Goal: Transaction & Acquisition: Obtain resource

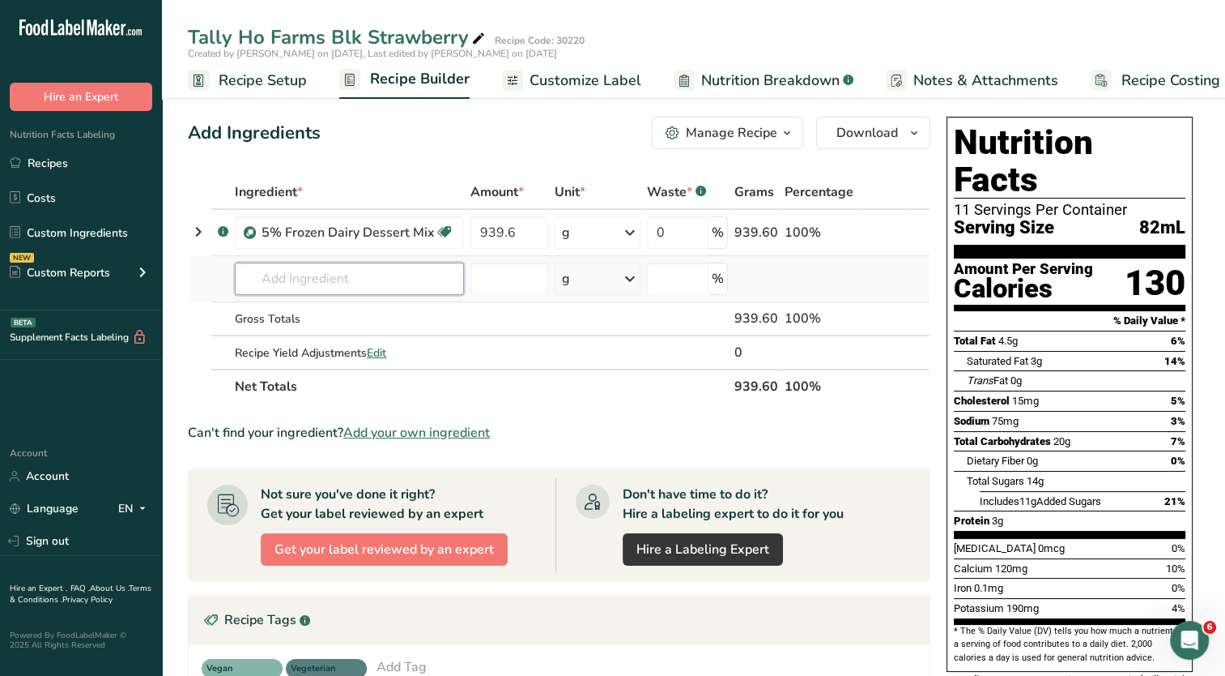
click at [352, 283] on input "text" at bounding box center [349, 278] width 229 height 32
type input "w"
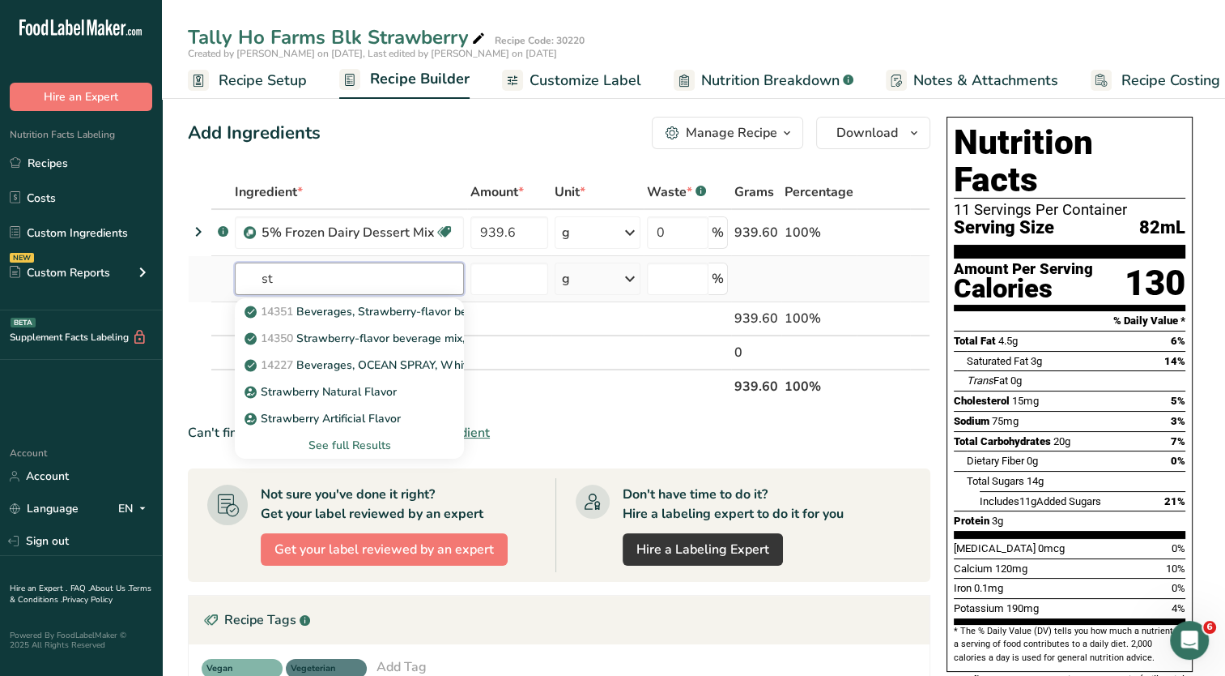
type input "s"
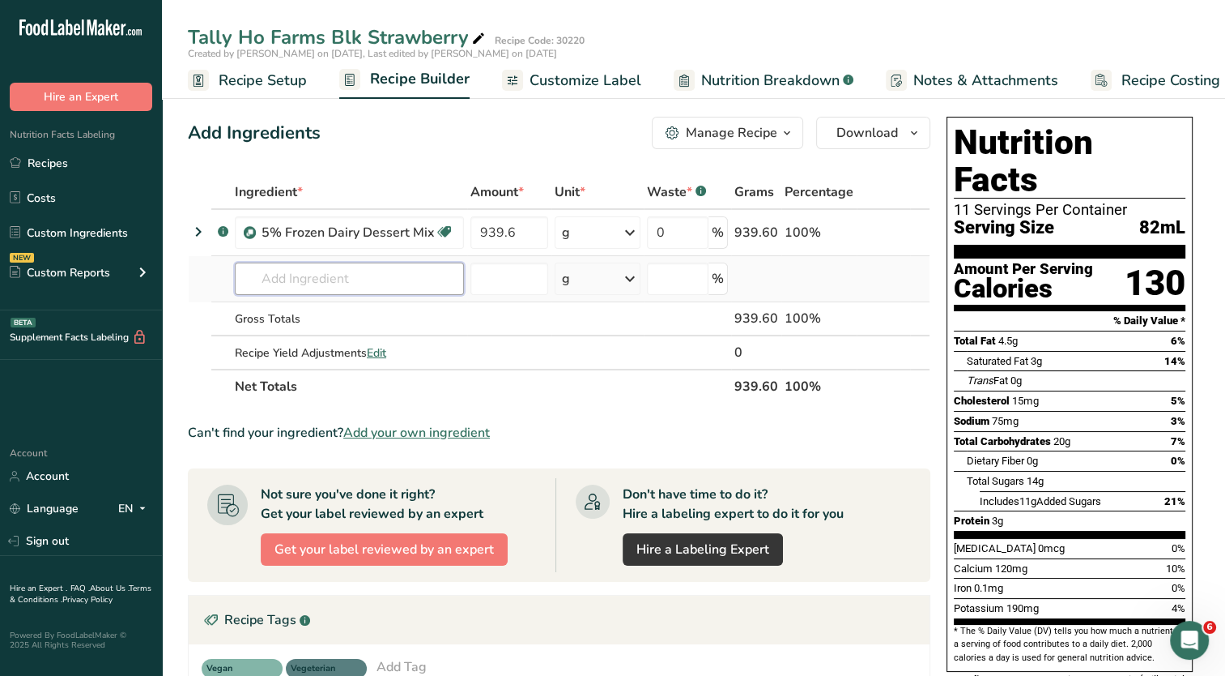
click at [376, 272] on input "text" at bounding box center [349, 278] width 229 height 32
type input "400433"
click at [365, 305] on p "400433 Flv Web Strawberry WONF 22-17-0061" at bounding box center [380, 311] width 265 height 17
type input "Flv Web Strawberry WONF 22-17-0061"
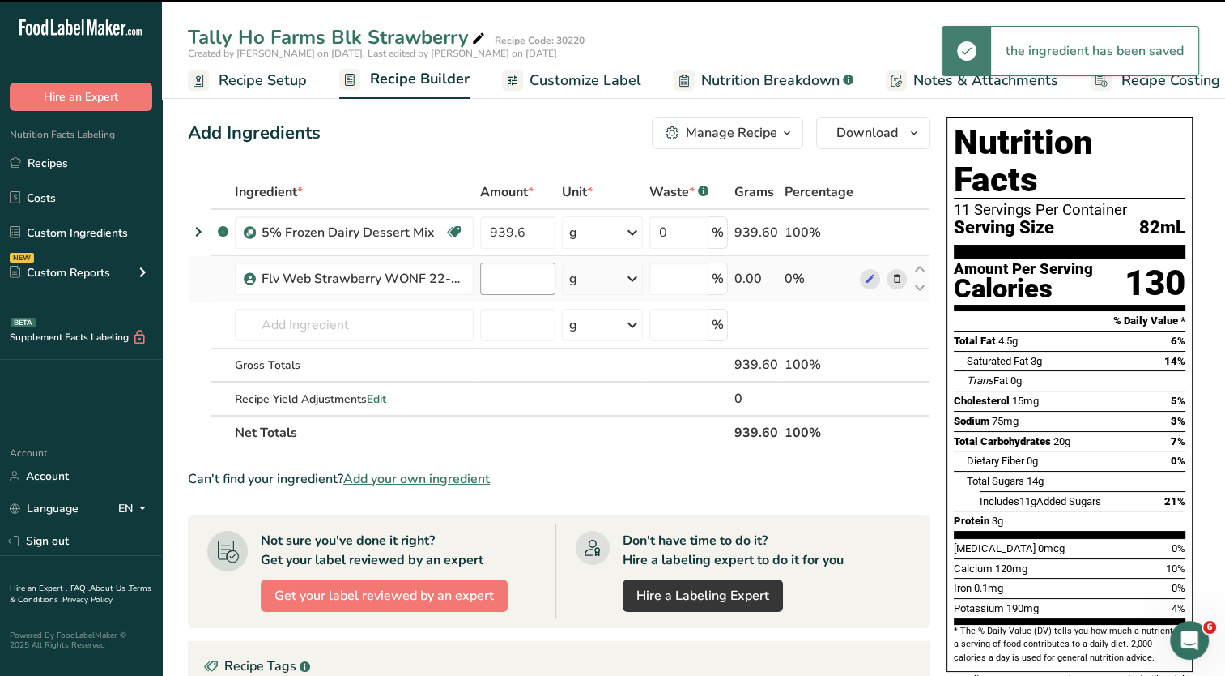
type input "0"
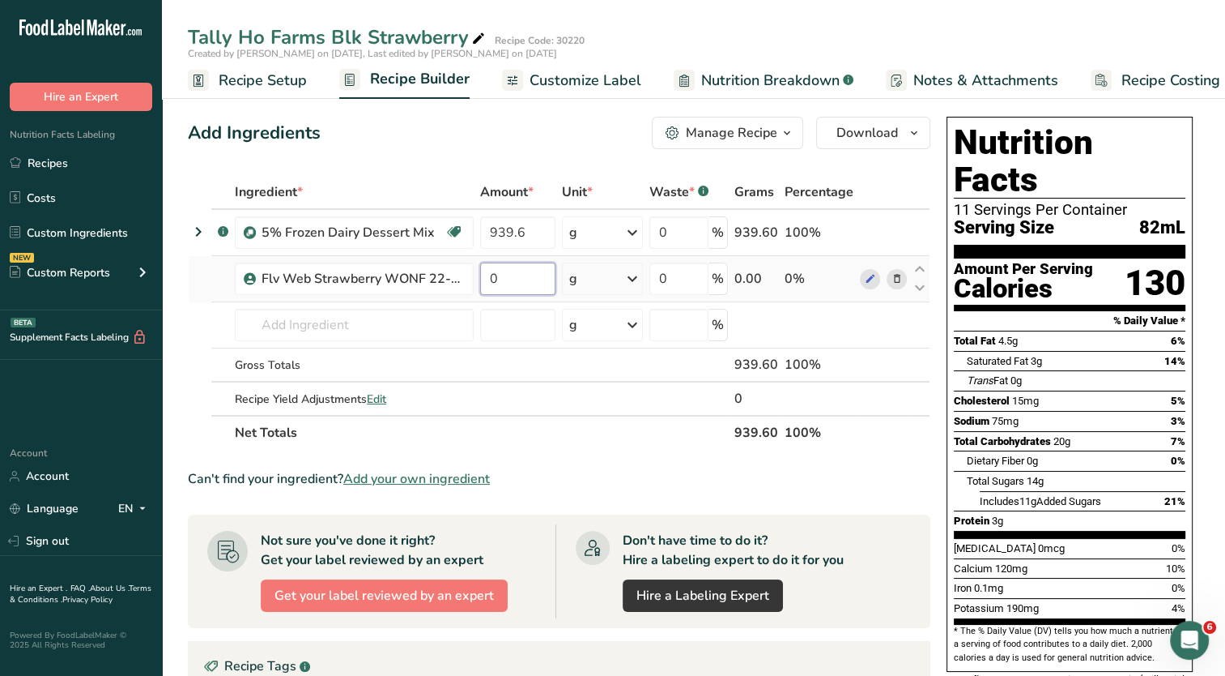
click at [508, 280] on input "0" at bounding box center [517, 278] width 75 height 32
type input "0.73"
click at [400, 319] on div "Ingredient * Amount * Unit * Waste * .a-a{fill:#347362;}.b-a{fill:#fff;} Grams …" at bounding box center [559, 312] width 743 height 275
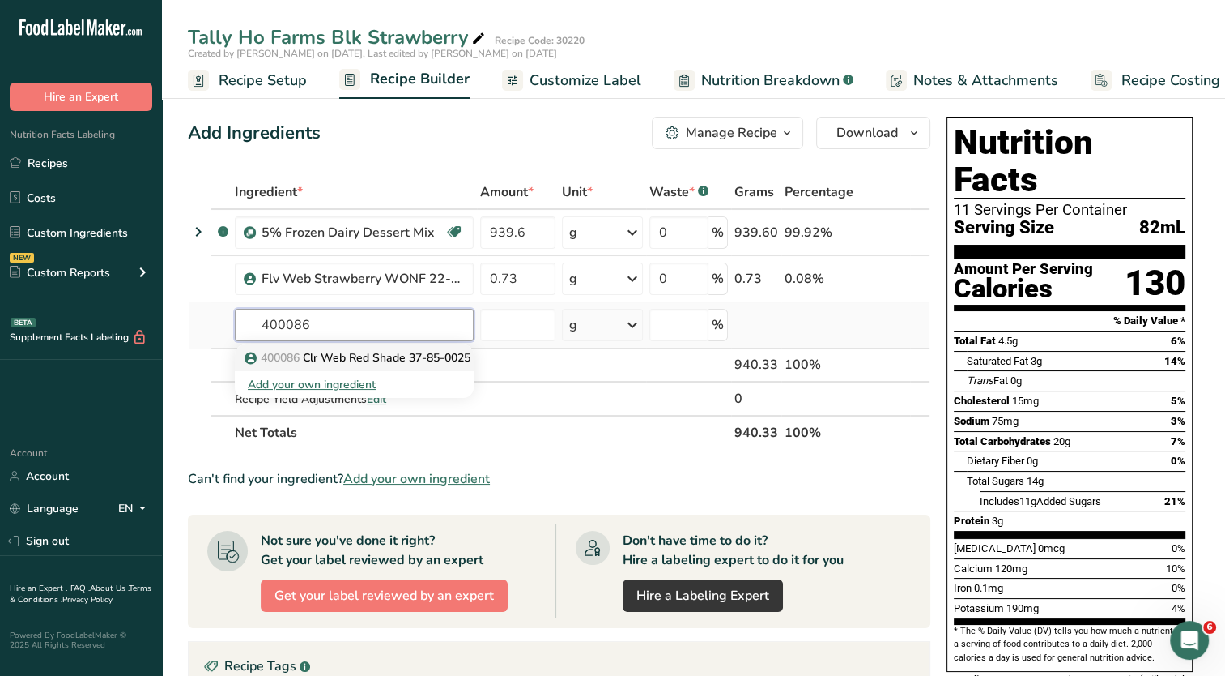
type input "400086"
click at [387, 349] on p "400086 Clr Web Red Shade 37-85-0025" at bounding box center [359, 357] width 223 height 17
type input "Clr Web Red Shade 37-85-0025"
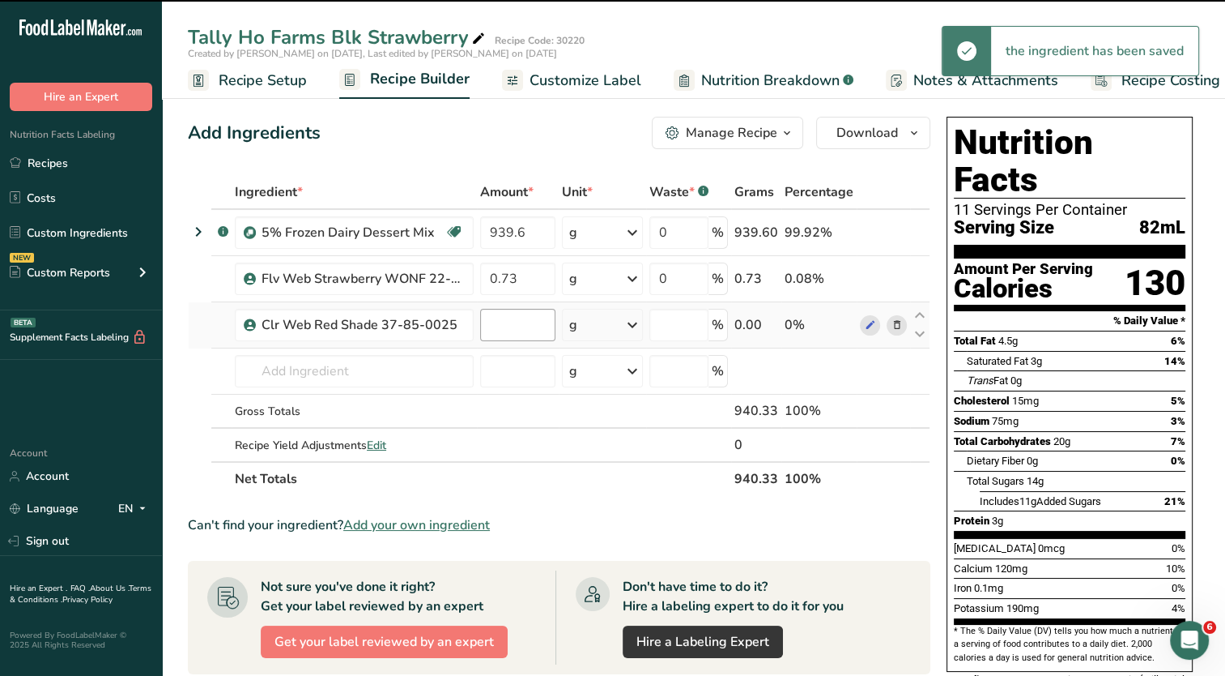
type input "0"
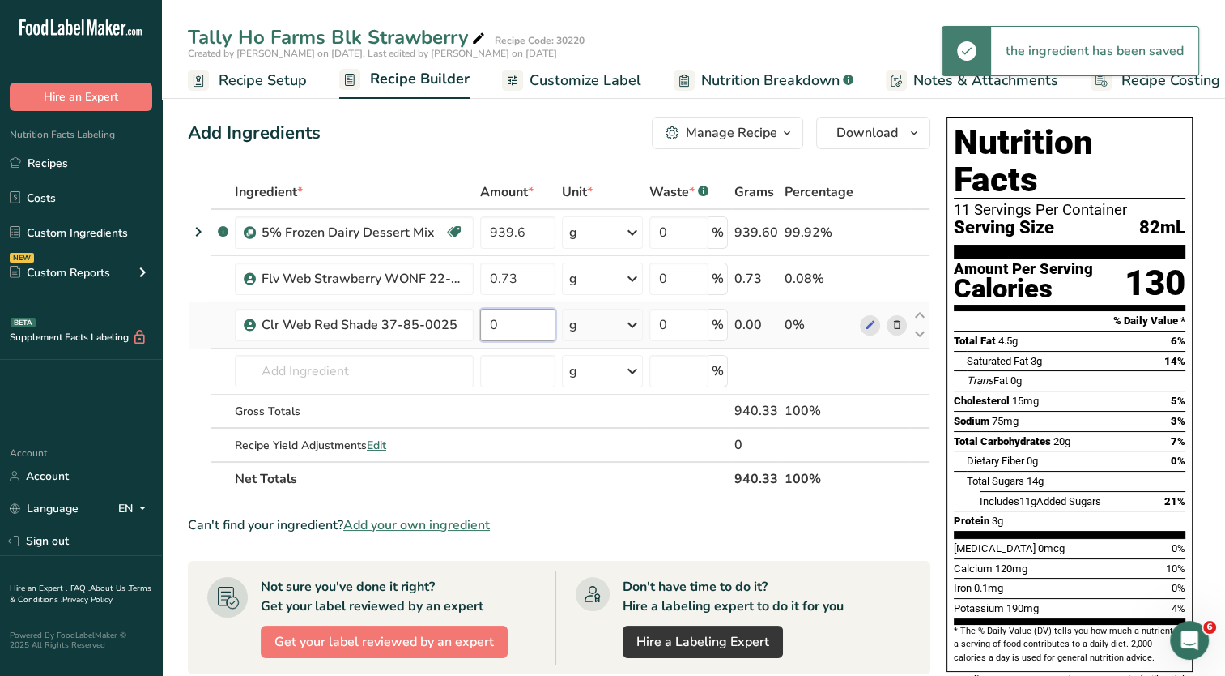
click at [511, 328] on input "0" at bounding box center [517, 325] width 75 height 32
type input "0.46"
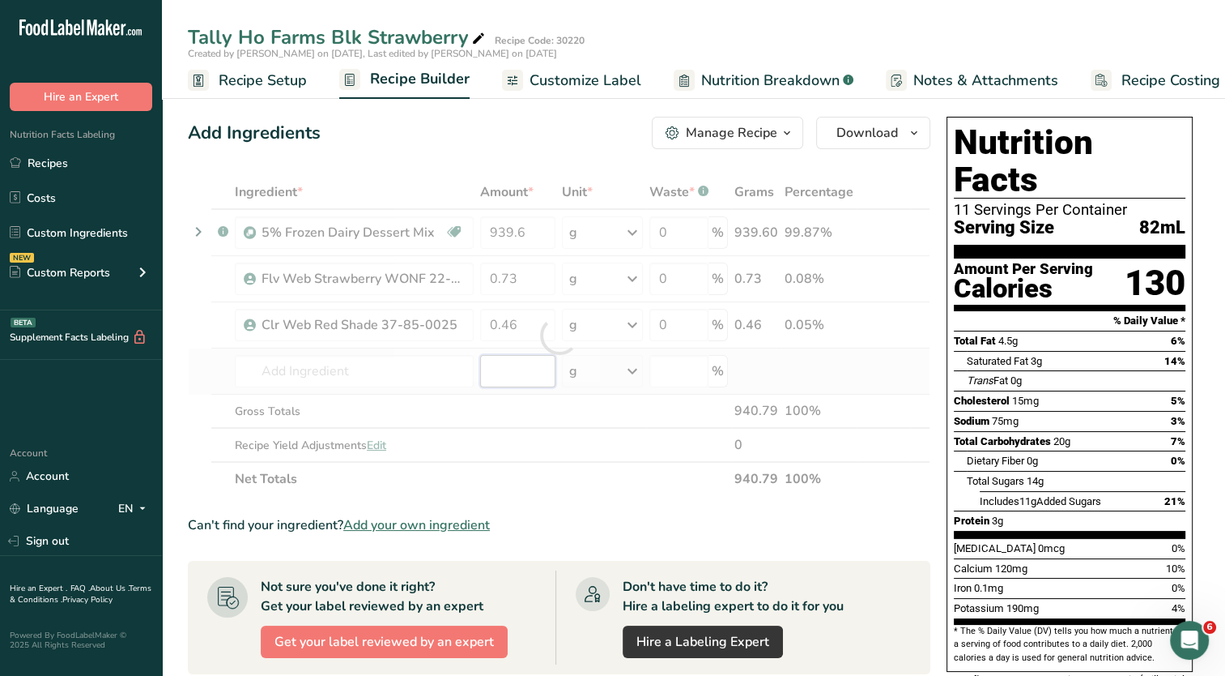
click at [528, 371] on div "Ingredient * Amount * Unit * Waste * .a-a{fill:#347362;}.b-a{fill:#fff;} Grams …" at bounding box center [559, 335] width 743 height 321
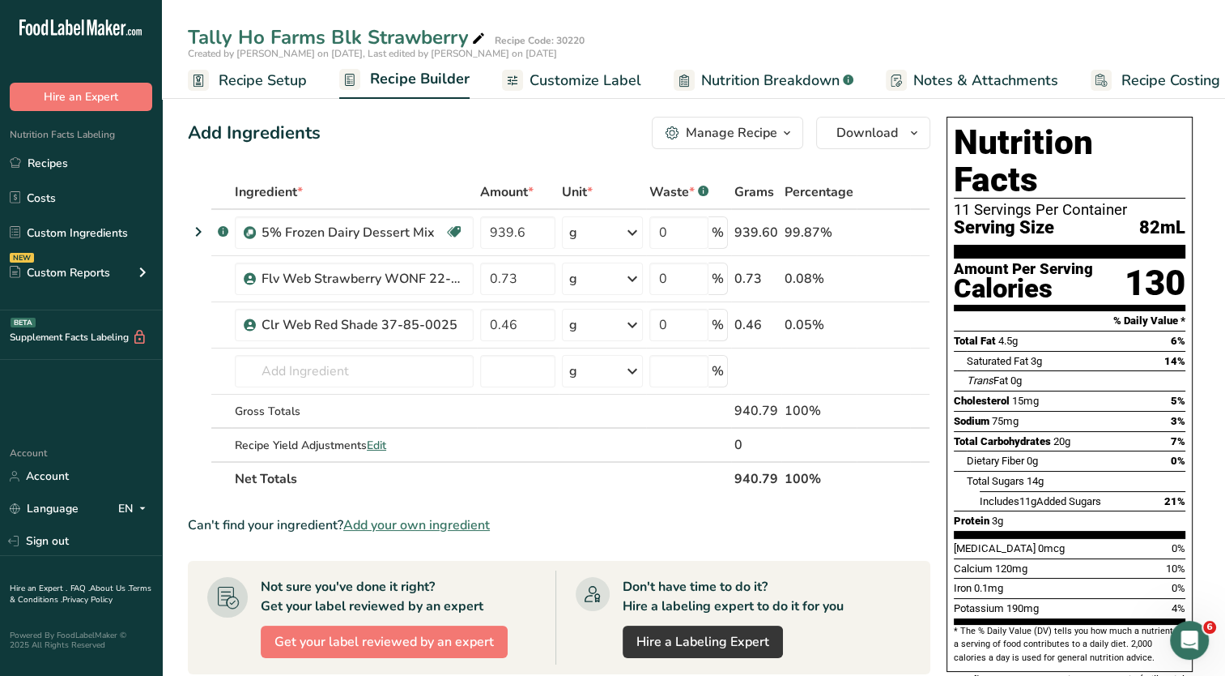
click at [282, 84] on span "Recipe Setup" at bounding box center [263, 81] width 88 height 22
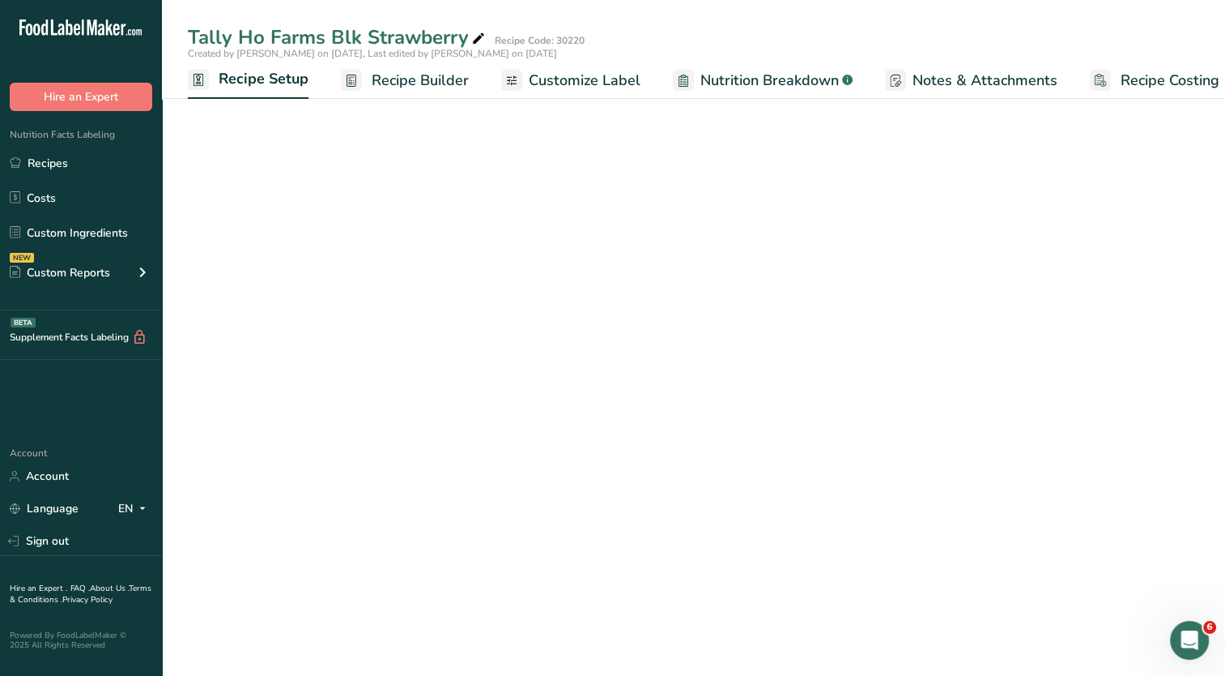
scroll to position [0, 6]
select select "22"
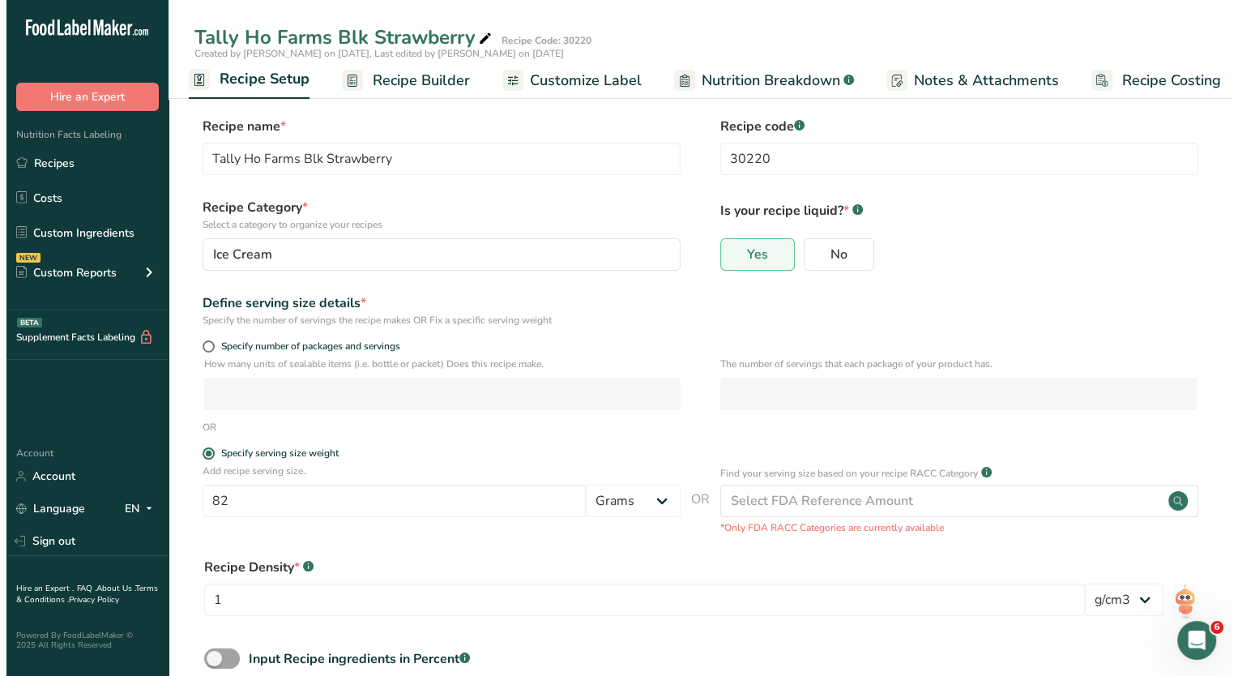
scroll to position [81, 0]
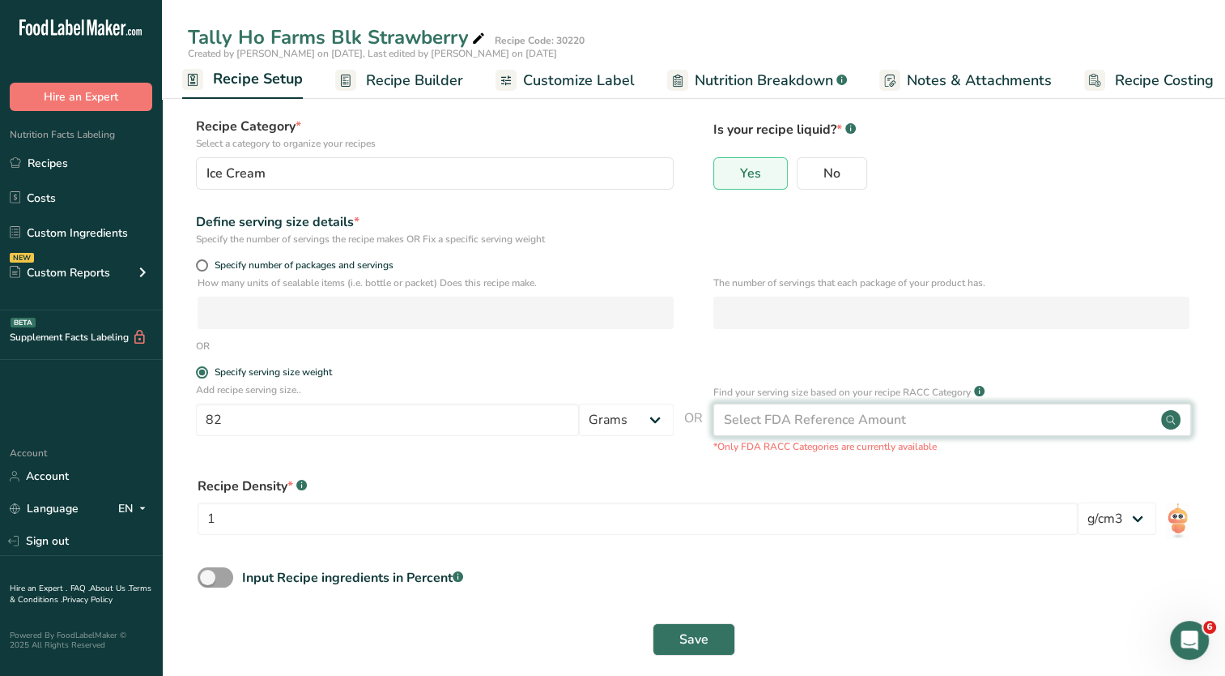
click at [936, 421] on div "Select FDA Reference Amount" at bounding box center [953, 419] width 478 height 32
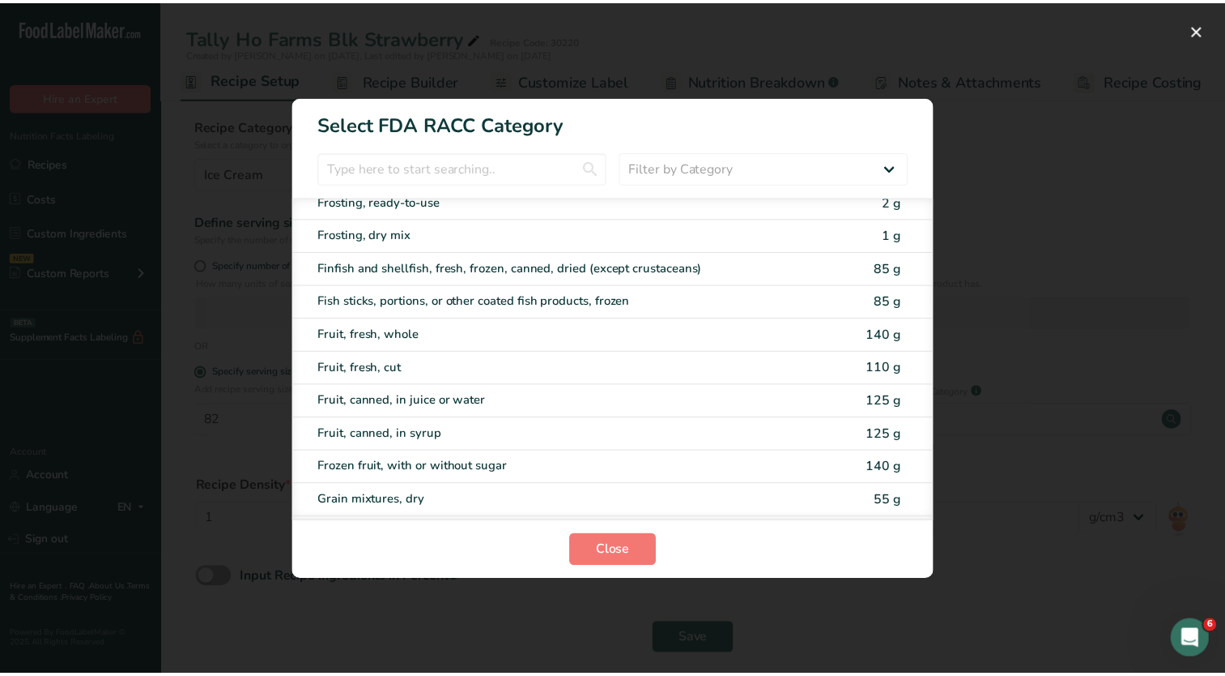
scroll to position [1134, 0]
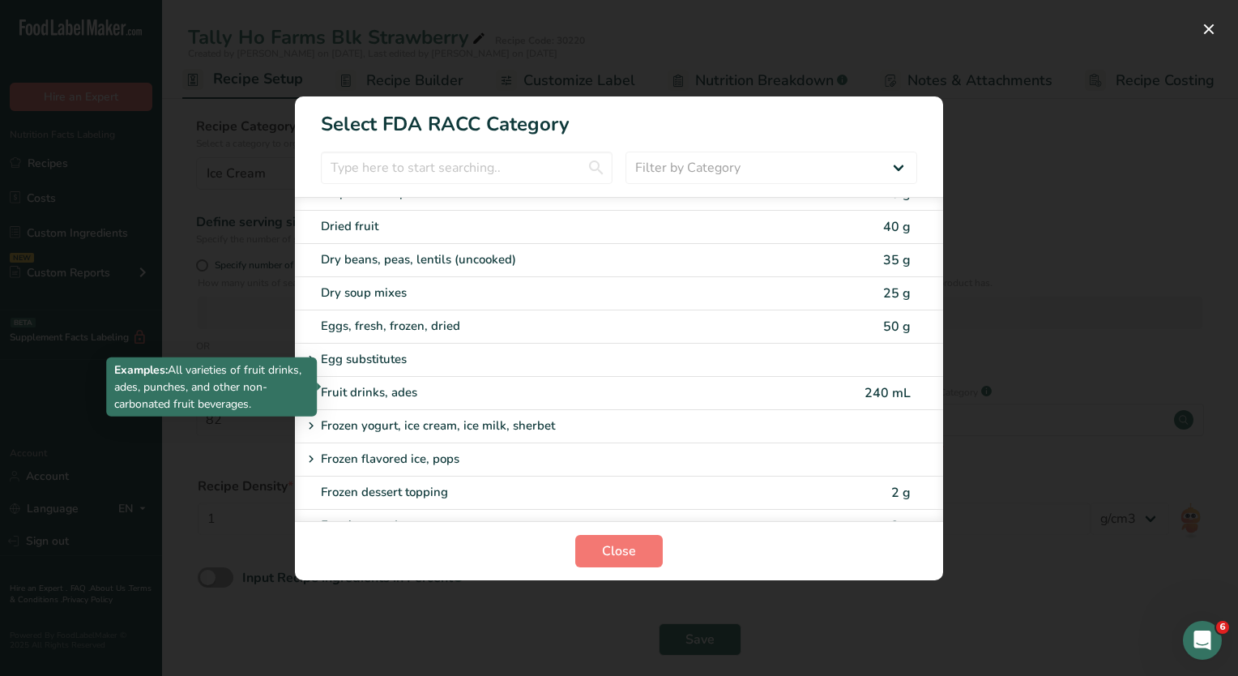
click at [306, 413] on div "Examples: All varieties of fruit drinks, ades, punches, and other non-carbonate…" at bounding box center [211, 386] width 211 height 59
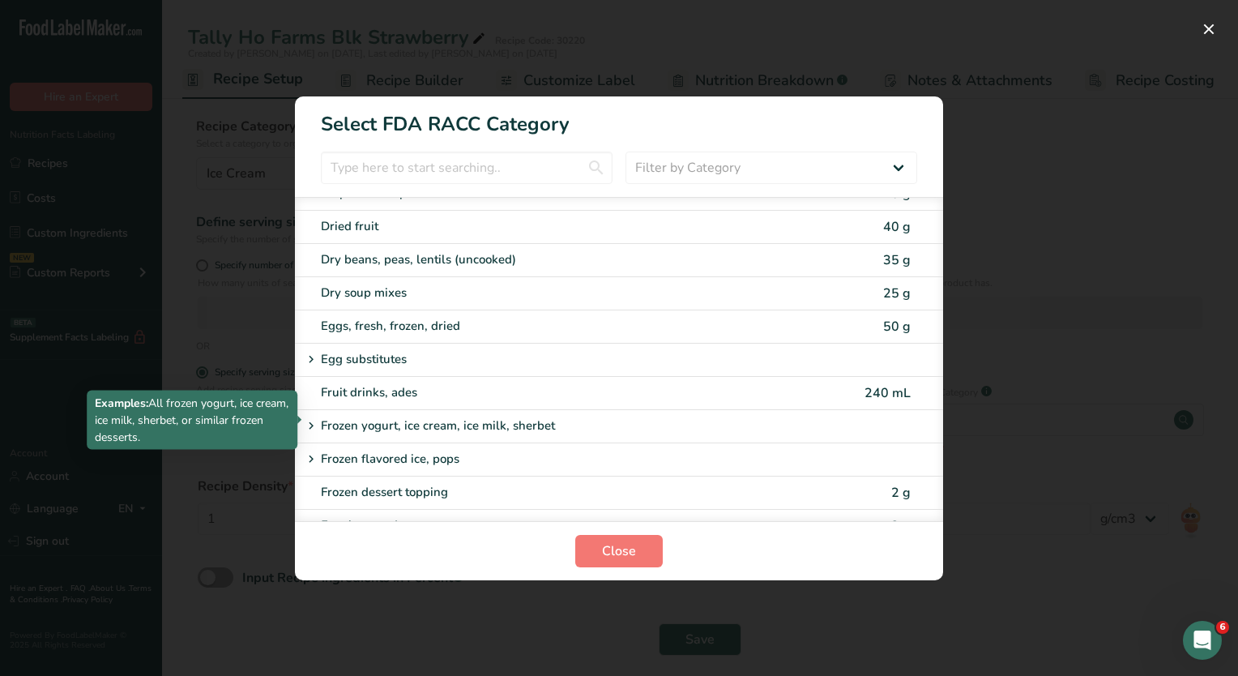
click at [311, 420] on icon "RACC Category Selection Modal" at bounding box center [311, 426] width 15 height 23
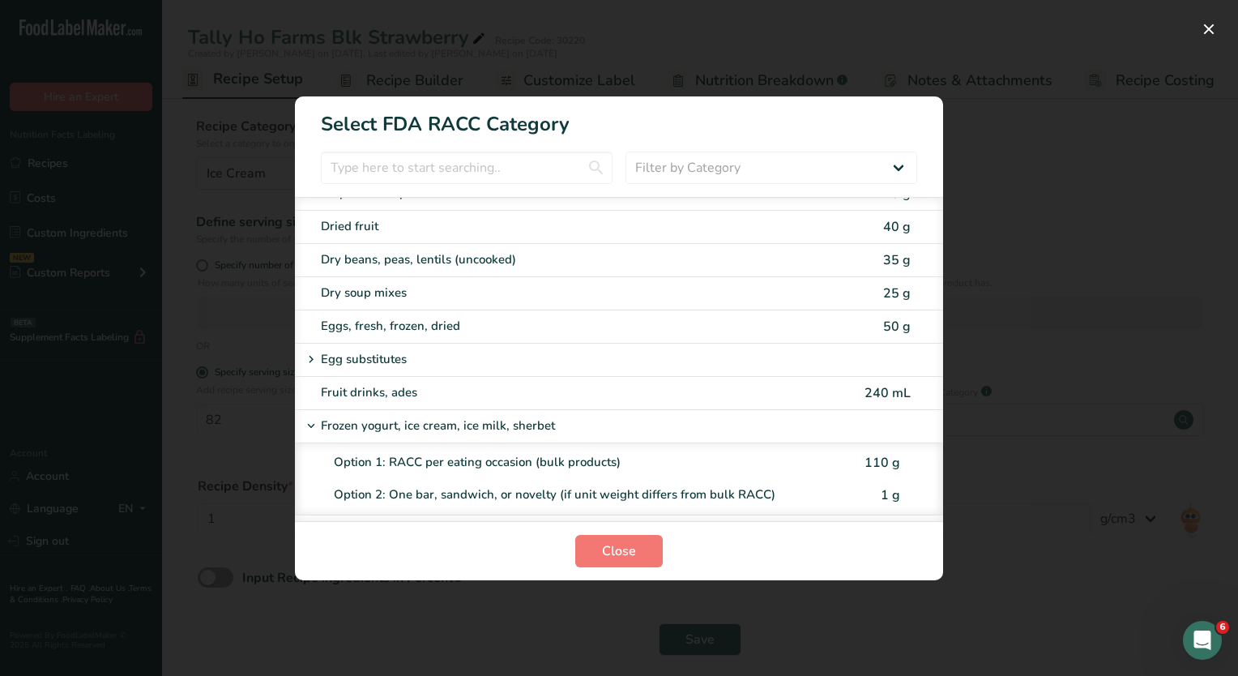
click at [514, 457] on div "Option 1: RACC per eating occasion (bulk products)" at bounding box center [593, 462] width 518 height 19
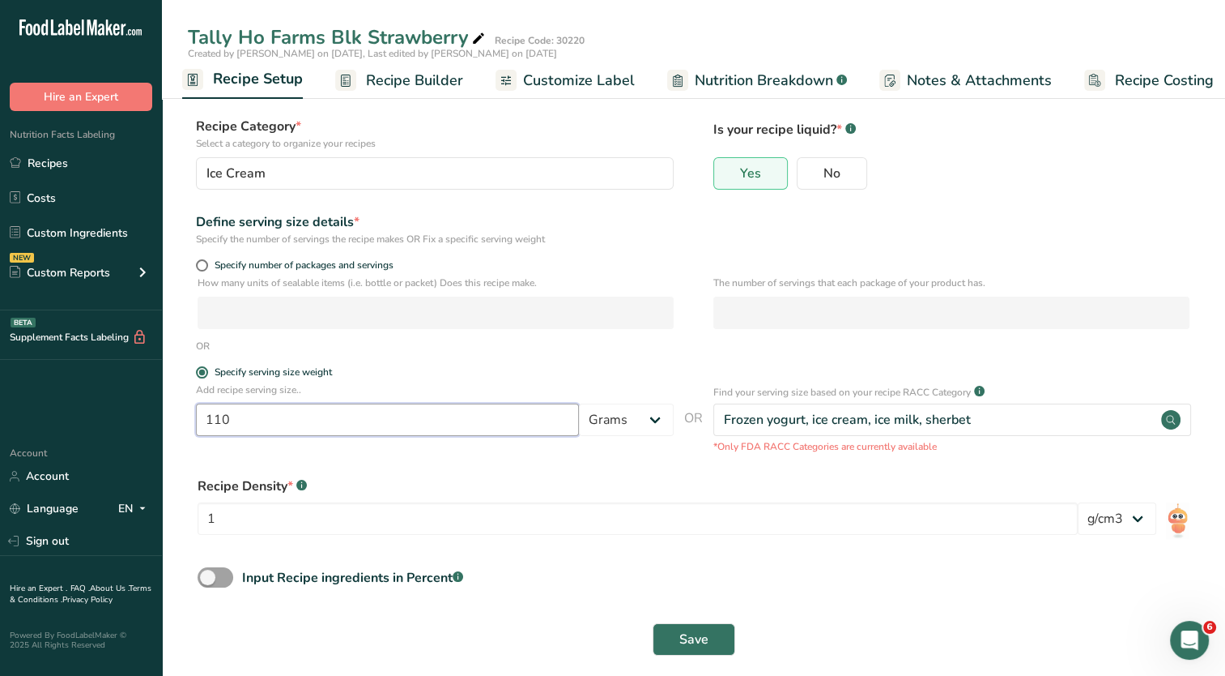
drag, startPoint x: 243, startPoint y: 416, endPoint x: 189, endPoint y: 416, distance: 54.3
click at [189, 416] on div "Add recipe serving size.. 110 Grams kg mg mcg lb oz l mL fl oz tbsp tsp cup qt …" at bounding box center [694, 417] width 1012 height 71
type input "82"
click at [573, 358] on form "Recipe name * Tally Ho Farms Blk Strawberry Recipe code .a-a{fill:#347362;}.b-a…" at bounding box center [694, 350] width 1012 height 629
click at [697, 646] on span "Save" at bounding box center [694, 638] width 29 height 19
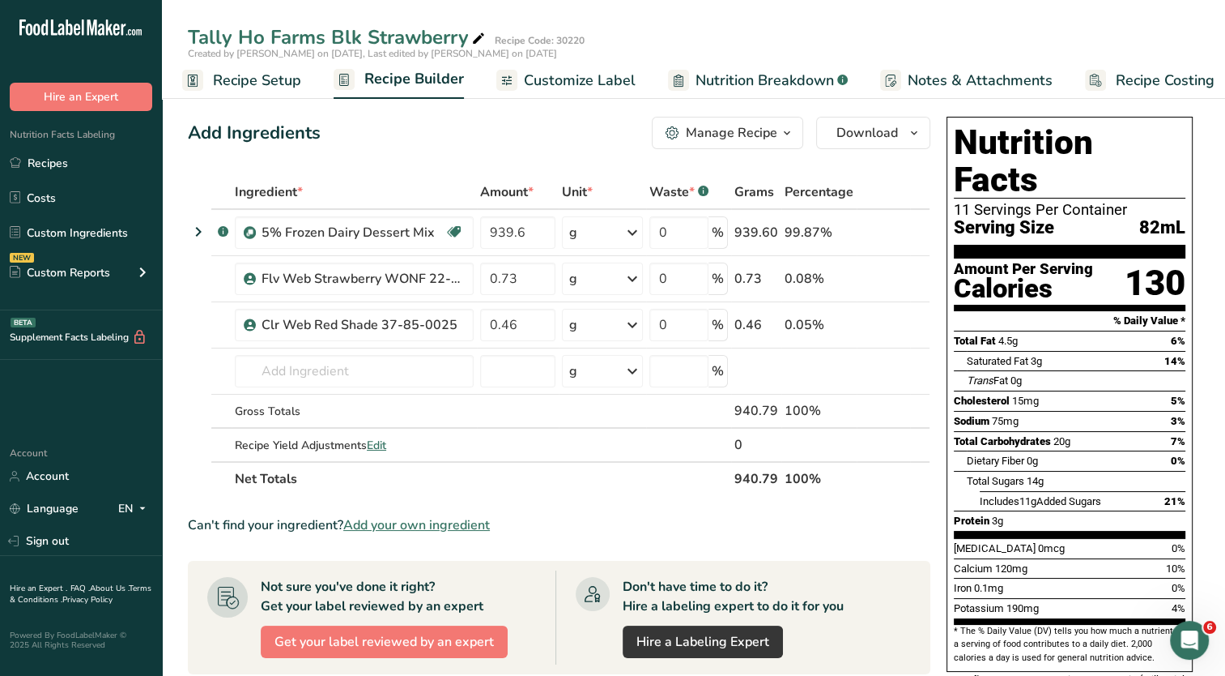
drag, startPoint x: 266, startPoint y: 80, endPoint x: 297, endPoint y: 101, distance: 38.0
click at [266, 80] on span "Recipe Setup" at bounding box center [257, 81] width 88 height 22
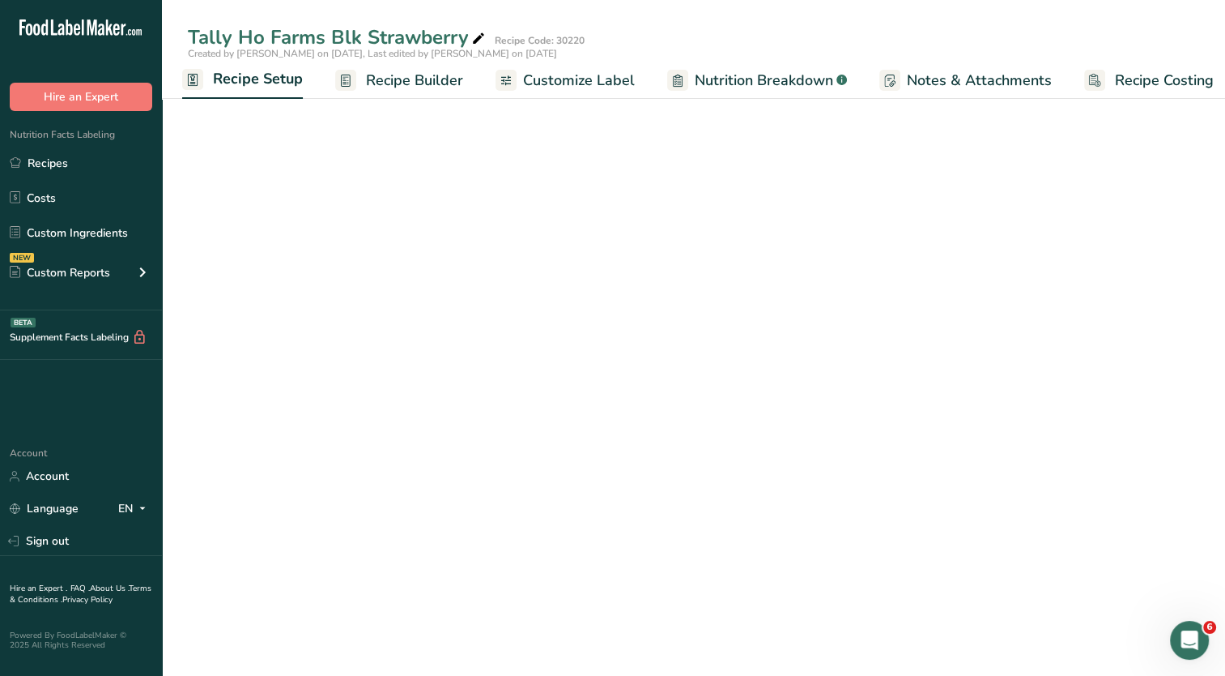
select select "22"
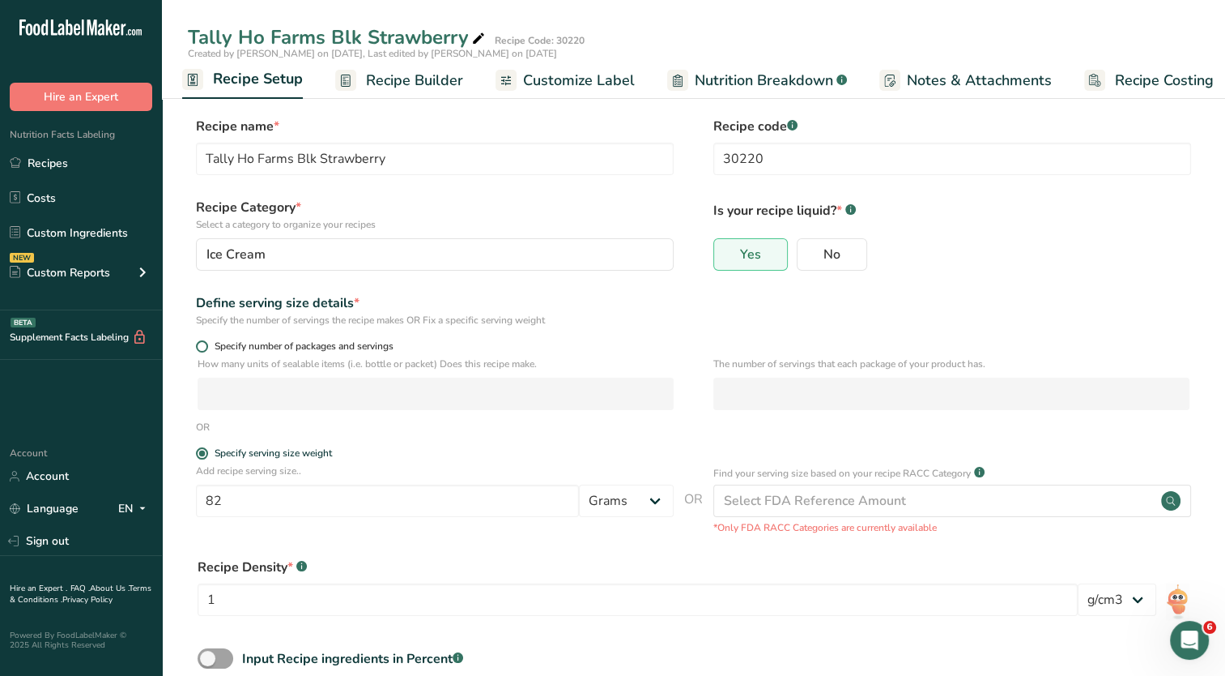
click at [202, 347] on span at bounding box center [202, 346] width 12 height 12
click at [202, 347] on input "Specify number of packages and servings" at bounding box center [201, 346] width 11 height 11
radio input "true"
radio input "false"
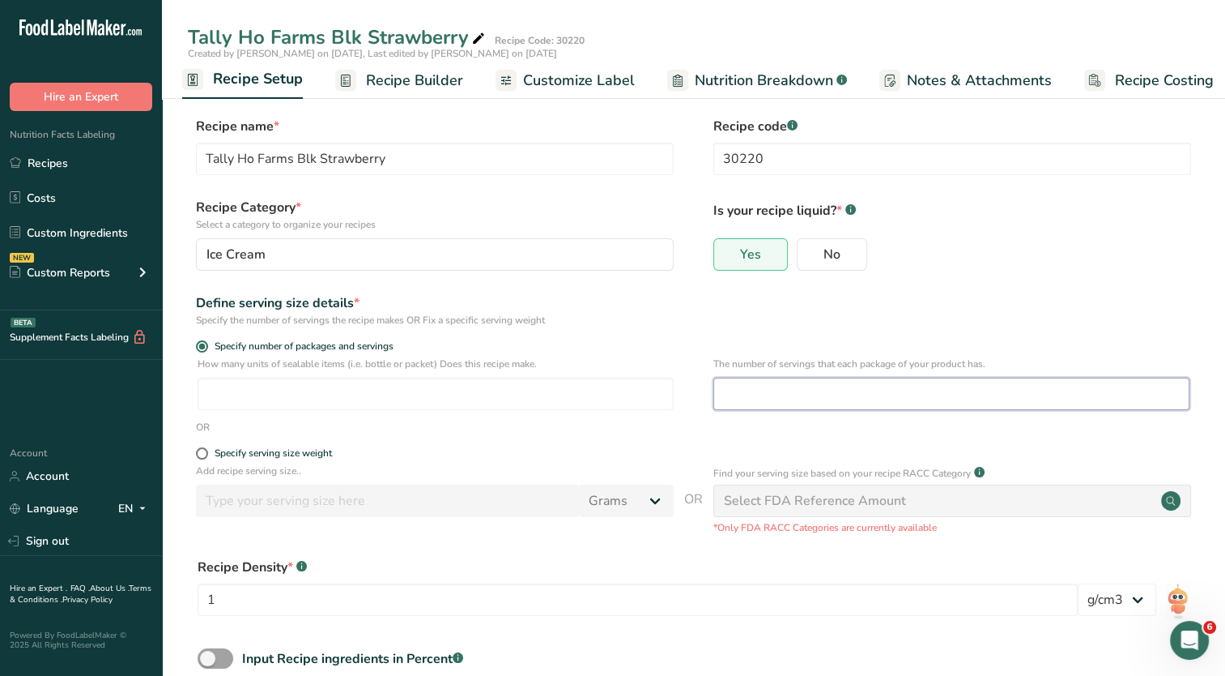
click at [794, 403] on input "number" at bounding box center [952, 393] width 476 height 32
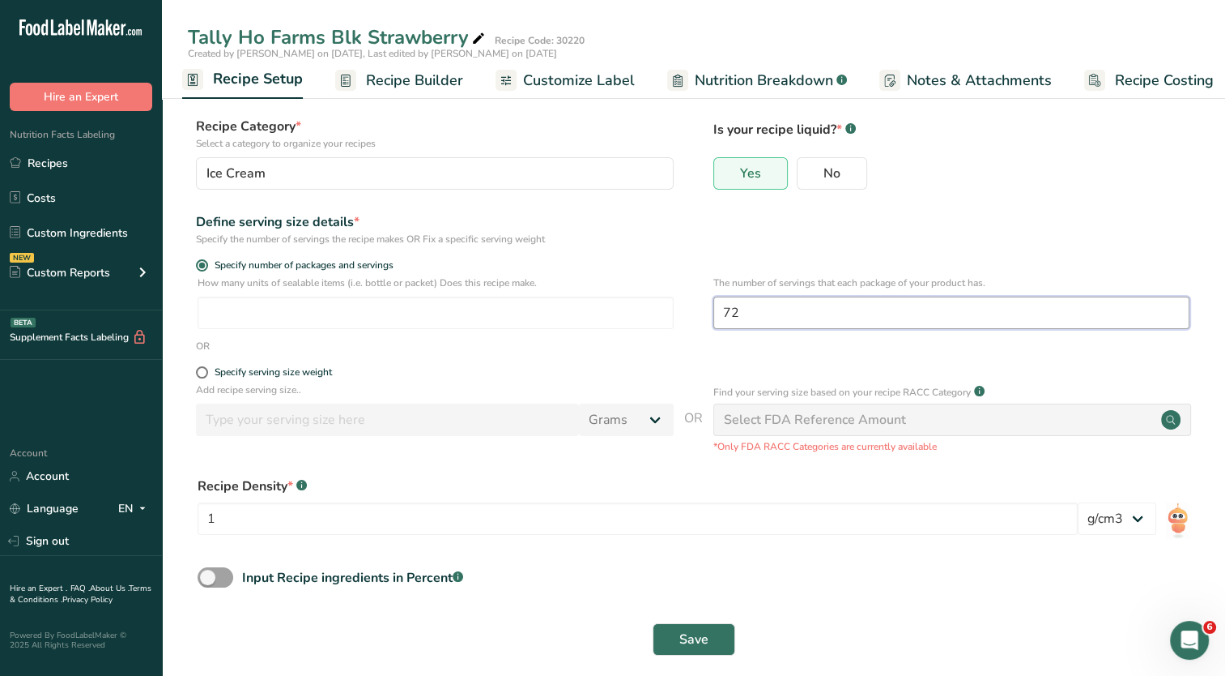
scroll to position [96, 0]
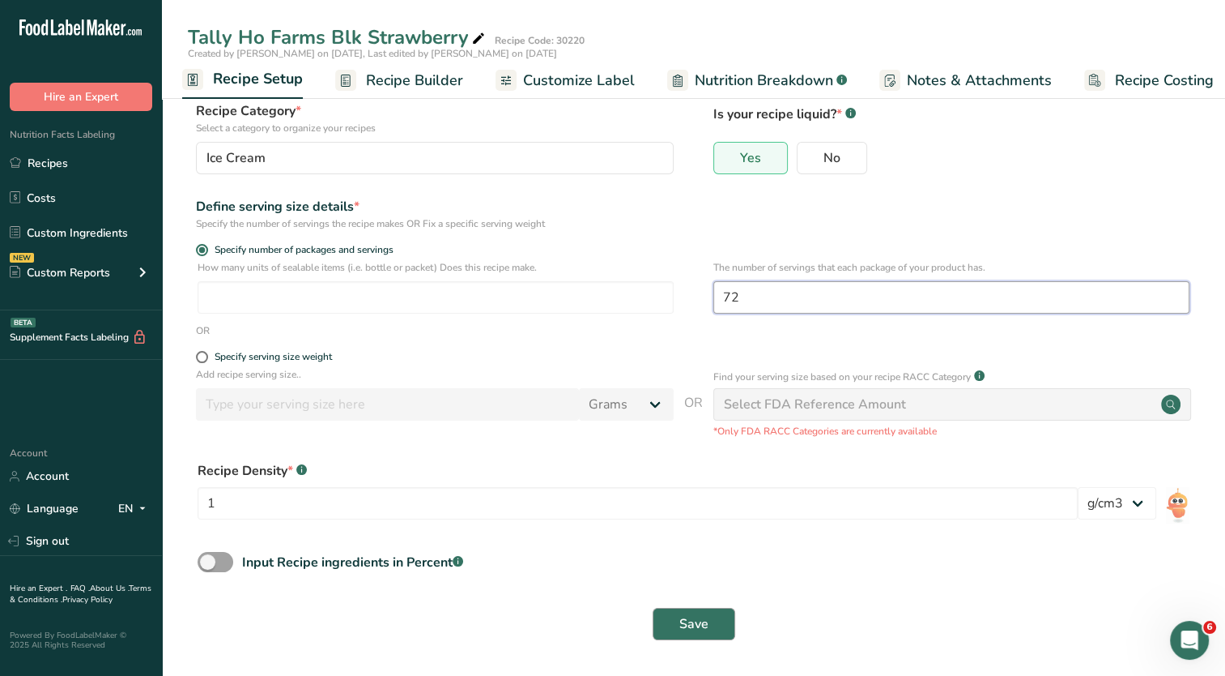
type input "72"
click at [710, 620] on button "Save" at bounding box center [694, 623] width 83 height 32
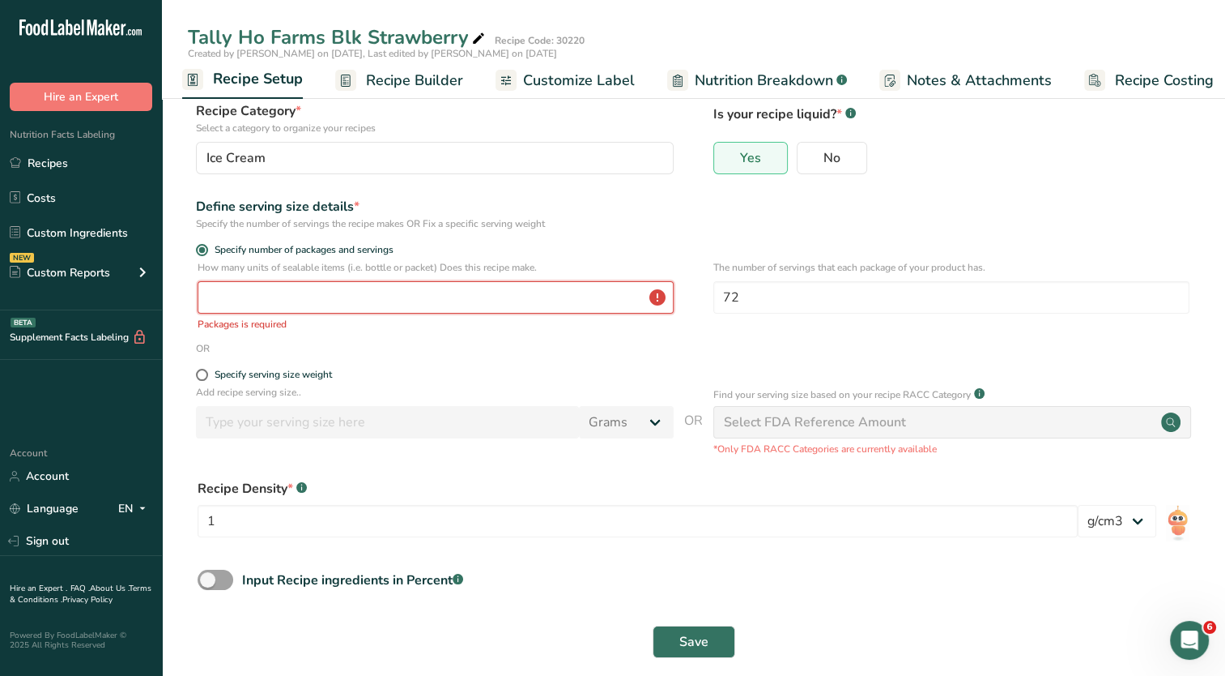
click at [299, 302] on input "number" at bounding box center [436, 297] width 476 height 32
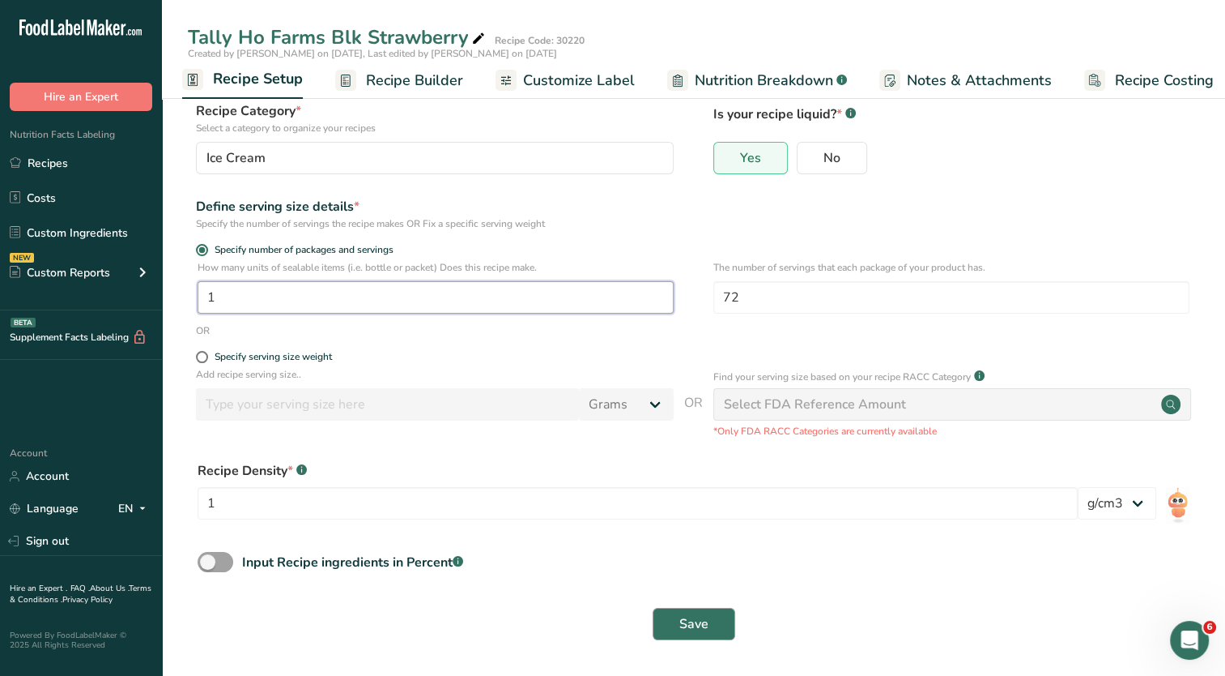
type input "1"
click at [677, 624] on button "Save" at bounding box center [694, 623] width 83 height 32
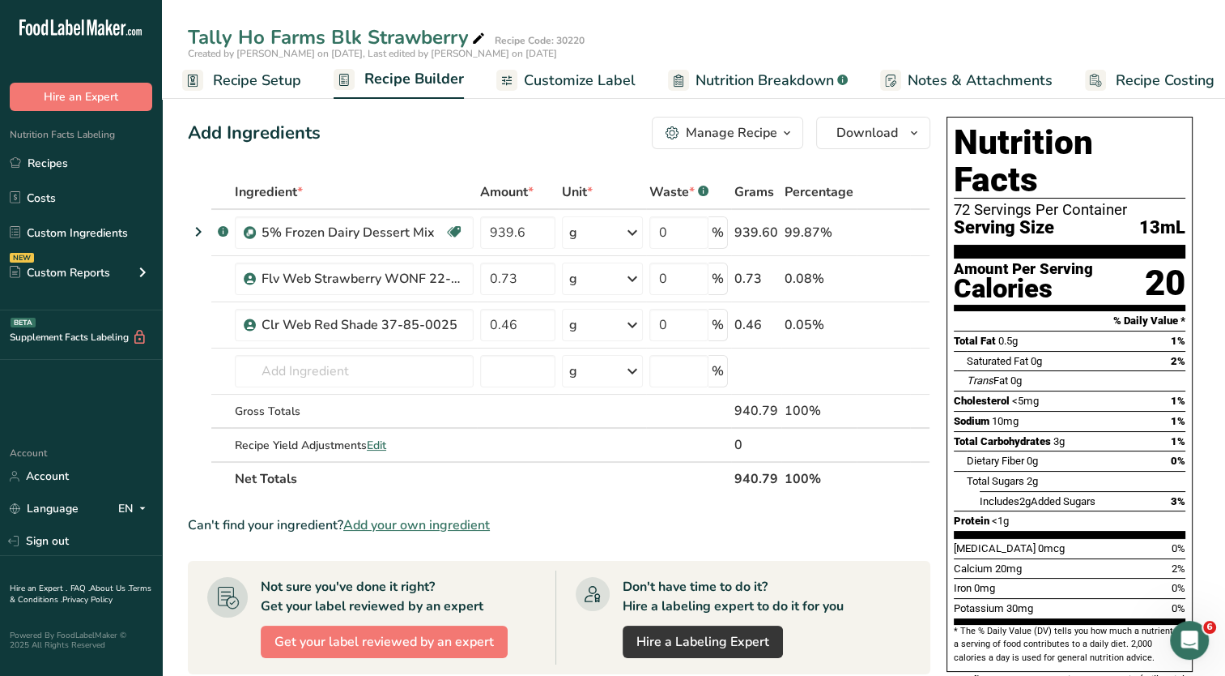
drag, startPoint x: 273, startPoint y: 77, endPoint x: 394, endPoint y: 156, distance: 144.4
click at [273, 77] on span "Recipe Setup" at bounding box center [257, 81] width 88 height 22
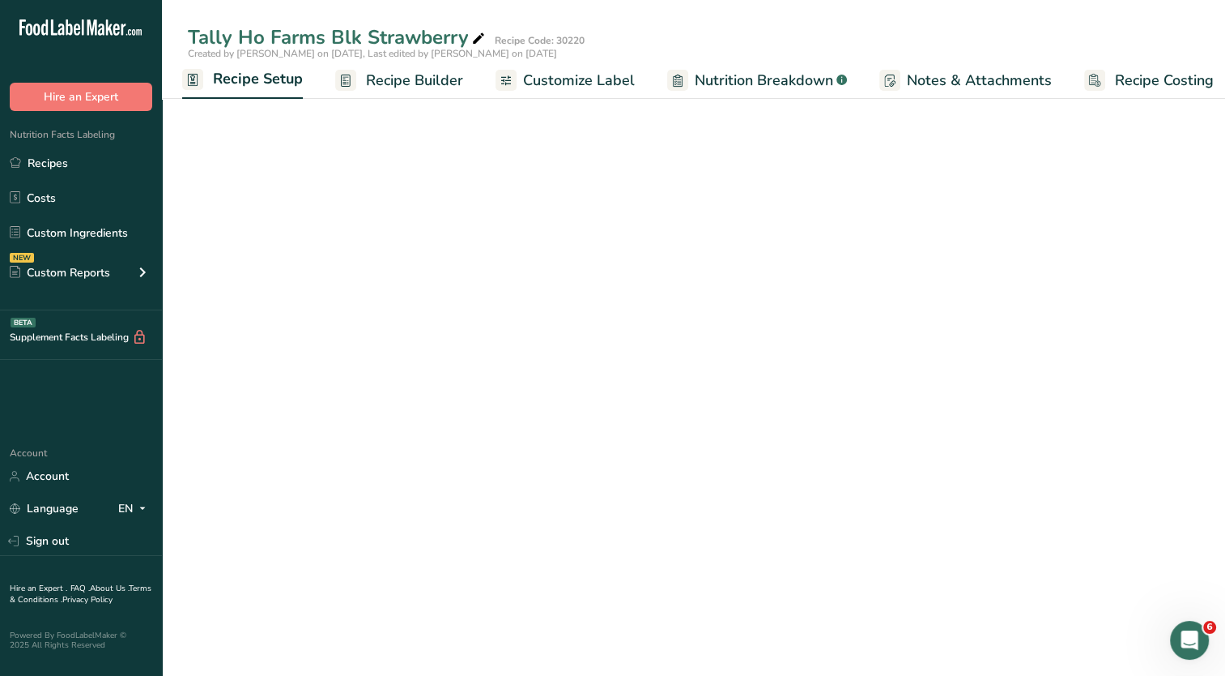
select select "22"
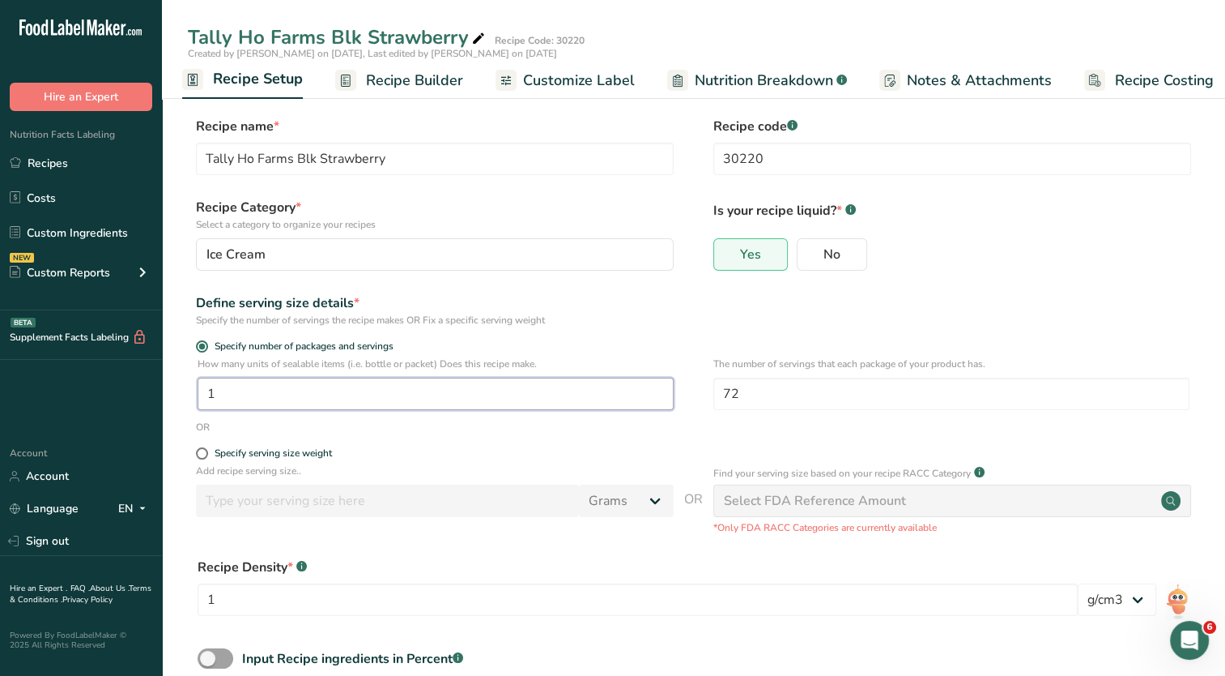
click at [318, 396] on input "1" at bounding box center [436, 393] width 476 height 32
click at [826, 263] on label "No" at bounding box center [832, 254] width 70 height 32
click at [808, 259] on input "No" at bounding box center [803, 254] width 11 height 11
radio input "true"
radio input "false"
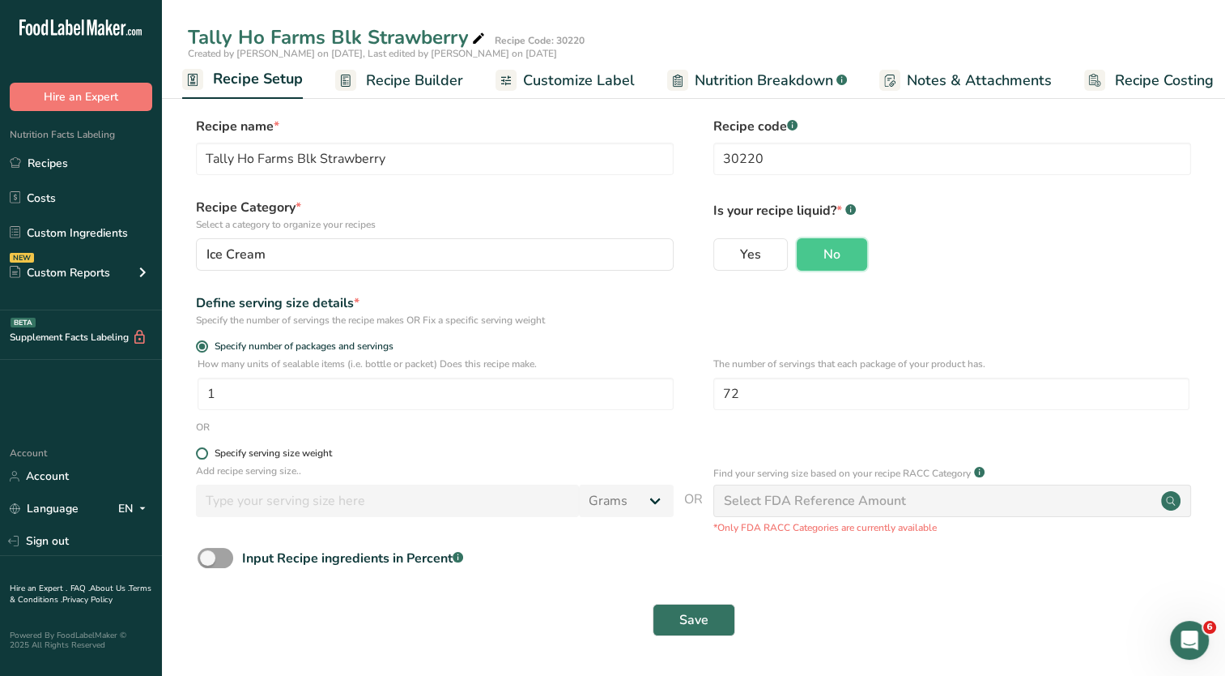
click at [200, 449] on span at bounding box center [202, 453] width 12 height 12
click at [200, 449] on input "Specify serving size weight" at bounding box center [201, 453] width 11 height 11
radio input "true"
radio input "false"
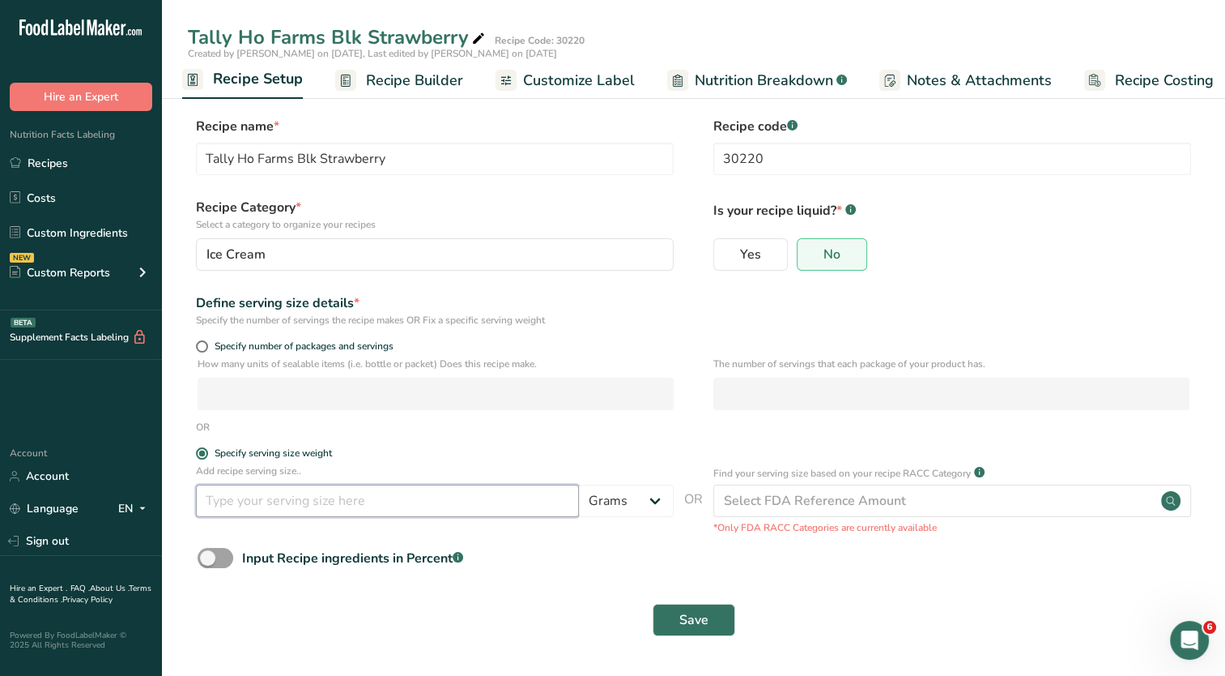
click at [353, 497] on input "number" at bounding box center [387, 500] width 383 height 32
type input "1"
type input "82"
click at [693, 620] on span "Save" at bounding box center [694, 619] width 29 height 19
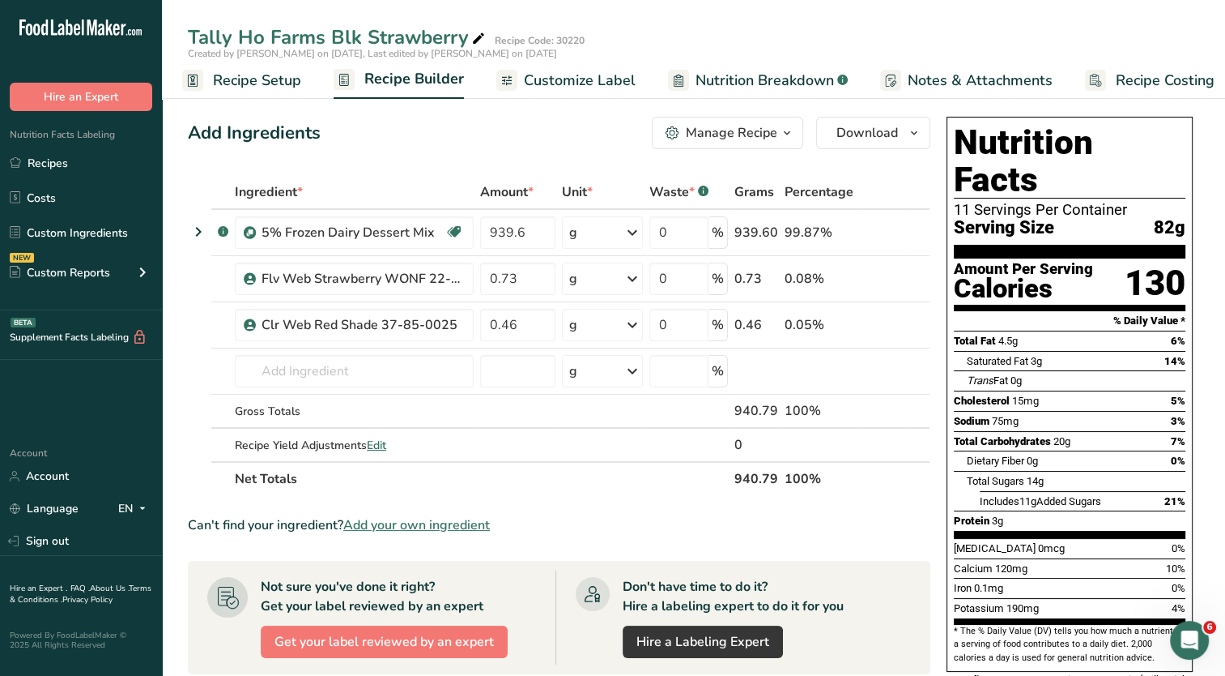
click at [577, 81] on span "Customize Label" at bounding box center [580, 81] width 112 height 22
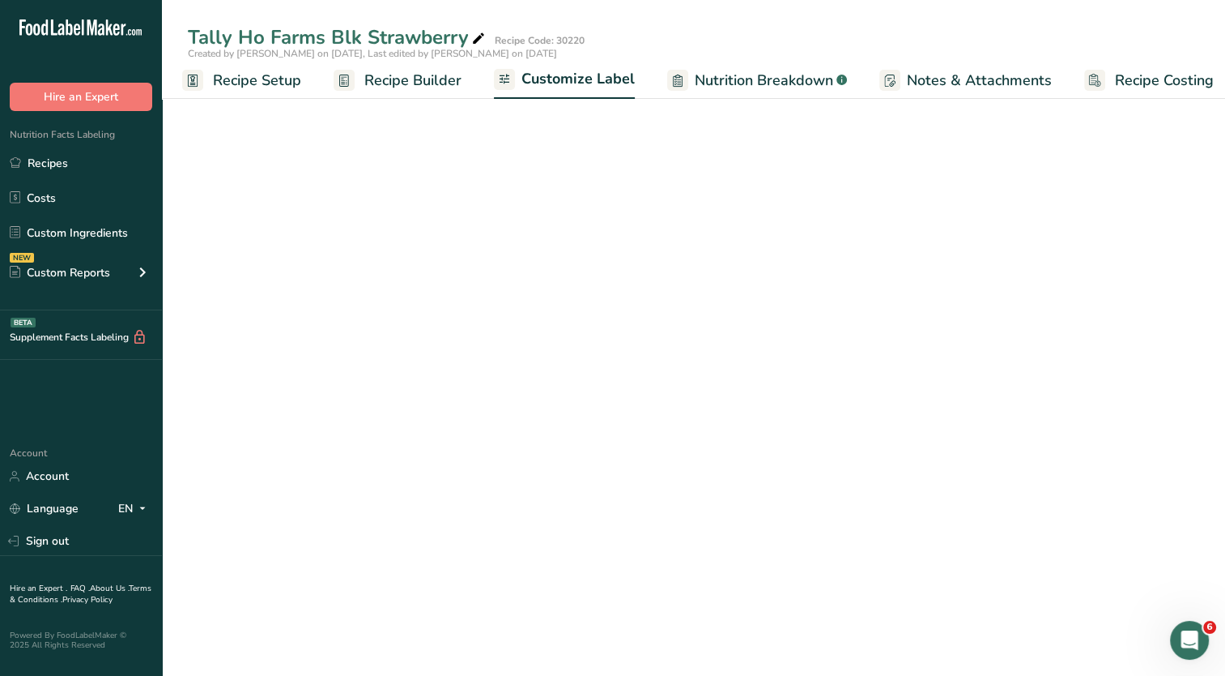
scroll to position [0, 20]
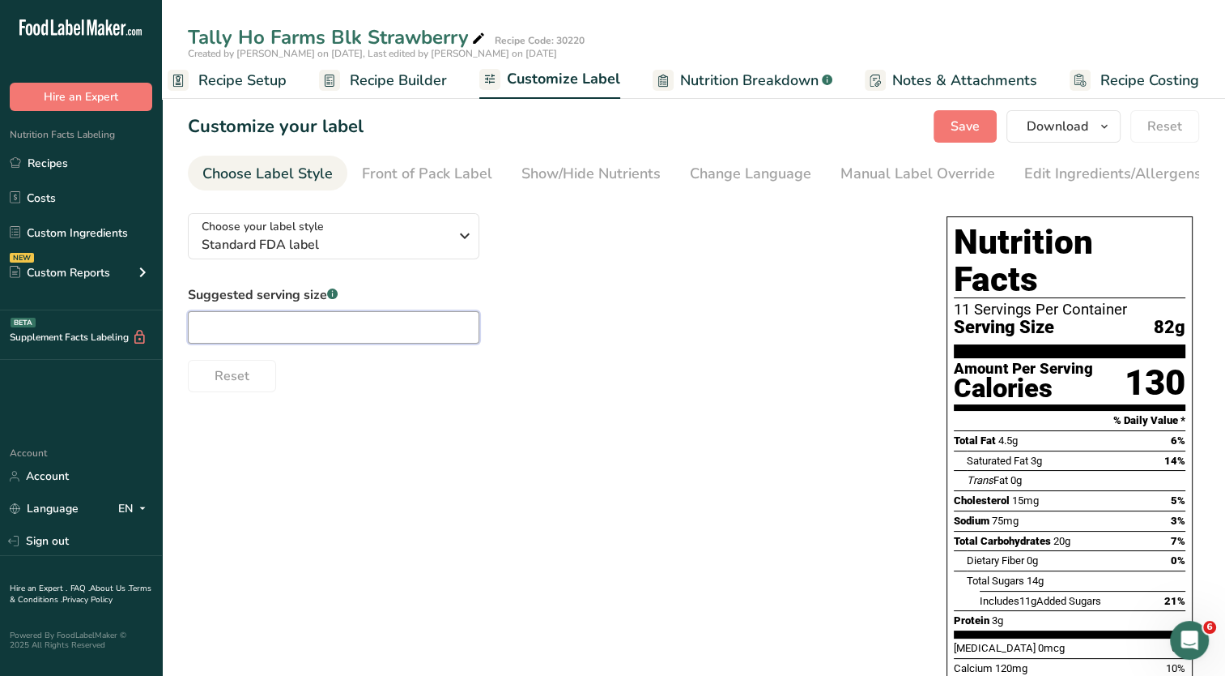
click at [360, 326] on input "text" at bounding box center [334, 327] width 292 height 32
type input "2/3 Cup"
click at [956, 124] on span "Save" at bounding box center [965, 126] width 29 height 19
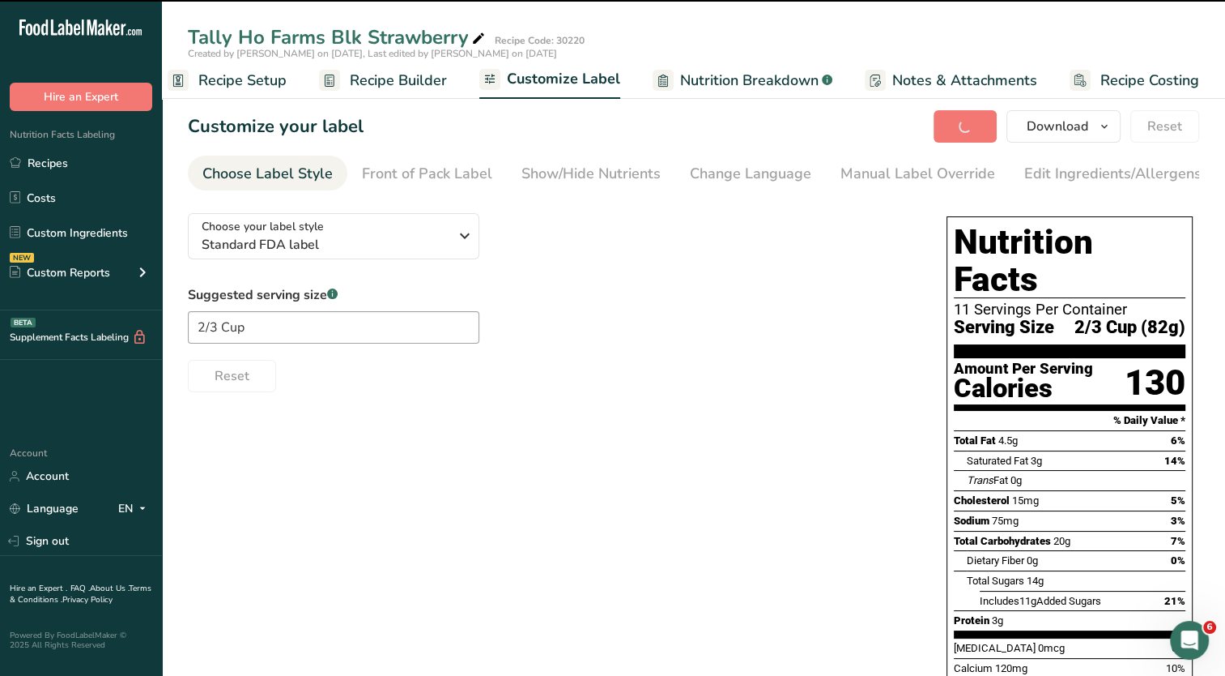
click at [885, 172] on div "Manual Label Override" at bounding box center [918, 174] width 155 height 22
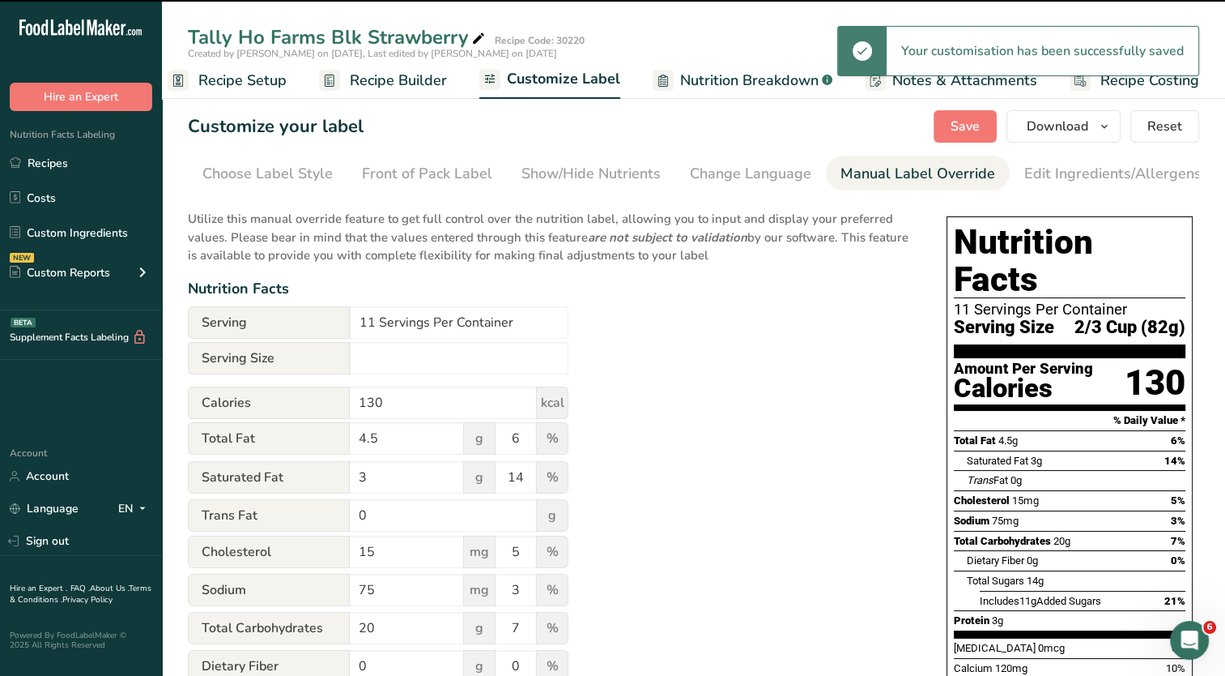
type input "2/3 Cup (82g)"
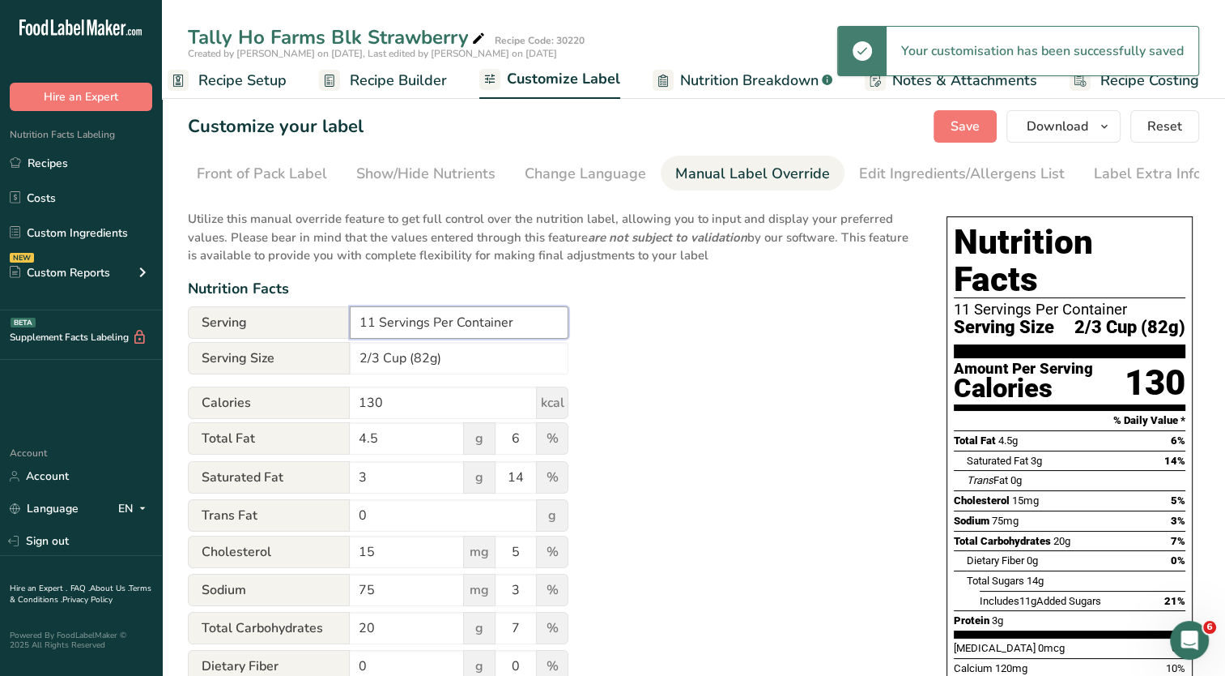
drag, startPoint x: 543, startPoint y: 326, endPoint x: 305, endPoint y: 323, distance: 238.1
click at [305, 323] on div "Serving 11 Servings Per Container" at bounding box center [378, 322] width 381 height 32
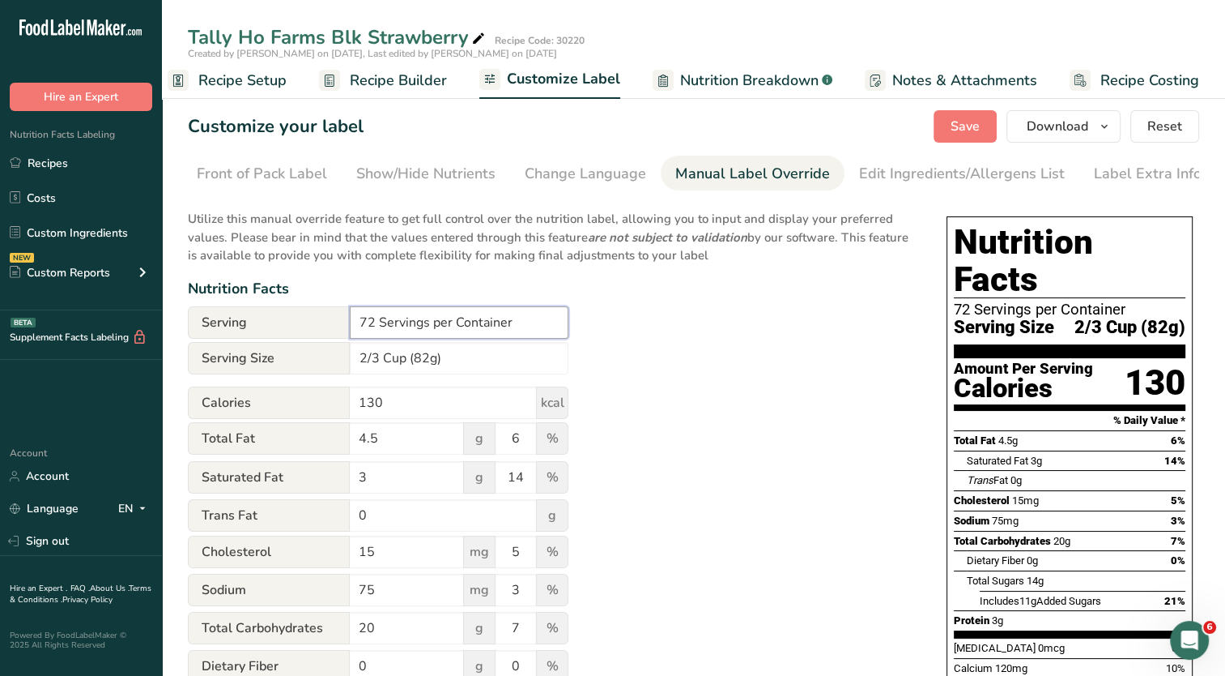
type input "72 Servings per Container"
click at [680, 343] on div "Utilize this manual override feature to get full control over the nutrition lab…" at bounding box center [551, 597] width 727 height 794
click at [970, 119] on span "Save" at bounding box center [965, 126] width 29 height 19
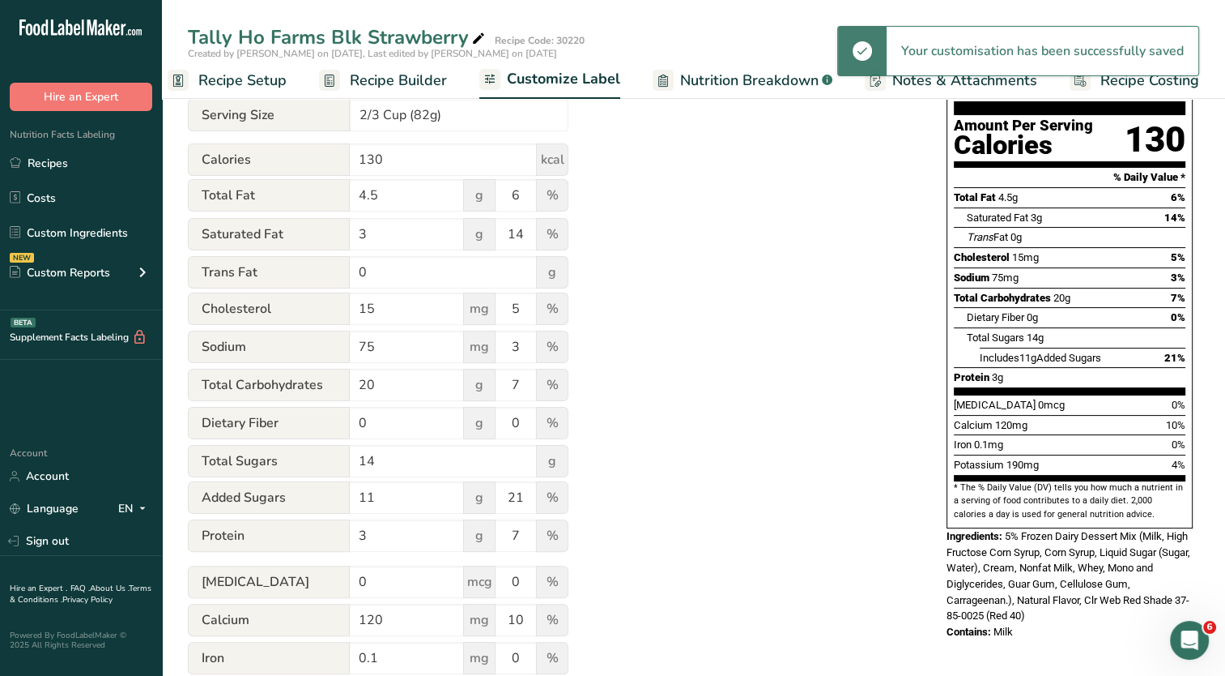
scroll to position [0, 0]
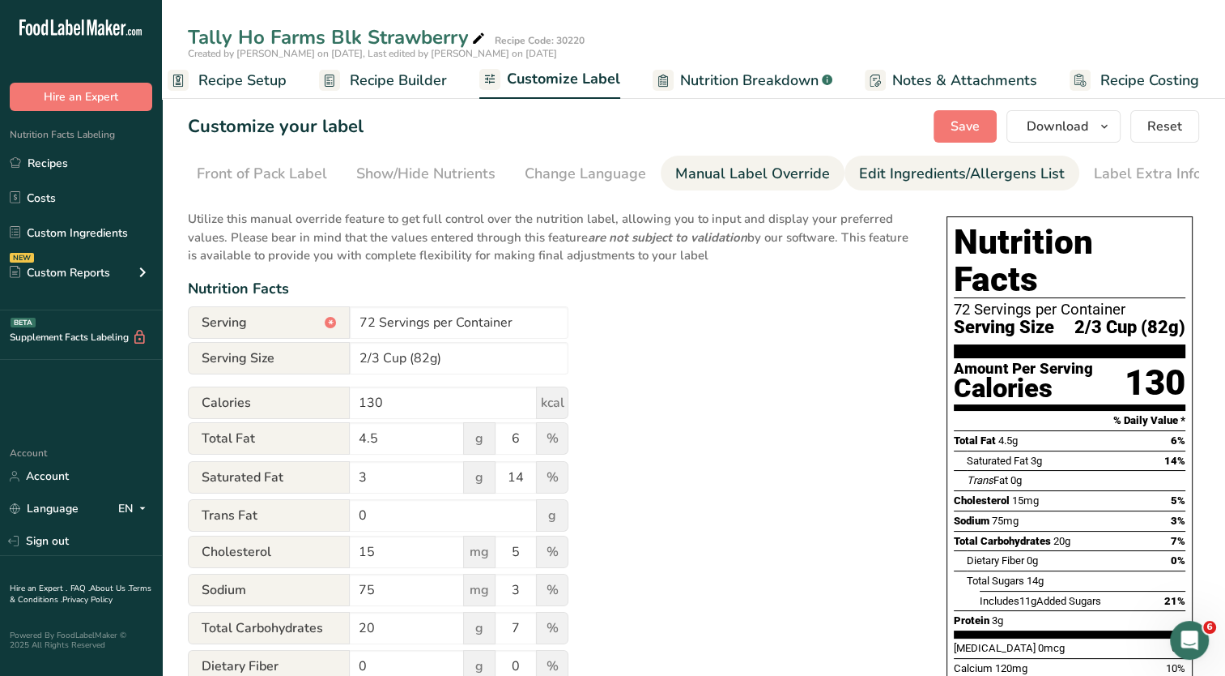
click at [953, 173] on div "Edit Ingredients/Allergens List" at bounding box center [962, 174] width 206 height 22
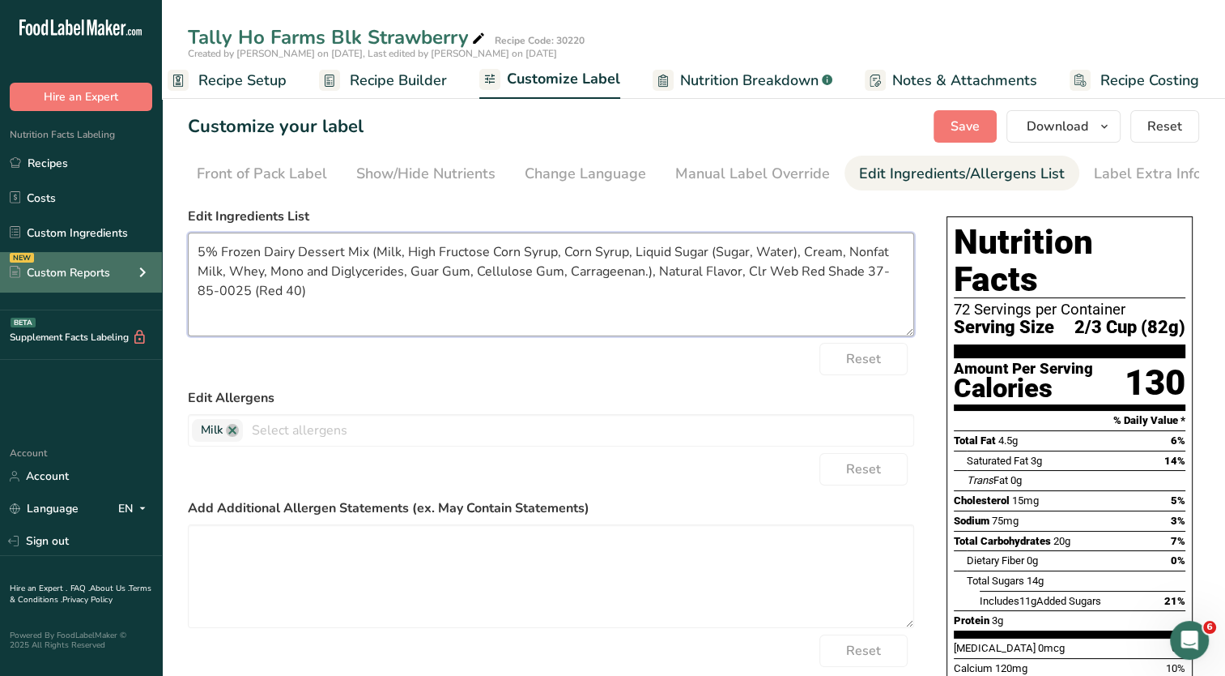
drag, startPoint x: 374, startPoint y: 256, endPoint x: 86, endPoint y: 252, distance: 288.4
click at [86, 252] on div ".a-20{fill:#fff;} Hire an Expert Nutrition Facts Labeling Recipes Costs Custom …" at bounding box center [612, 462] width 1225 height 925
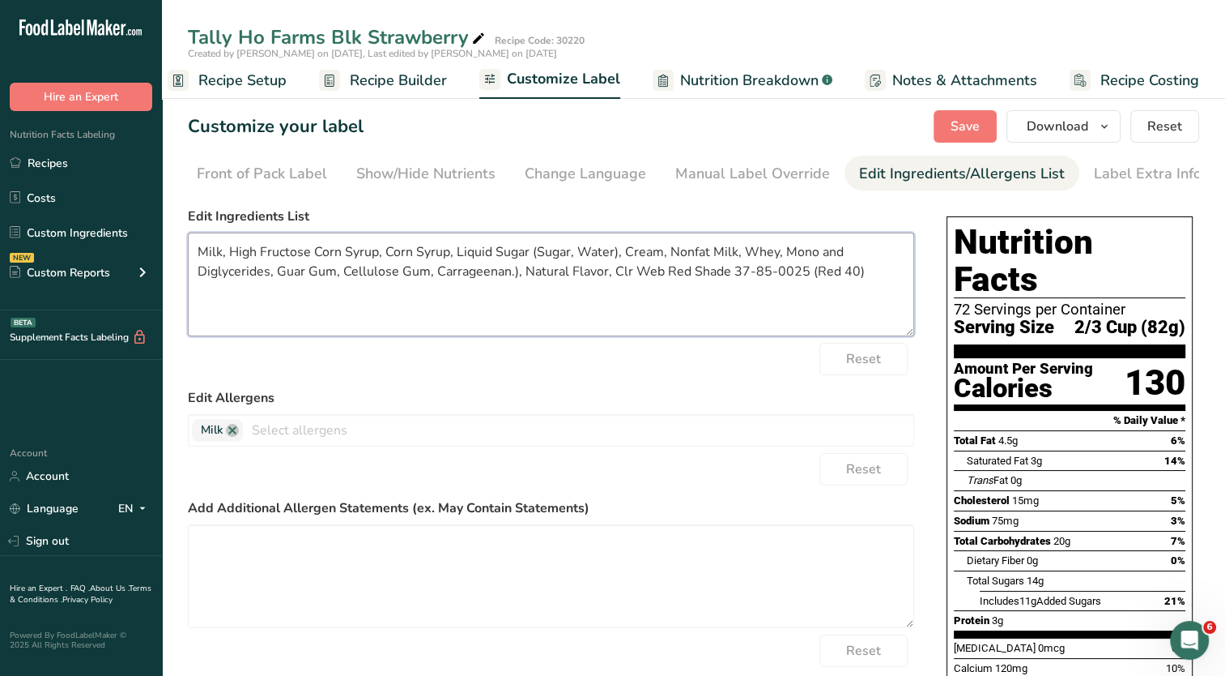
click at [512, 273] on textarea "Milk, High Fructose Corn Syrup, Corn Syrup, Liquid Sugar (Sugar, Water), Cream,…" at bounding box center [551, 284] width 727 height 104
drag, startPoint x: 800, startPoint y: 275, endPoint x: 603, endPoint y: 276, distance: 197.6
click at [603, 276] on textarea "Milk, High Fructose Corn Syrup, Corn Syrup, Liquid Sugar (Sugar, Water), Cream,…" at bounding box center [551, 284] width 727 height 104
click at [652, 275] on textarea "Milk, High Fructose Corn Syrup, Corn Syrup, Liquid Sugar (Sugar, Water), Cream,…" at bounding box center [551, 284] width 727 height 104
type textarea "Milk, High Fructose Corn Syrup, Corn Syrup, Liquid Sugar (Sugar, Water), Cream,…"
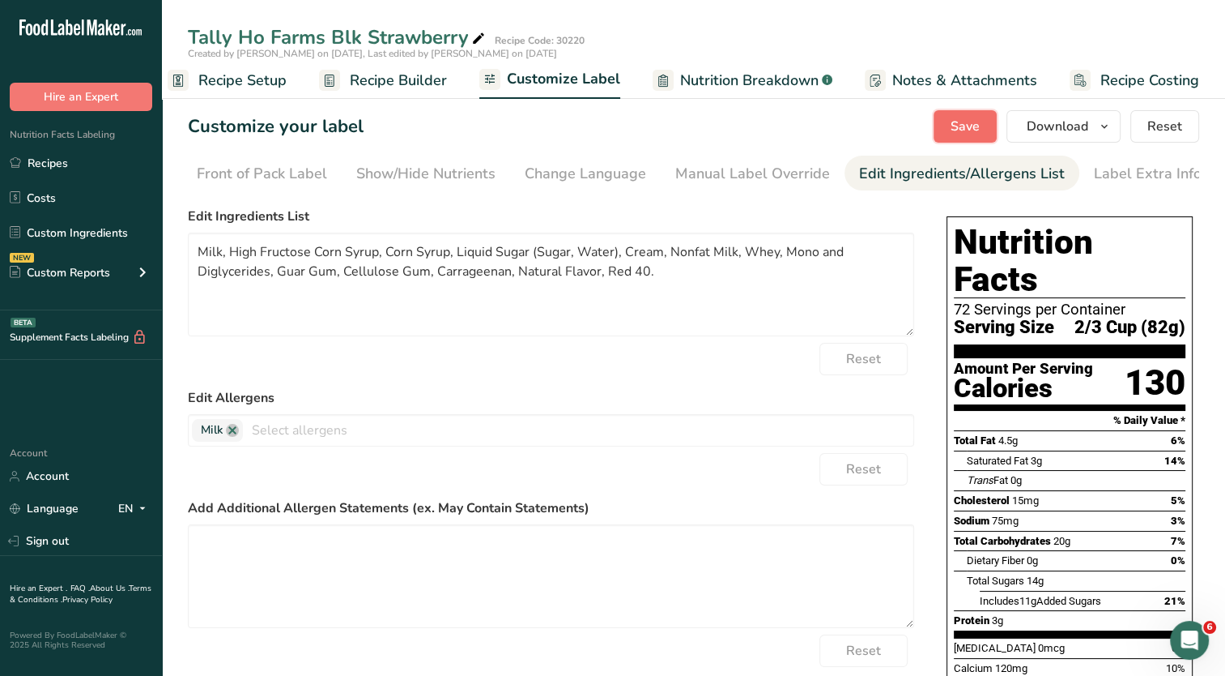
click at [961, 123] on span "Save" at bounding box center [965, 126] width 29 height 19
click at [1163, 185] on link "Label Extra Info" at bounding box center [1148, 174] width 108 height 36
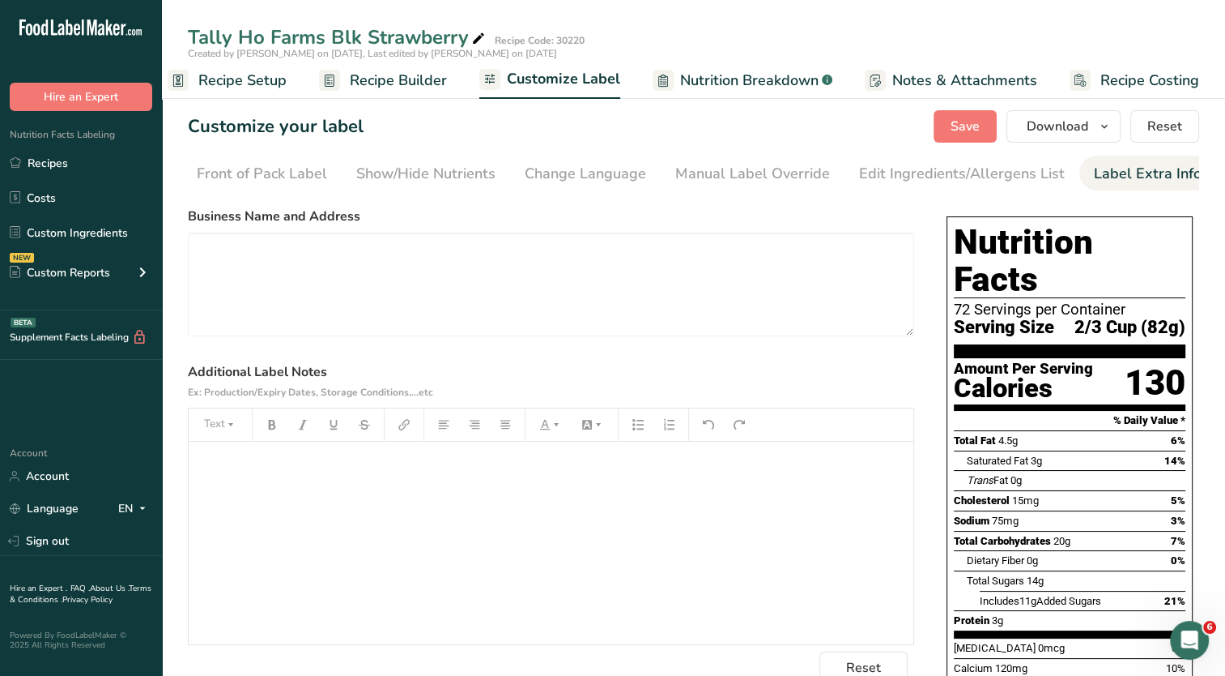
click at [336, 495] on div "﻿" at bounding box center [551, 542] width 725 height 202
click at [979, 131] on span "Save" at bounding box center [965, 126] width 29 height 19
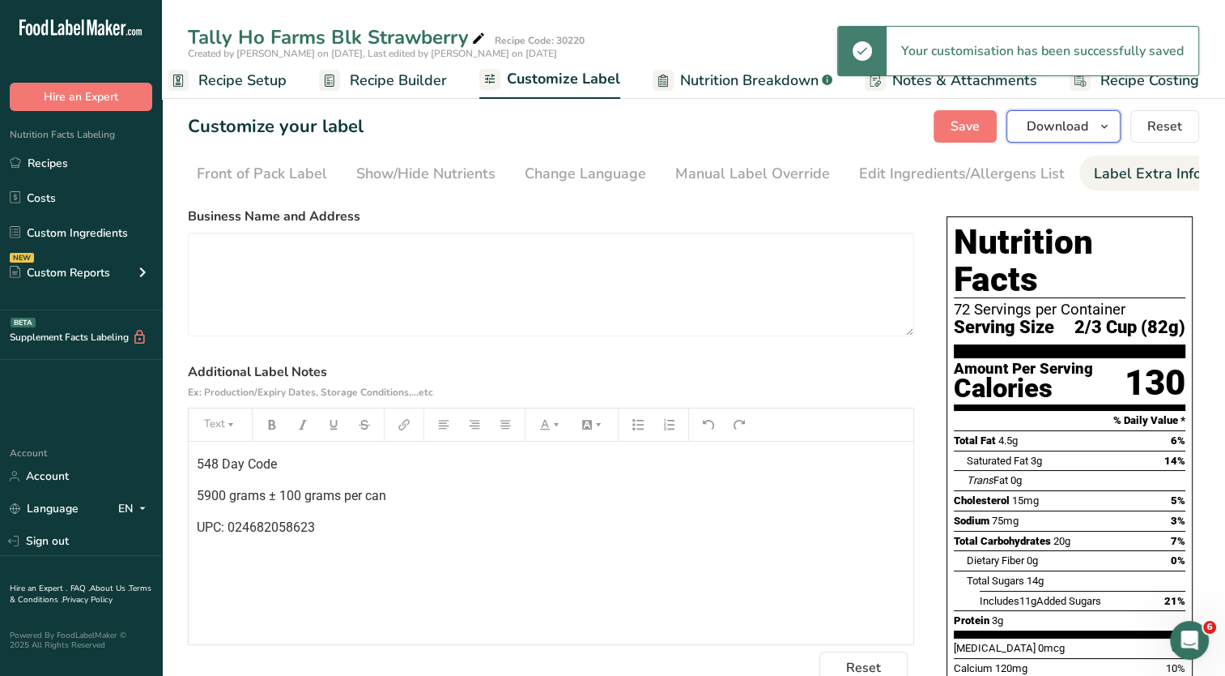
click at [1104, 125] on icon "button" at bounding box center [1104, 127] width 13 height 20
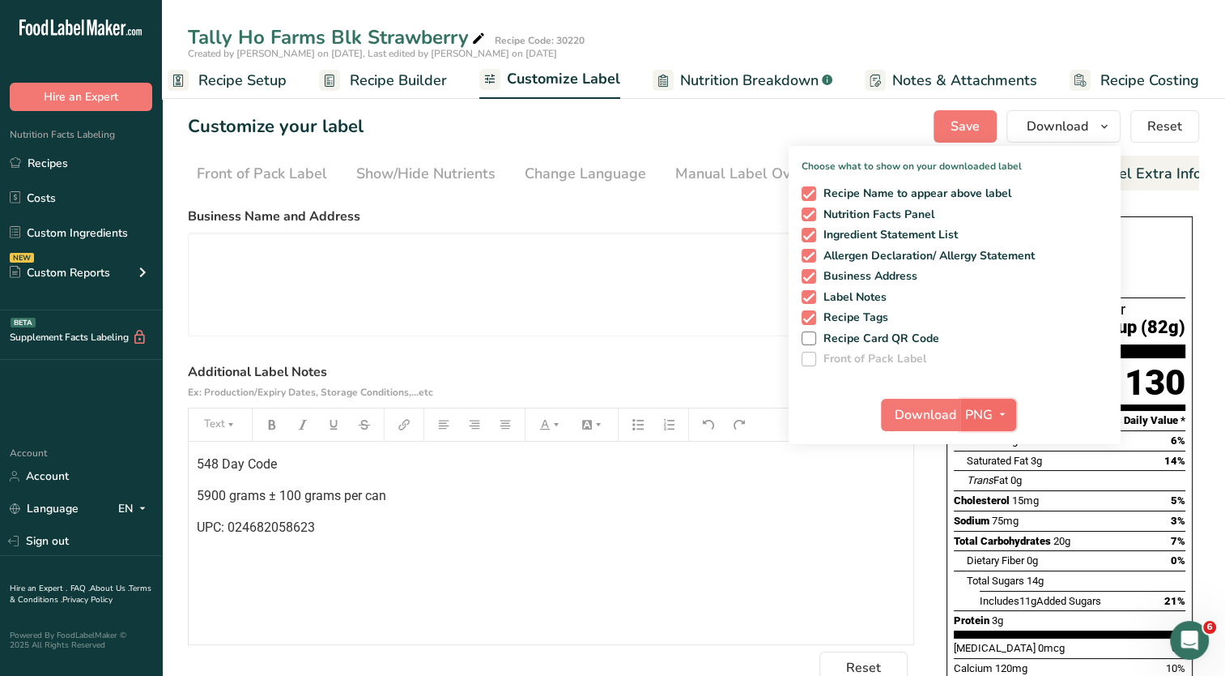
click at [1001, 412] on icon "button" at bounding box center [1002, 414] width 13 height 20
click at [993, 530] on link "PDF" at bounding box center [991, 527] width 52 height 27
click at [919, 417] on span "Download" at bounding box center [927, 414] width 62 height 19
click at [260, 79] on span "Recipe Setup" at bounding box center [242, 81] width 88 height 22
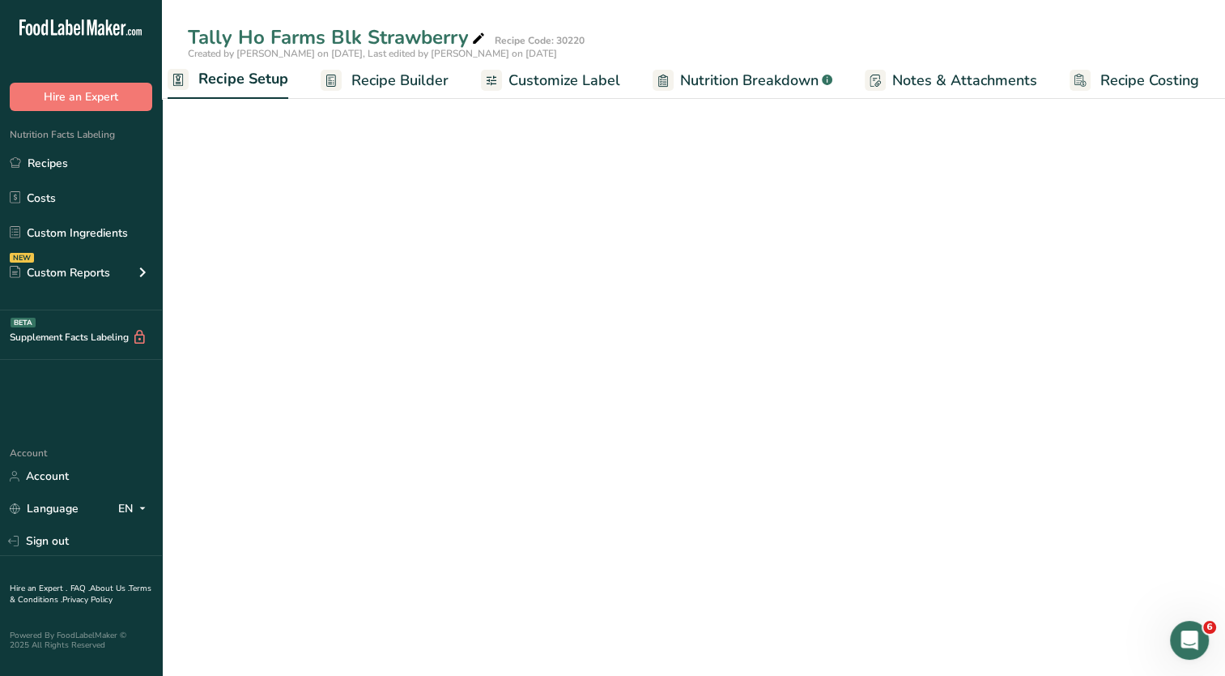
scroll to position [0, 6]
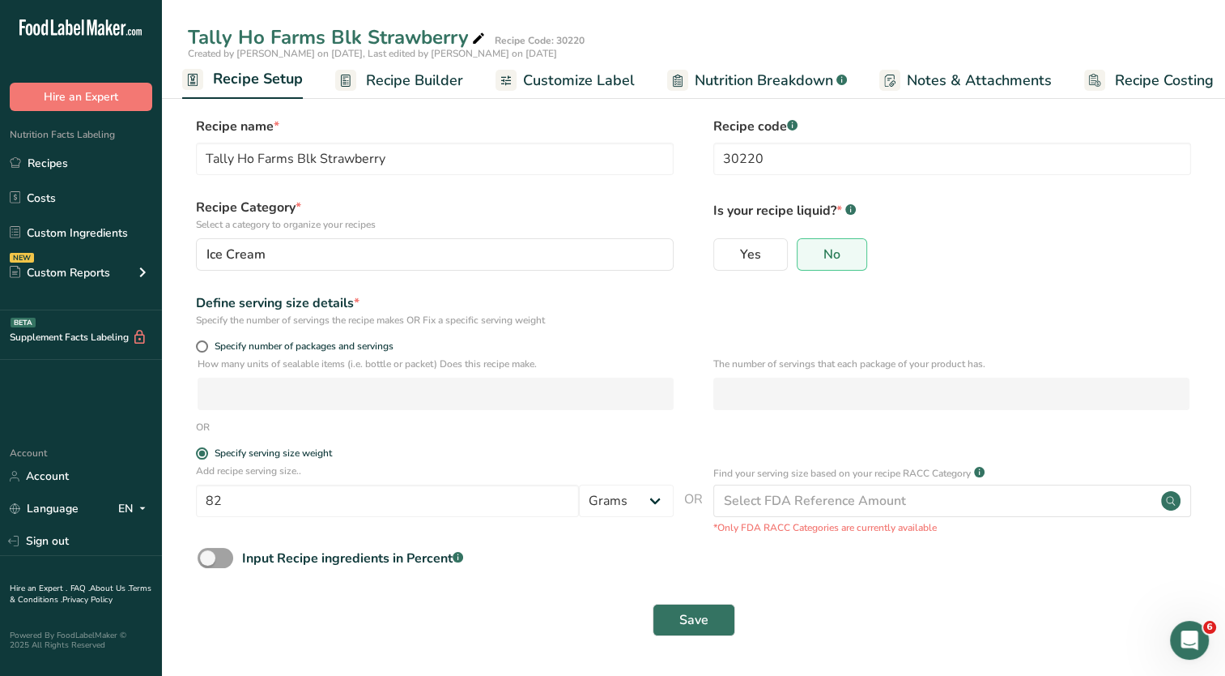
click at [424, 89] on span "Recipe Builder" at bounding box center [414, 81] width 97 height 22
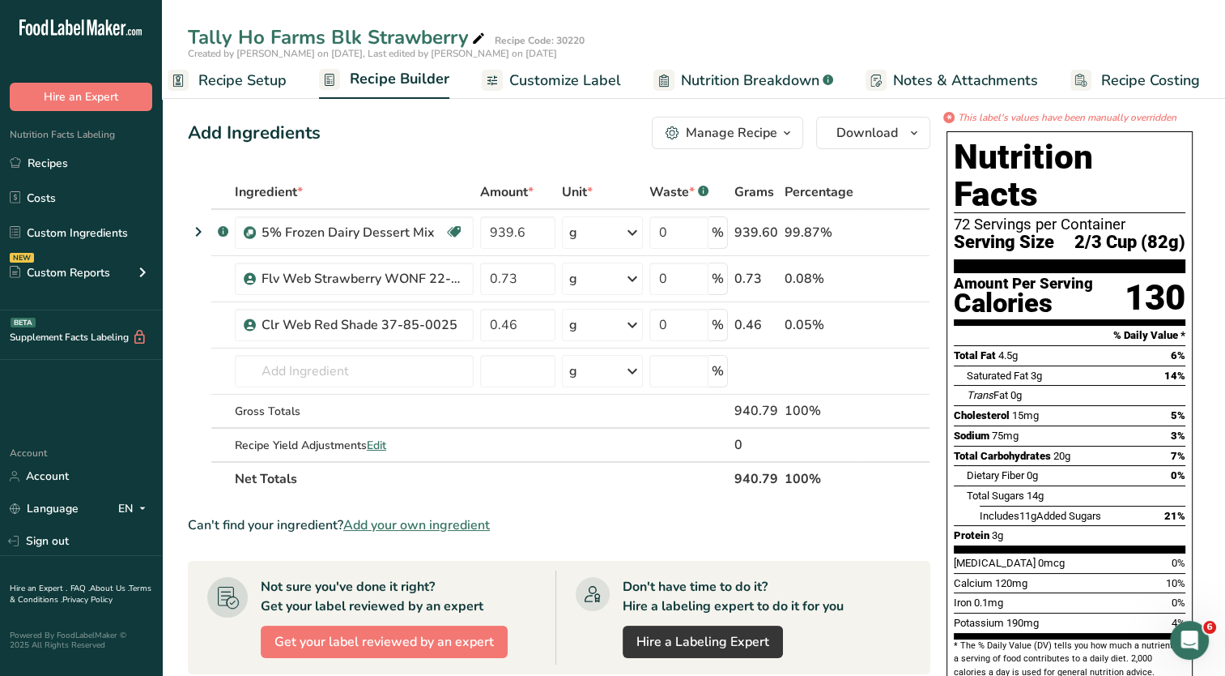
click at [549, 87] on span "Customize Label" at bounding box center [565, 81] width 112 height 22
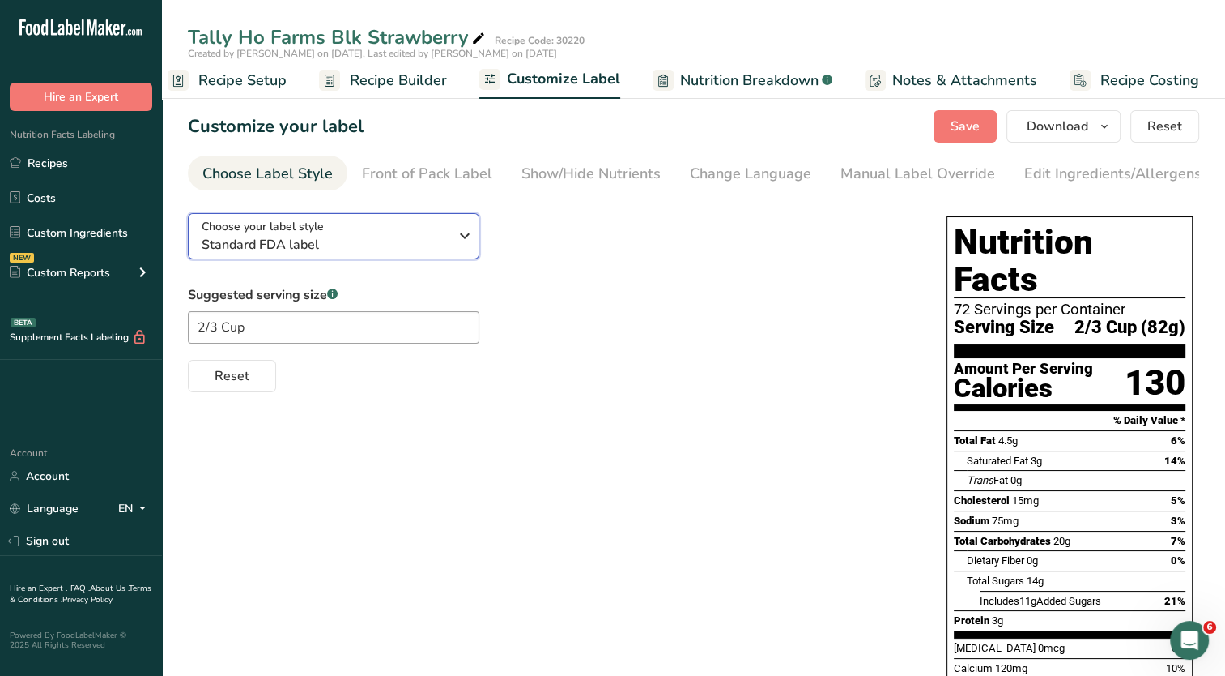
click at [447, 247] on span "Standard FDA label" at bounding box center [325, 244] width 247 height 19
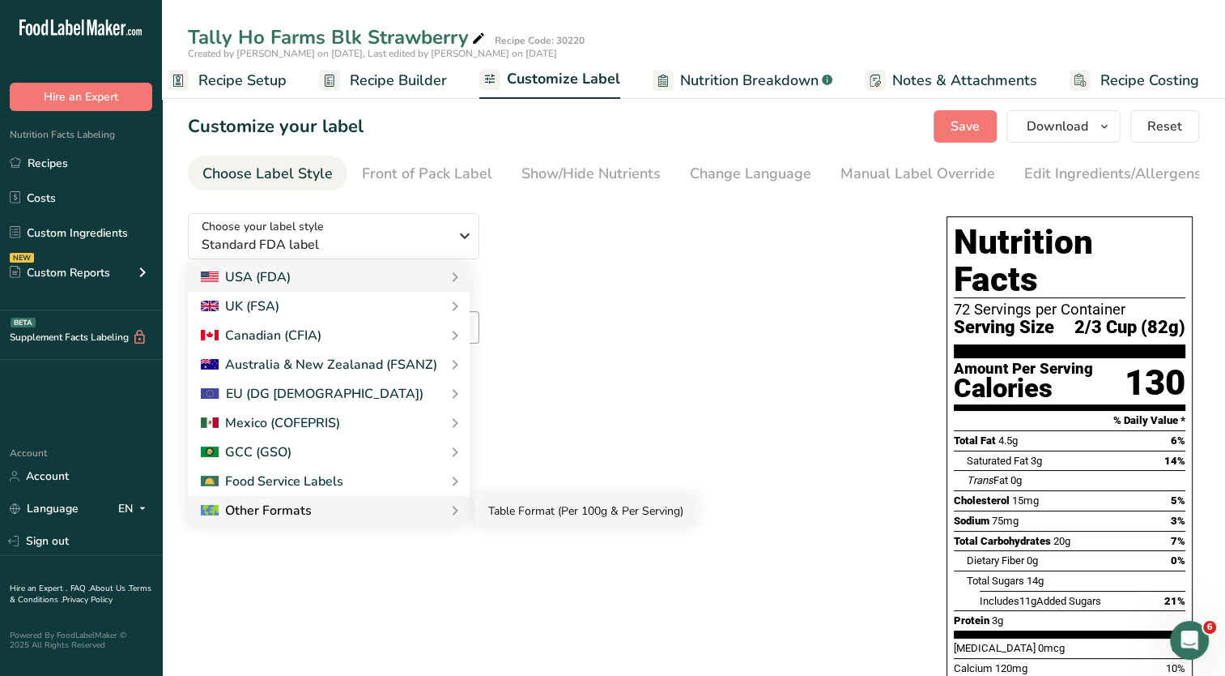
click at [516, 512] on link "Table Format (Per 100g & Per Serving)" at bounding box center [585, 511] width 221 height 30
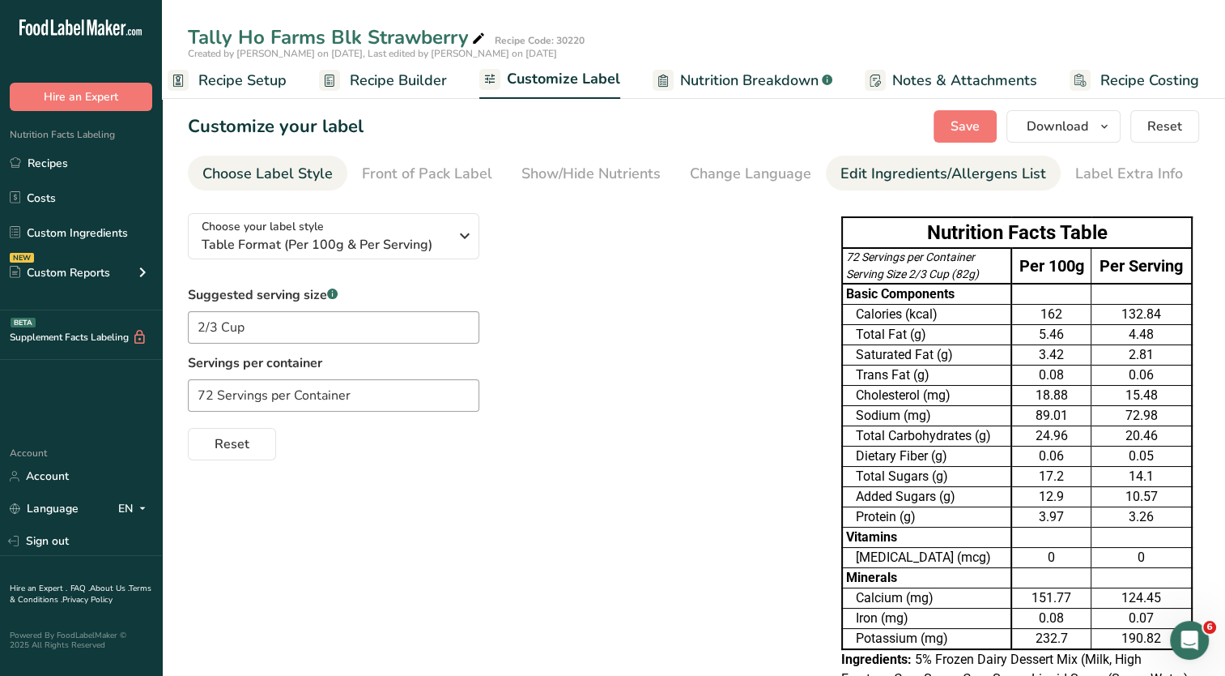
click at [938, 177] on div "Edit Ingredients/Allergens List" at bounding box center [944, 174] width 206 height 22
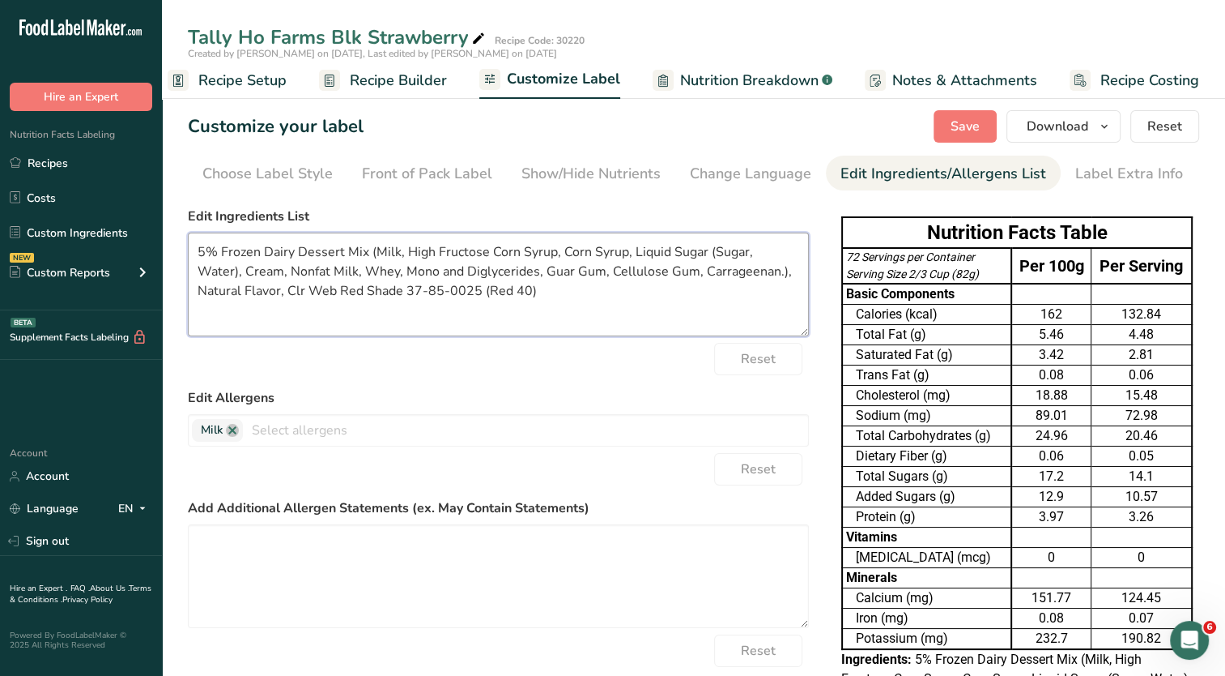
drag, startPoint x: 377, startPoint y: 254, endPoint x: 171, endPoint y: 258, distance: 206.6
click at [171, 258] on section "Customize your label Save Download Choose what to show on your downloaded label…" at bounding box center [693, 480] width 1063 height 792
click at [578, 274] on textarea "Milk, High Fructose Corn Syrup, Corn Syrup, Liquid Sugar (Sugar, Water), Cream,…" at bounding box center [498, 284] width 621 height 104
drag, startPoint x: 779, startPoint y: 274, endPoint x: 667, endPoint y: 274, distance: 112.6
click at [667, 274] on textarea "Milk, High Fructose Corn Syrup, Corn Syrup, Liquid Sugar (Sugar, Water), Cream,…" at bounding box center [498, 284] width 621 height 104
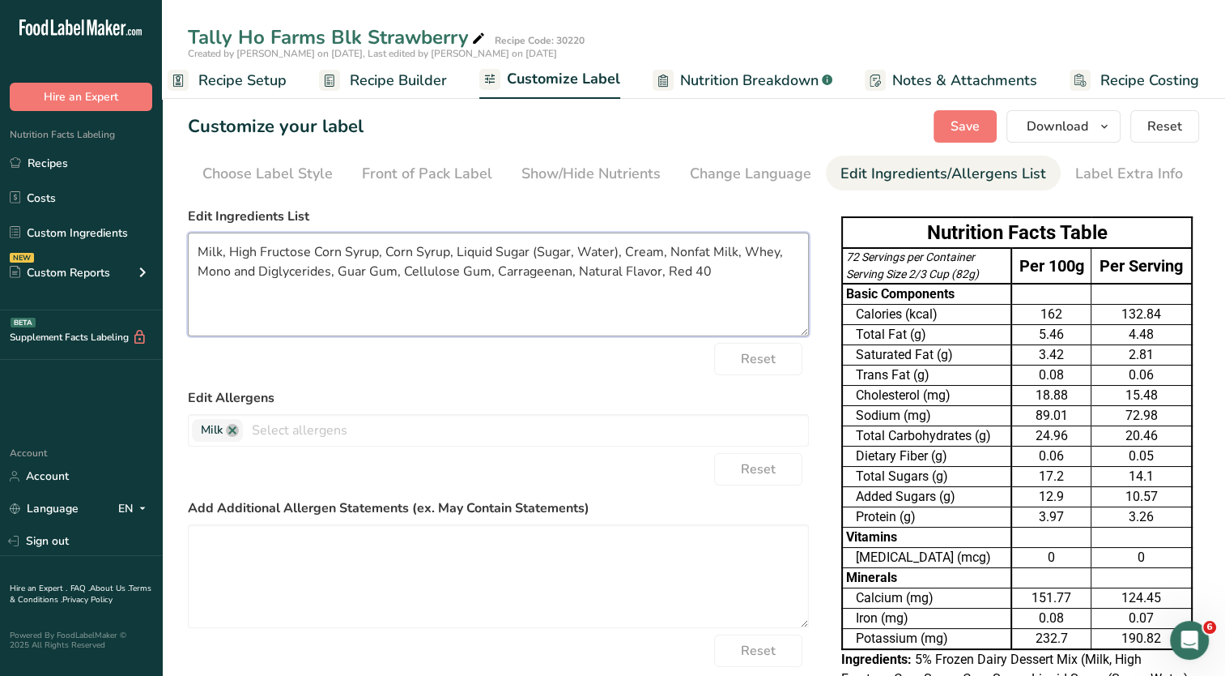
click at [702, 273] on textarea "Milk, High Fructose Corn Syrup, Corn Syrup, Liquid Sugar (Sugar, Water), Cream,…" at bounding box center [498, 284] width 621 height 104
type textarea "Milk, High Fructose Corn Syrup, Corn Syrup, Liquid Sugar (Sugar, Water), Cream,…"
click at [961, 123] on span "Save" at bounding box center [965, 126] width 29 height 19
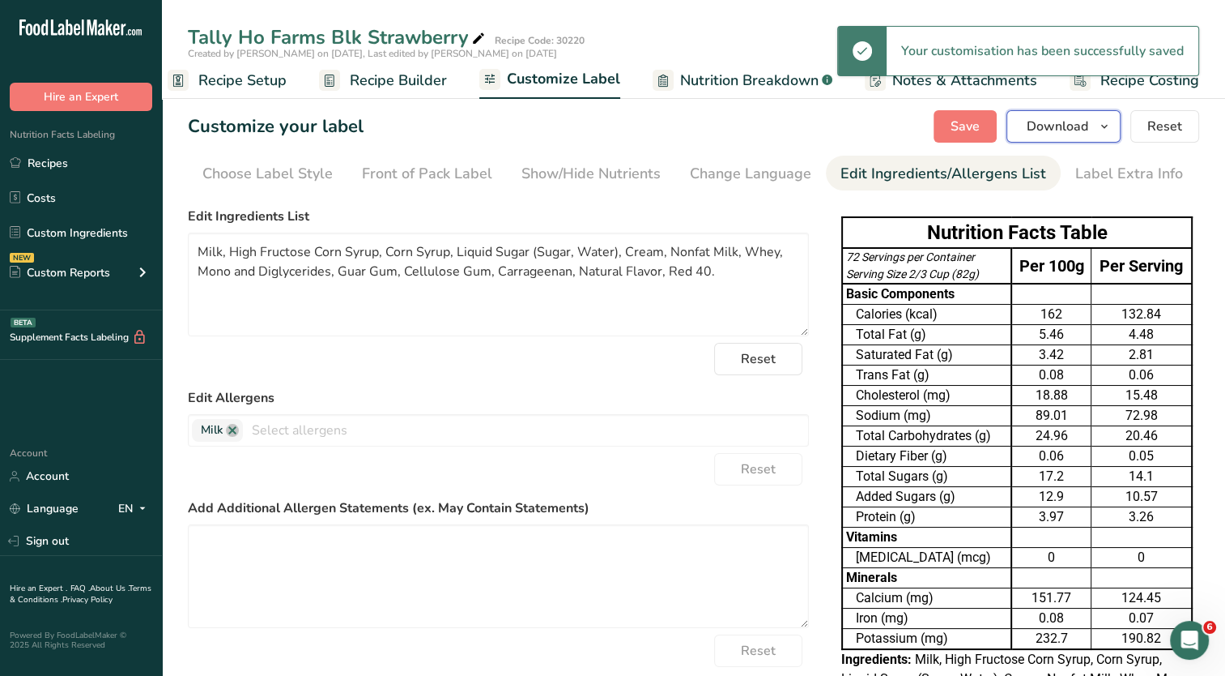
click at [1101, 128] on icon "button" at bounding box center [1104, 127] width 13 height 20
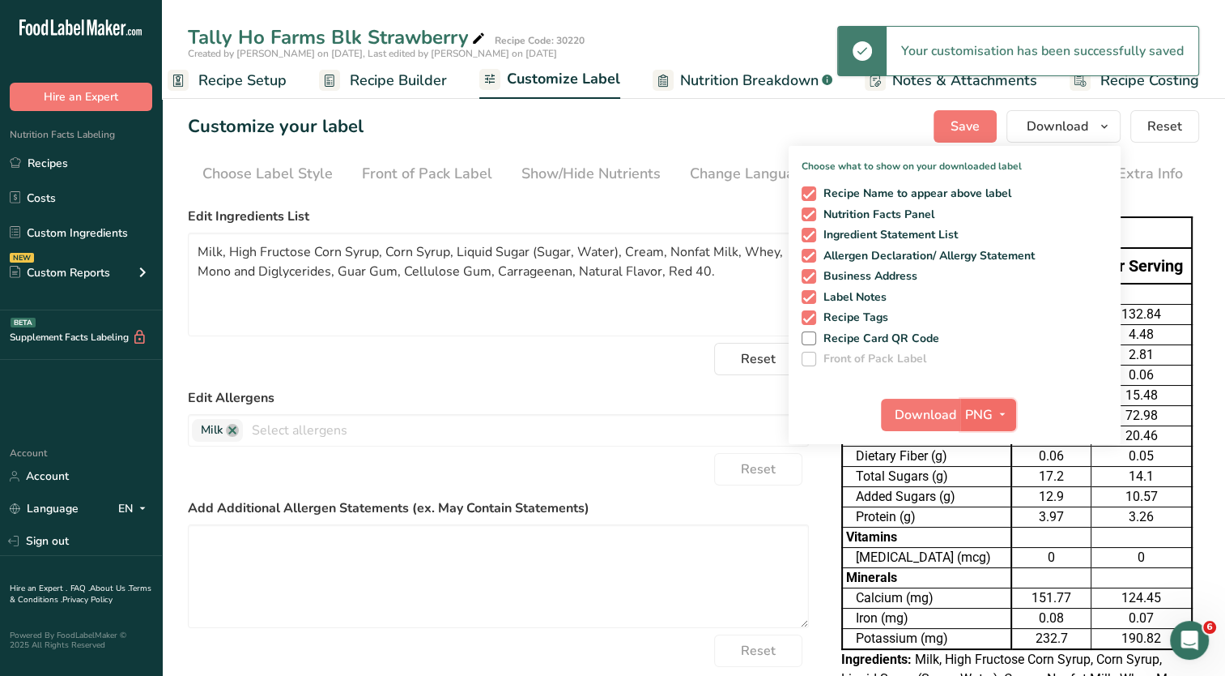
click at [999, 411] on icon "button" at bounding box center [1002, 414] width 13 height 20
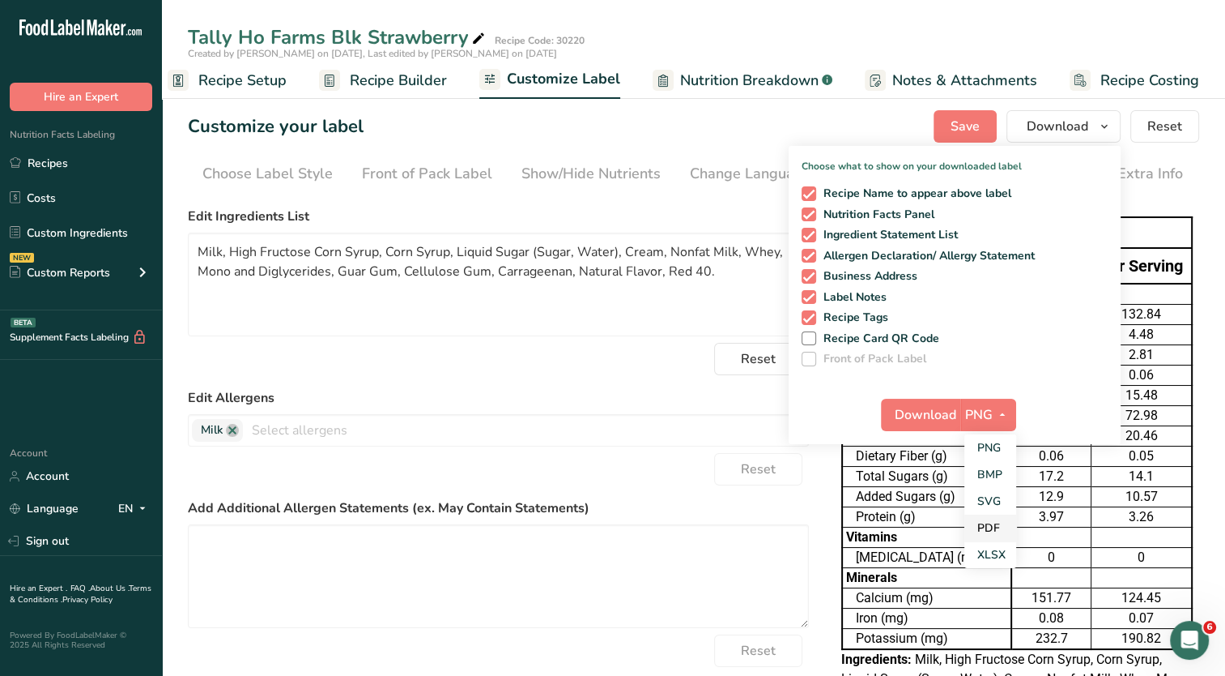
click at [997, 531] on link "PDF" at bounding box center [991, 527] width 52 height 27
click at [924, 419] on span "Download" at bounding box center [927, 414] width 62 height 19
click at [92, 226] on link "Custom Ingredients" at bounding box center [81, 232] width 162 height 31
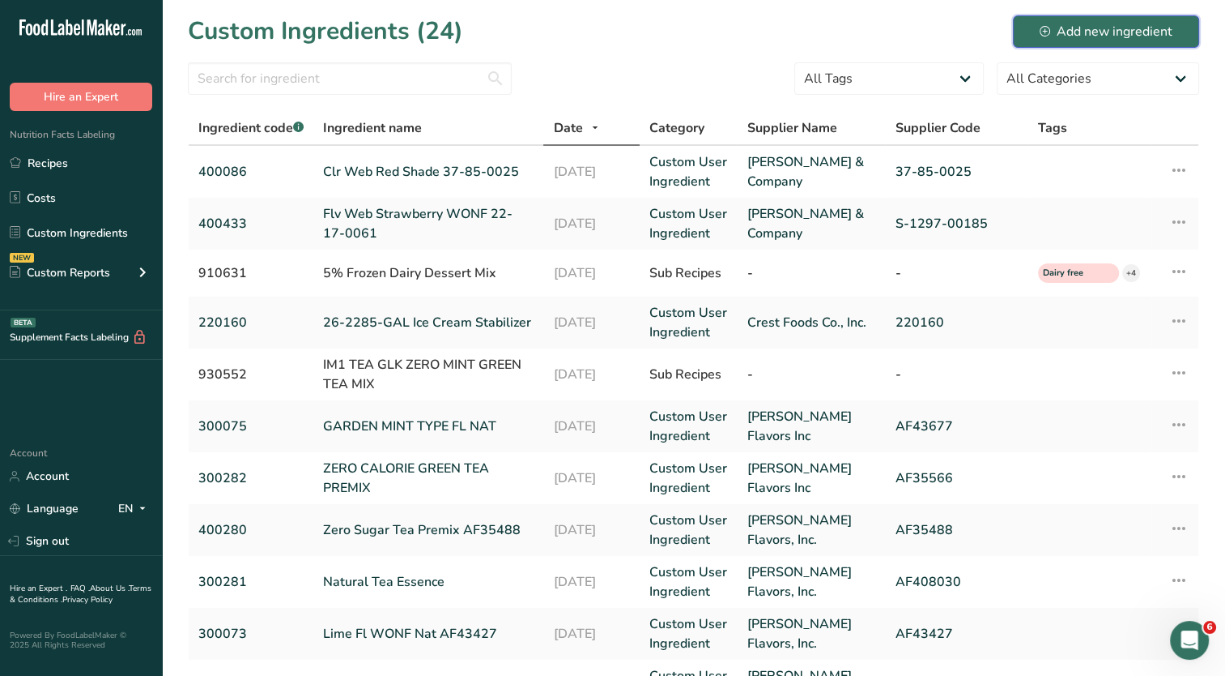
click at [1085, 40] on div "Add new ingredient" at bounding box center [1106, 31] width 133 height 19
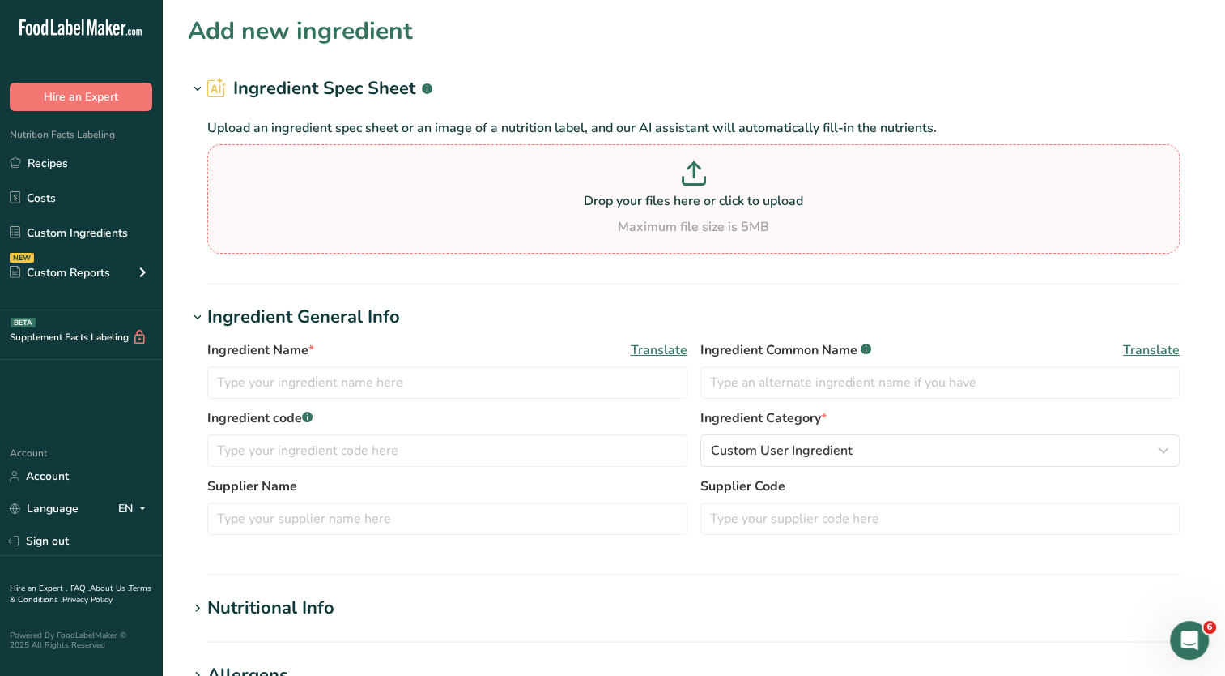
click at [548, 208] on p "Drop your files here or click to upload" at bounding box center [693, 200] width 965 height 19
click at [548, 208] on input "Drop your files here or click to upload Maximum file size is 5MB" at bounding box center [693, 198] width 973 height 109
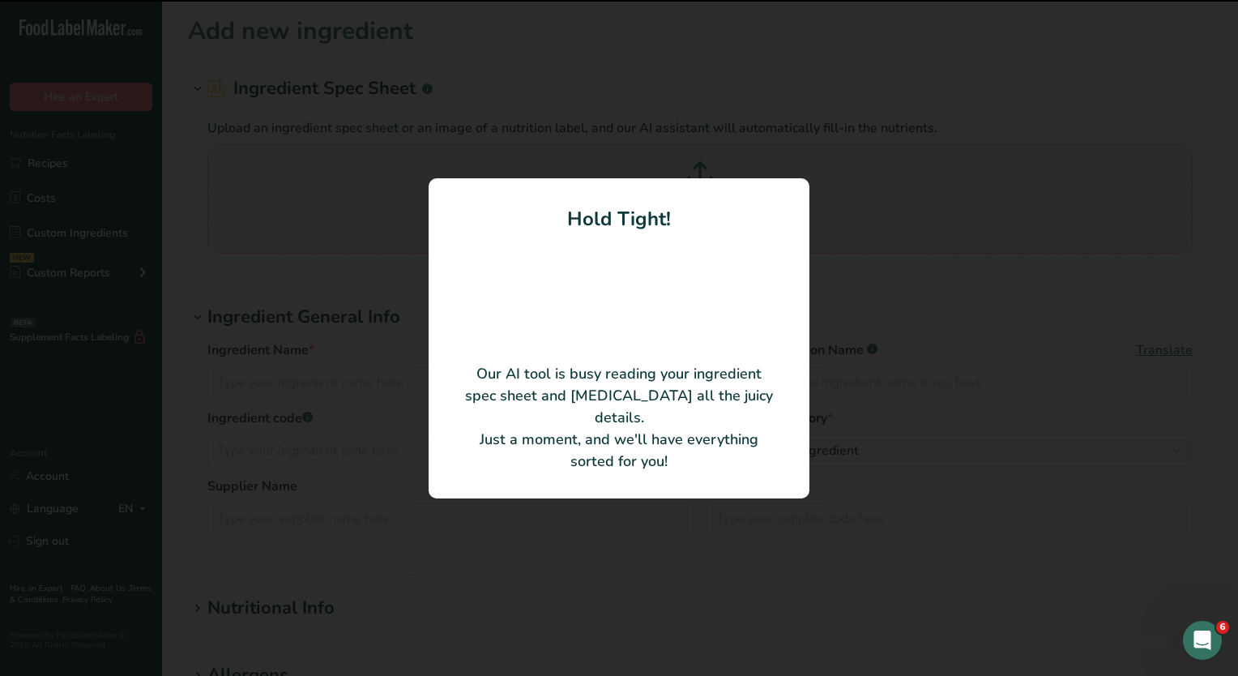
type input "NATURAL PEPPERMINT FLAVOR WONF"
type input "FLAVORCHEM"
type input "58.1003"
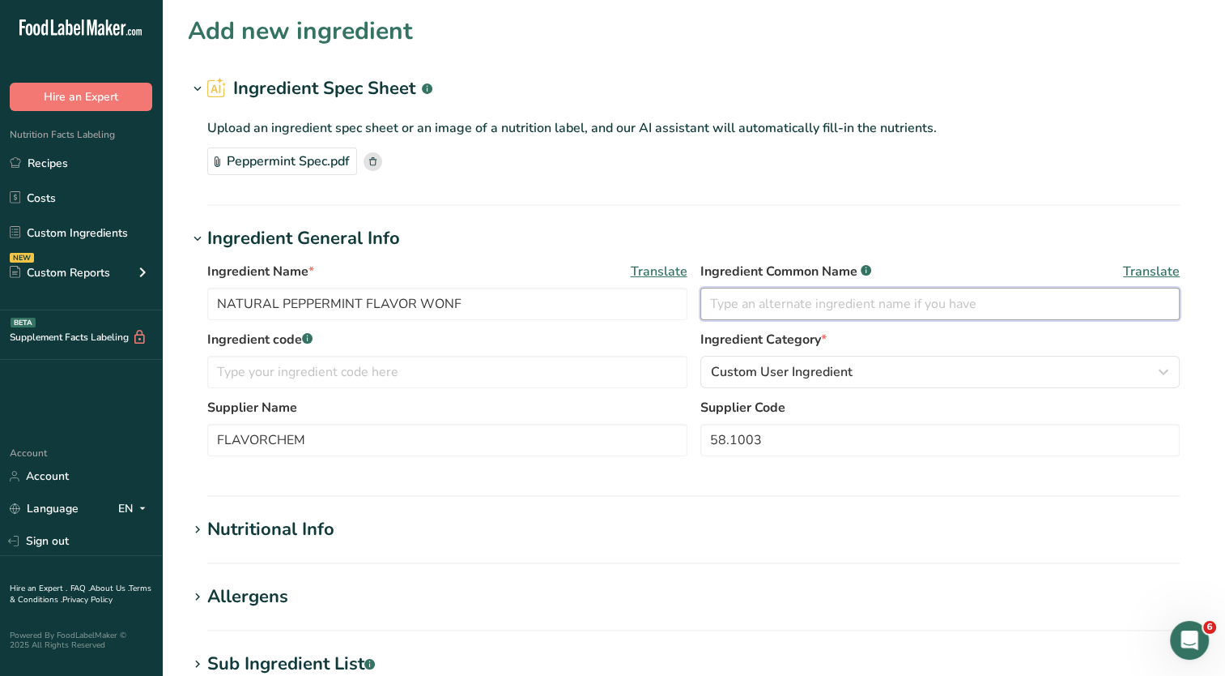
click at [767, 300] on input "text" at bounding box center [941, 304] width 480 height 32
paste input "Flv Nat Peppermint Fl WONF 58.1003"
type input "Flv Nat Peppermint Fl WONF 58.1003"
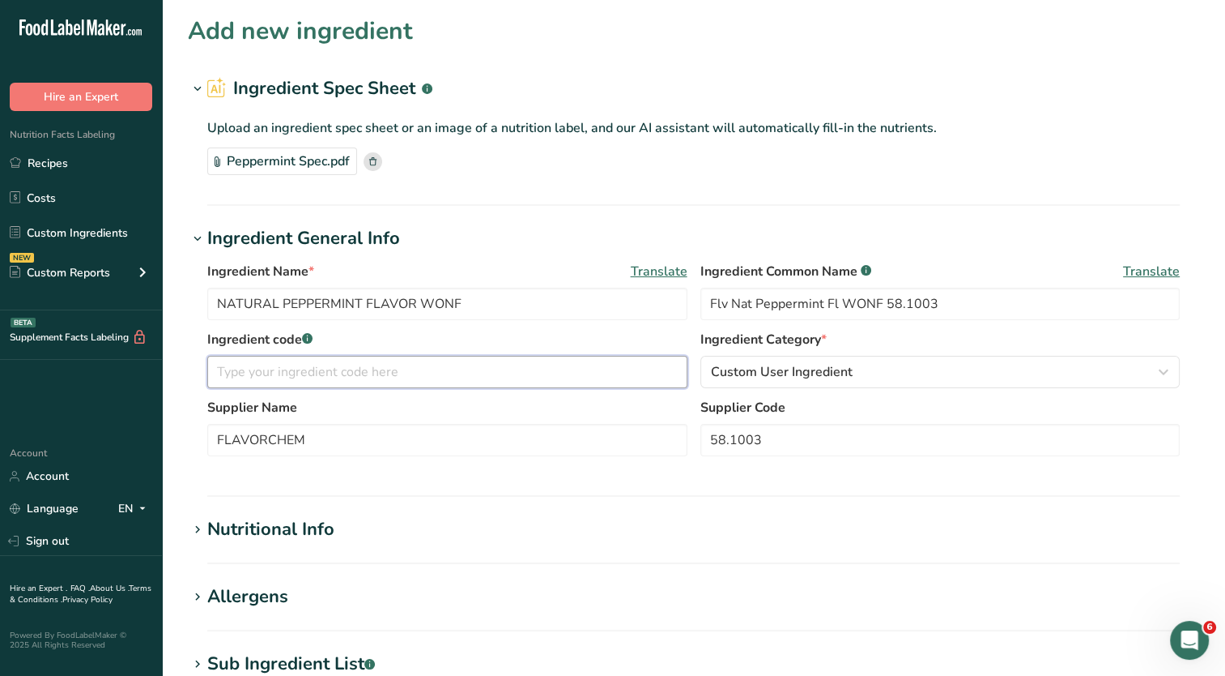
click at [369, 373] on input "text" at bounding box center [447, 372] width 480 height 32
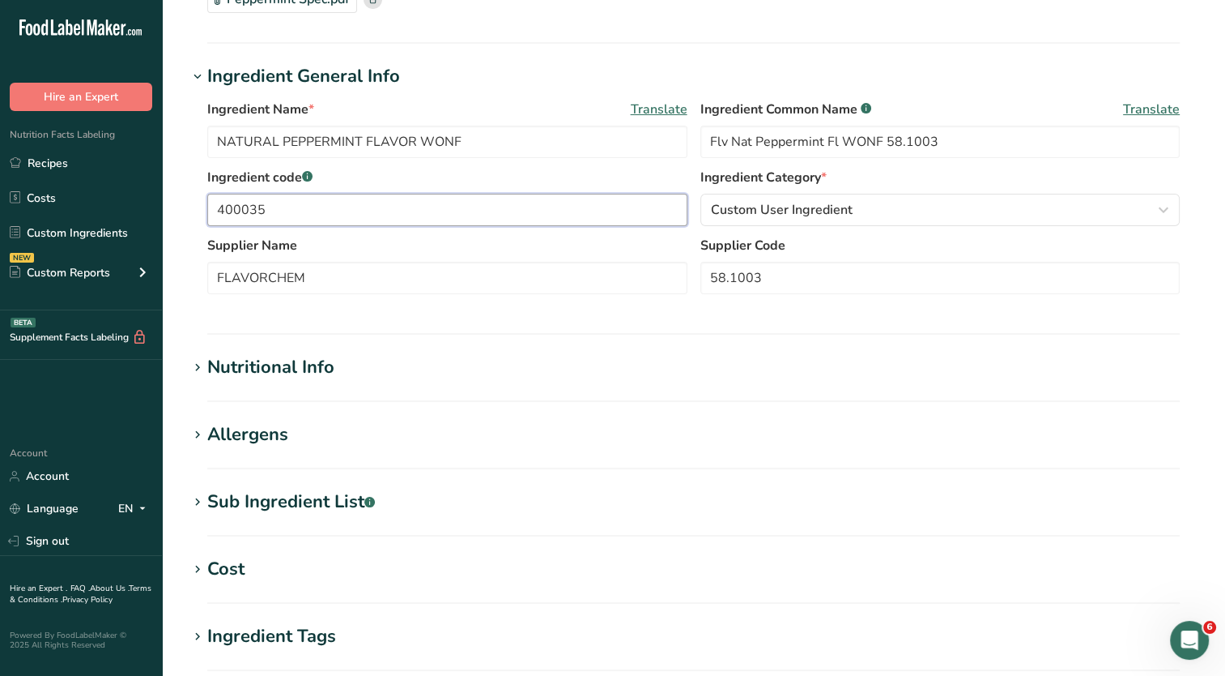
type input "400035"
click at [248, 378] on div "Nutritional Info" at bounding box center [270, 367] width 127 height 27
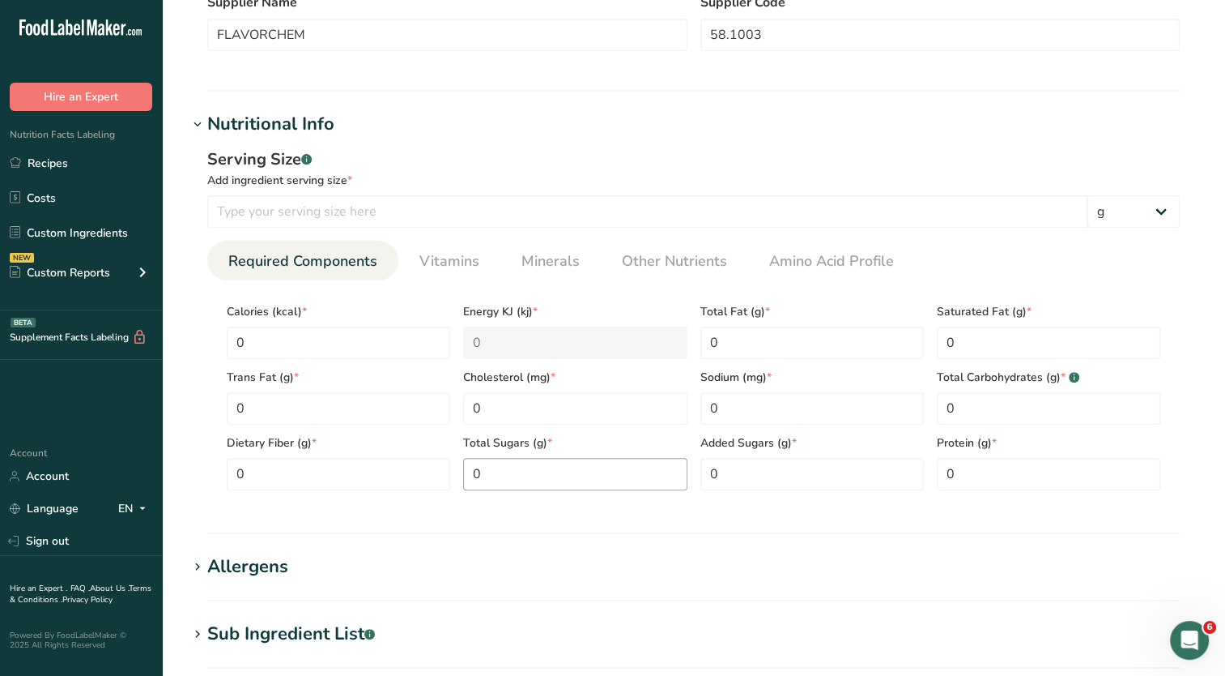
scroll to position [0, 0]
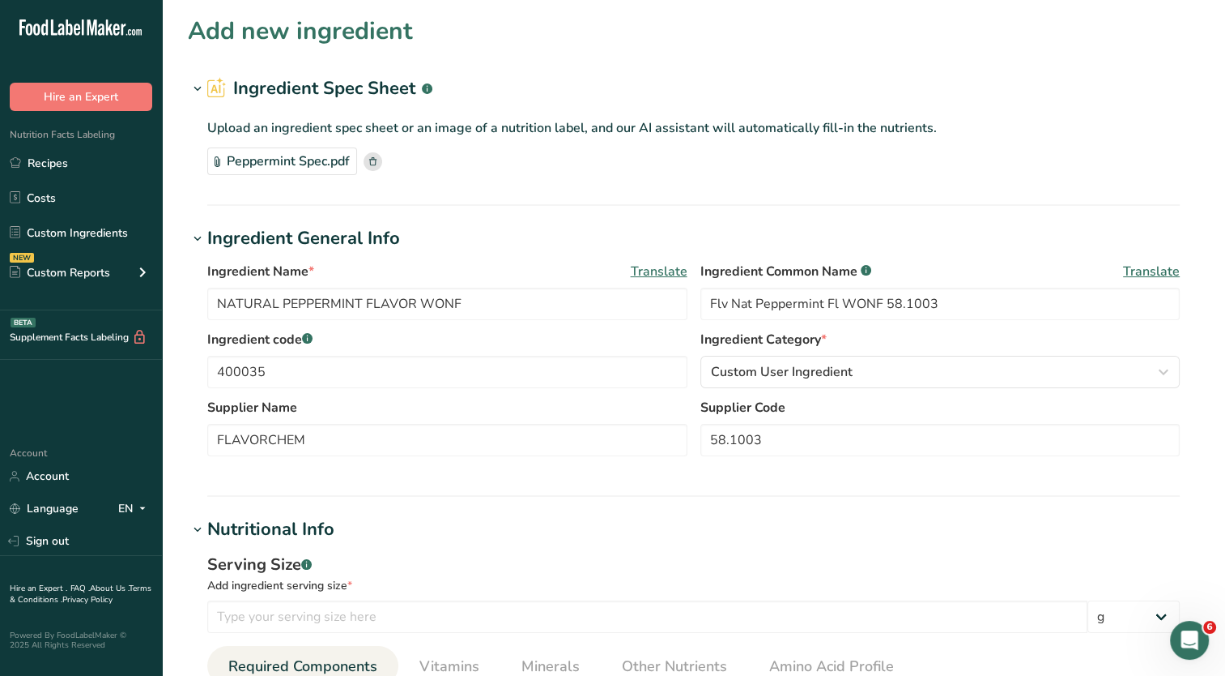
click at [377, 160] on rect at bounding box center [373, 161] width 19 height 19
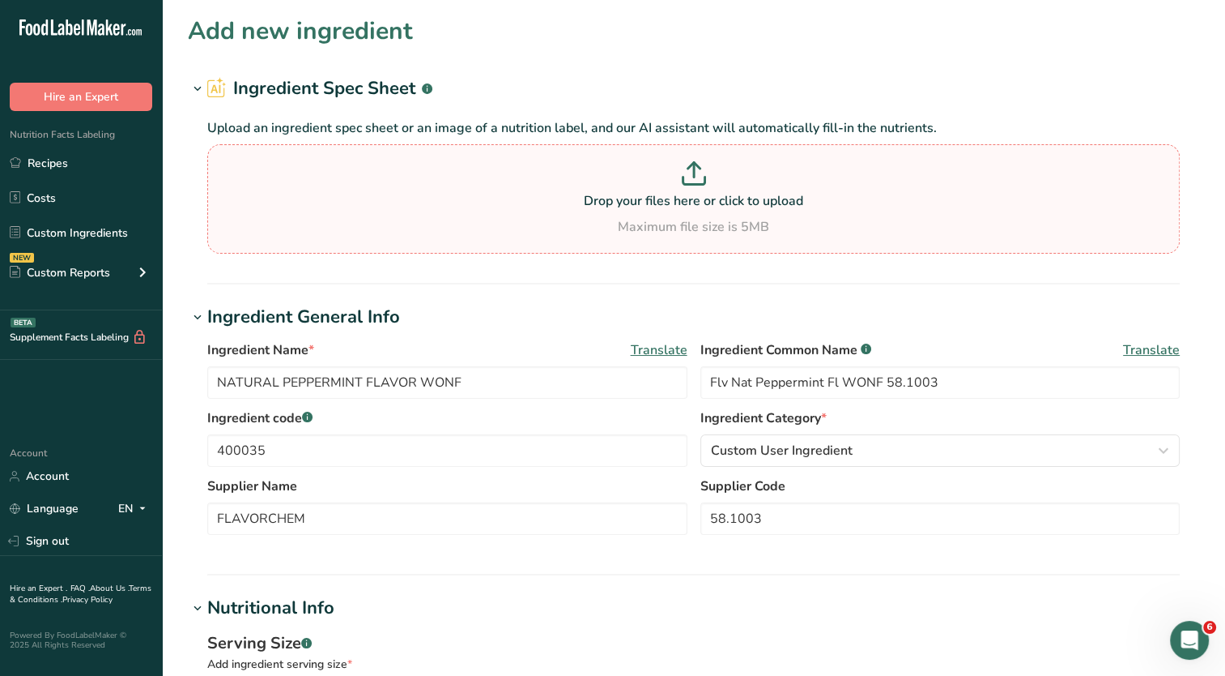
click at [591, 231] on div "Maximum file size is 5MB" at bounding box center [693, 226] width 965 height 19
click at [591, 231] on input "Drop your files here or click to upload Maximum file size is 5MB" at bounding box center [693, 198] width 973 height 109
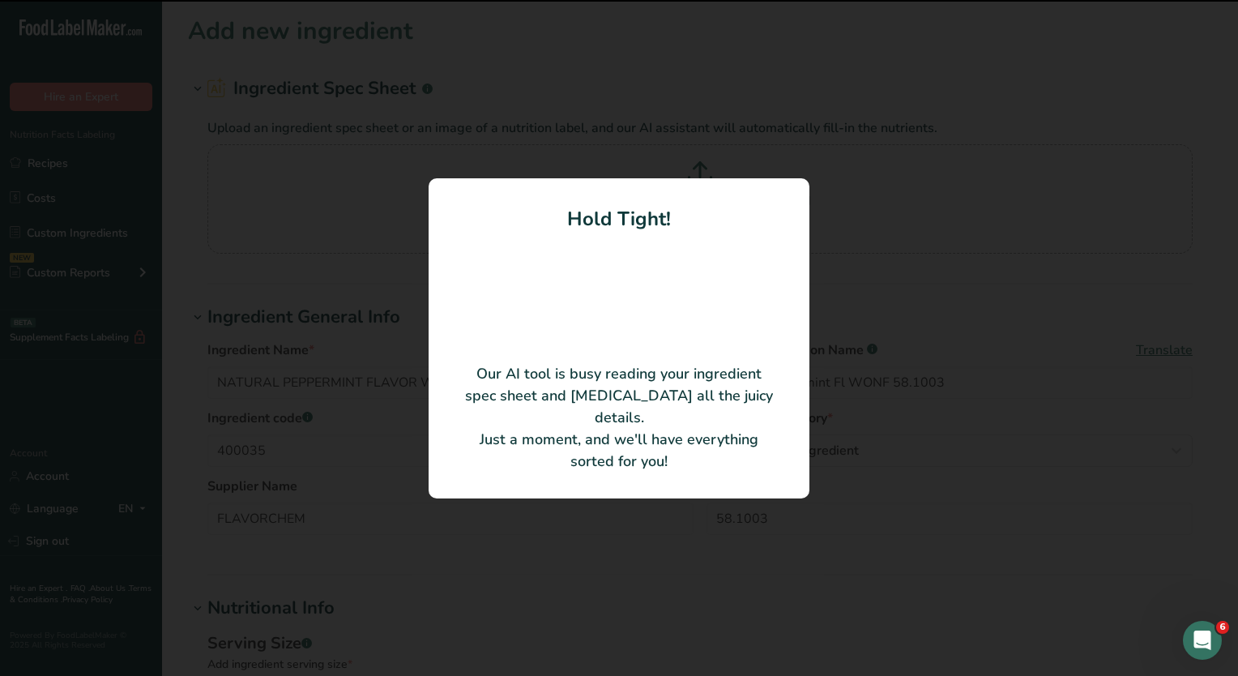
type input "100"
type input "2.359"
type KJ "9.87"
type Fat "0.026"
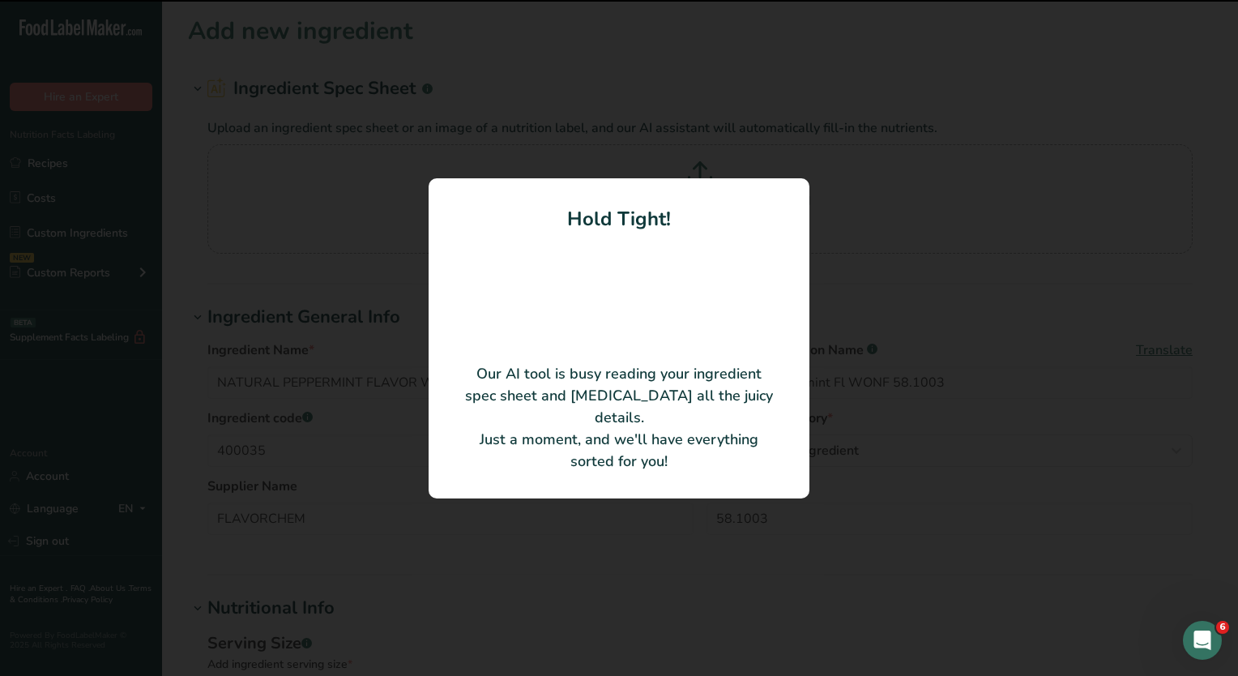
type input "13.035"
type Carbohydrates "0.459"
type Fiber "0.387"
type input "0.03"
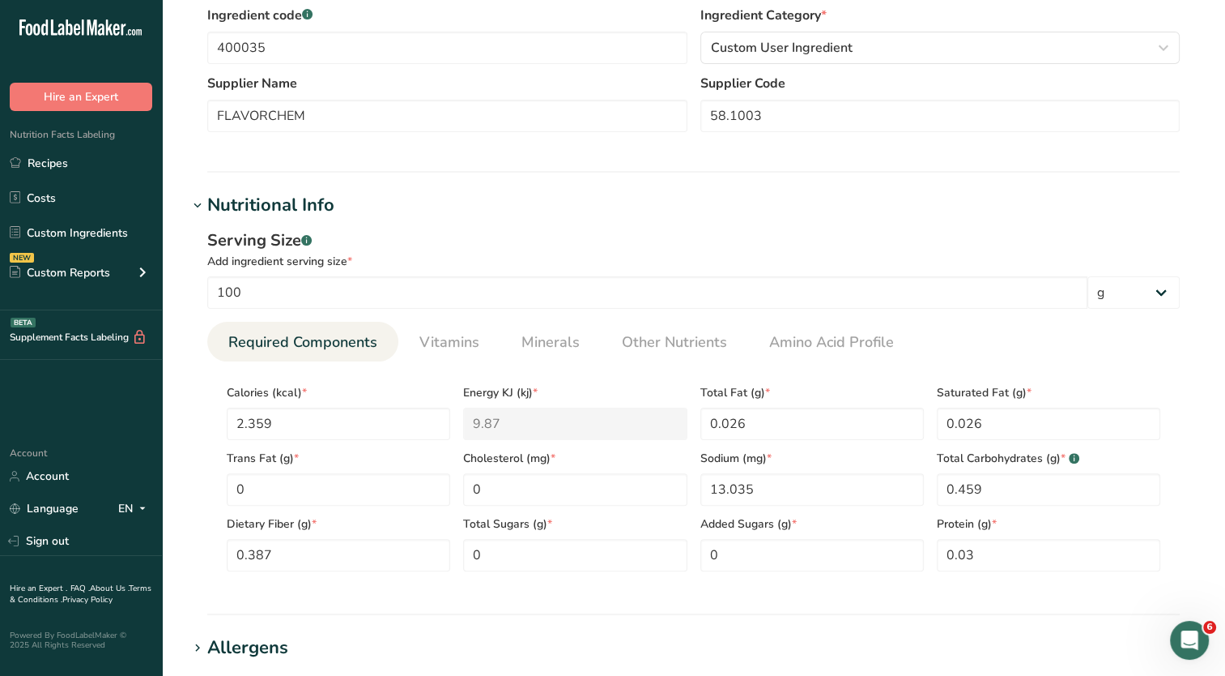
scroll to position [648, 0]
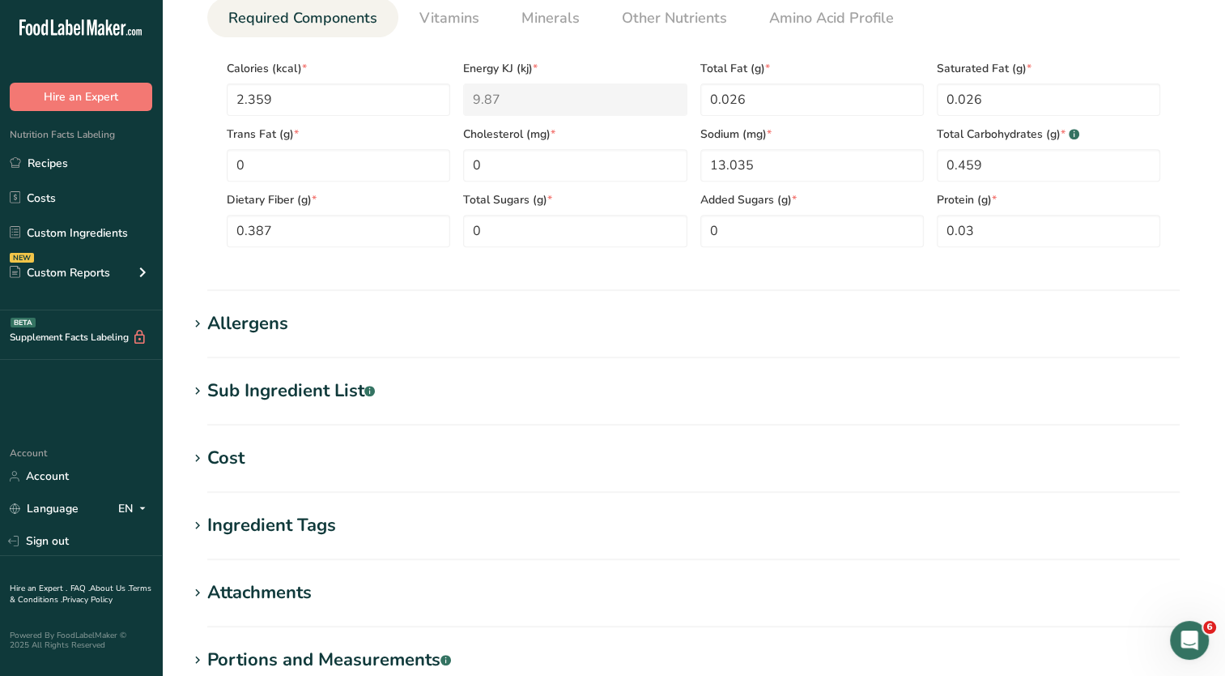
click at [288, 330] on div "Allergens" at bounding box center [247, 323] width 81 height 27
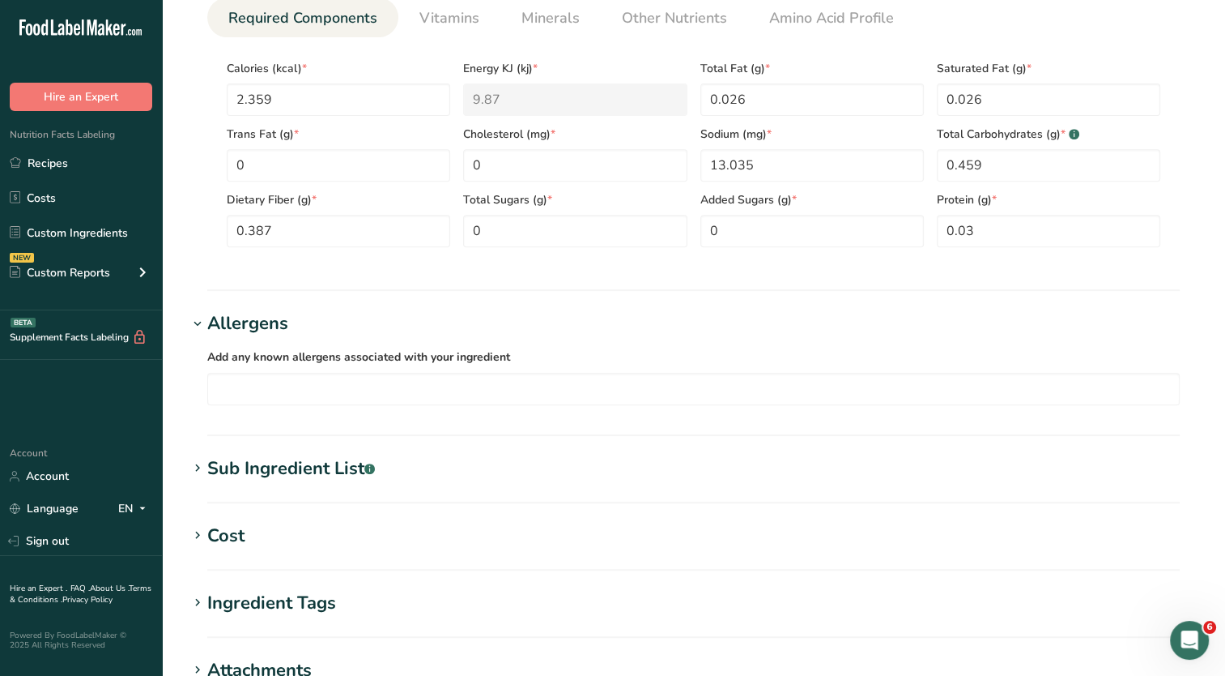
click at [324, 462] on div "Sub Ingredient List .a-a{fill:#347362;}.b-a{fill:#fff;}" at bounding box center [291, 468] width 168 height 27
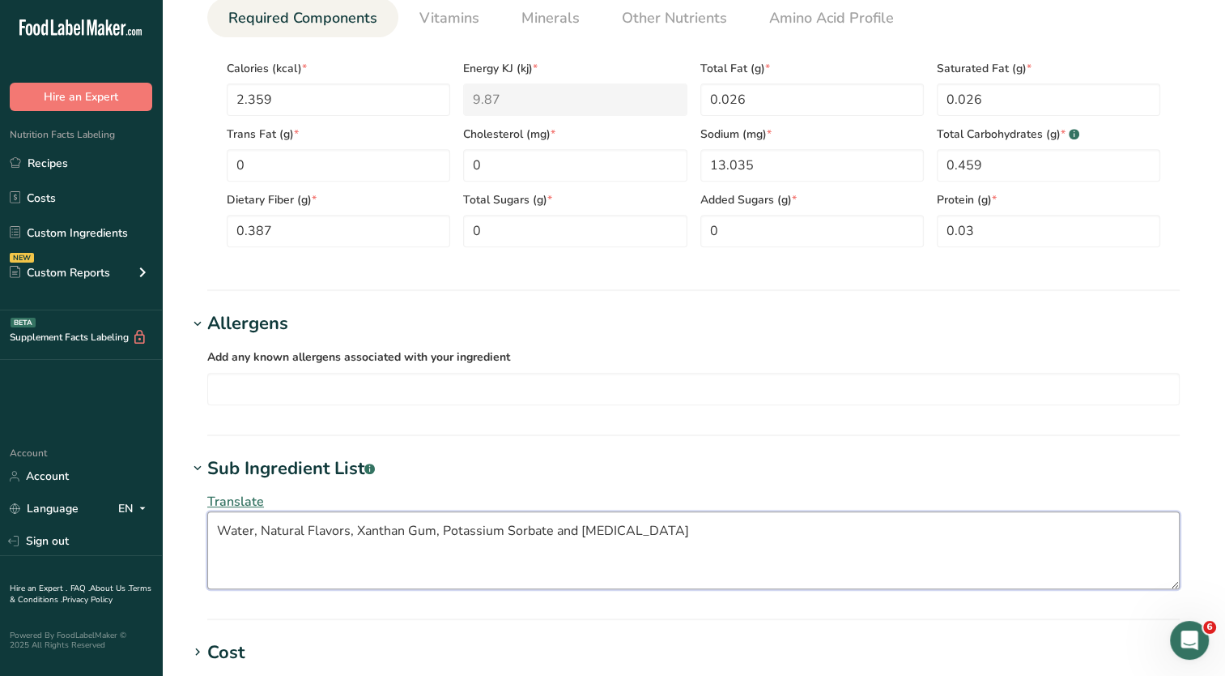
drag, startPoint x: 664, startPoint y: 531, endPoint x: 209, endPoint y: 539, distance: 455.3
click at [209, 539] on textarea "Water, Natural Flavors, Xanthan Gum, Potassium Sorbate and Citric Acid" at bounding box center [693, 550] width 973 height 78
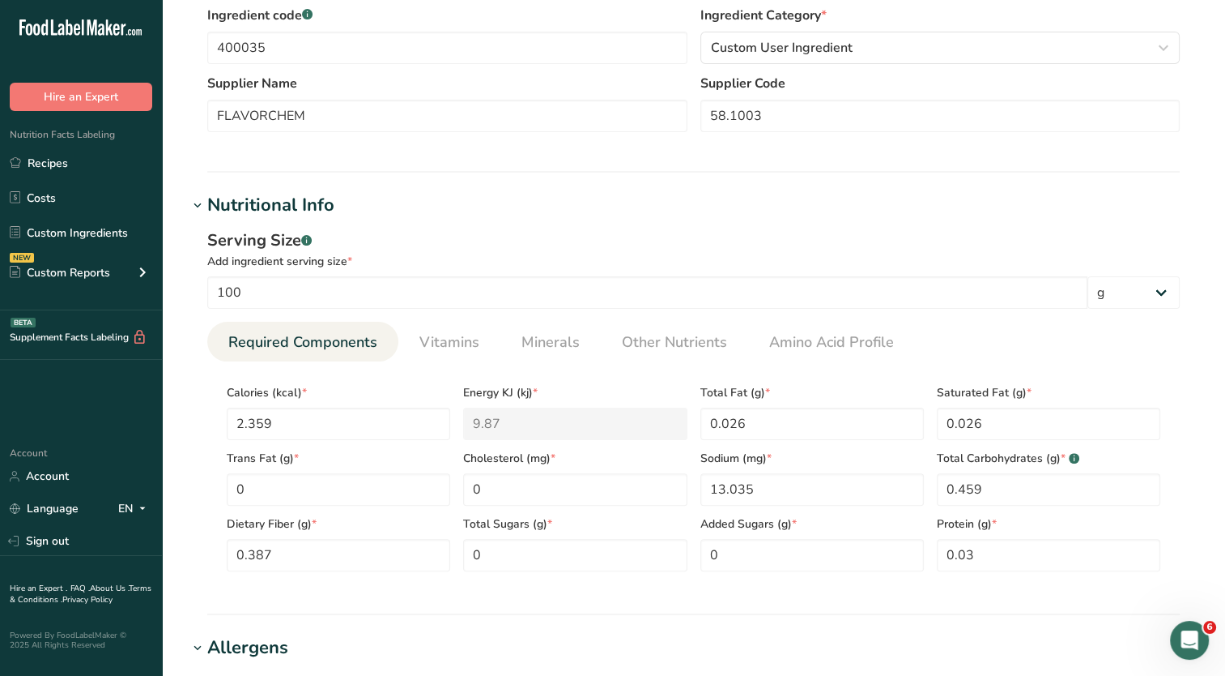
scroll to position [81, 0]
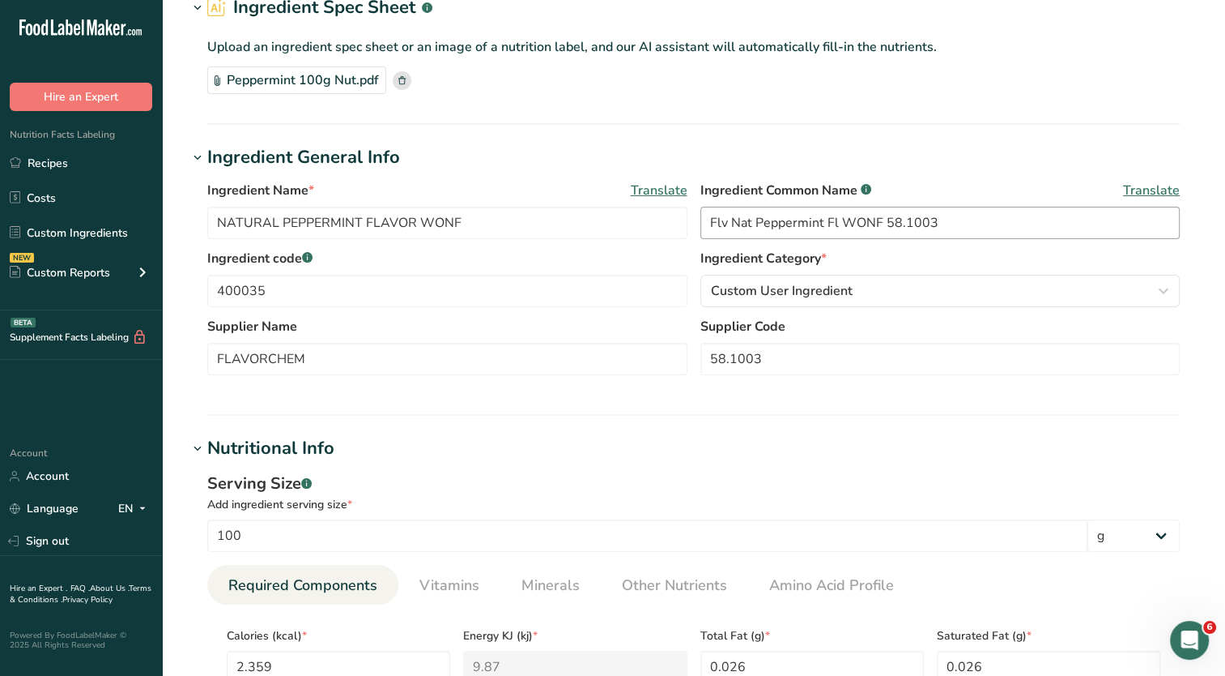
type textarea "Natural Flavor"
drag, startPoint x: 752, startPoint y: 219, endPoint x: 638, endPoint y: 219, distance: 114.2
click at [638, 219] on div "Ingredient Name * Translate NATURAL PEPPERMINT FLAVOR WONF Ingredient Common Na…" at bounding box center [693, 215] width 973 height 68
drag, startPoint x: 491, startPoint y: 220, endPoint x: 203, endPoint y: 219, distance: 287.5
click at [203, 219] on div "Ingredient Name * Translate NATURAL PEPPERMINT FLAVOR WONF Ingredient Common Na…" at bounding box center [694, 283] width 1012 height 224
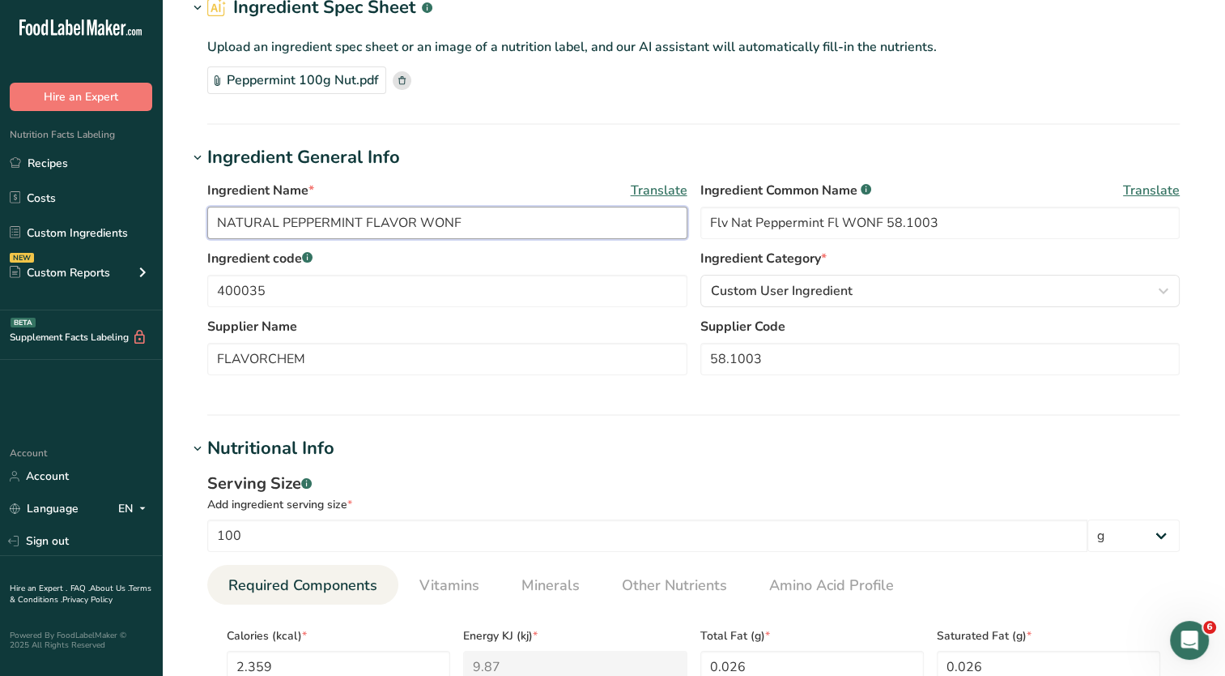
paste input "Flv Nat Peppermint Fl WONF 58.1003"
type input "Flv Nat Peppermint Fl WONF 58.1003"
drag, startPoint x: 790, startPoint y: 222, endPoint x: 637, endPoint y: 212, distance: 153.4
click at [622, 219] on div "Ingredient Name * Translate Flv Nat Peppermint Fl WONF 58.1003 Ingredient Commo…" at bounding box center [693, 215] width 973 height 68
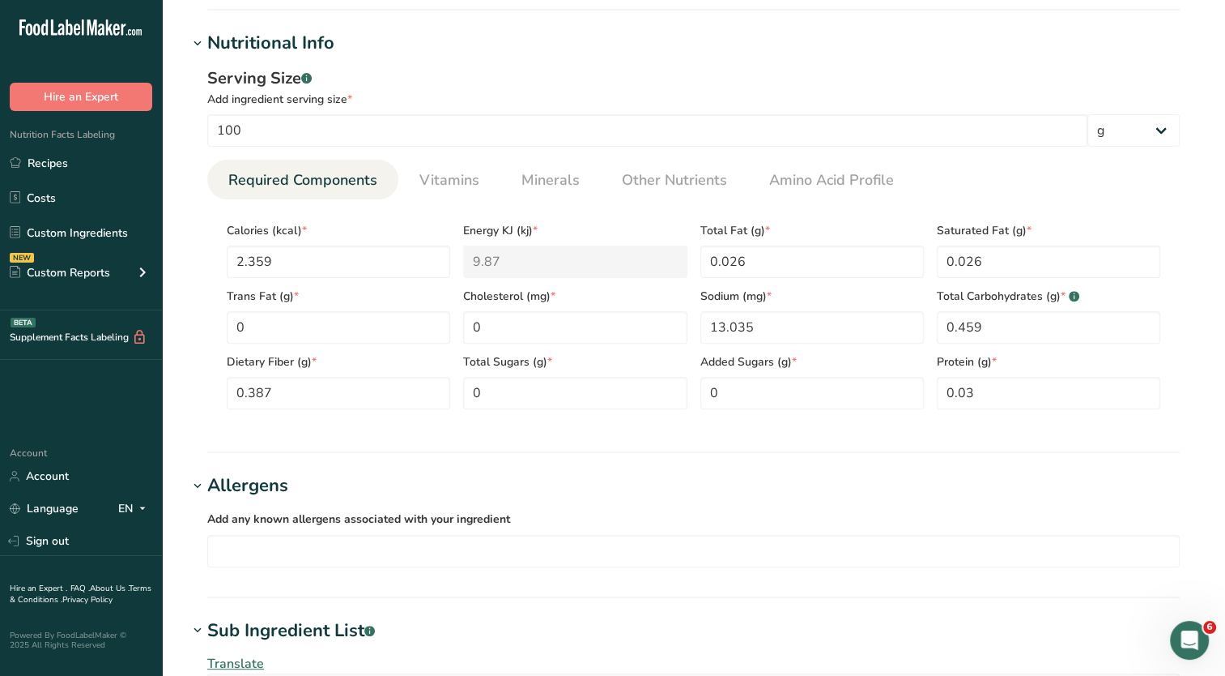
scroll to position [648, 0]
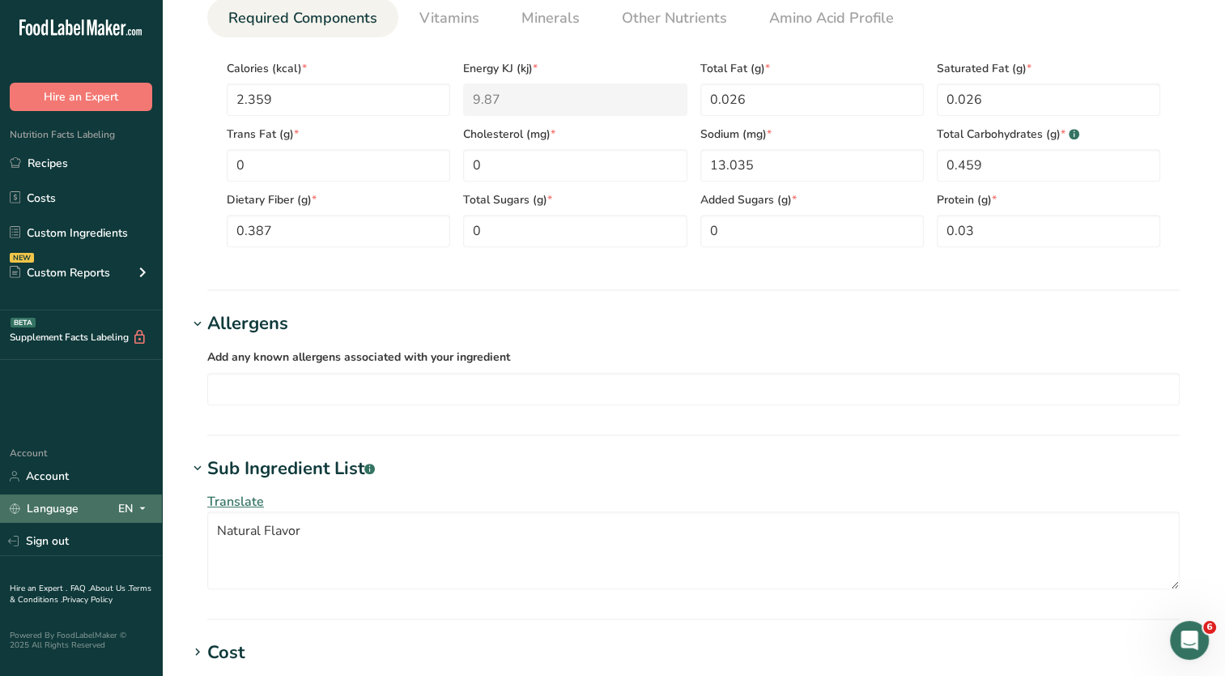
type input "Natural Flavor"
click at [133, 511] on div ".a-20{fill:#fff;} Hire an Expert Nutrition Facts Labeling Recipes Costs Custom …" at bounding box center [612, 218] width 1225 height 1732
click at [595, 458] on h1 "Sub Ingredient List .a-a{fill:#347362;}.b-a{fill:#fff;}" at bounding box center [694, 468] width 1012 height 27
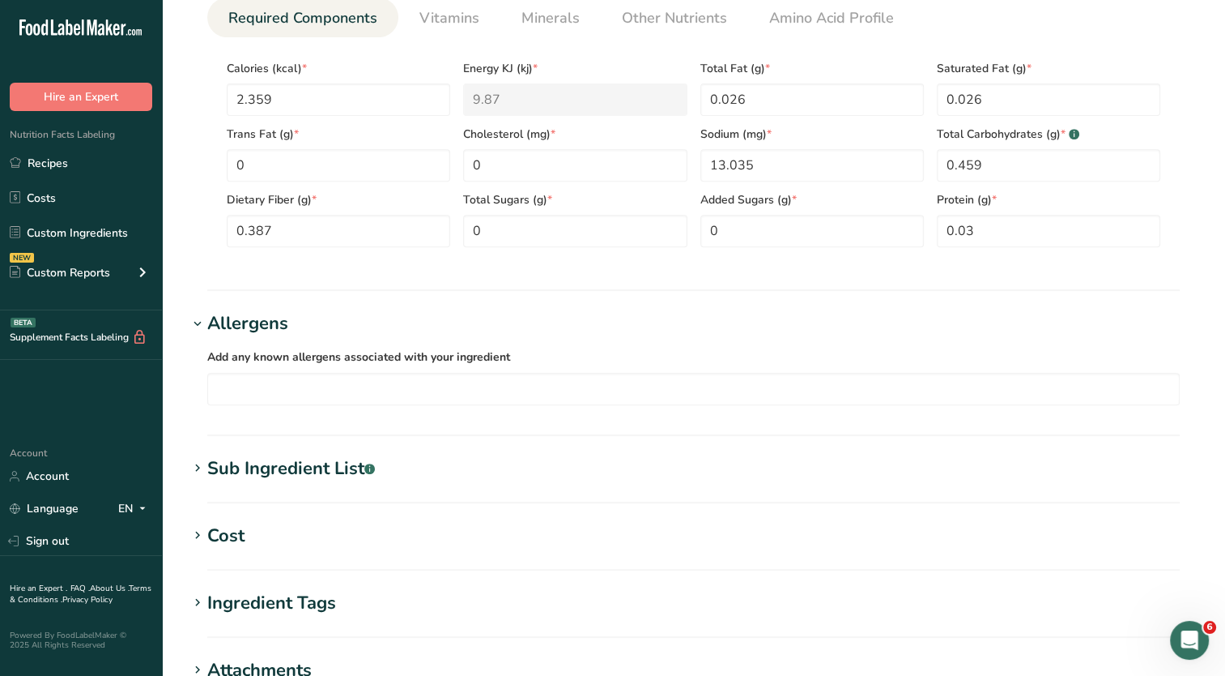
scroll to position [940, 0]
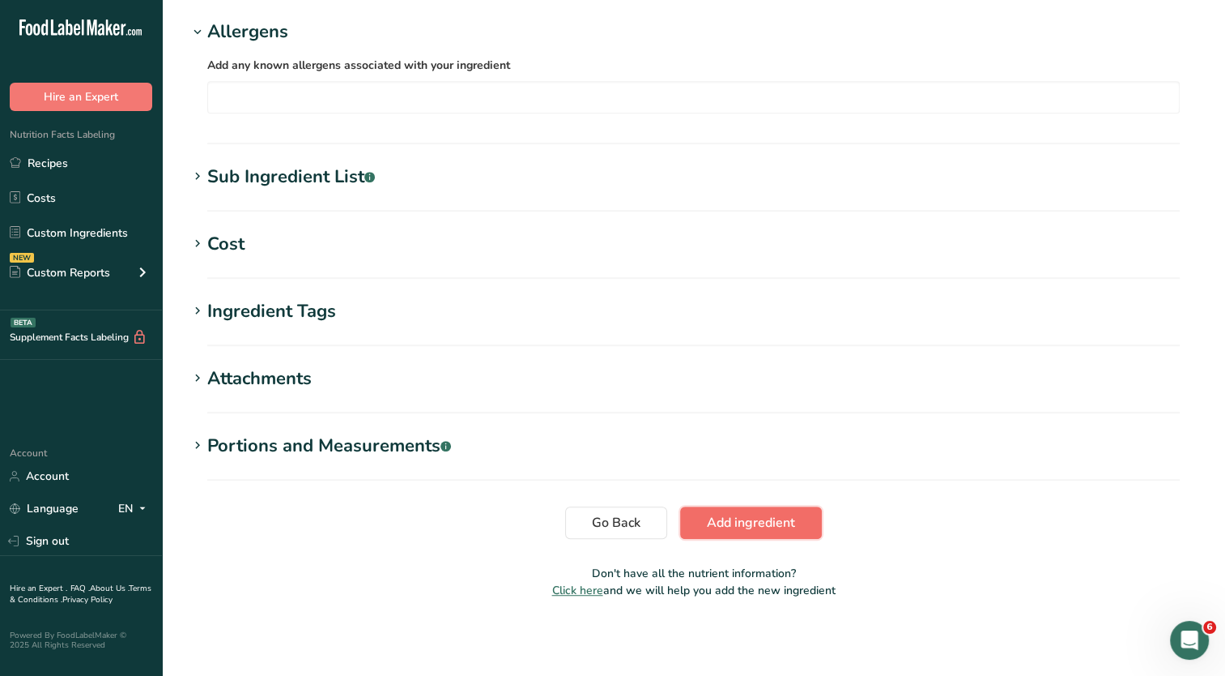
click at [771, 526] on span "Add ingredient" at bounding box center [751, 522] width 88 height 19
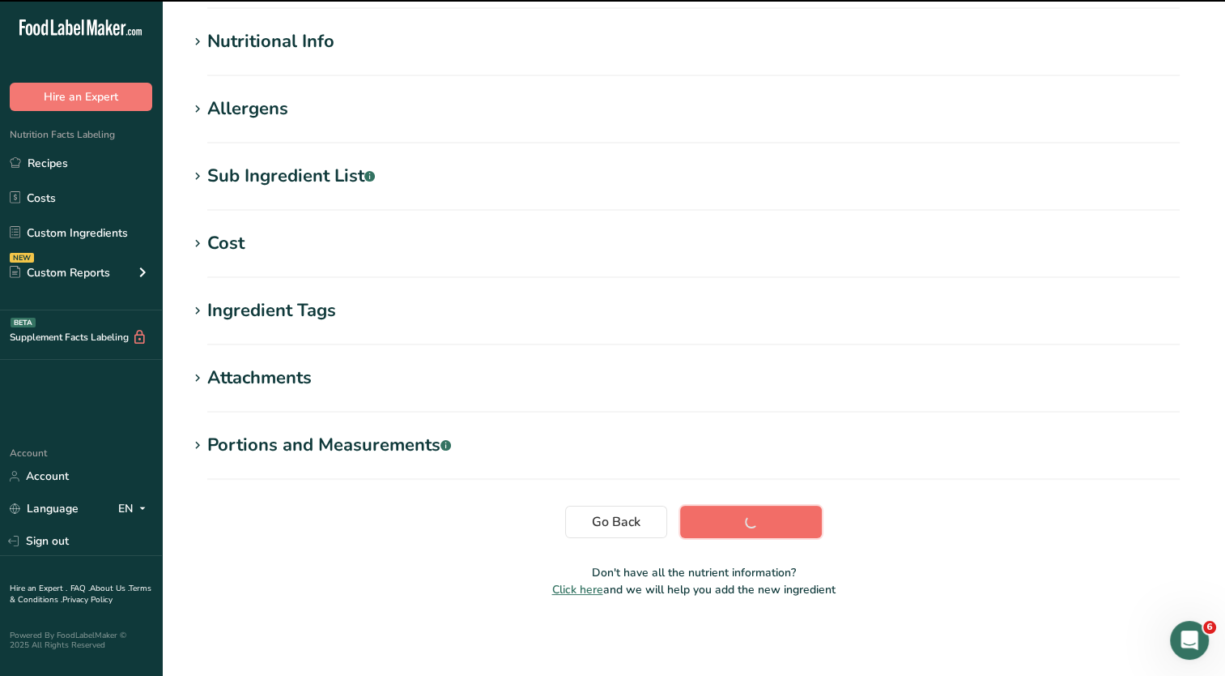
scroll to position [181, 0]
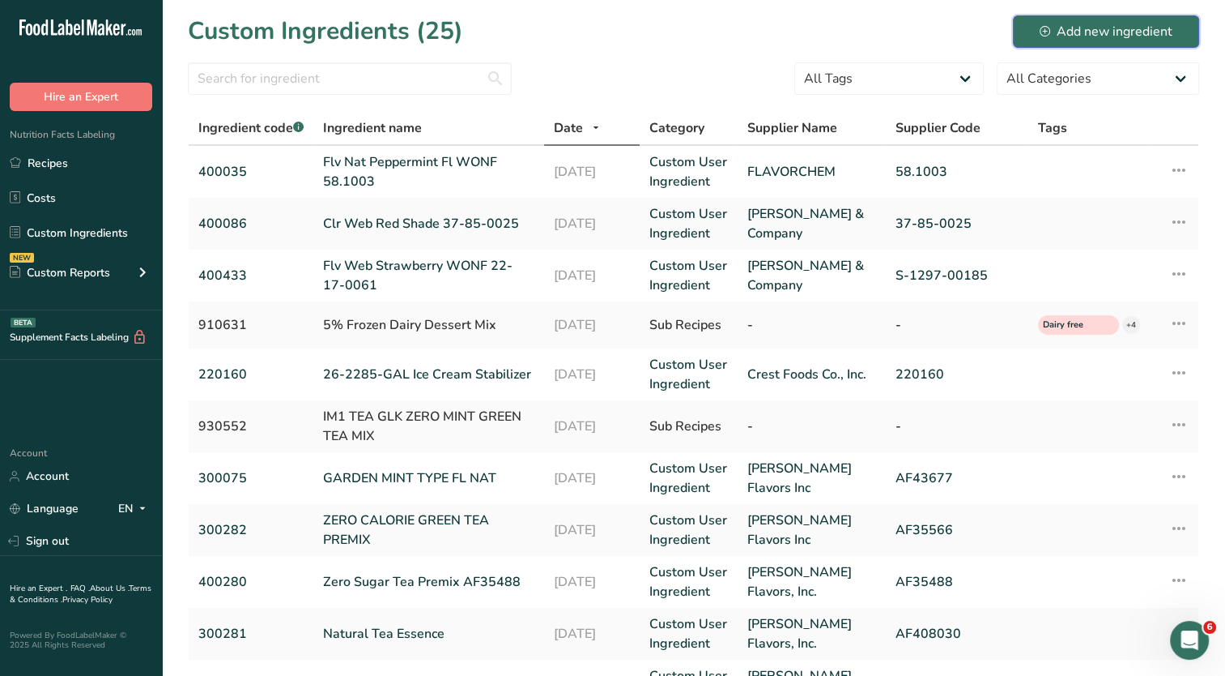
click at [1051, 36] on div "Add new ingredient" at bounding box center [1106, 31] width 133 height 19
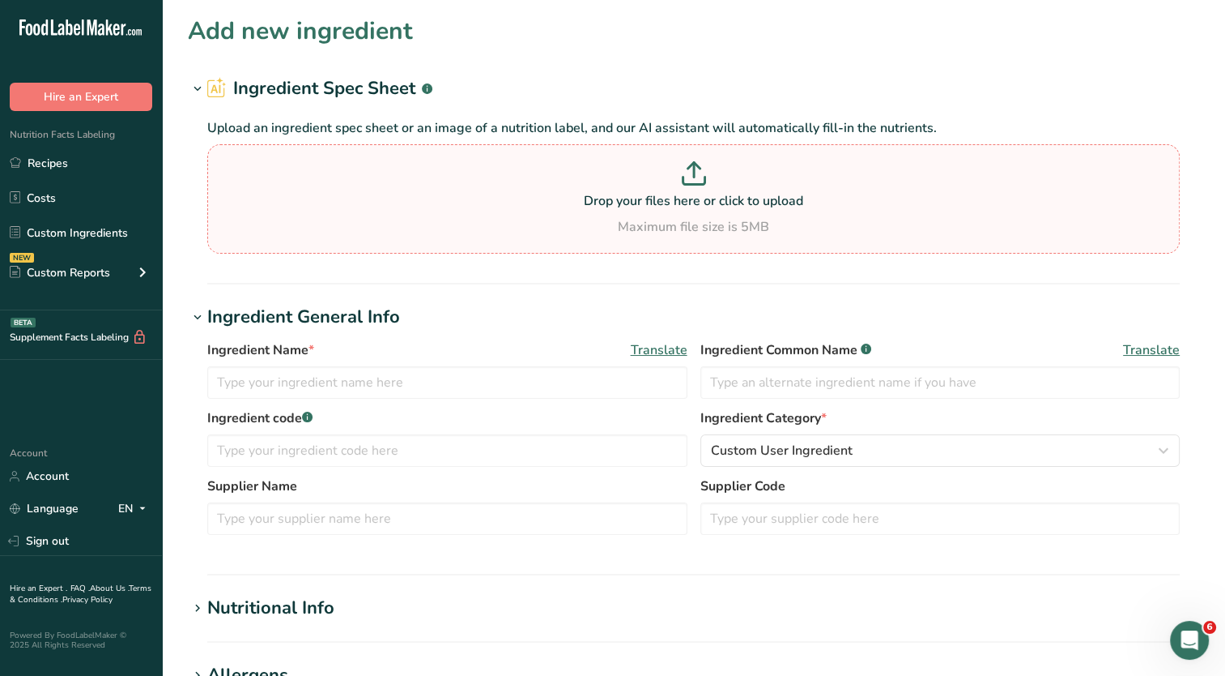
click at [672, 185] on p at bounding box center [693, 176] width 965 height 30
click at [672, 185] on input "Drop your files here or click to upload Maximum file size is 5MB" at bounding box center [693, 198] width 973 height 109
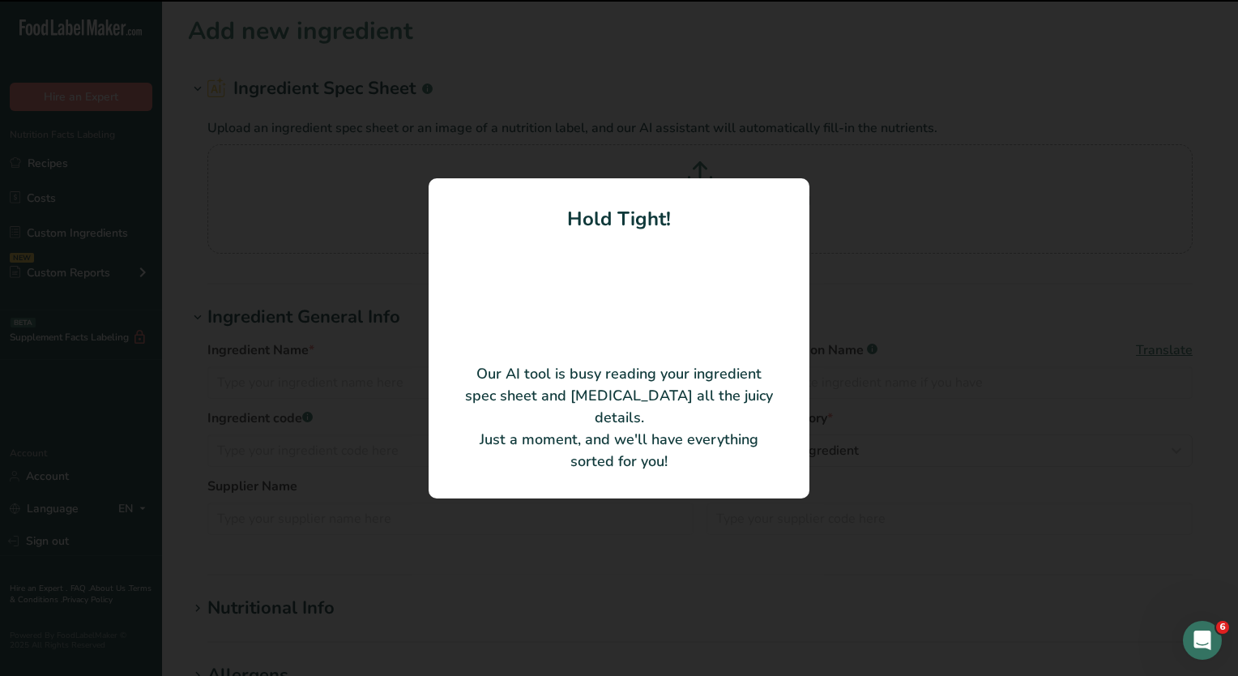
click at [881, 350] on div at bounding box center [619, 338] width 1238 height 676
type input "Edgar A. Weber & Company"
type input "519-F-00506"
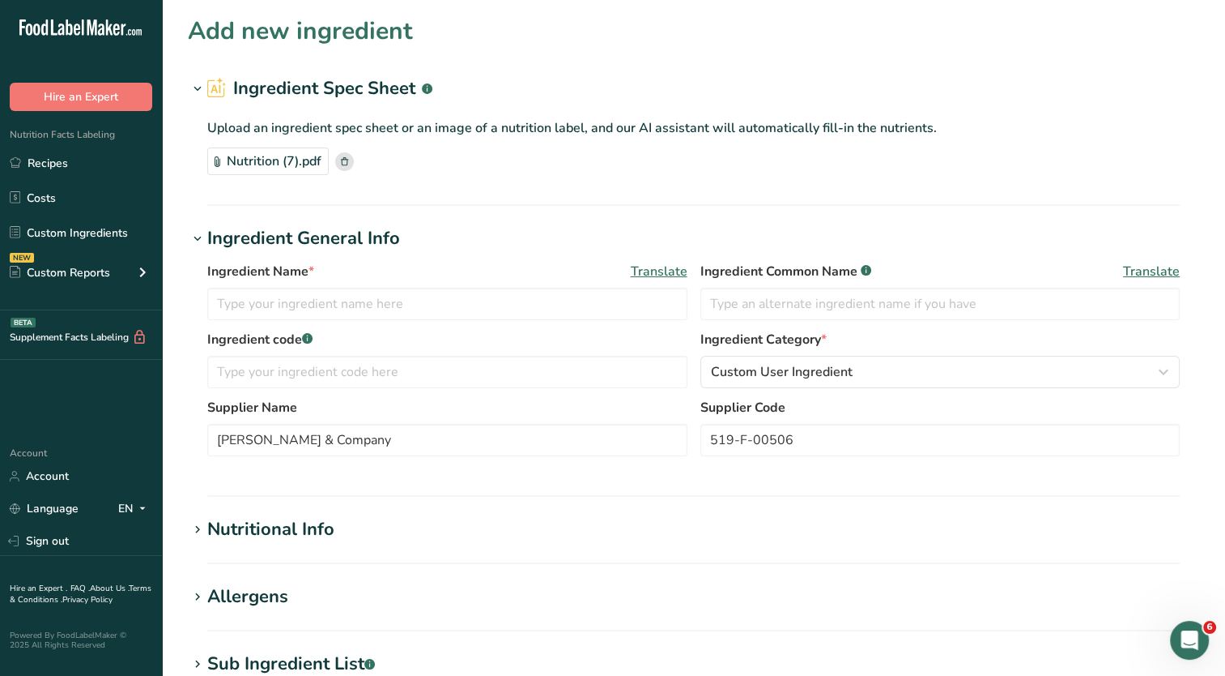
scroll to position [243, 0]
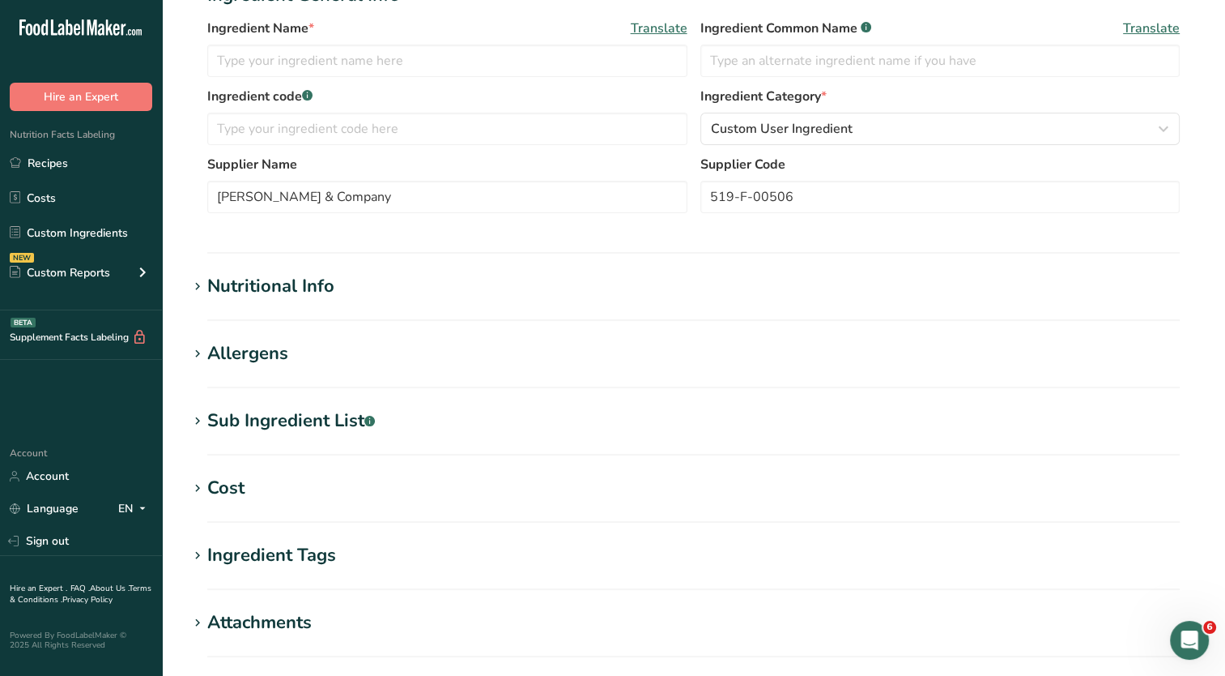
click at [296, 271] on section "Add new ingredient Ingredient Spec Sheet .a-a{fill:#347362;}.b-a{fill:#fff;} Up…" at bounding box center [693, 312] width 1063 height 1111
click at [292, 279] on div "Nutritional Info" at bounding box center [270, 286] width 127 height 27
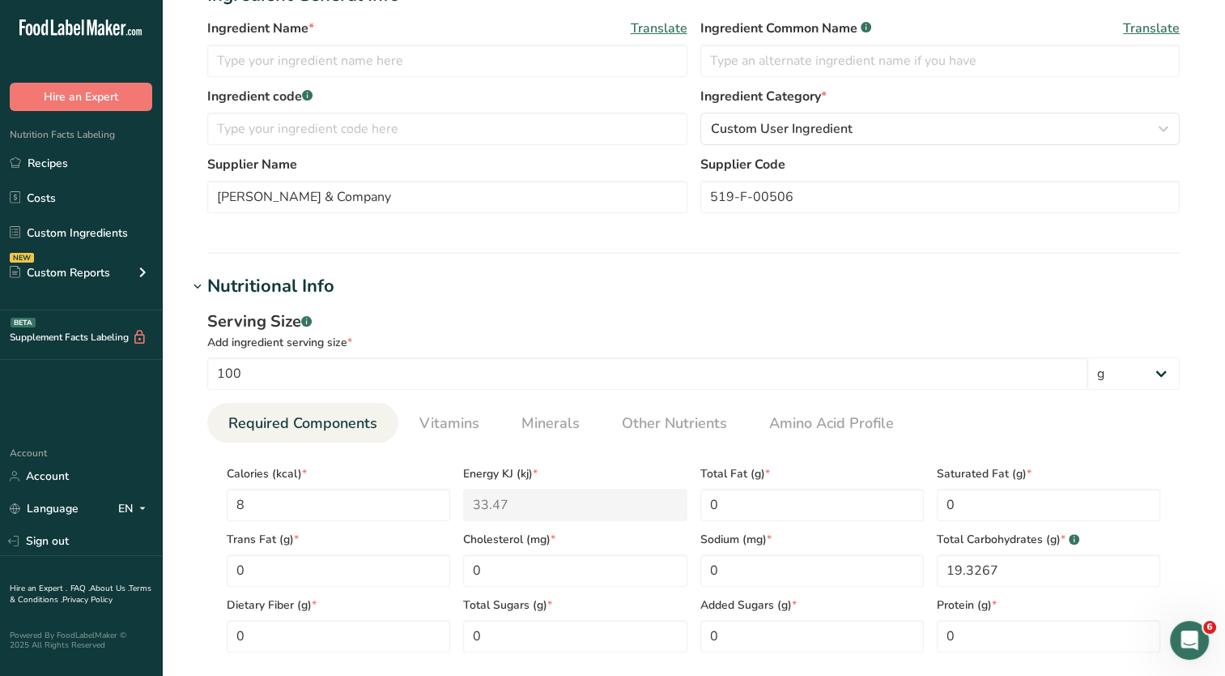
scroll to position [0, 0]
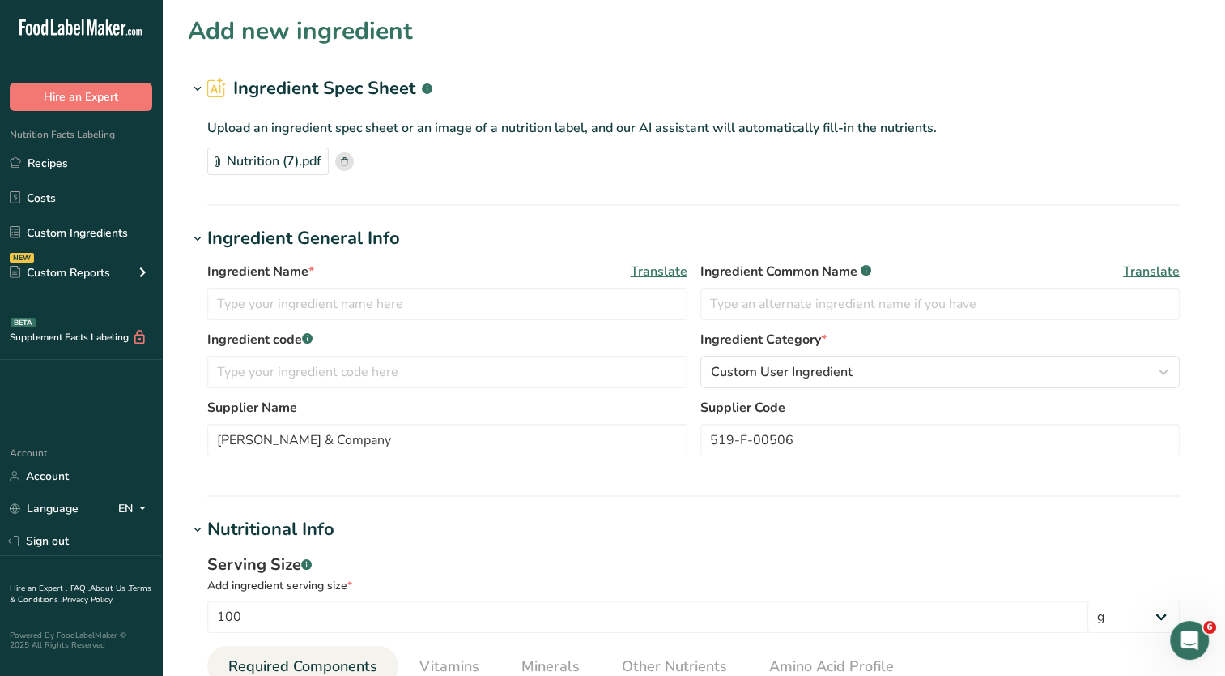
click at [350, 160] on rect at bounding box center [344, 161] width 19 height 19
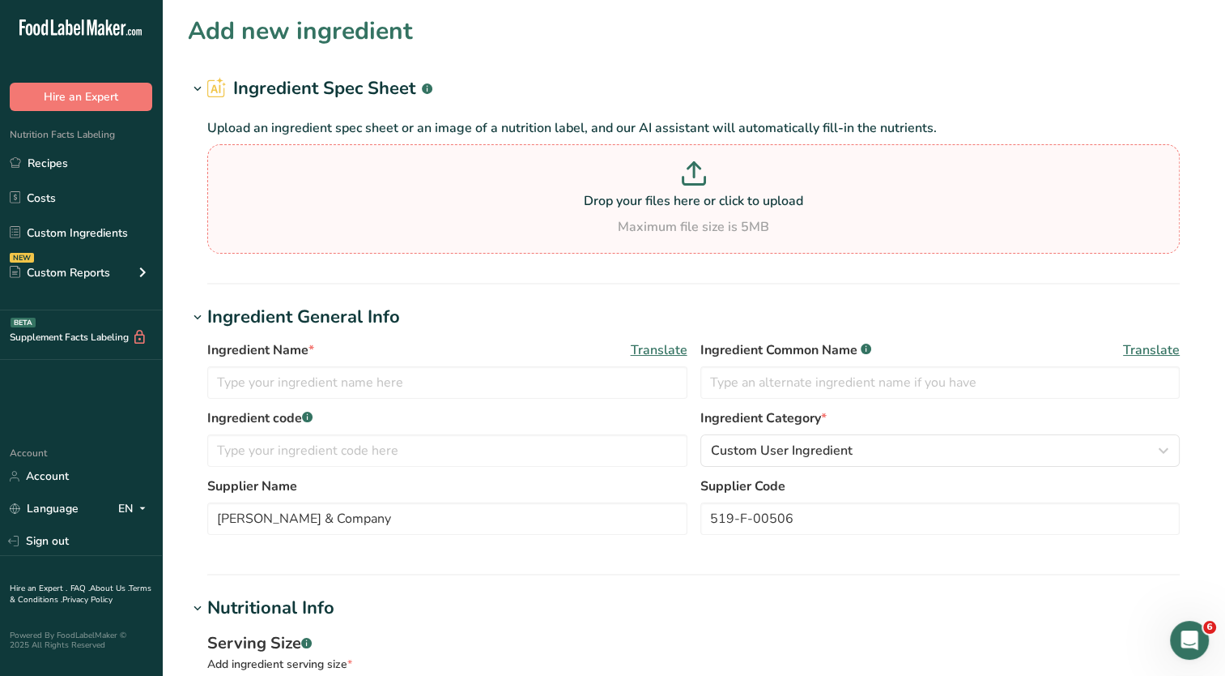
click at [549, 170] on p at bounding box center [693, 176] width 965 height 30
click at [549, 170] on input "Drop your files here or click to upload Maximum file size is 5MB" at bounding box center [693, 198] width 973 height 109
type input "C:\fakepath\37-05-0006-spec.pdf"
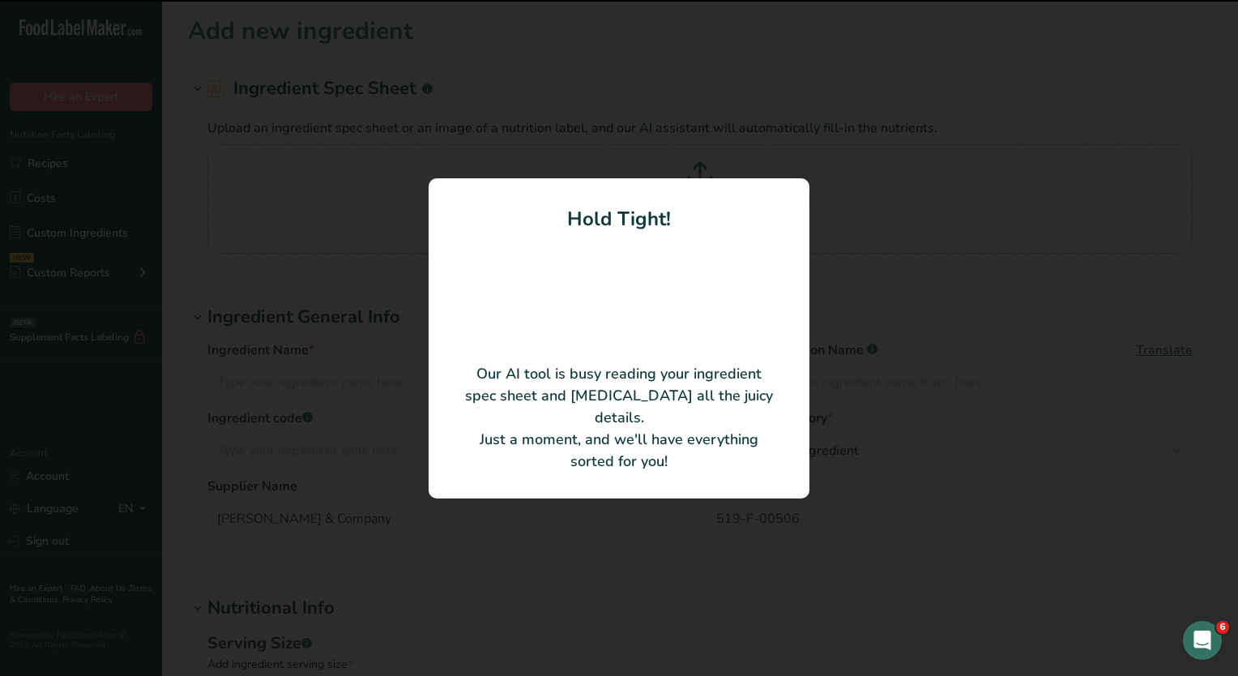
type input "WATER, PROPYLENE GLYCOL, YELLOW #5, GREEN #3"
type input "37-05-0006"
type input "EDGAR A. WEBER & COMPANY"
type input "0"
type KJ "0"
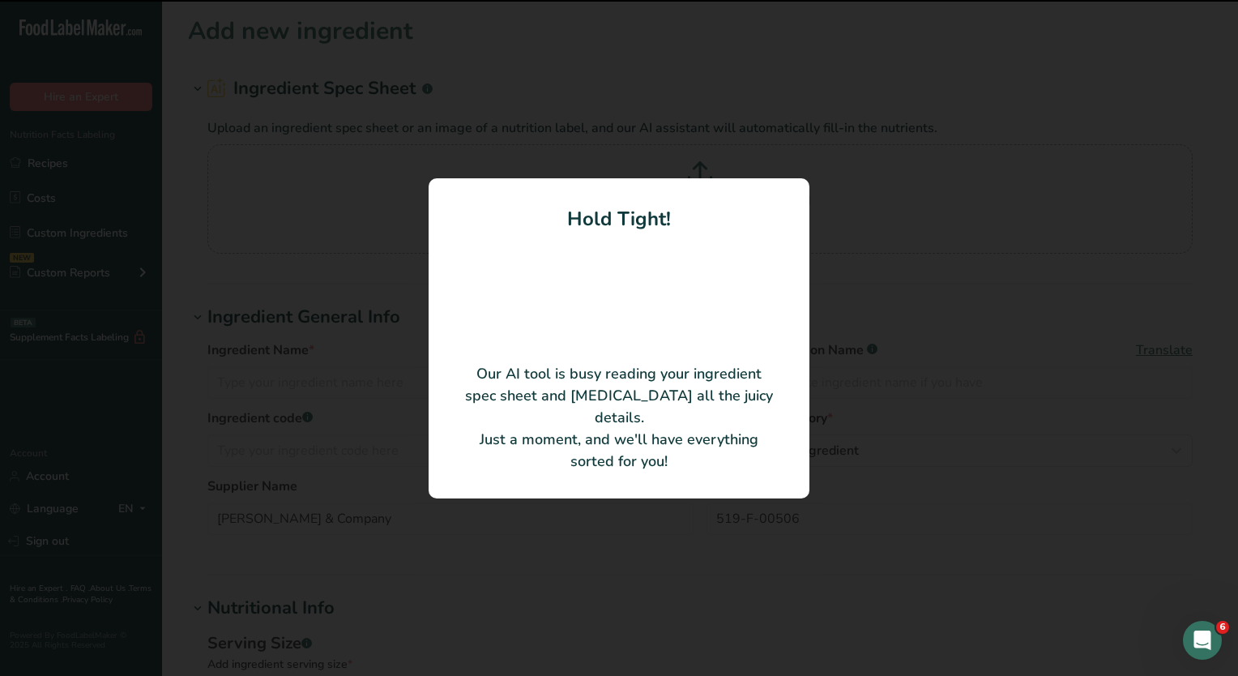
type Carbohydrates "0"
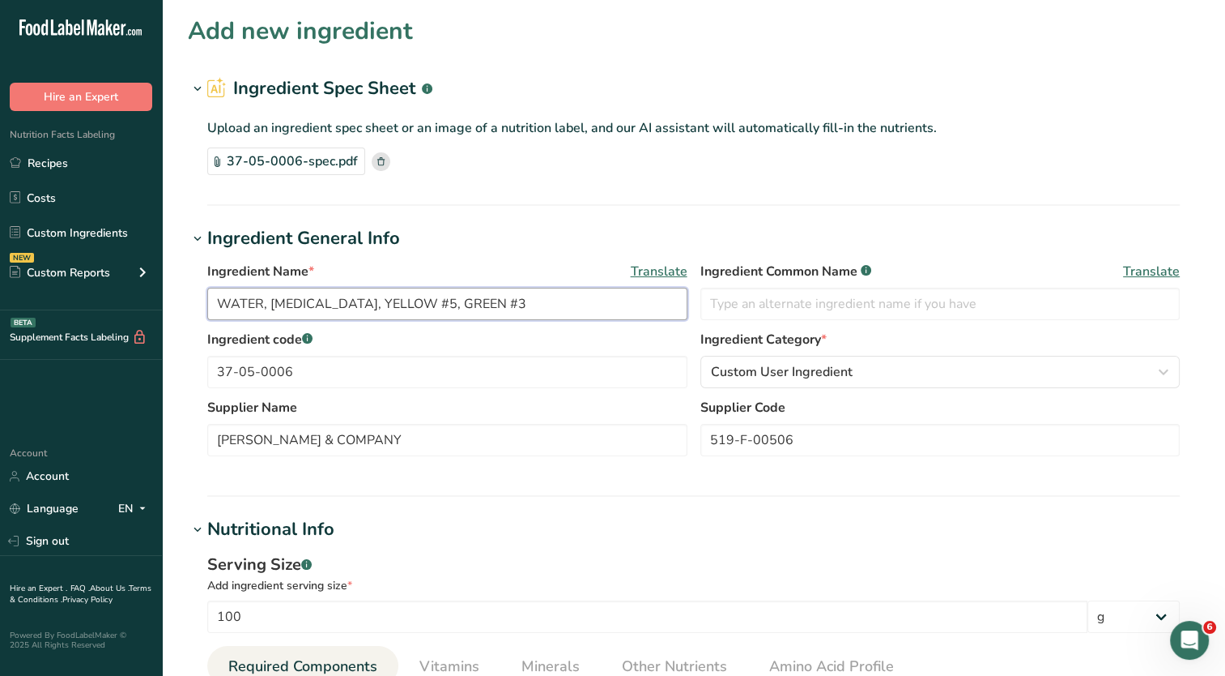
drag, startPoint x: 569, startPoint y: 309, endPoint x: 185, endPoint y: 297, distance: 384.1
paste input "Clr Web Green Shade 37-05-0006"
type input "Clr Web Green Shade 37-05-0006"
drag, startPoint x: 825, startPoint y: 441, endPoint x: 586, endPoint y: 439, distance: 238.1
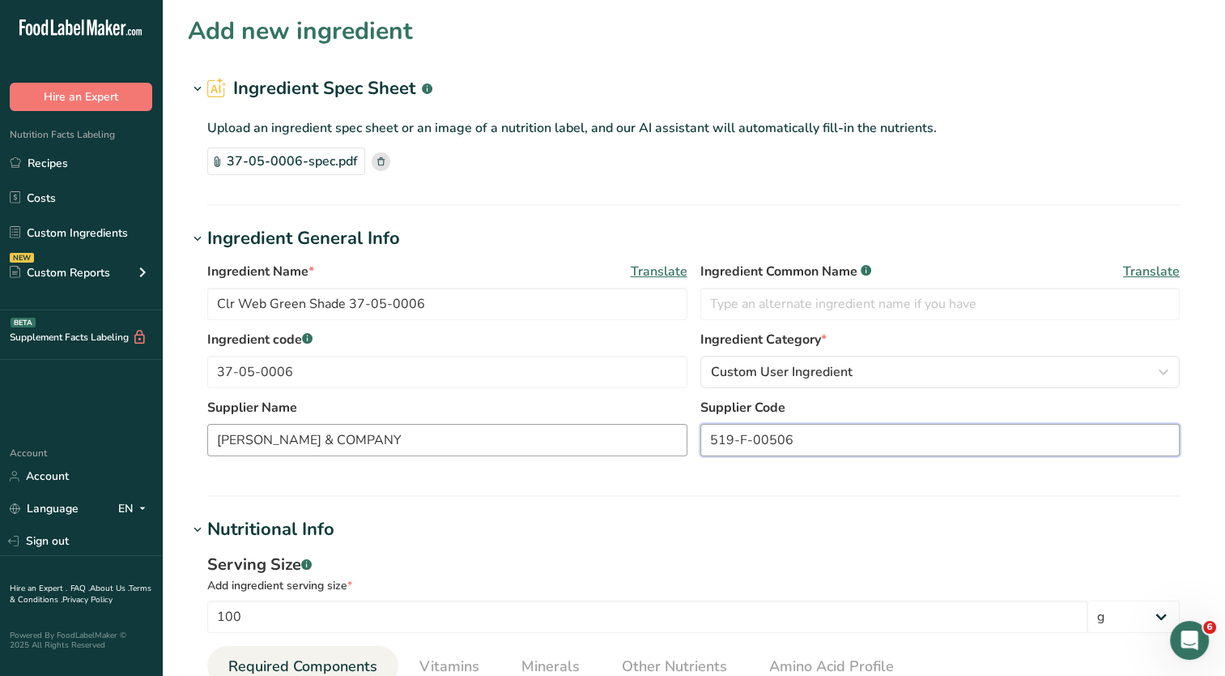
click at [586, 439] on div "Supplier Name EDGAR A. WEBER & COMPANY Supplier Code 519-F-00506" at bounding box center [693, 432] width 973 height 68
type input "37-05-0006"
click at [791, 303] on input "text" at bounding box center [941, 304] width 480 height 32
drag, startPoint x: 337, startPoint y: 367, endPoint x: 148, endPoint y: 364, distance: 188.7
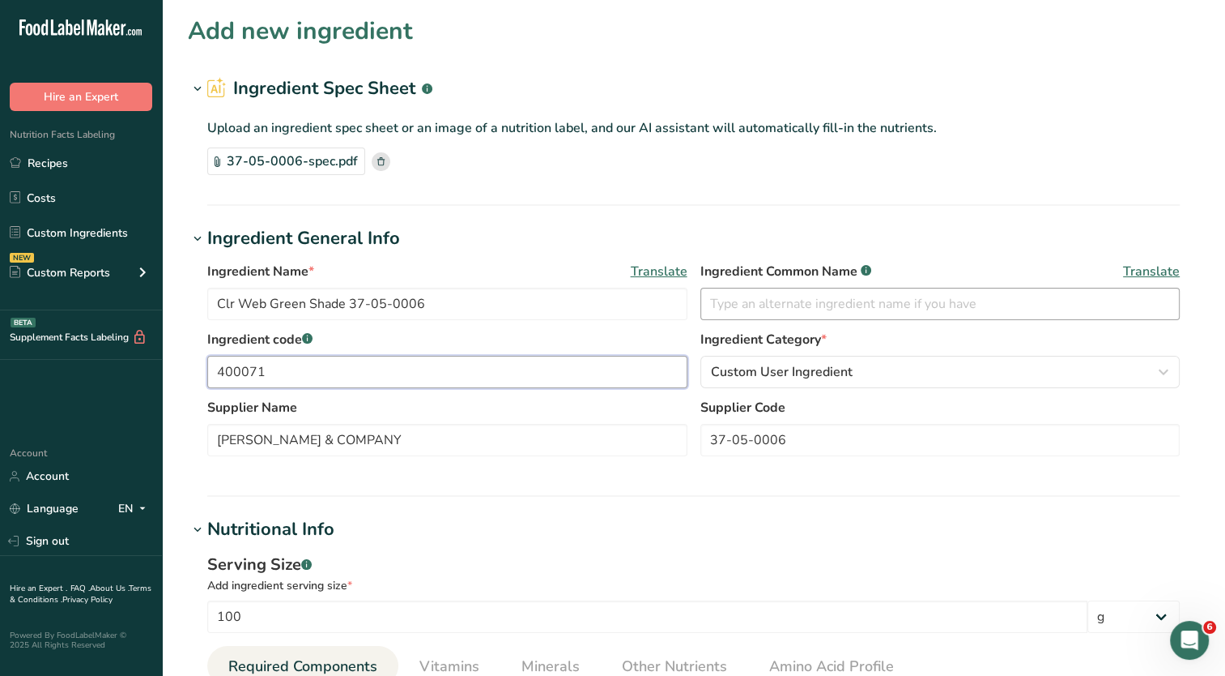
type input "400071"
click at [769, 307] on input "text" at bounding box center [941, 304] width 480 height 32
click at [775, 306] on input "text" at bounding box center [941, 304] width 480 height 32
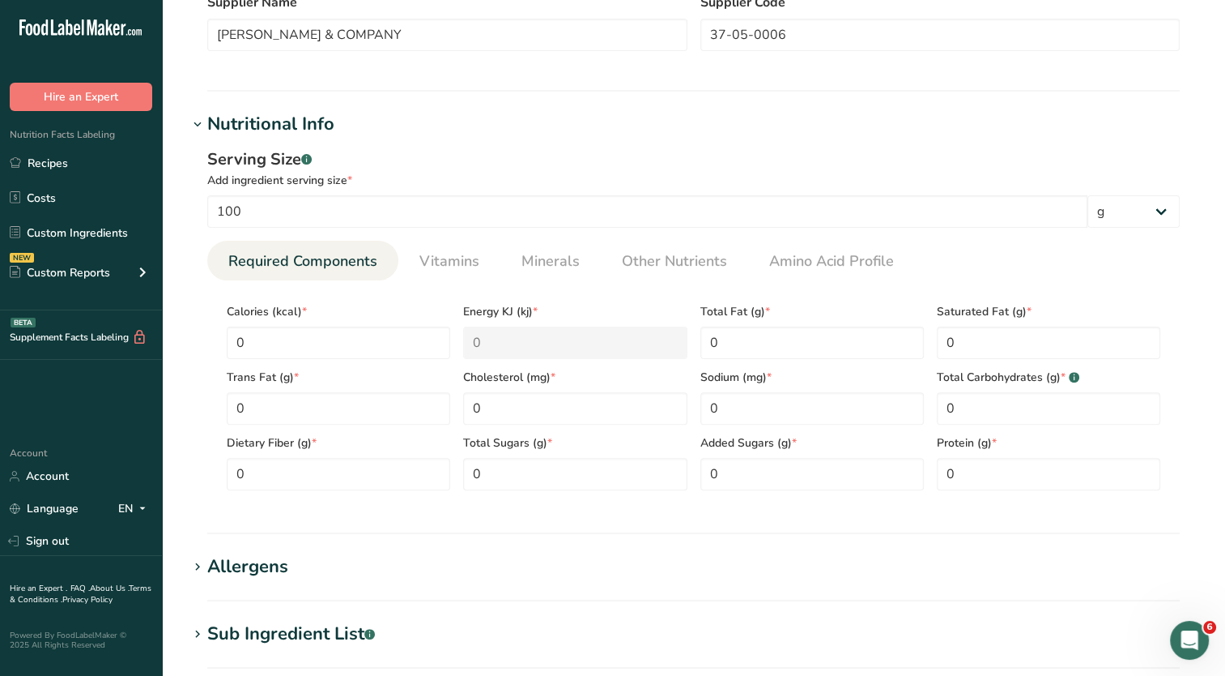
scroll to position [648, 0]
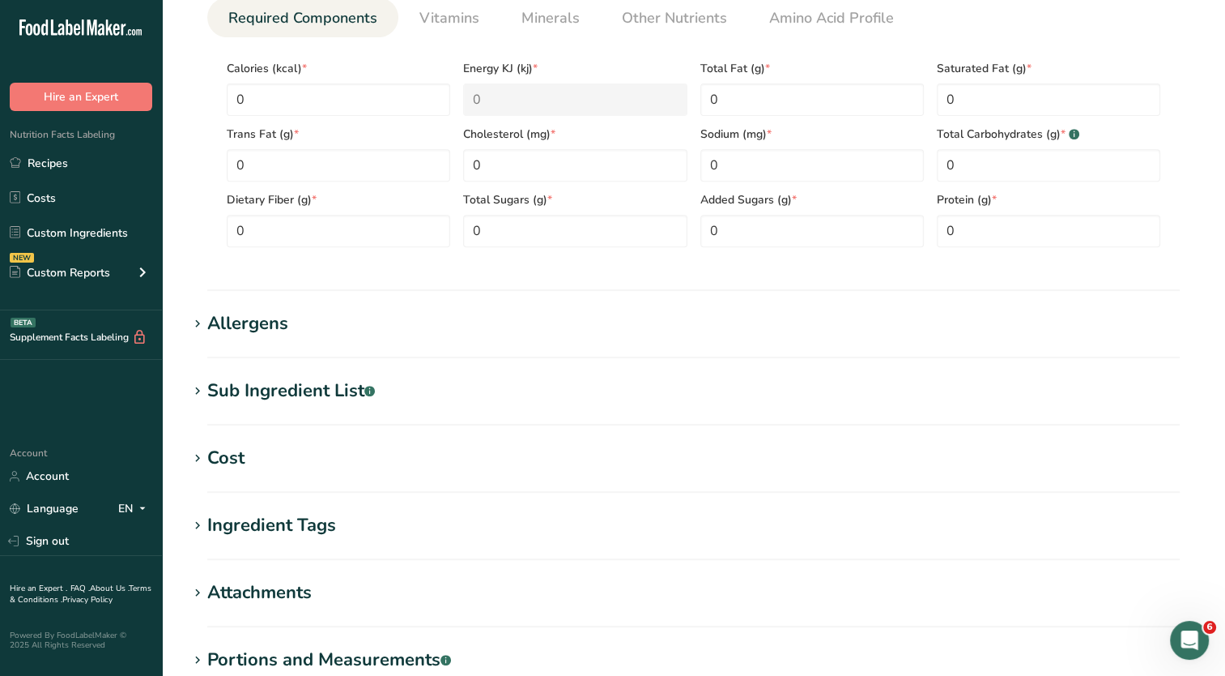
click at [313, 397] on div "Sub Ingredient List .a-a{fill:#347362;}.b-a{fill:#fff;}" at bounding box center [291, 390] width 168 height 27
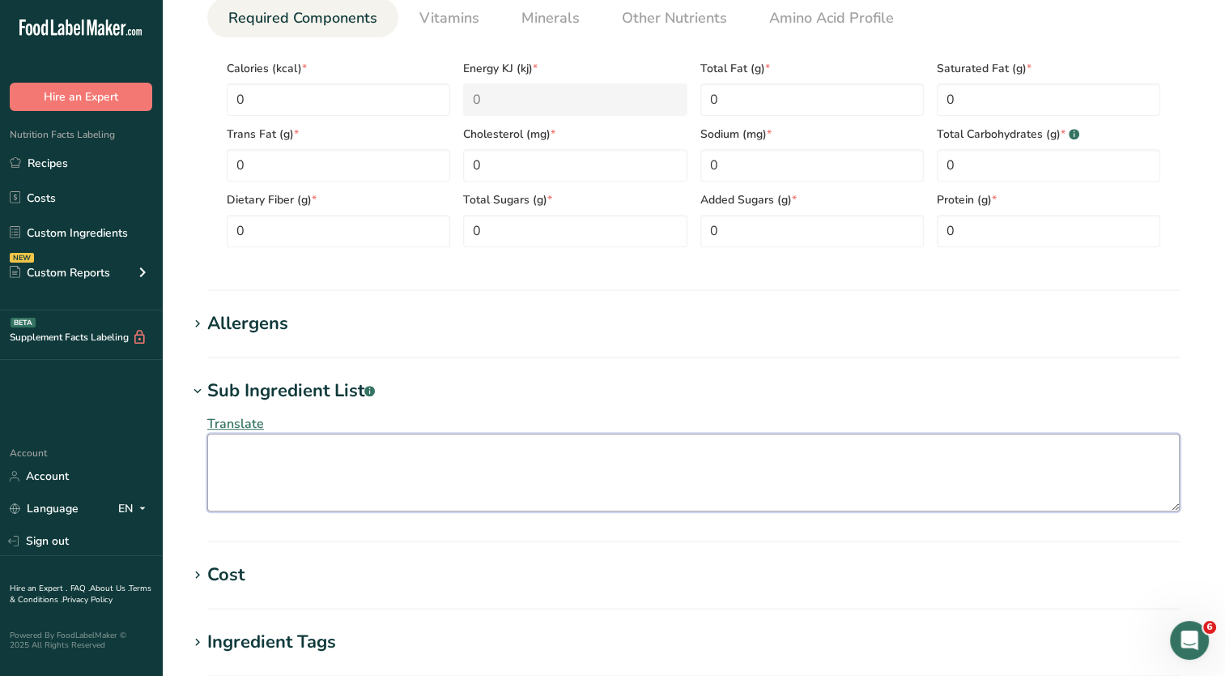
click at [339, 477] on textarea at bounding box center [693, 472] width 973 height 78
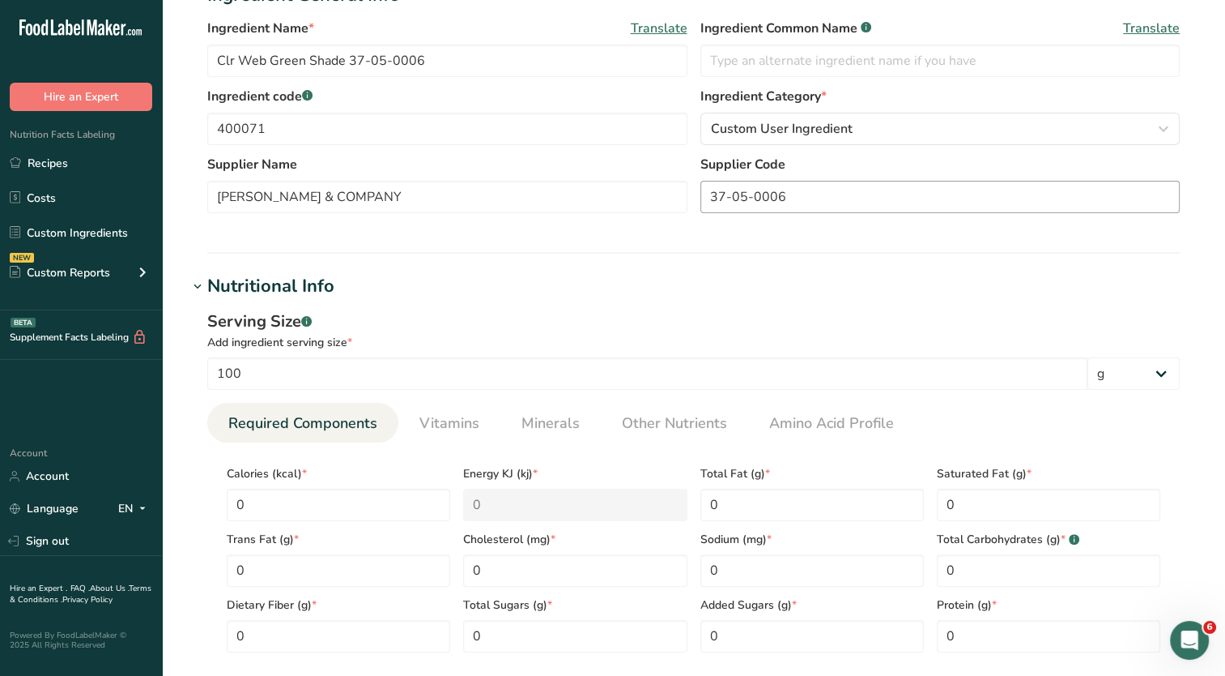
scroll to position [0, 0]
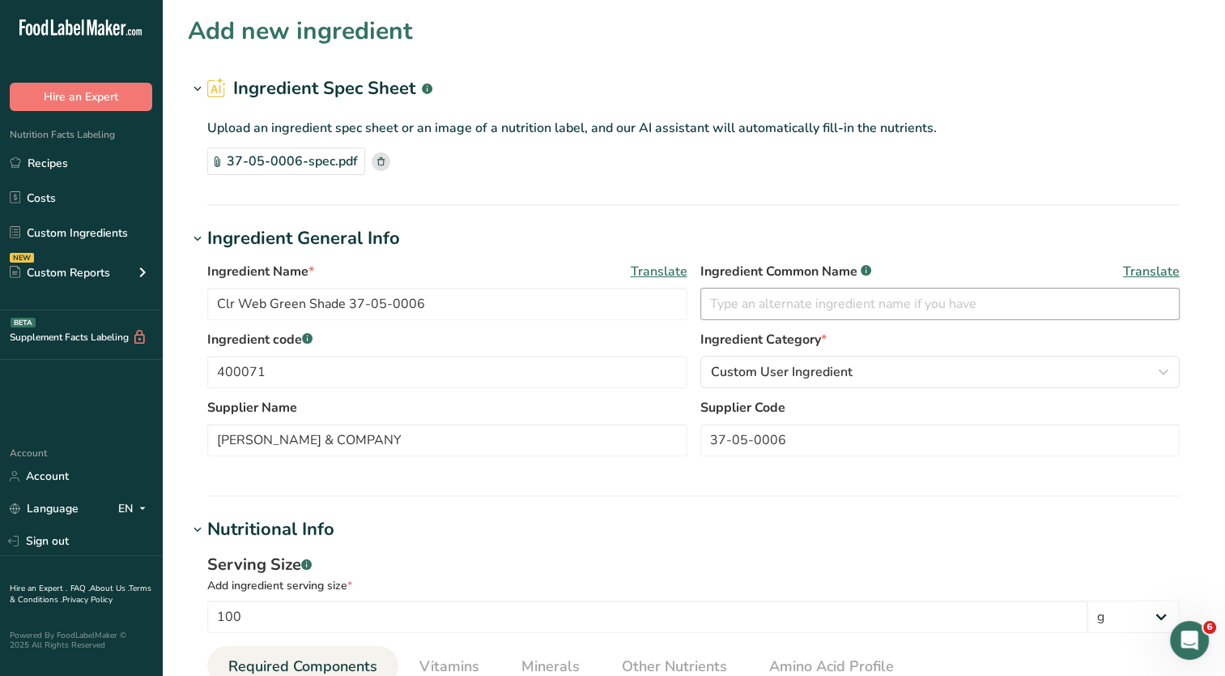
type textarea "Yellow 5, Green 3"
click at [780, 304] on input "text" at bounding box center [941, 304] width 480 height 32
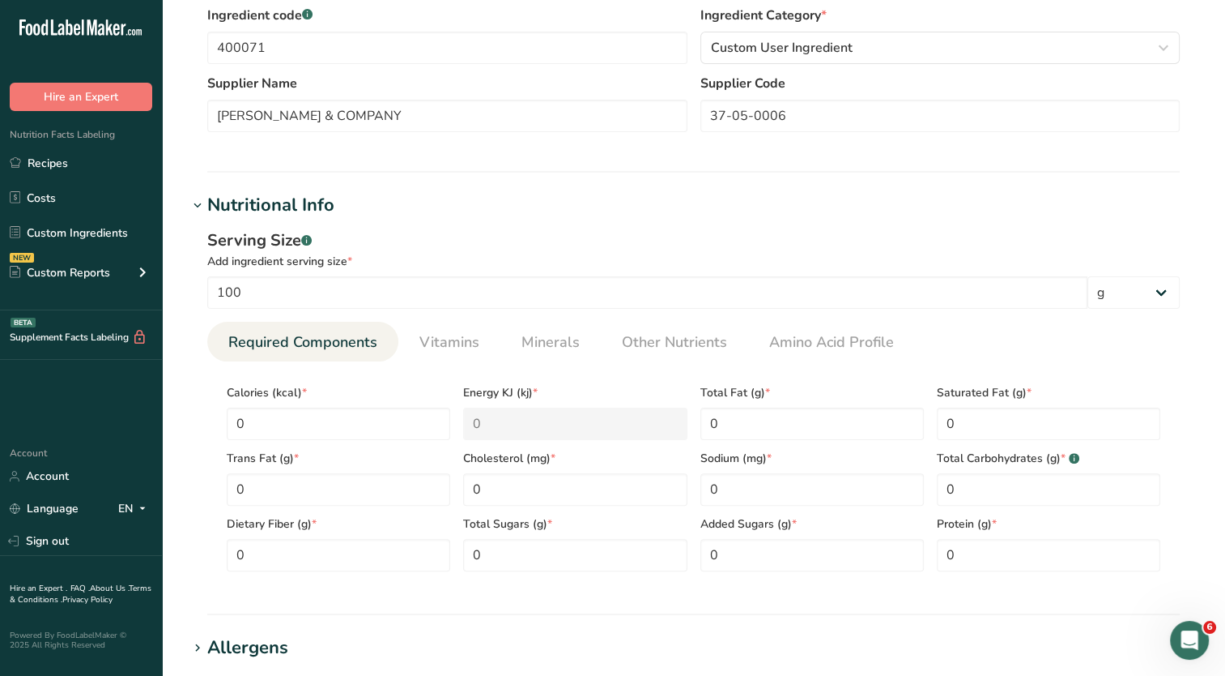
scroll to position [405, 0]
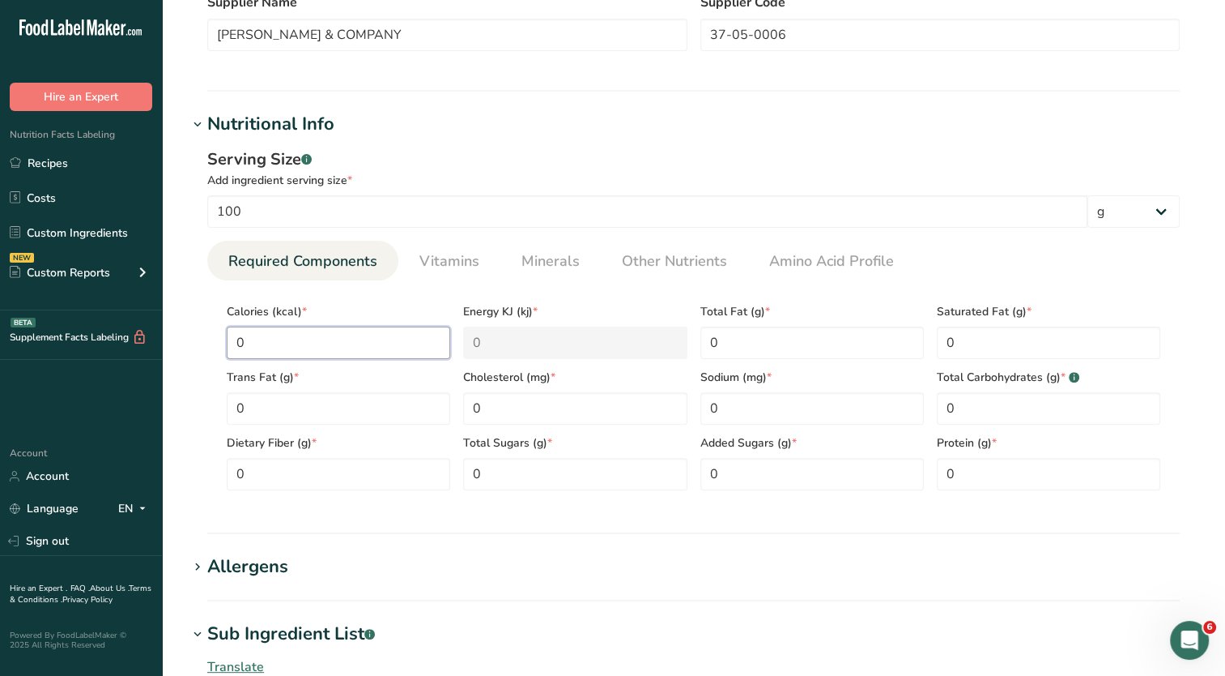
click at [202, 338] on div "Serving Size .a-a{fill:#347362;}.b-a{fill:#fff;} Add ingredient serving size * …" at bounding box center [694, 325] width 1012 height 375
type input "7"
type KJ "29.3"
type input "77"
type KJ "322.2"
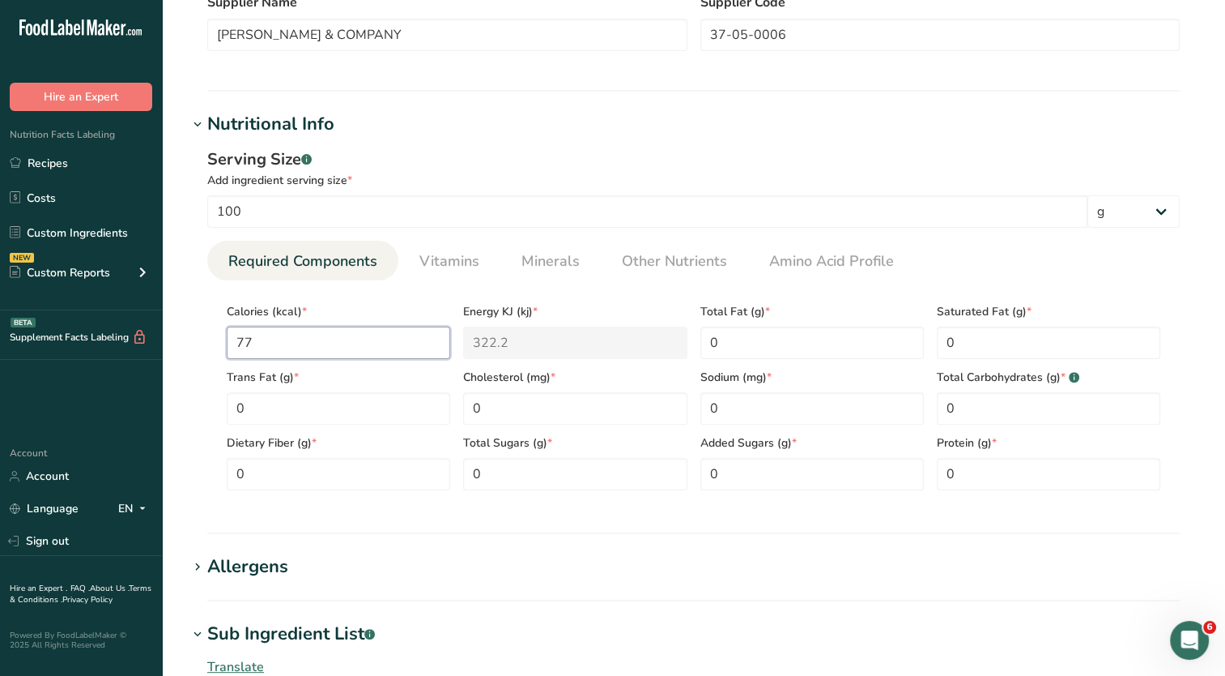
type input "77.3"
type KJ "323.4"
type input "77.3066"
type KJ "323.5"
type input "77.3066"
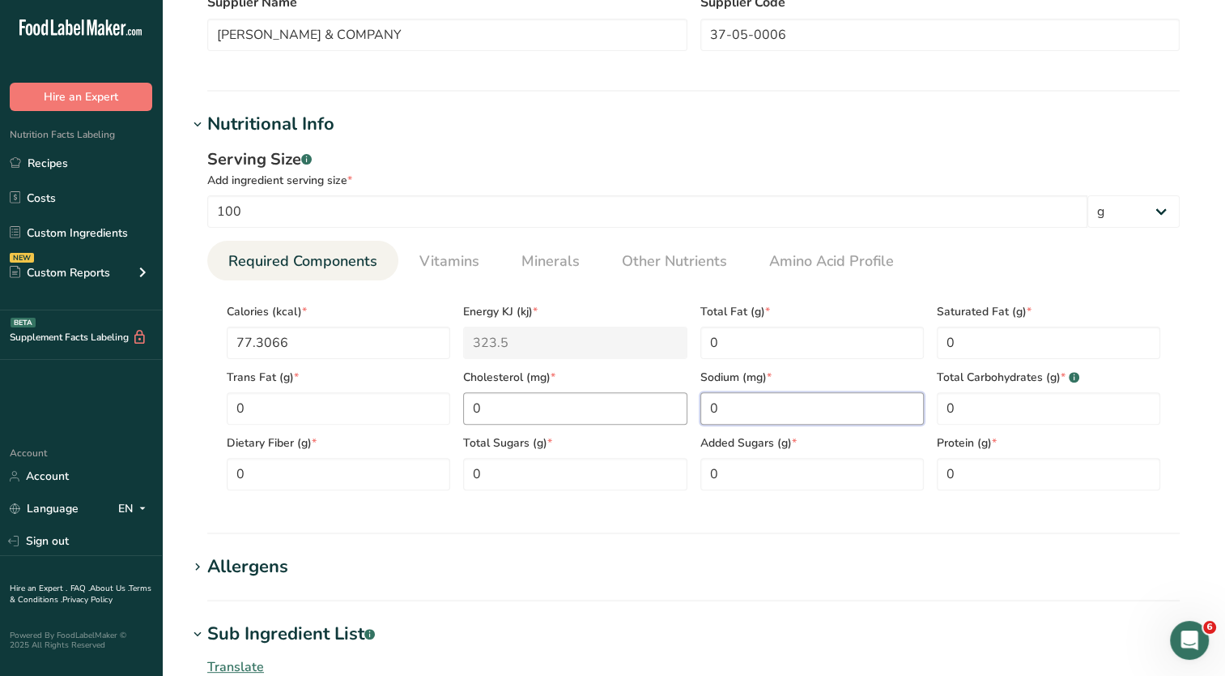
drag, startPoint x: 756, startPoint y: 401, endPoint x: 613, endPoint y: 402, distance: 142.6
click at [648, 397] on div "Calories (kcal) * 77.3066 Energy KJ (kj) * 323.5 Total Fat (g) * 0 Saturated Fa…" at bounding box center [693, 391] width 947 height 197
type input "102.19"
click at [1028, 421] on Carbohydrates "0" at bounding box center [1049, 408] width 224 height 32
type Carbohydrates "19.32"
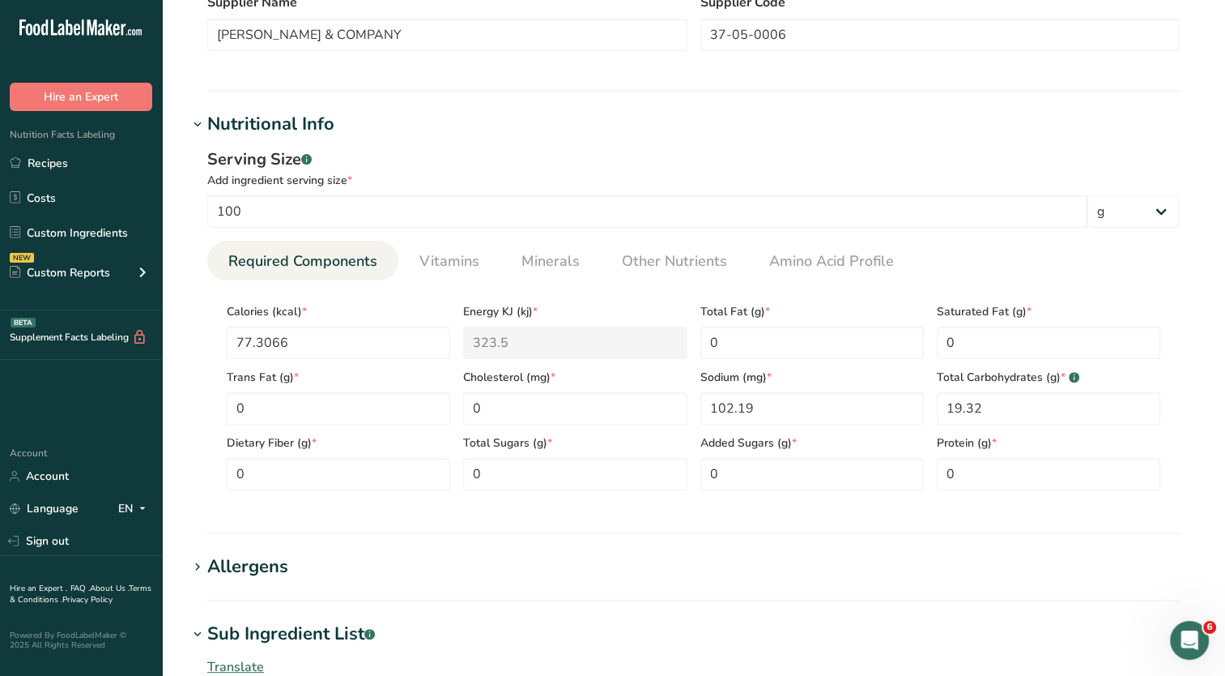
click at [489, 564] on h1 "Allergens" at bounding box center [694, 566] width 1012 height 27
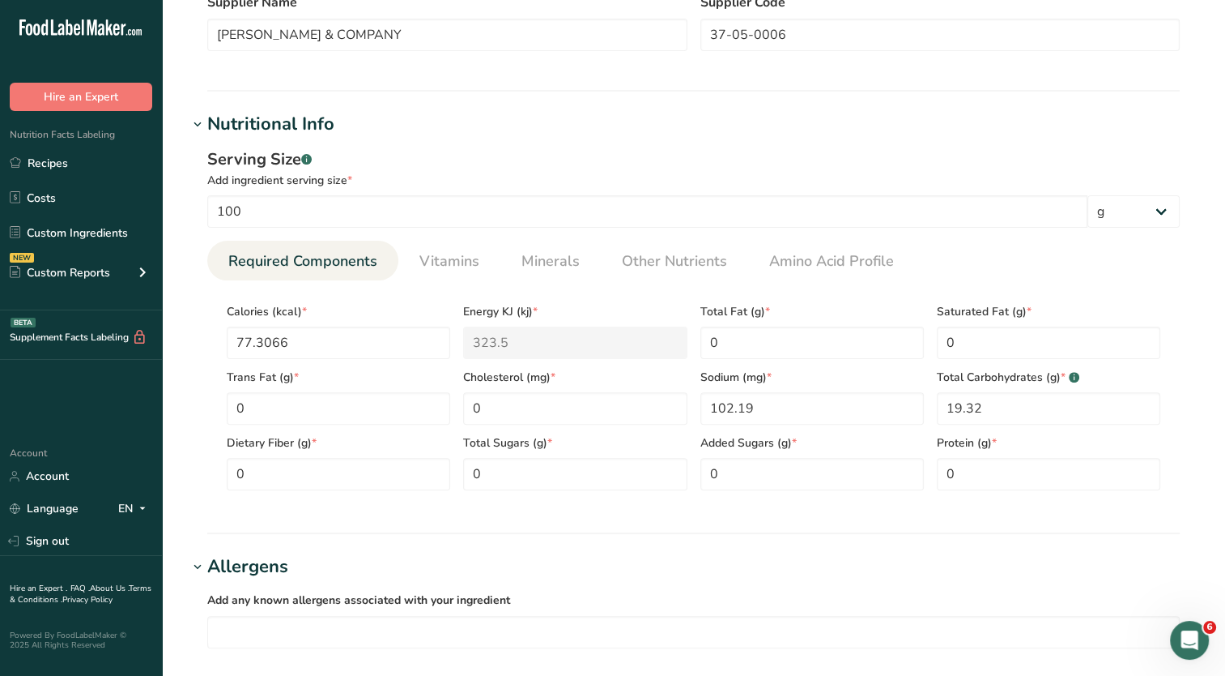
scroll to position [567, 0]
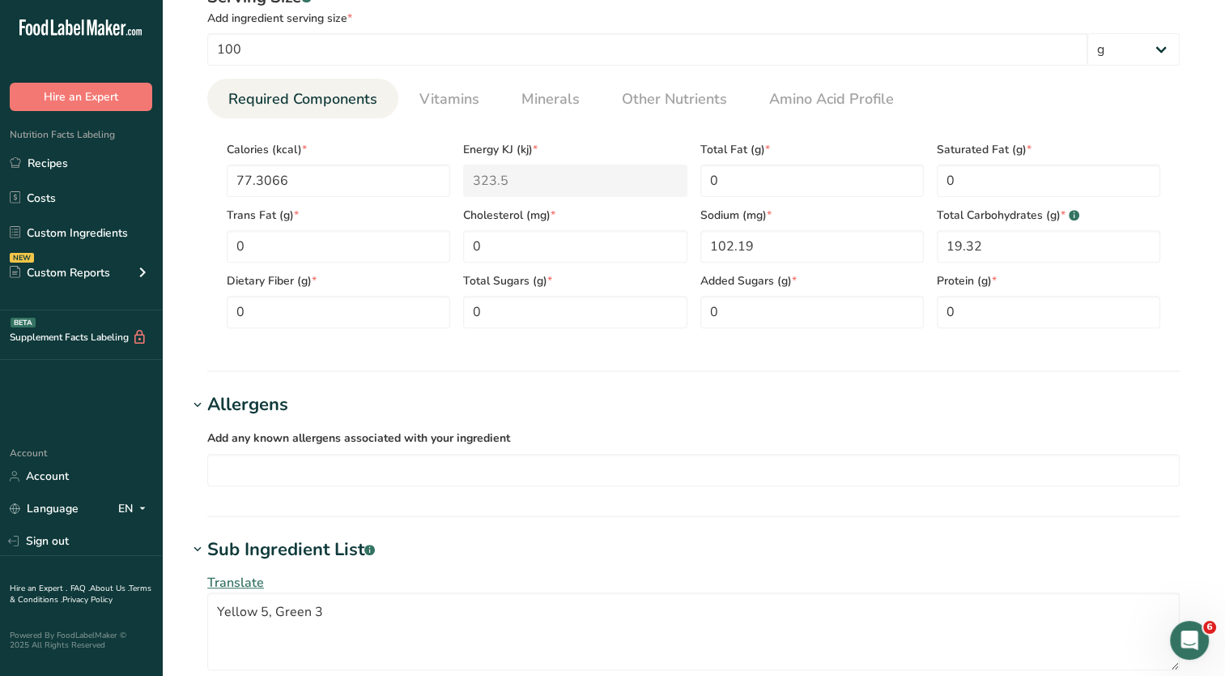
click at [241, 400] on div "Allergens" at bounding box center [247, 404] width 81 height 27
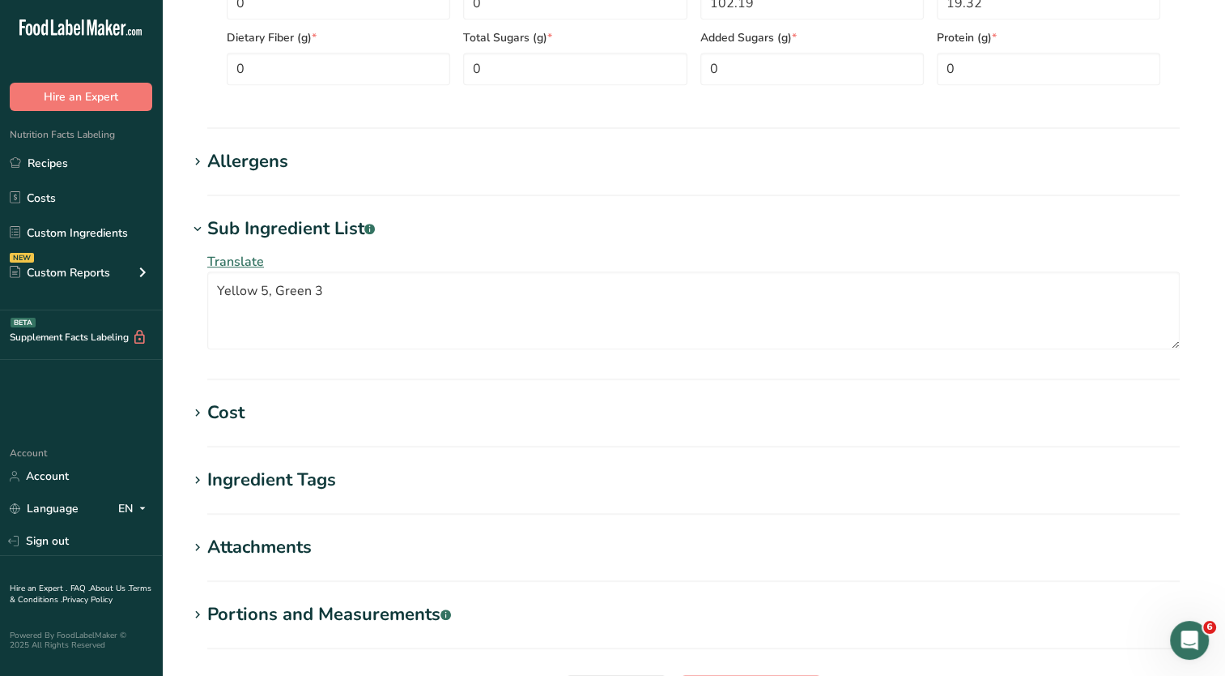
scroll to position [891, 0]
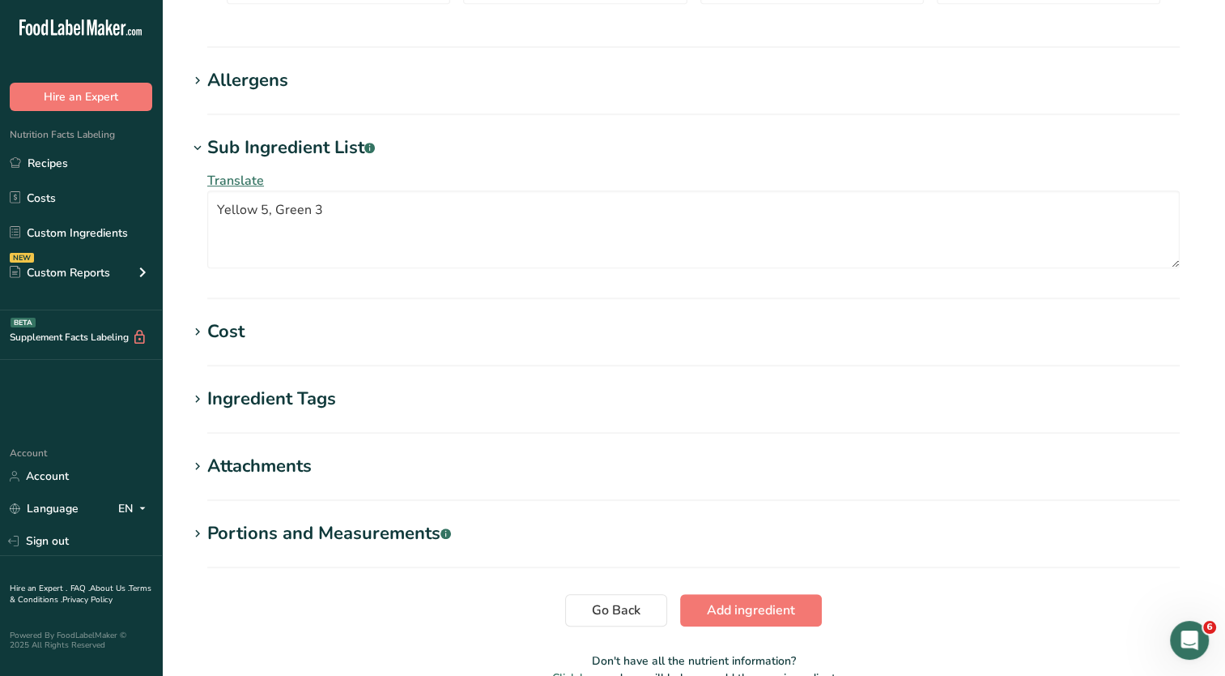
click at [301, 407] on div "Ingredient Tags" at bounding box center [271, 399] width 129 height 27
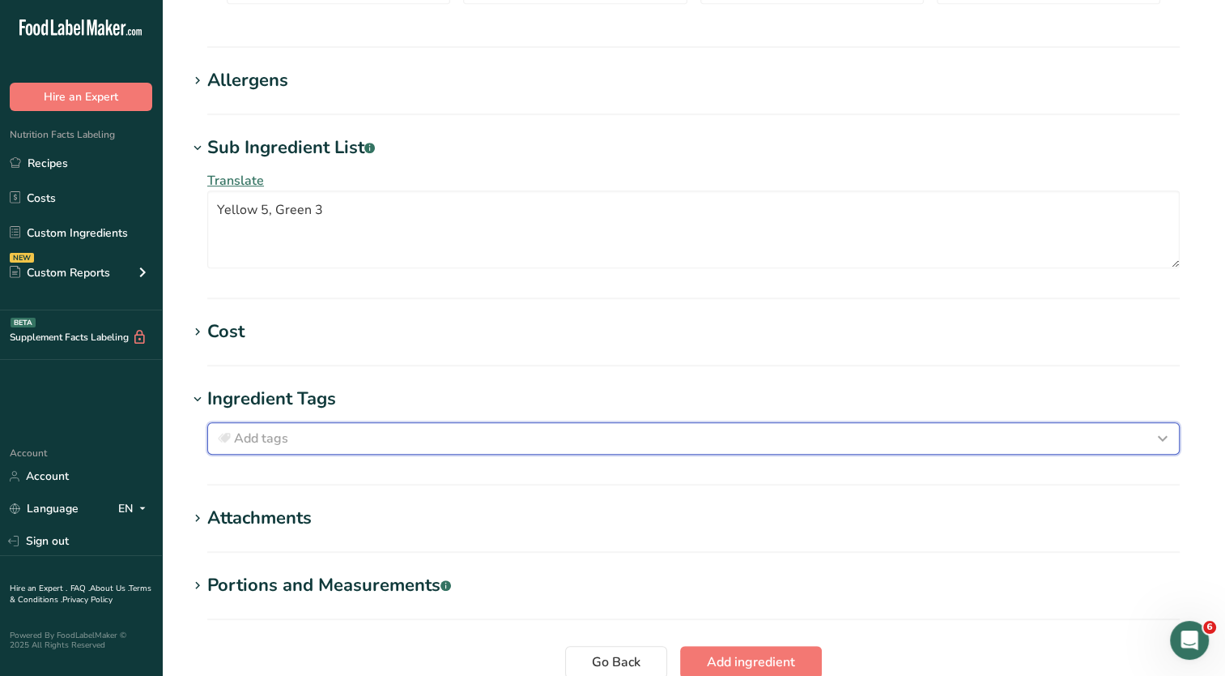
click at [317, 442] on div "Add tags" at bounding box center [694, 437] width 958 height 19
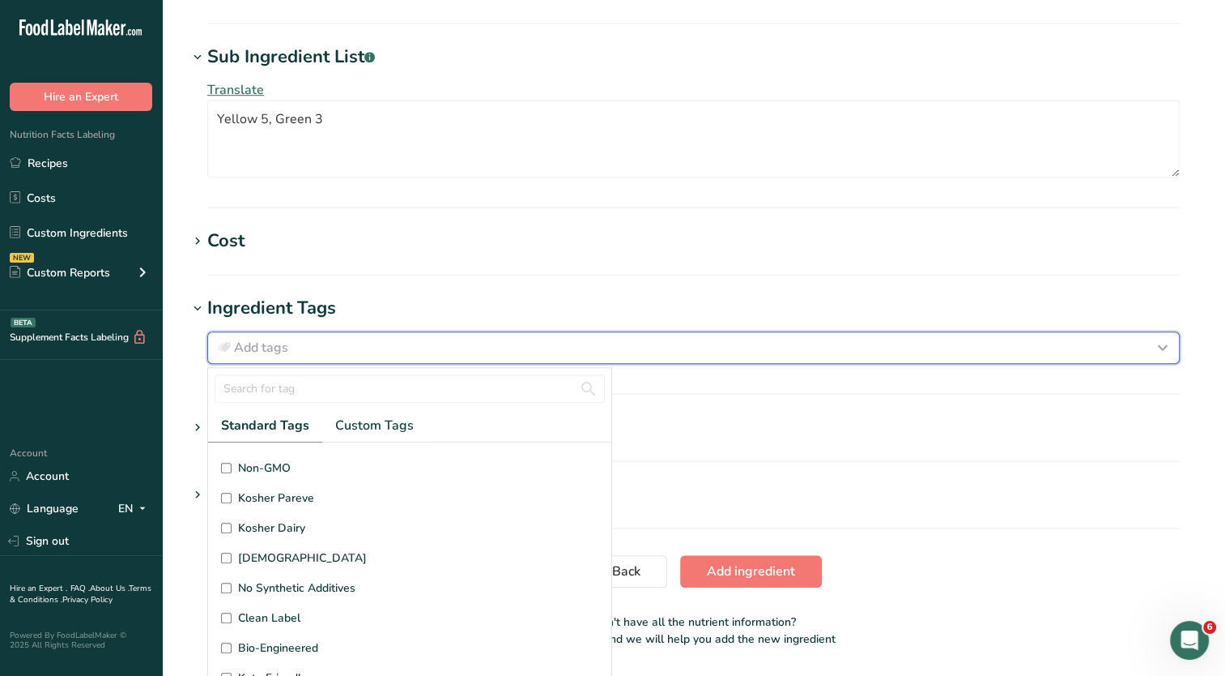
scroll to position [1029, 0]
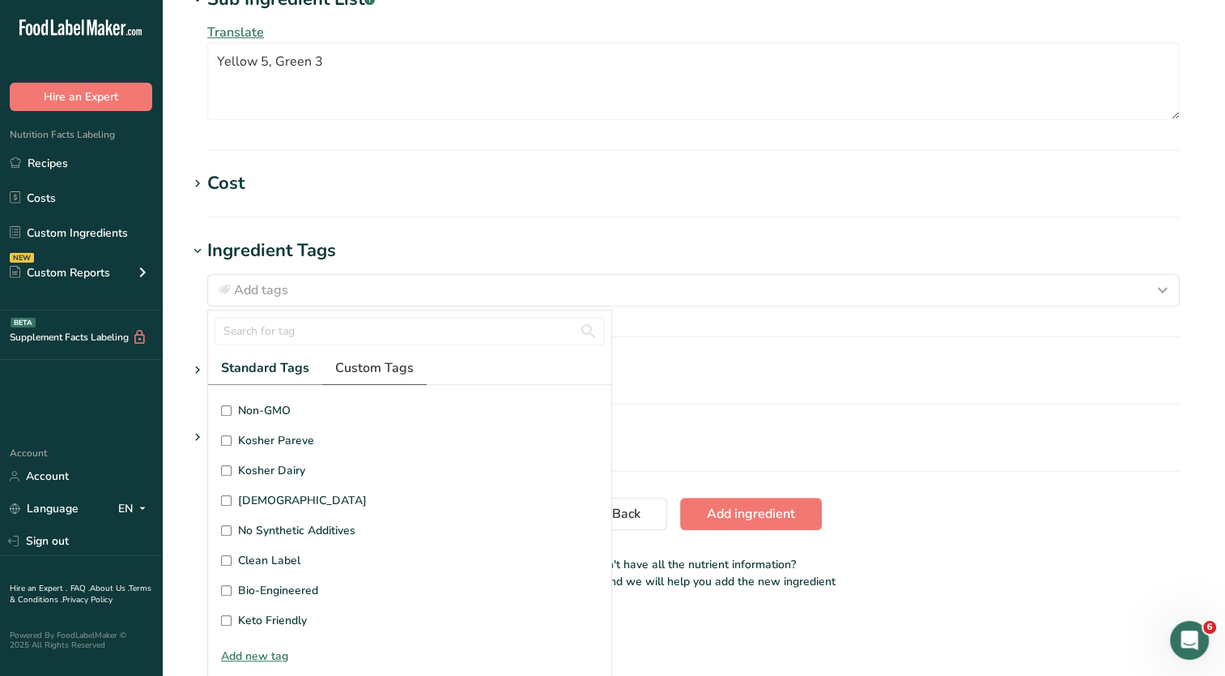
click at [373, 372] on span "Custom Tags" at bounding box center [374, 367] width 79 height 19
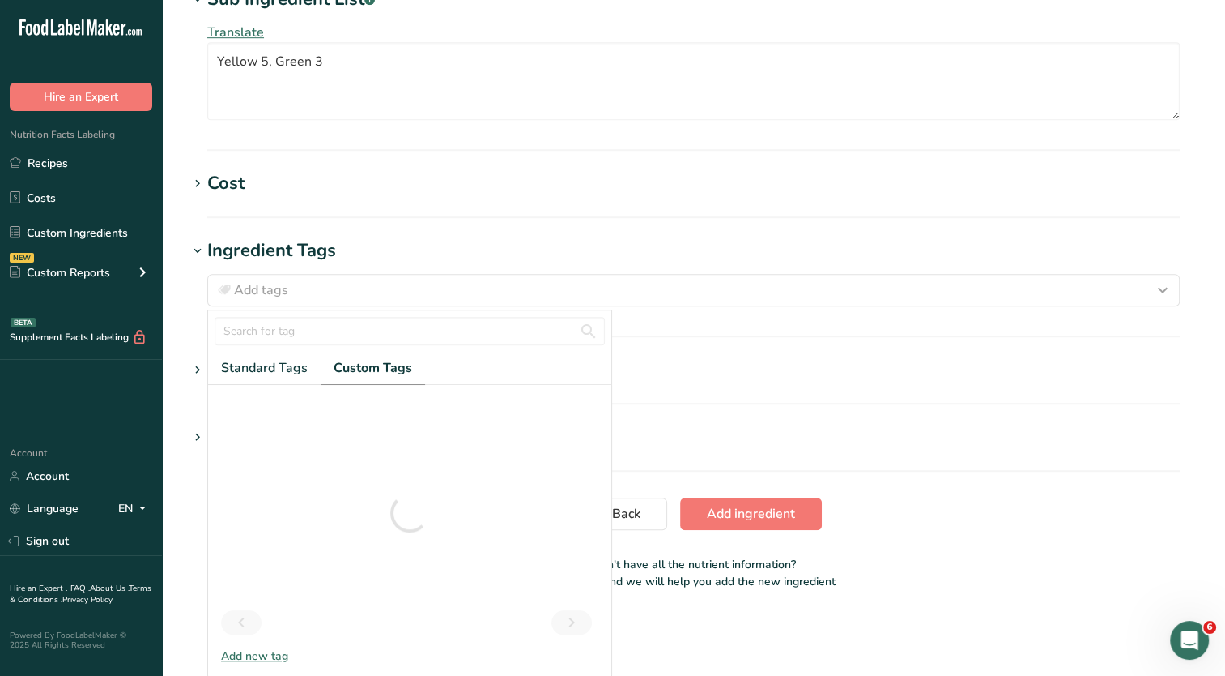
scroll to position [0, 0]
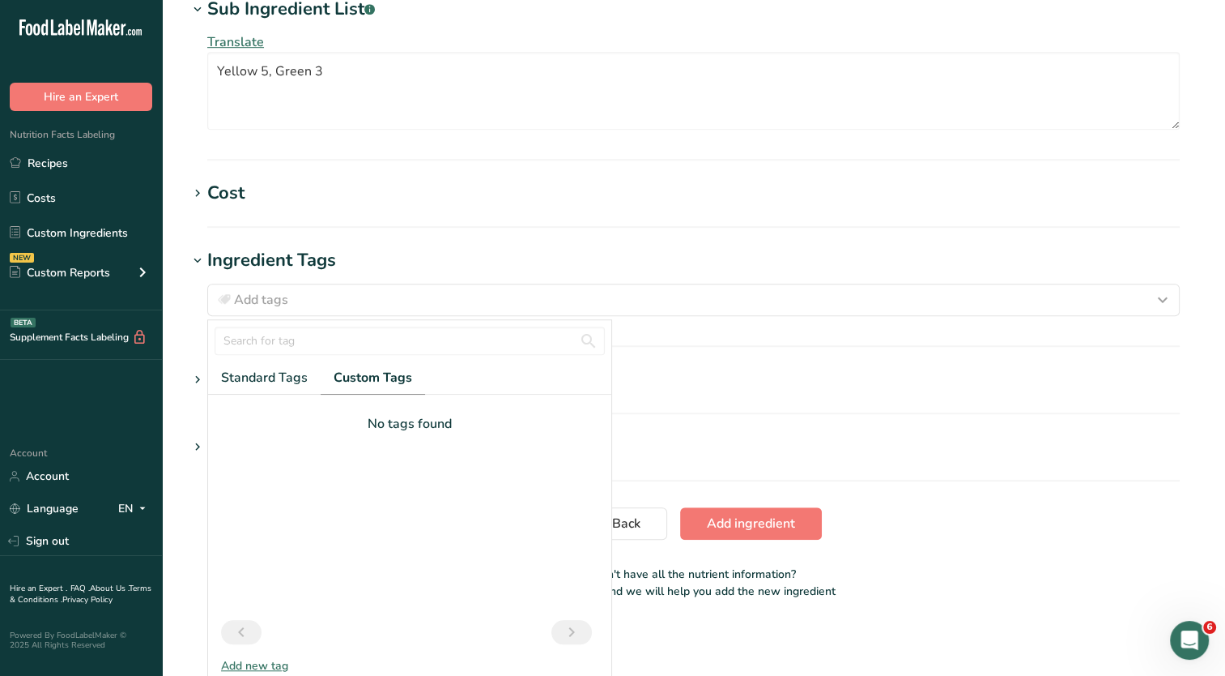
click at [784, 375] on h1 "Attachments" at bounding box center [694, 379] width 1012 height 27
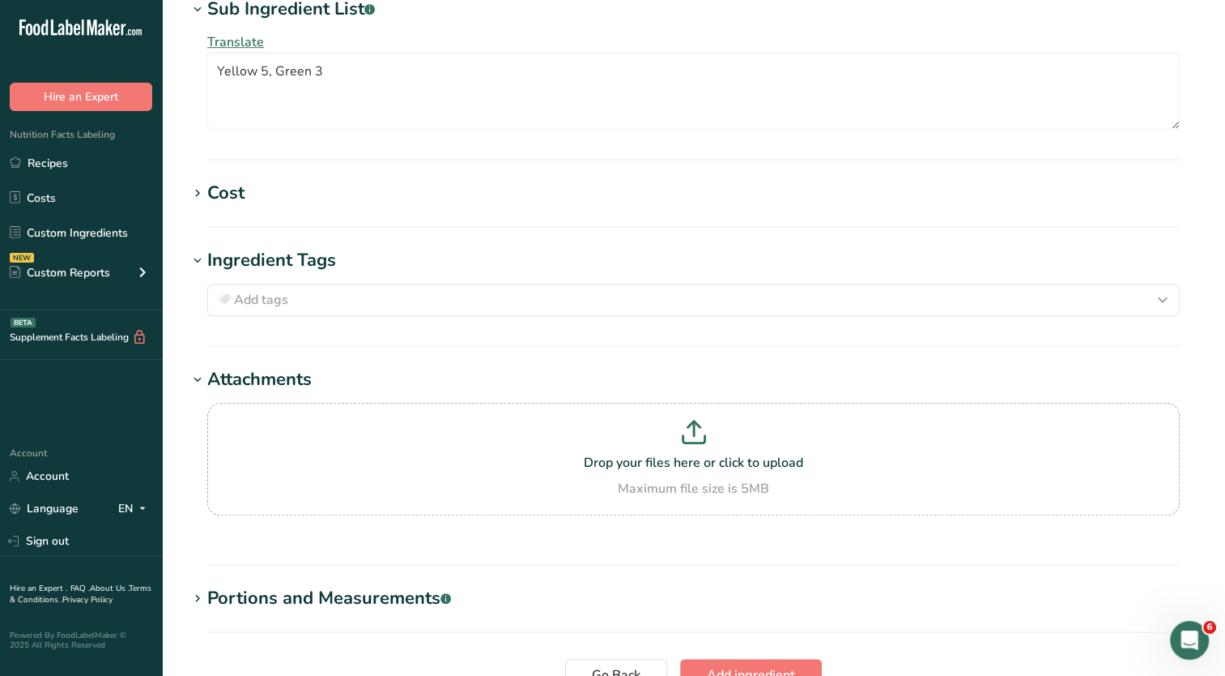
scroll to position [1181, 0]
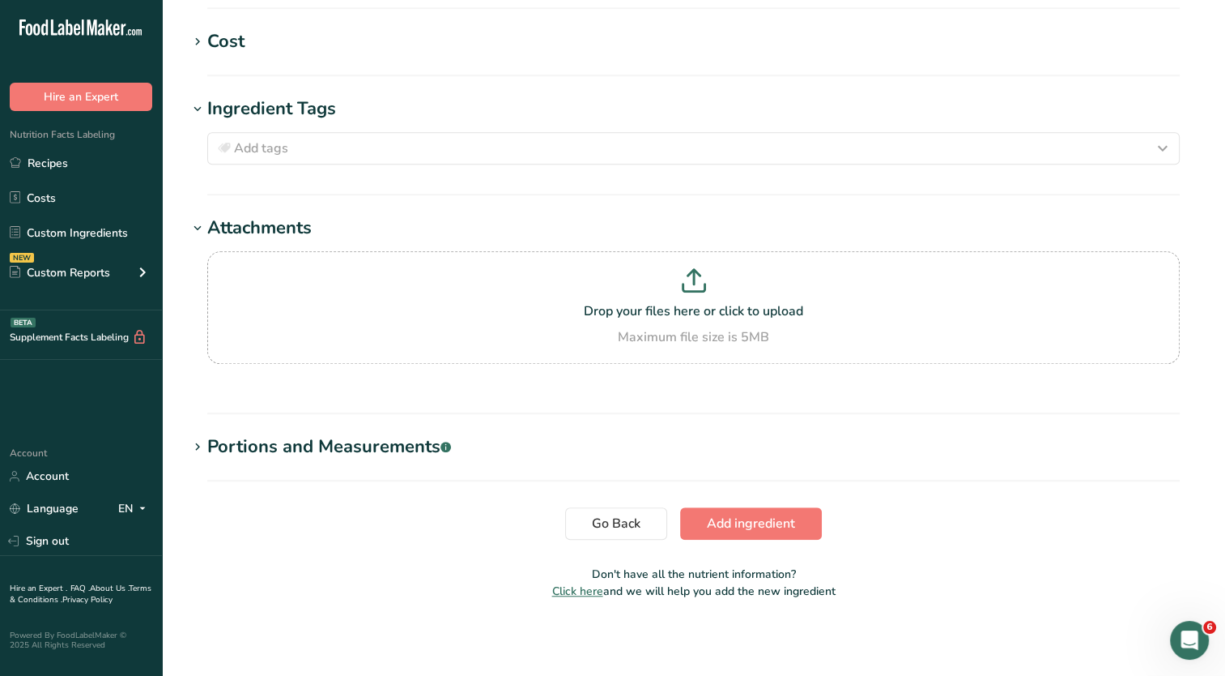
click at [369, 445] on div "Portions and Measurements .a-a{fill:#347362;}.b-a{fill:#fff;}" at bounding box center [329, 446] width 244 height 27
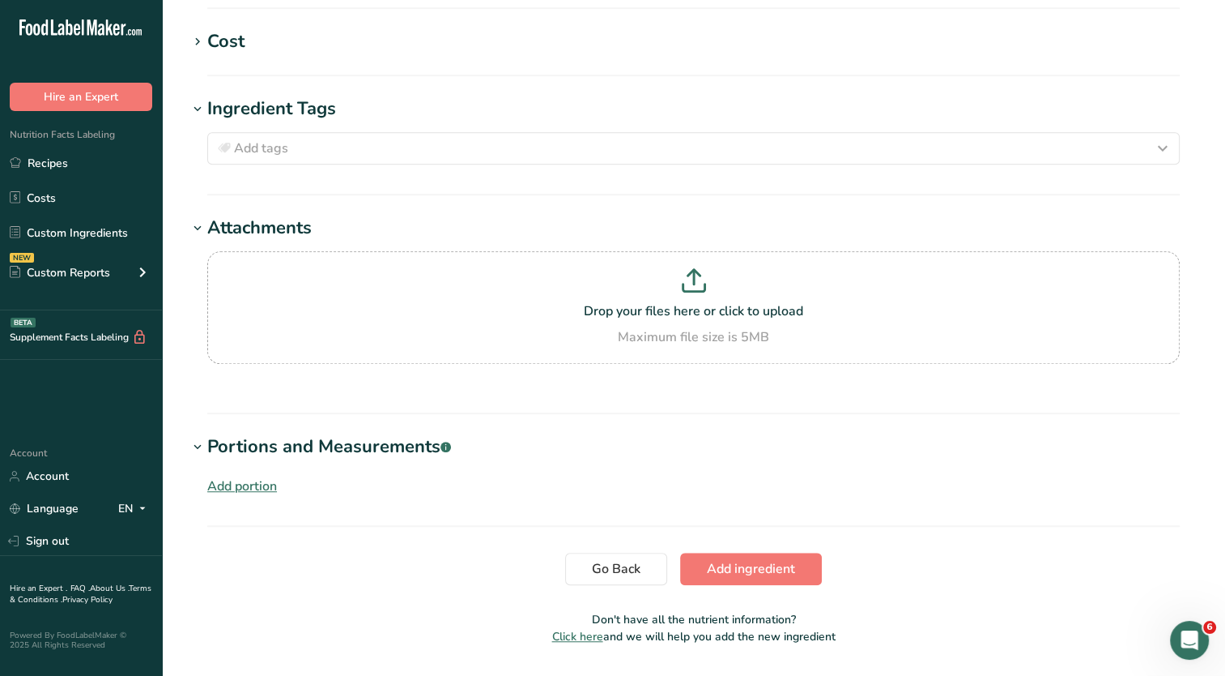
click at [398, 441] on div "Portions and Measurements .a-a{fill:#347362;}.b-a{fill:#fff;}" at bounding box center [329, 446] width 244 height 27
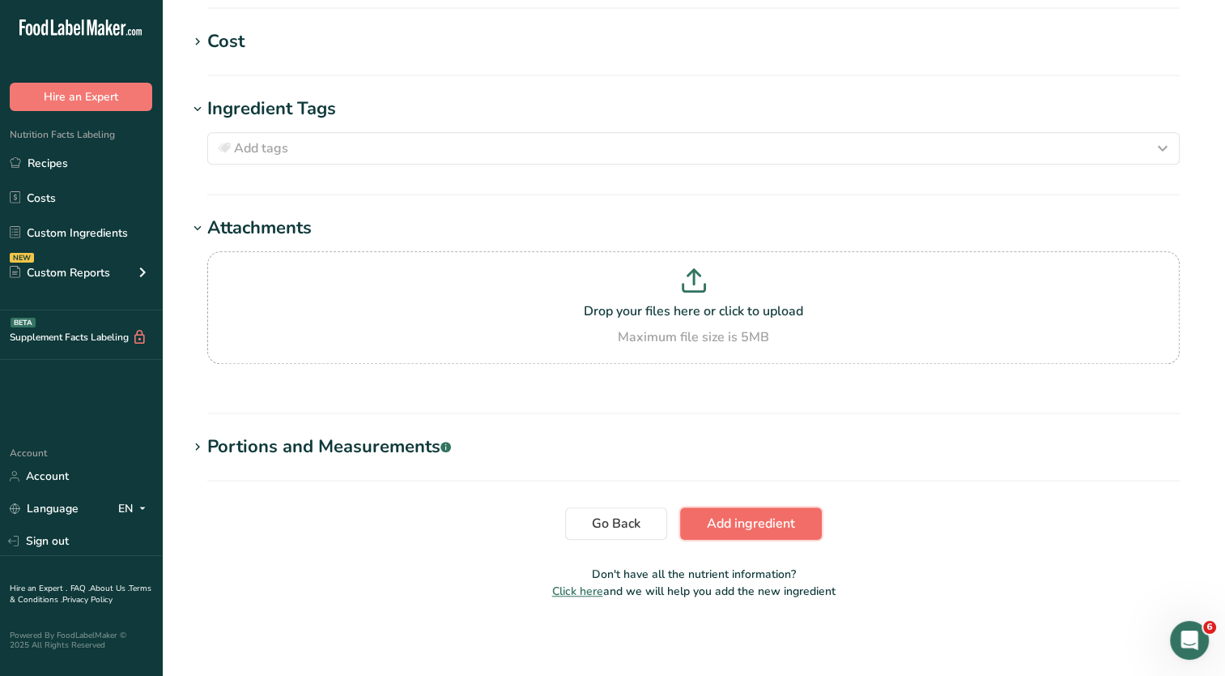
click at [772, 514] on span "Add ingredient" at bounding box center [751, 523] width 88 height 19
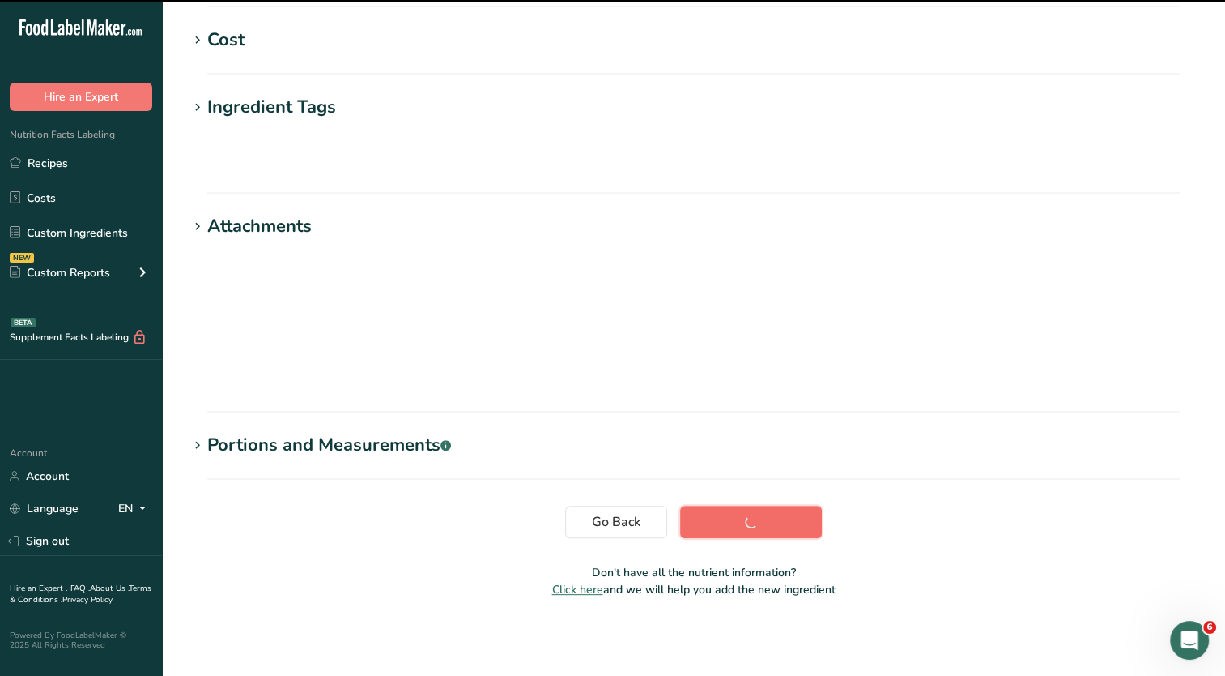
scroll to position [181, 0]
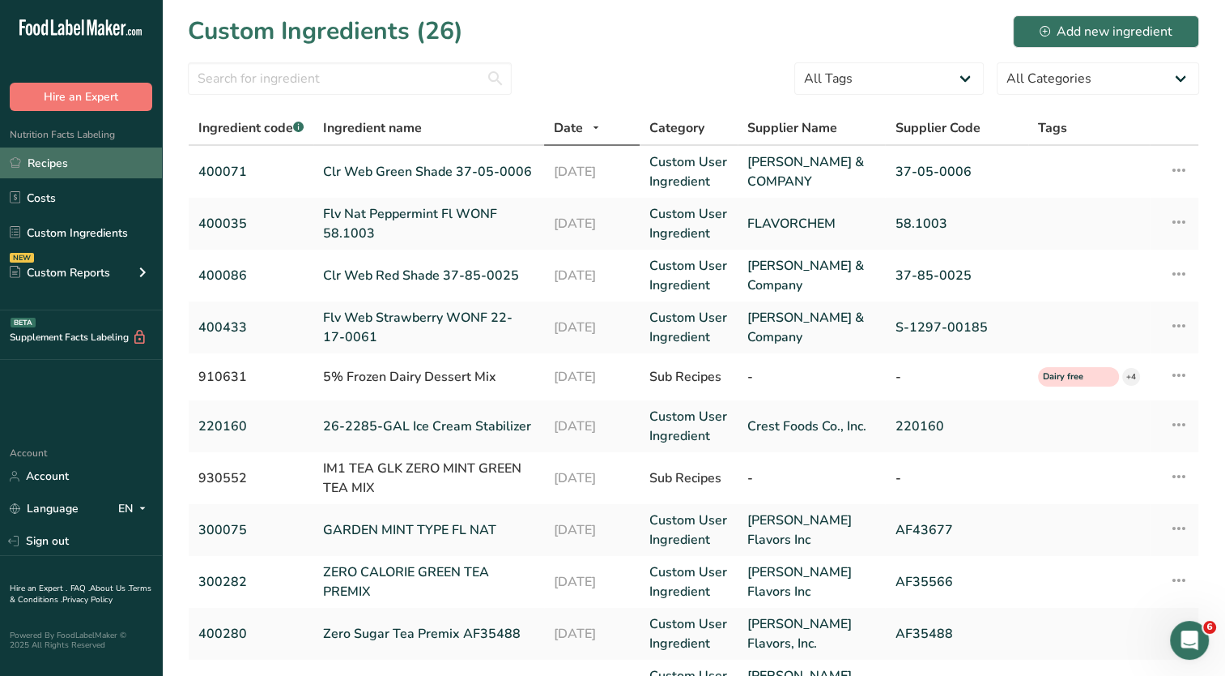
click at [66, 164] on link "Recipes" at bounding box center [81, 162] width 162 height 31
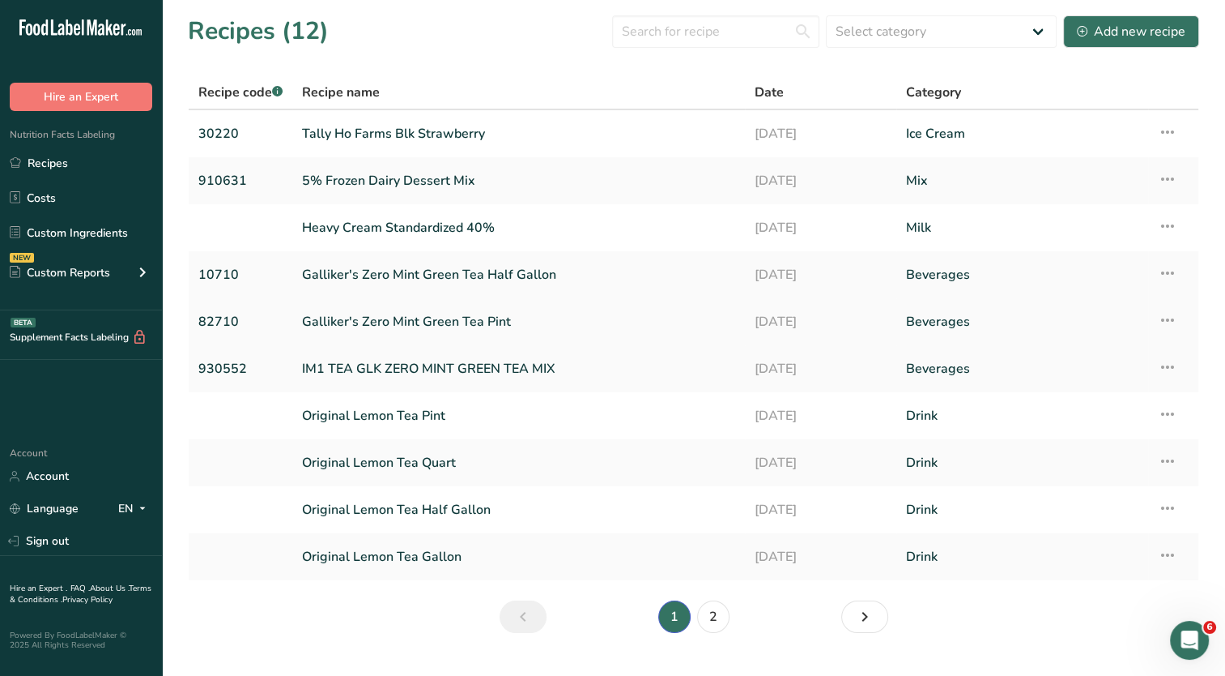
click at [1178, 319] on td "Recipe Setup Delete Recipe Duplicate Recipe Scale Recipe Save as Sub-Recipe .a-…" at bounding box center [1174, 321] width 50 height 47
click at [1166, 319] on icon at bounding box center [1167, 319] width 19 height 29
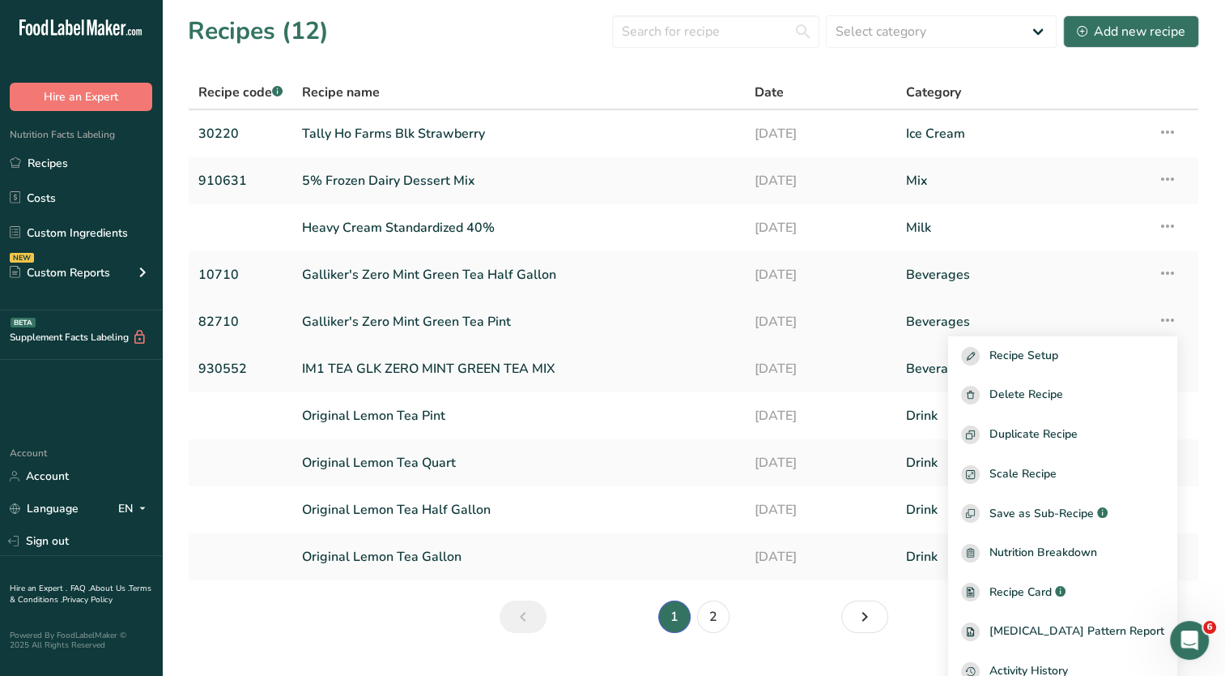
click at [1166, 319] on icon at bounding box center [1167, 319] width 19 height 29
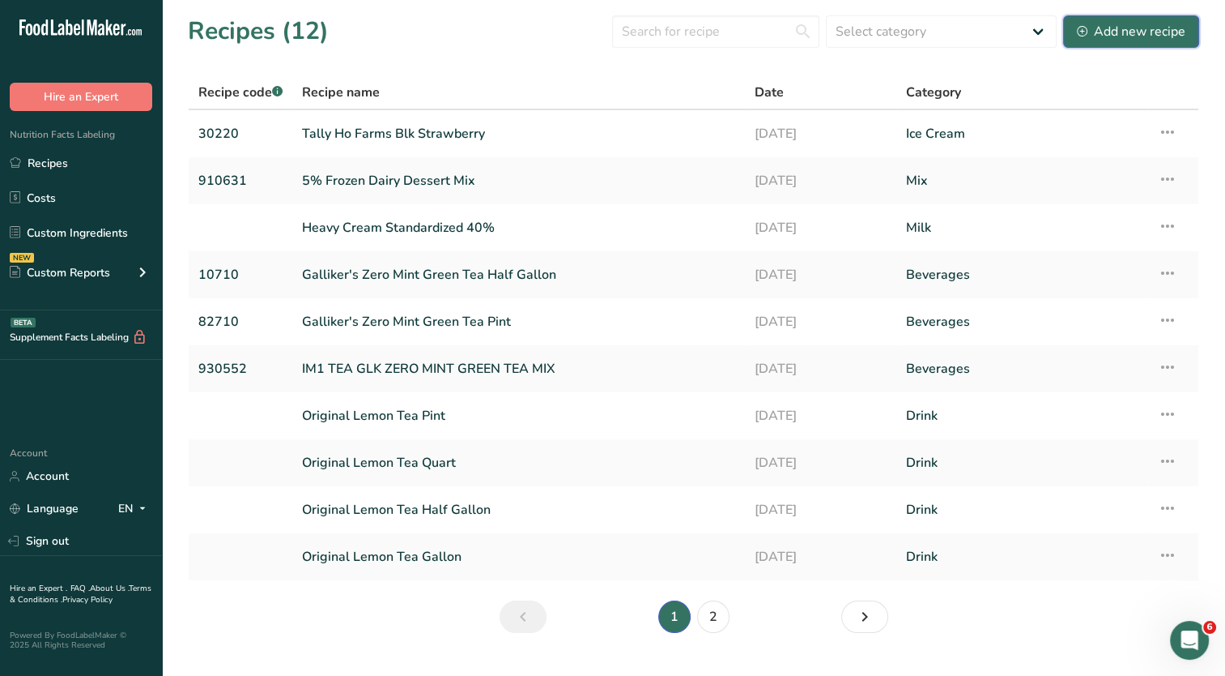
click at [1116, 31] on div "Add new recipe" at bounding box center [1131, 31] width 109 height 19
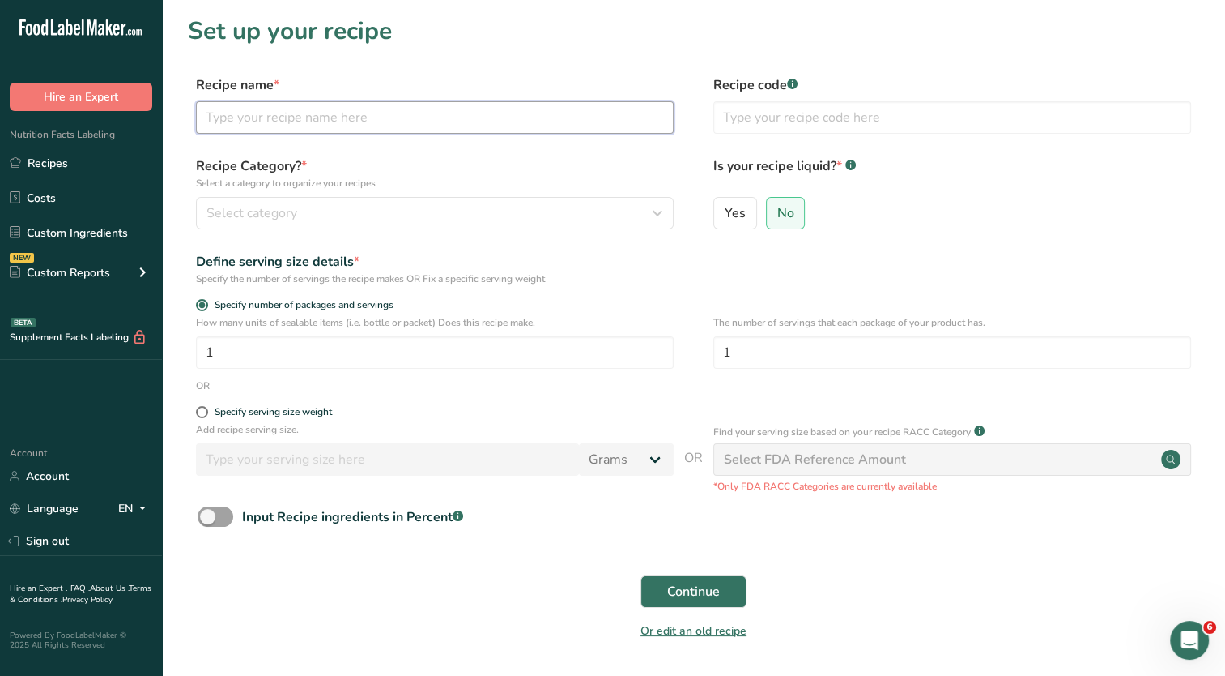
click at [300, 115] on input "text" at bounding box center [435, 117] width 478 height 32
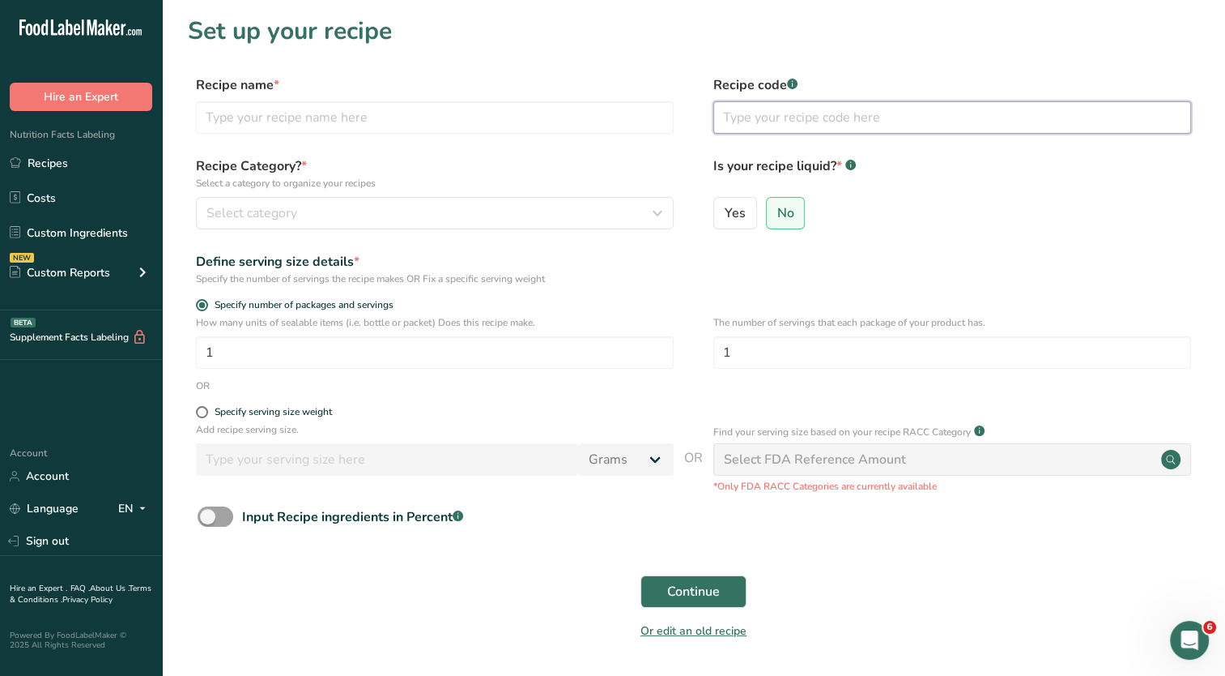
click at [778, 125] on input "text" at bounding box center [953, 117] width 478 height 32
type input "30222"
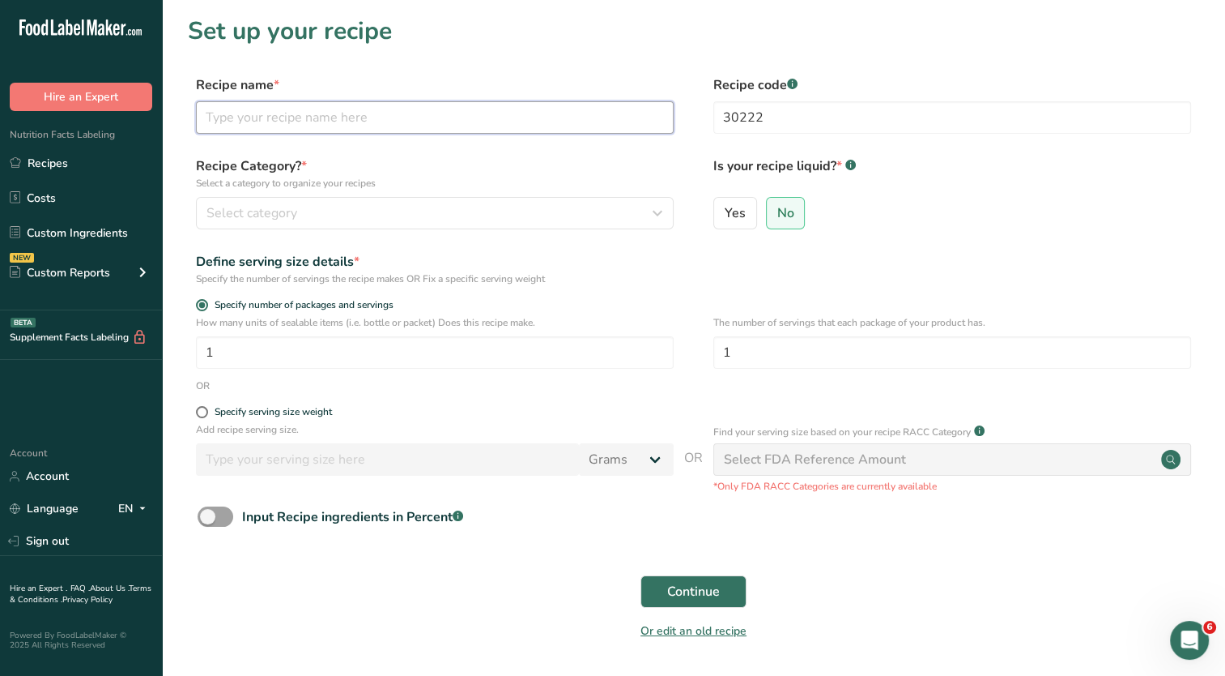
click at [422, 113] on input "text" at bounding box center [435, 117] width 478 height 32
type input "Tally Ho Farms Blk Green Mint"
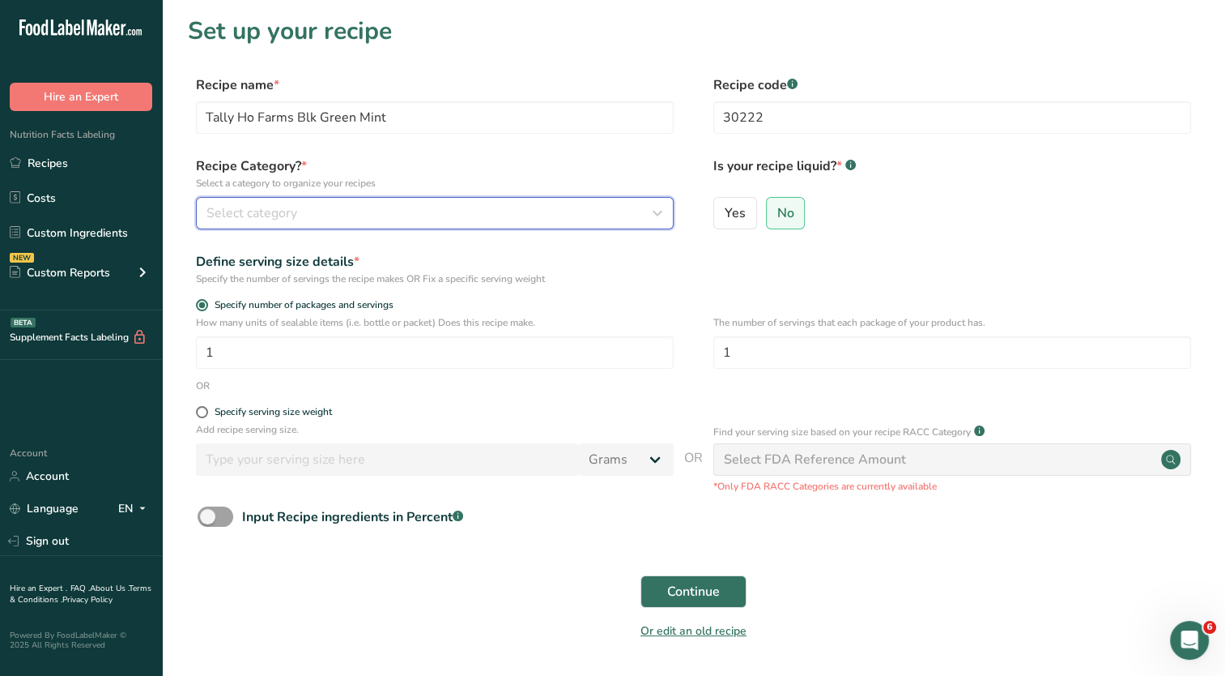
click at [484, 209] on div "Select category" at bounding box center [430, 212] width 447 height 19
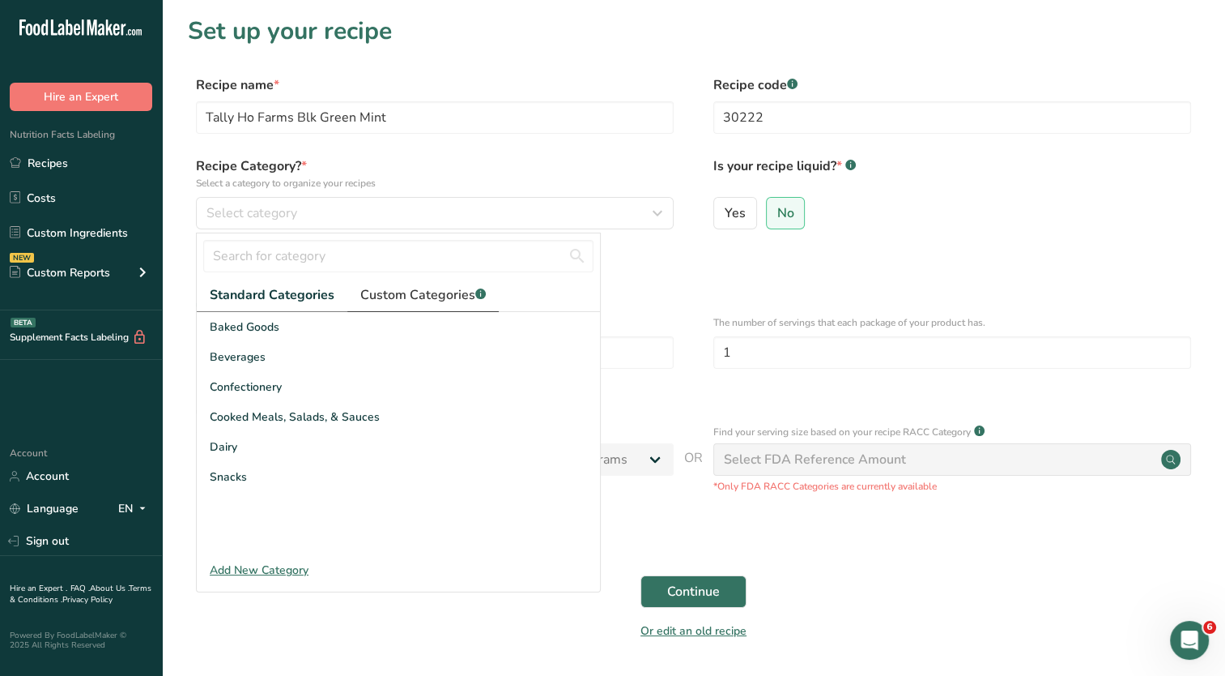
click at [425, 294] on span "Custom Categories .a-a{fill:#347362;}.b-a{fill:#fff;}" at bounding box center [423, 294] width 126 height 19
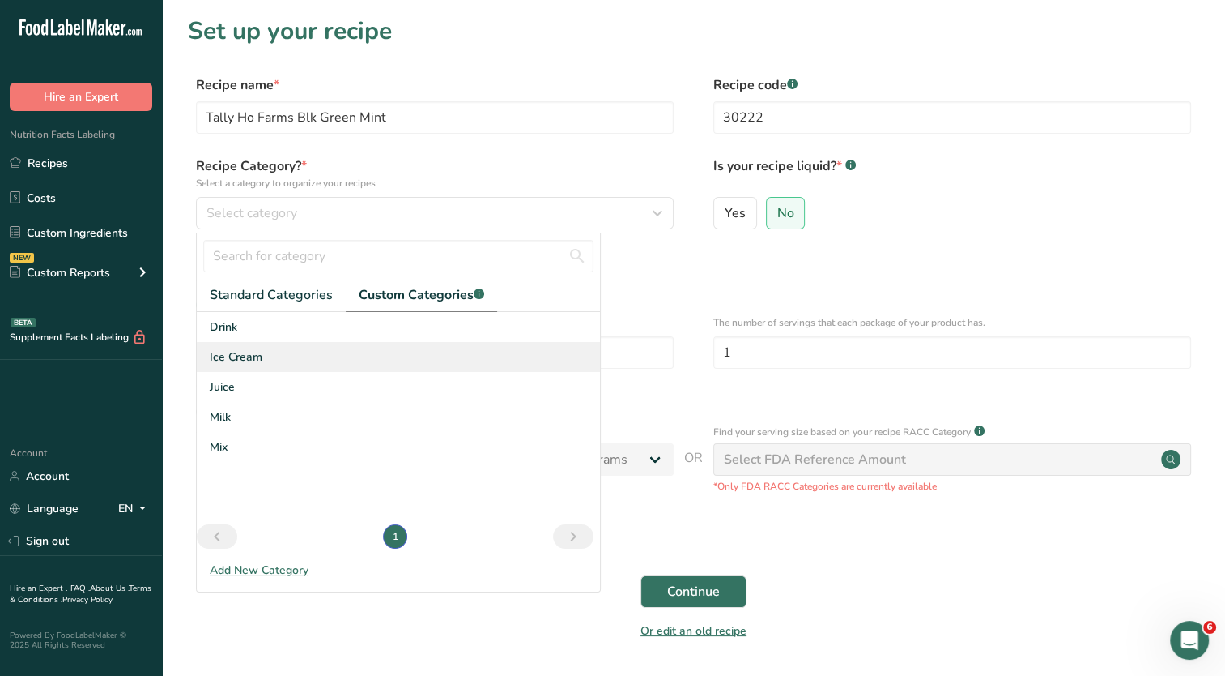
click at [246, 360] on span "Ice Cream" at bounding box center [236, 356] width 53 height 17
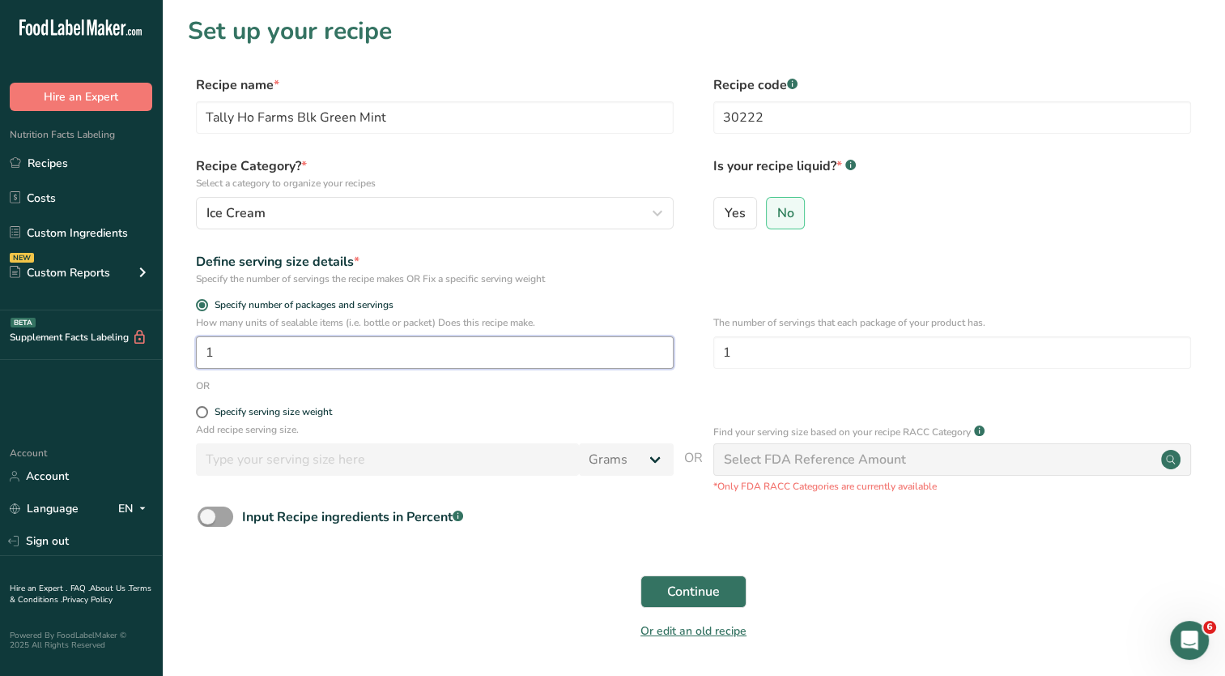
click at [323, 353] on input "1" at bounding box center [435, 352] width 478 height 32
type input "82"
click at [219, 423] on p "Add recipe serving size." at bounding box center [435, 429] width 478 height 15
click at [224, 416] on div "Specify serving size weight" at bounding box center [273, 412] width 117 height 12
click at [207, 416] on input "Specify serving size weight" at bounding box center [201, 412] width 11 height 11
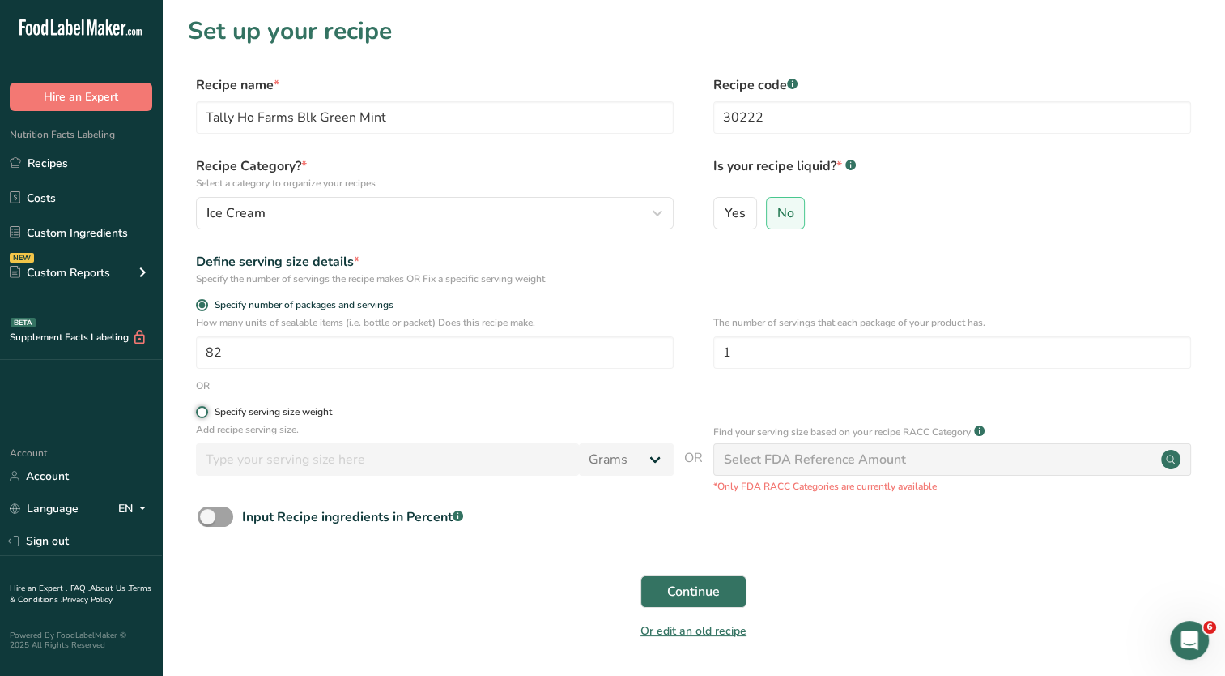
radio input "true"
radio input "false"
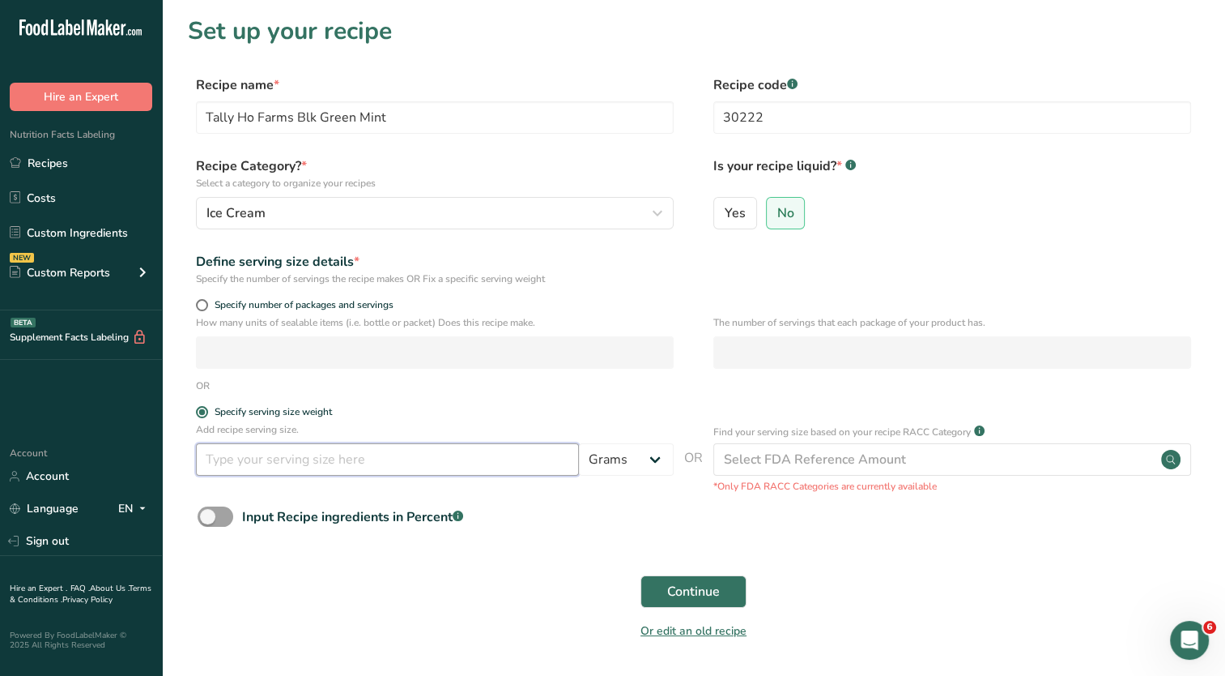
click at [391, 467] on input "number" at bounding box center [387, 459] width 383 height 32
type input "82"
click at [698, 591] on span "Continue" at bounding box center [693, 591] width 53 height 19
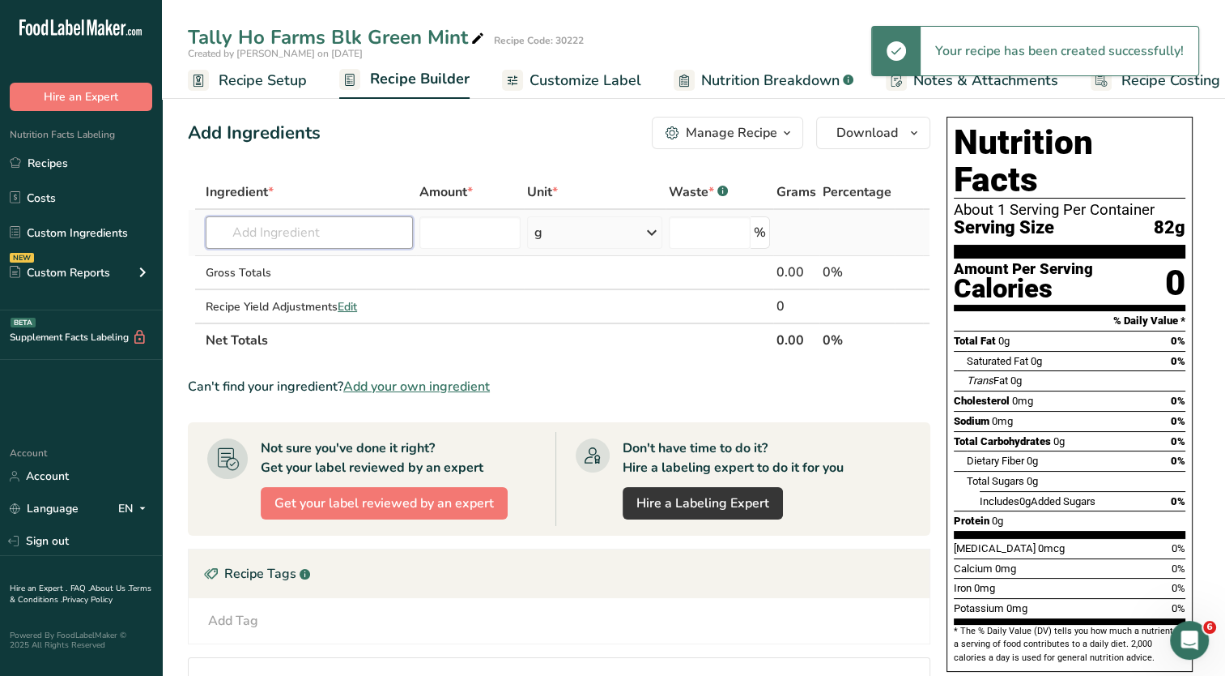
click at [307, 237] on input "text" at bounding box center [309, 232] width 207 height 32
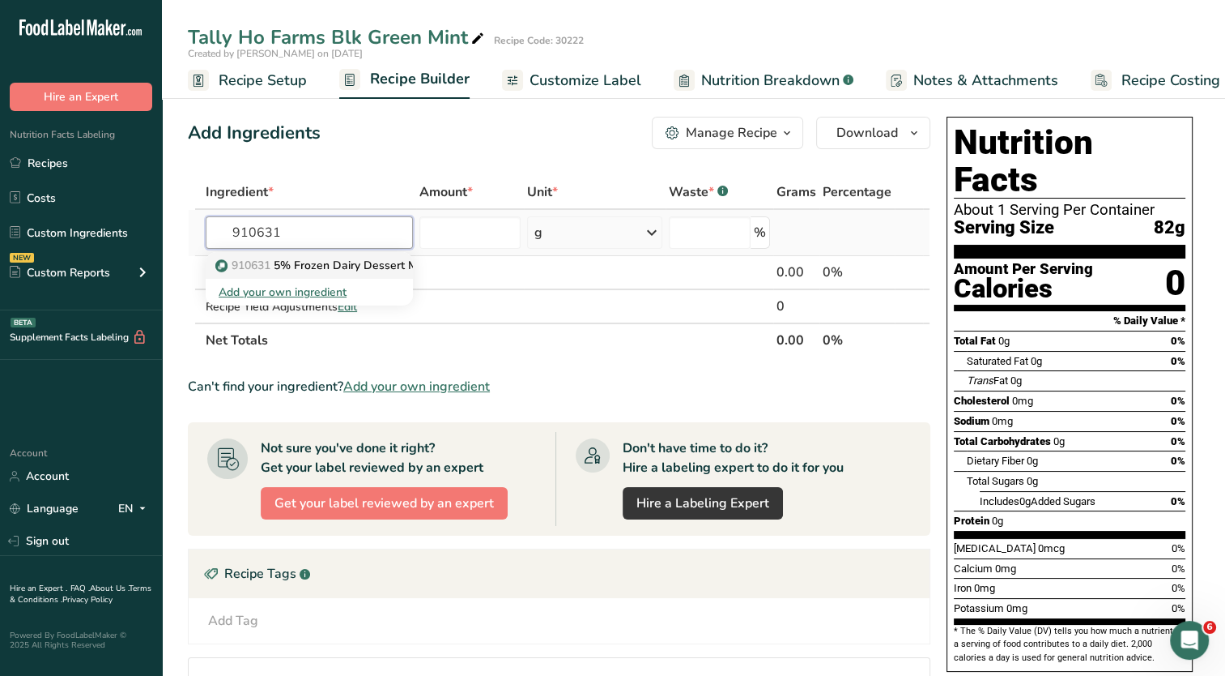
type input "910631"
click at [343, 269] on p "910631 5% Frozen Dairy Dessert Mix" at bounding box center [322, 265] width 207 height 17
type input "5% Frozen Dairy Dessert Mix"
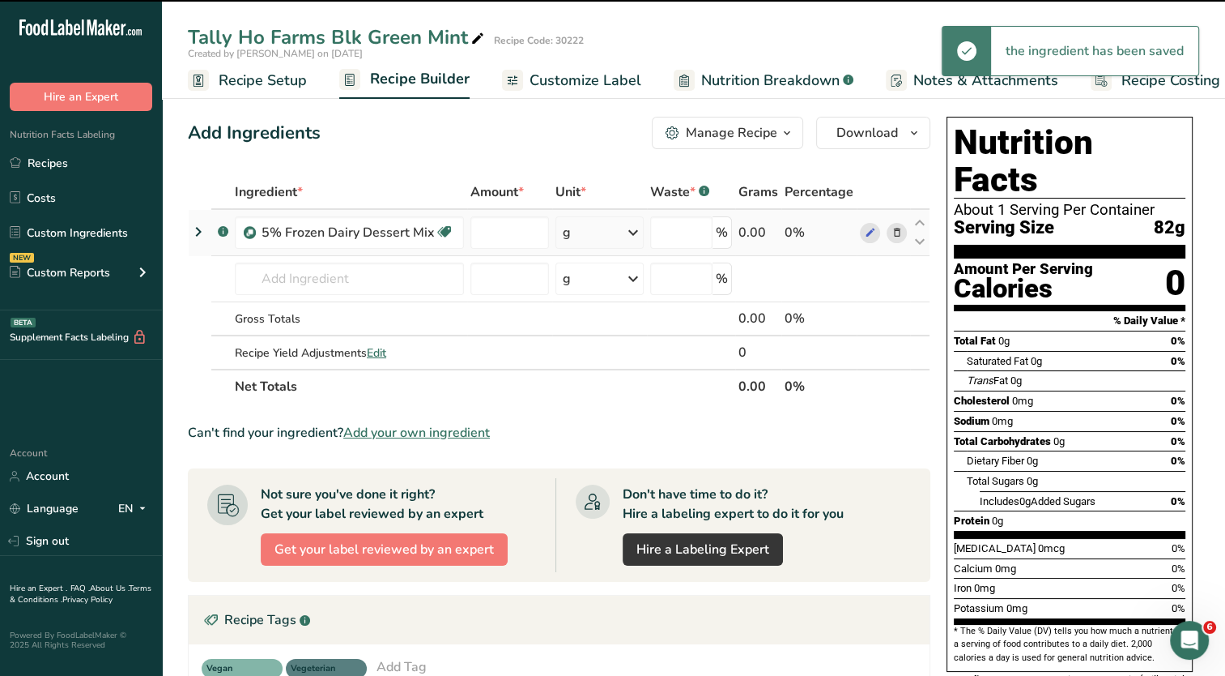
type input "0"
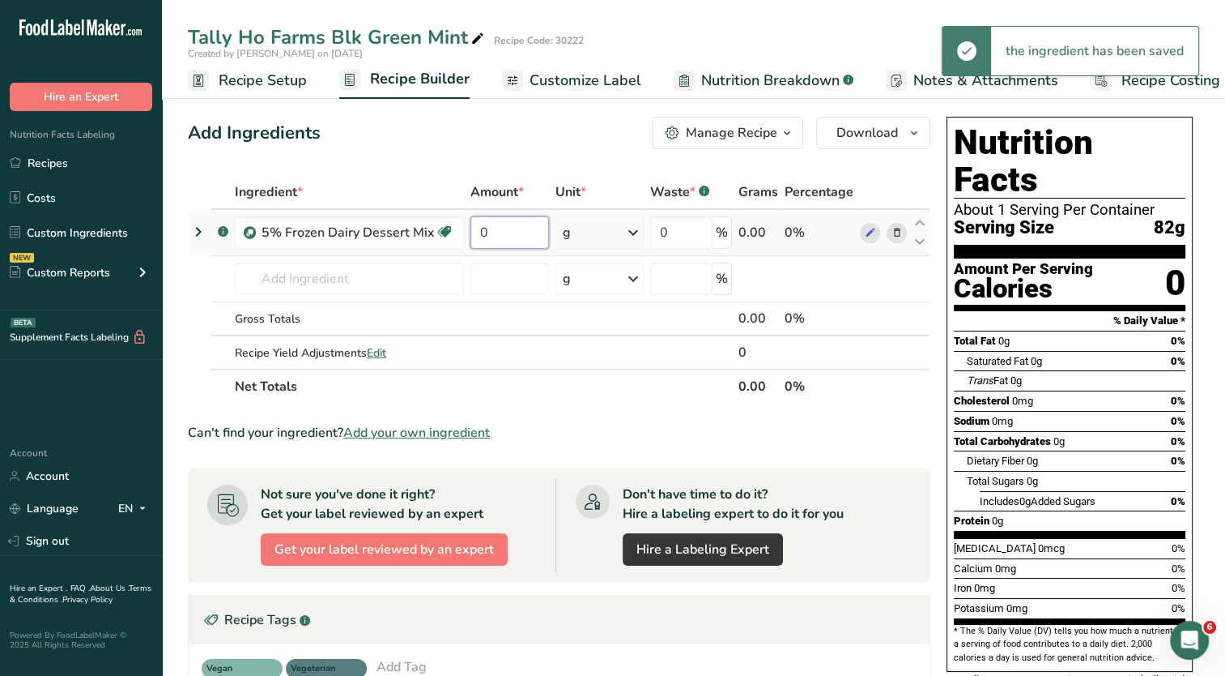
click at [492, 232] on input "0" at bounding box center [510, 232] width 79 height 32
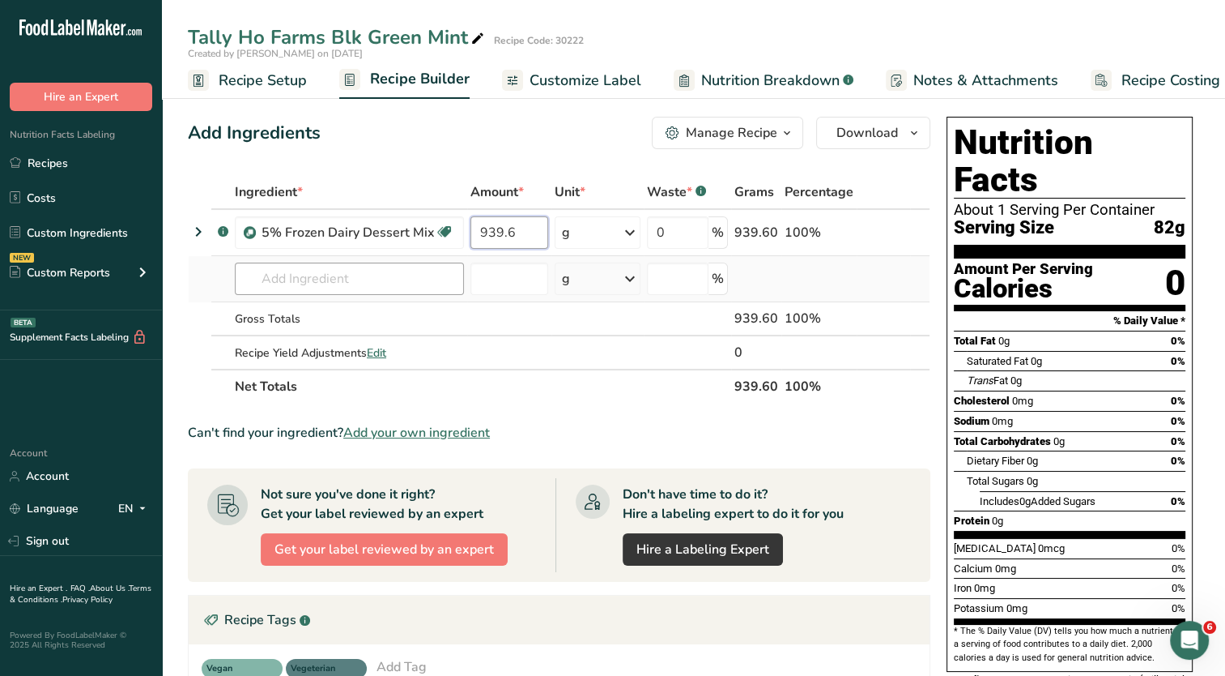
type input "939.6"
click at [371, 281] on div "Ingredient * Amount * Unit * Waste * .a-a{fill:#347362;}.b-a{fill:#fff;} Grams …" at bounding box center [559, 289] width 743 height 228
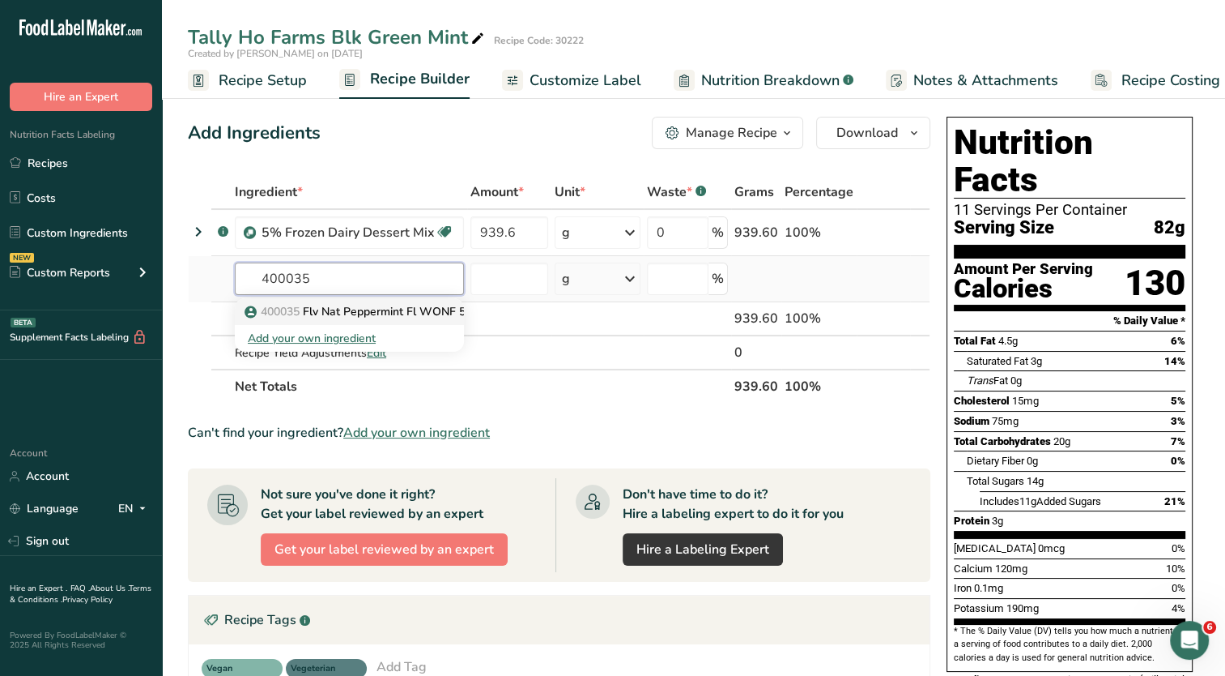
type input "400035"
click at [366, 309] on p "400035 Flv Nat Peppermint Fl WONF 58.1003" at bounding box center [374, 311] width 253 height 17
type input "Flv Nat Peppermint Fl WONF 58.1003"
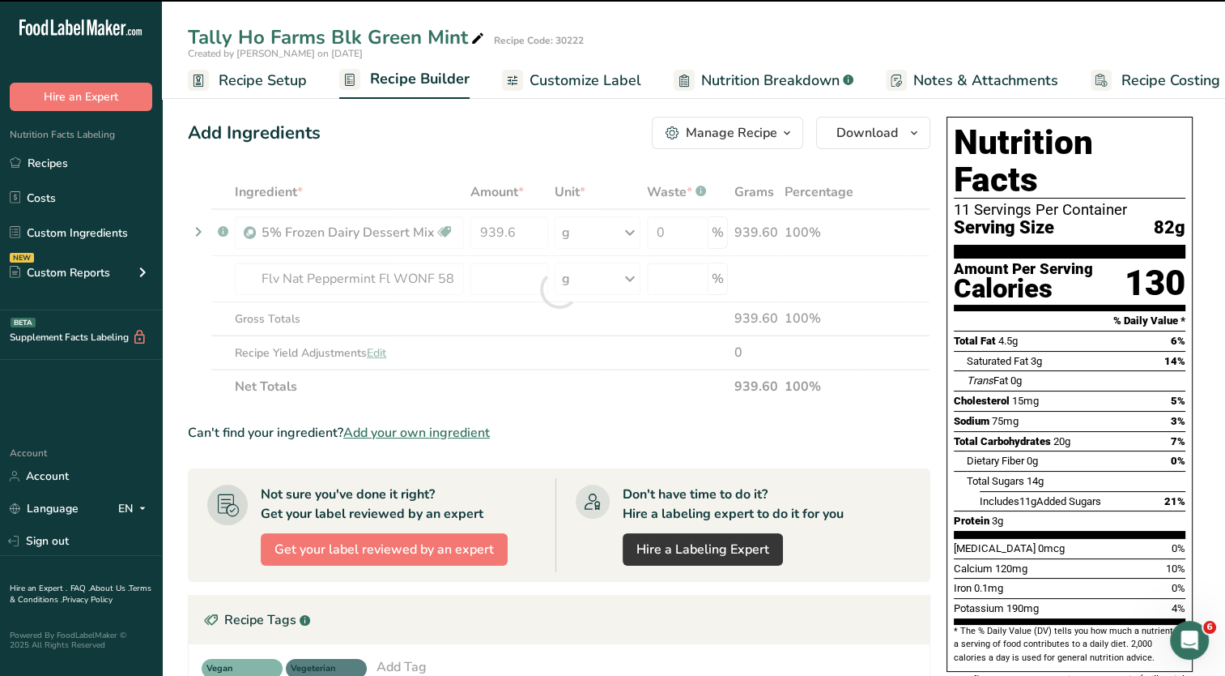
type input "0"
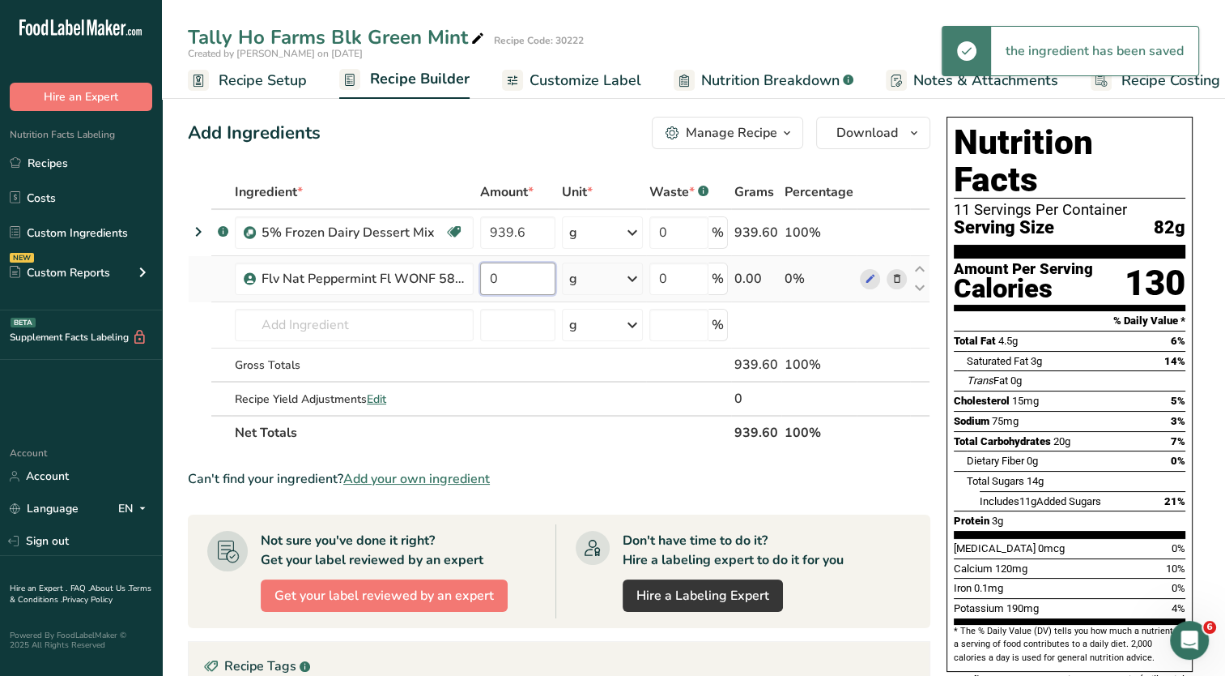
click at [501, 287] on input "0" at bounding box center [517, 278] width 75 height 32
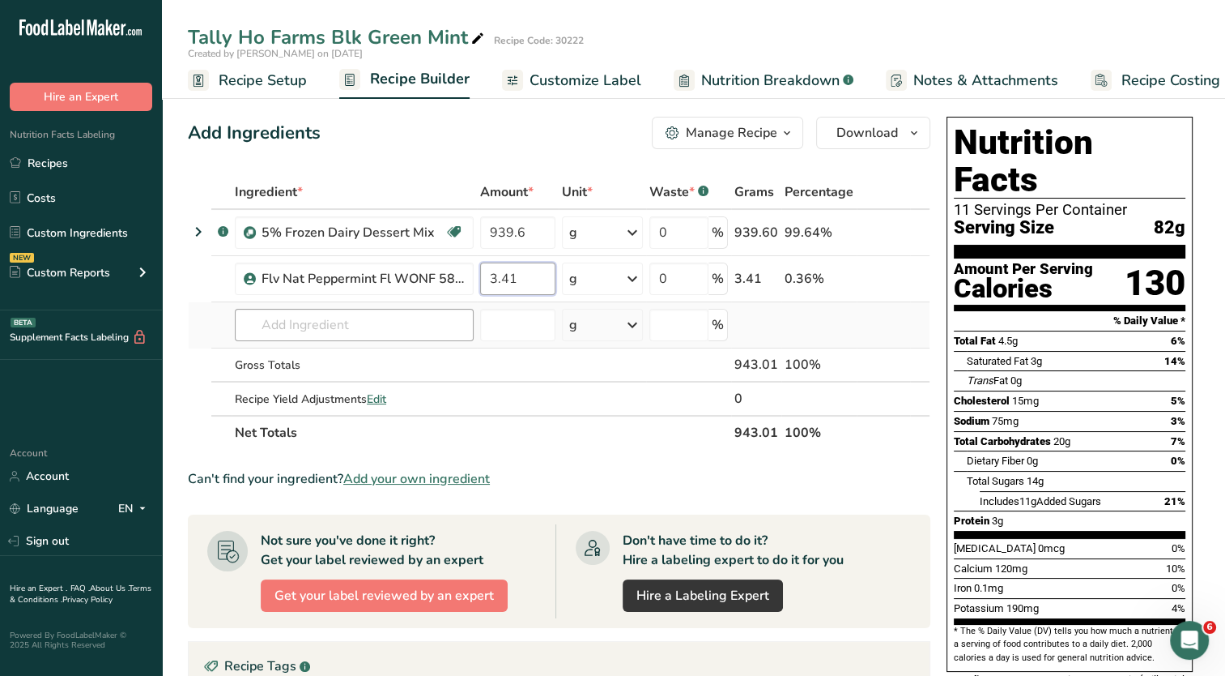
type input "3.41"
click at [382, 312] on div "Ingredient * Amount * Unit * Waste * .a-a{fill:#347362;}.b-a{fill:#fff;} Grams …" at bounding box center [559, 312] width 743 height 275
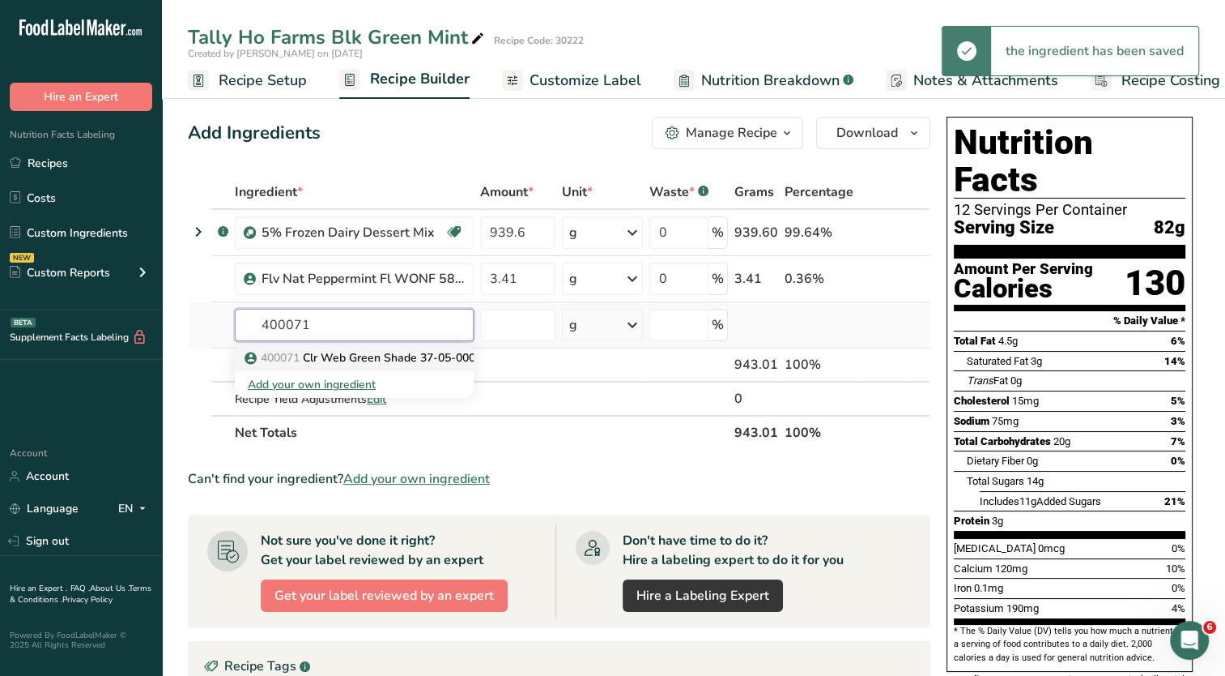
type input "400071"
click at [392, 356] on p "400071 Clr Web Green Shade 37-05-0006" at bounding box center [365, 357] width 234 height 17
type input "Clr Web Green Shade 37-05-0006"
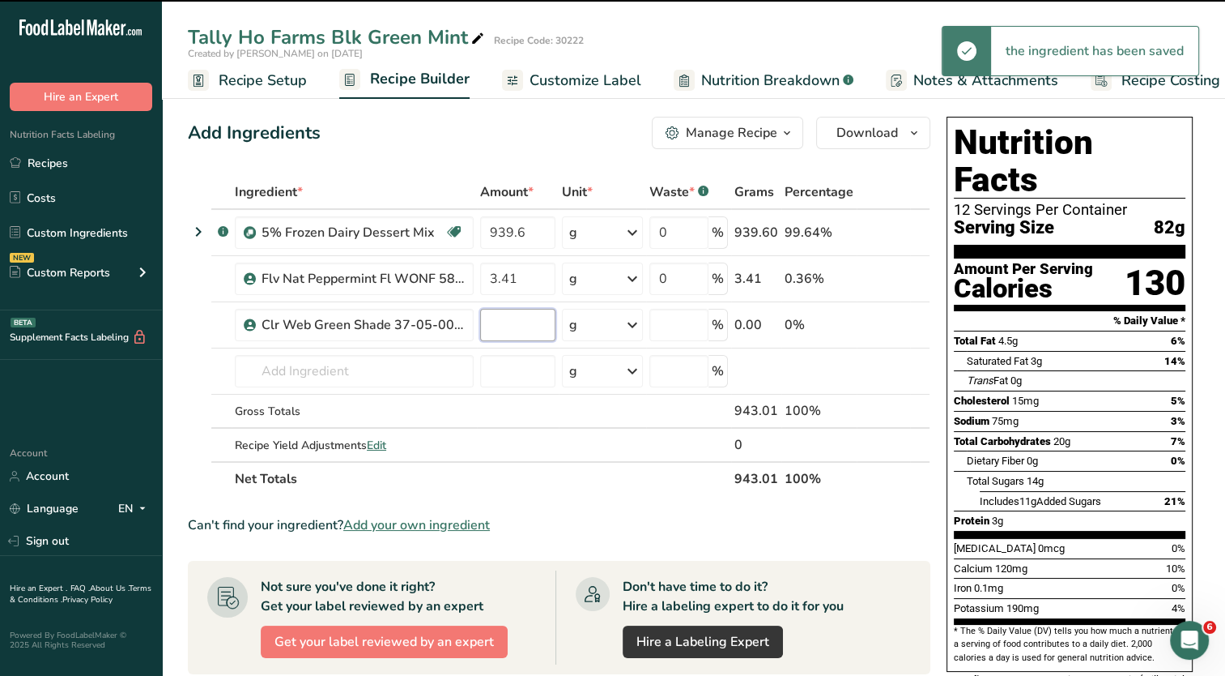
type input "0"
click at [515, 329] on input "0" at bounding box center [517, 325] width 75 height 32
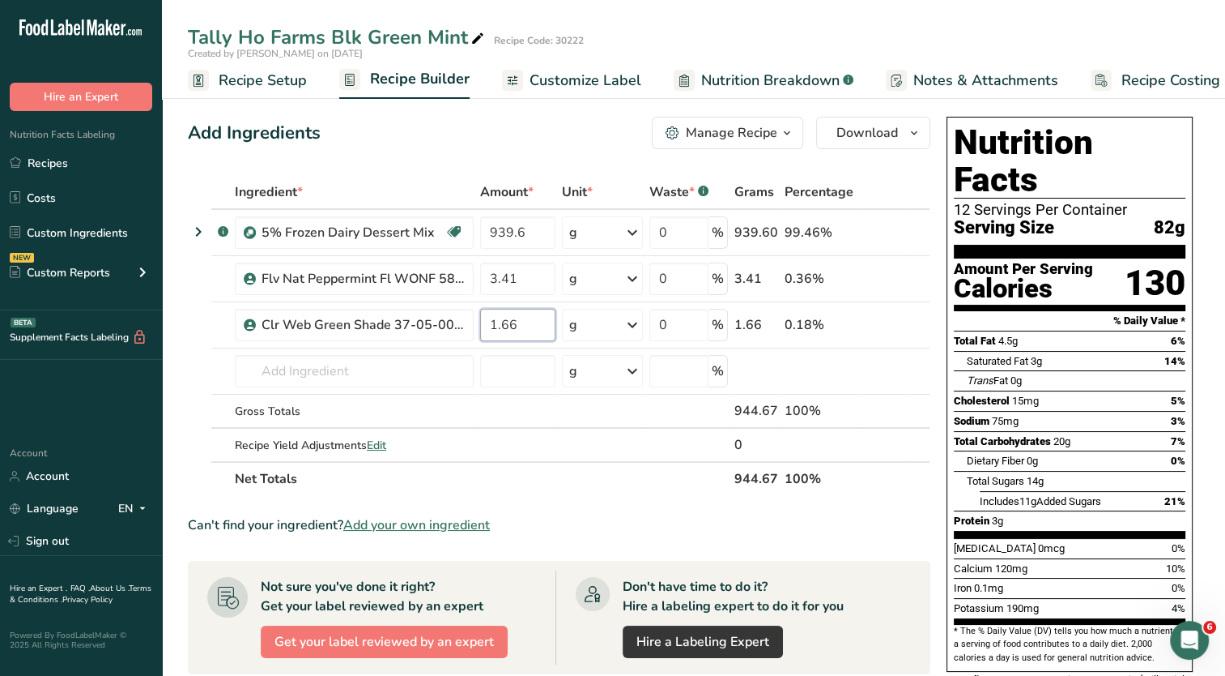
type input "1.66"
click at [598, 495] on section "Ingredient * Amount * Unit * Waste * .a-a{fill:#347362;}.b-a{fill:#fff;} Grams …" at bounding box center [559, 617] width 743 height 885
drag, startPoint x: 579, startPoint y: 84, endPoint x: 612, endPoint y: 316, distance: 234.0
click at [579, 84] on span "Customize Label" at bounding box center [586, 81] width 112 height 22
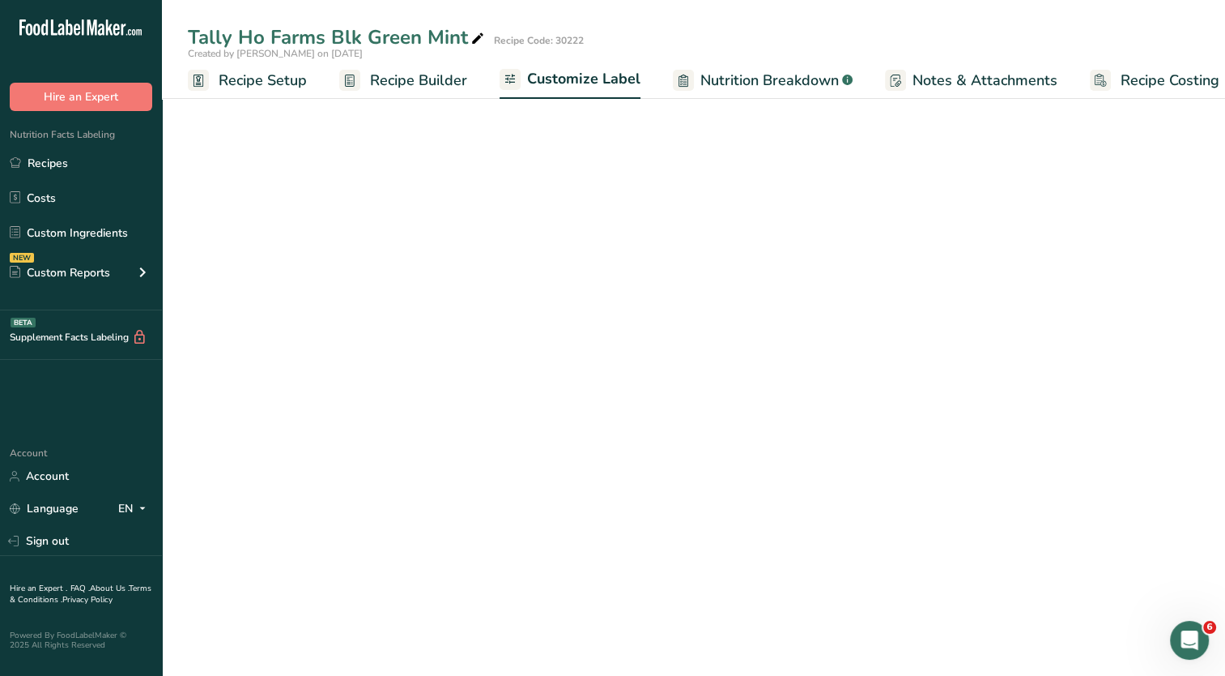
scroll to position [0, 20]
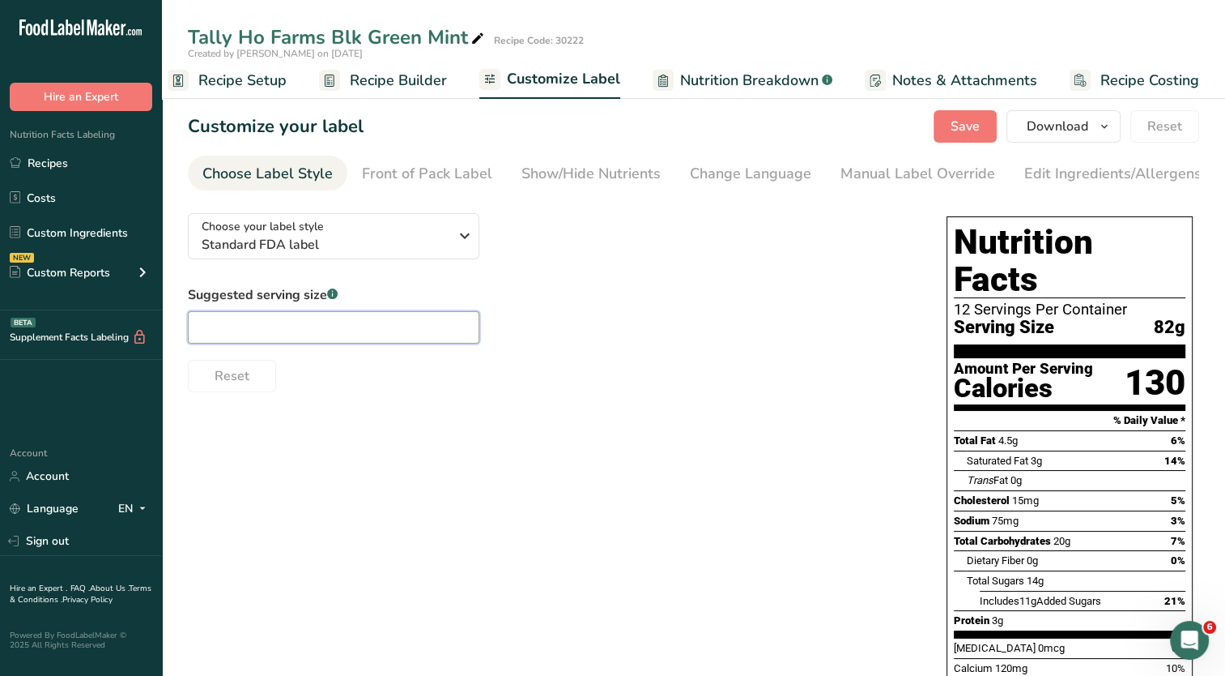
click at [302, 328] on input "text" at bounding box center [334, 327] width 292 height 32
type input "2/3 Cup"
click at [862, 177] on div "Manual Label Override" at bounding box center [918, 174] width 155 height 22
type input "2/3 Cup (82g)"
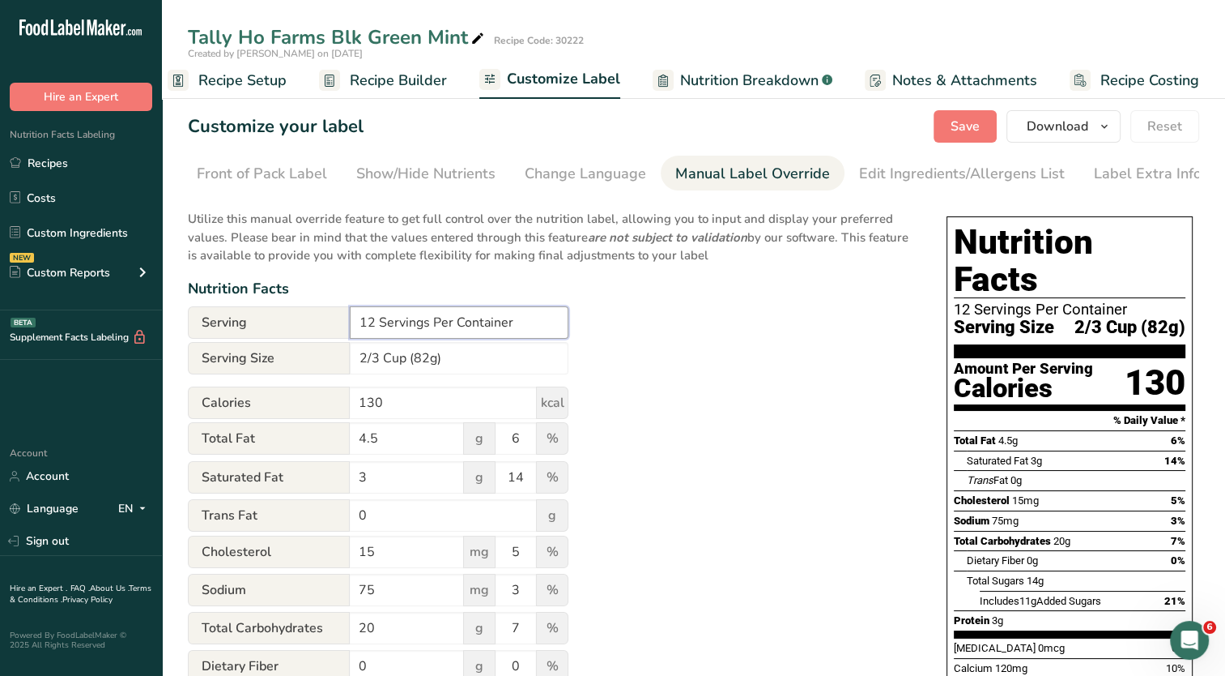
drag, startPoint x: 538, startPoint y: 327, endPoint x: 186, endPoint y: 322, distance: 351.6
click at [186, 322] on section "Customize your label Save Download Choose what to show on your downloaded label…" at bounding box center [693, 551] width 1063 height 935
type input "72 Servings per Container"
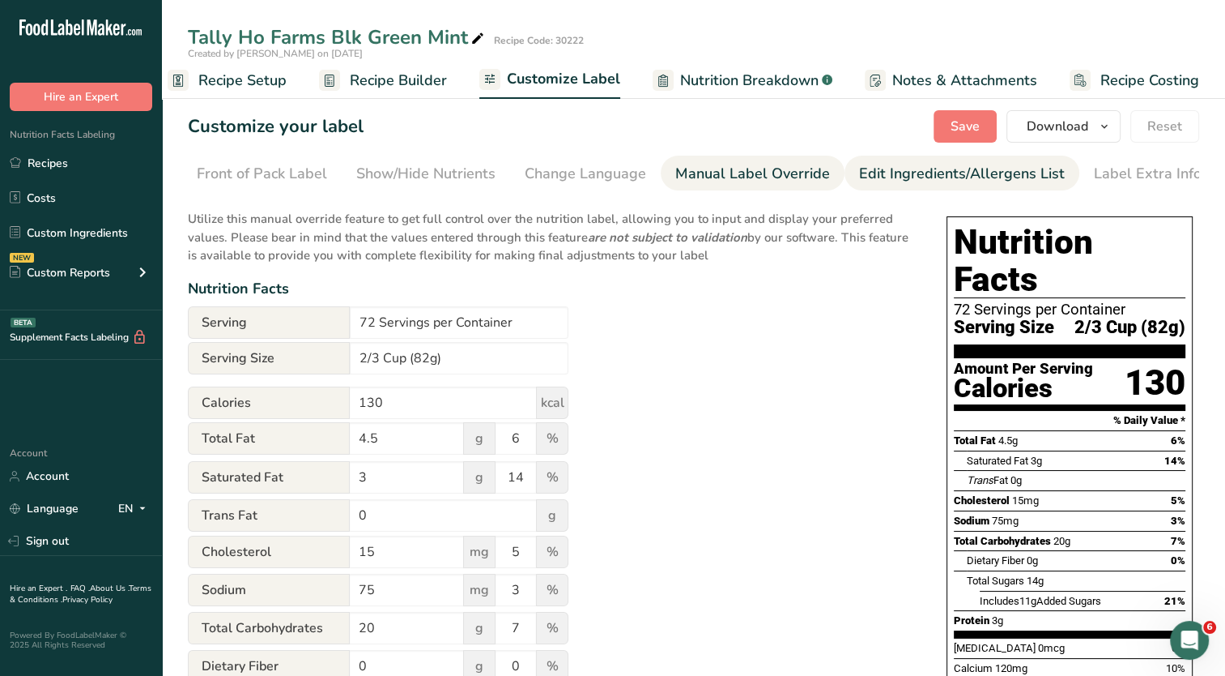
click at [930, 177] on div "Edit Ingredients/Allergens List" at bounding box center [962, 174] width 206 height 22
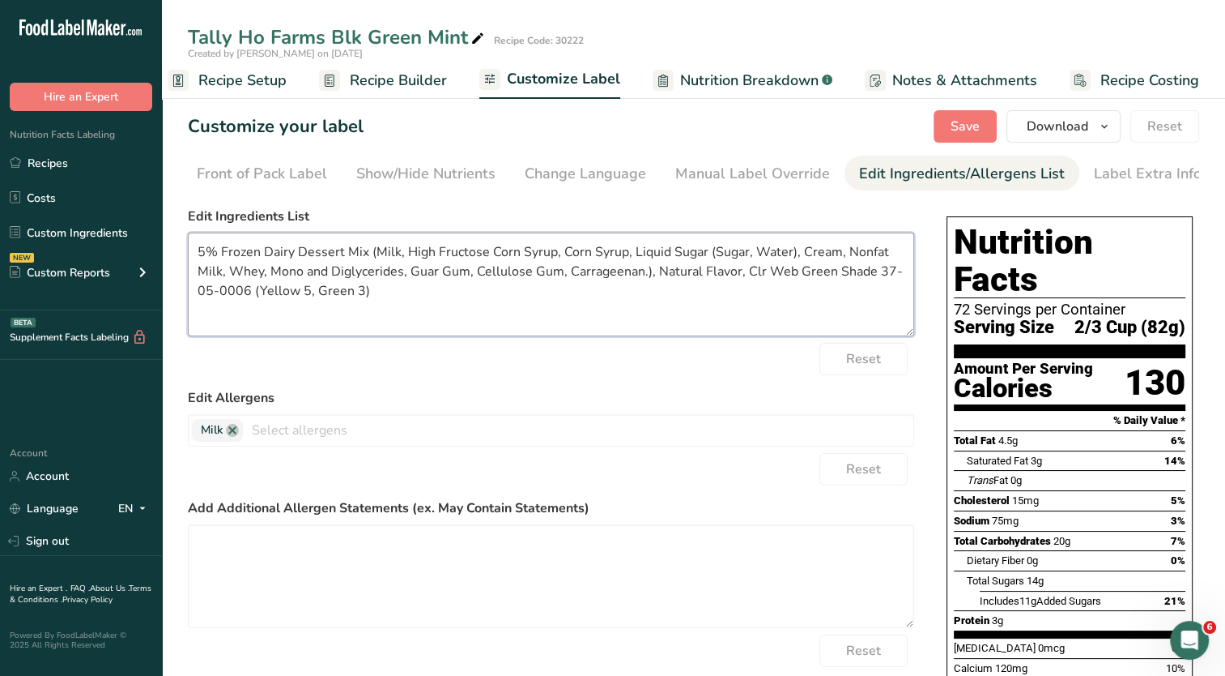
drag, startPoint x: 376, startPoint y: 257, endPoint x: 178, endPoint y: 257, distance: 197.6
click at [178, 257] on section "Customize your label Save Download Choose what to show on your downloaded label…" at bounding box center [693, 504] width 1063 height 841
click at [518, 274] on textarea "Milk, High Fructose Corn Syrup, Corn Syrup, Liquid Sugar (Sugar, Water), Cream,…" at bounding box center [551, 284] width 727 height 104
drag, startPoint x: 807, startPoint y: 275, endPoint x: 603, endPoint y: 280, distance: 203.4
click at [603, 280] on textarea "Milk, High Fructose Corn Syrup, Corn Syrup, Liquid Sugar (Sugar, Water), Cream,…" at bounding box center [551, 284] width 727 height 104
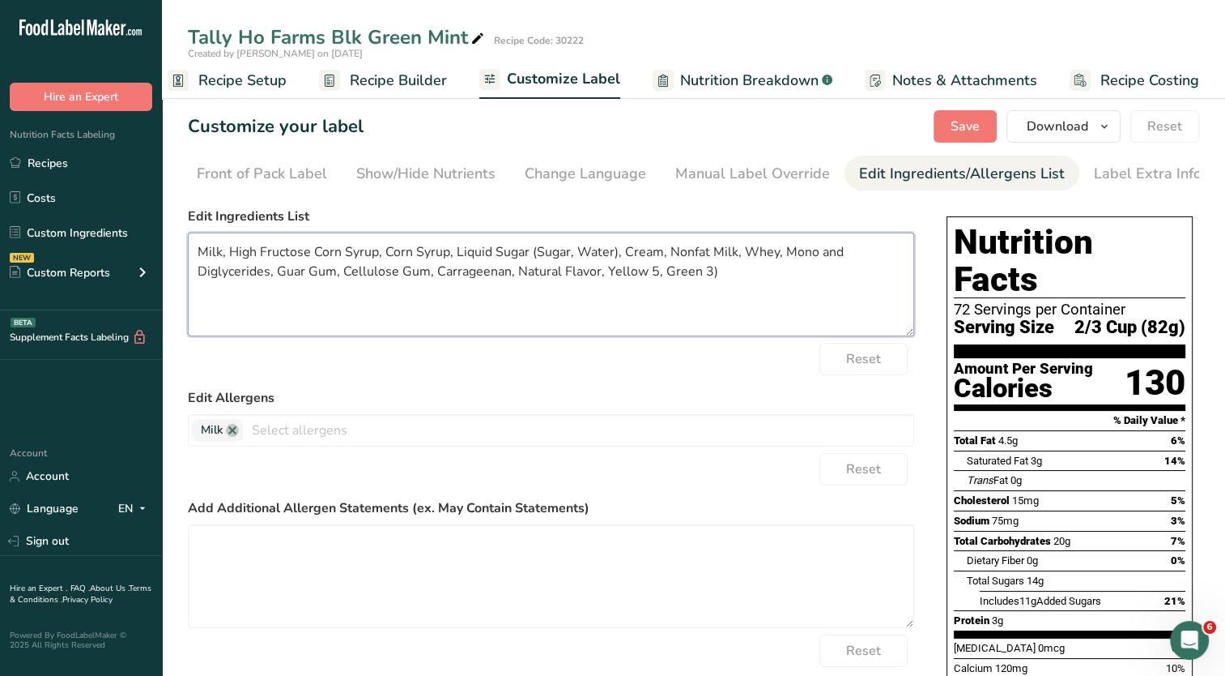
click at [729, 271] on textarea "Milk, High Fructose Corn Syrup, Corn Syrup, Liquid Sugar (Sugar, Water), Cream,…" at bounding box center [551, 284] width 727 height 104
click at [968, 133] on span "Save" at bounding box center [965, 126] width 29 height 19
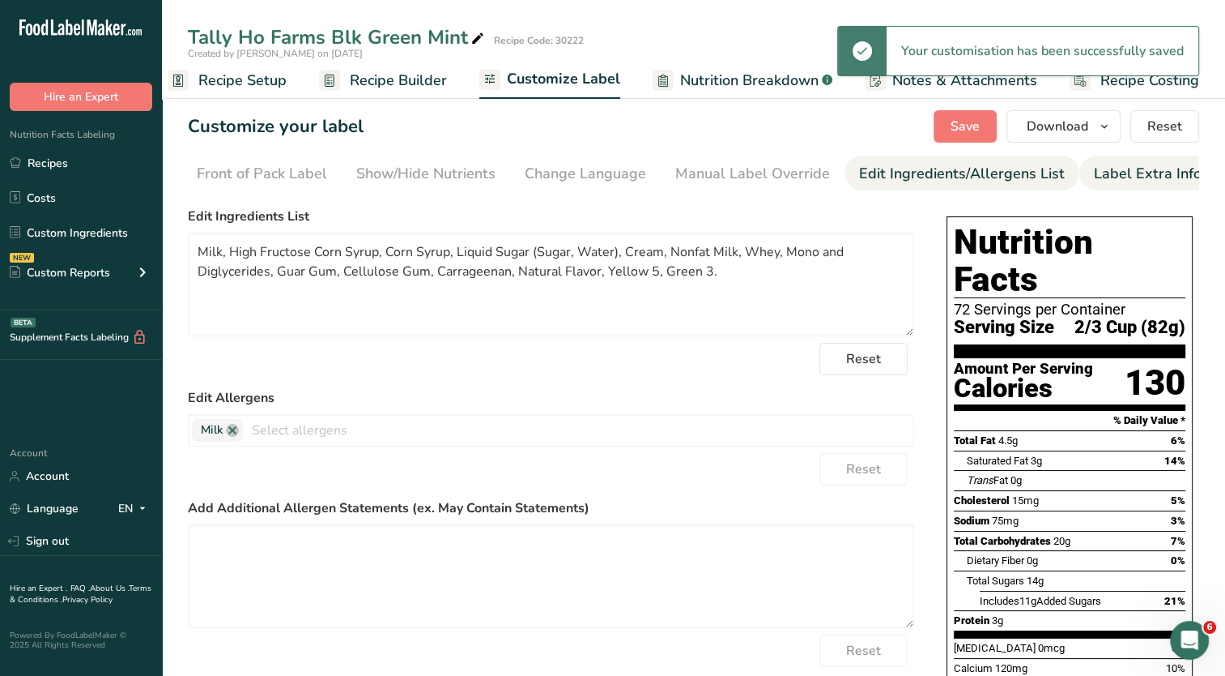
click at [1111, 179] on div "Label Extra Info" at bounding box center [1148, 174] width 108 height 22
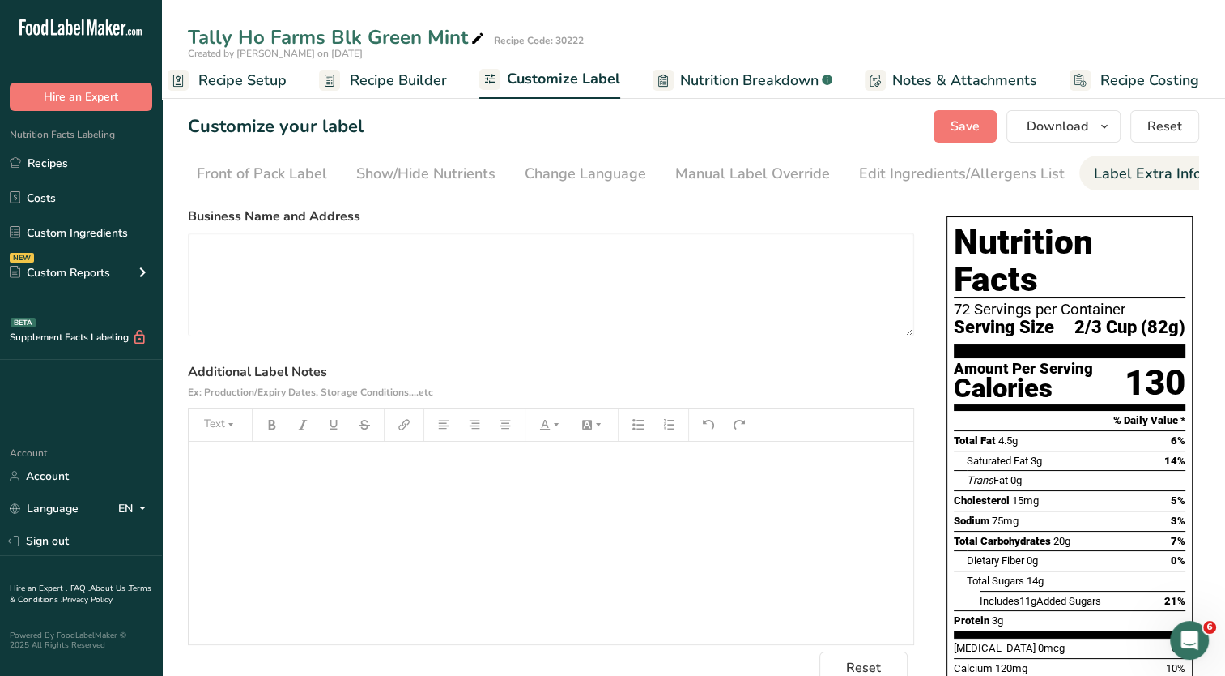
click at [323, 491] on div "﻿" at bounding box center [551, 542] width 725 height 202
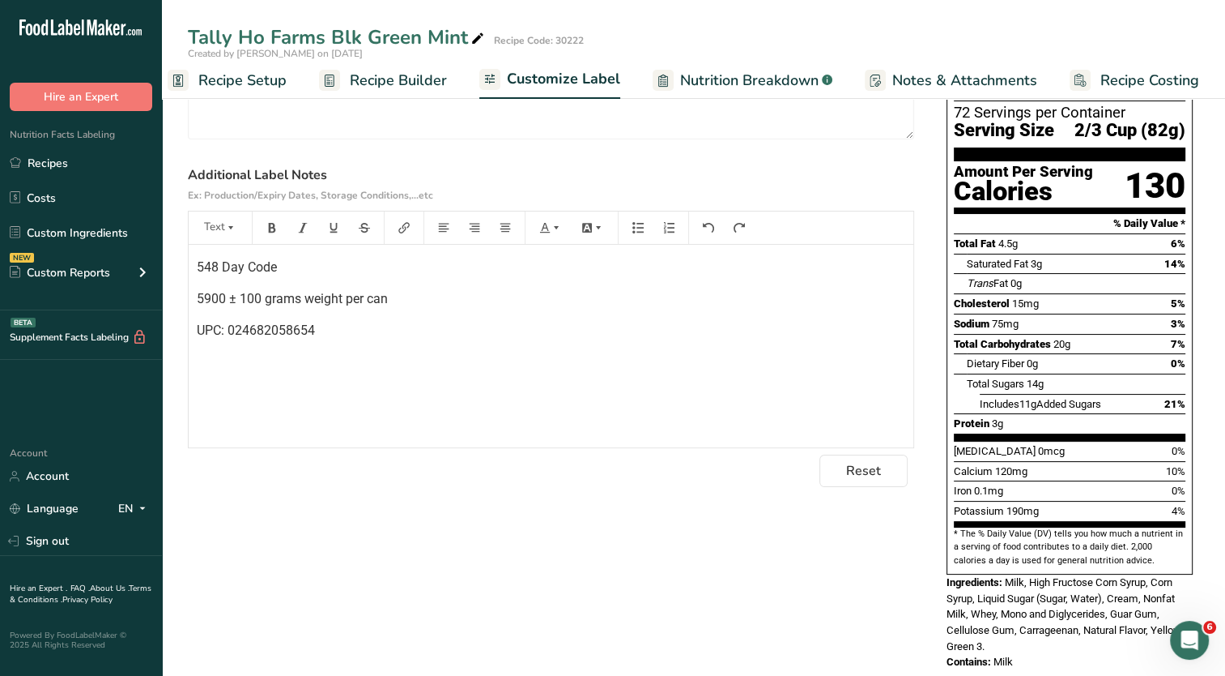
scroll to position [0, 0]
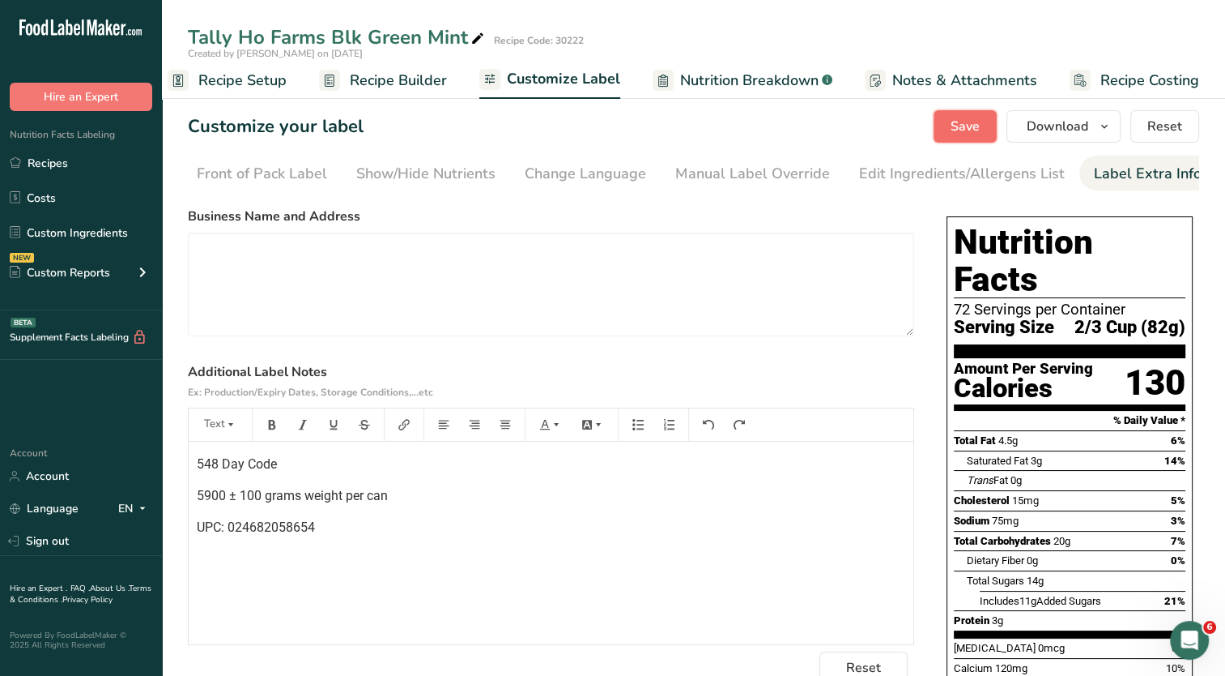
click at [970, 131] on span "Save" at bounding box center [965, 126] width 29 height 19
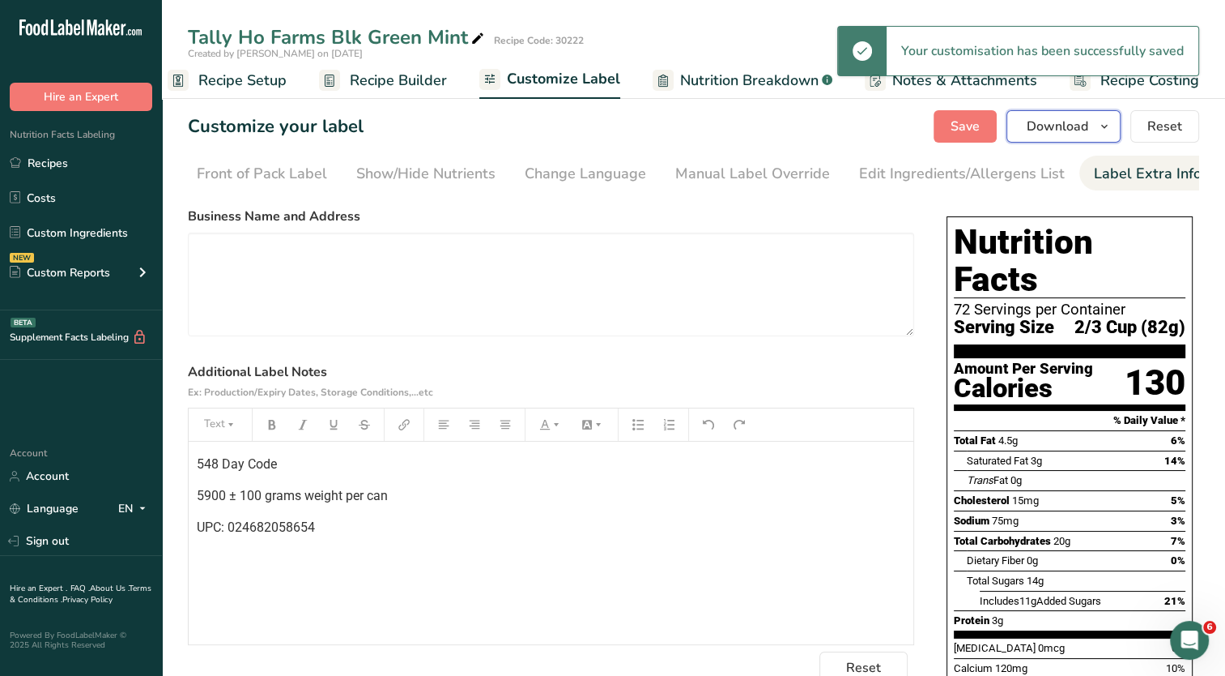
click at [1102, 125] on icon "button" at bounding box center [1104, 127] width 13 height 20
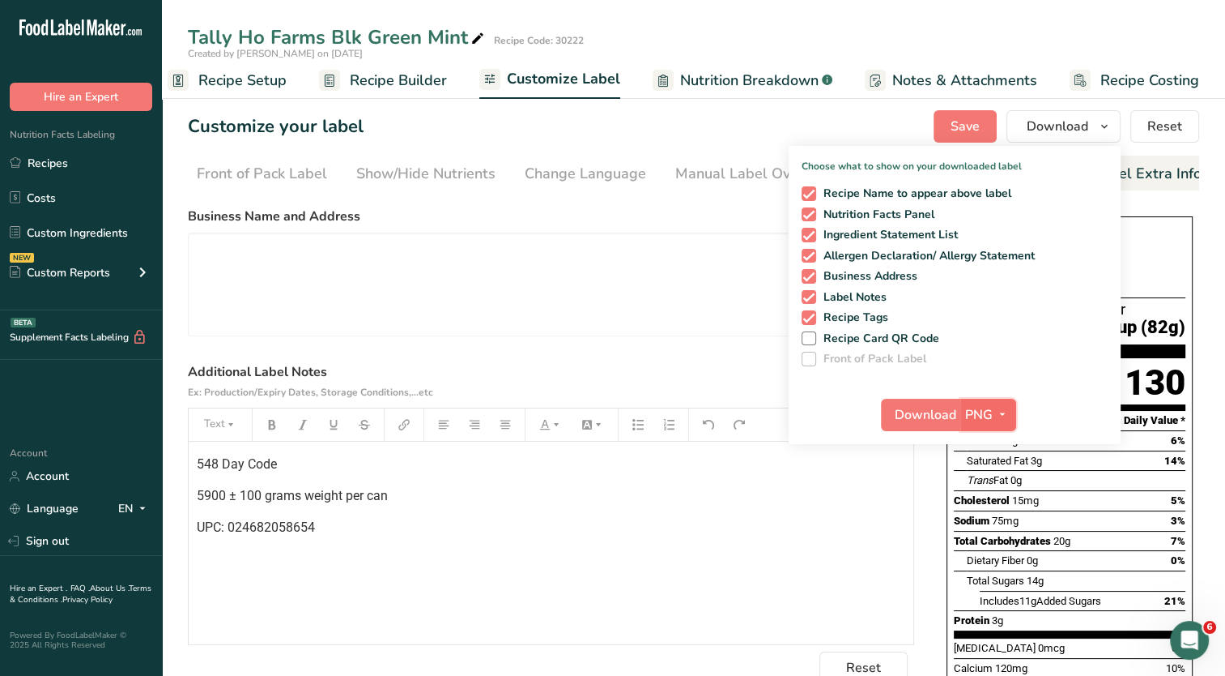
click at [1012, 414] on span "button" at bounding box center [1002, 414] width 19 height 19
click at [991, 528] on link "PDF" at bounding box center [991, 527] width 52 height 27
click at [919, 415] on span "Download" at bounding box center [927, 414] width 62 height 19
click at [255, 178] on div "Choose Label Style" at bounding box center [267, 174] width 130 height 22
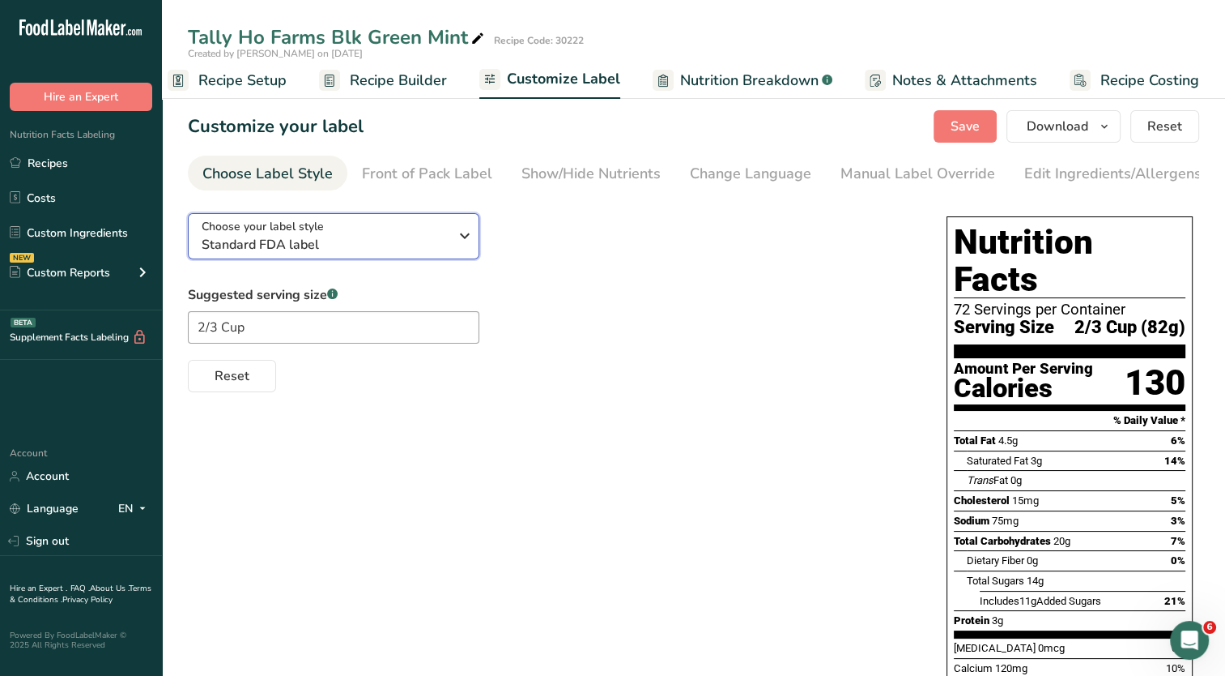
click at [457, 244] on icon "button" at bounding box center [464, 235] width 19 height 29
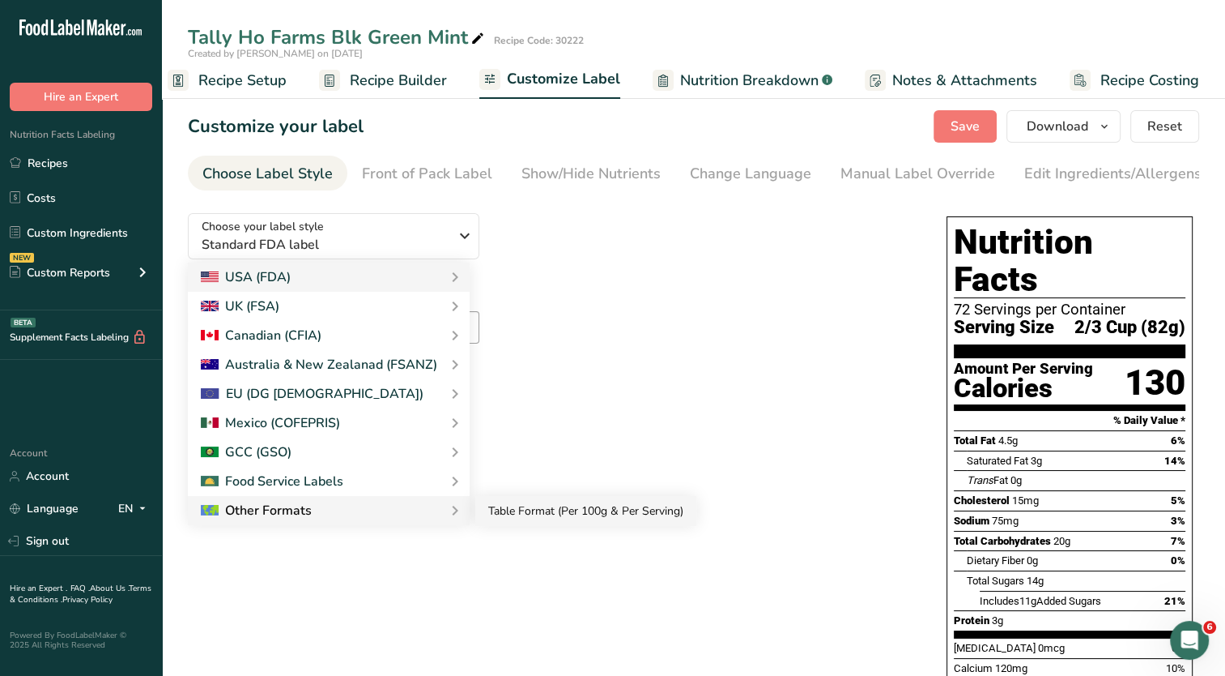
click at [527, 506] on link "Table Format (Per 100g & Per Serving)" at bounding box center [585, 511] width 221 height 30
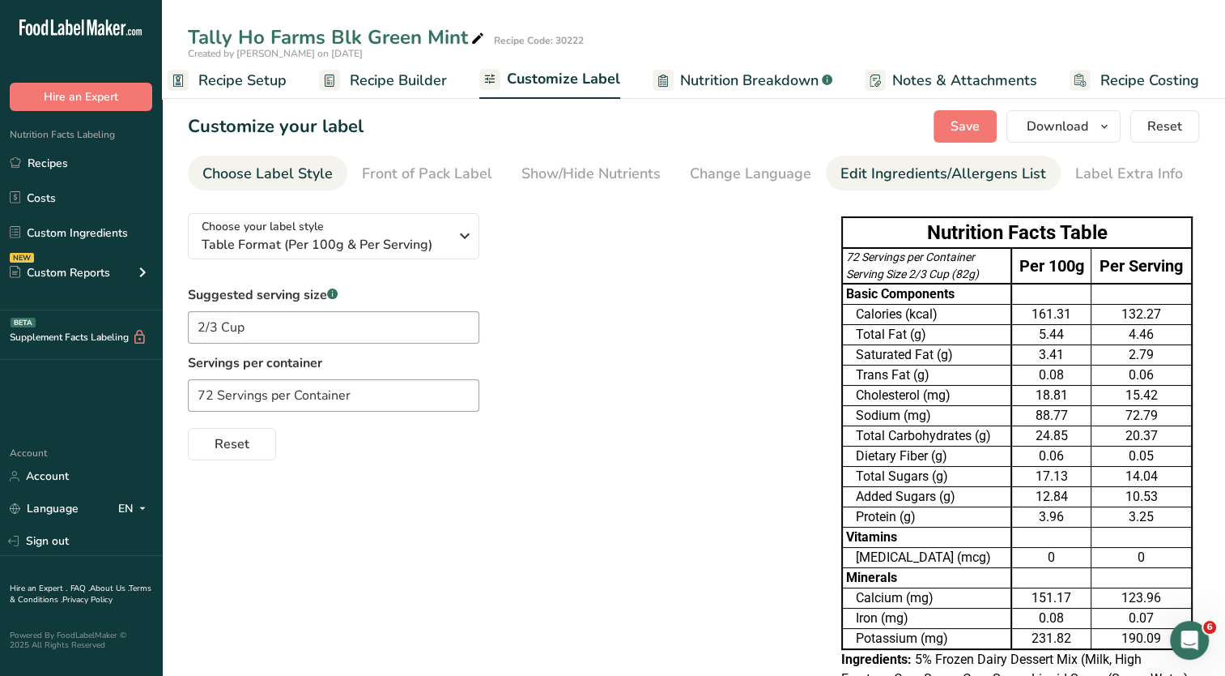
click at [969, 174] on div "Edit Ingredients/Allergens List" at bounding box center [944, 174] width 206 height 22
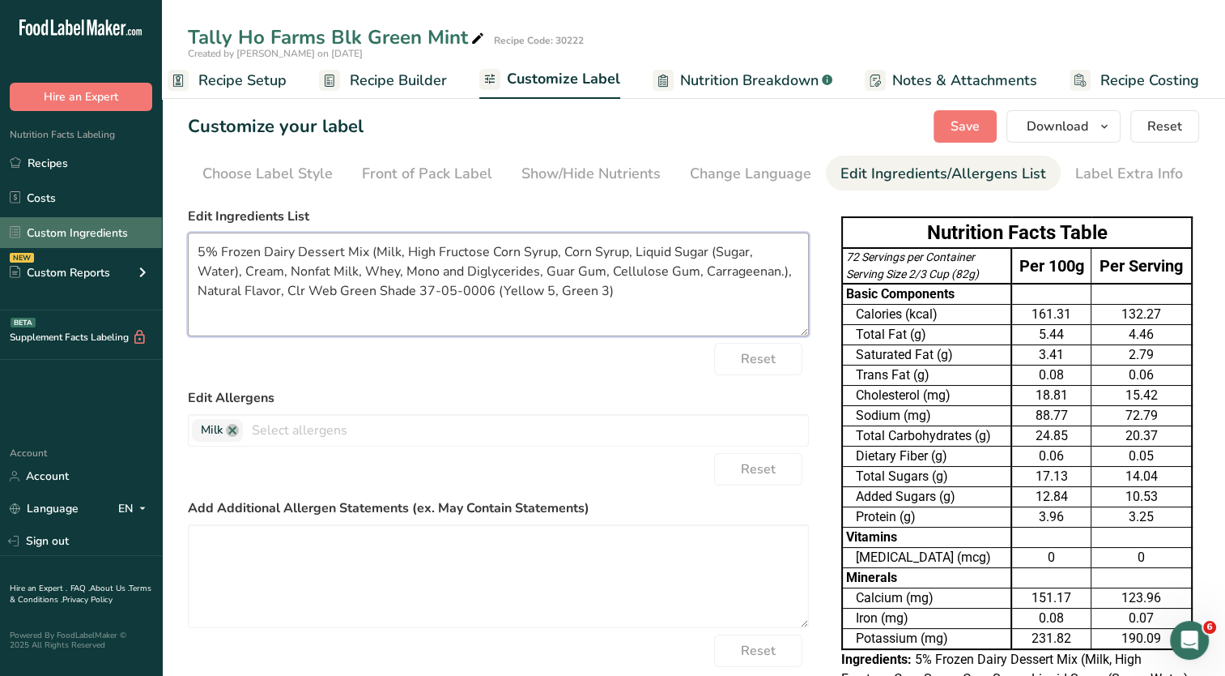
drag, startPoint x: 376, startPoint y: 251, endPoint x: 141, endPoint y: 248, distance: 234.9
click at [141, 248] on div ".a-20{fill:#fff;} Hire an Expert Nutrition Facts Labeling Recipes Costs Custom …" at bounding box center [612, 438] width 1225 height 876
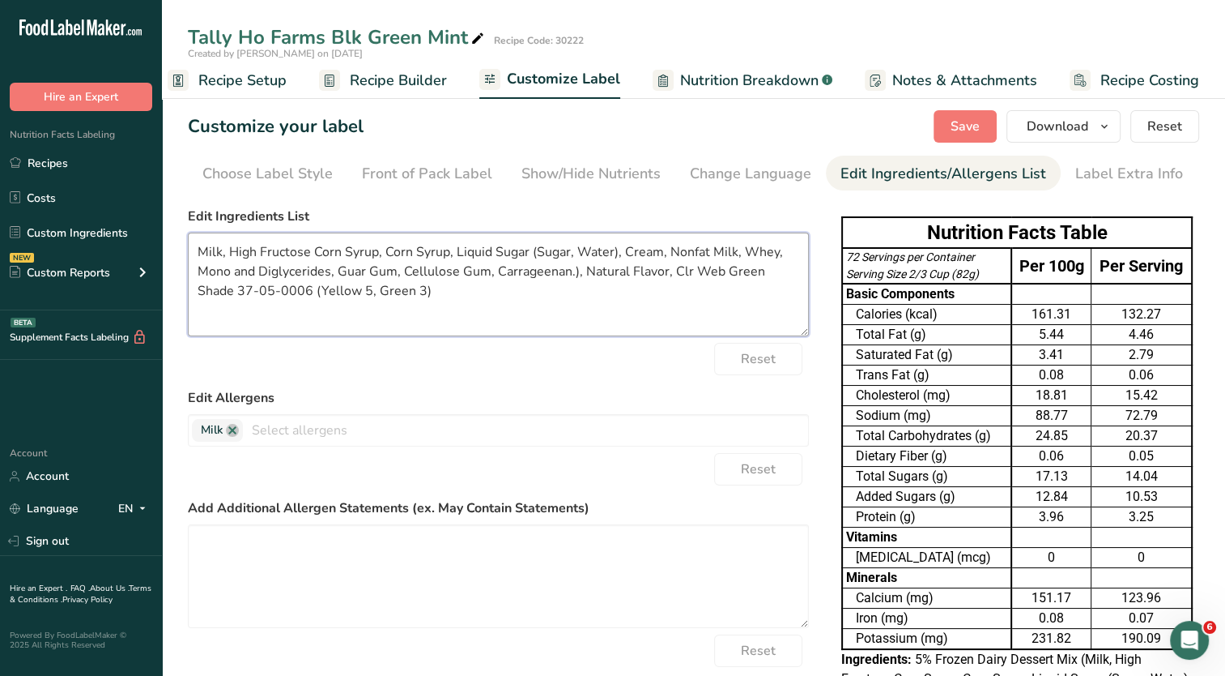
click at [580, 272] on textarea "Milk, High Fructose Corn Syrup, Corn Syrup, Liquid Sugar (Sugar, Water), Cream,…" at bounding box center [498, 284] width 621 height 104
drag, startPoint x: 279, startPoint y: 290, endPoint x: 665, endPoint y: 274, distance: 386.7
click at [665, 274] on textarea "Milk, High Fructose Corn Syrup, Corn Syrup, Liquid Sugar (Sugar, Water), Cream,…" at bounding box center [498, 284] width 621 height 104
click at [780, 276] on textarea "Milk, High Fructose Corn Syrup, Corn Syrup, Liquid Sugar (Sugar, Water), Cream,…" at bounding box center [498, 284] width 621 height 104
type textarea "Milk, High Fructose Corn Syrup, Corn Syrup, Liquid Sugar (Sugar, Water), Cream,…"
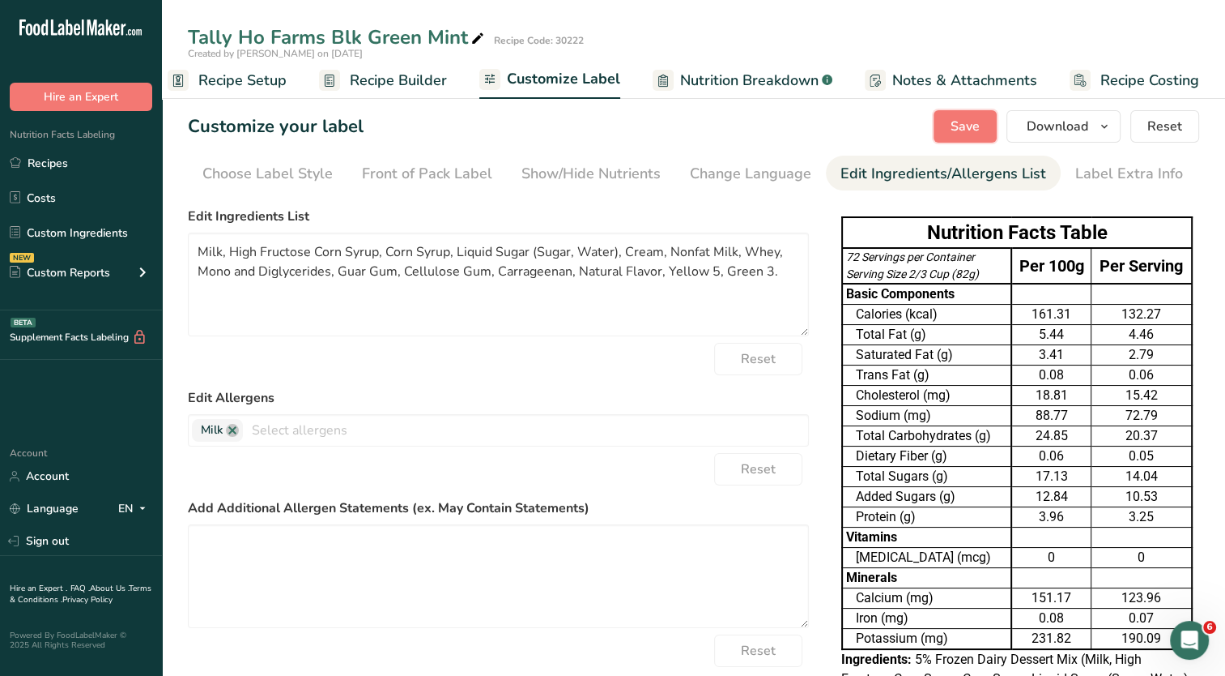
click at [970, 130] on span "Save" at bounding box center [965, 126] width 29 height 19
click at [1105, 117] on icon "button" at bounding box center [1104, 127] width 13 height 20
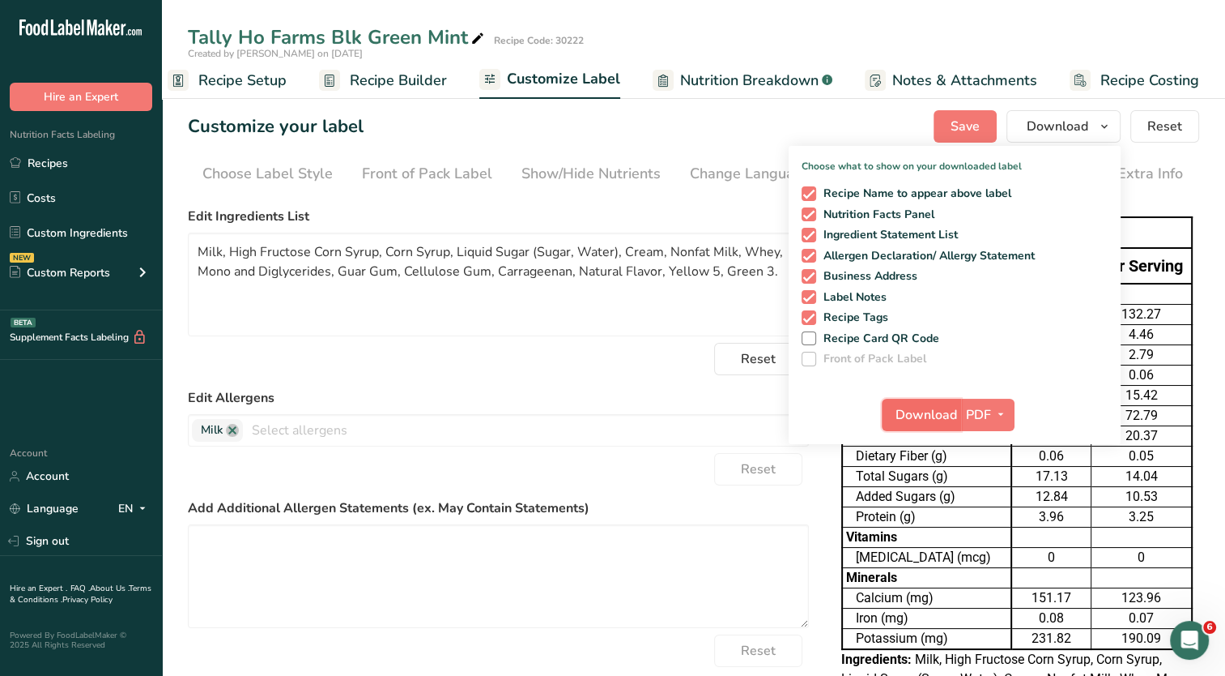
click at [923, 416] on span "Download" at bounding box center [927, 414] width 62 height 19
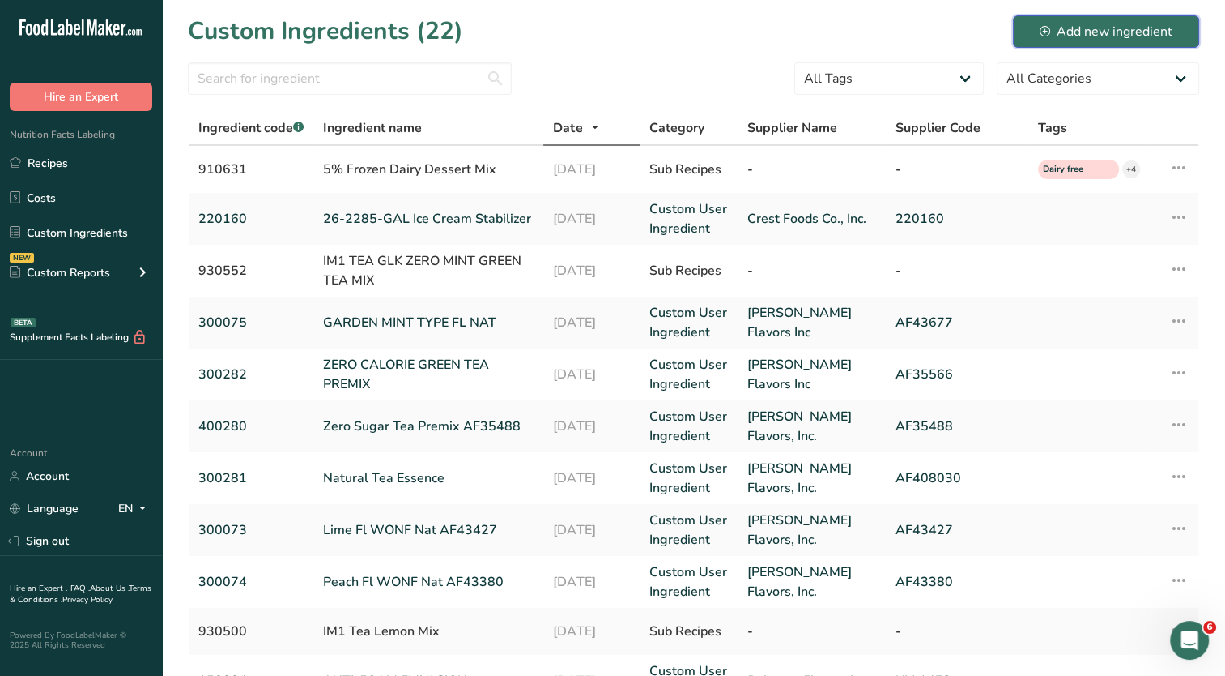
click at [1124, 32] on div "Add new ingredient" at bounding box center [1106, 31] width 133 height 19
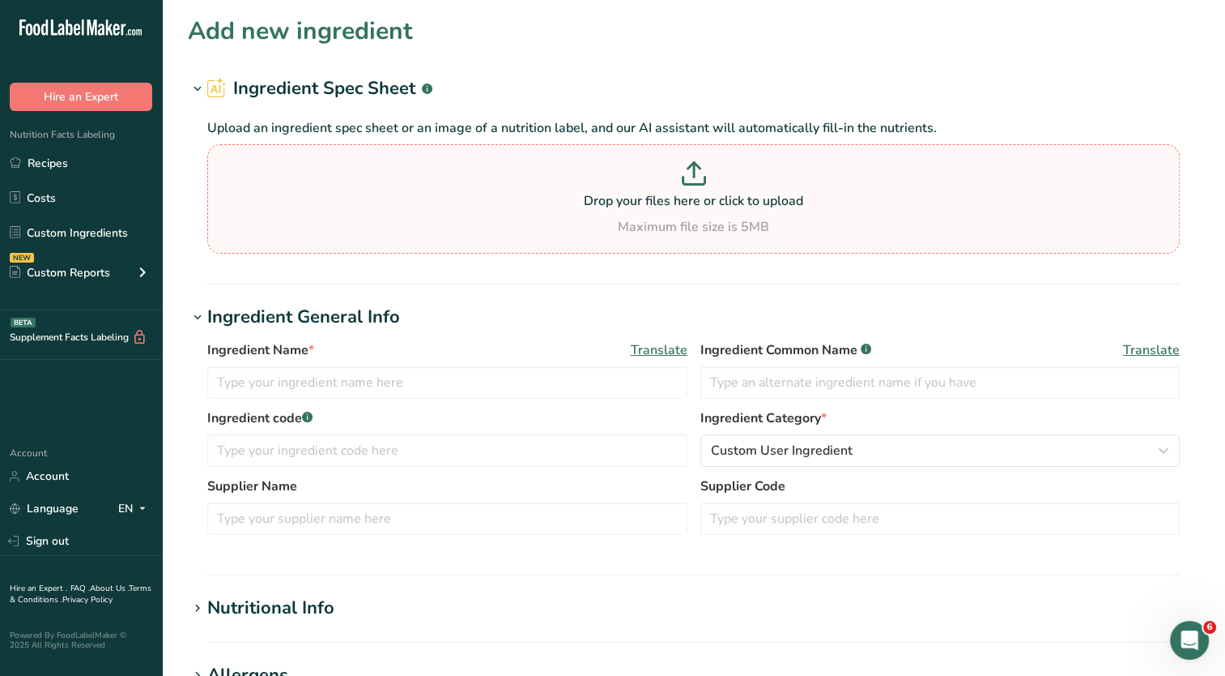
click at [572, 213] on div "Drop your files here or click to upload Maximum file size is 5MB" at bounding box center [693, 198] width 965 height 75
click at [572, 213] on input "Drop your files here or click to upload Maximum file size is 5MB" at bounding box center [693, 198] width 973 height 109
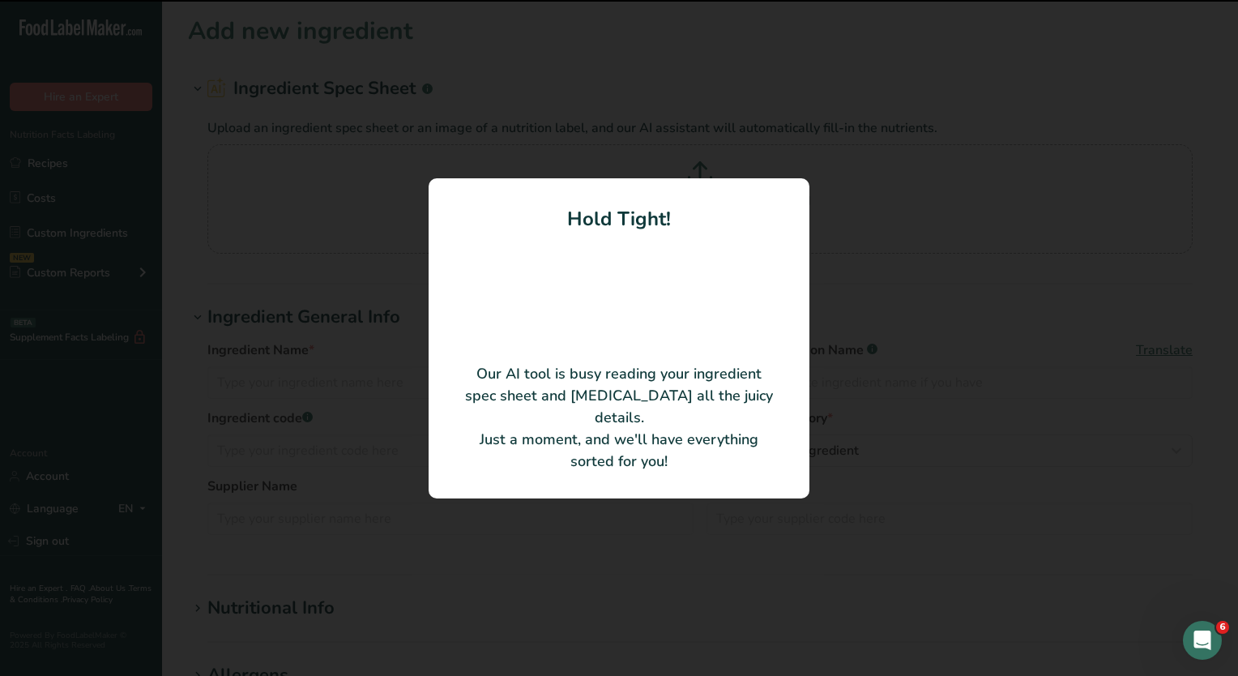
type input "Natural Strawberry Flavor WONF"
type input "Edgar A. Weber & Company"
type input "S-1297-00185"
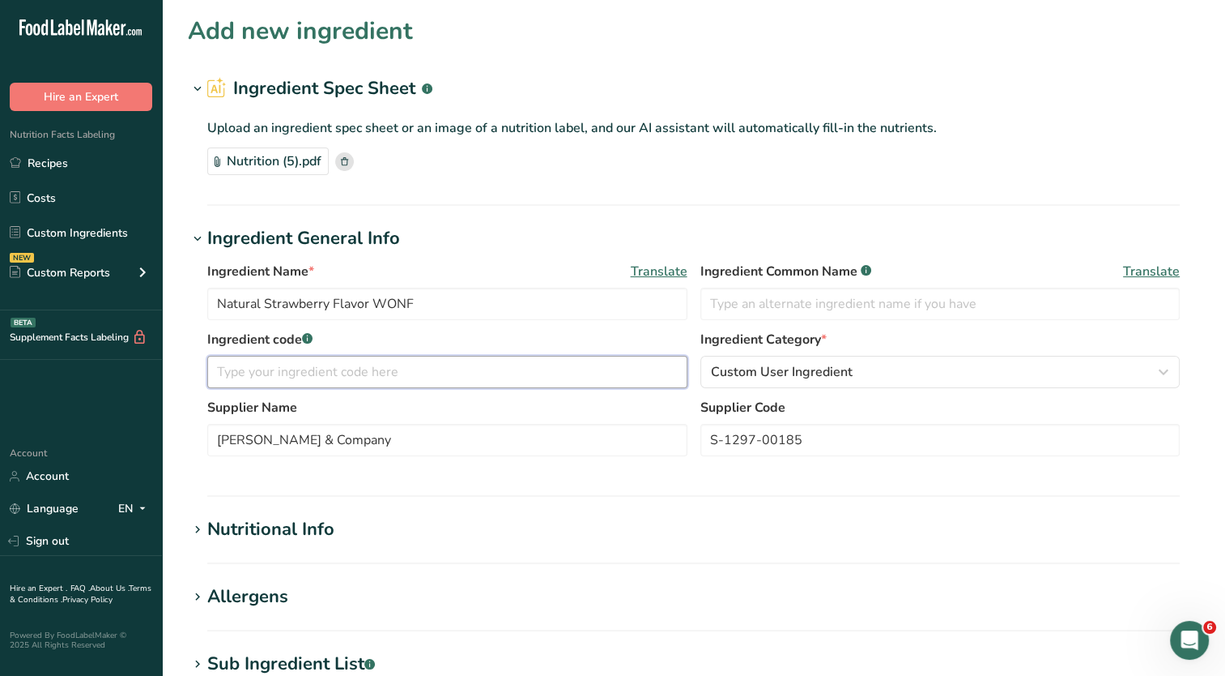
click at [449, 361] on input "text" at bounding box center [447, 372] width 480 height 32
type input "400433"
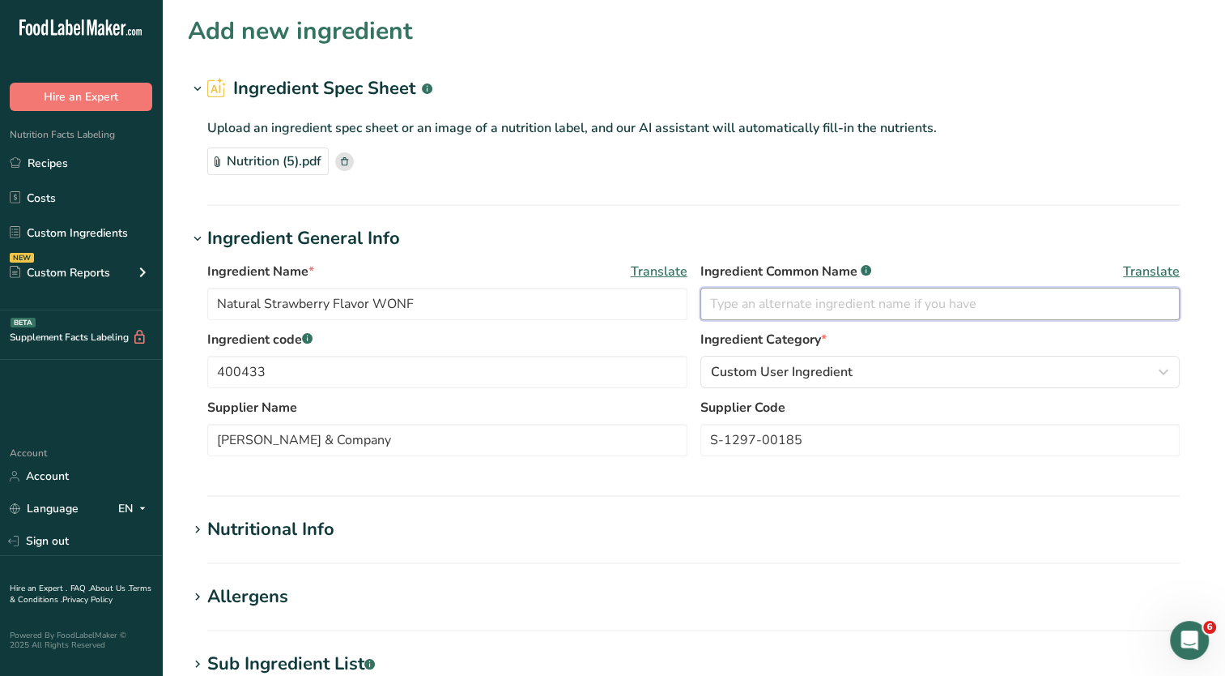
click at [778, 303] on input "text" at bounding box center [941, 304] width 480 height 32
type input "Natural Flavor"
click at [312, 526] on div "Nutritional Info" at bounding box center [270, 529] width 127 height 27
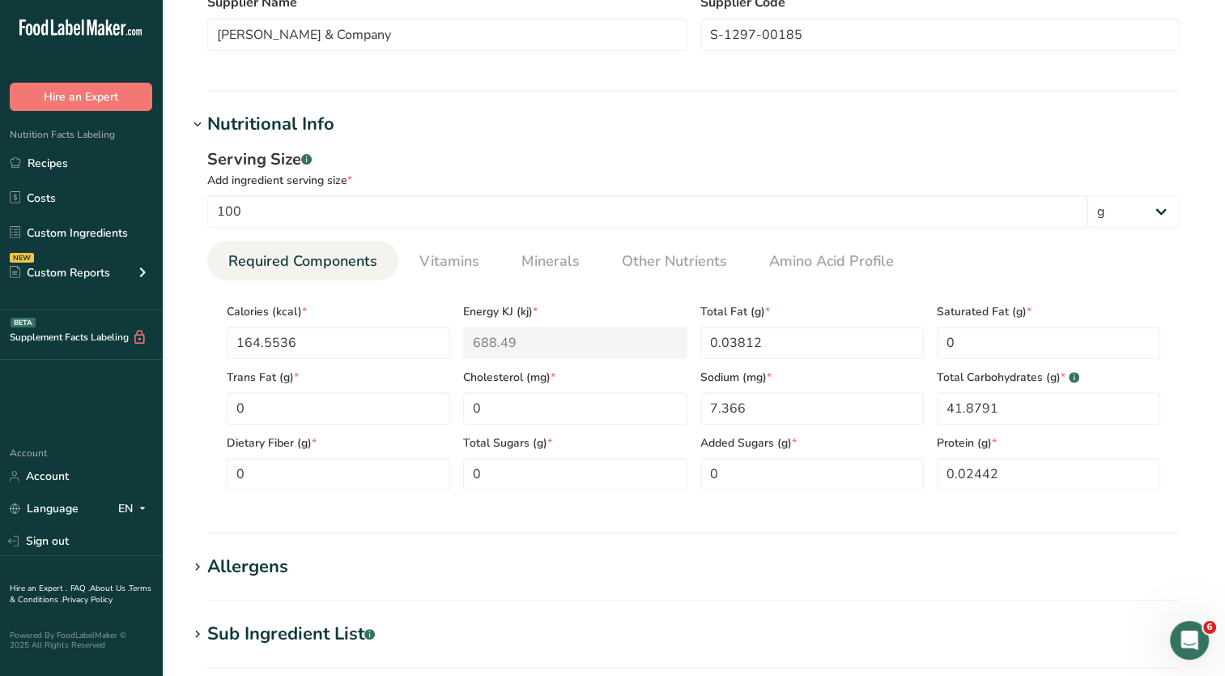
scroll to position [486, 0]
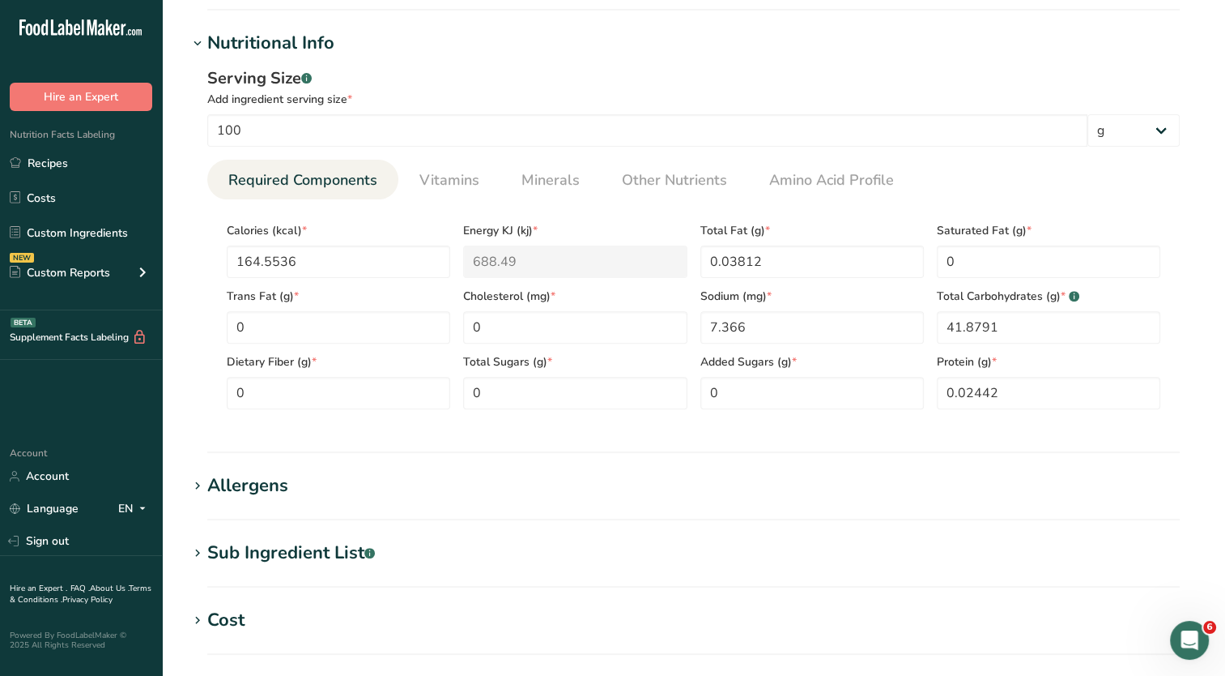
click at [250, 494] on div "Allergens" at bounding box center [247, 485] width 81 height 27
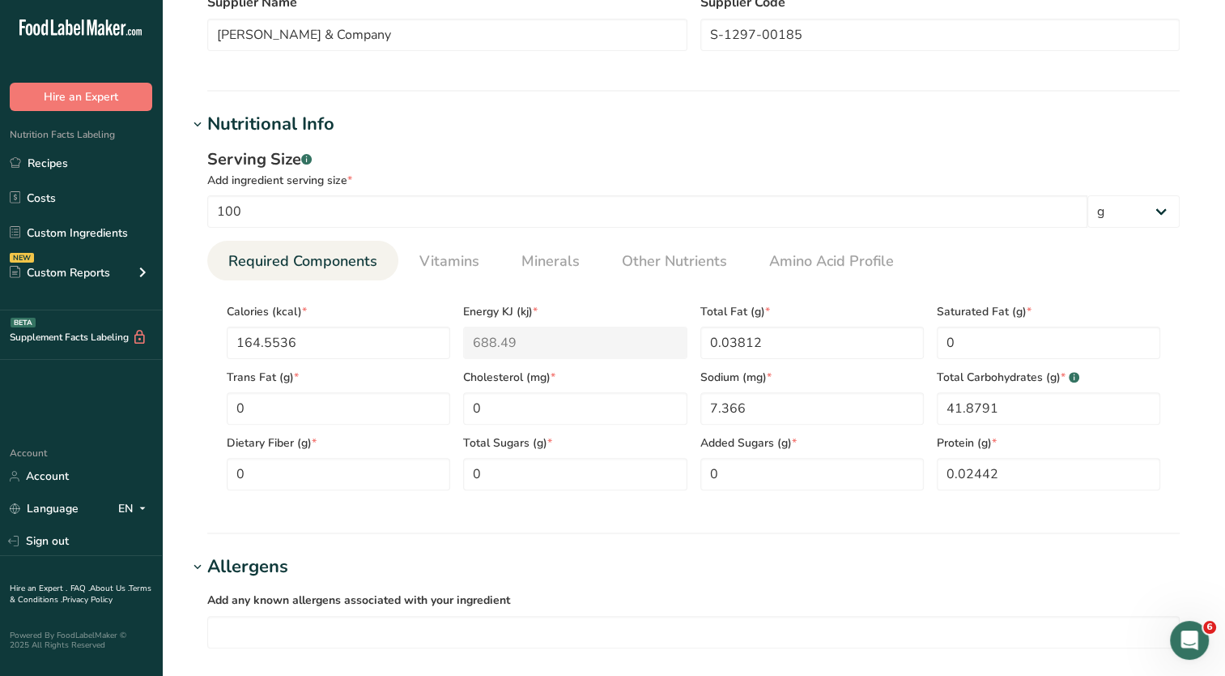
scroll to position [729, 0]
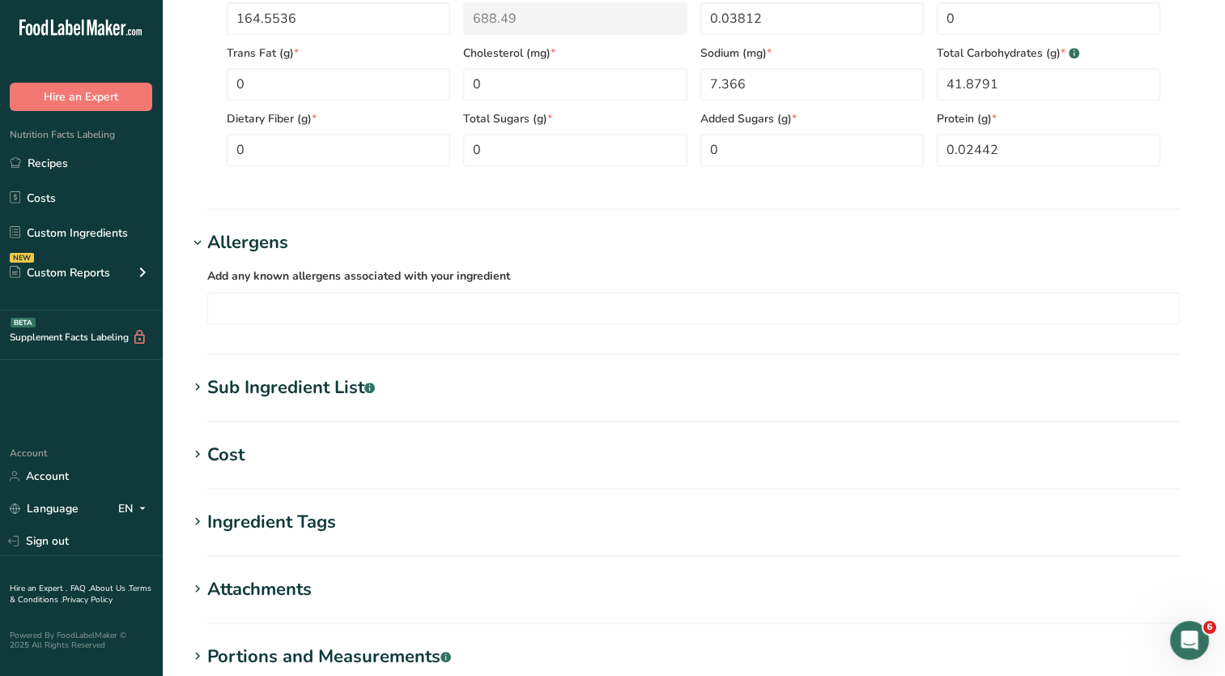
click at [292, 394] on div "Sub Ingredient List .a-a{fill:#347362;}.b-a{fill:#fff;}" at bounding box center [291, 387] width 168 height 27
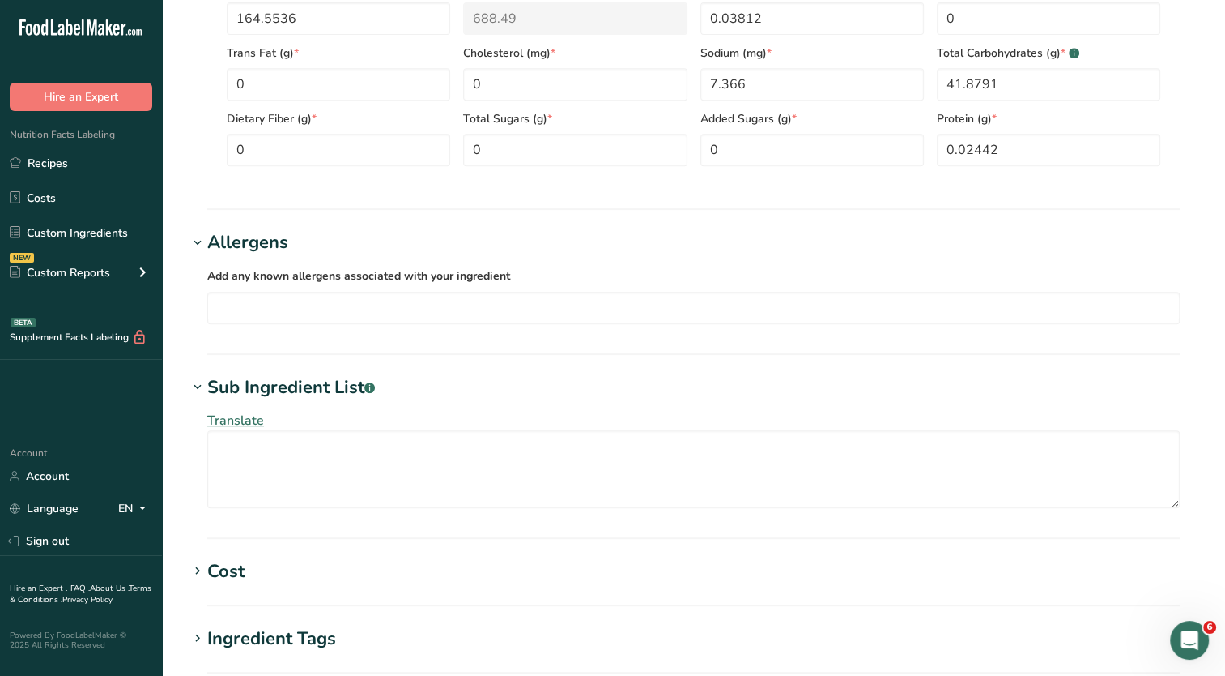
scroll to position [1055, 0]
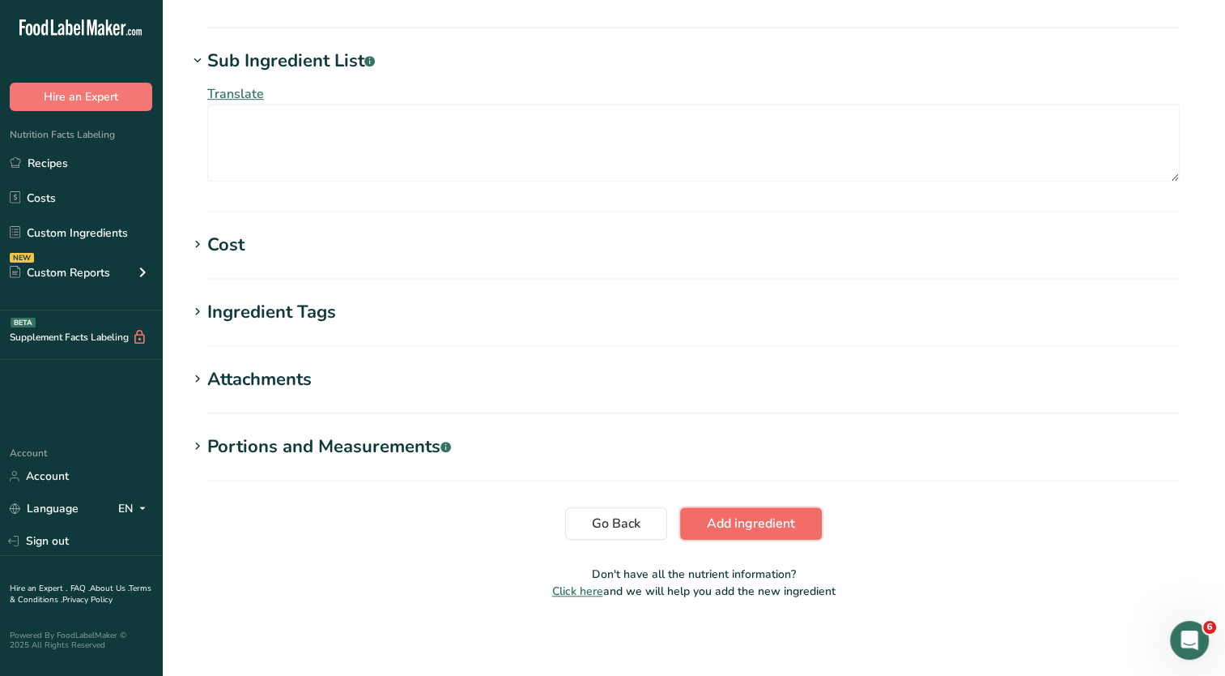
click at [750, 526] on span "Add ingredient" at bounding box center [751, 523] width 88 height 19
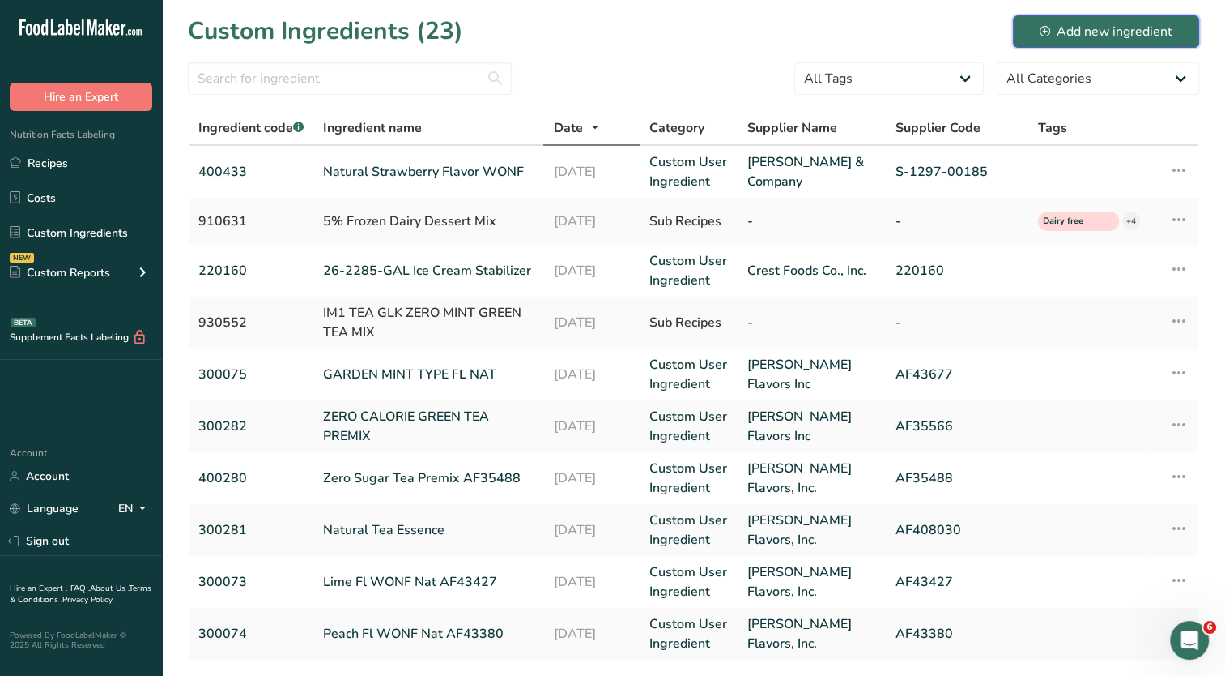
click at [1090, 28] on div "Add new ingredient" at bounding box center [1106, 31] width 133 height 19
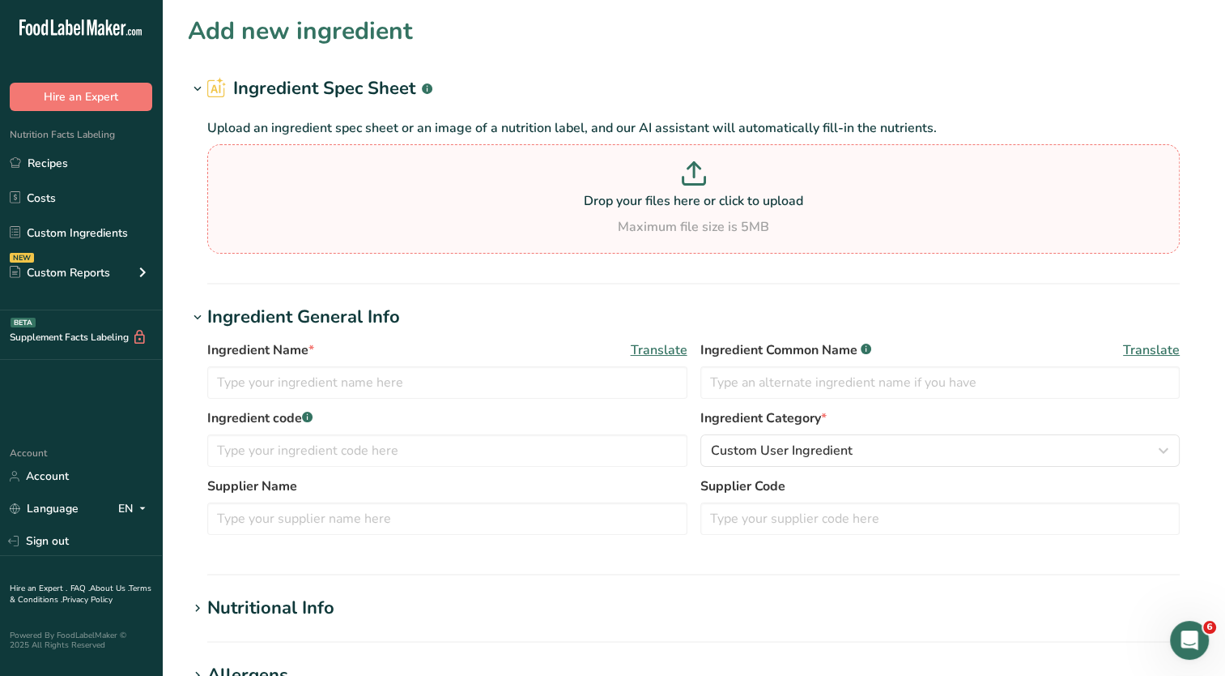
click at [708, 209] on p "Drop your files here or click to upload" at bounding box center [693, 200] width 965 height 19
click at [708, 209] on input "Drop your files here or click to upload Maximum file size is 5MB" at bounding box center [693, 198] width 973 height 109
type input "C:\fakepath\Nutrition (6).pdf"
click at [522, 206] on p "Drop your files here or click to upload" at bounding box center [693, 200] width 965 height 19
click at [522, 206] on input "Drop your files here or click to upload Maximum file size is 5MB" at bounding box center [693, 198] width 973 height 109
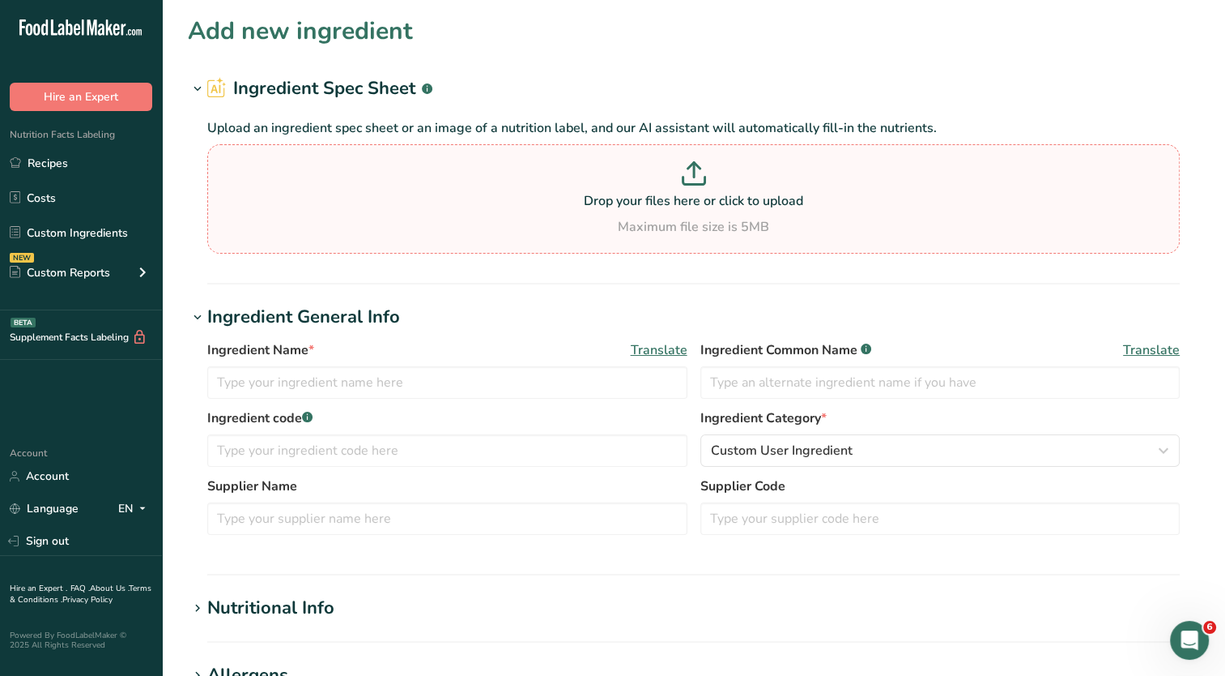
type input "C:\fakepath\Nutrition (6).pdf"
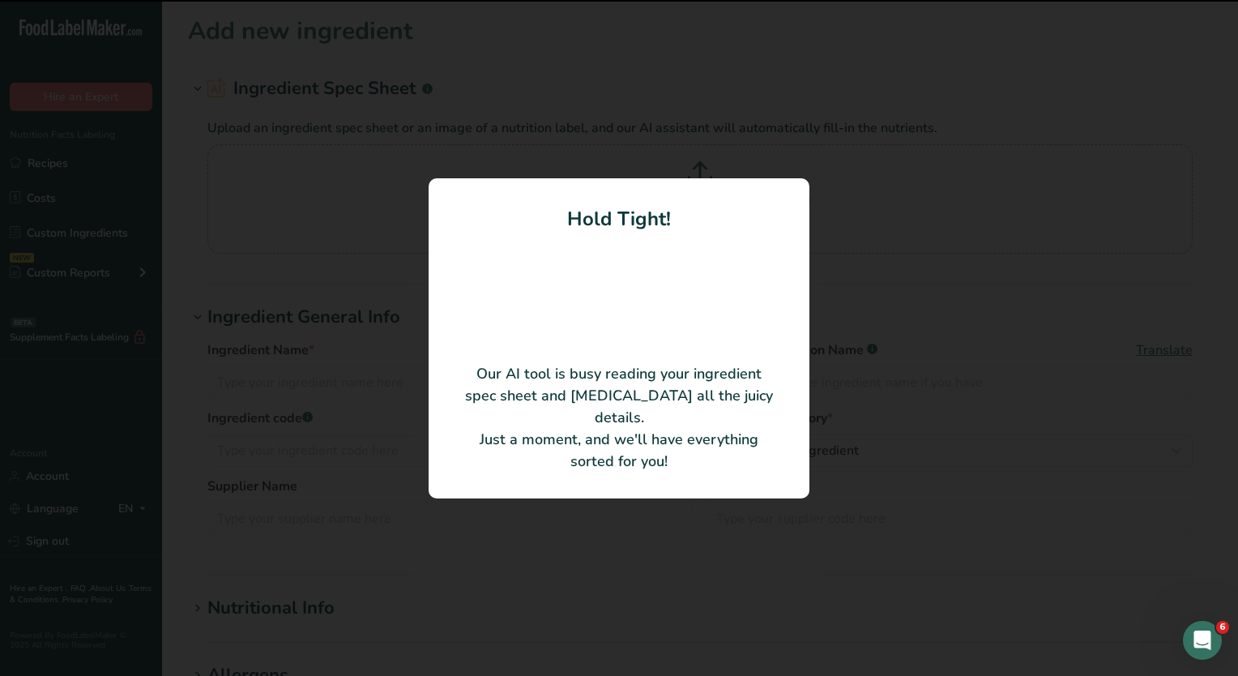
type input "SeaCare Color Solution"
type input "Edgar A. Weber & Company"
type input "176-05-80521"
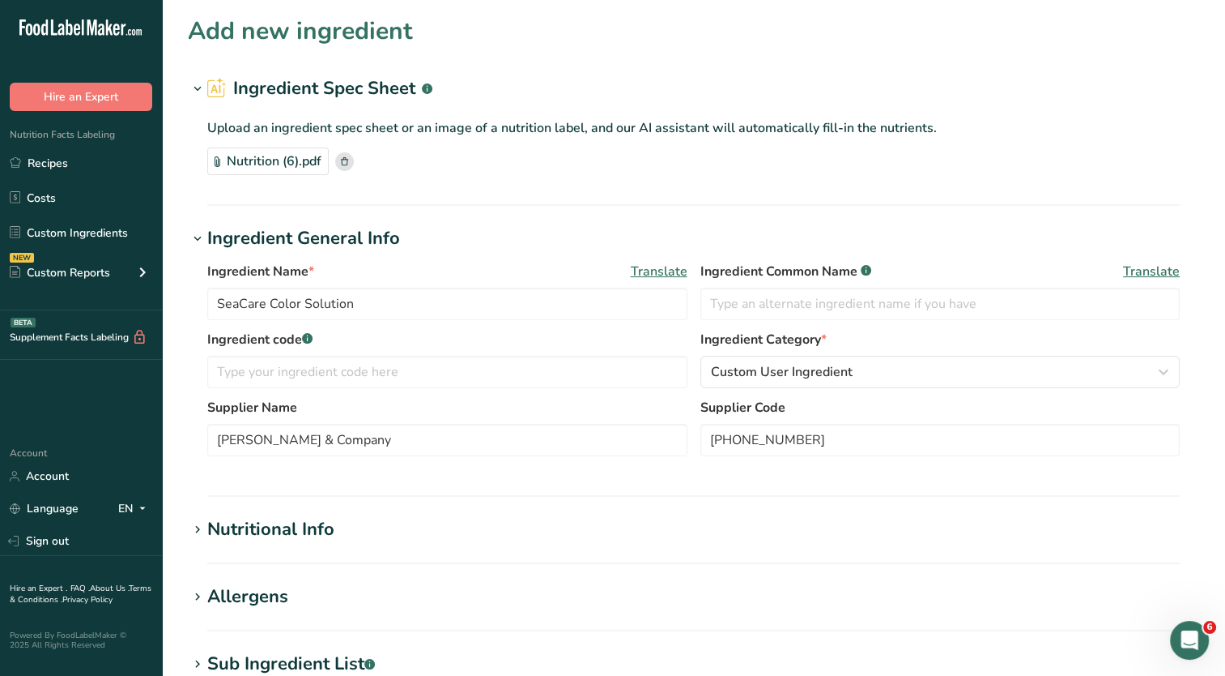
scroll to position [162, 0]
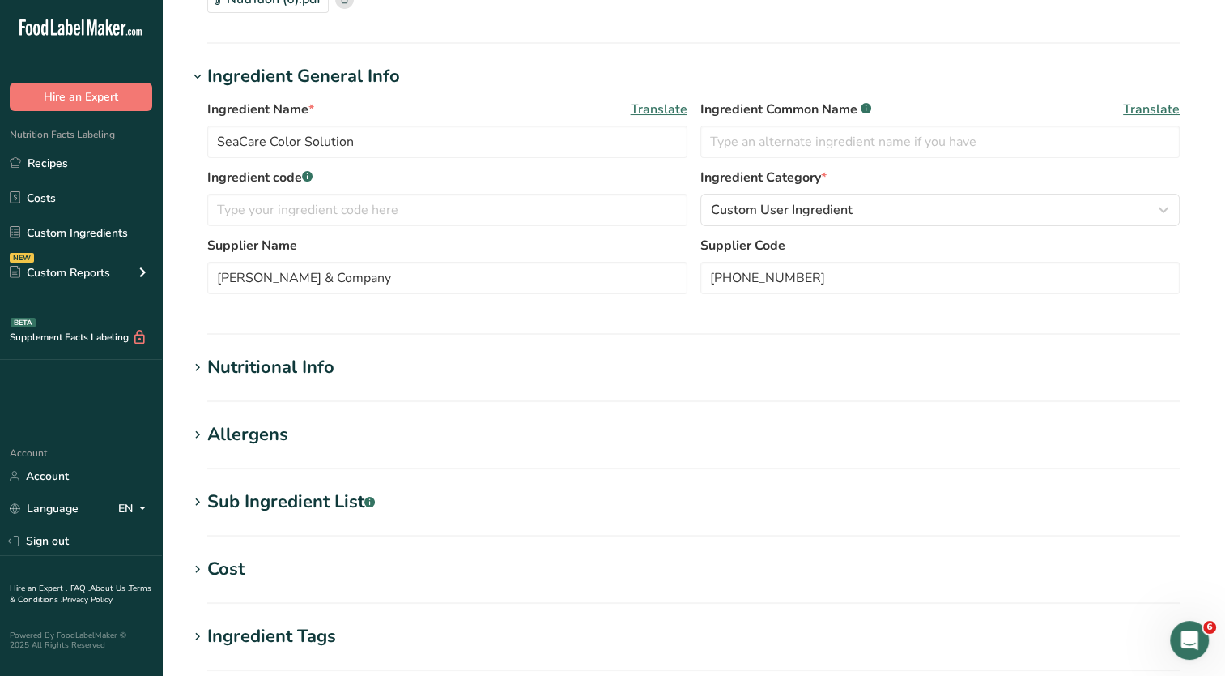
click at [317, 374] on div "Nutritional Info" at bounding box center [270, 367] width 127 height 27
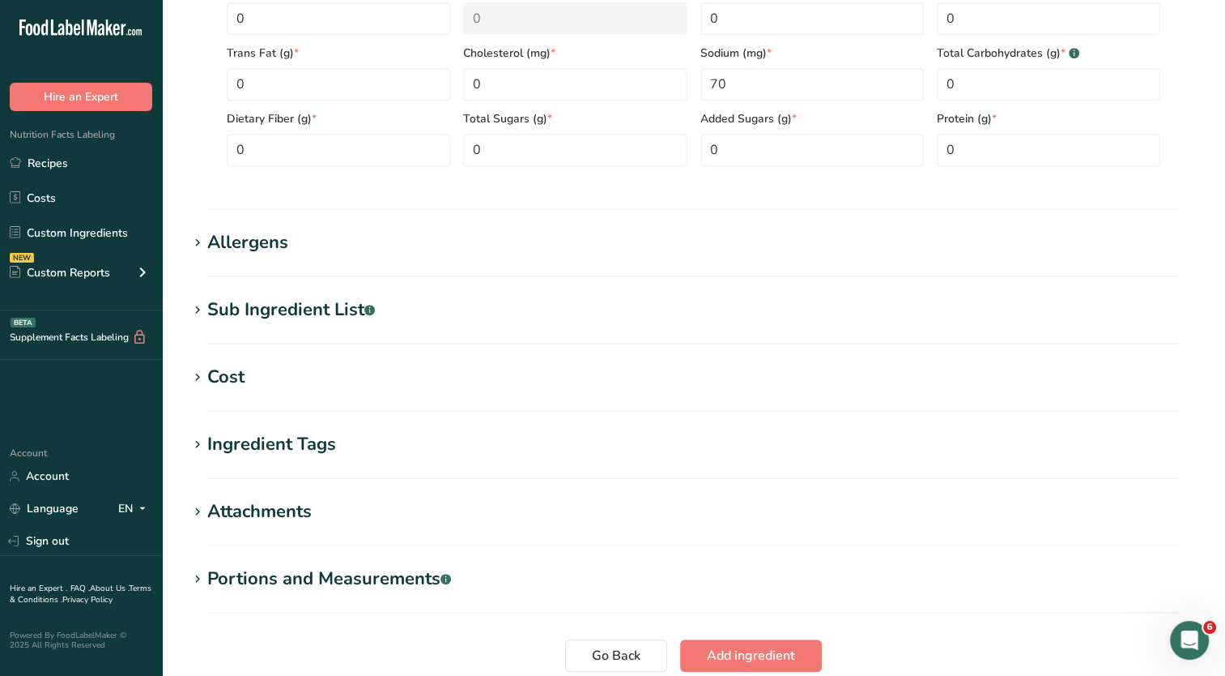
scroll to position [810, 0]
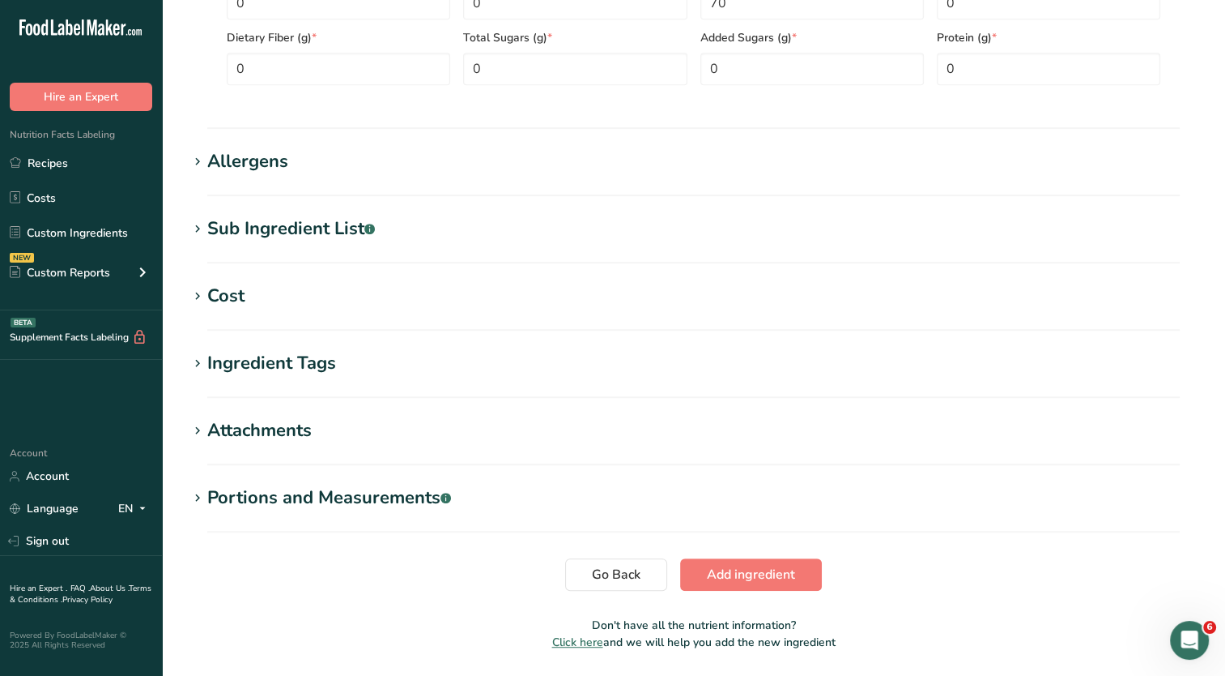
click at [342, 367] on h1 "Ingredient Tags" at bounding box center [694, 363] width 1012 height 27
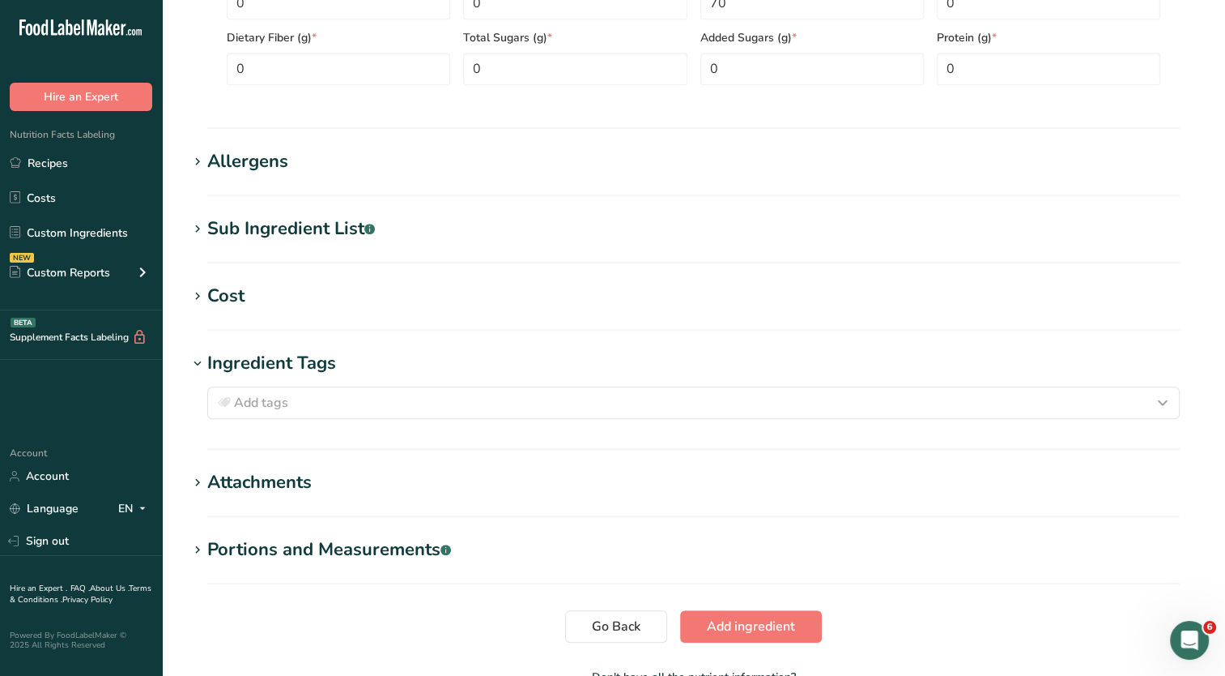
click at [342, 363] on h1 "Ingredient Tags" at bounding box center [694, 363] width 1012 height 27
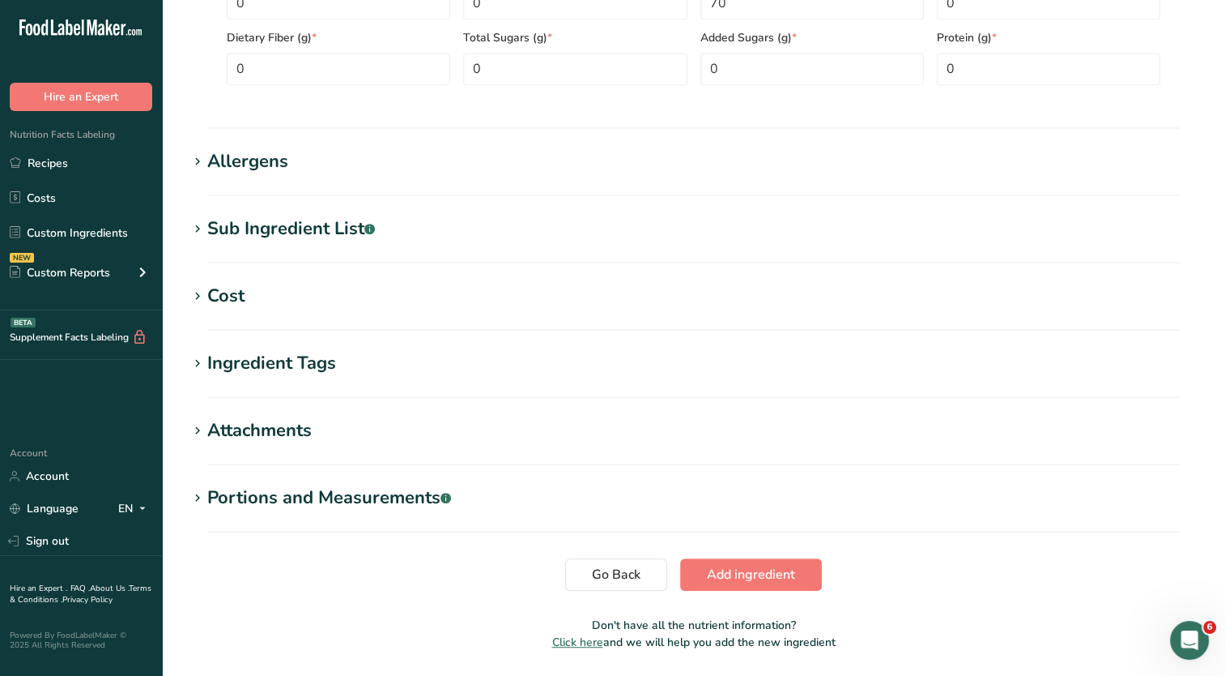
click at [327, 236] on div "Sub Ingredient List .a-a{fill:#347362;}.b-a{fill:#fff;}" at bounding box center [291, 228] width 168 height 27
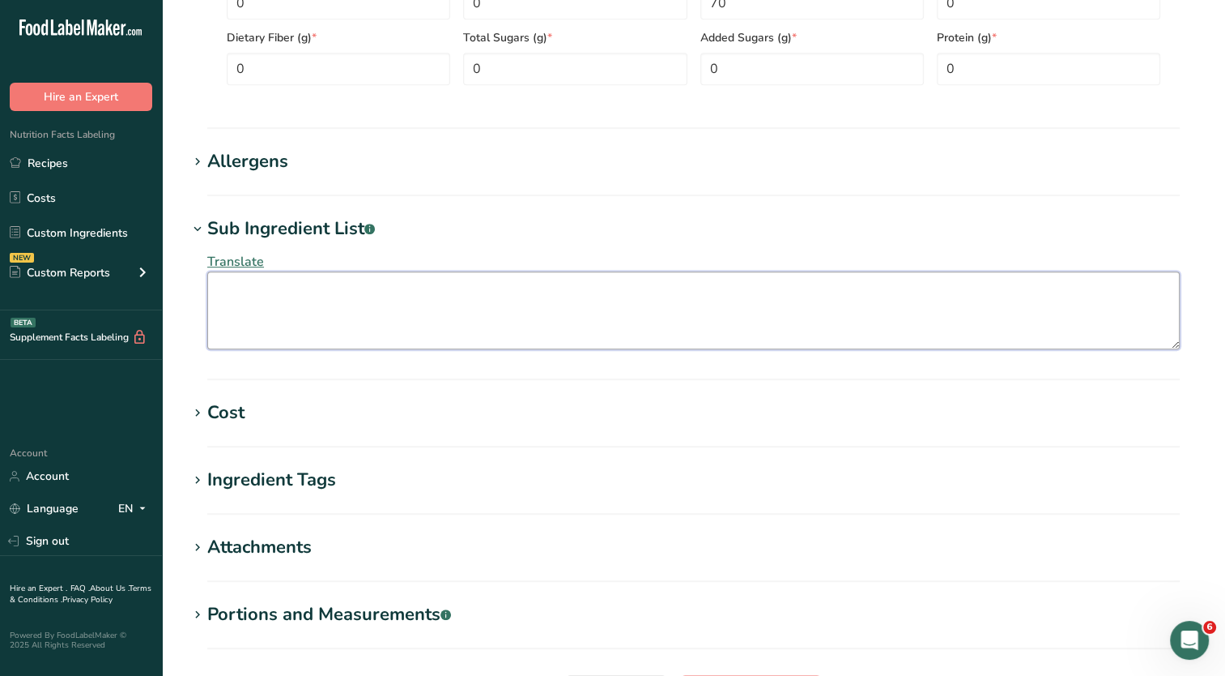
click at [320, 279] on textarea at bounding box center [693, 310] width 973 height 78
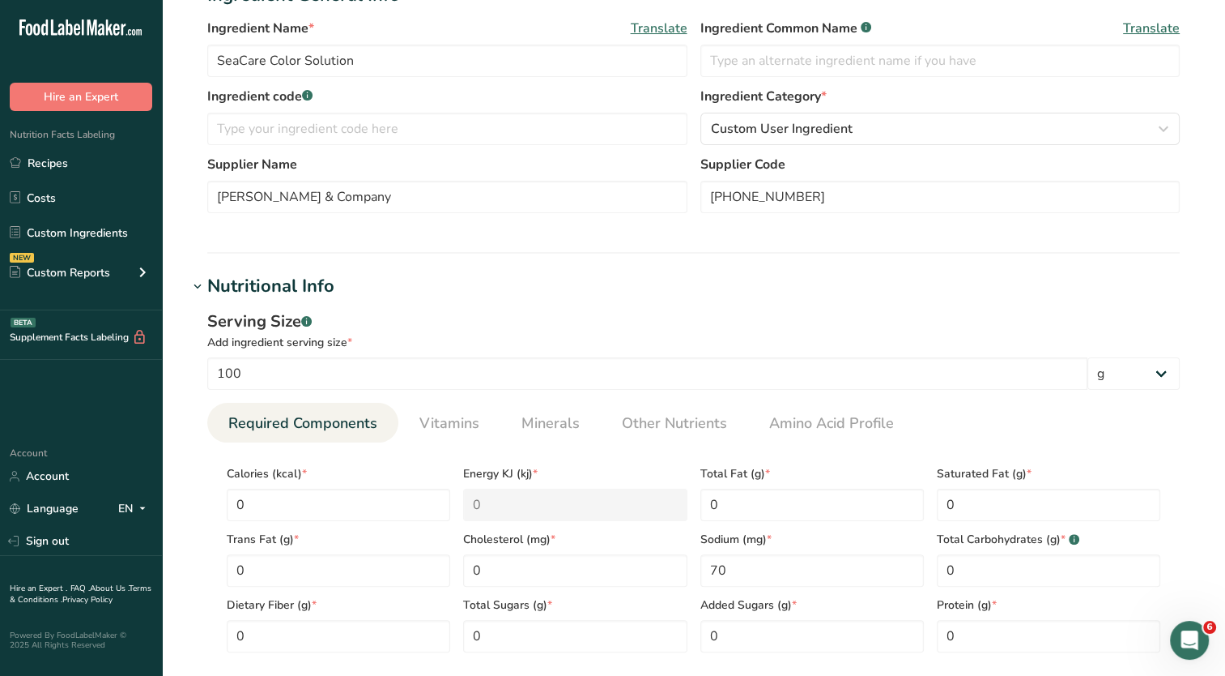
scroll to position [162, 0]
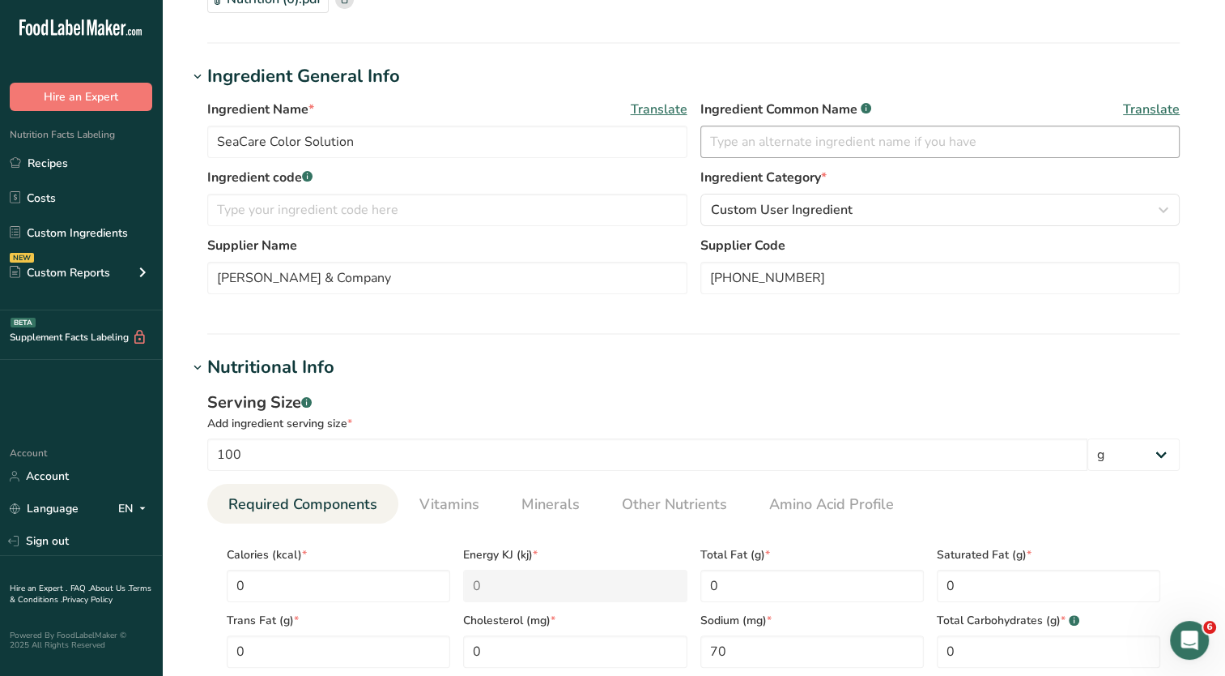
type textarea "Red 40"
click at [755, 137] on input "text" at bounding box center [941, 142] width 480 height 32
drag, startPoint x: 265, startPoint y: 144, endPoint x: 164, endPoint y: 139, distance: 101.4
click at [164, 139] on section "Add new ingredient Ingredient Spec Sheet .a-a{fill:#347362;}.b-a{fill:#fff;} Up…" at bounding box center [693, 639] width 1063 height 1603
type input "Red Color Solution"
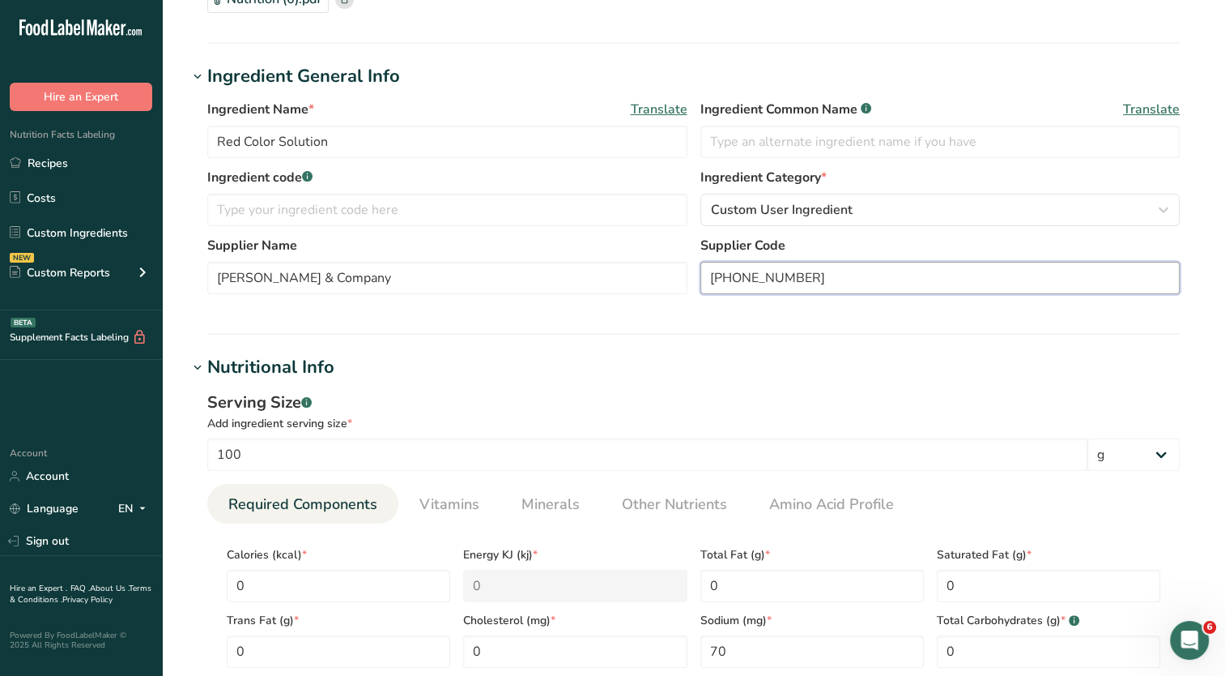
drag, startPoint x: 781, startPoint y: 277, endPoint x: 406, endPoint y: 260, distance: 375.4
click at [446, 262] on div "Supplier Name Edgar A. Weber & Company Supplier Code 176-05-80521" at bounding box center [693, 270] width 973 height 68
type input "37-85-0025"
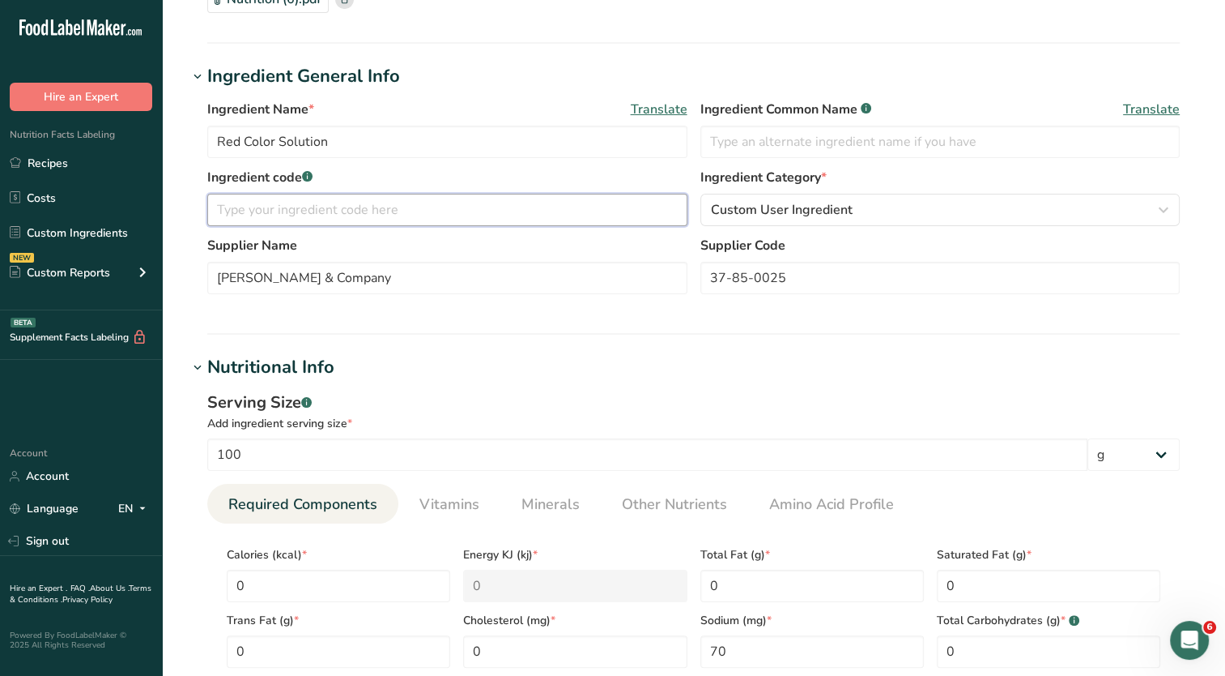
click at [386, 209] on input "text" at bounding box center [447, 210] width 480 height 32
type input "400086"
click at [755, 138] on input "text" at bounding box center [941, 142] width 480 height 32
click at [461, 131] on input "Red Color Solution" at bounding box center [447, 142] width 480 height 32
drag, startPoint x: 382, startPoint y: 134, endPoint x: 17, endPoint y: 133, distance: 365.3
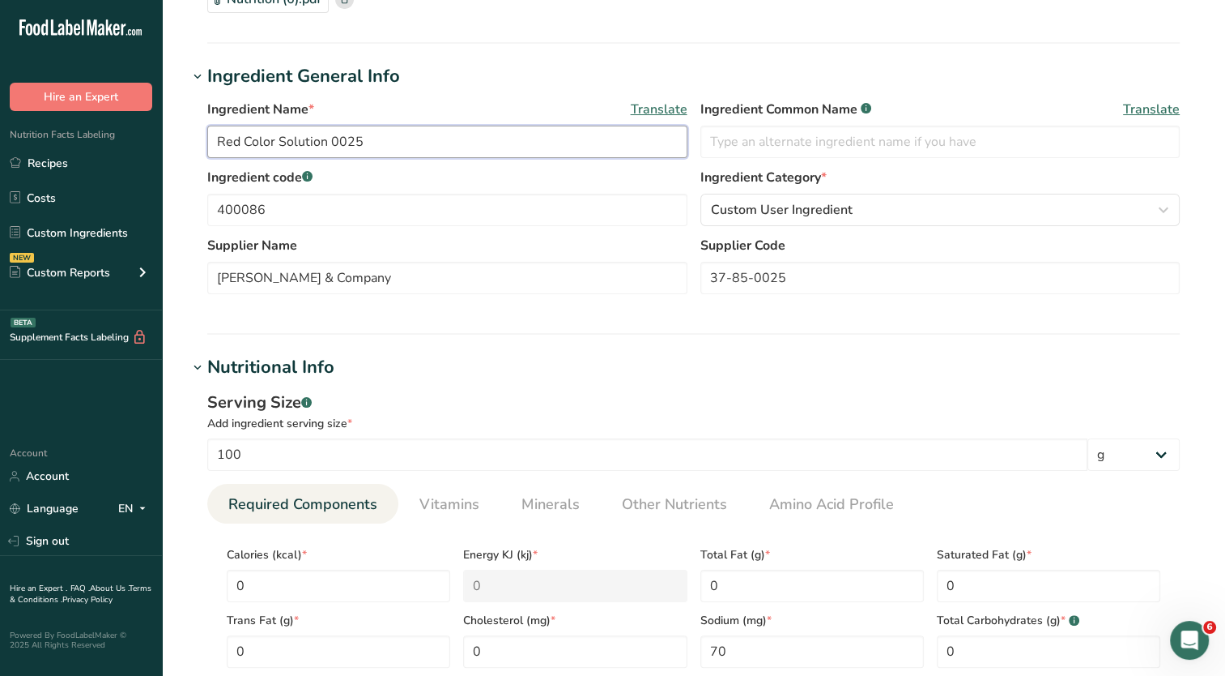
click at [17, 133] on div ".a-20{fill:#fff;} Hire an Expert Nutrition Facts Labeling Recipes Costs Custom …" at bounding box center [612, 665] width 1225 height 1655
paste input "Clr Web Red Shade 37-85-"
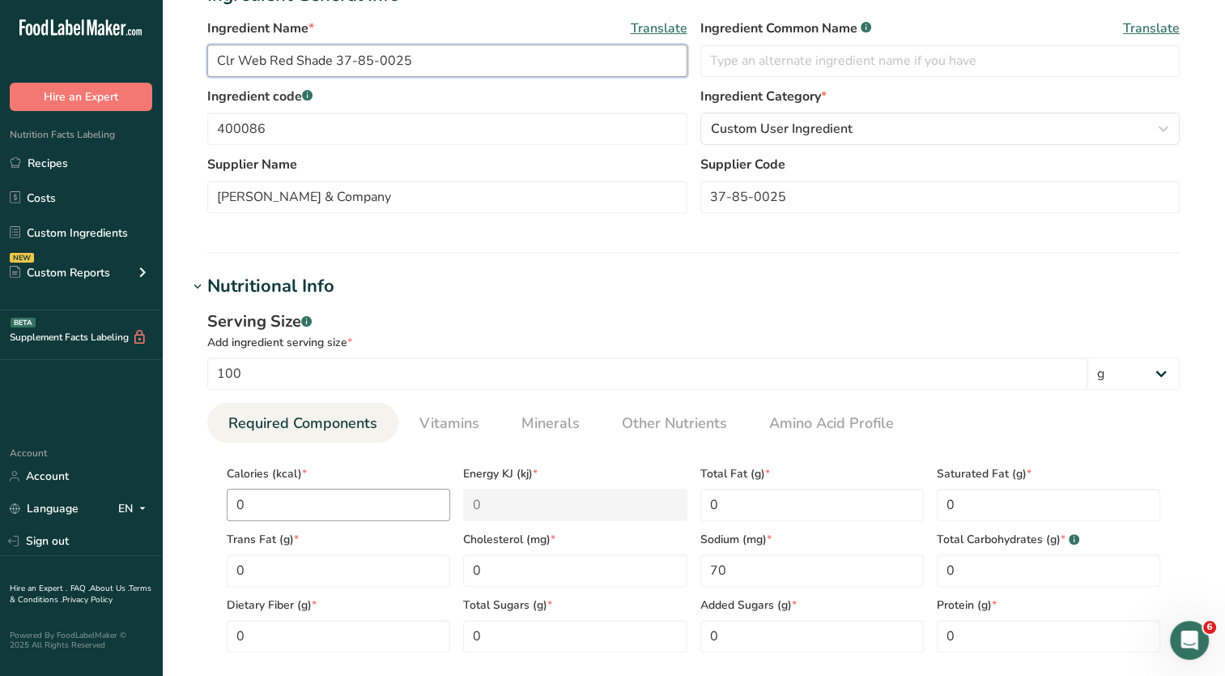
scroll to position [324, 0]
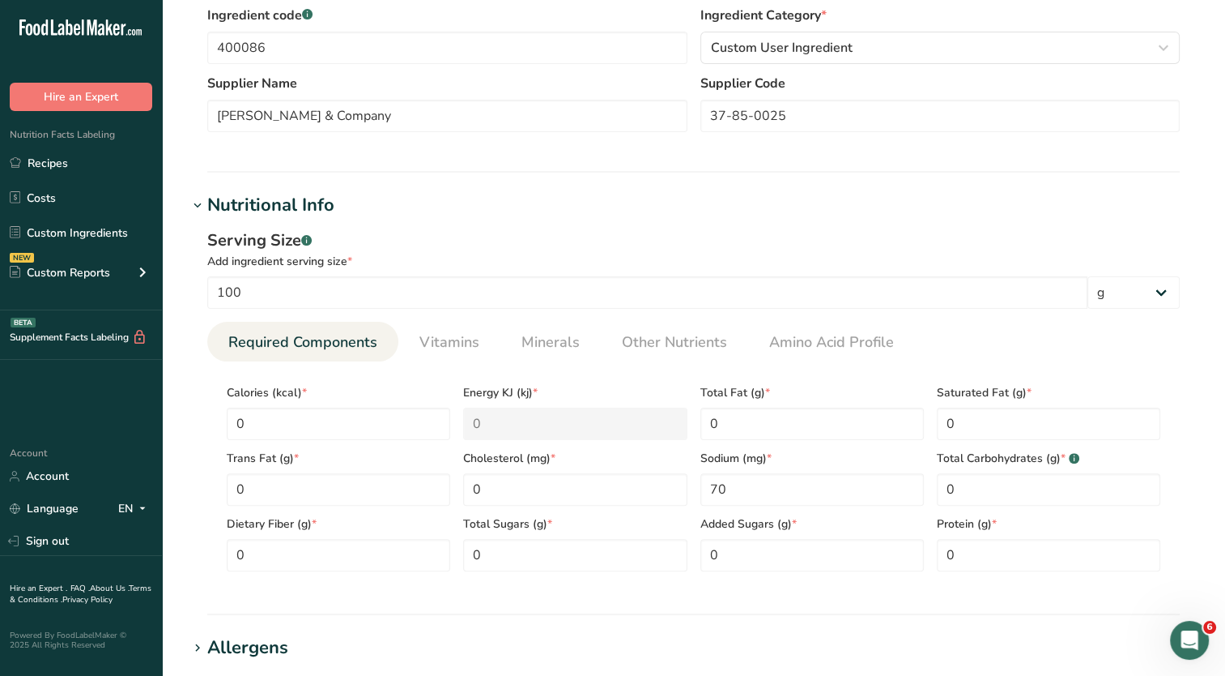
type input "Clr Web Red Shade 37-85-0025"
click at [189, 429] on div "Serving Size .a-a{fill:#347362;}.b-a{fill:#fff;} Add ingredient serving size * …" at bounding box center [694, 406] width 1012 height 375
type input "80"
type KJ "334.7"
type input "80.6"
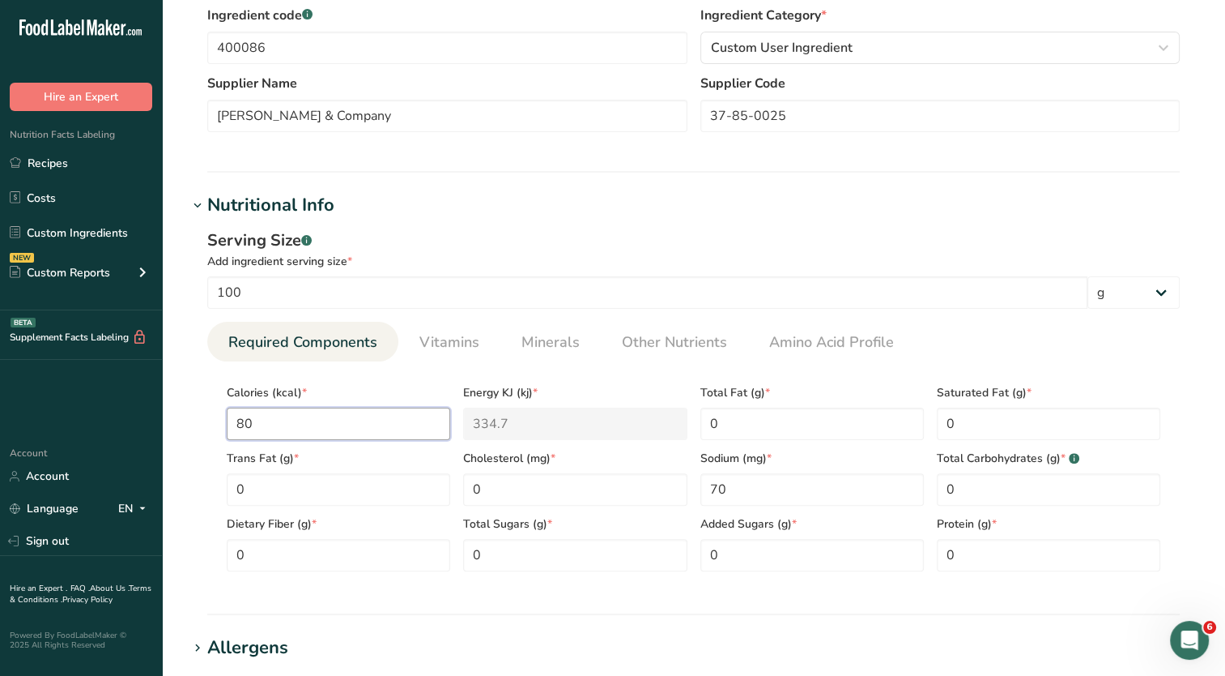
type KJ "337.2"
type input "80.61"
type KJ "337.3"
type input "80.616"
drag, startPoint x: 735, startPoint y: 492, endPoint x: 589, endPoint y: 490, distance: 146.6
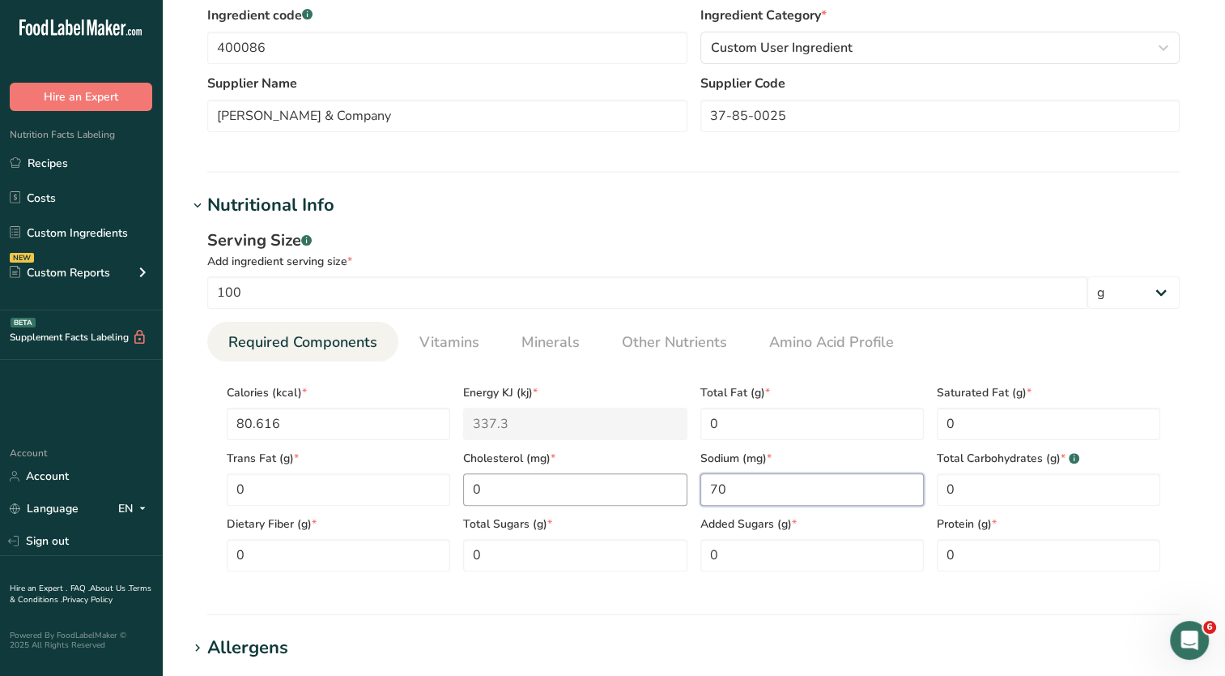
click at [651, 492] on div "Calories (kcal) * 80.616 Energy KJ (kj) * 337.3 Total Fat (g) * 0 Saturated Fat…" at bounding box center [693, 472] width 947 height 197
type input "192.48"
click at [978, 487] on Carbohydrates "0" at bounding box center [1049, 489] width 224 height 32
type Carbohydrates "20.15"
click at [443, 337] on span "Vitamins" at bounding box center [450, 342] width 60 height 22
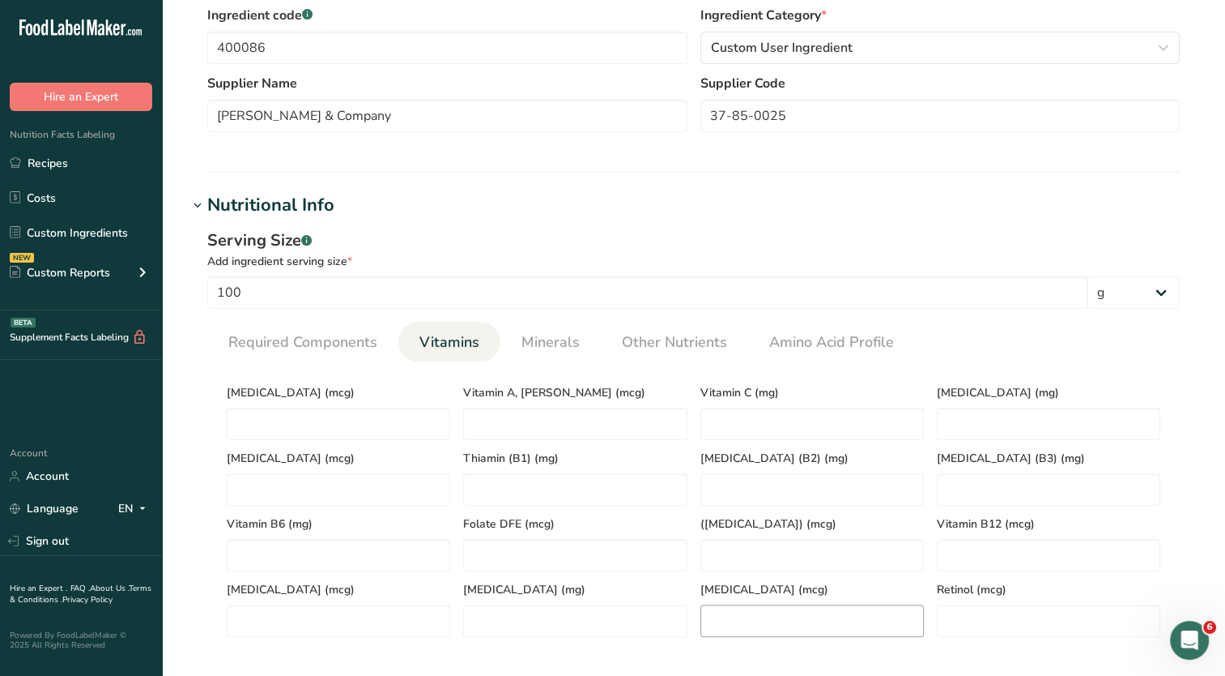
scroll to position [405, 0]
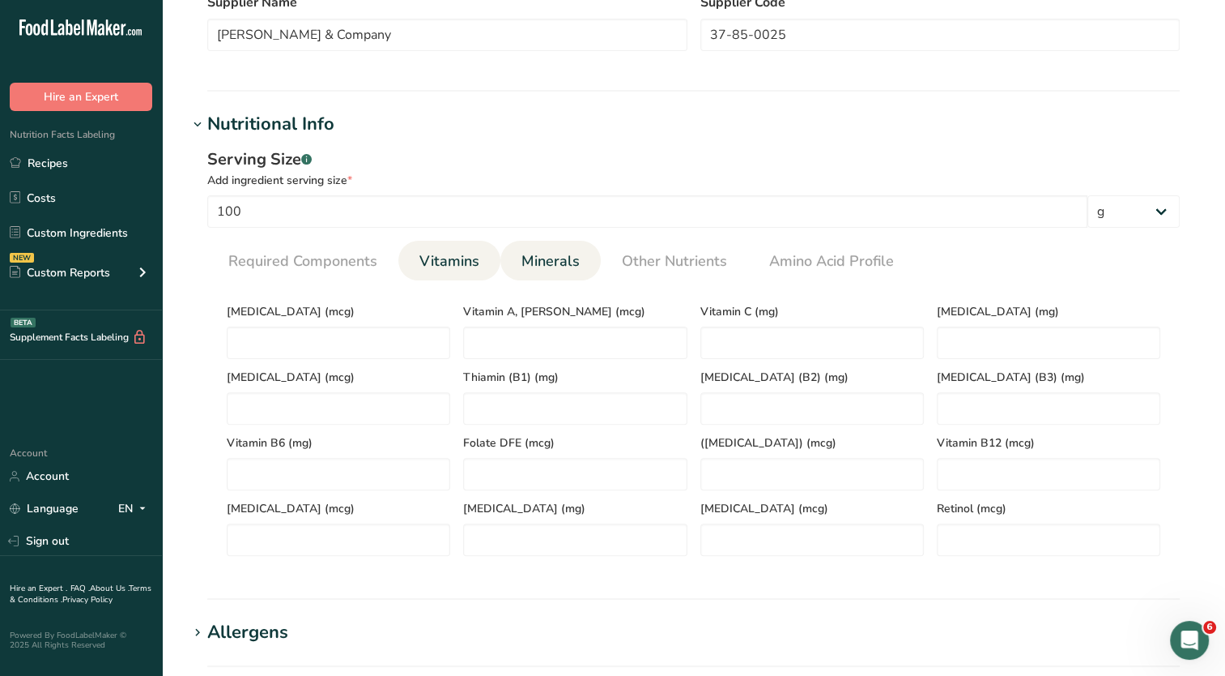
click at [543, 256] on span "Minerals" at bounding box center [551, 261] width 58 height 22
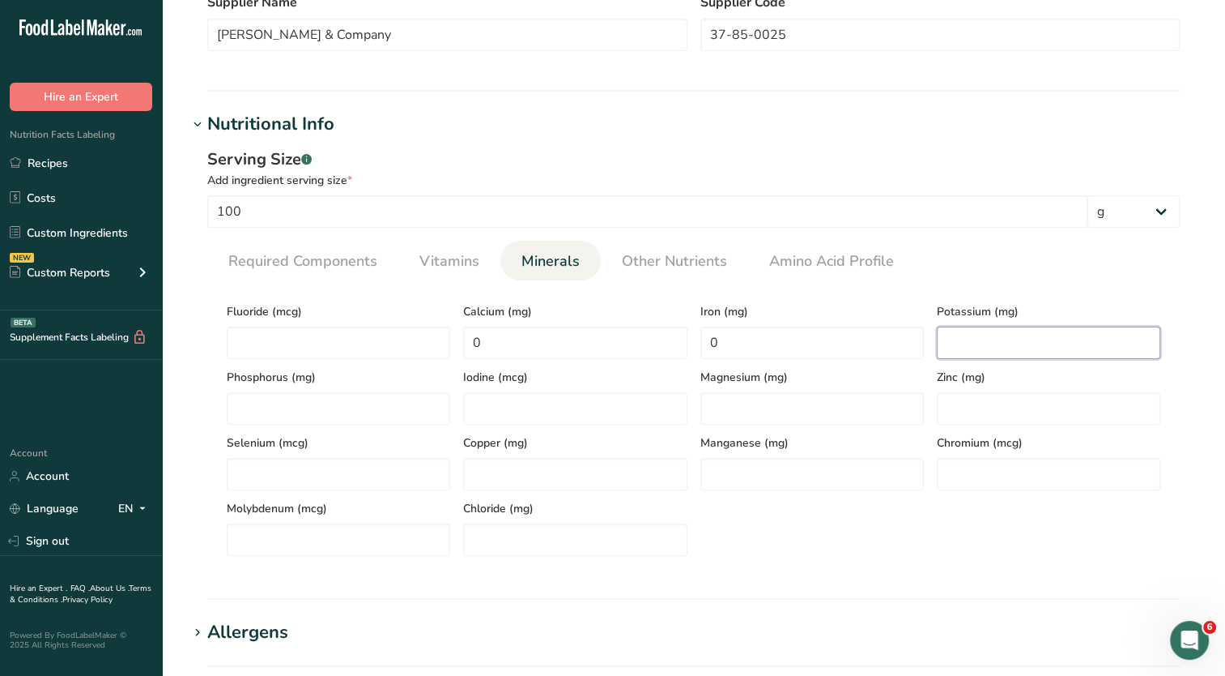
click at [973, 335] on input "number" at bounding box center [1049, 342] width 224 height 32
type input "93.32"
click at [516, 327] on input "0" at bounding box center [575, 342] width 224 height 32
type input "3.65"
click at [748, 345] on input "0" at bounding box center [813, 342] width 224 height 32
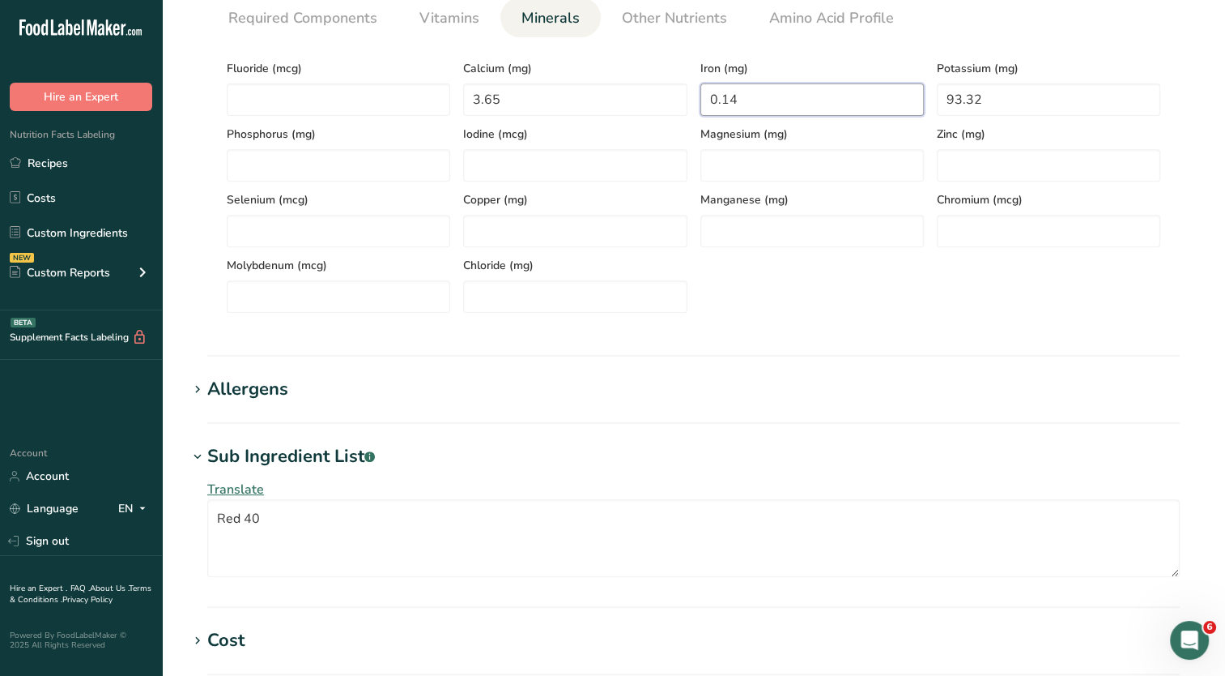
scroll to position [1043, 0]
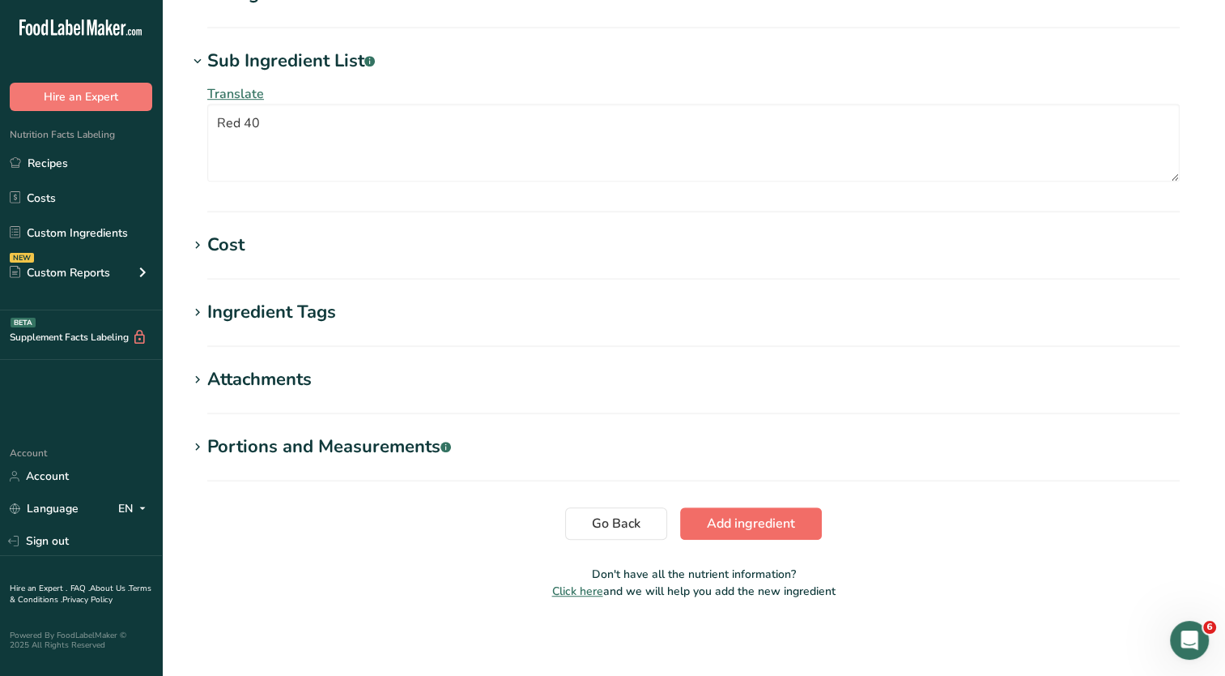
type input "0.14"
click at [730, 523] on span "Add ingredient" at bounding box center [751, 523] width 88 height 19
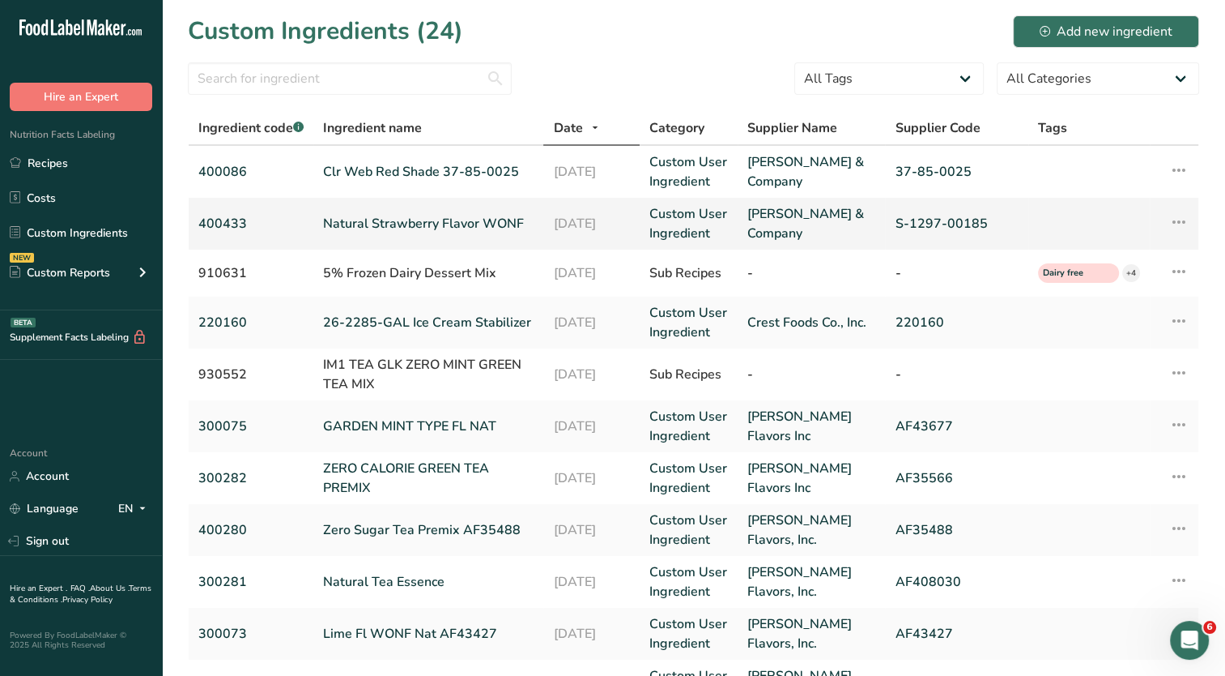
click at [428, 222] on link "Natural Strawberry Flavor WONF" at bounding box center [428, 223] width 211 height 19
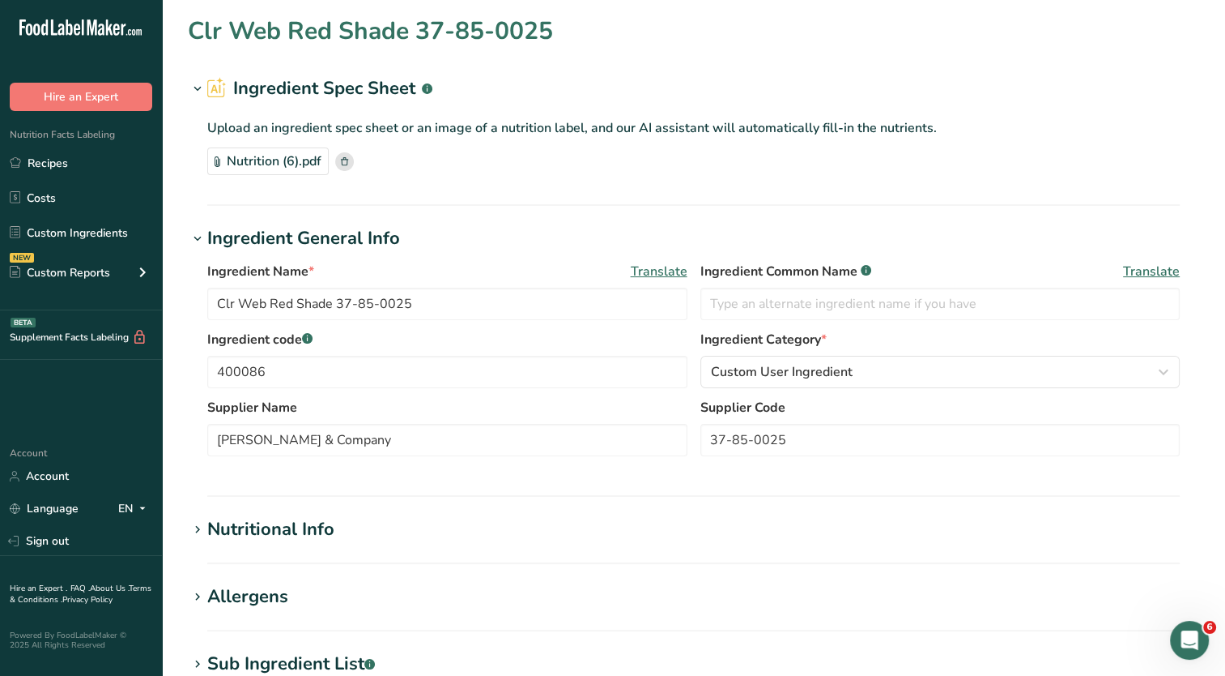
type input "Natural Strawberry Flavor WONF"
type input "Natural Flavor"
type input "400433"
type input "S-1297-00185"
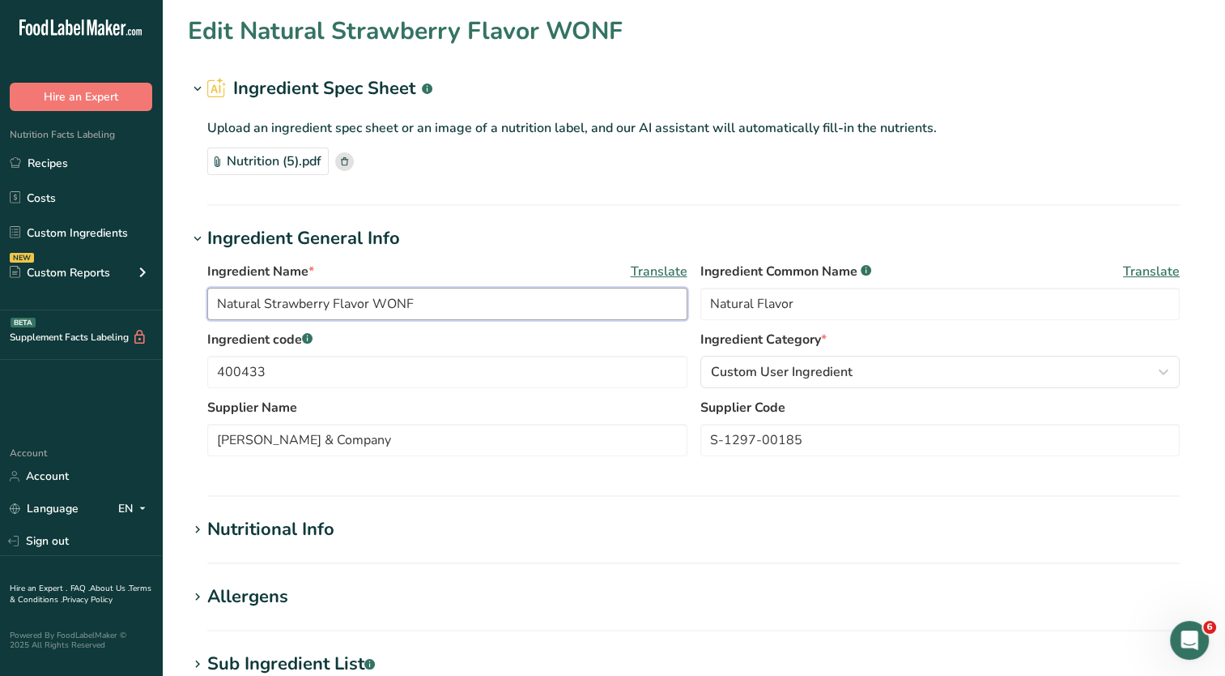
drag, startPoint x: 446, startPoint y: 298, endPoint x: 134, endPoint y: 302, distance: 312.7
click at [134, 302] on div ".a-20{fill:#fff;} Hire an Expert Nutrition Facts Labeling Recipes Costs Custom …" at bounding box center [612, 581] width 1225 height 1163
paste input "Flv Web Strawberry WONF 22-17-0061"
type input "Flv Web Strawberry WONF 22-17-0061"
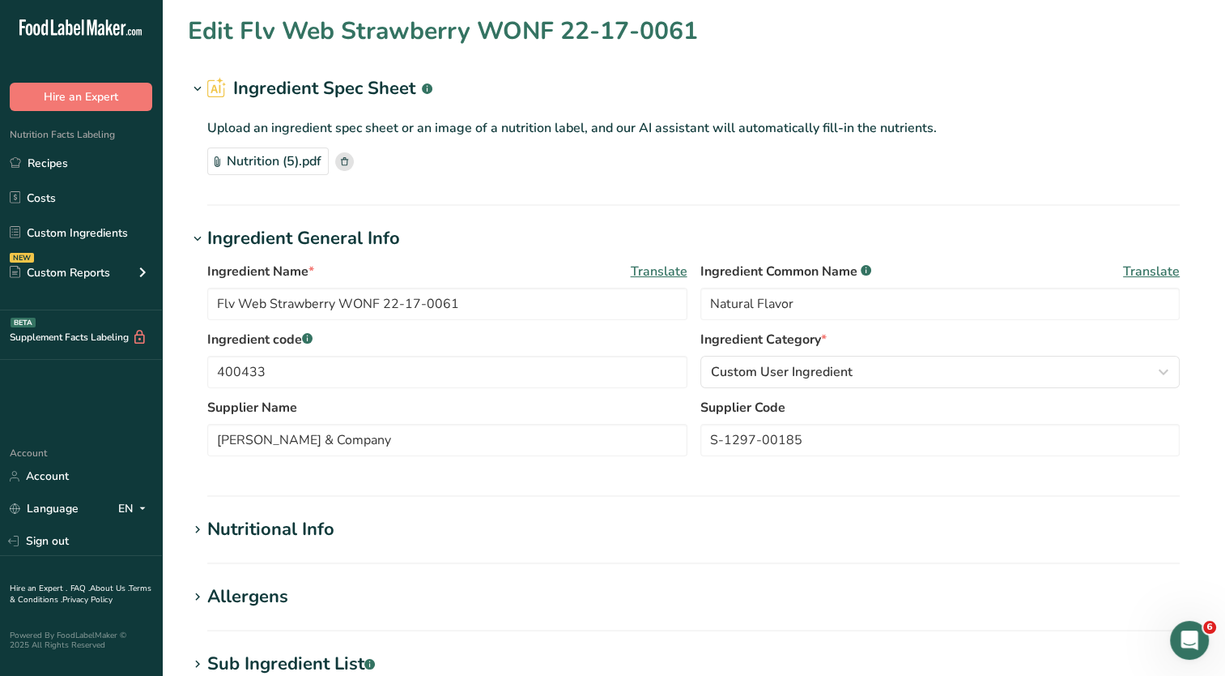
click at [661, 220] on section "Edit Flv Web Strawberry WONF 22-17-0061 Ingredient Spec Sheet .a-a{fill:#347362…" at bounding box center [693, 555] width 1063 height 1111
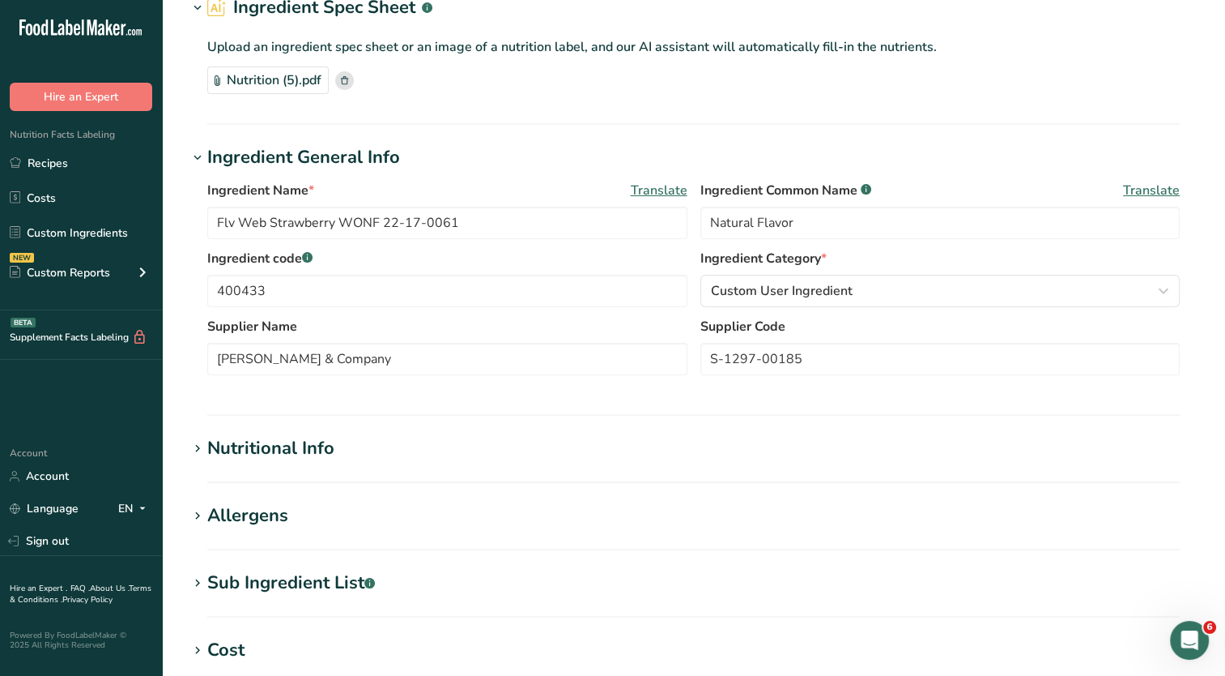
scroll to position [405, 0]
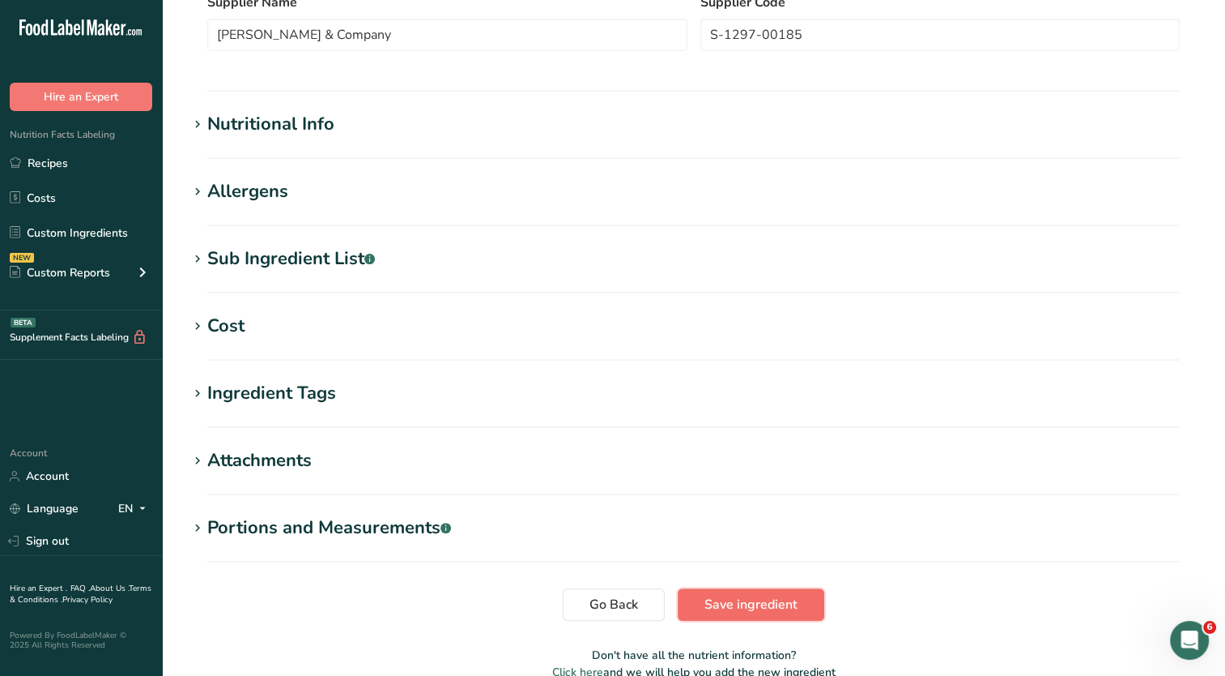
click at [765, 603] on span "Save ingredient" at bounding box center [751, 604] width 93 height 19
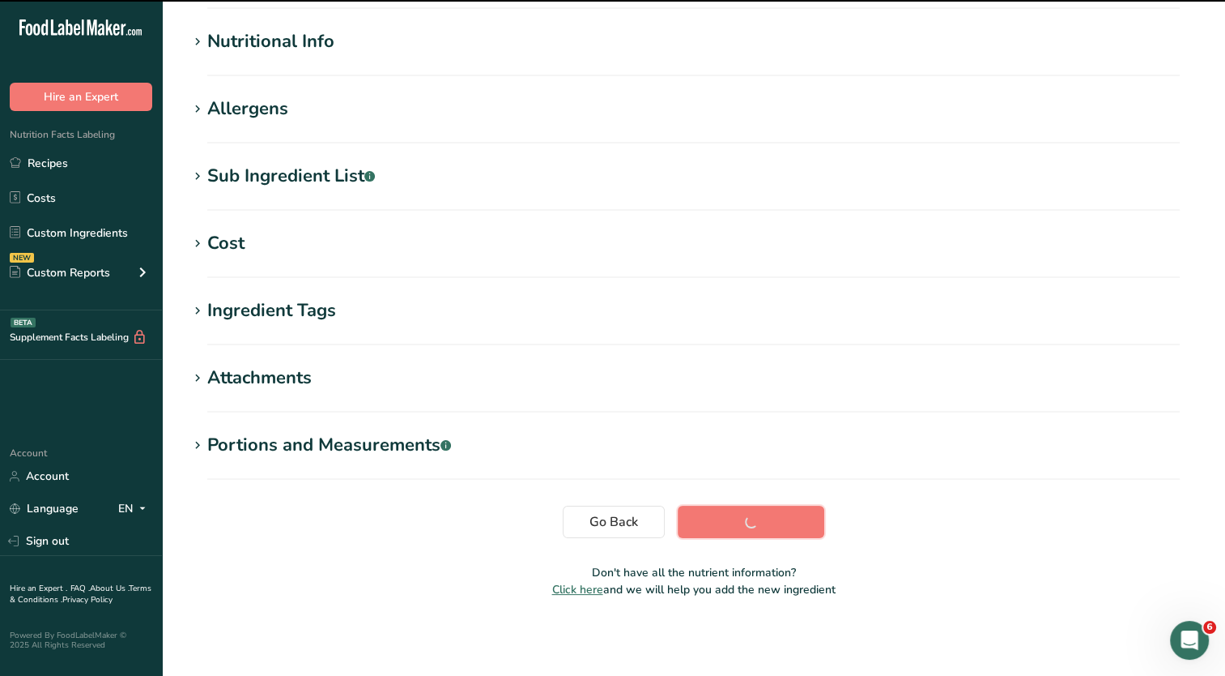
scroll to position [181, 0]
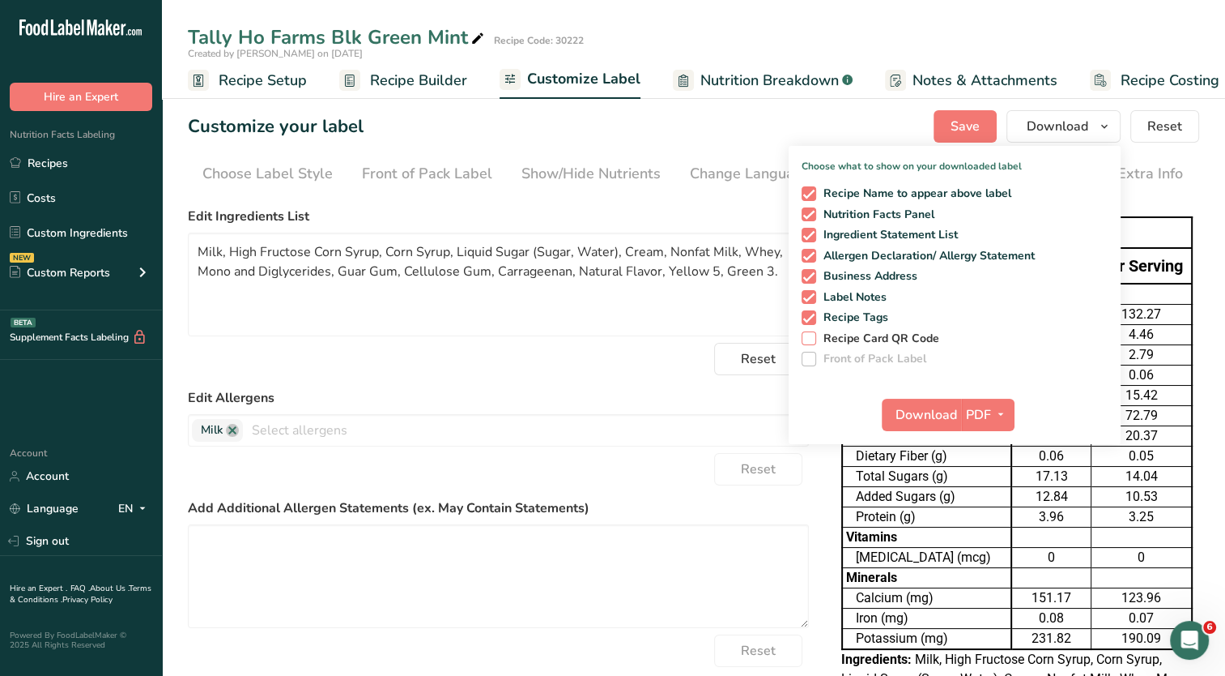
scroll to position [0, 20]
drag, startPoint x: 964, startPoint y: 121, endPoint x: 748, endPoint y: 142, distance: 216.5
click at [964, 121] on span "Save" at bounding box center [965, 126] width 29 height 19
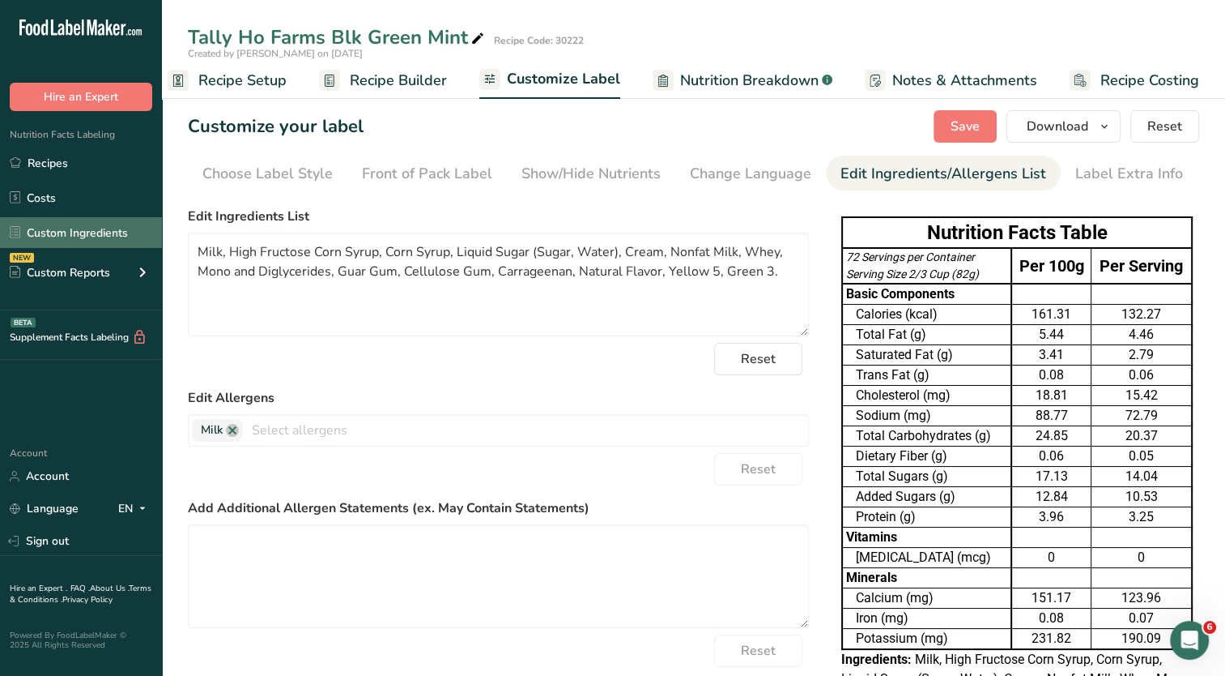
click at [83, 228] on link "Custom Ingredients" at bounding box center [81, 232] width 162 height 31
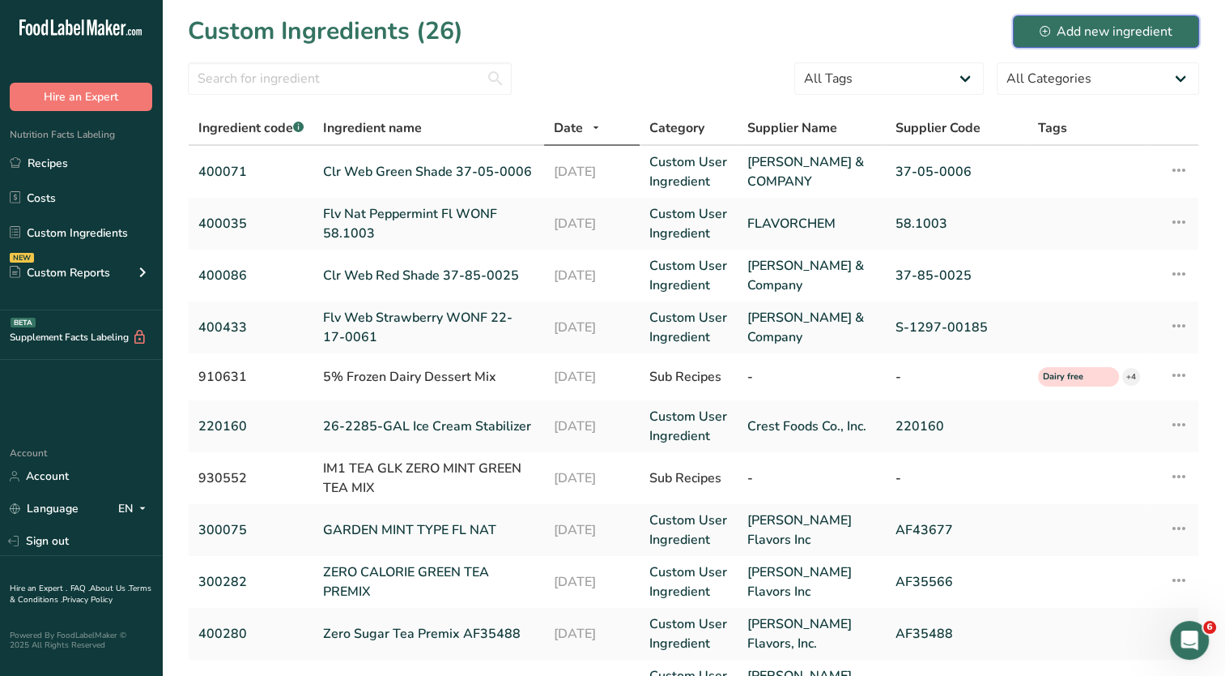
click at [1055, 28] on div "Add new ingredient" at bounding box center [1106, 31] width 133 height 19
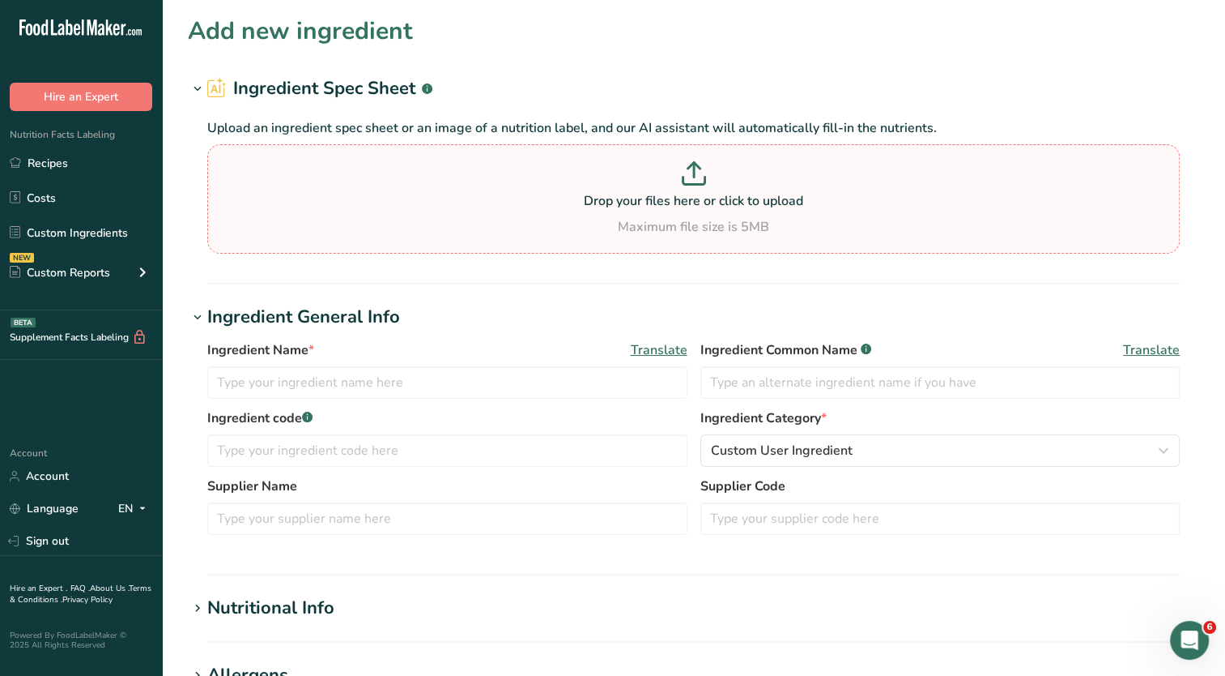
click at [433, 224] on div "Maximum file size is 5MB" at bounding box center [693, 226] width 965 height 19
click at [433, 224] on input "Drop your files here or click to upload Maximum file size is 5MB" at bounding box center [693, 198] width 973 height 109
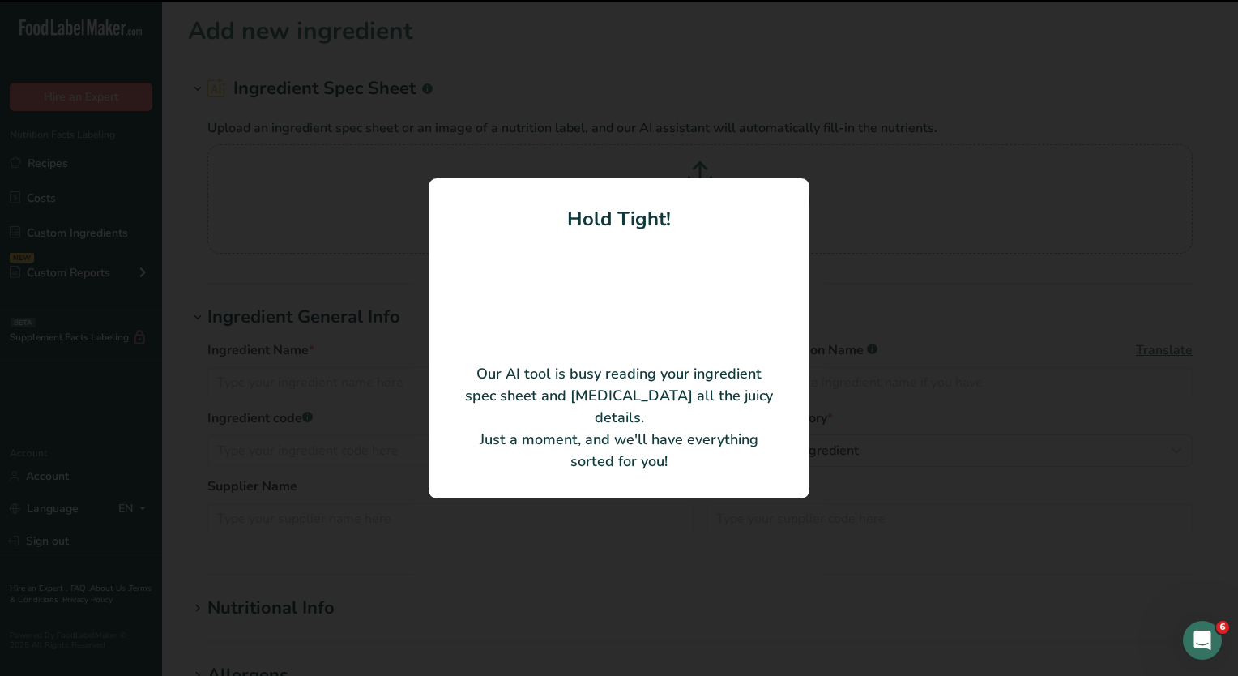
type input "Chocolate Cookies Cream Filled Broken"
type input "XB592"
type input "Joy Cone Co. / BoDeans Wafer Company"
type input "R40500317"
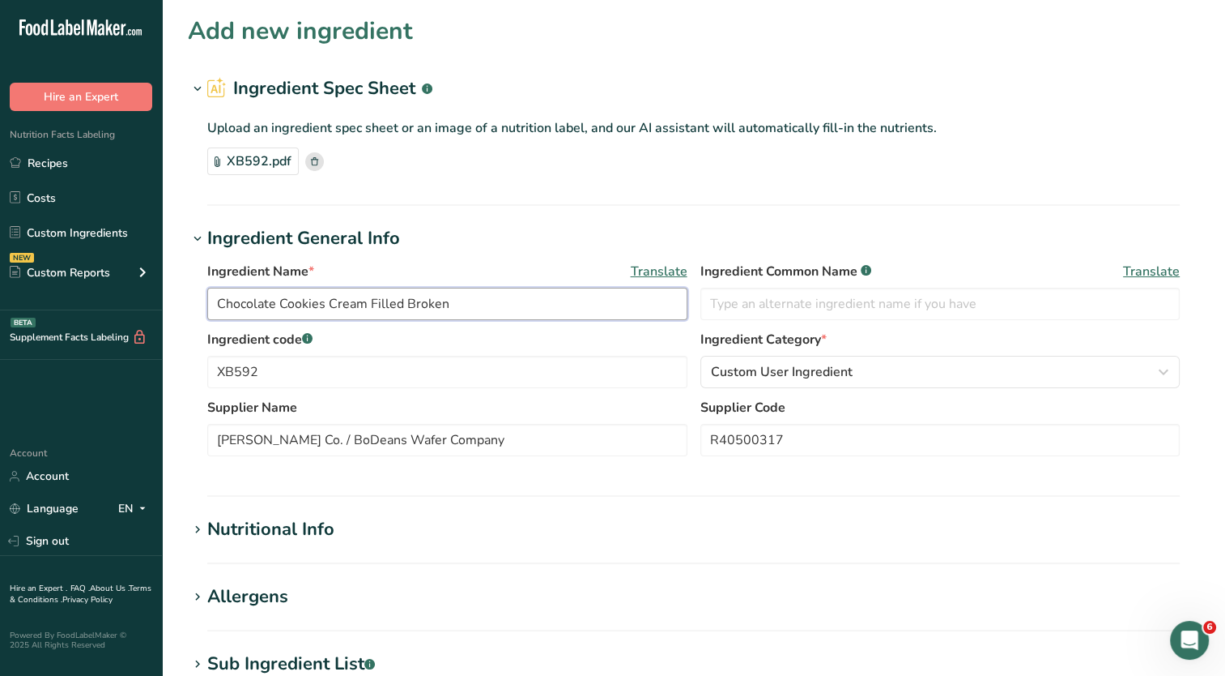
drag, startPoint x: 379, startPoint y: 290, endPoint x: -42, endPoint y: 283, distance: 421.2
click at [0, 283] on html ".a-20{fill:#fff;} Hire an Expert Nutrition Facts Labeling Recipes Costs Custom …" at bounding box center [612, 581] width 1225 height 1163
paste input "Inc JC Cookie Pieces XB592"
type input "Inc JC Cookie Pieces XB592"
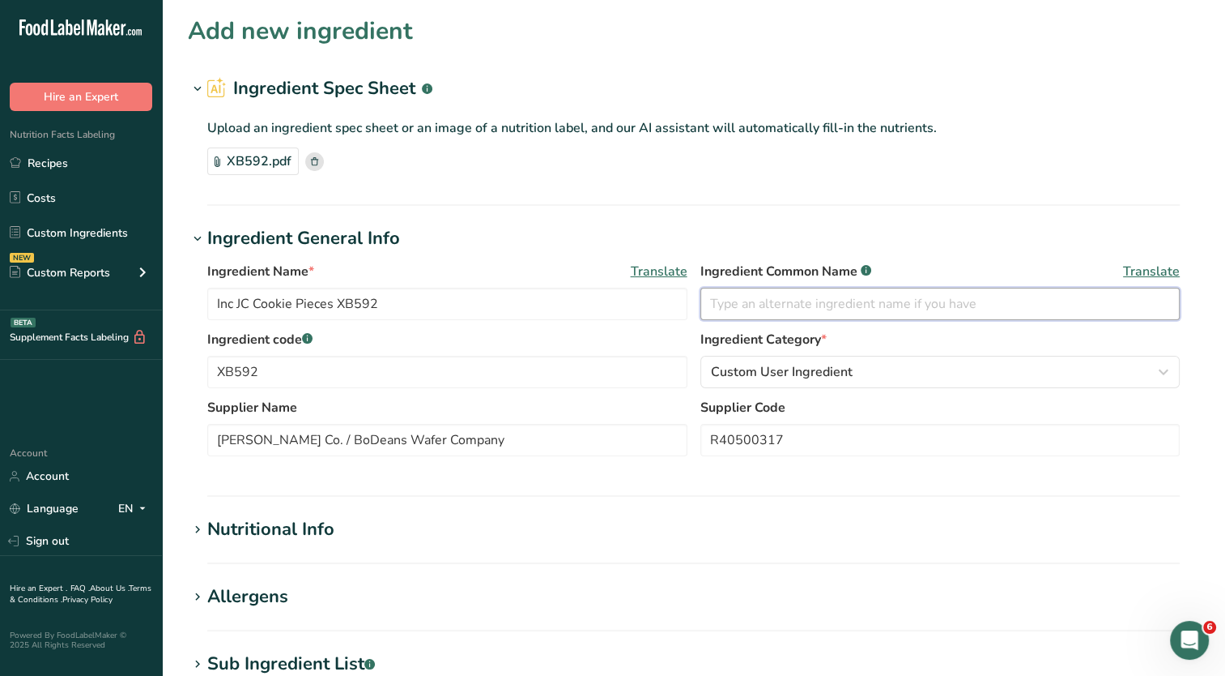
click at [774, 303] on input "text" at bounding box center [941, 304] width 480 height 32
type input "Crushed Cookies"
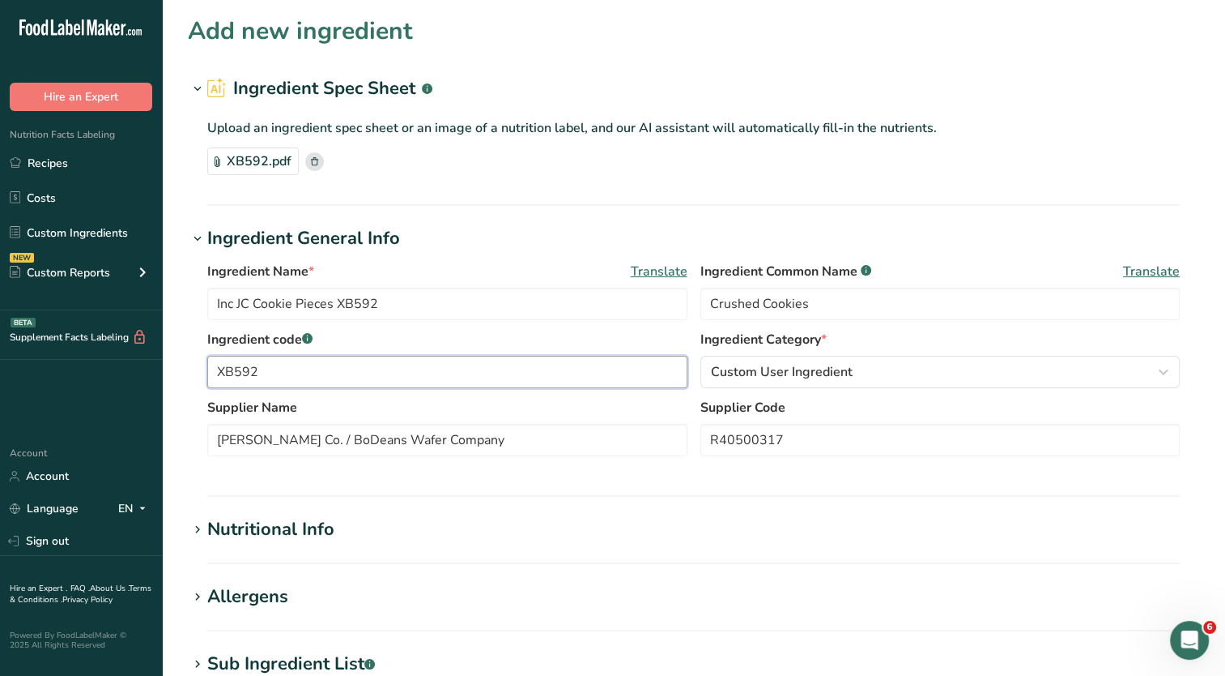
drag, startPoint x: 364, startPoint y: 369, endPoint x: 34, endPoint y: 364, distance: 329.7
click at [34, 364] on div ".a-20{fill:#fff;} Hire an Expert Nutrition Facts Labeling Recipes Costs Custom …" at bounding box center [612, 581] width 1225 height 1163
type input "400581"
click at [509, 533] on h1 "Nutritional Info" at bounding box center [694, 529] width 1012 height 27
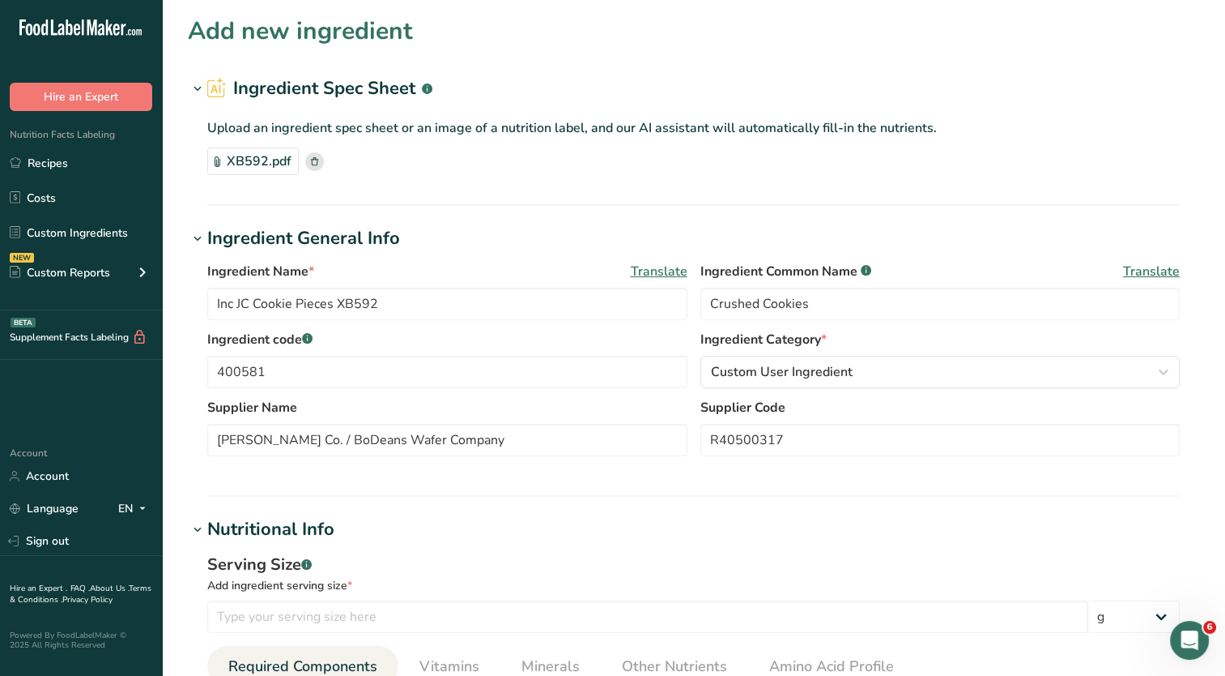
click at [316, 163] on rect at bounding box center [314, 161] width 19 height 19
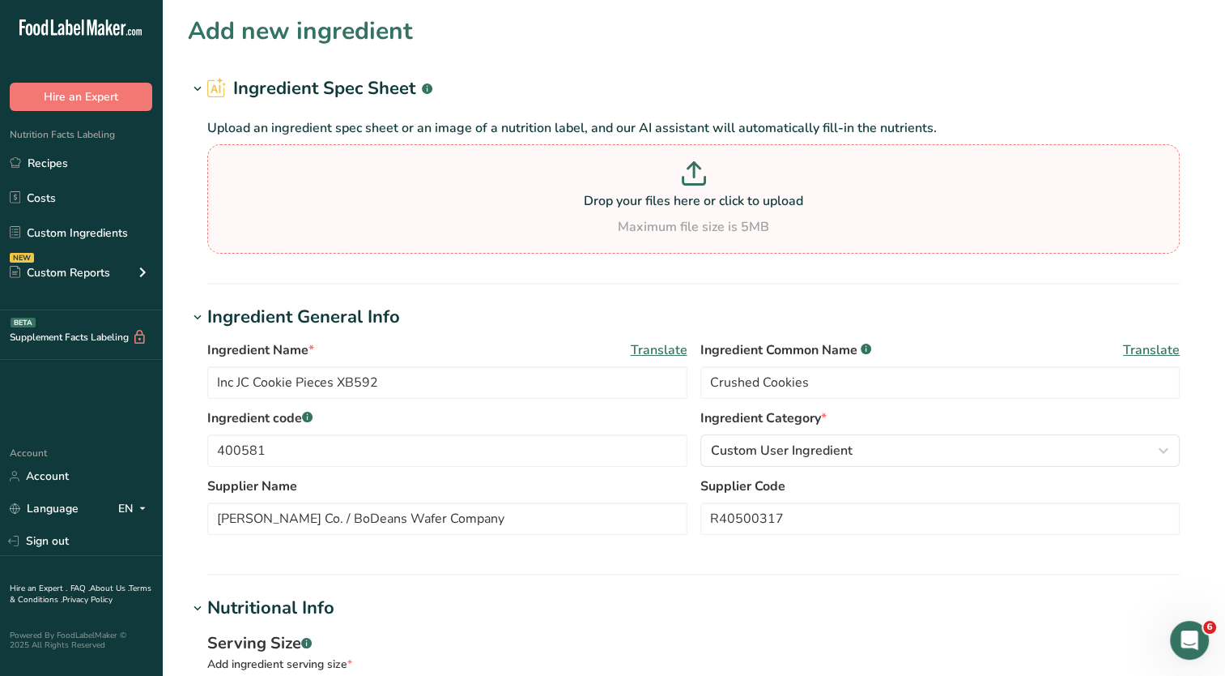
click at [526, 211] on div "Drop your files here or click to upload Maximum file size is 5MB" at bounding box center [693, 198] width 965 height 75
click at [526, 211] on input "Drop your files here or click to upload Maximum file size is 5MB" at bounding box center [693, 198] width 973 height 109
type input "C:\fakepath\Joy Baking Group 592 Formula 100g Nutritional.rtf"
click at [544, 202] on p "Drop your files here or click to upload" at bounding box center [693, 200] width 965 height 19
click at [544, 202] on input "Drop your files here or click to upload Maximum file size is 5MB" at bounding box center [693, 198] width 973 height 109
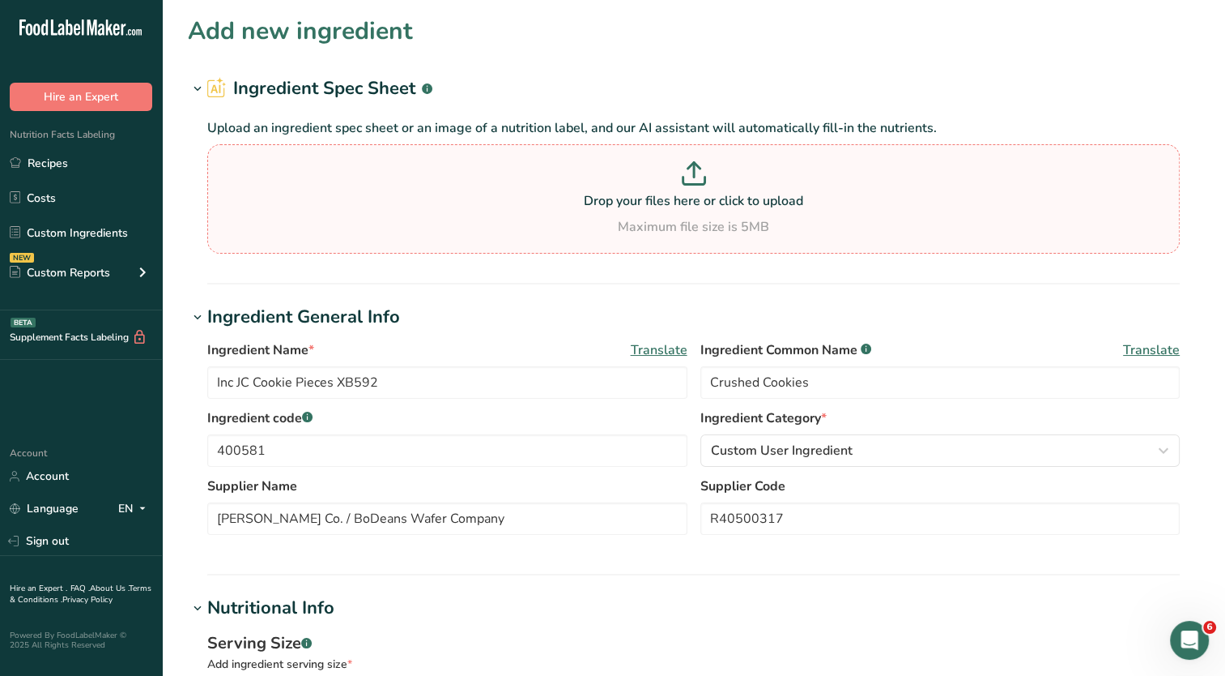
type input "C:\fakepath\XB592 100 Gram.pdf"
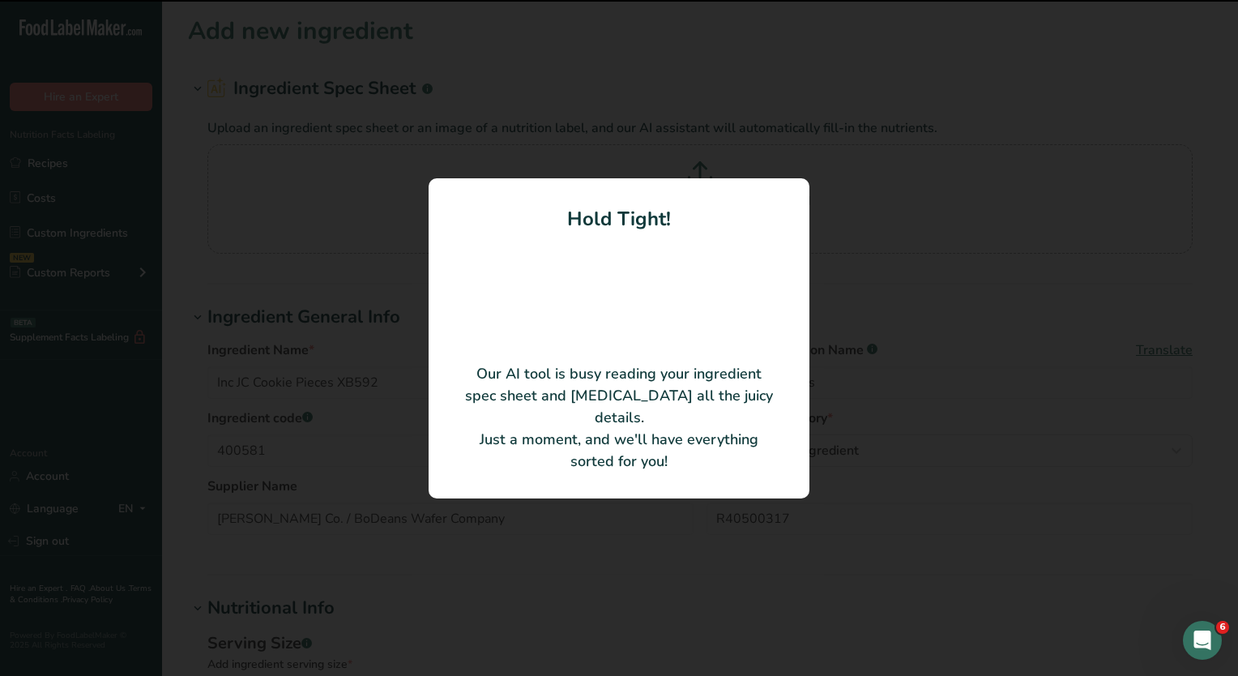
type input "Joy Baking Group 592 Formula"
type input "100"
type input "444.87"
type KJ "1861.33"
type Fat "16.75"
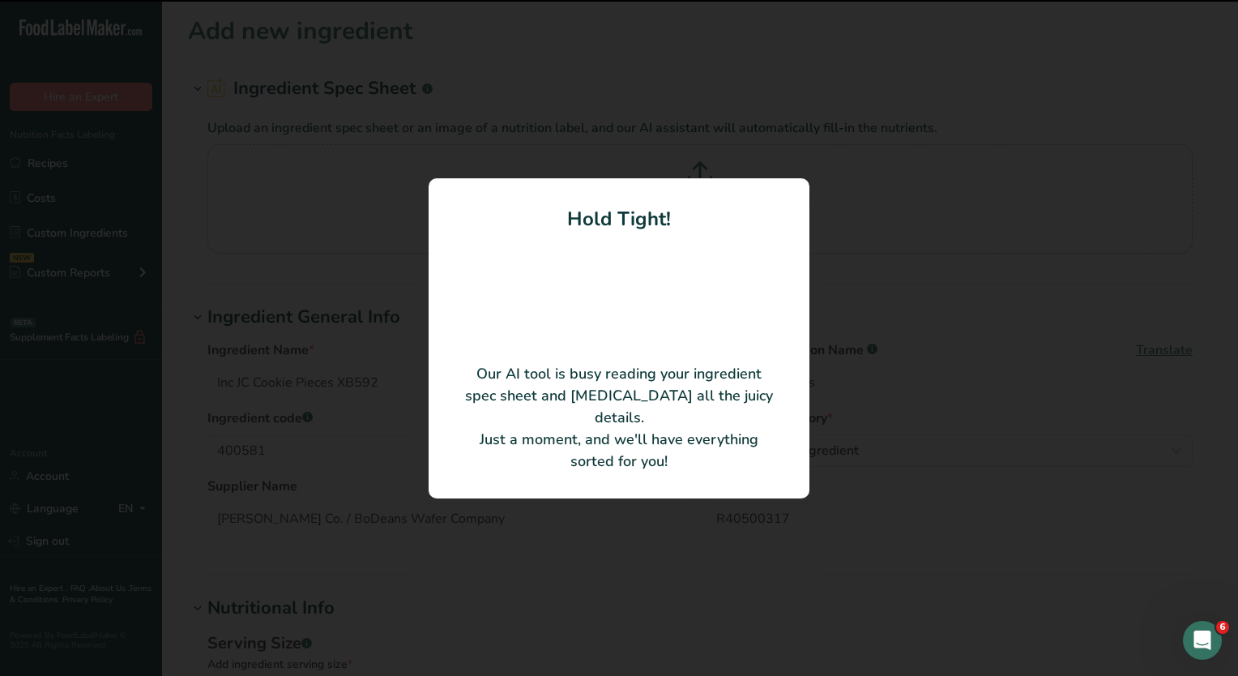
type Fat "7.62"
type Fat "0.15"
type input "0.25"
type input "512.84"
type Carbohydrates "74.16"
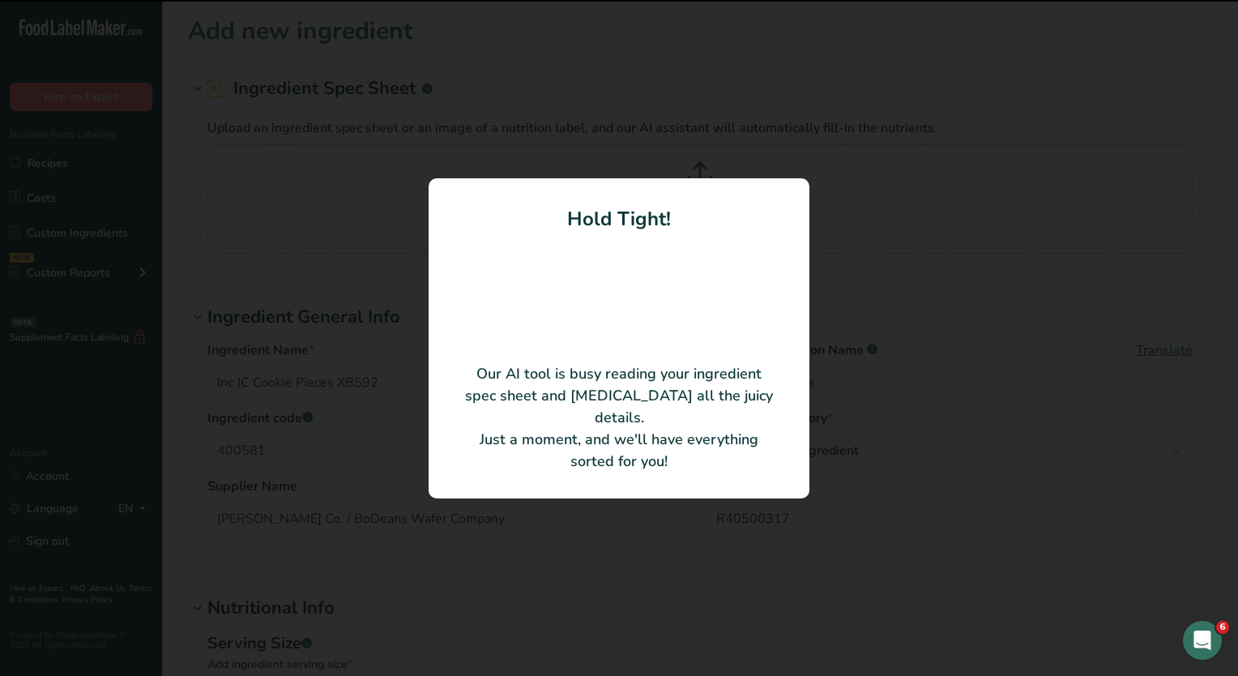
type Fiber "3.29"
type Sugars "39.67"
type Sugars "38.89"
type input "5.15"
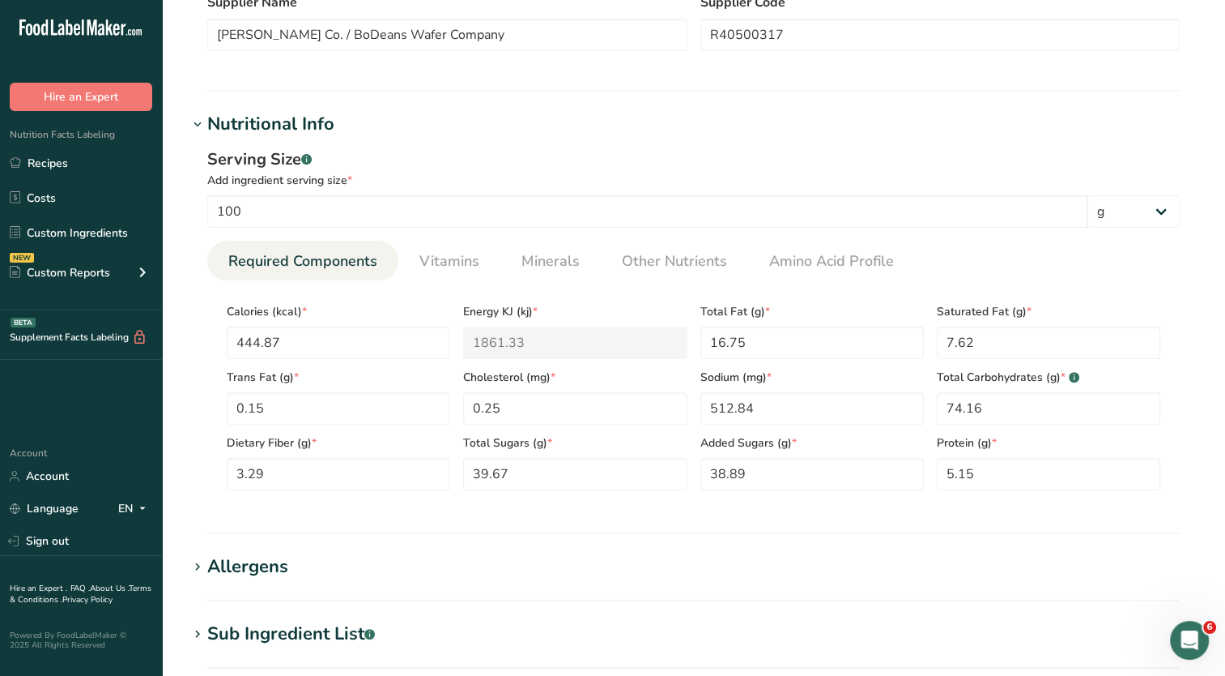
scroll to position [567, 0]
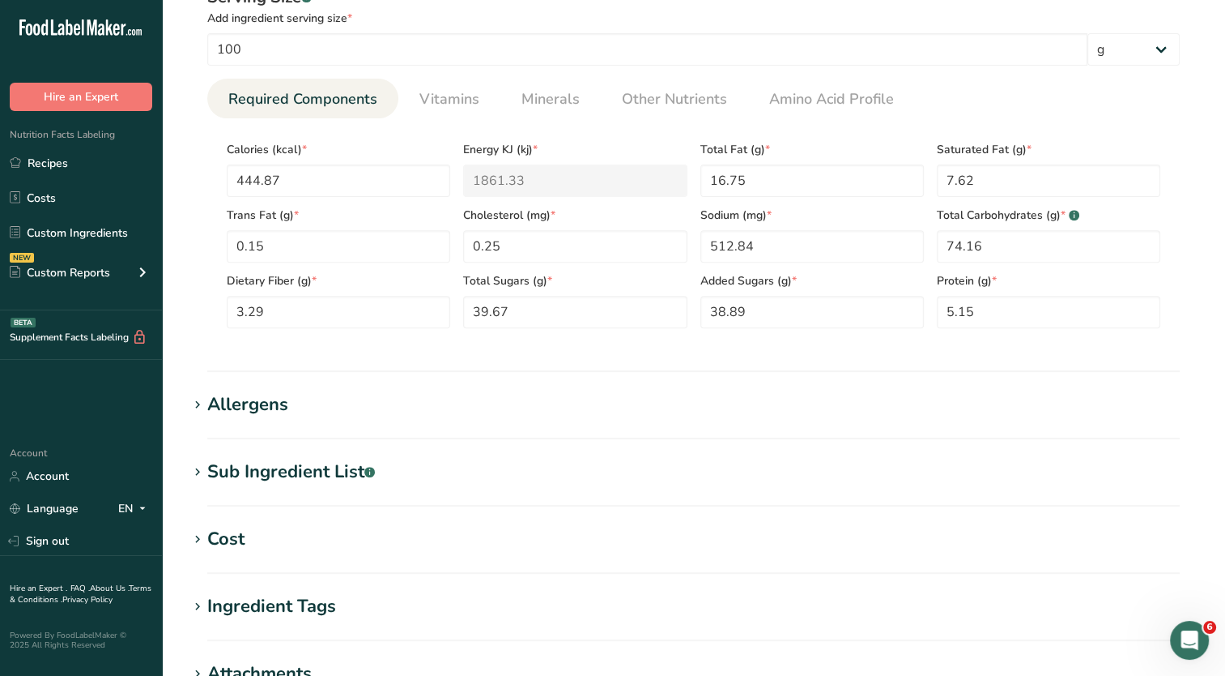
click at [366, 401] on h1 "Allergens" at bounding box center [694, 404] width 1012 height 27
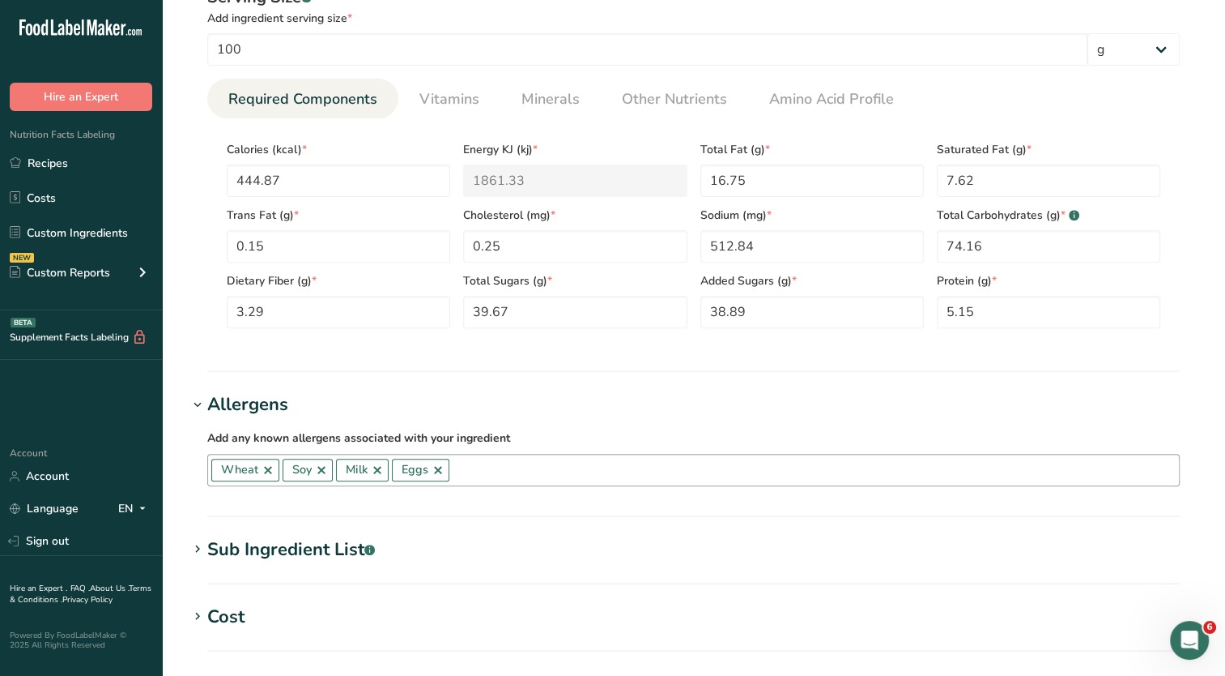
click at [376, 471] on link at bounding box center [377, 469] width 13 height 13
click at [382, 471] on link at bounding box center [382, 469] width 13 height 13
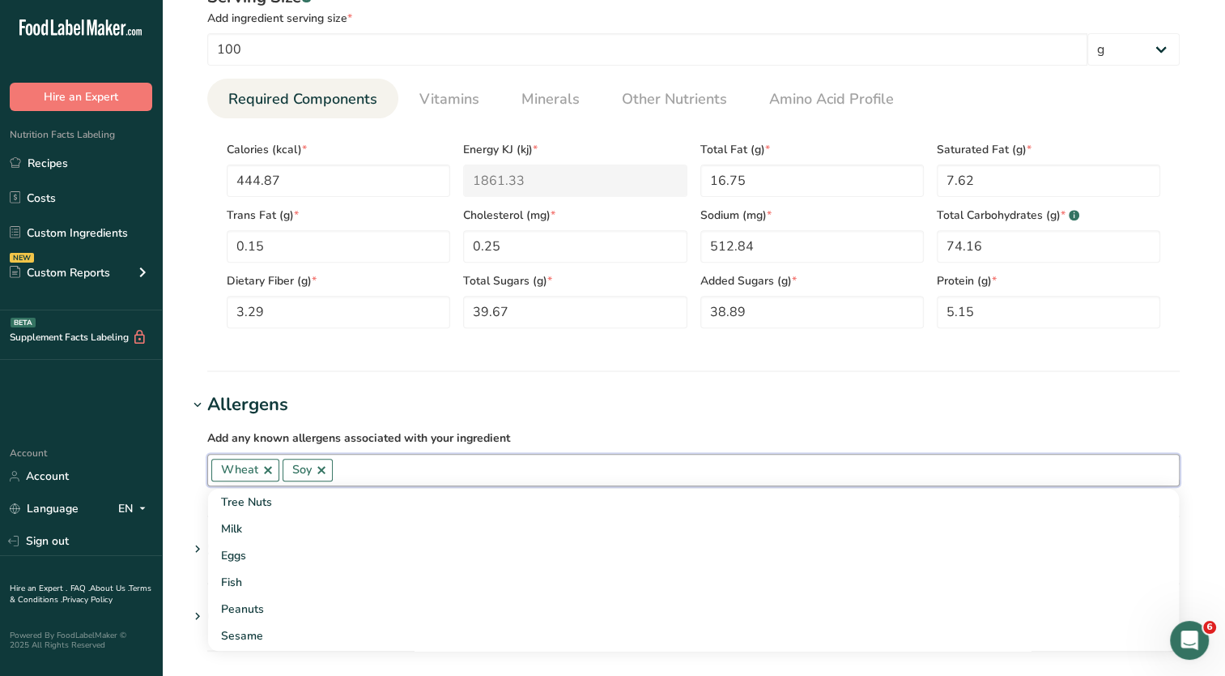
click at [554, 411] on h1 "Allergens" at bounding box center [694, 404] width 1012 height 27
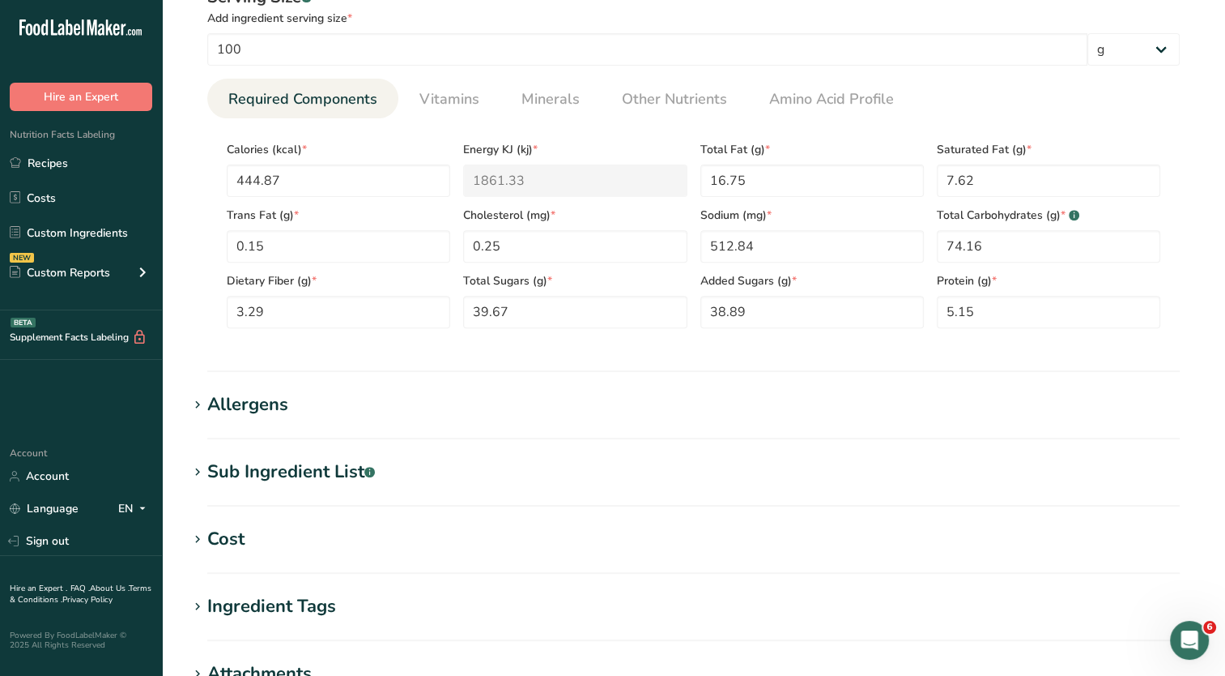
click at [468, 468] on h1 "Sub Ingredient List .a-a{fill:#347362;}.b-a{fill:#fff;}" at bounding box center [694, 471] width 1012 height 27
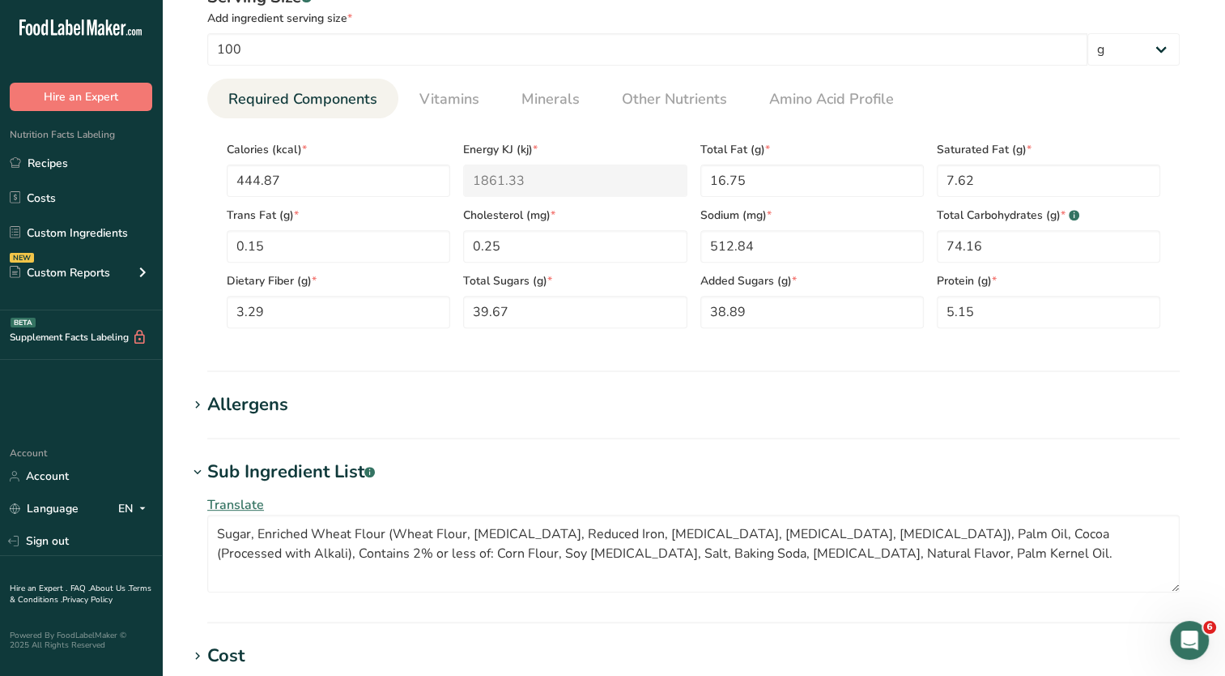
scroll to position [648, 0]
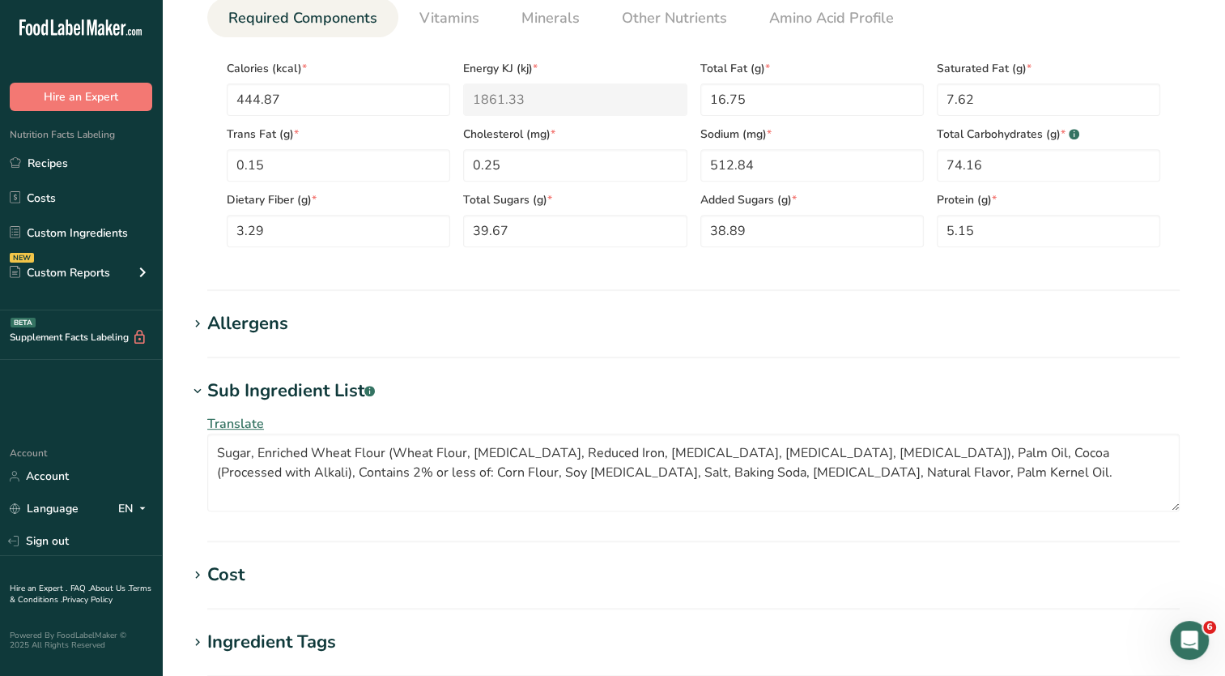
click at [459, 332] on h1 "Allergens" at bounding box center [694, 323] width 1012 height 27
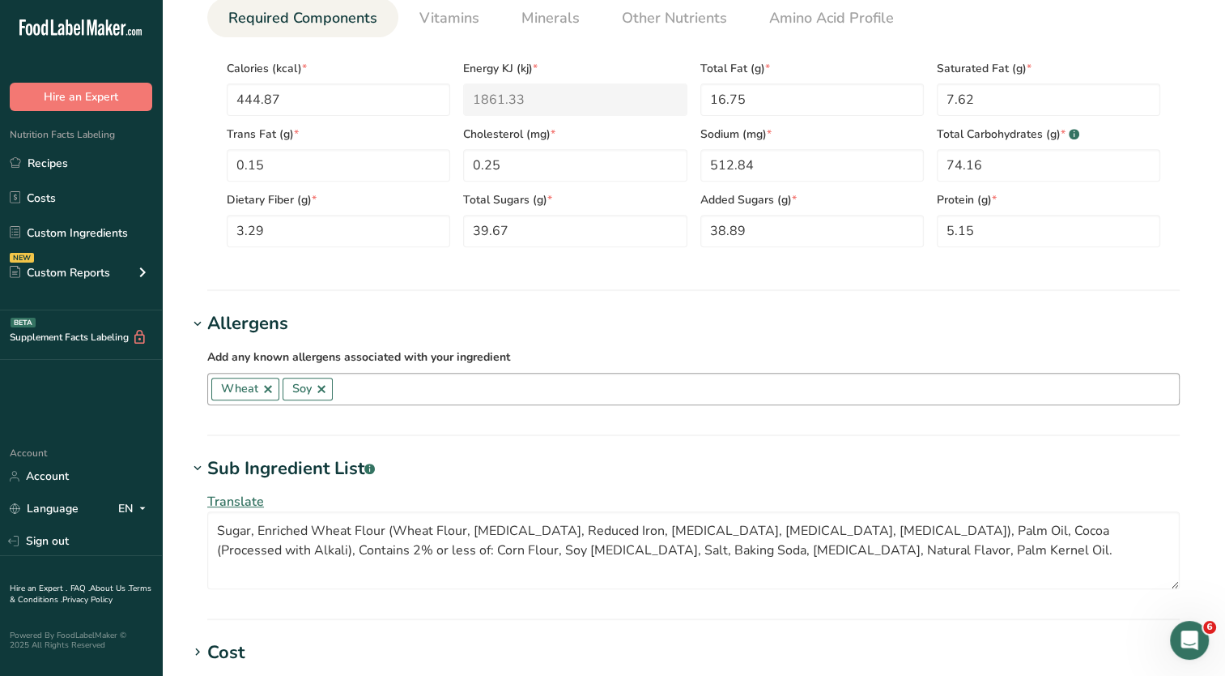
click at [460, 329] on h1 "Allergens" at bounding box center [694, 323] width 1012 height 27
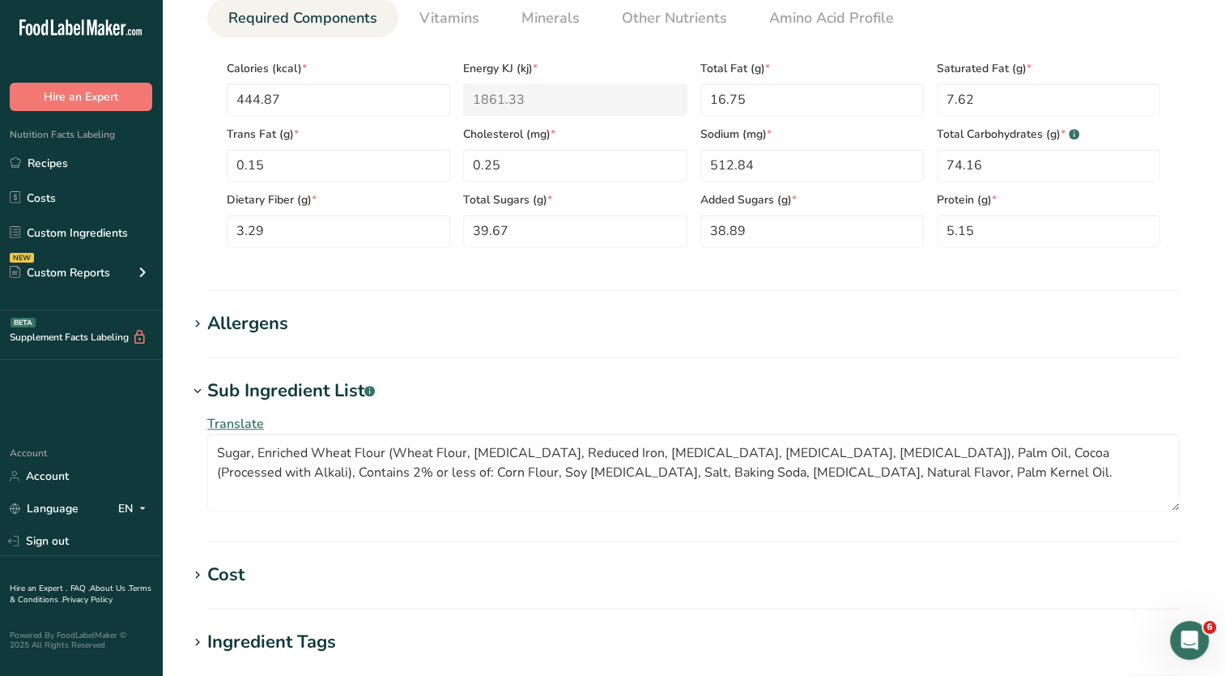
scroll to position [810, 0]
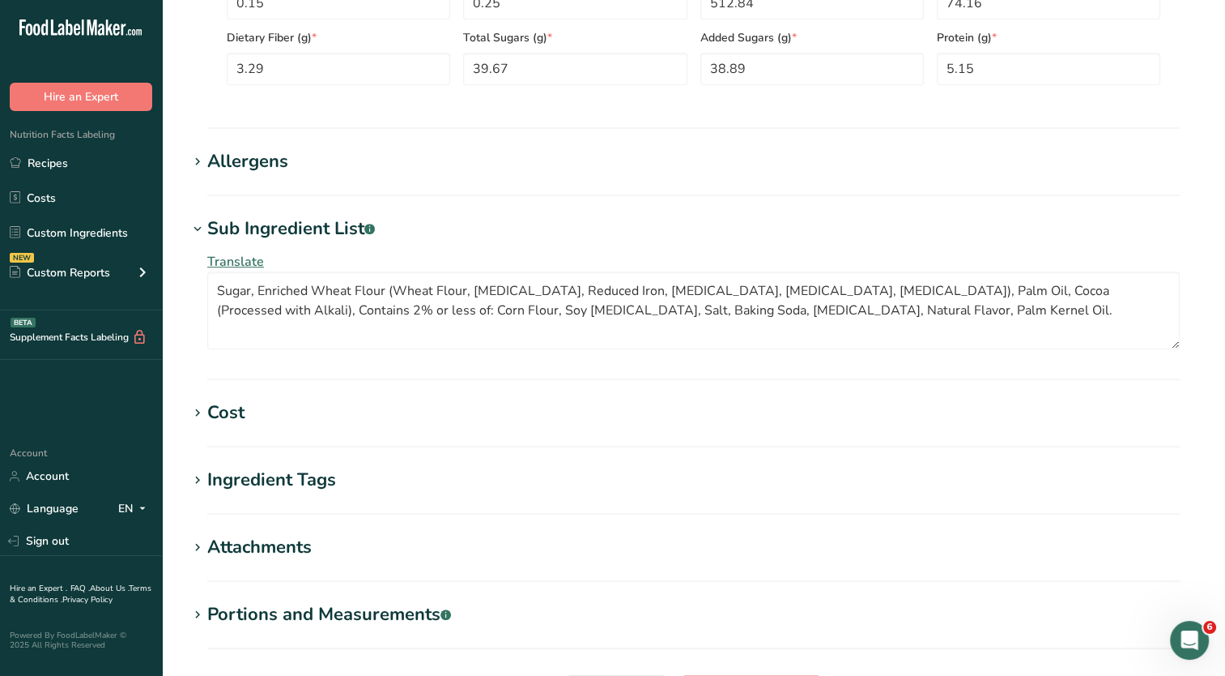
click at [484, 478] on h1 "Ingredient Tags" at bounding box center [694, 480] width 1012 height 27
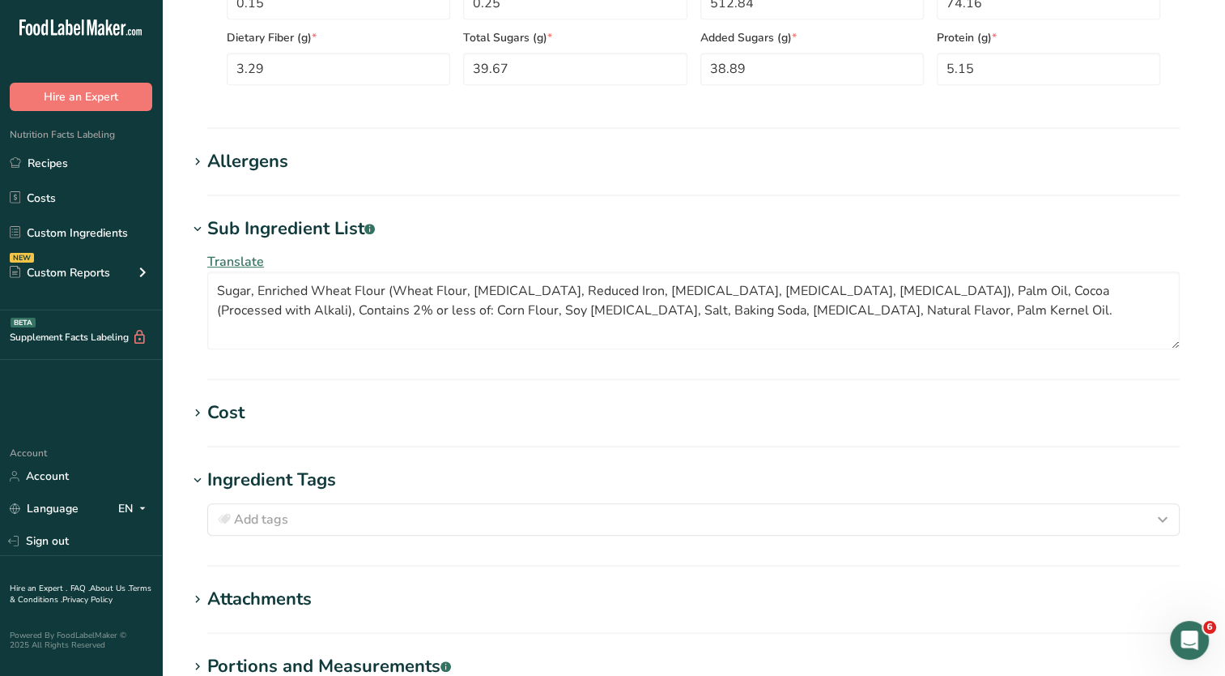
click at [484, 478] on h1 "Ingredient Tags" at bounding box center [694, 480] width 1012 height 27
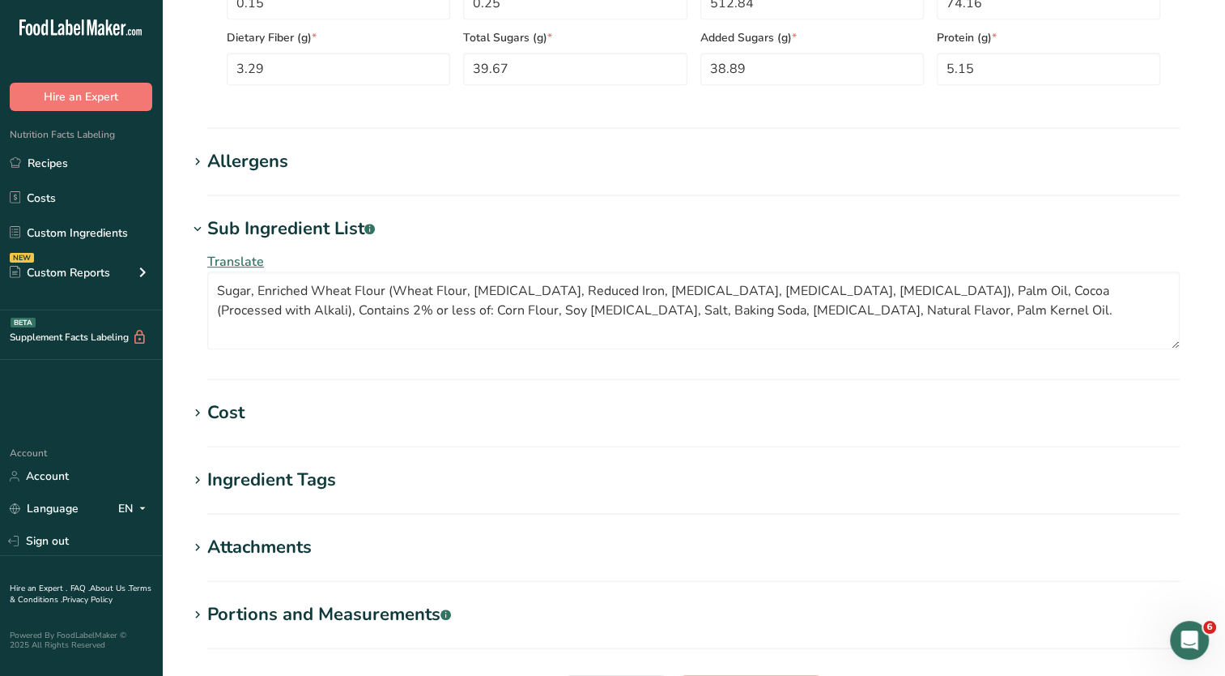
click at [445, 412] on h1 "Cost" at bounding box center [694, 412] width 1012 height 27
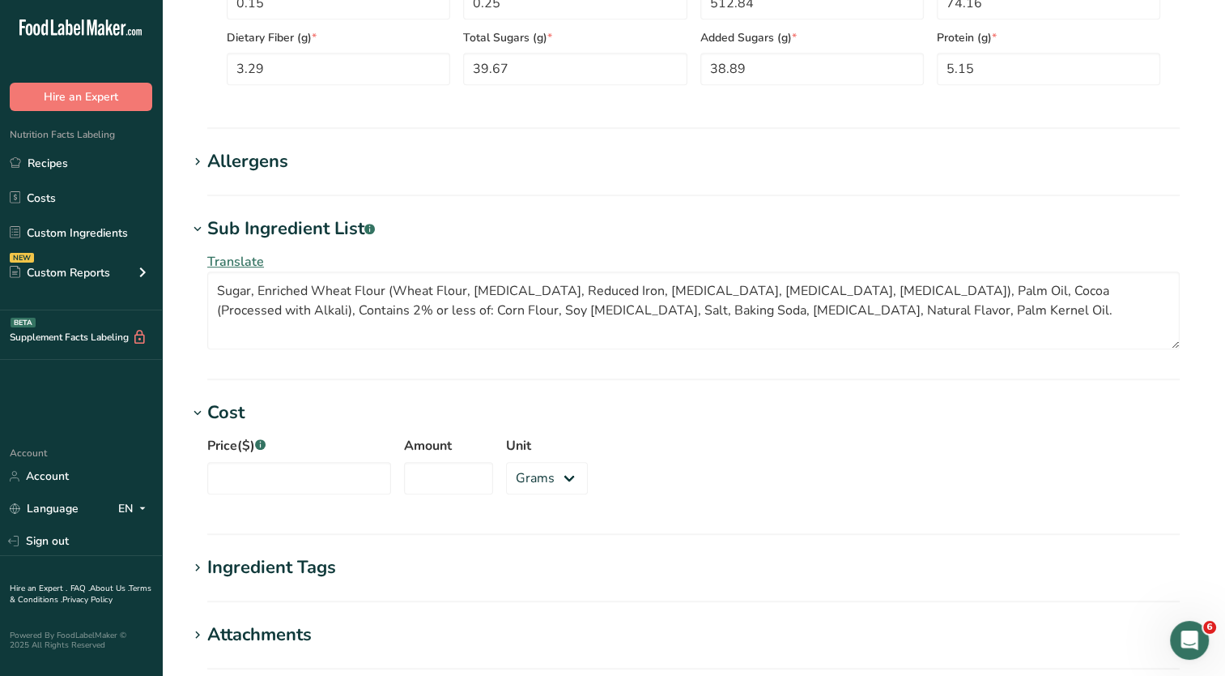
click at [457, 409] on h1 "Cost" at bounding box center [694, 412] width 1012 height 27
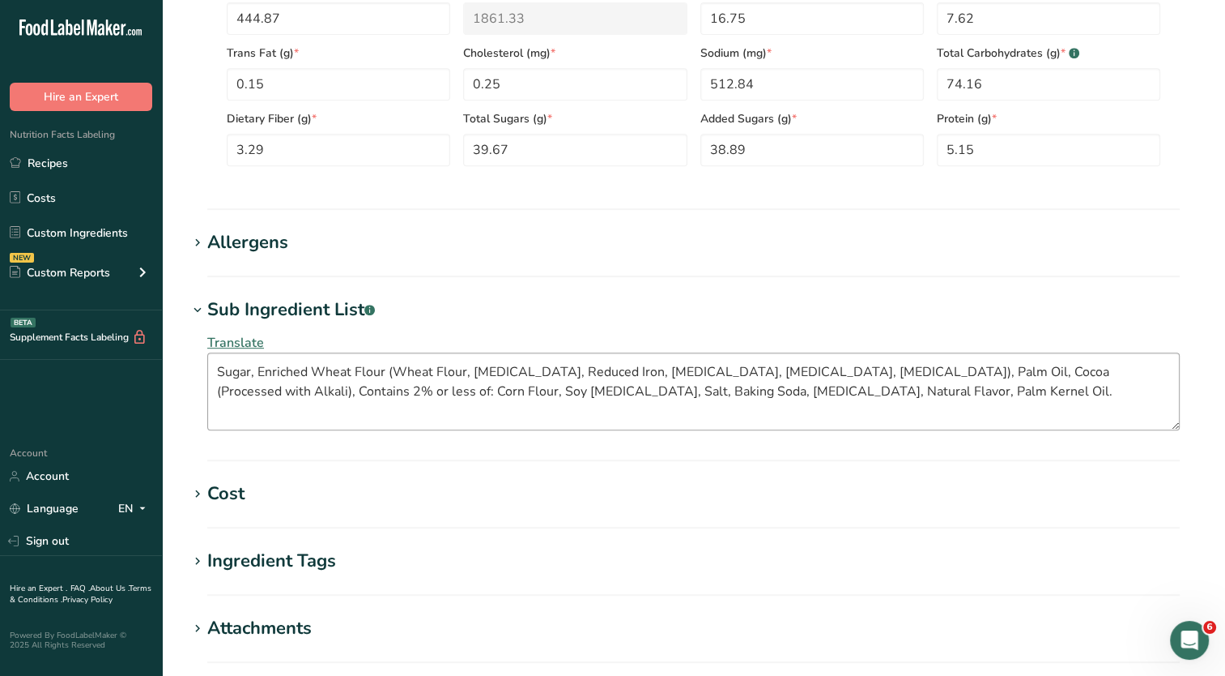
scroll to position [978, 0]
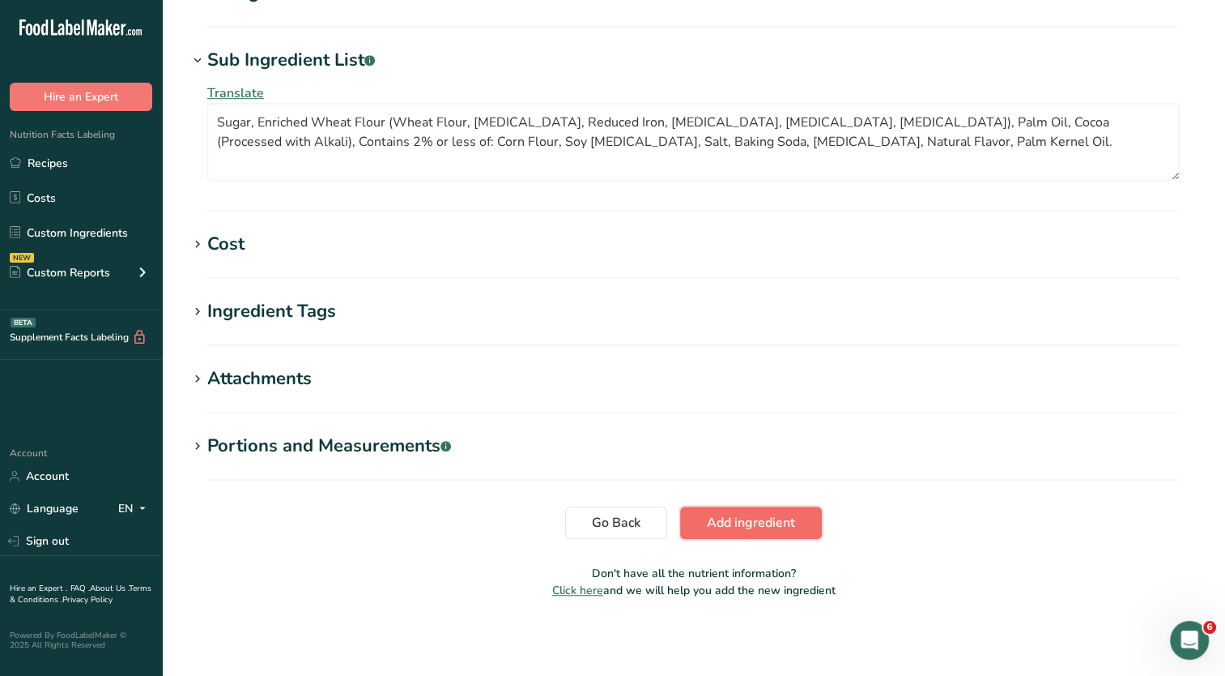
click at [767, 524] on span "Add ingredient" at bounding box center [751, 522] width 88 height 19
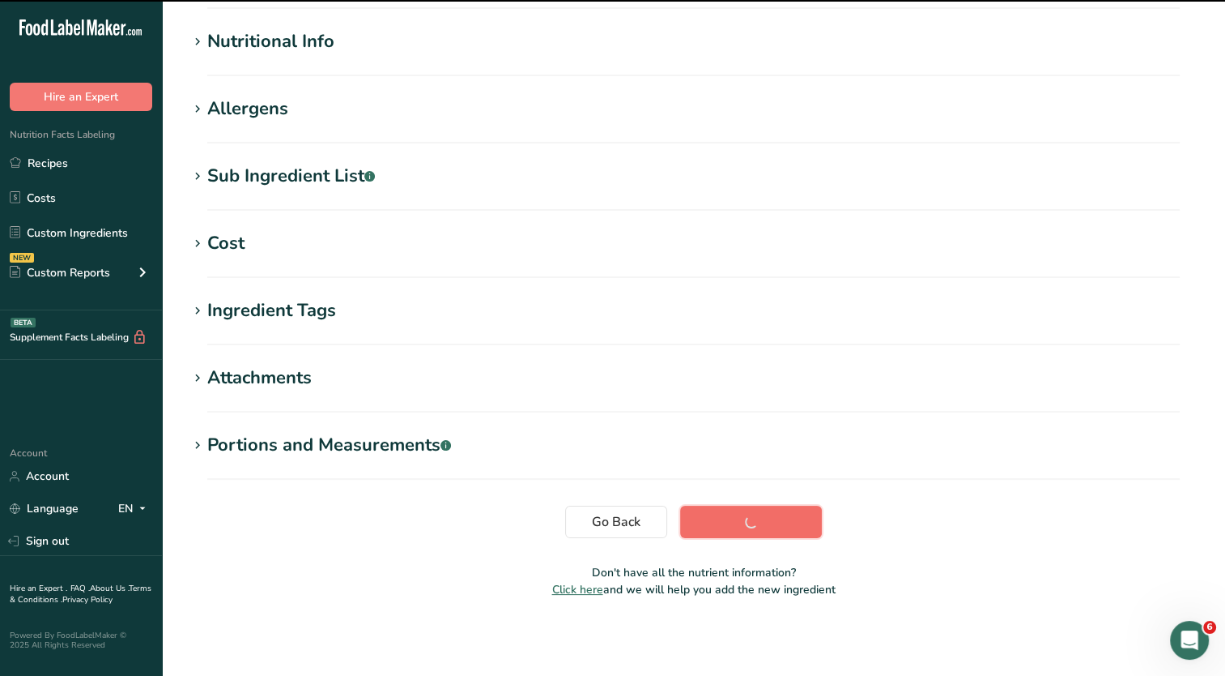
scroll to position [181, 0]
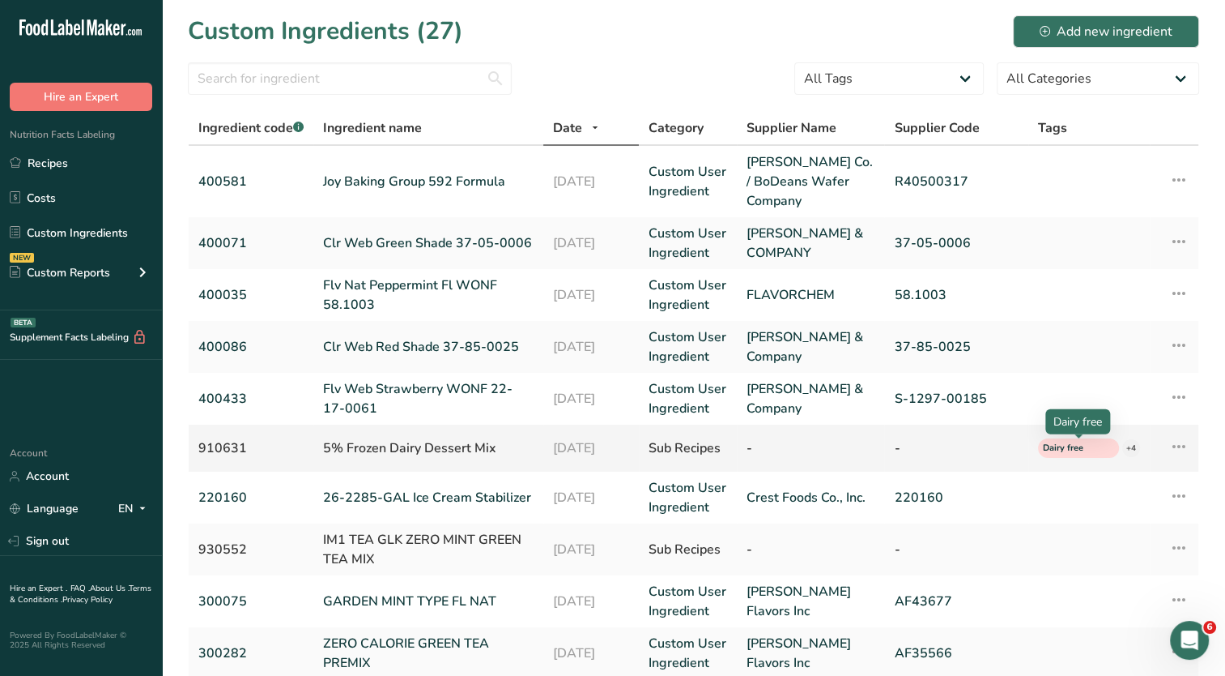
click at [1072, 446] on span "Dairy free" at bounding box center [1071, 448] width 57 height 14
click at [995, 448] on div "-" at bounding box center [956, 447] width 124 height 19
click at [1170, 448] on icon at bounding box center [1179, 446] width 19 height 29
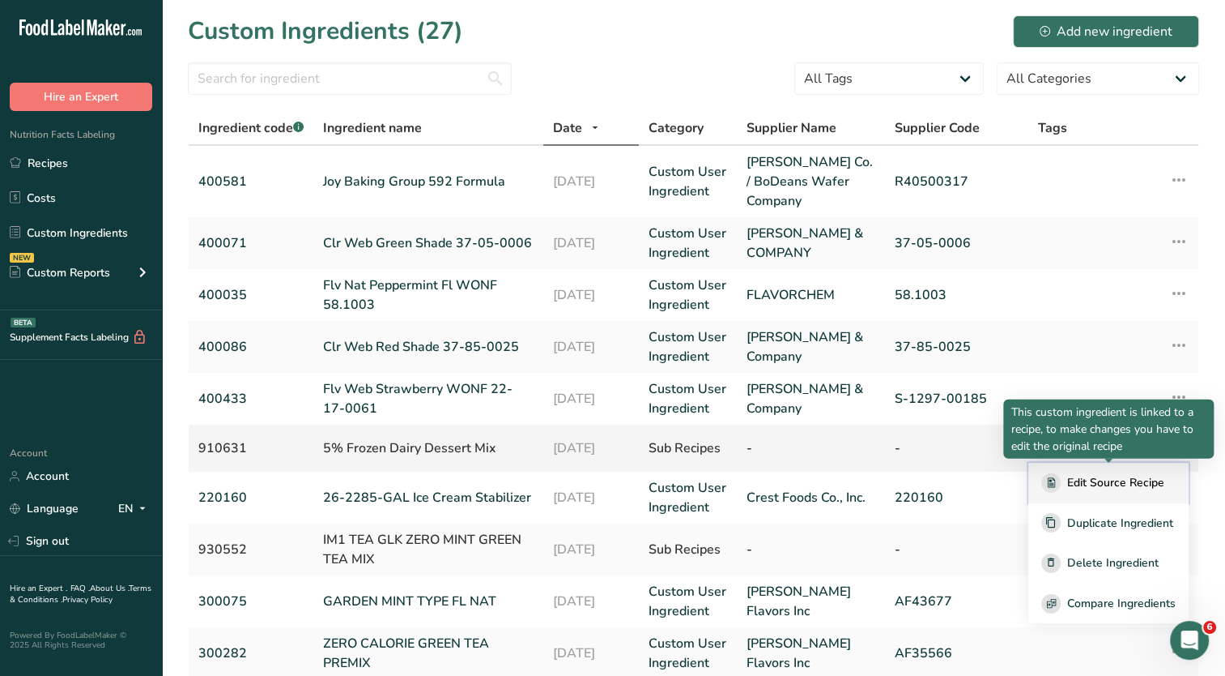
click at [1106, 484] on span "Edit Source Recipe" at bounding box center [1116, 482] width 97 height 17
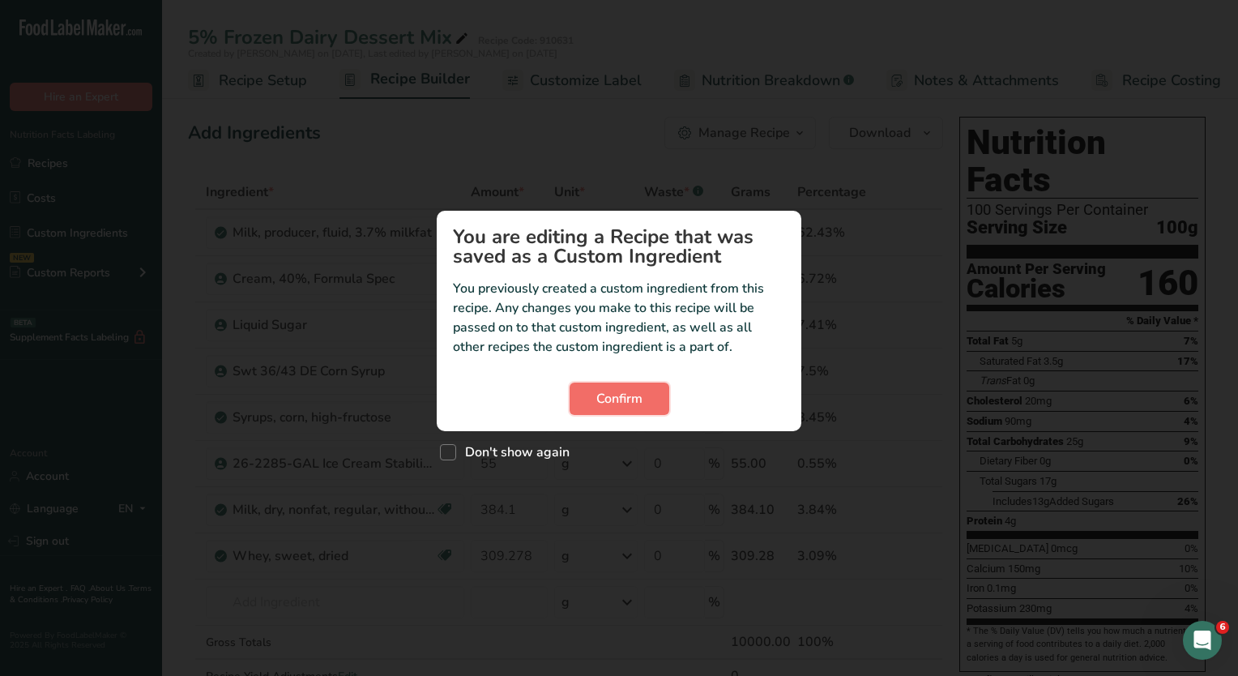
click at [637, 395] on span "Confirm" at bounding box center [619, 398] width 46 height 19
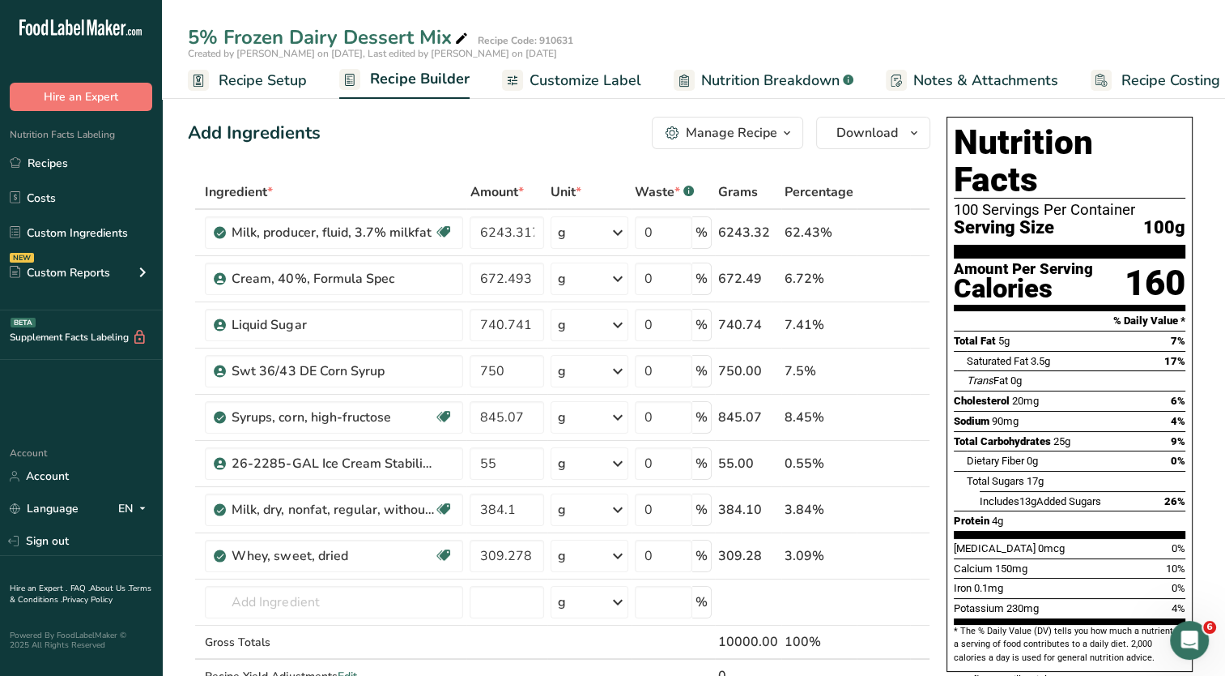
click at [564, 89] on span "Customize Label" at bounding box center [586, 81] width 112 height 22
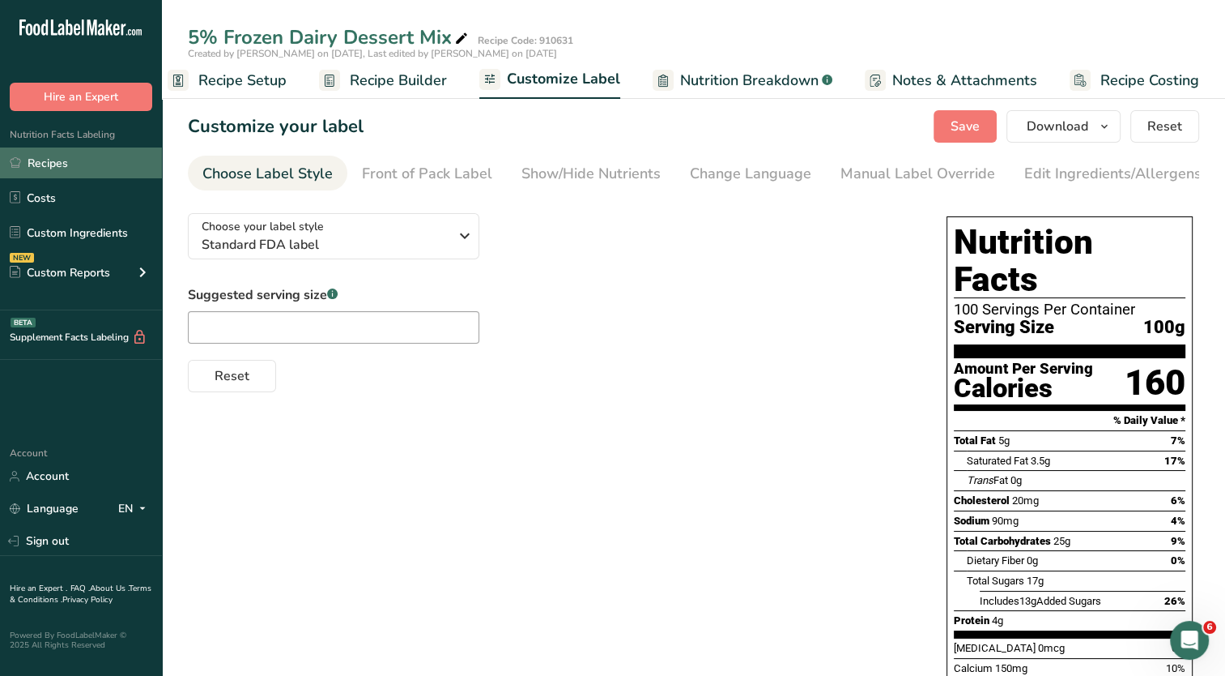
click at [68, 165] on link "Recipes" at bounding box center [81, 162] width 162 height 31
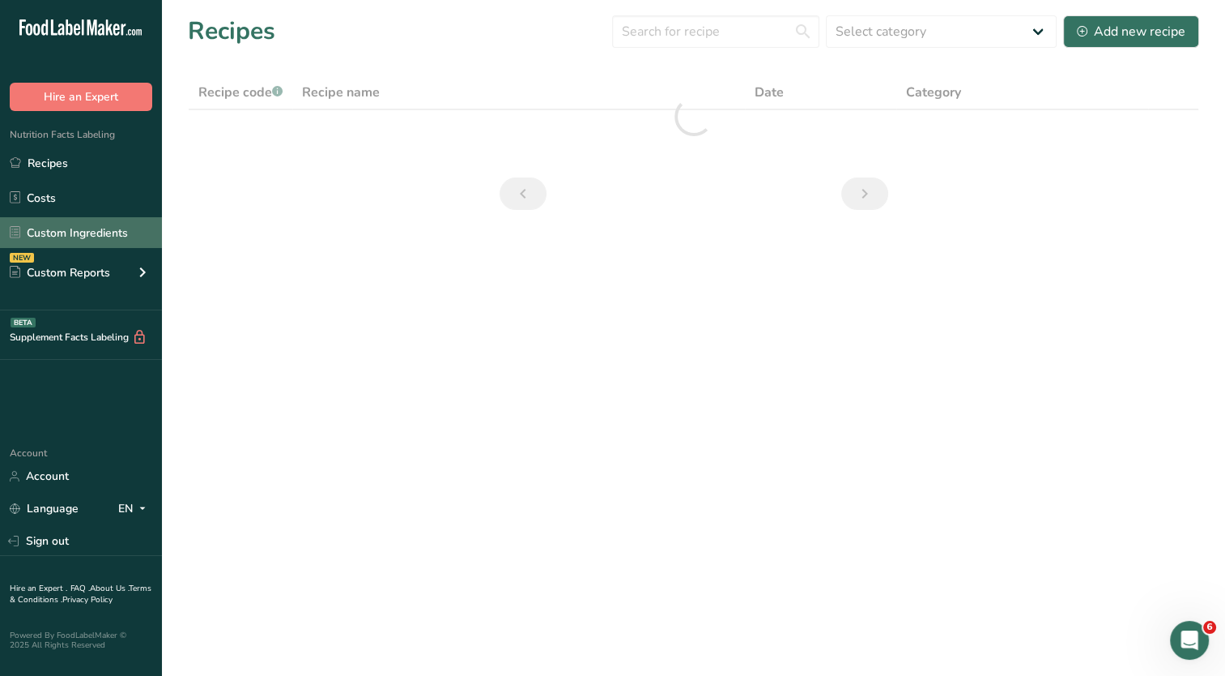
click at [102, 241] on link "Custom Ingredients" at bounding box center [81, 232] width 162 height 31
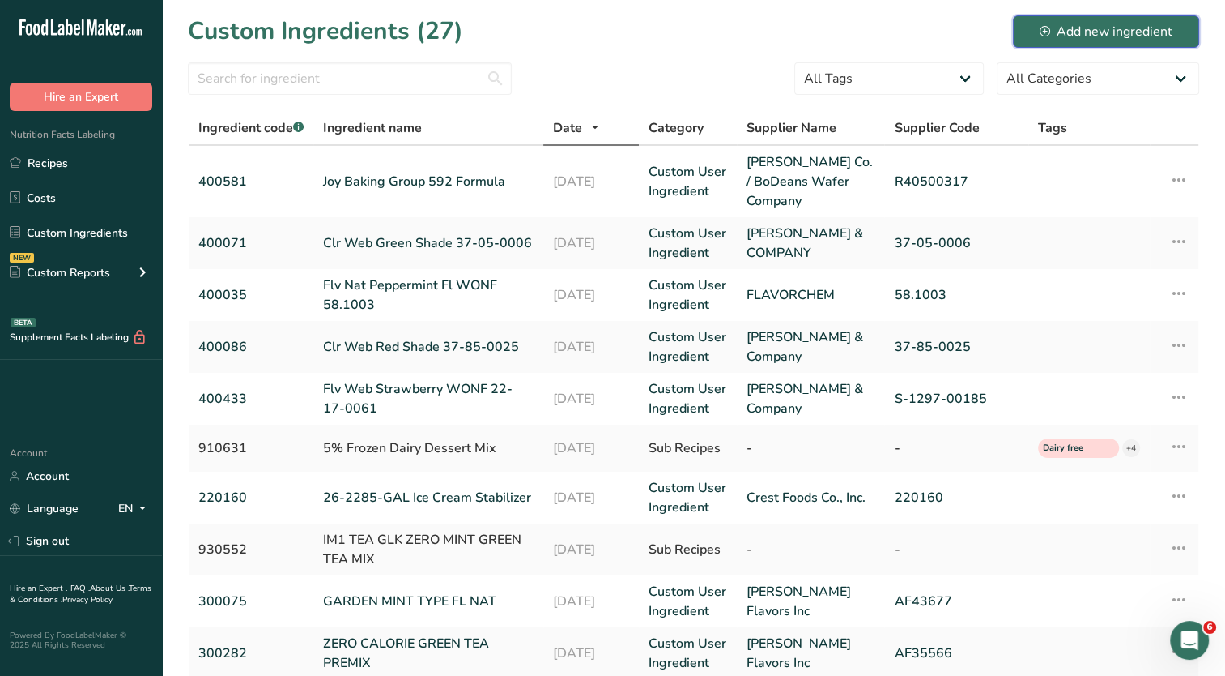
click at [1080, 37] on div "Add new ingredient" at bounding box center [1106, 31] width 133 height 19
click at [490, 180] on link "Joy Baking Group 592 Formula" at bounding box center [428, 181] width 211 height 19
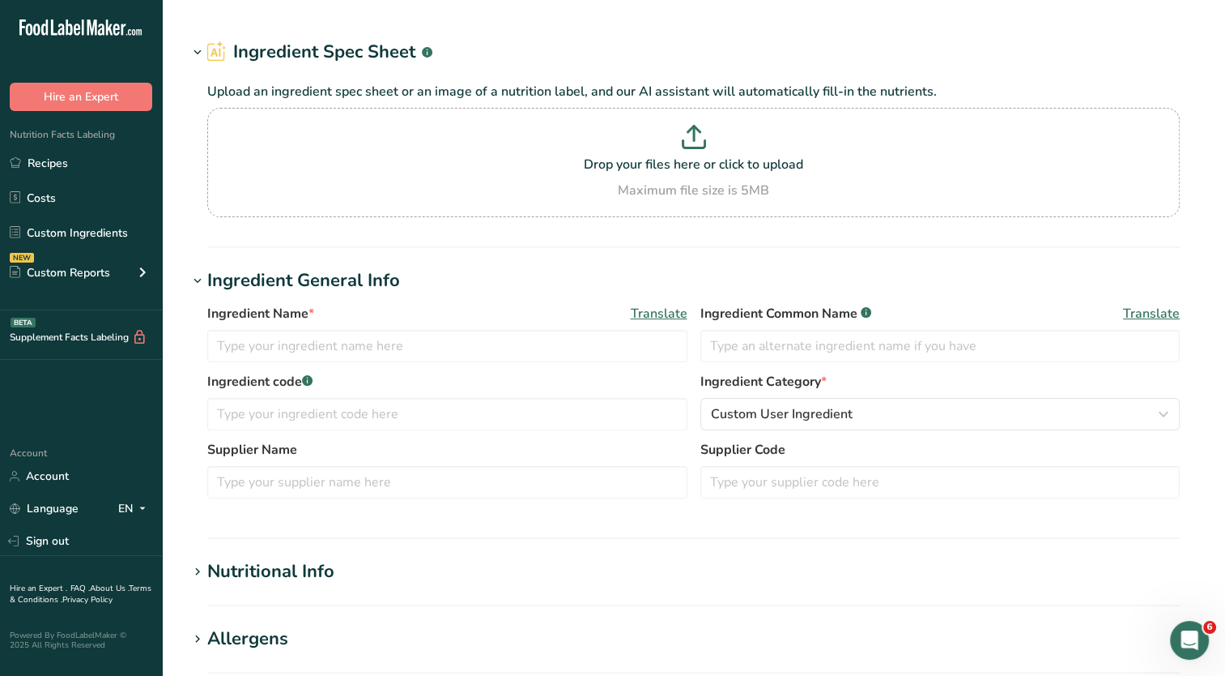
type input "Joy Baking Group 592 Formula"
type input "Crushed Cookies"
type input "400581"
type input "Joy Cone Co. / BoDeans Wafer Company"
type input "R40500317"
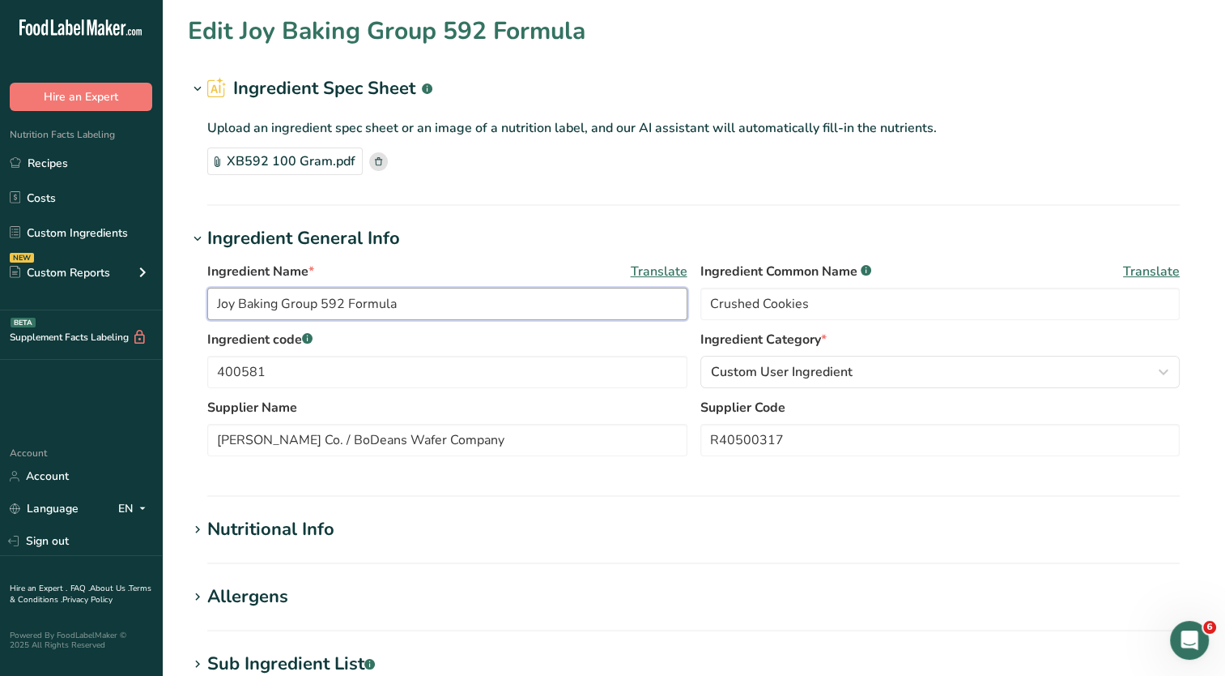
drag, startPoint x: 322, startPoint y: 304, endPoint x: 39, endPoint y: 300, distance: 283.5
click at [39, 300] on div ".a-20{fill:#fff;} Hire an Expert Nutrition Facts Labeling Recipes Costs Custom …" at bounding box center [612, 581] width 1225 height 1163
paste input "INC JC COOKIE PIECES XB592"
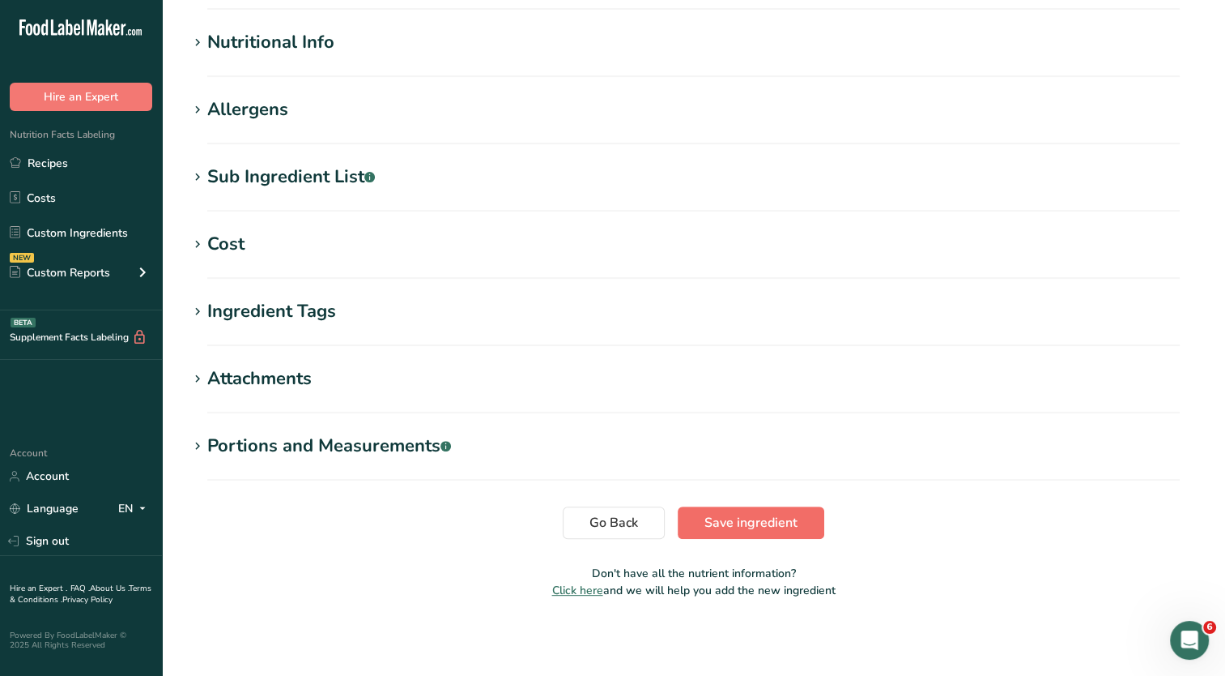
type input "INC JC COOKIE PIECES XB592"
click at [763, 516] on span "Save ingredient" at bounding box center [751, 522] width 93 height 19
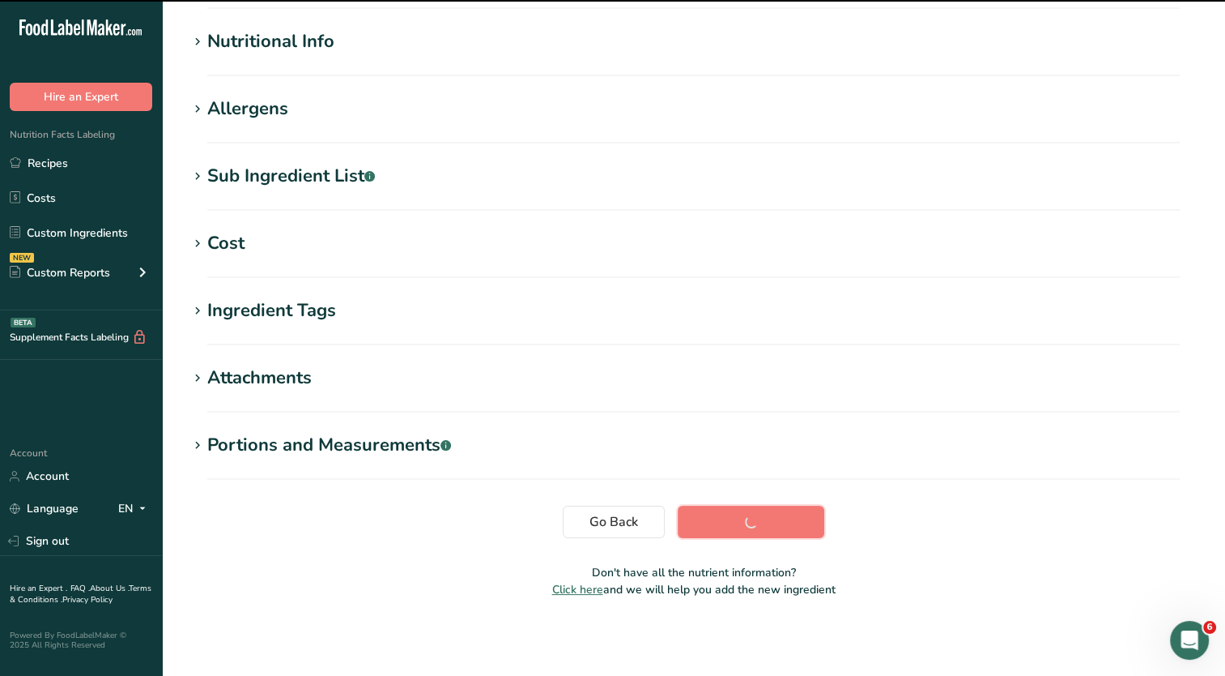
scroll to position [181, 0]
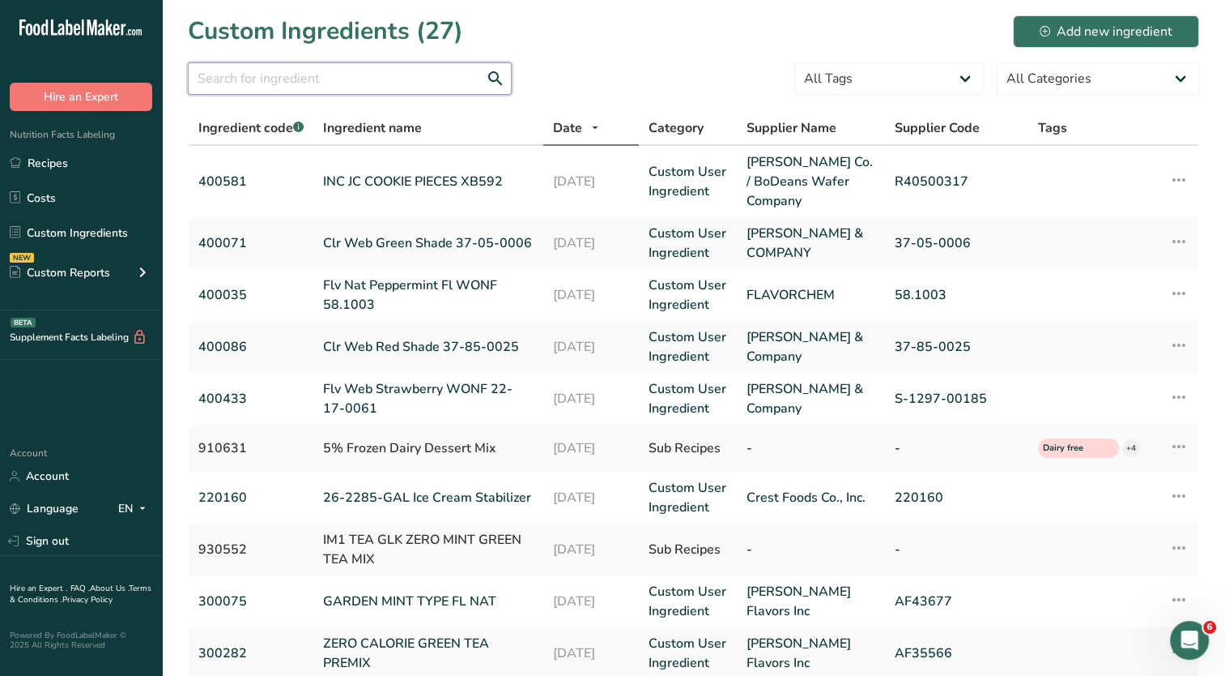
click at [274, 80] on input "text" at bounding box center [350, 78] width 324 height 32
type input "N"
click at [1075, 449] on span "Dairy free" at bounding box center [1071, 448] width 57 height 14
click at [52, 169] on link "Recipes" at bounding box center [81, 162] width 162 height 31
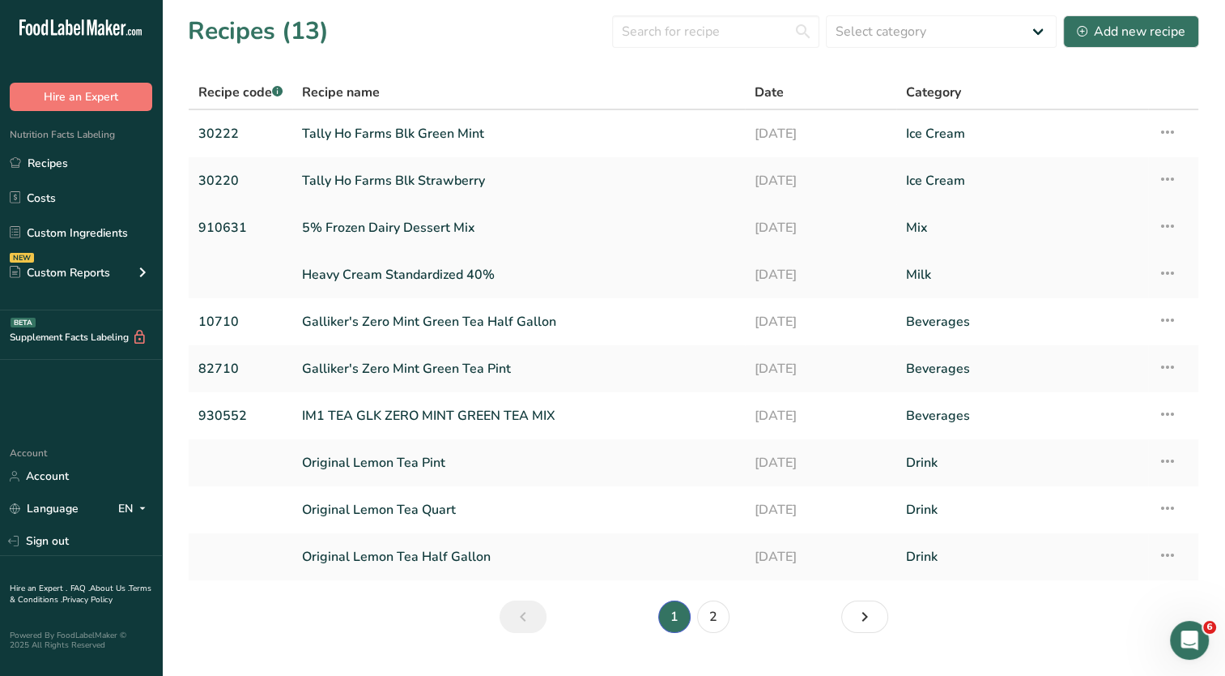
click at [494, 219] on link "5% Frozen Dairy Dessert Mix" at bounding box center [518, 228] width 433 height 34
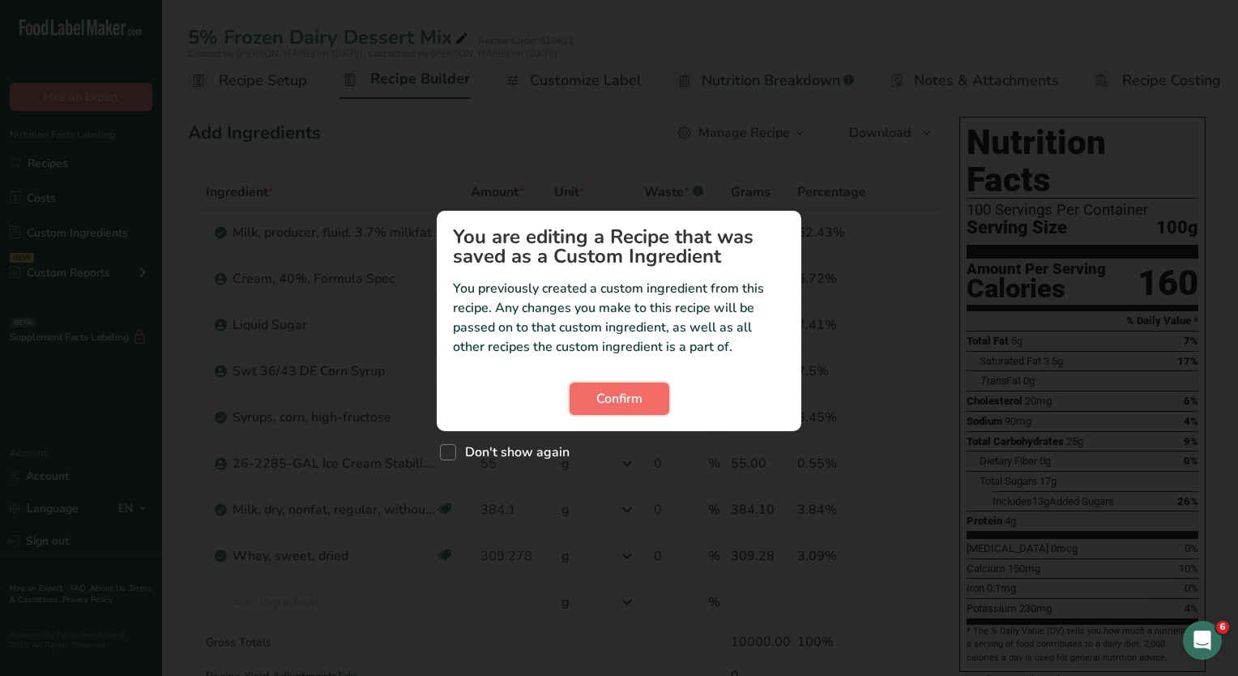
click at [645, 401] on button "Confirm" at bounding box center [619, 398] width 100 height 32
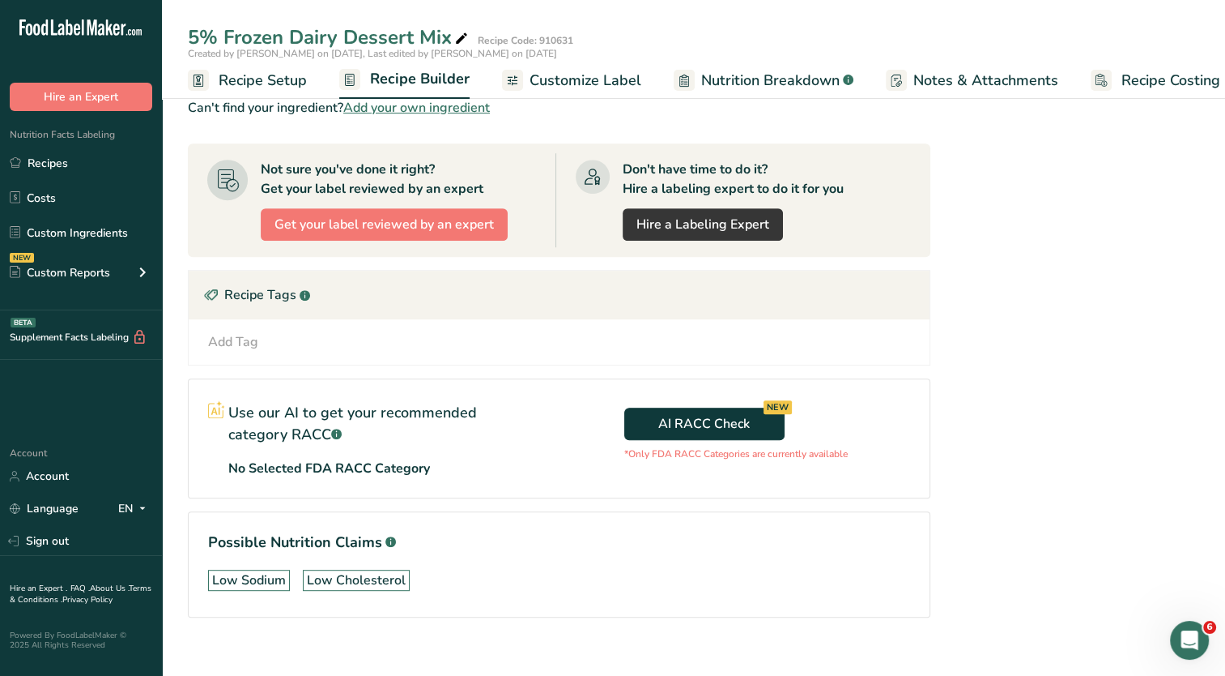
scroll to position [663, 0]
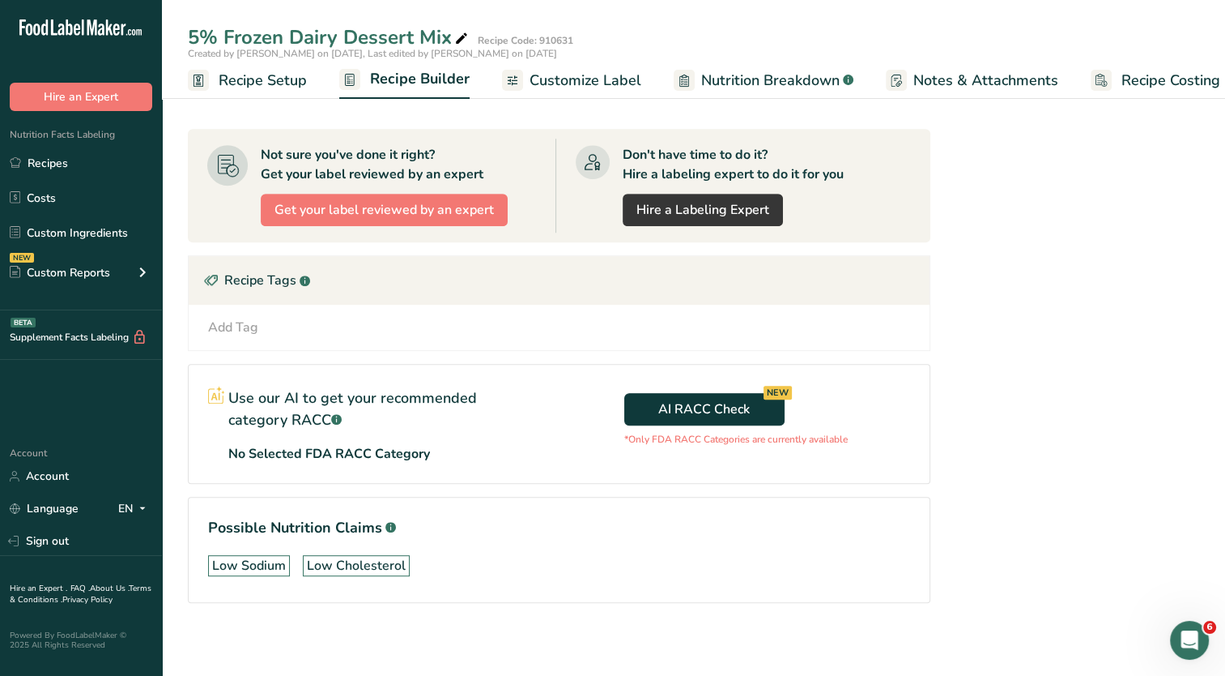
click at [228, 326] on div "Add Tag" at bounding box center [233, 327] width 50 height 19
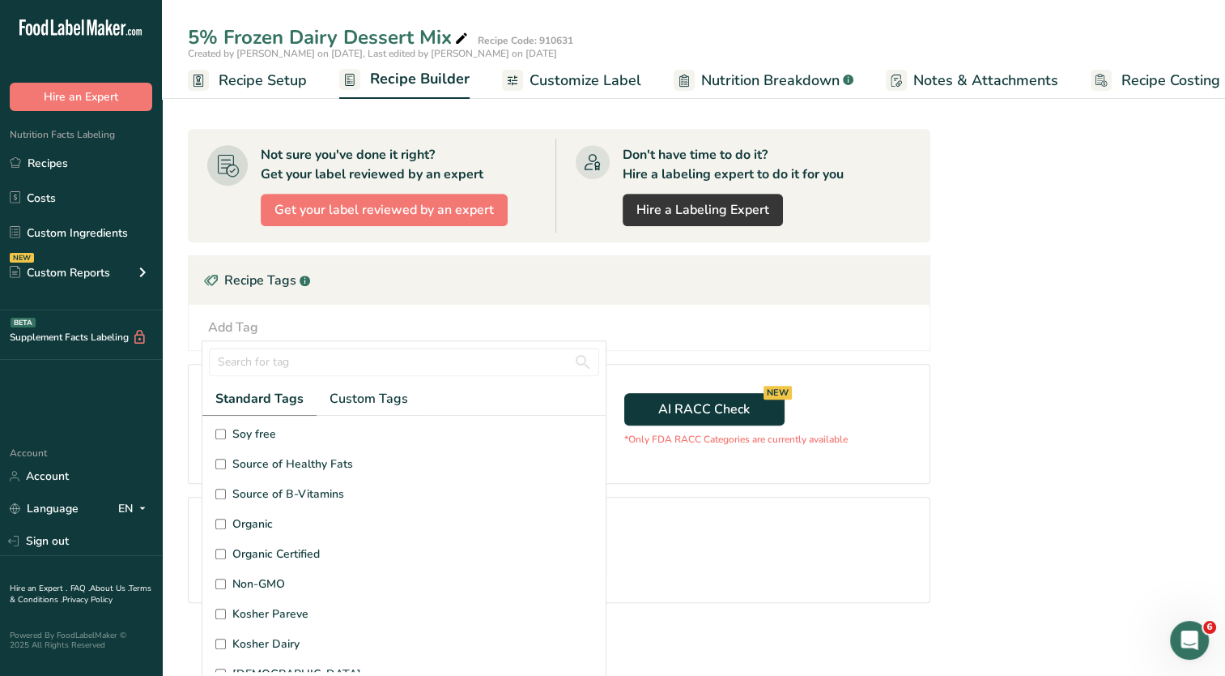
scroll to position [386, 0]
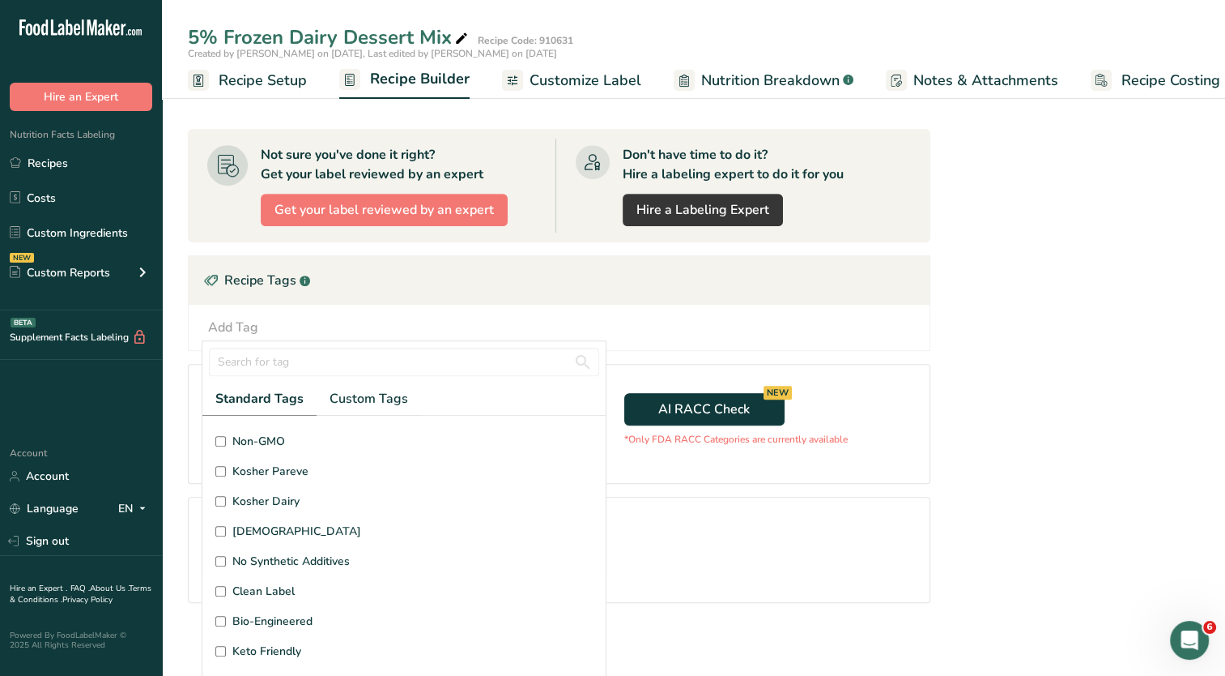
click at [251, 320] on div "Add Tag" at bounding box center [233, 327] width 50 height 19
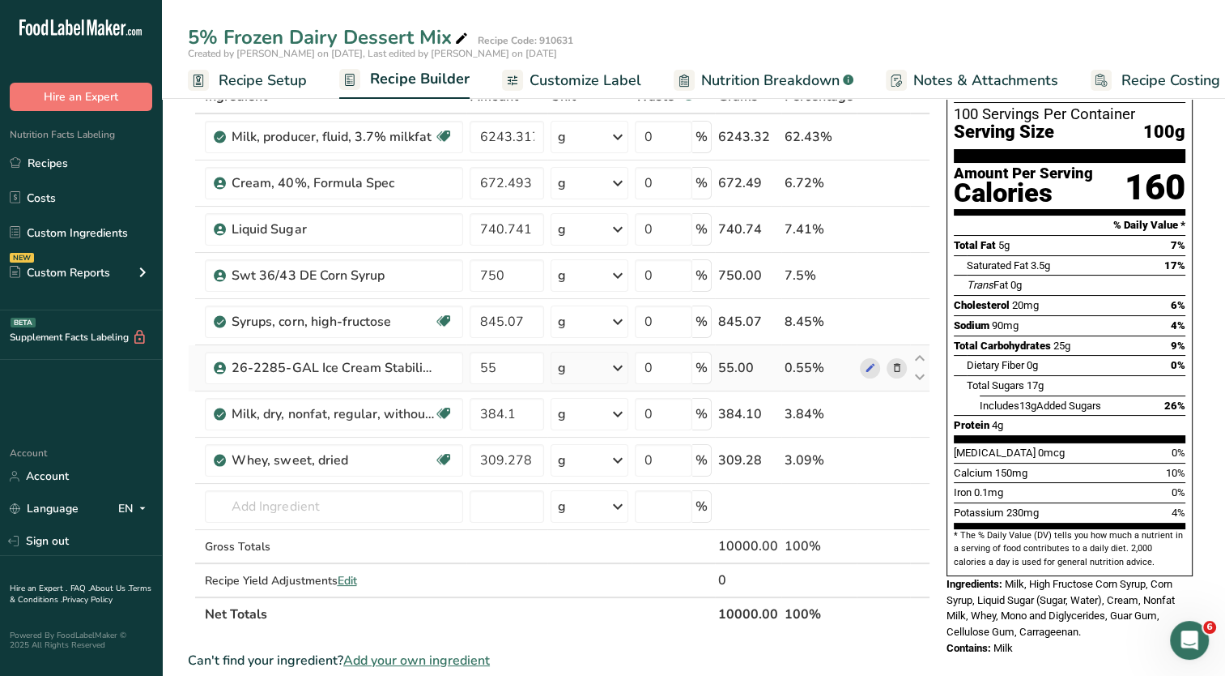
scroll to position [0, 0]
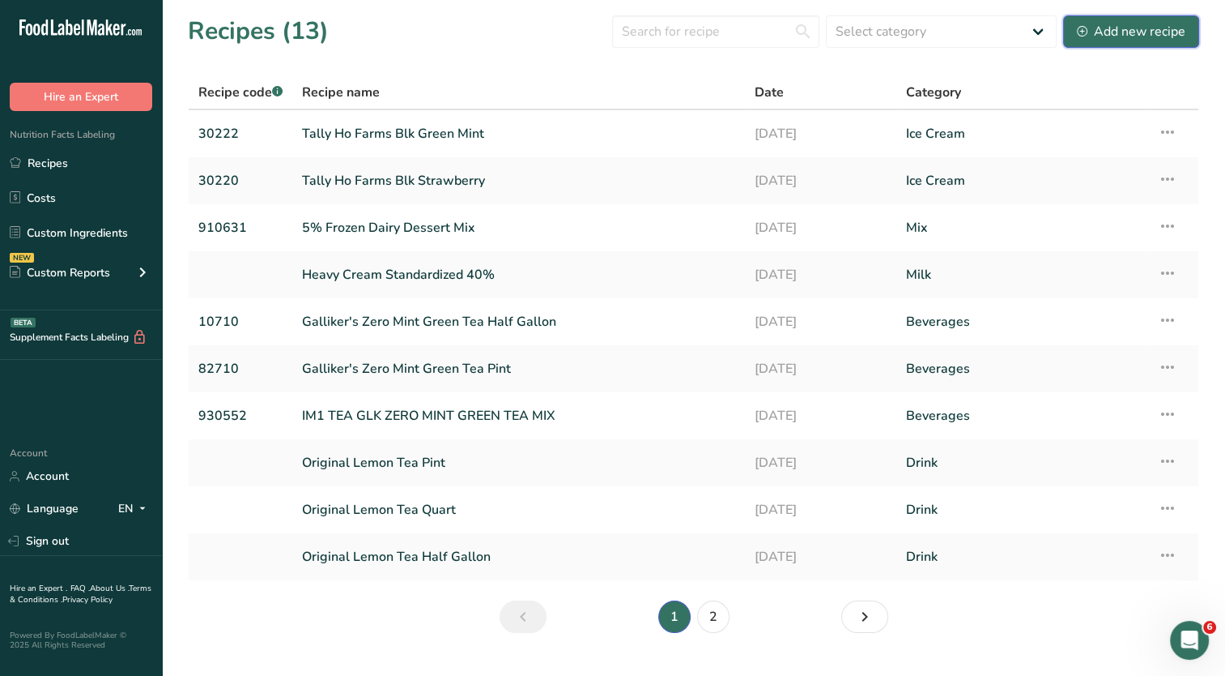
click at [1138, 31] on div "Add new recipe" at bounding box center [1131, 31] width 109 height 19
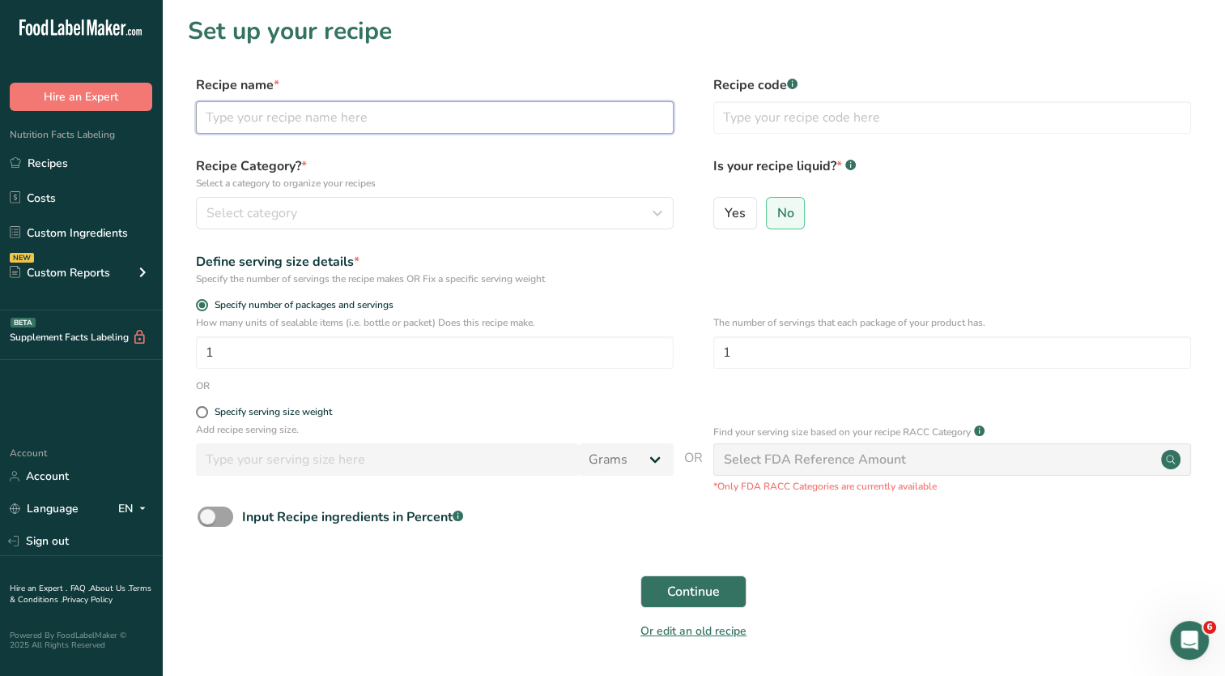
click at [331, 118] on input "text" at bounding box center [435, 117] width 478 height 32
type input "T"
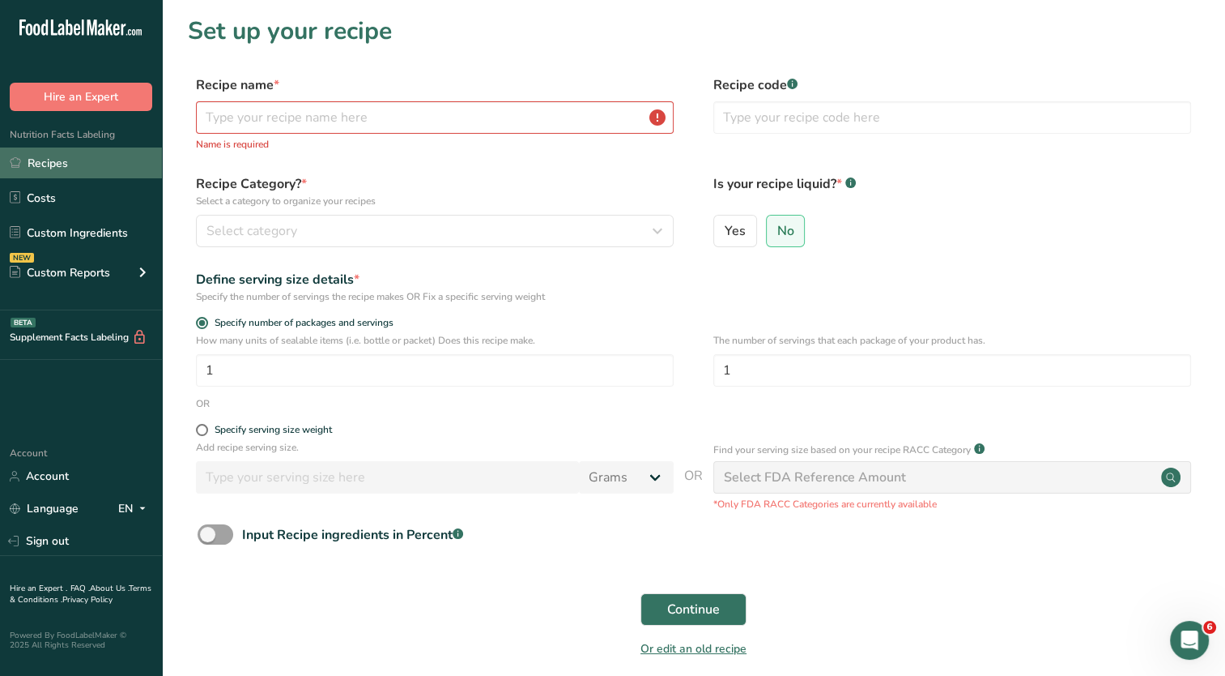
click at [84, 167] on link "Recipes" at bounding box center [81, 162] width 162 height 31
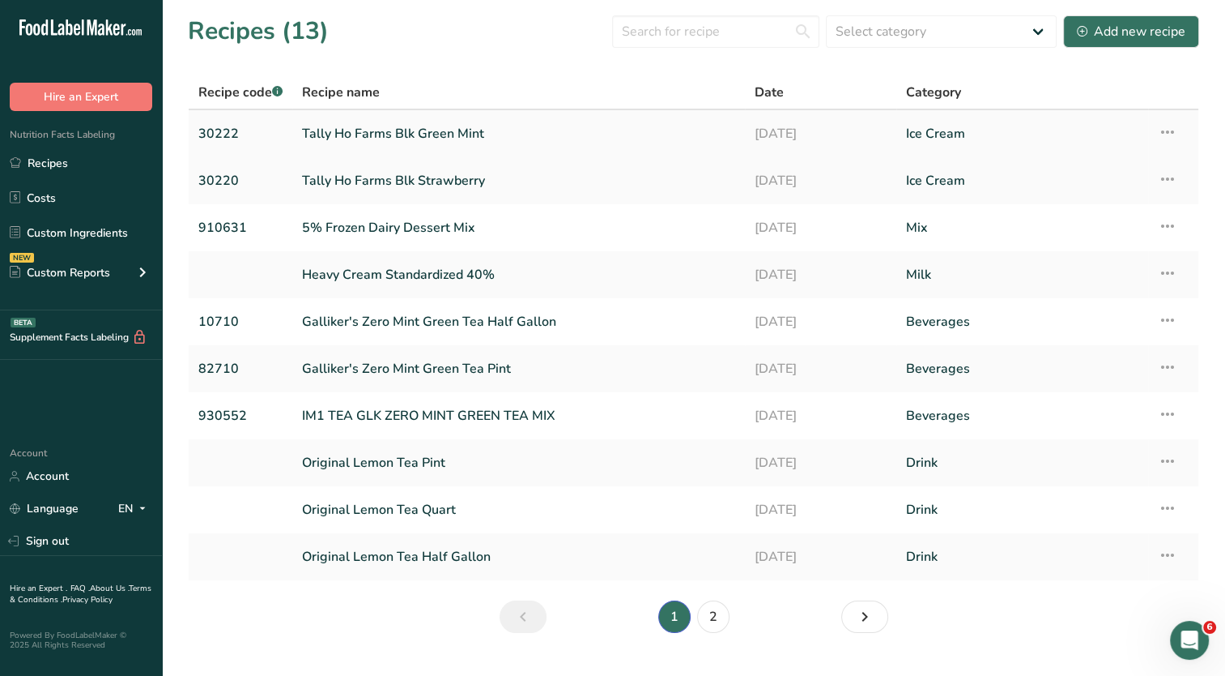
click at [440, 130] on link "Tally Ho Farms Blk Green Mint" at bounding box center [518, 134] width 433 height 34
click at [1173, 131] on icon at bounding box center [1167, 131] width 19 height 29
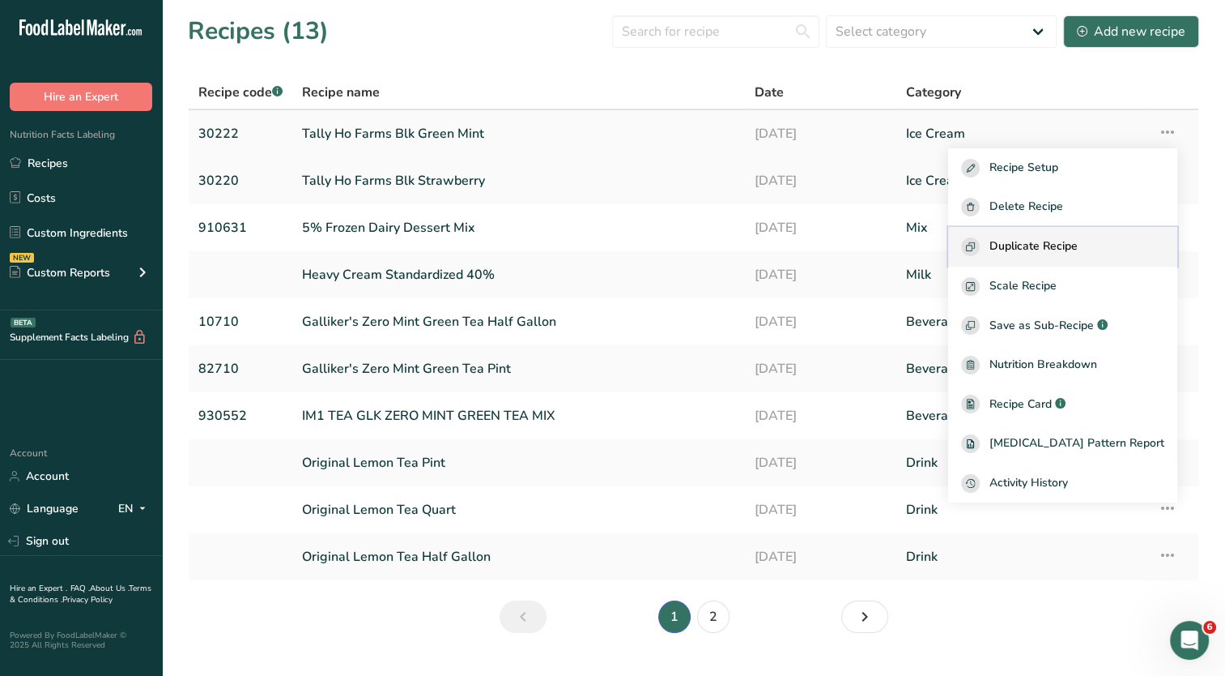
click at [1075, 239] on span "Duplicate Recipe" at bounding box center [1034, 246] width 88 height 19
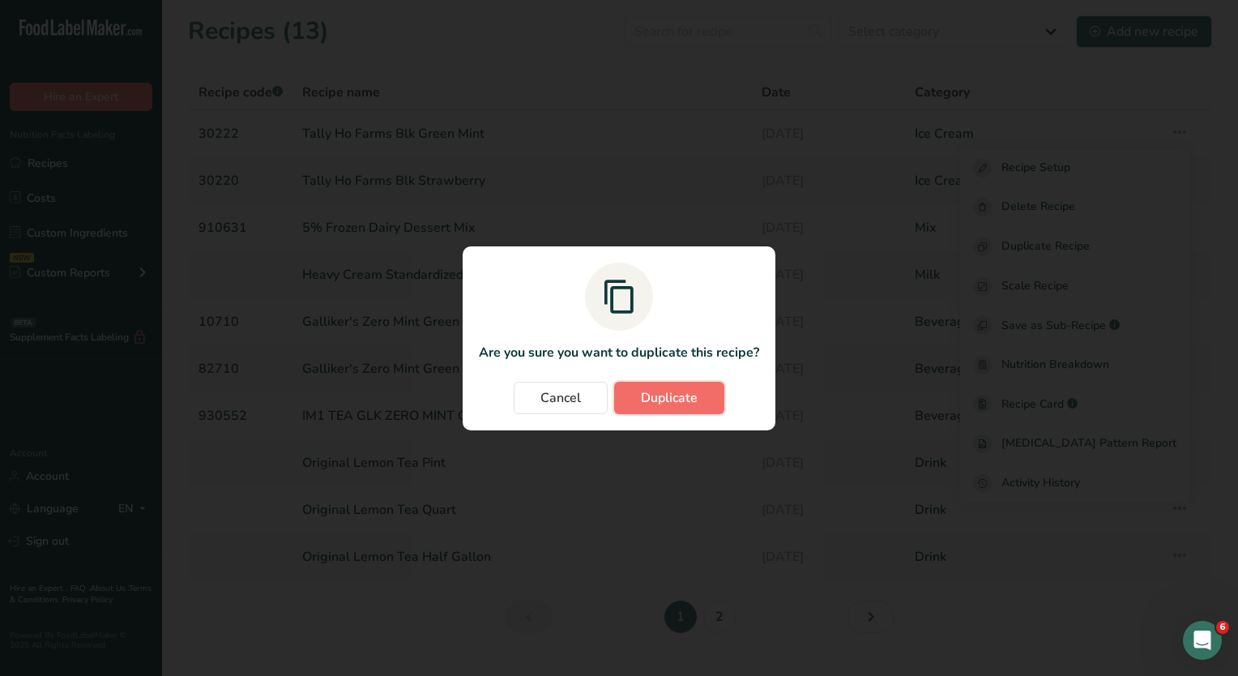
click at [676, 398] on span "Duplicate" at bounding box center [669, 397] width 57 height 19
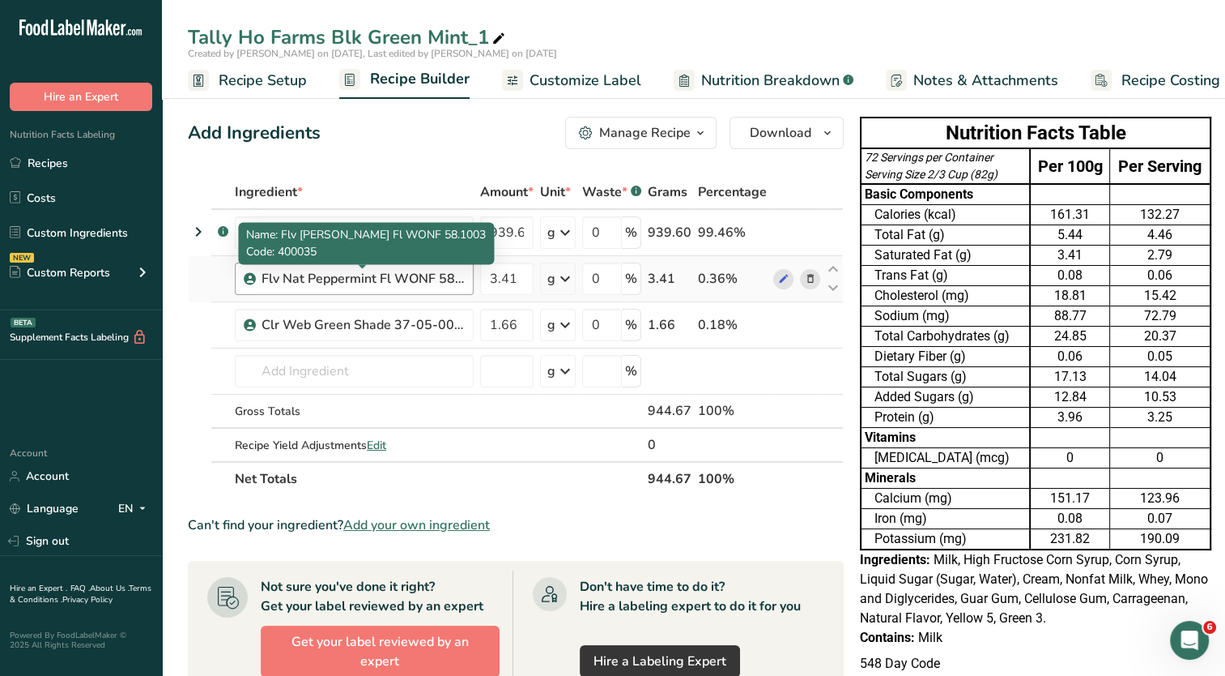
click at [352, 277] on div "Flv Nat Peppermint Fl WONF 58.1003" at bounding box center [363, 278] width 202 height 19
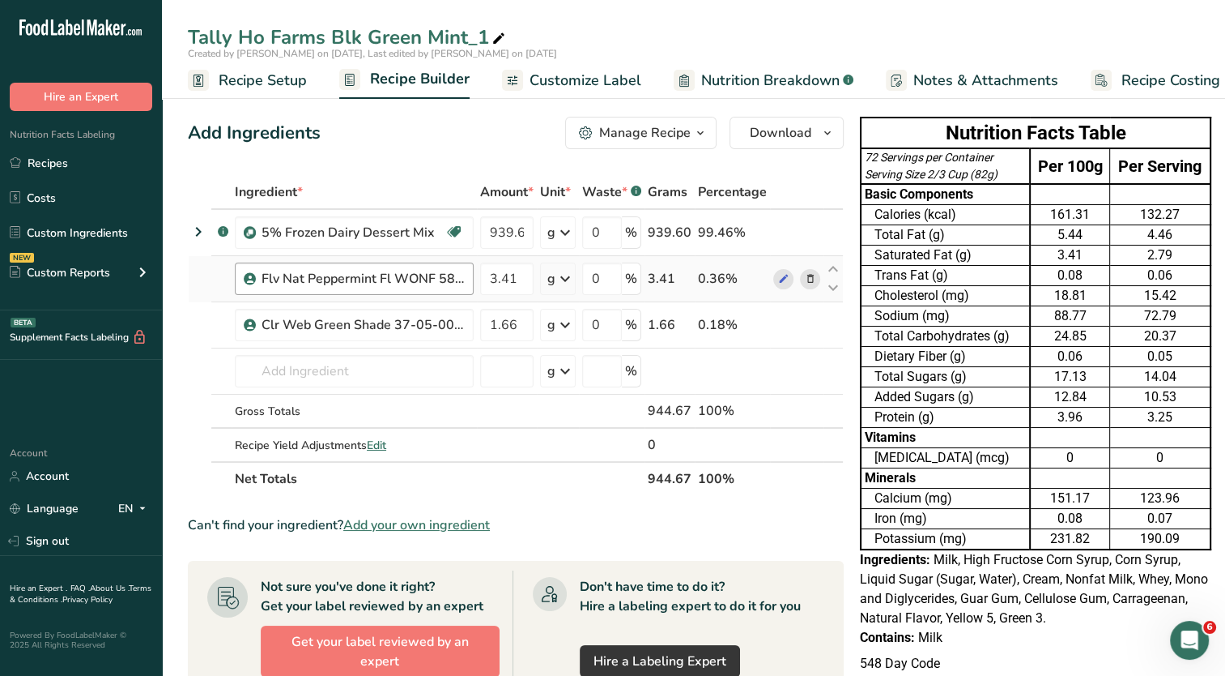
drag, startPoint x: 454, startPoint y: 276, endPoint x: 428, endPoint y: 275, distance: 25.9
click at [428, 275] on div "Flv Nat Peppermint Fl WONF 58.1003" at bounding box center [363, 278] width 202 height 19
click at [782, 278] on icon at bounding box center [783, 279] width 11 height 17
click at [809, 280] on icon at bounding box center [810, 279] width 11 height 17
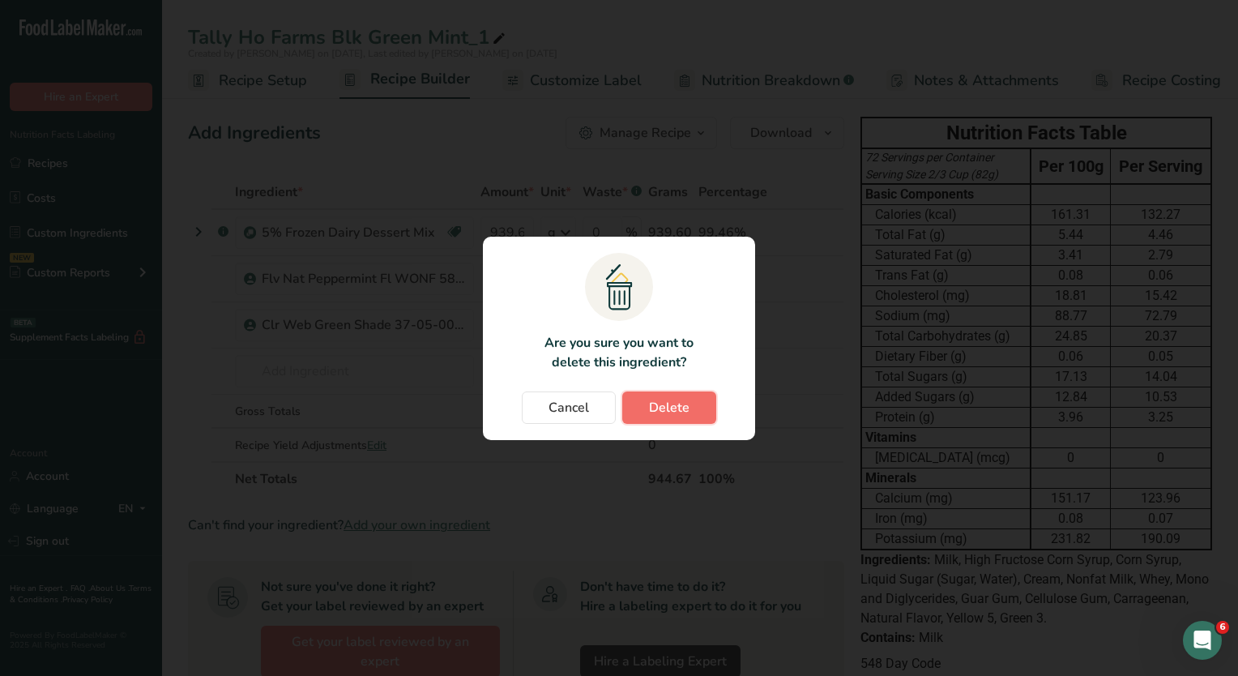
click at [677, 413] on span "Delete" at bounding box center [669, 407] width 40 height 19
type input "1.66"
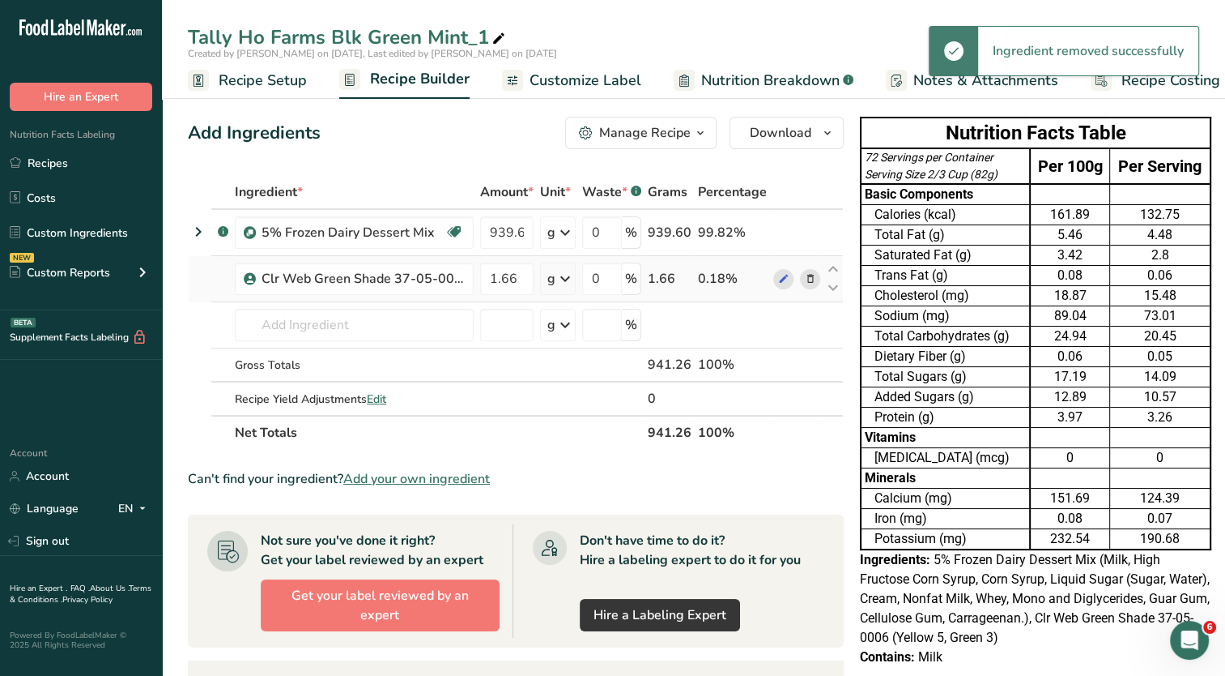
click at [748, 270] on div "0.18%" at bounding box center [732, 278] width 69 height 19
click at [805, 280] on icon at bounding box center [810, 279] width 11 height 17
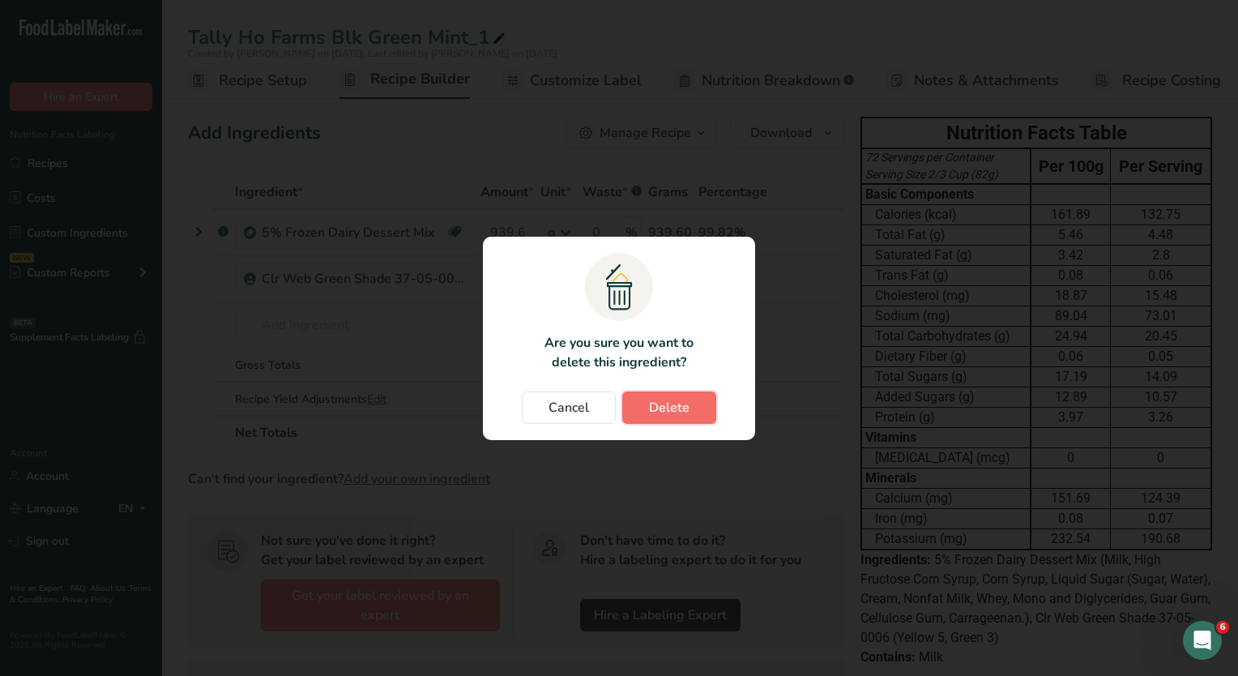
click at [690, 406] on button "Delete" at bounding box center [669, 407] width 94 height 32
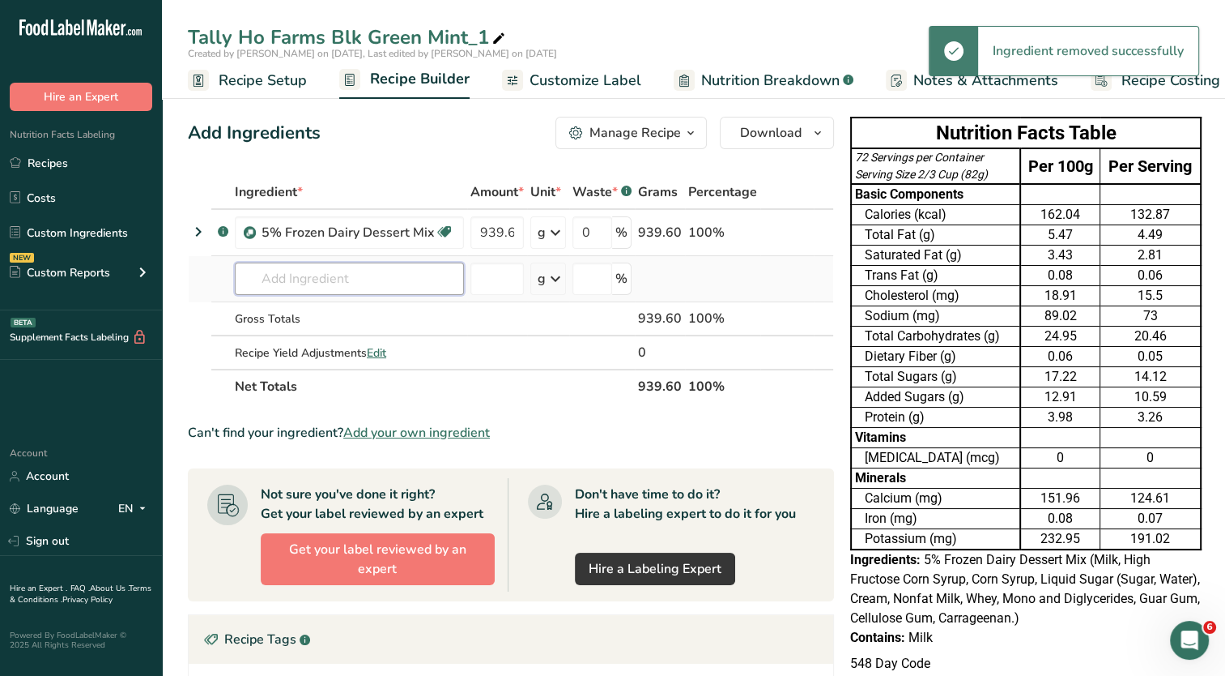
click at [344, 275] on input "text" at bounding box center [349, 278] width 229 height 32
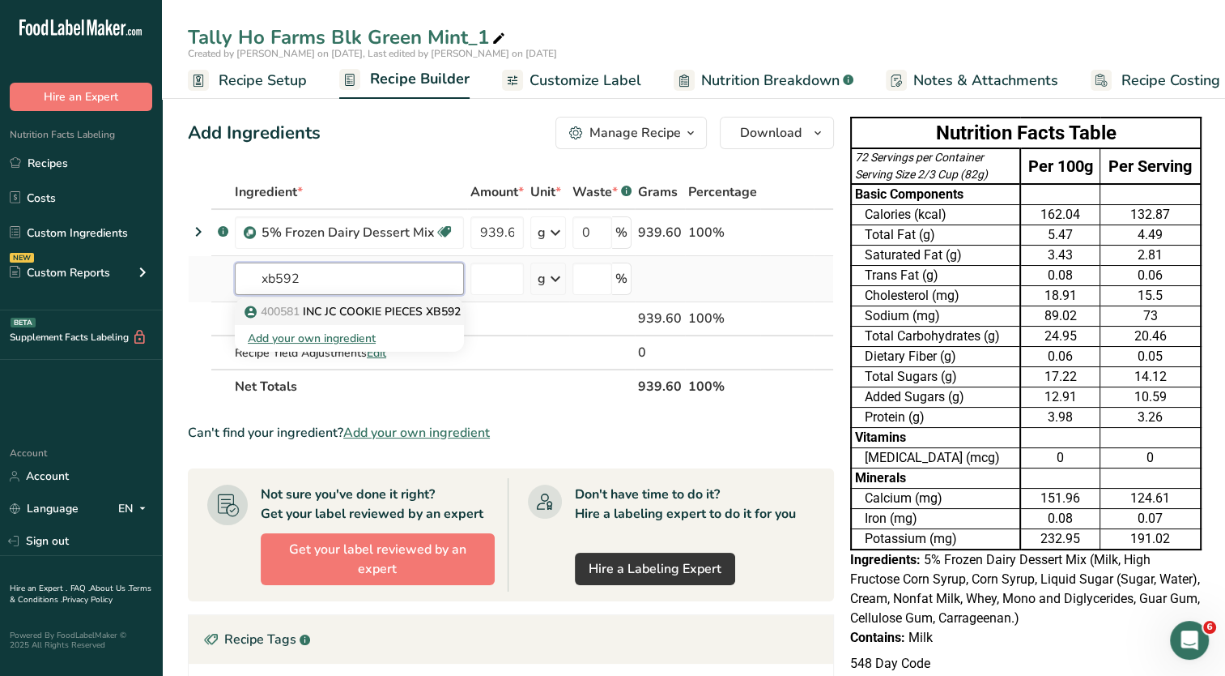
type input "xb592"
click at [364, 311] on p "400581 INC JC COOKIE PIECES XB592" at bounding box center [354, 311] width 213 height 17
type input "INC JC COOKIE PIECES XB592"
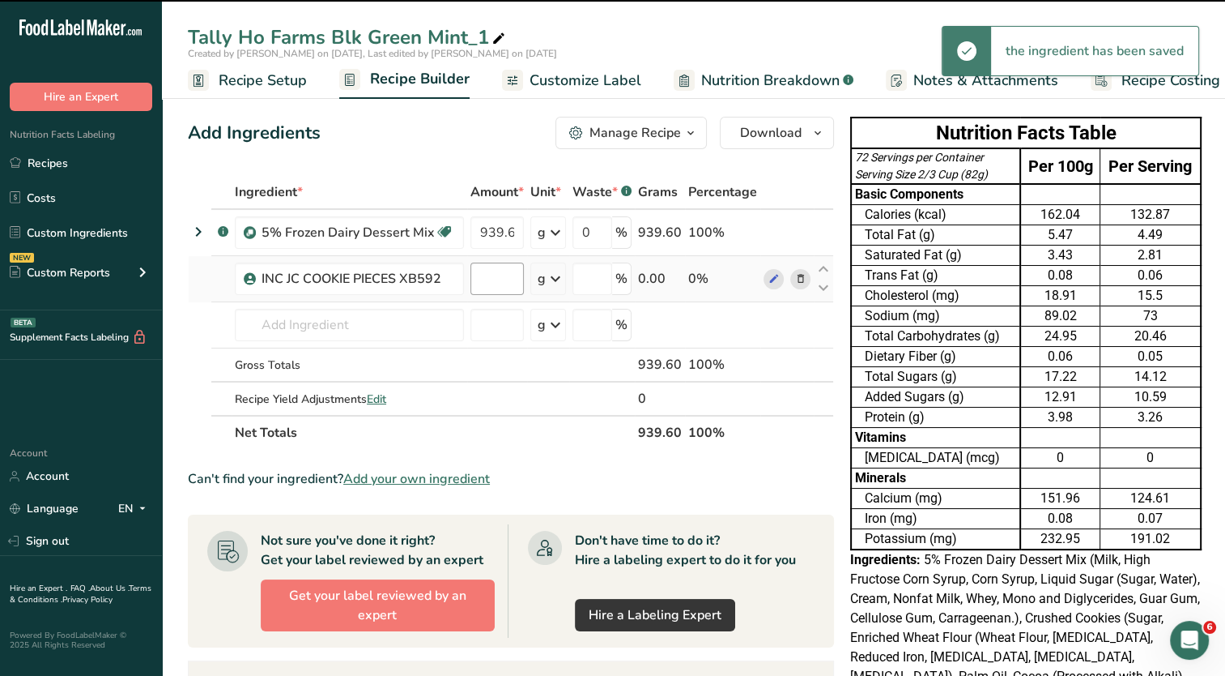
type input "0"
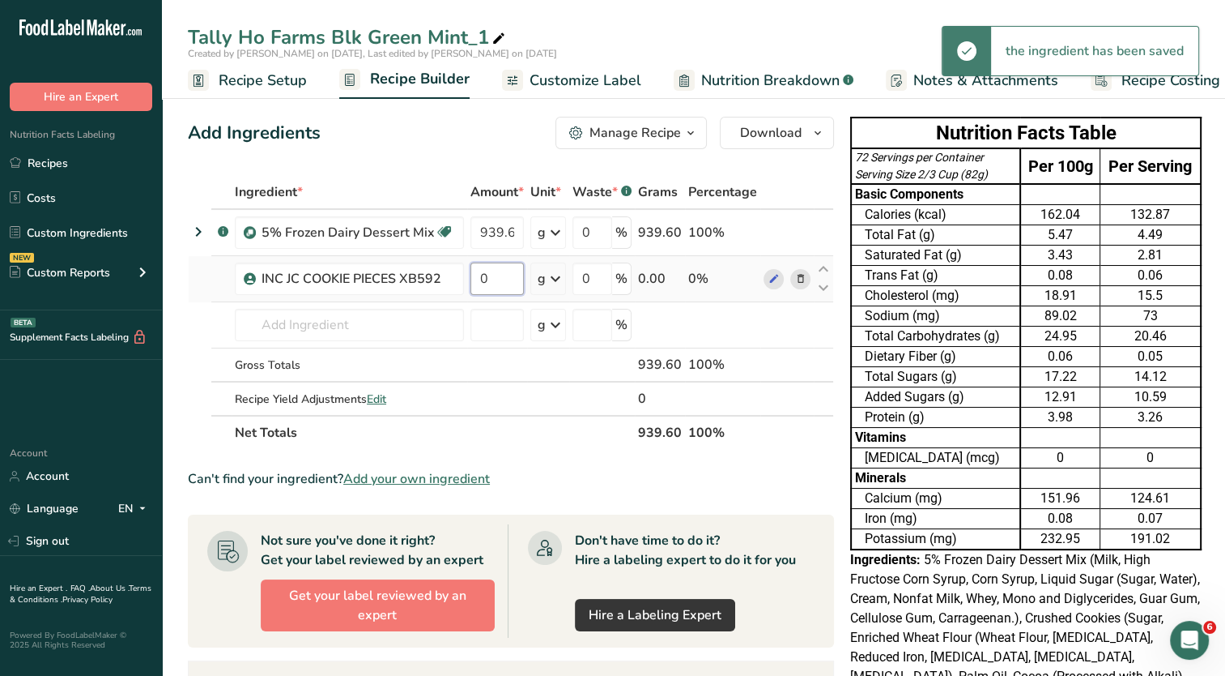
click at [501, 277] on input "0" at bounding box center [497, 278] width 53 height 32
type input "50"
click at [364, 318] on div "Ingredient * Amount * Unit * Waste * .a-a{fill:#347362;}.b-a{fill:#fff;} Grams …" at bounding box center [511, 312] width 646 height 275
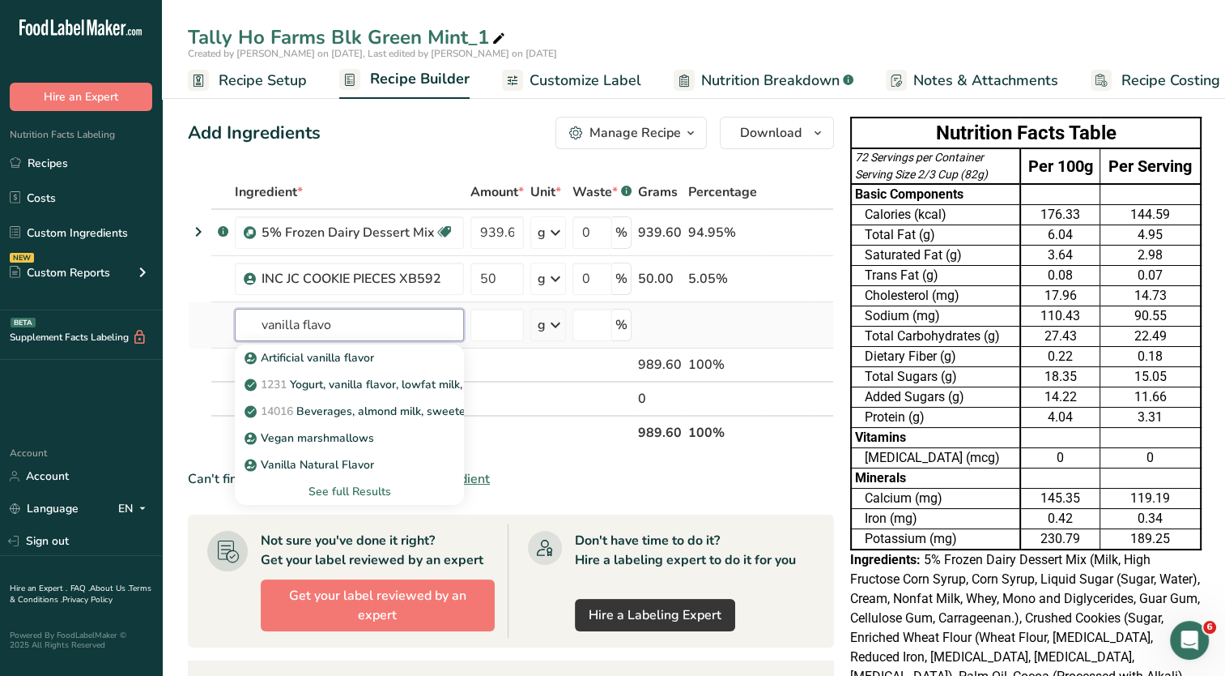
type input "vanilla flavo"
click at [340, 492] on div "See full Results" at bounding box center [349, 491] width 203 height 17
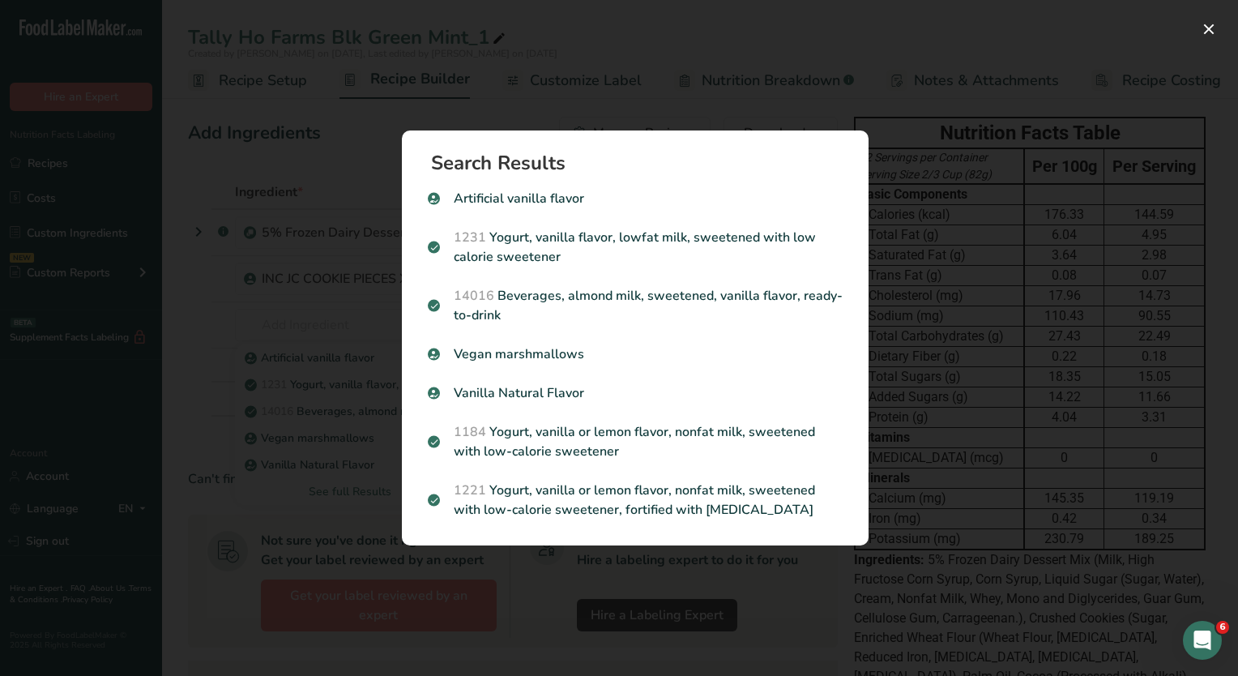
click at [333, 329] on div "Search results modal" at bounding box center [619, 338] width 1238 height 676
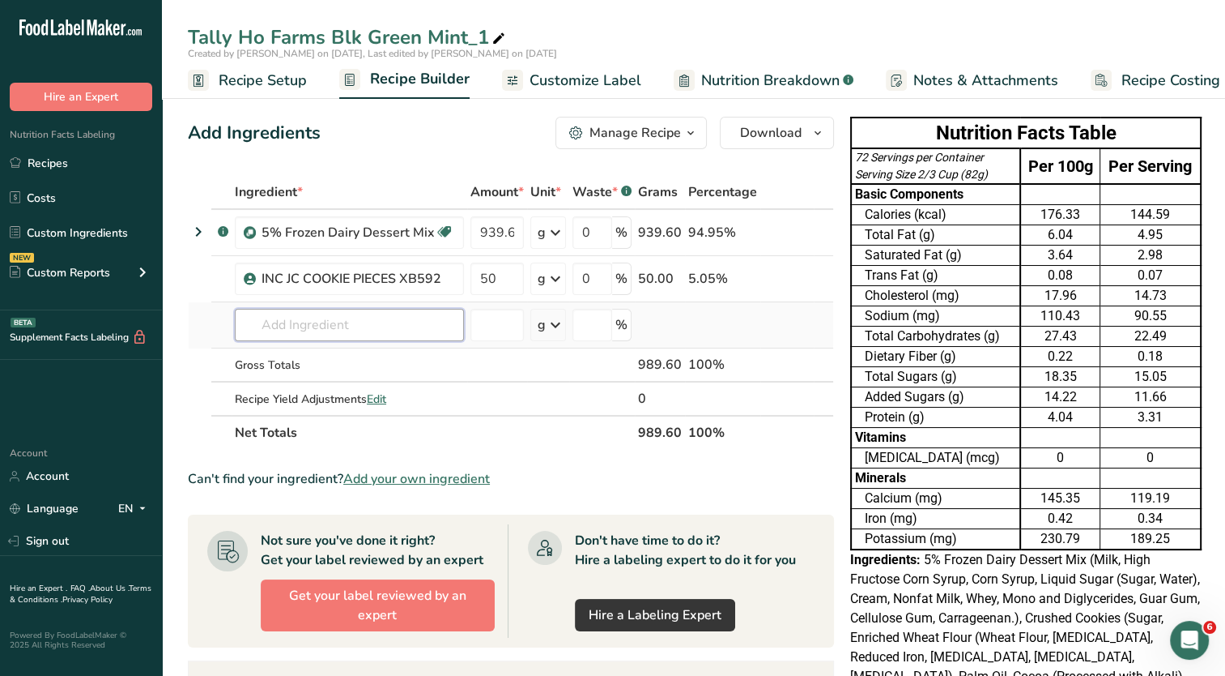
click at [347, 324] on input "text" at bounding box center [349, 325] width 229 height 32
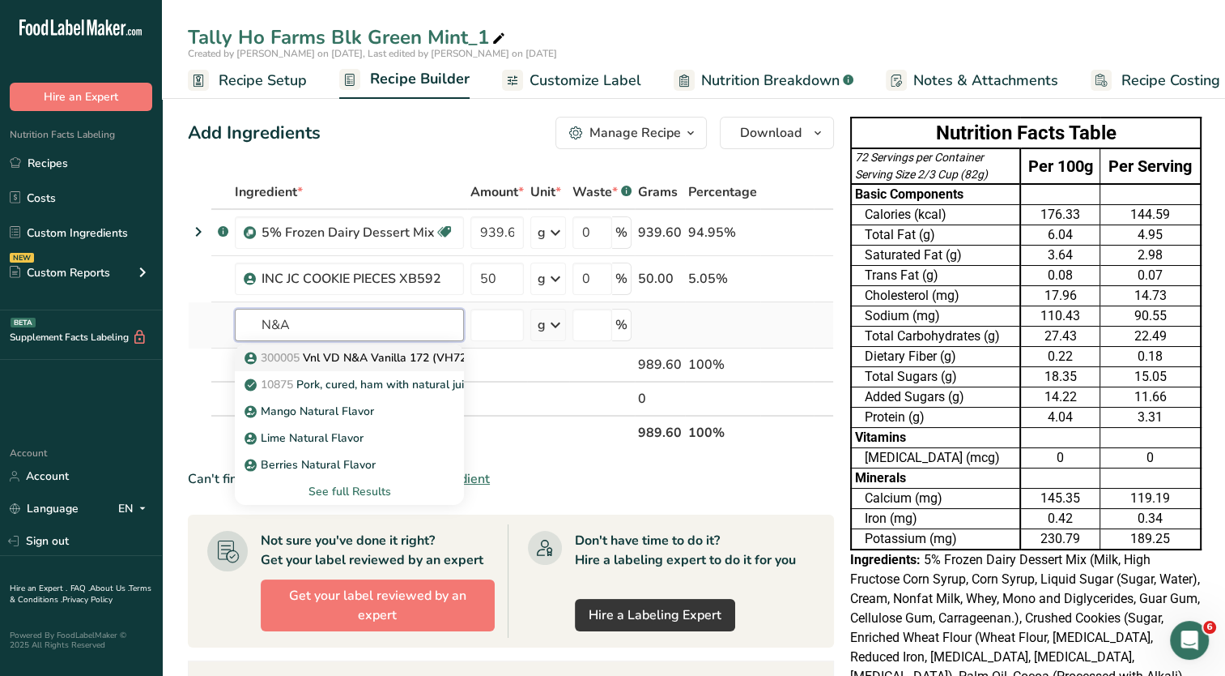
type input "N&A"
click at [355, 355] on p "300005 Vnl VD N&A Vanilla 172 (VH72)" at bounding box center [359, 357] width 223 height 17
type input "Vnl VD N&A Vanilla 172 (VH72)"
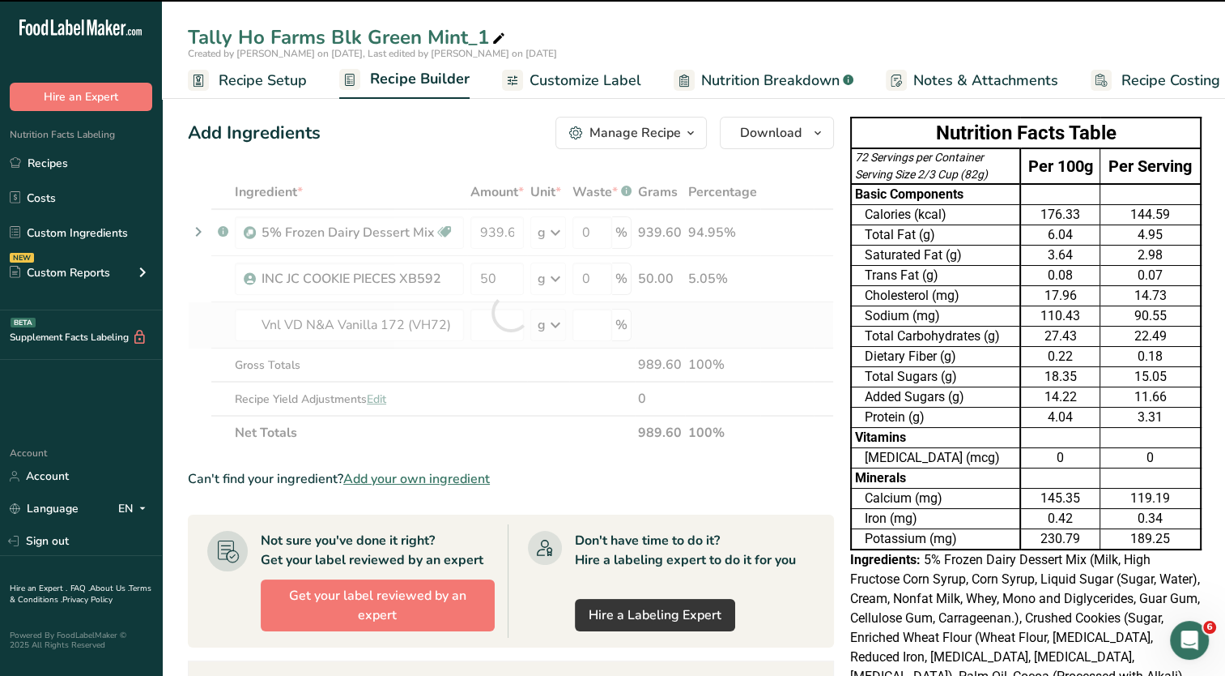
type input "0"
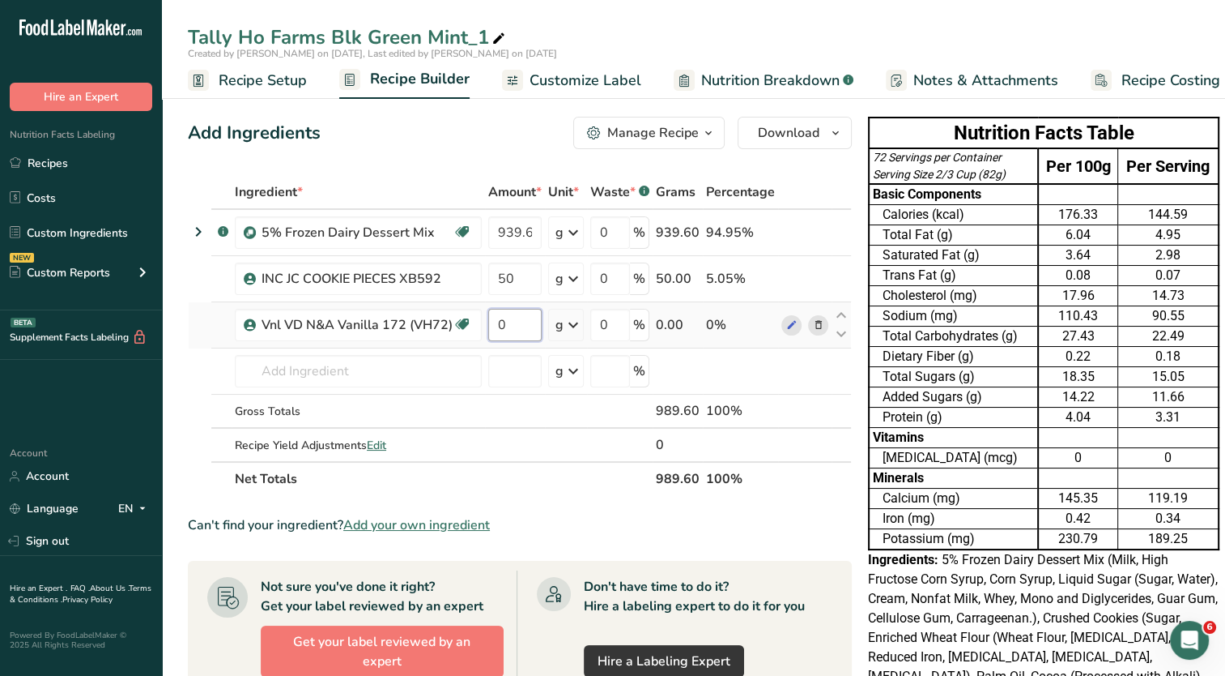
click at [512, 330] on input "0" at bounding box center [514, 325] width 53 height 32
type input "1.37"
click at [572, 83] on span "Customize Label" at bounding box center [586, 81] width 112 height 22
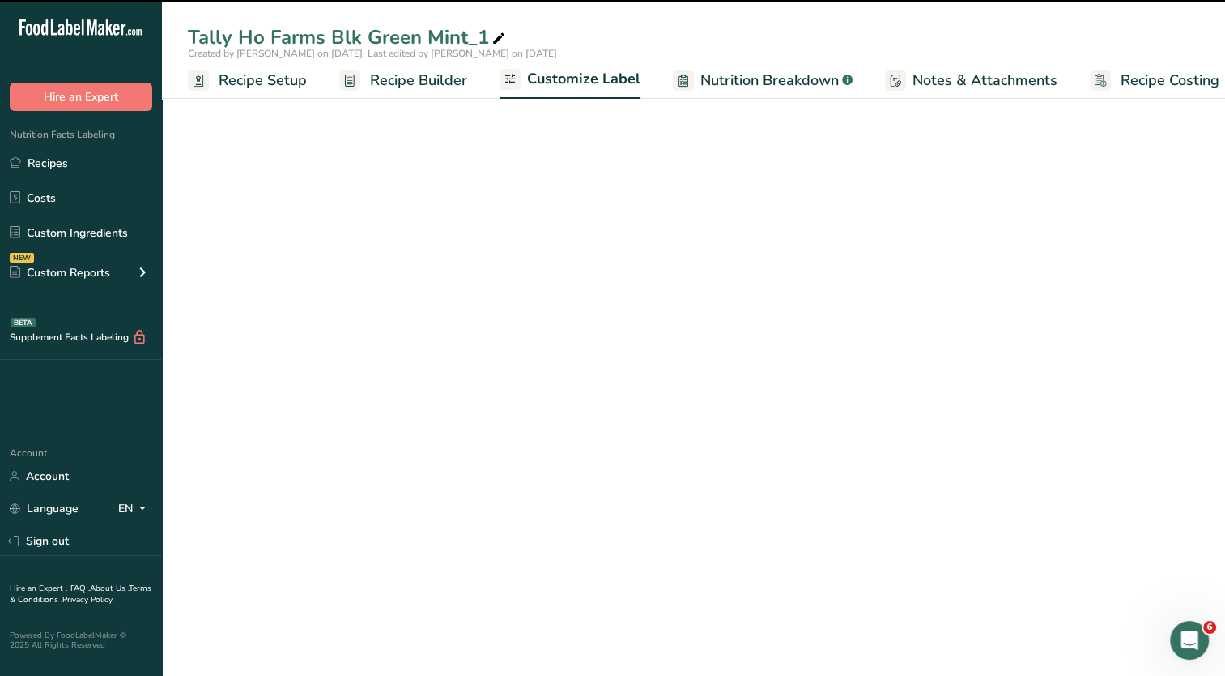
scroll to position [0, 20]
click at [460, 239] on icon "button" at bounding box center [464, 235] width 19 height 29
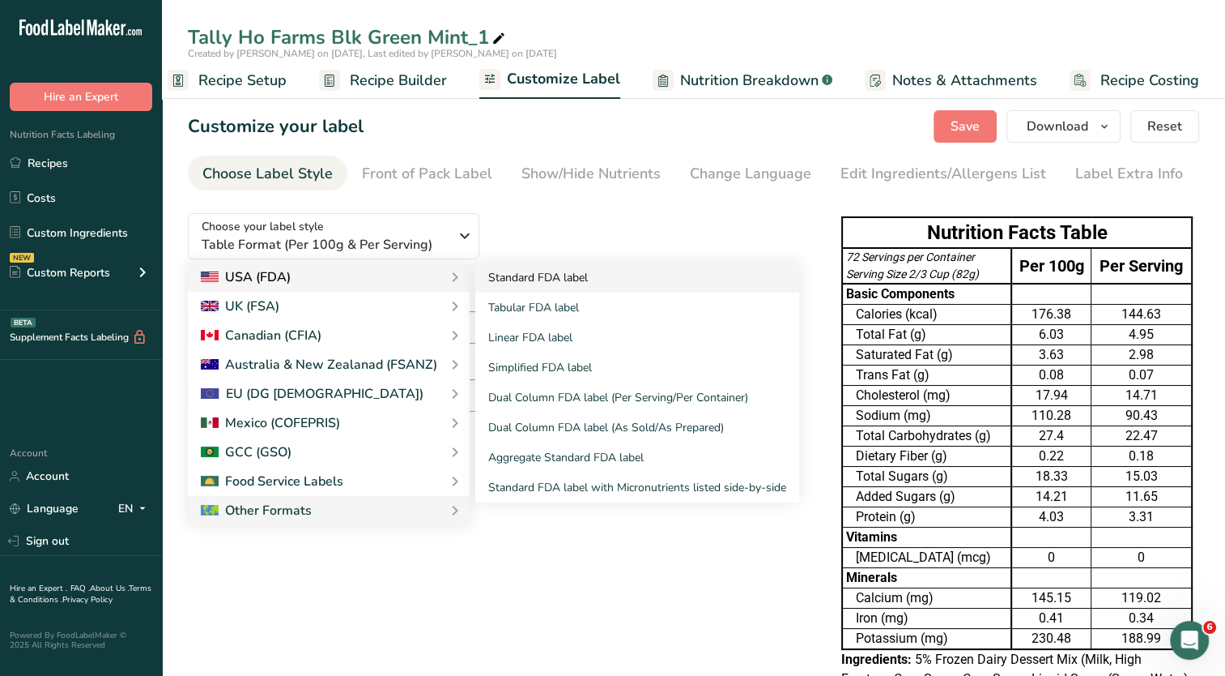
click at [513, 274] on link "Standard FDA label" at bounding box center [637, 277] width 324 height 30
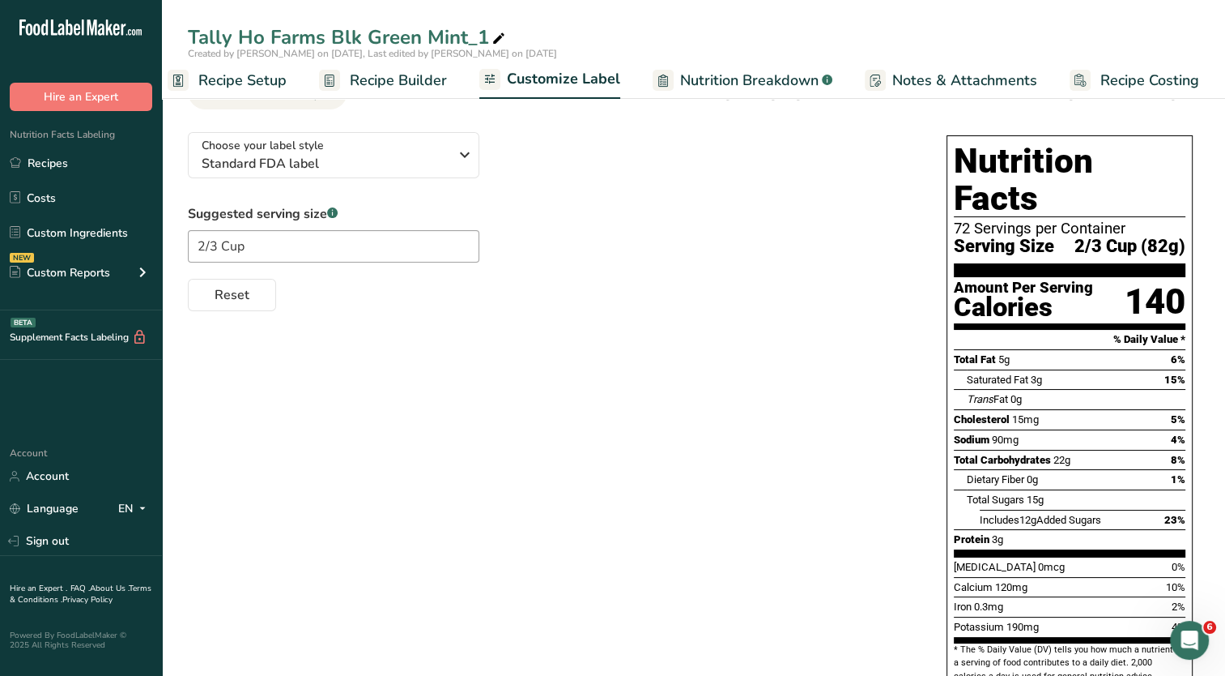
scroll to position [0, 0]
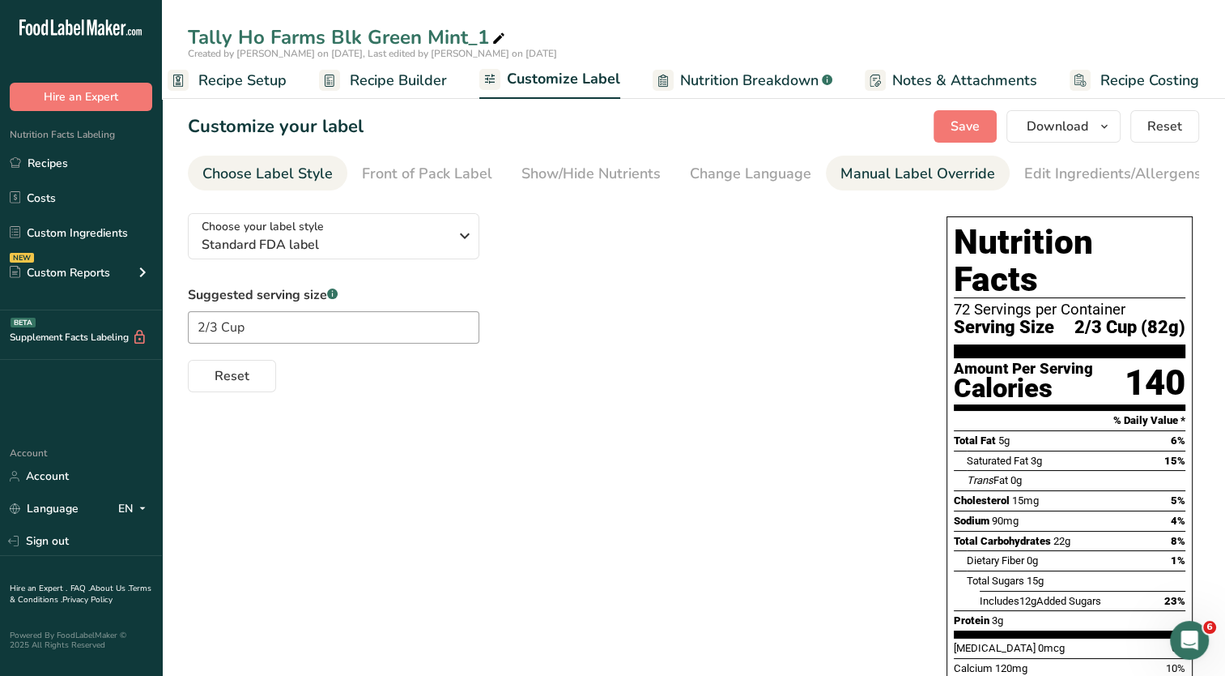
click at [923, 178] on div "Manual Label Override" at bounding box center [918, 174] width 155 height 22
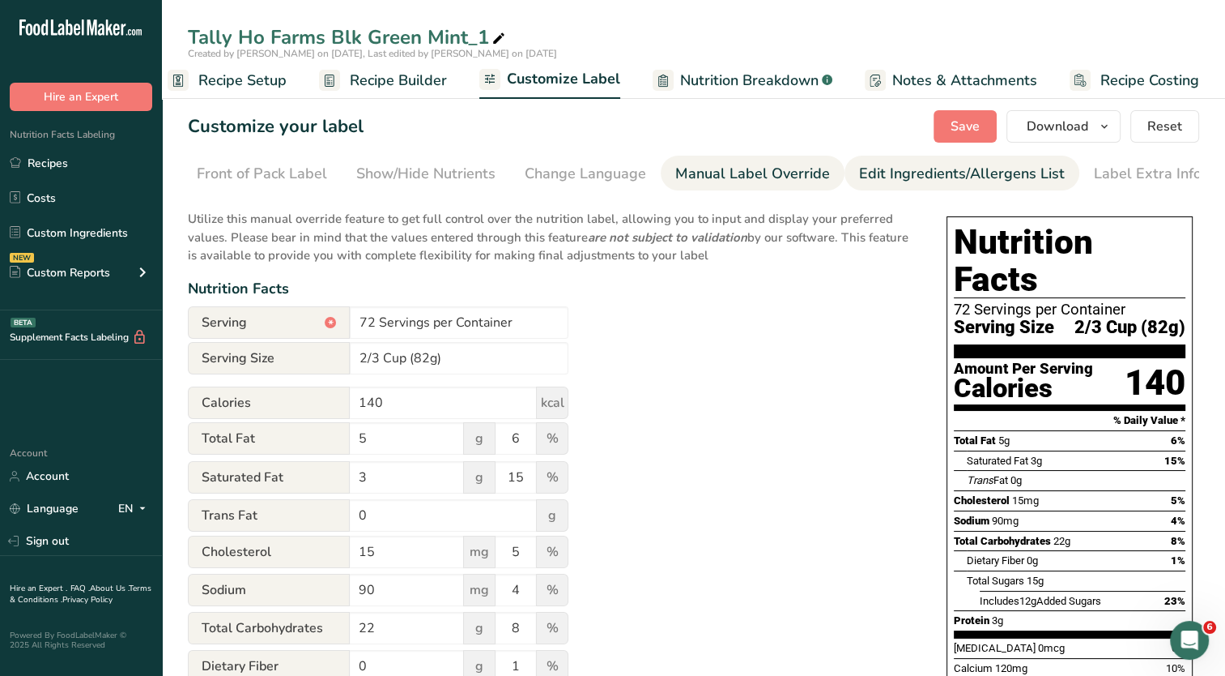
click at [931, 181] on div "Edit Ingredients/Allergens List" at bounding box center [962, 174] width 206 height 22
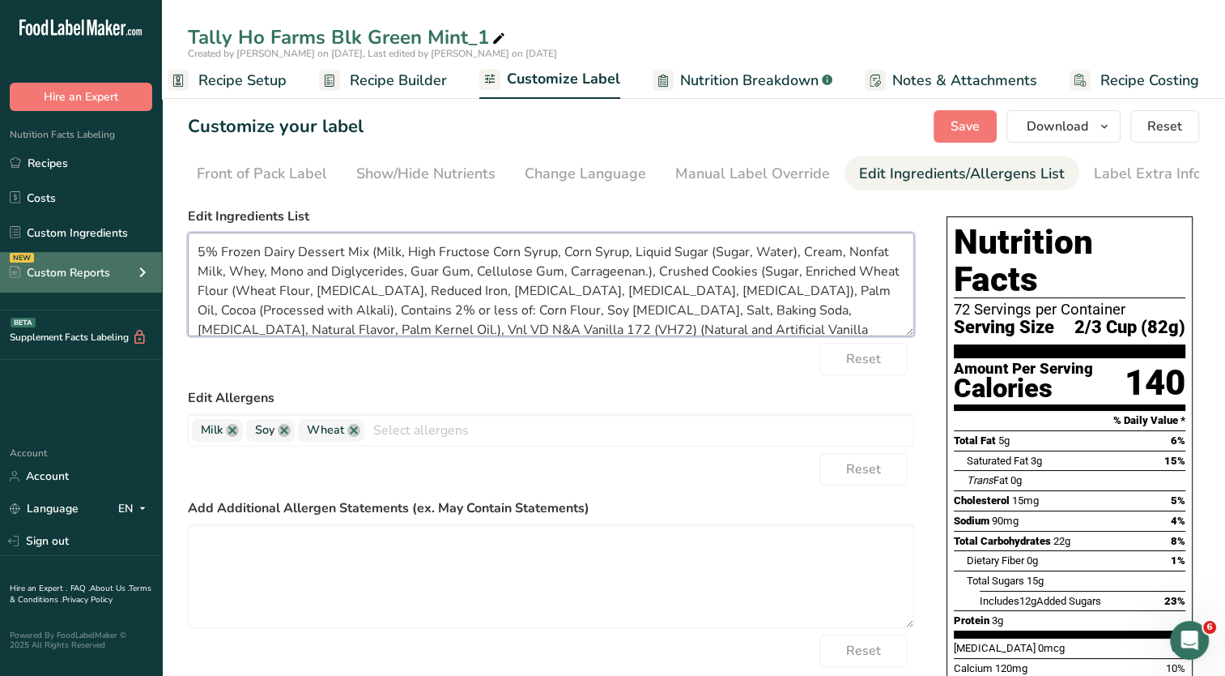
drag, startPoint x: 374, startPoint y: 256, endPoint x: 134, endPoint y: 254, distance: 239.8
click at [134, 254] on div ".a-20{fill:#fff;} Hire an Expert Nutrition Facts Labeling Recipes Costs Custom …" at bounding box center [612, 552] width 1225 height 1105
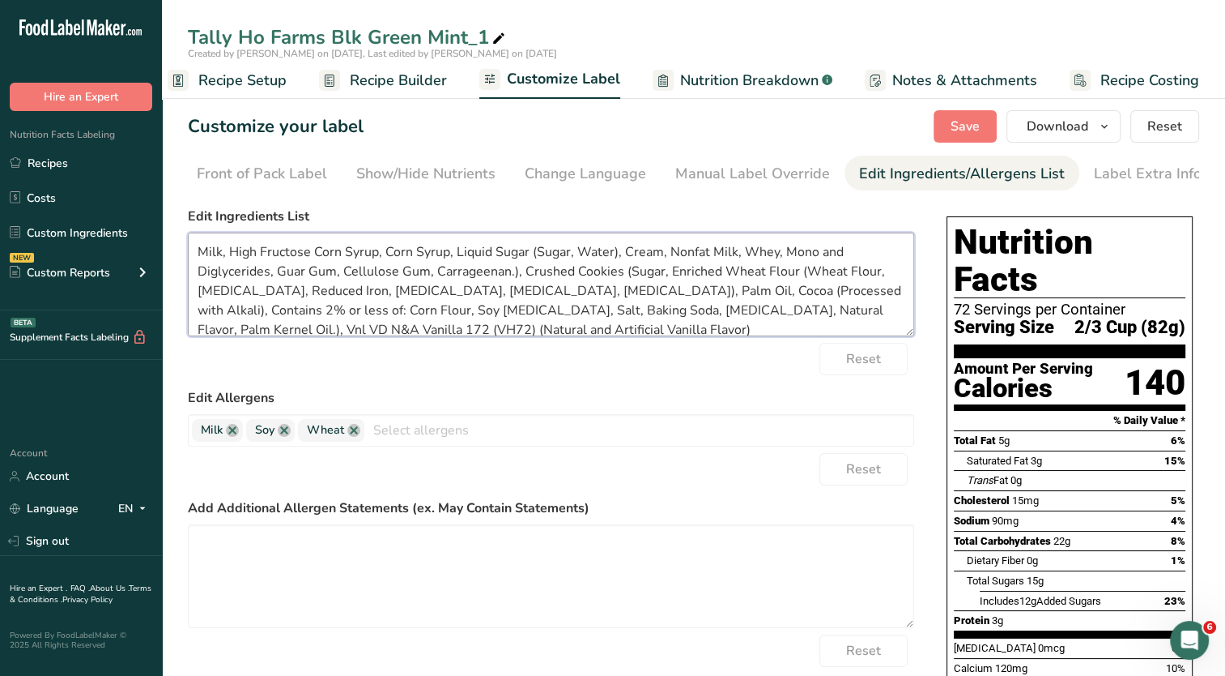
click at [518, 275] on textarea "Milk, High Fructose Corn Syrup, Corn Syrup, Liquid Sugar (Sugar, Water), Cream,…" at bounding box center [551, 284] width 727 height 104
drag, startPoint x: 515, startPoint y: 271, endPoint x: 695, endPoint y: 322, distance: 186.7
click at [695, 322] on textarea "Milk, High Fructose Corn Syrup, Corn Syrup, Liquid Sugar (Sugar, Water), Cream,…" at bounding box center [551, 284] width 727 height 104
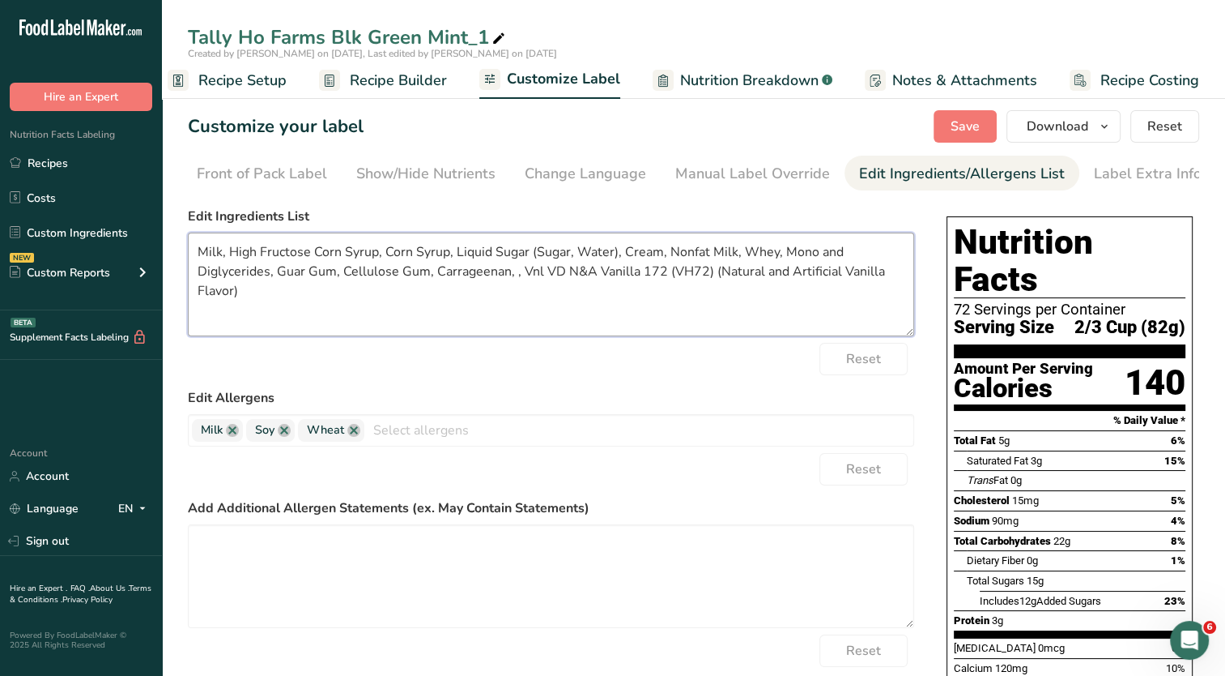
click at [620, 257] on textarea "Milk, High Fructose Corn Syrup, Corn Syrup, Liquid Sugar (Sugar, Water), Cream,…" at bounding box center [551, 284] width 727 height 104
paste textarea "ushed Cookies (Sugar, Enriched Wheat Flour (Wheat Flour, Niacin, Reduced Iron, …"
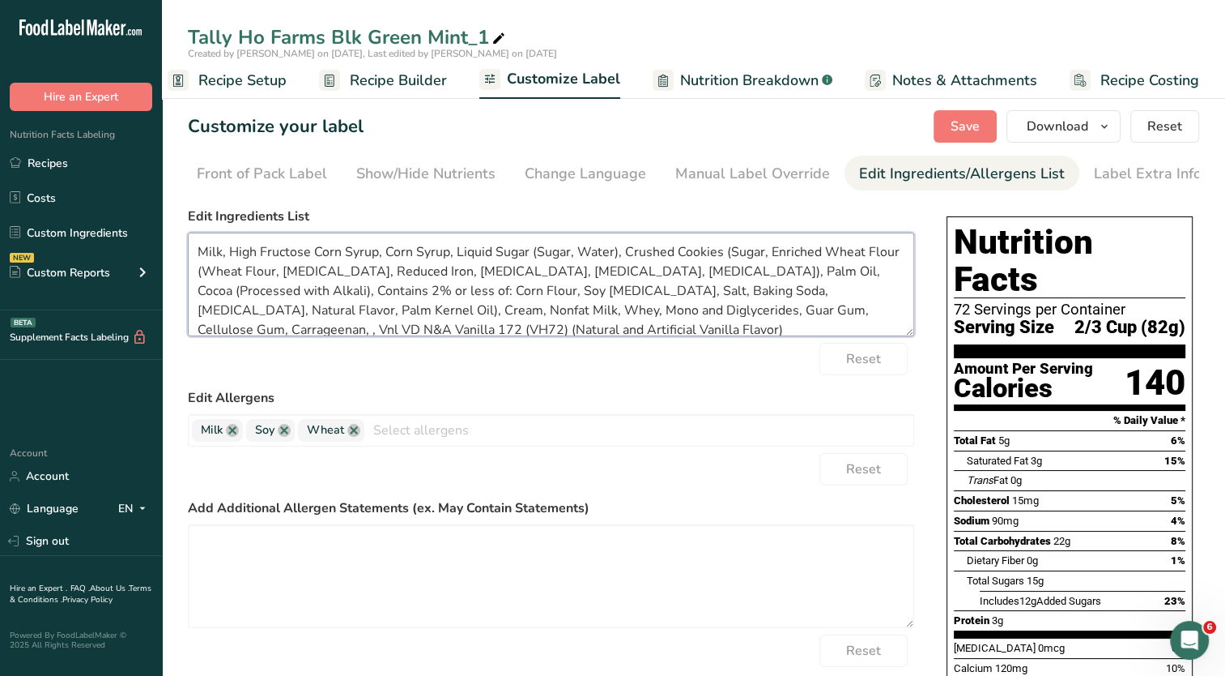
click at [693, 313] on textarea "Milk, High Fructose Corn Syrup, Corn Syrup, Liquid Sugar (Sugar, Water), Crushe…" at bounding box center [551, 284] width 727 height 104
click at [422, 333] on textarea "Milk, High Fructose Corn Syrup, Corn Syrup, Liquid Sugar (Sugar, Water), Crushe…" at bounding box center [551, 284] width 727 height 104
click at [781, 310] on textarea "Milk, High Fructose Corn Syrup, Corn Syrup, Liquid Sugar (Sugar, Water), Crushe…" at bounding box center [551, 284] width 727 height 104
click at [804, 318] on textarea "Milk, High Fructose Corn Syrup, Corn Syrup, Liquid Sugar (Sugar, Water), Crushe…" at bounding box center [551, 284] width 727 height 104
click at [800, 297] on textarea "Milk, High Fructose Corn Syrup, Corn Syrup, Liquid Sugar (Sugar, Water), Crushe…" at bounding box center [551, 284] width 727 height 104
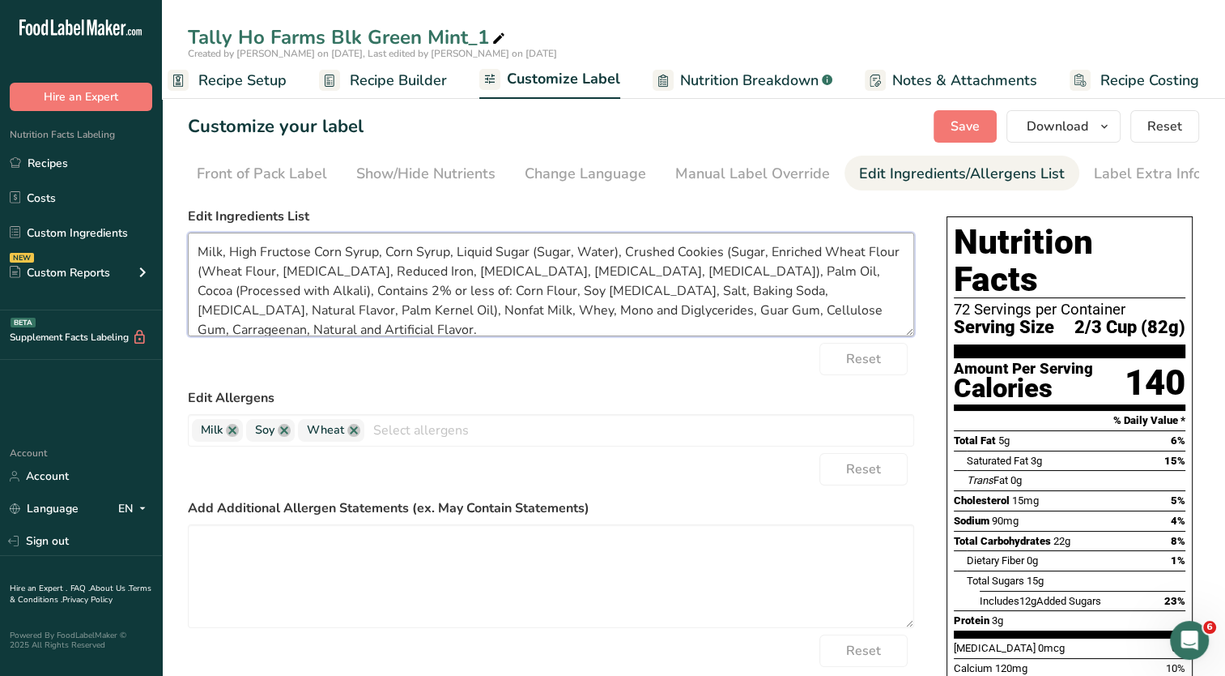
click at [620, 254] on textarea "Milk, High Fructose Corn Syrup, Corn Syrup, Liquid Sugar (Sugar, Water), Crushe…" at bounding box center [551, 284] width 727 height 104
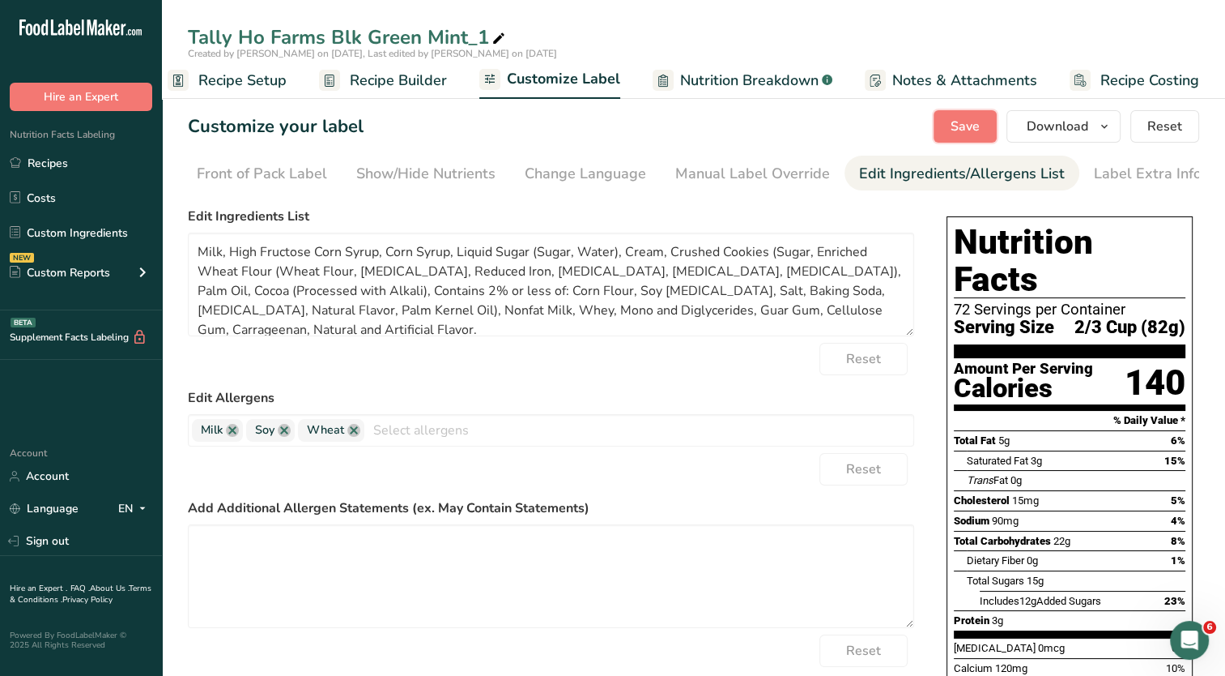
click at [969, 121] on span "Save" at bounding box center [965, 126] width 29 height 19
drag, startPoint x: 335, startPoint y: 295, endPoint x: 193, endPoint y: 300, distance: 141.8
click at [193, 300] on textarea "Milk, High Fructose Corn Syrup, Corn Syrup, Liquid Sugar (Sugar, Water), Cream,…" at bounding box center [551, 284] width 727 height 104
click at [958, 127] on span "Save" at bounding box center [965, 126] width 29 height 19
click at [1129, 174] on div "Label Extra Info" at bounding box center [1148, 174] width 108 height 22
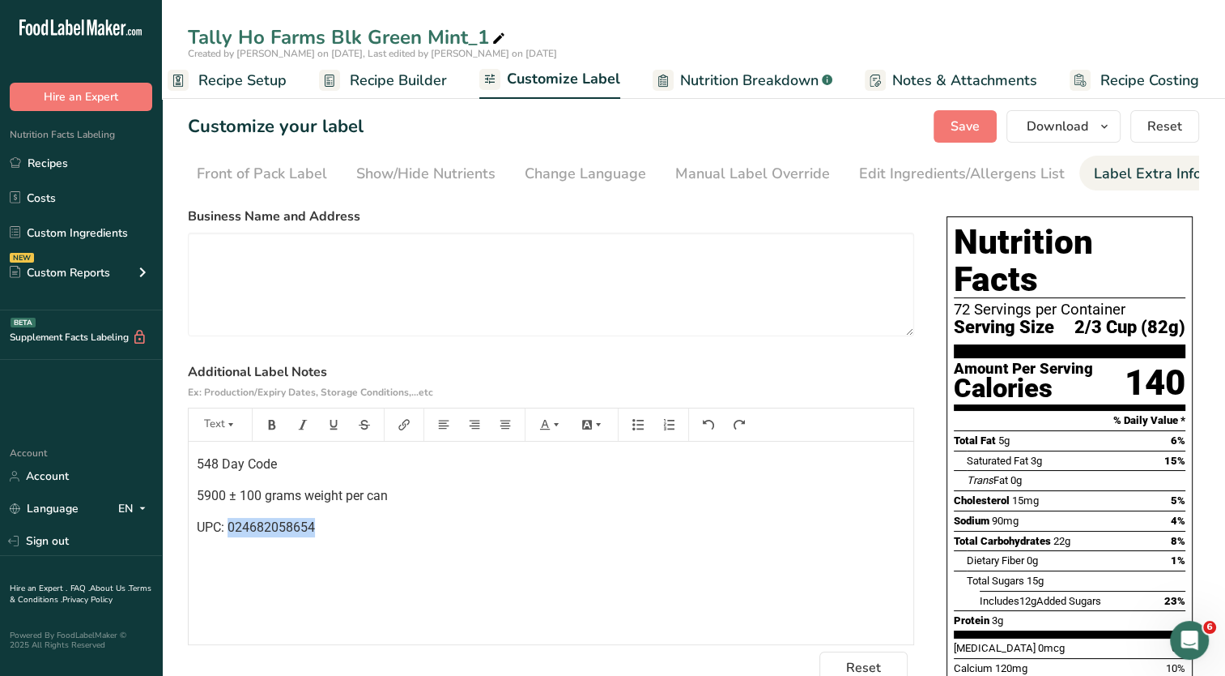
drag, startPoint x: 315, startPoint y: 531, endPoint x: 228, endPoint y: 531, distance: 87.5
click at [228, 531] on p "UPC: 024682058654" at bounding box center [551, 527] width 709 height 19
click at [958, 128] on span "Save" at bounding box center [965, 126] width 29 height 19
click at [1108, 127] on icon "button" at bounding box center [1104, 127] width 13 height 20
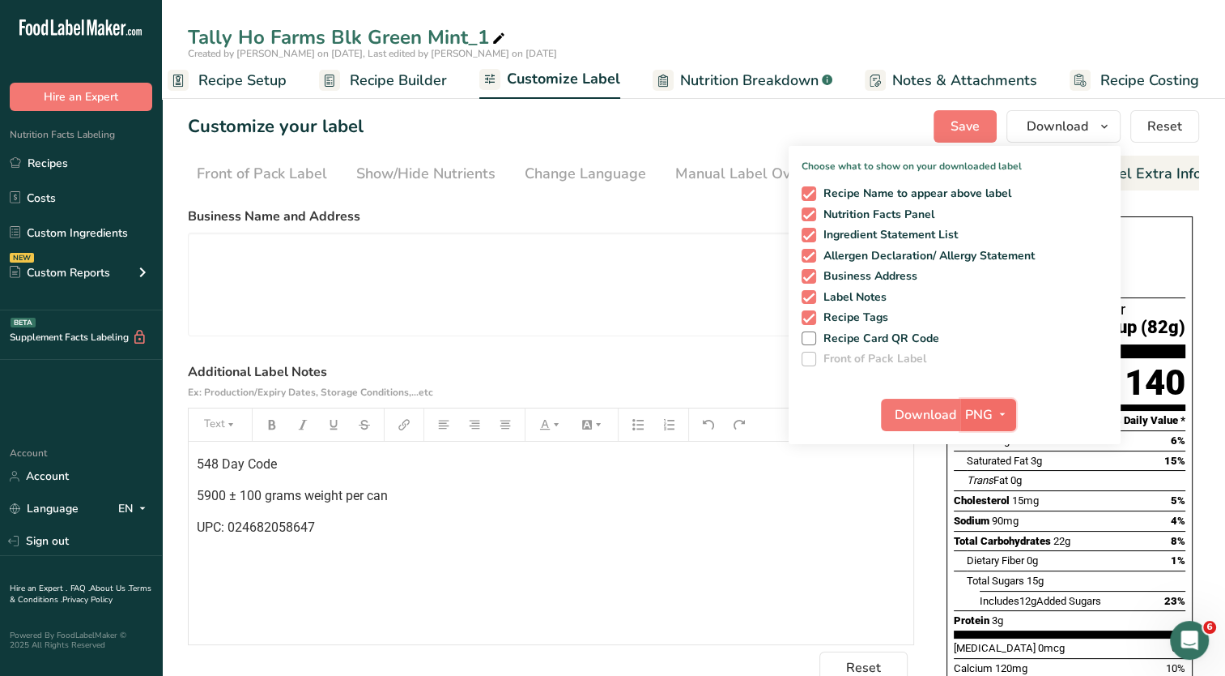
click at [1005, 411] on icon "button" at bounding box center [1002, 414] width 13 height 20
click at [989, 525] on link "PDF" at bounding box center [991, 527] width 52 height 27
click at [933, 416] on span "Download" at bounding box center [927, 414] width 62 height 19
click at [880, 140] on div "Customize your label Save Download Choose what to show on your downloaded label…" at bounding box center [694, 126] width 1012 height 32
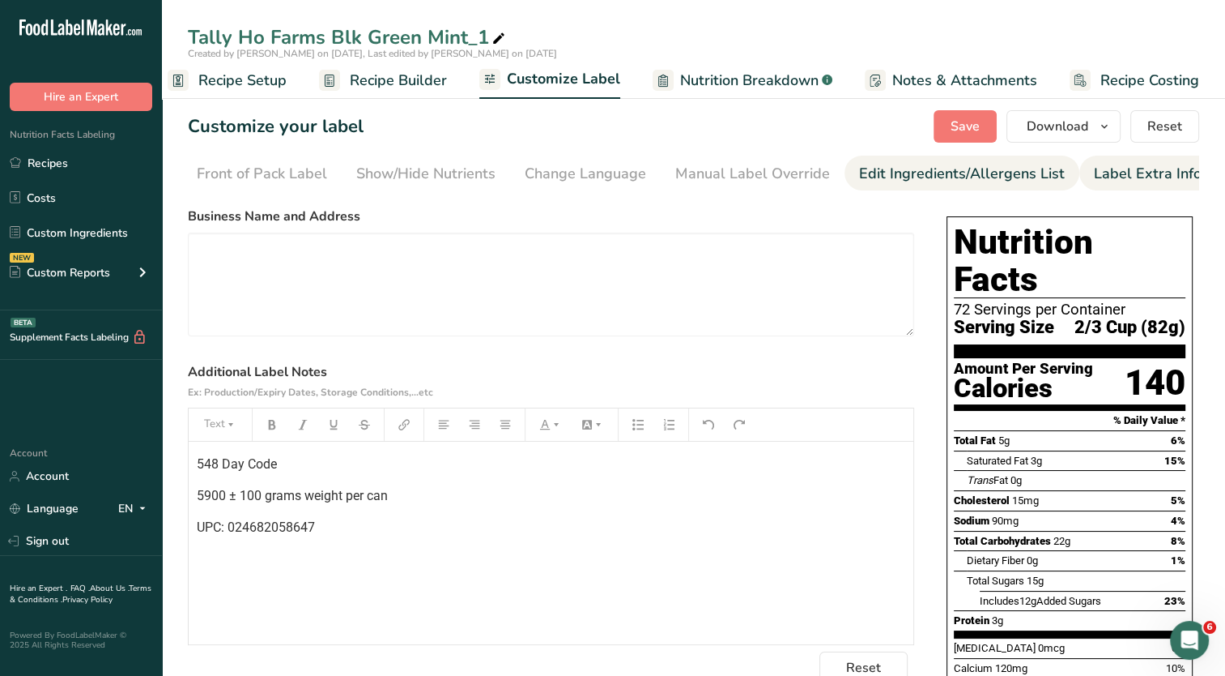
click at [909, 169] on div "Edit Ingredients/Allergens List" at bounding box center [962, 174] width 206 height 22
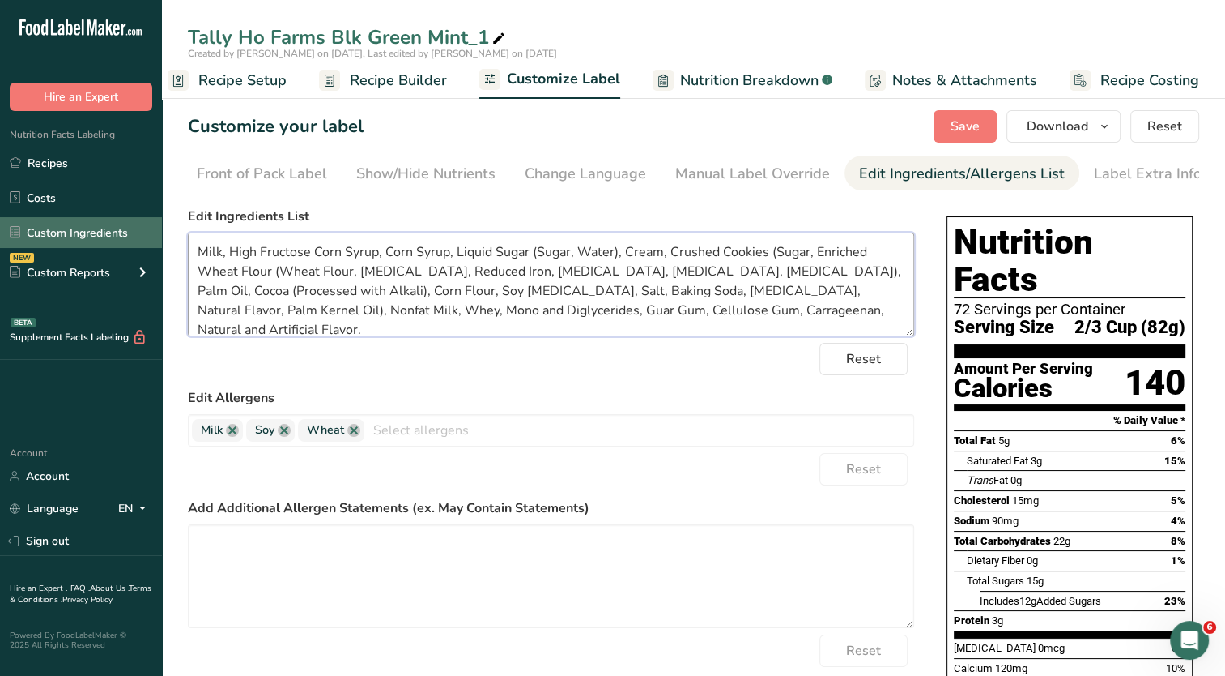
drag, startPoint x: 683, startPoint y: 313, endPoint x: 133, endPoint y: 223, distance: 557.4
click at [133, 223] on div ".a-20{fill:#fff;} Hire an Expert Nutrition Facts Labeling Recipes Costs Custom …" at bounding box center [612, 536] width 1225 height 1072
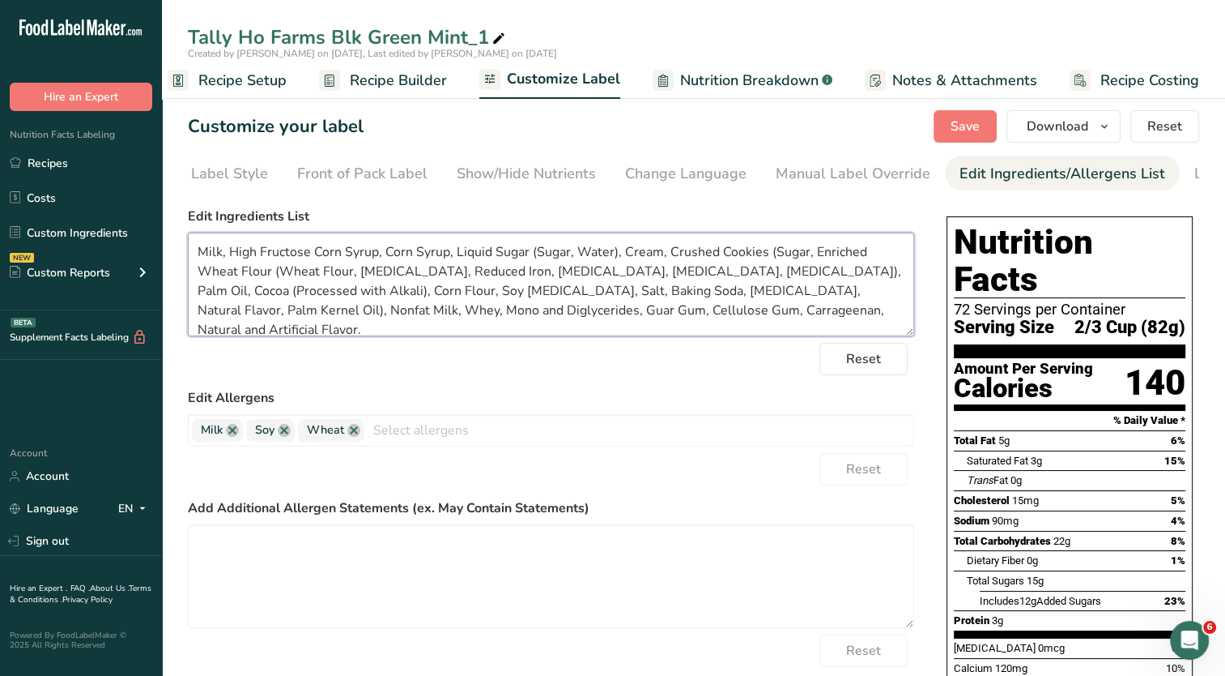
scroll to position [0, 28]
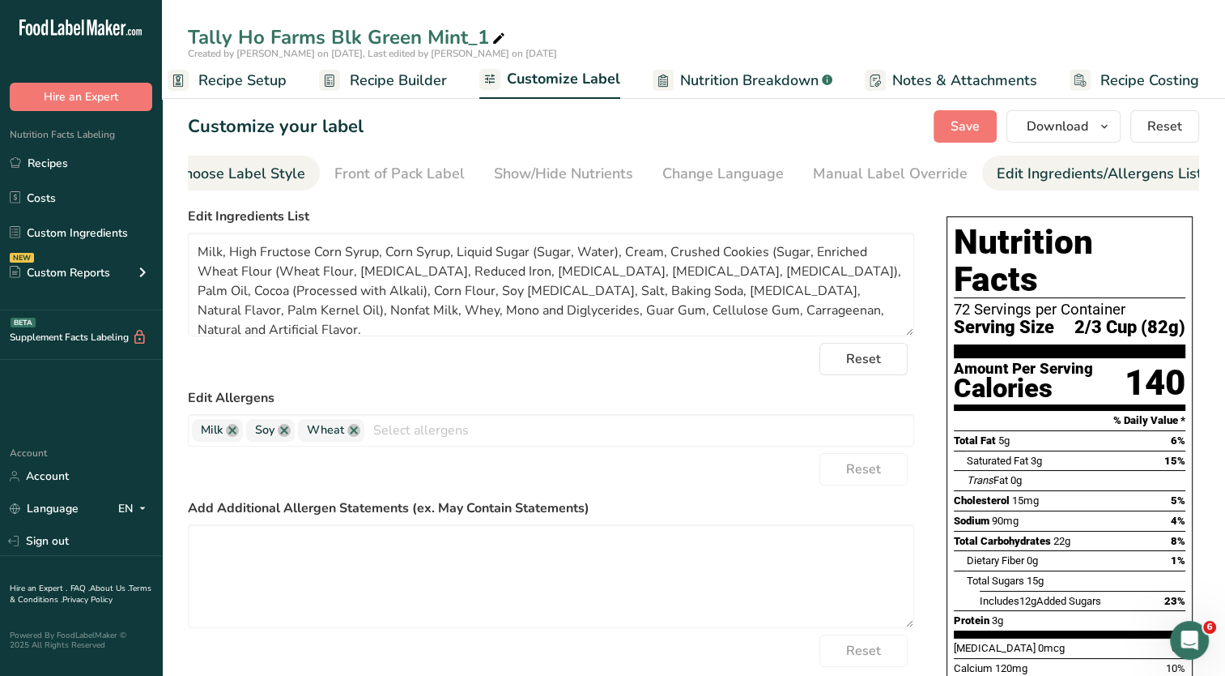
click at [246, 175] on div "Choose Label Style" at bounding box center [240, 174] width 130 height 22
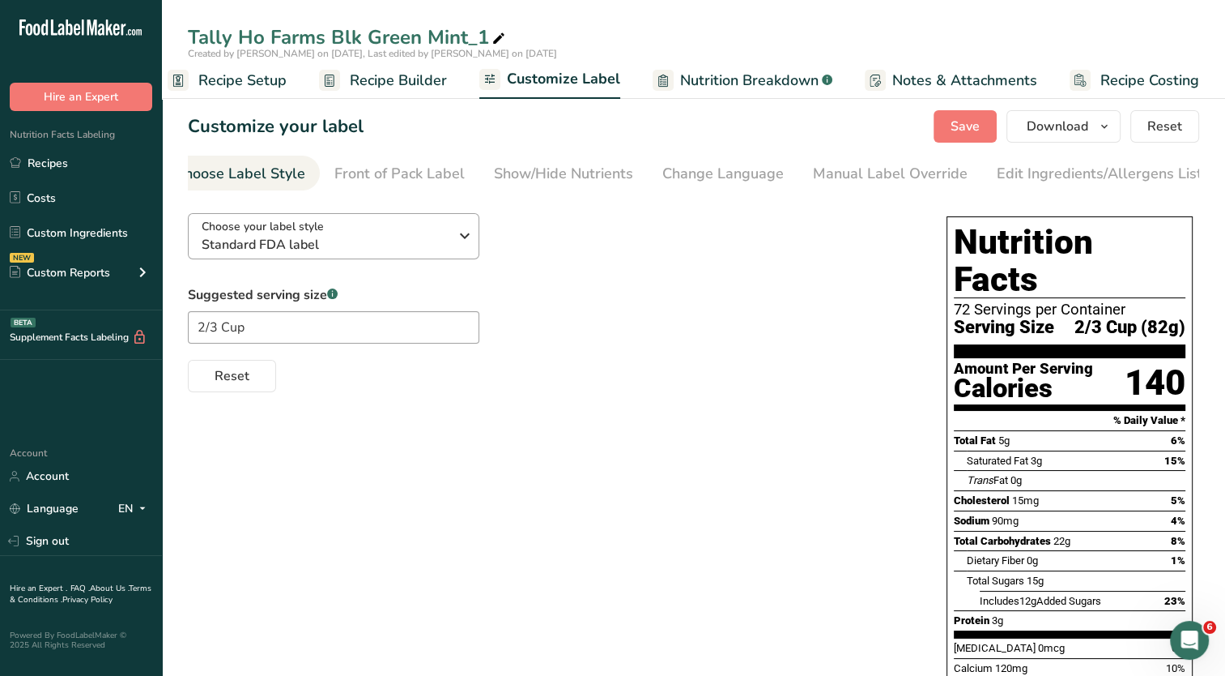
scroll to position [0, 0]
click at [455, 244] on icon "button" at bounding box center [464, 235] width 19 height 29
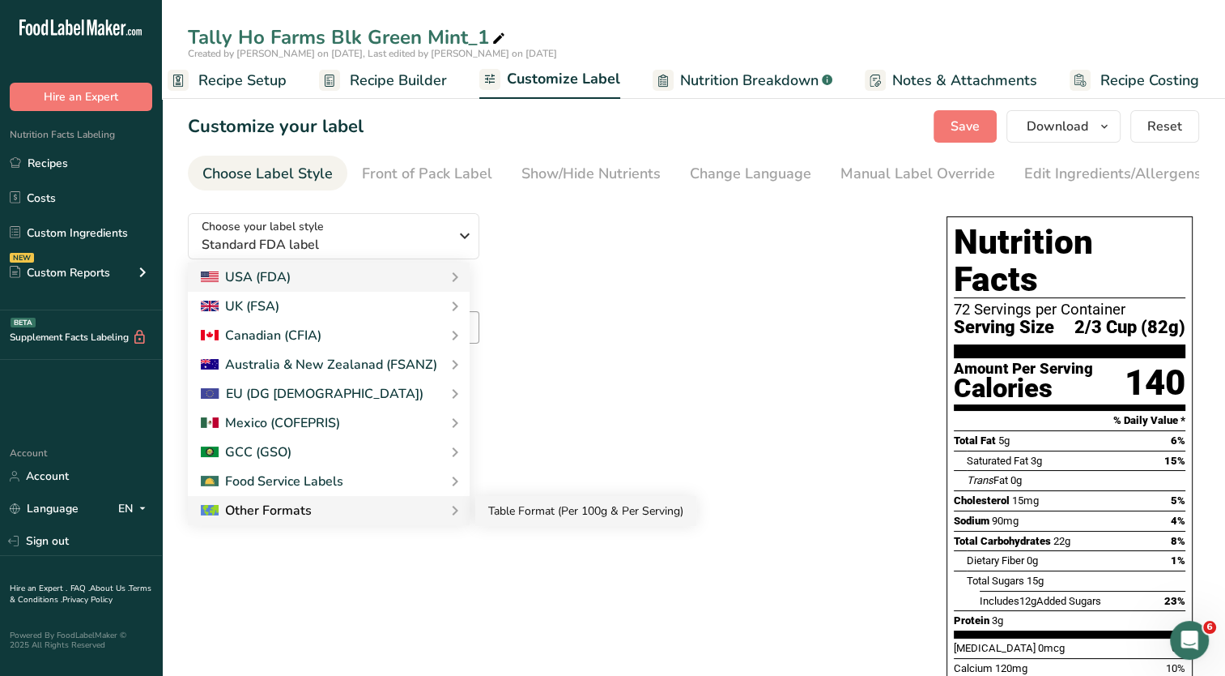
click at [536, 520] on link "Table Format (Per 100g & Per Serving)" at bounding box center [585, 511] width 221 height 30
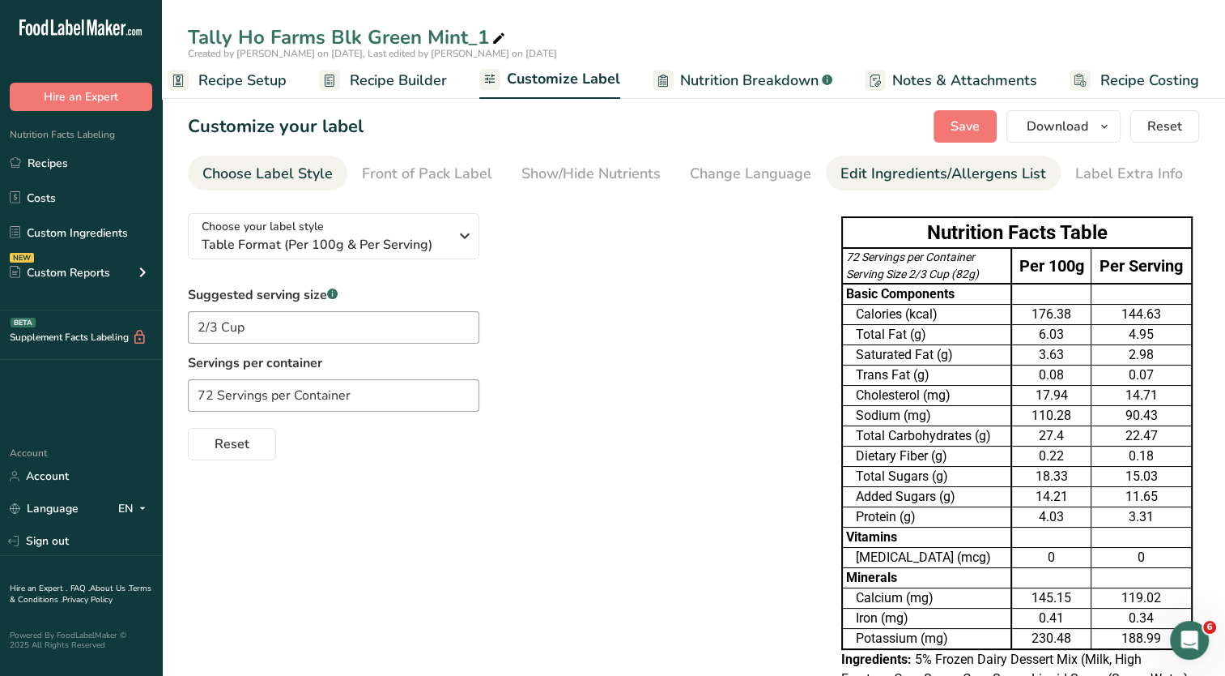
click at [940, 170] on div "Edit Ingredients/Allergens List" at bounding box center [944, 174] width 206 height 22
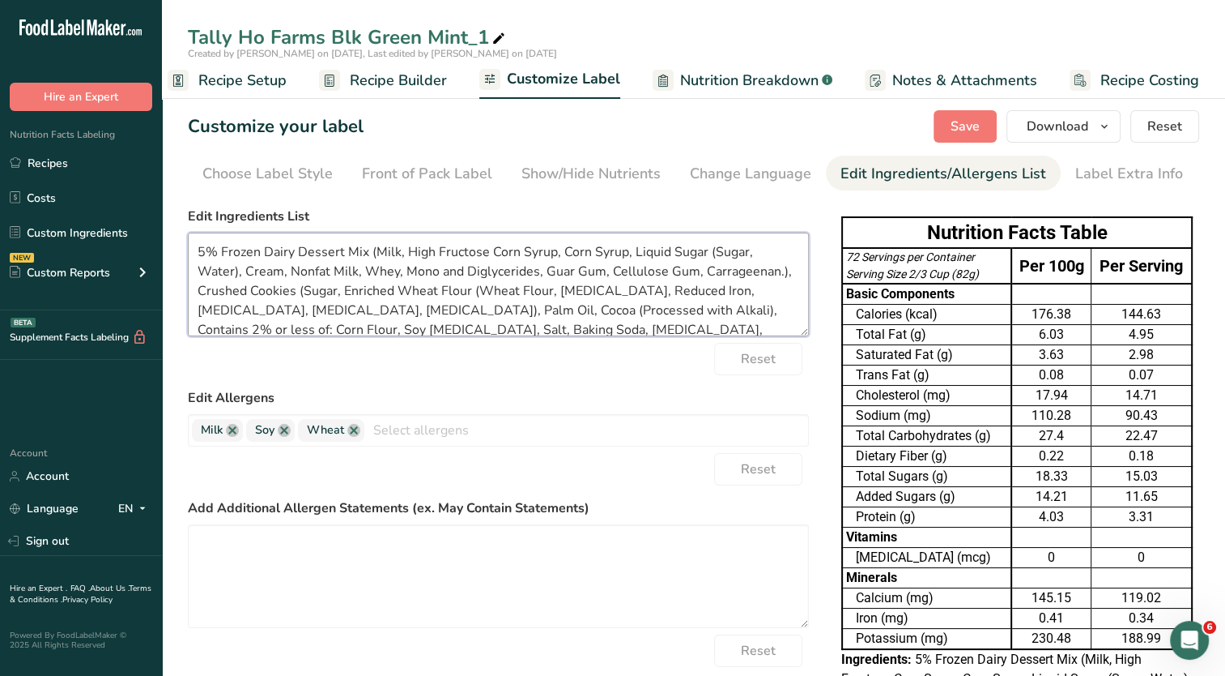
click at [654, 293] on textarea "5% Frozen Dairy Dessert Mix (Milk, High Fructose Corn Syrup, Corn Syrup, Liquid…" at bounding box center [498, 284] width 621 height 104
paste textarea "Milk, High Fructose Corn Syrup, Corn Syrup, Liquid Sugar (Sugar, Water), Cream,…"
type textarea "Milk, High Fructose Corn Syrup, Corn Syrup, Liquid Sugar (Sugar, Water), Cream,…"
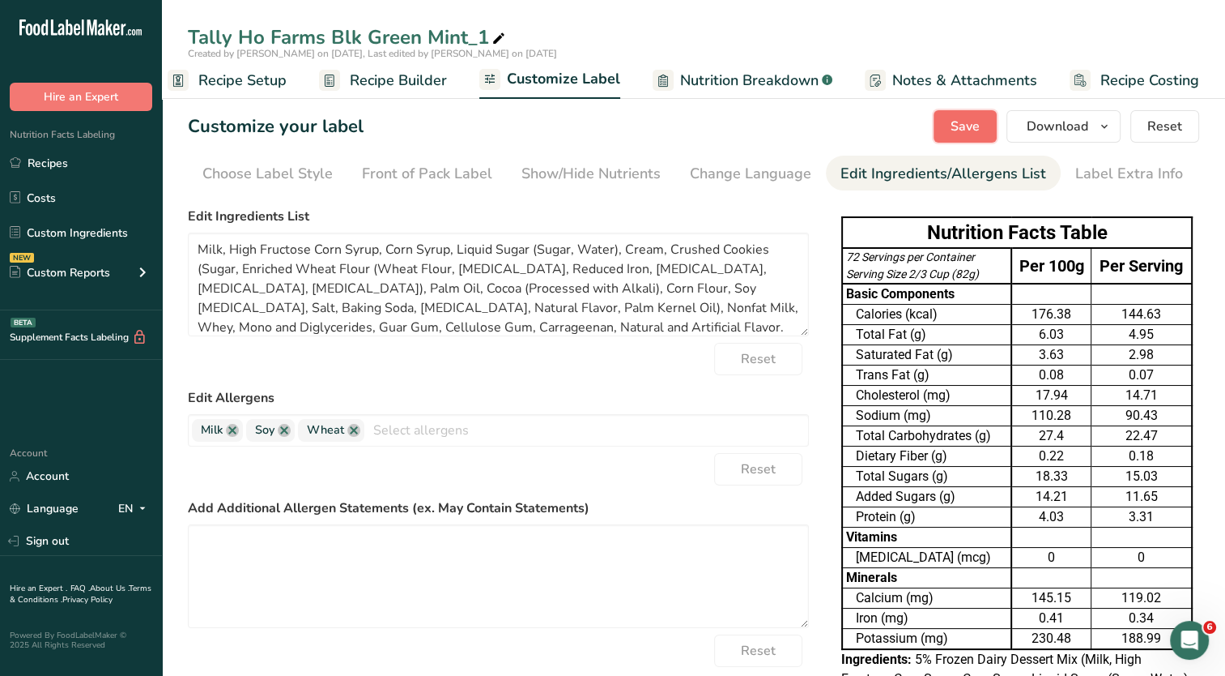
click at [956, 128] on span "Save" at bounding box center [965, 126] width 29 height 19
click at [1084, 126] on span "Download" at bounding box center [1058, 126] width 62 height 19
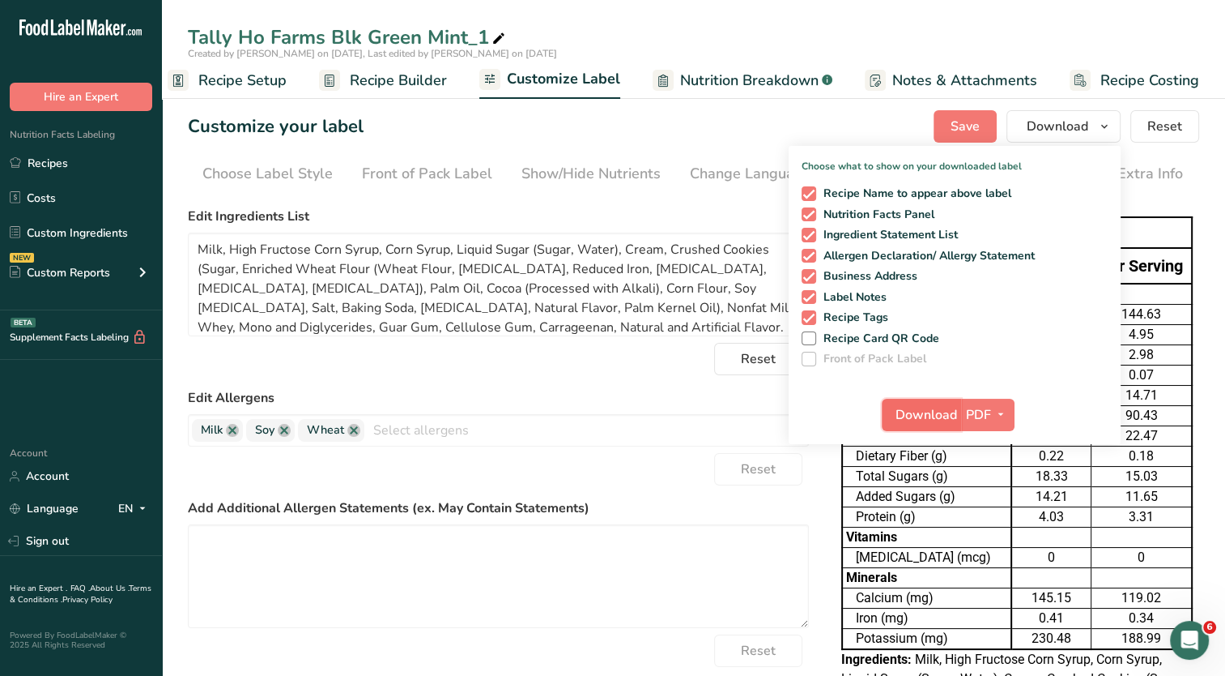
click at [931, 416] on span "Download" at bounding box center [927, 414] width 62 height 19
click at [927, 414] on span "Download" at bounding box center [927, 414] width 62 height 19
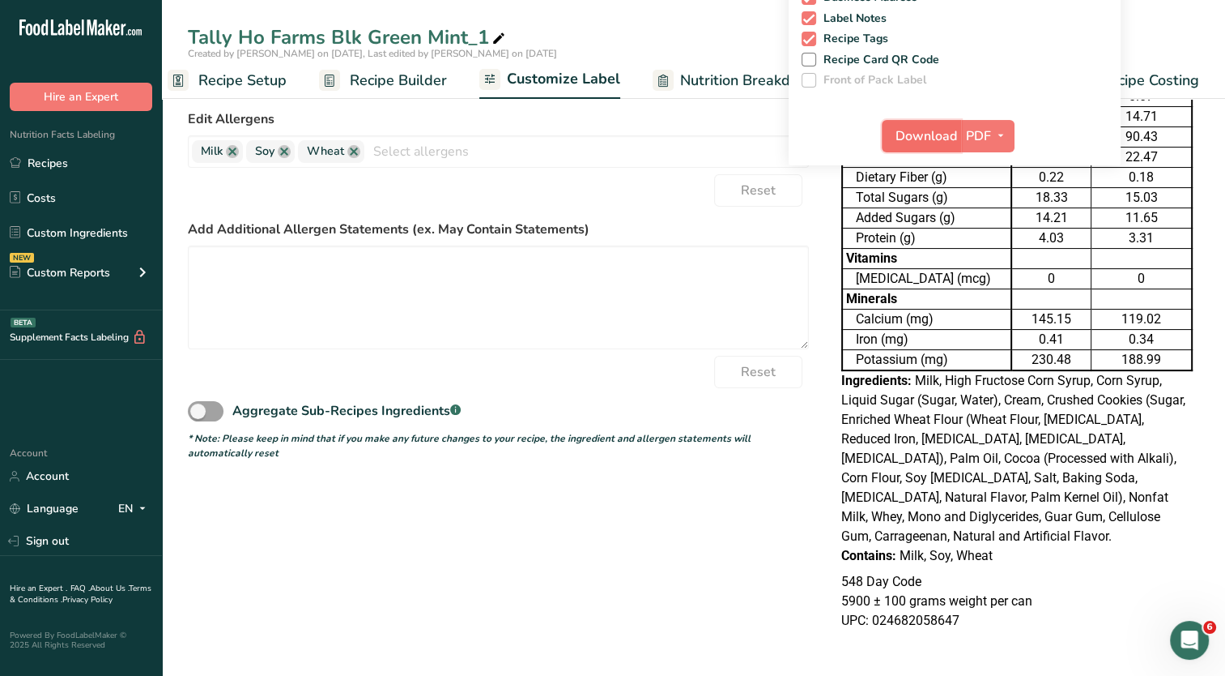
scroll to position [254, 0]
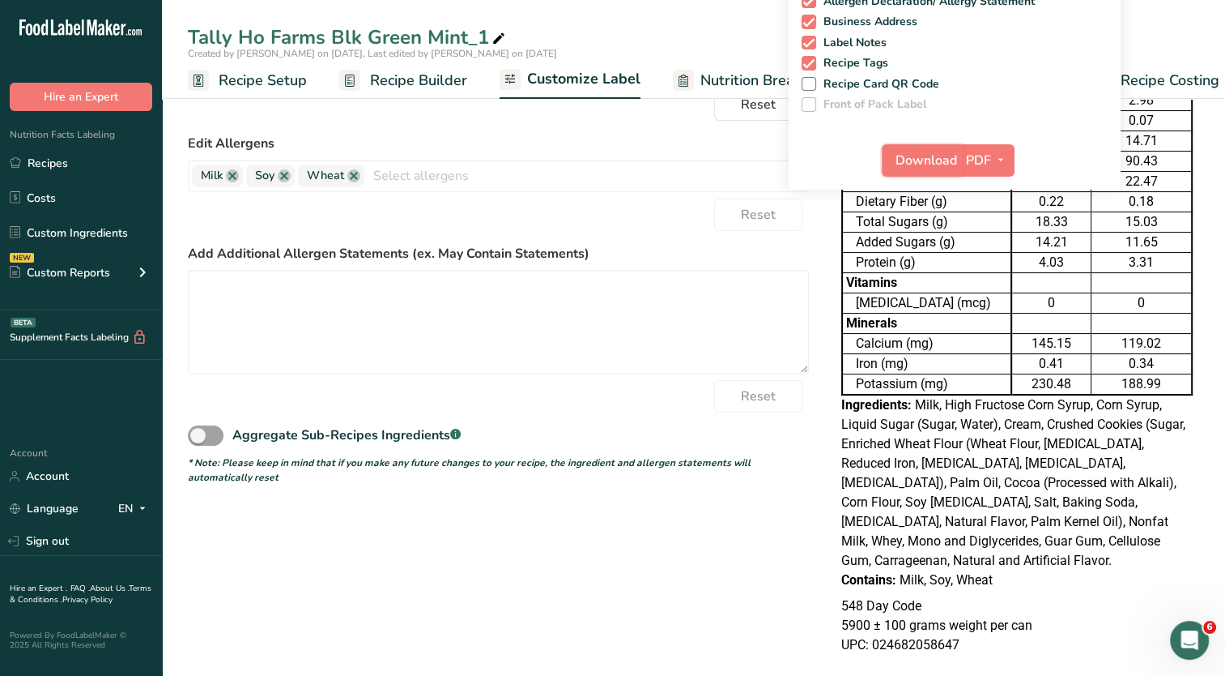
scroll to position [2, 0]
click at [492, 38] on icon at bounding box center [499, 39] width 15 height 23
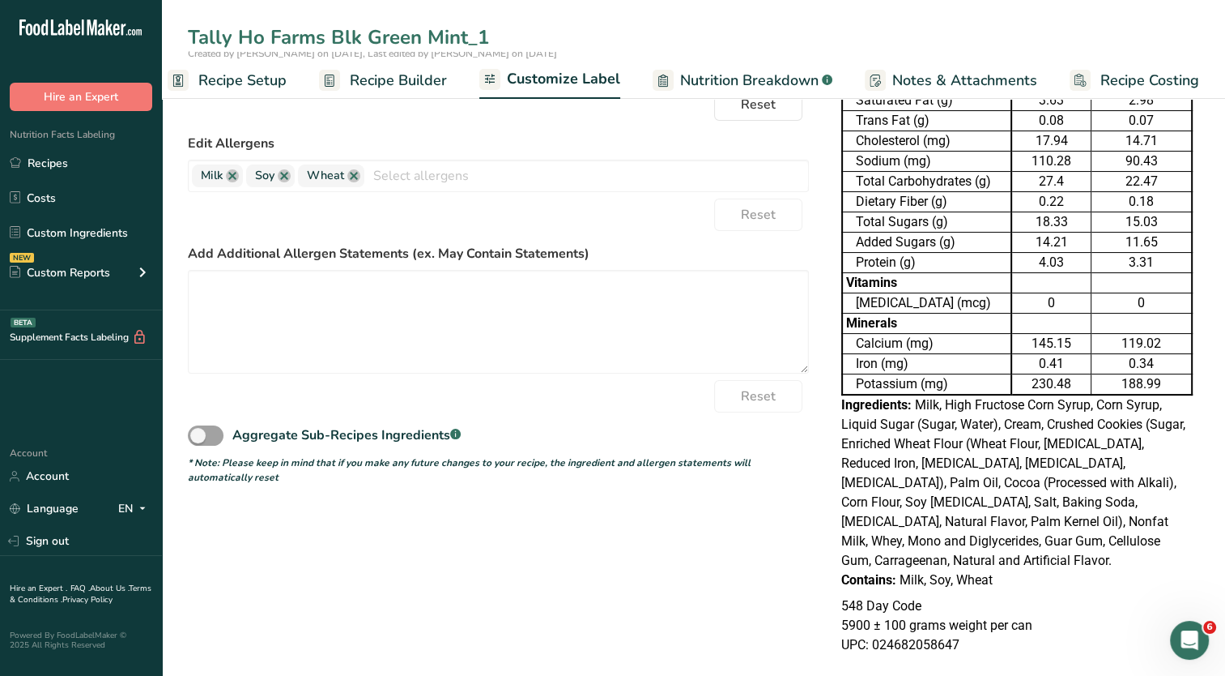
drag, startPoint x: 492, startPoint y: 32, endPoint x: 369, endPoint y: 35, distance: 123.1
click at [369, 35] on input "Tally Ho Farms Blk Green Mint_1" at bounding box center [694, 37] width 1012 height 29
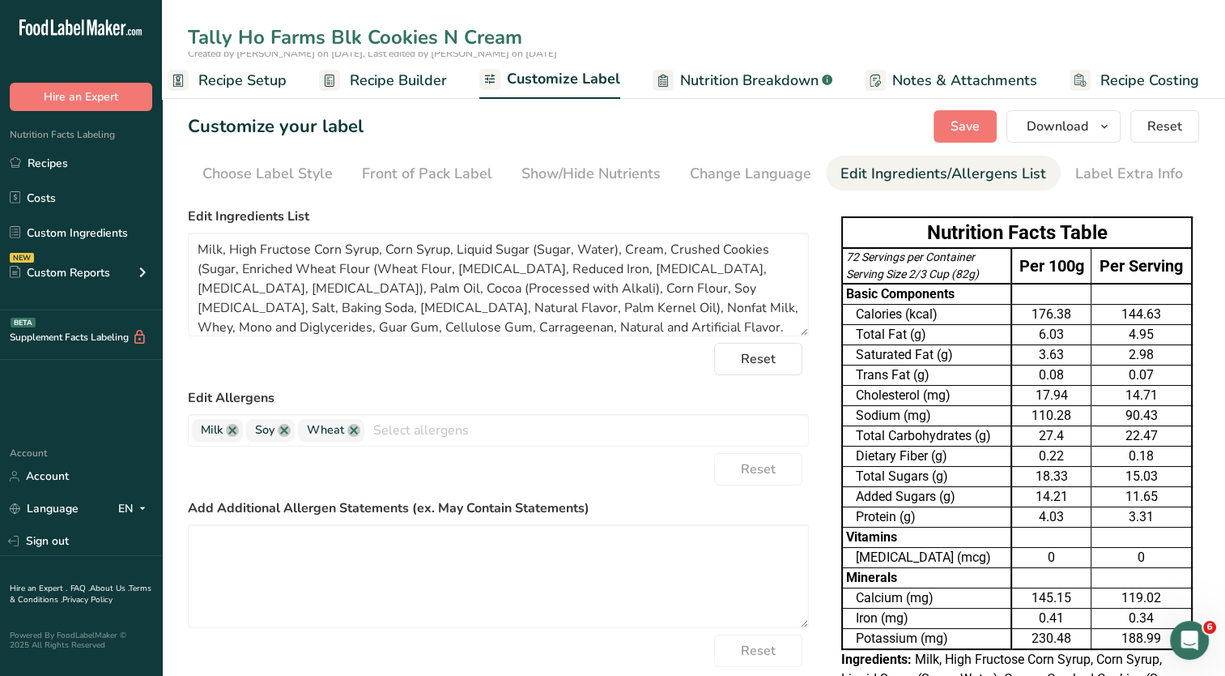
scroll to position [0, 0]
type input "Tally Ho Farms Blk Cookies N Cream"
click at [970, 121] on span "Save" at bounding box center [965, 126] width 29 height 19
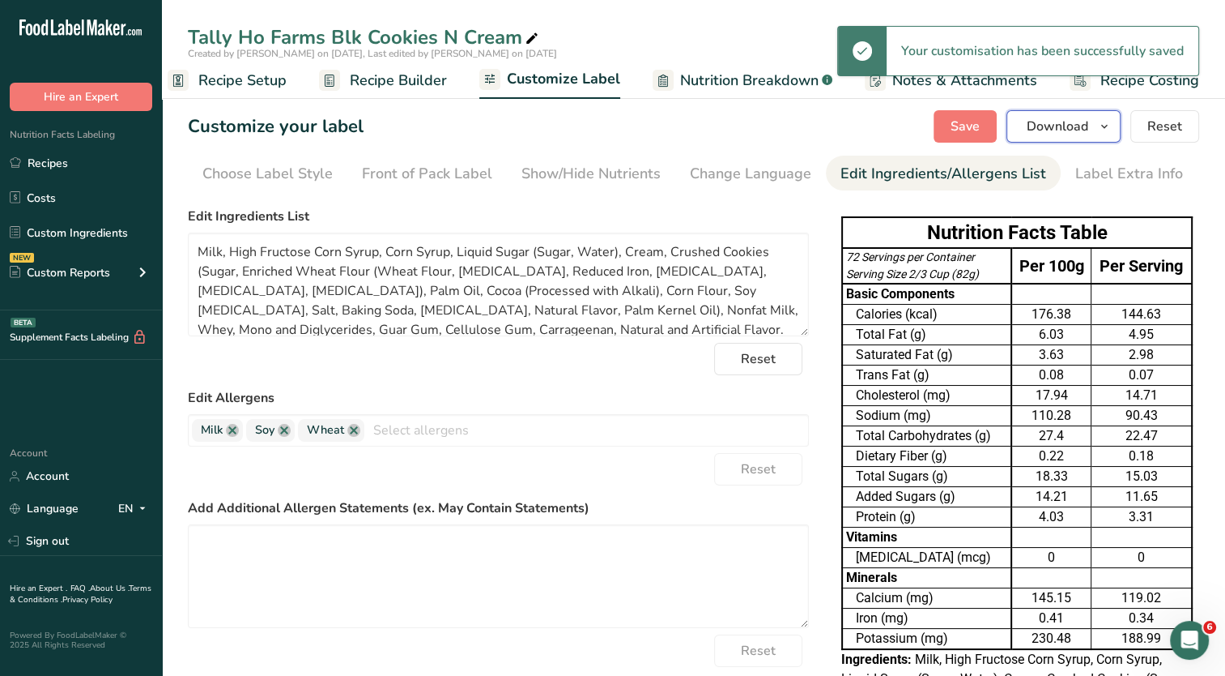
click at [1100, 125] on icon "button" at bounding box center [1104, 127] width 13 height 20
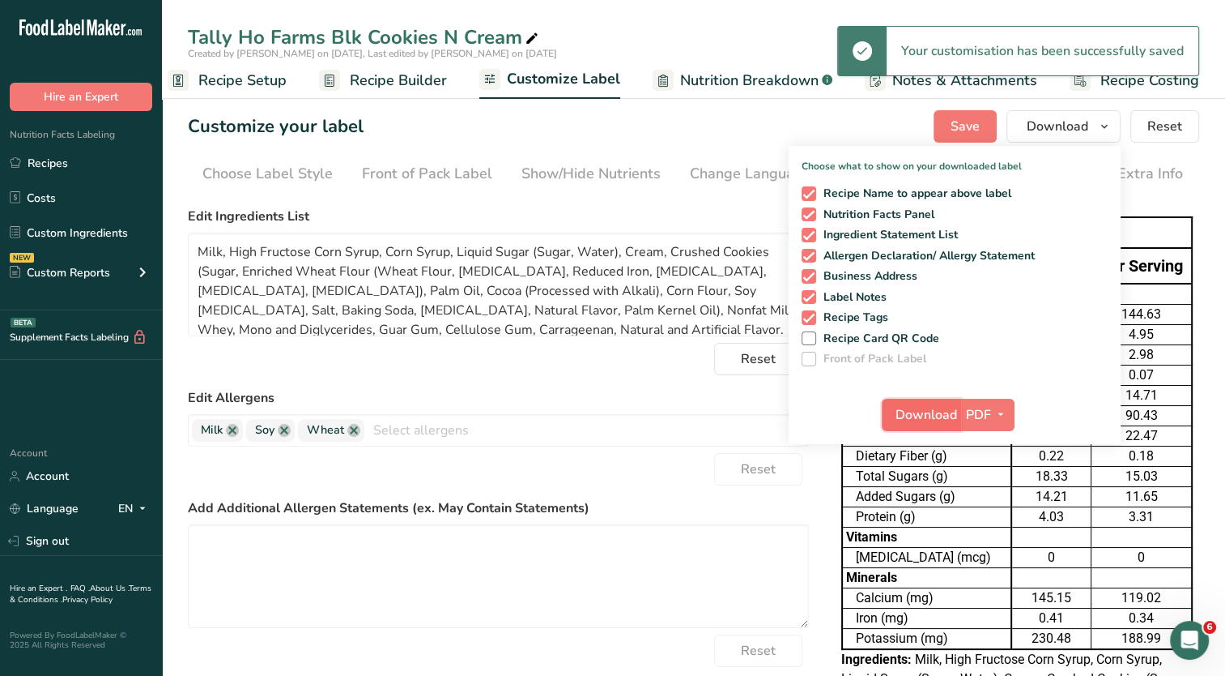
click at [920, 417] on span "Download" at bounding box center [927, 414] width 62 height 19
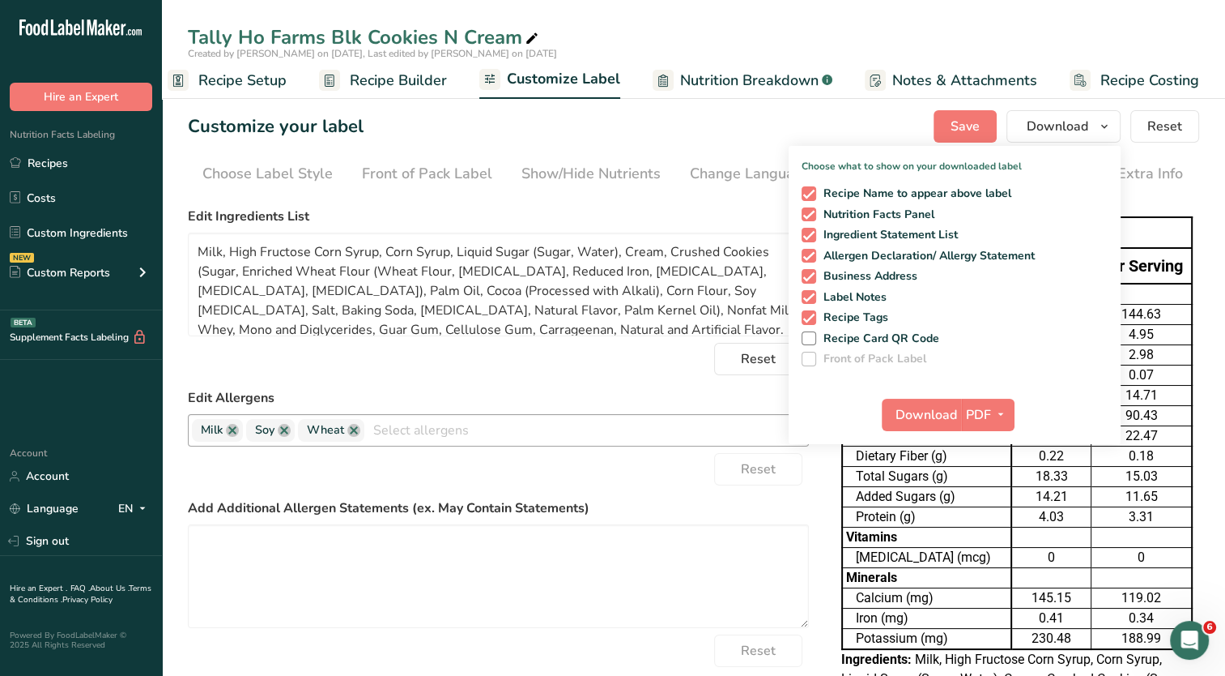
click at [712, 428] on input "text" at bounding box center [586, 429] width 444 height 25
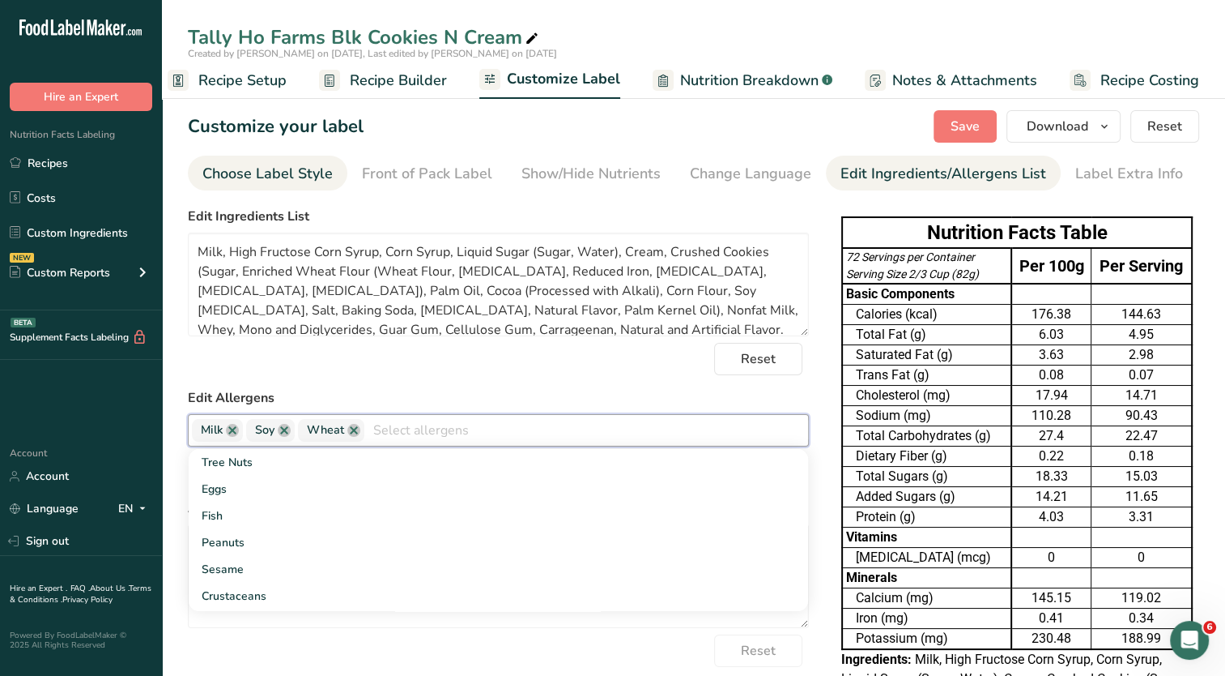
click at [285, 177] on div "Choose Label Style" at bounding box center [267, 174] width 130 height 22
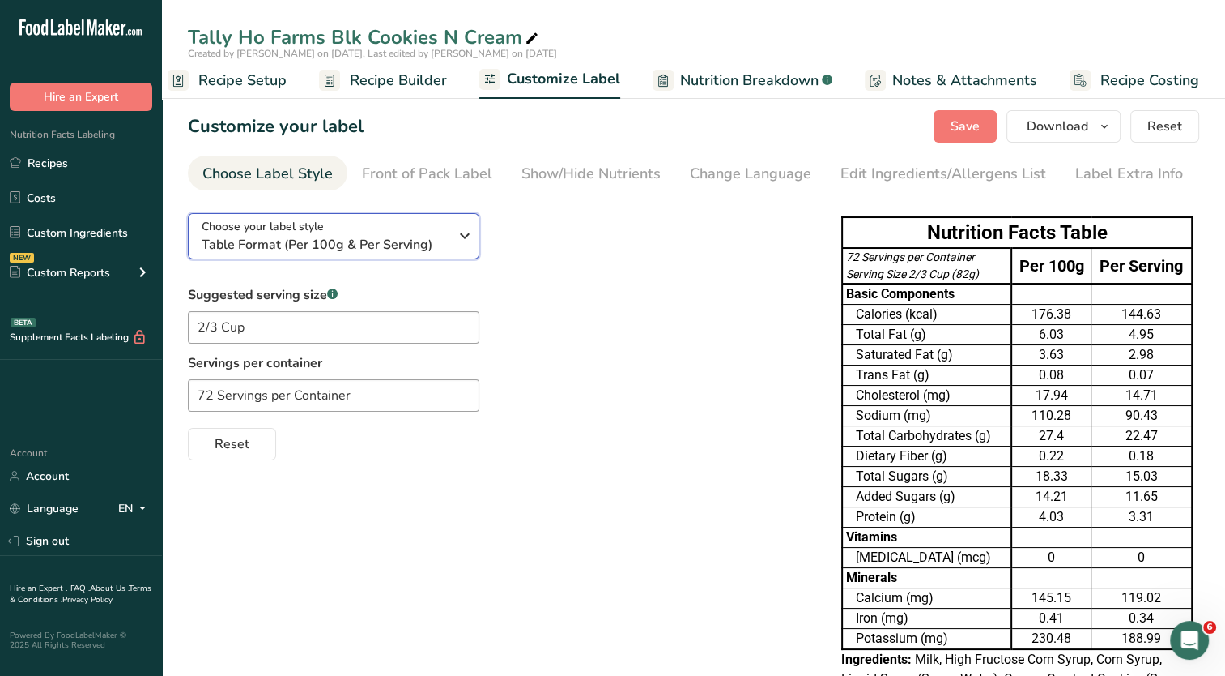
click at [460, 232] on icon "button" at bounding box center [464, 235] width 19 height 29
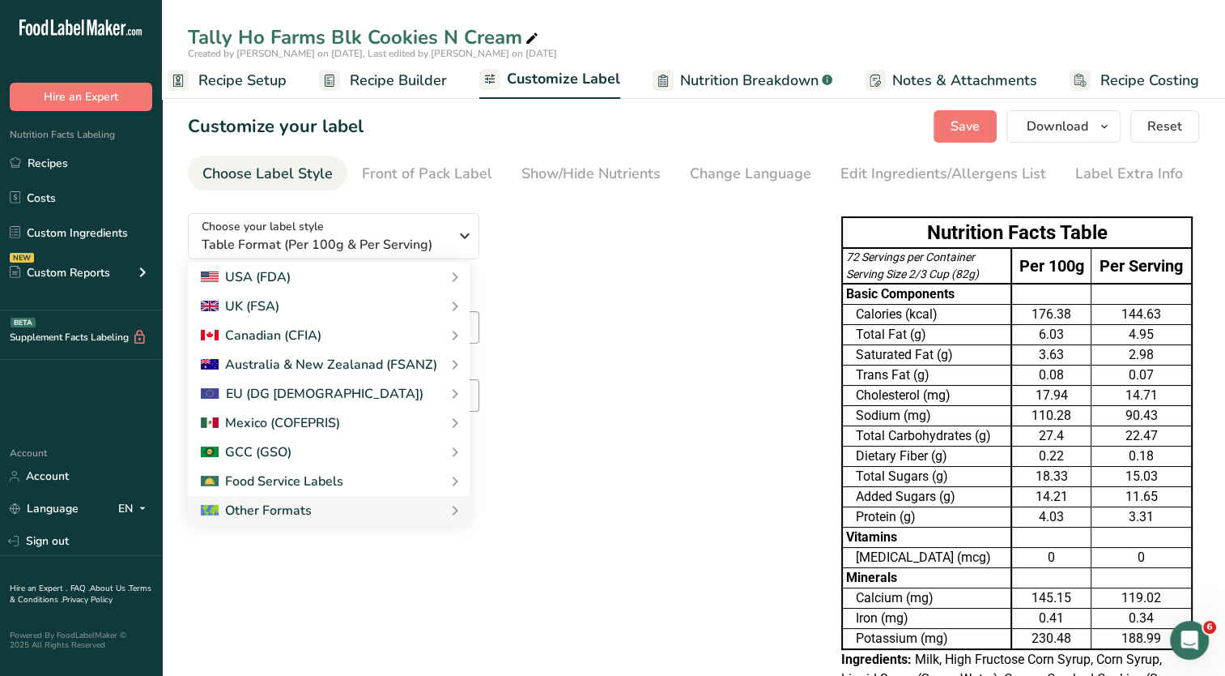
click at [0, 0] on link "Standard FDA label" at bounding box center [0, 0] width 0 height 0
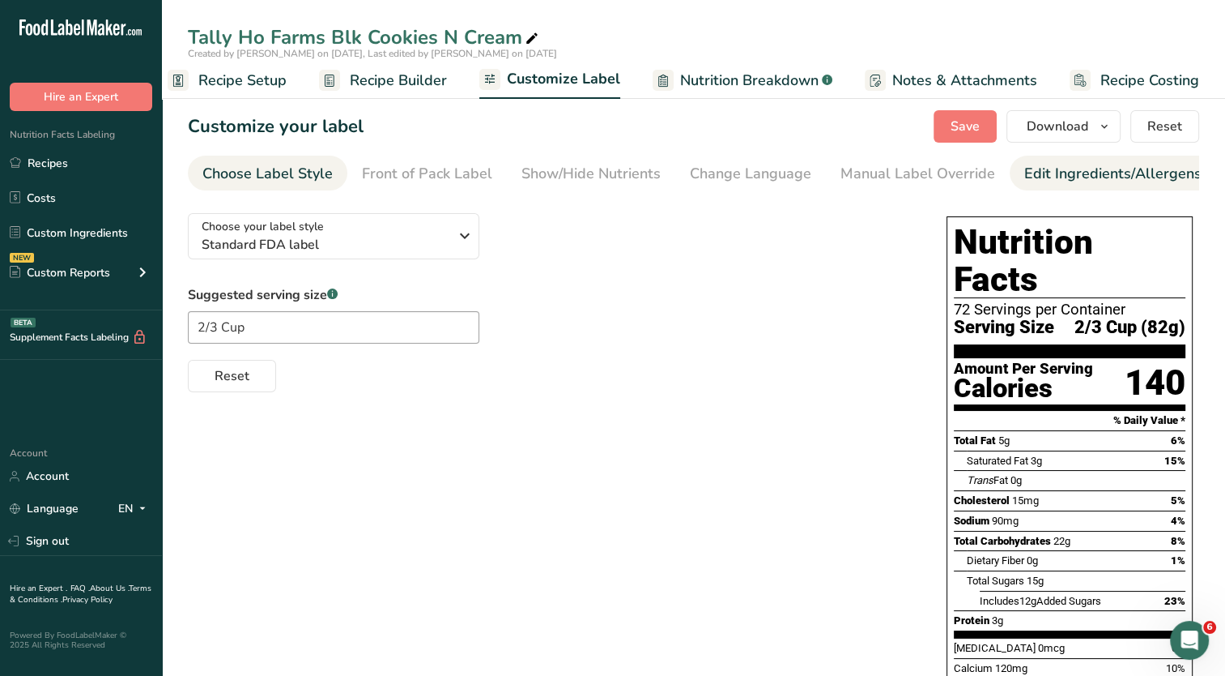
click at [1049, 176] on div "Edit Ingredients/Allergens List" at bounding box center [1128, 174] width 206 height 22
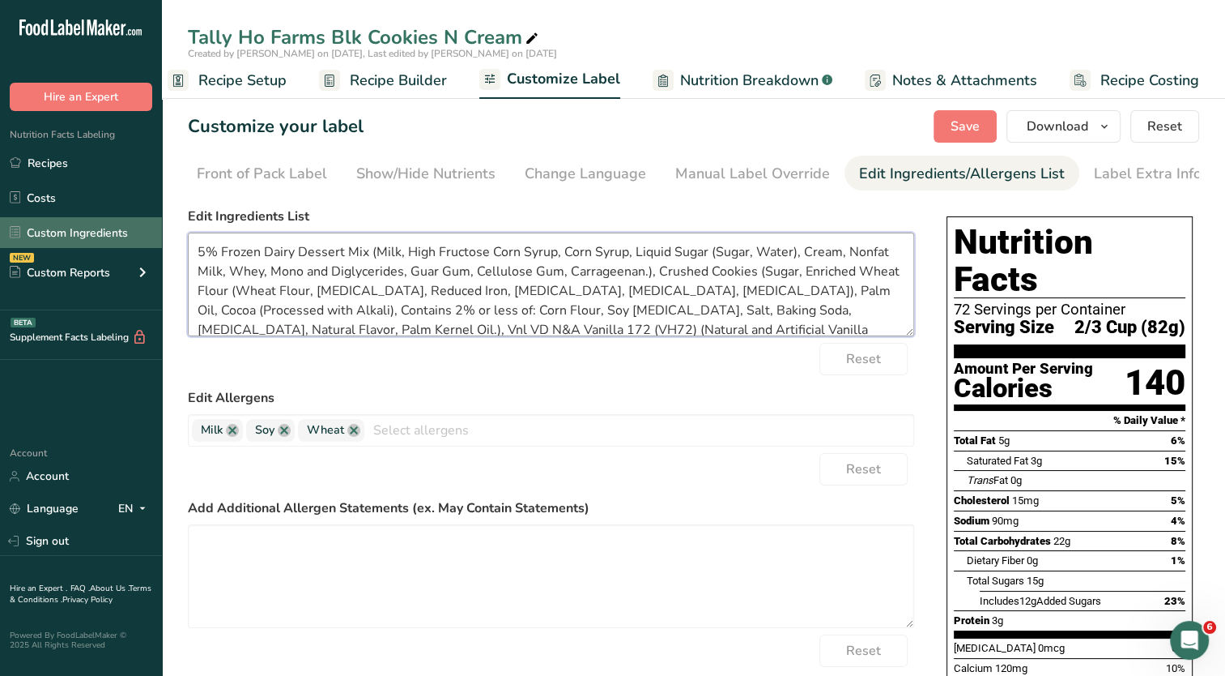
drag, startPoint x: 600, startPoint y: 327, endPoint x: 128, endPoint y: 220, distance: 484.2
click at [128, 220] on div ".a-20{fill:#fff;} Hire an Expert Nutrition Facts Labeling Recipes Costs Custom …" at bounding box center [612, 552] width 1225 height 1105
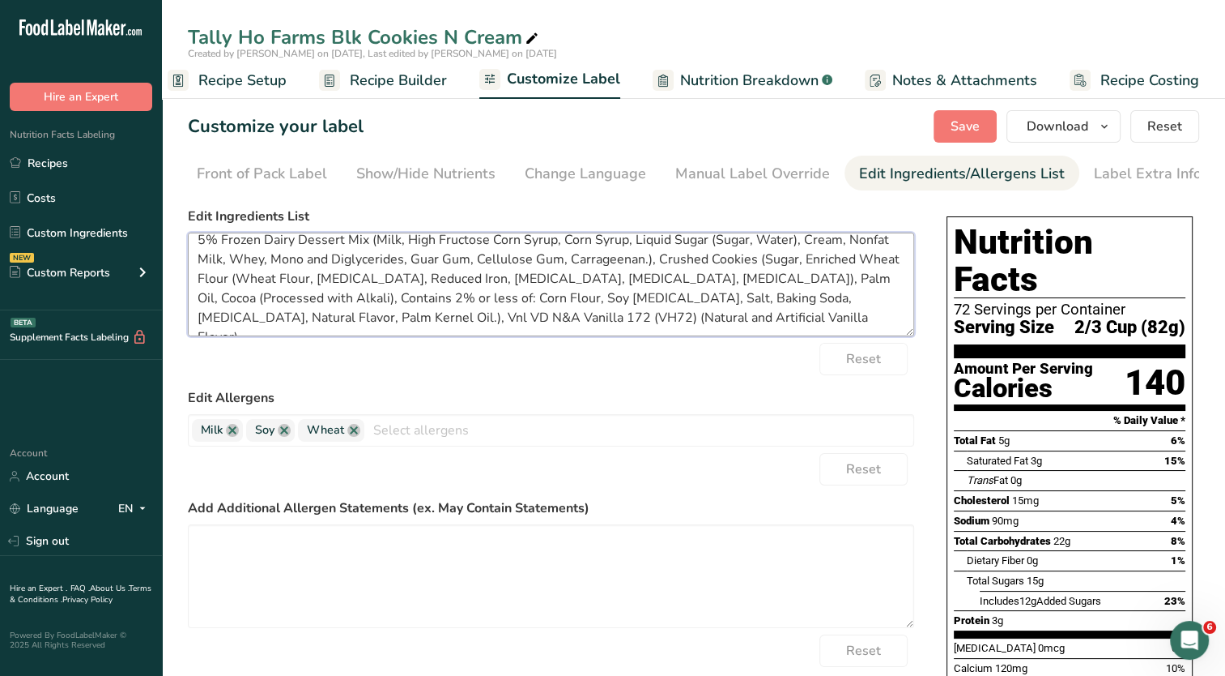
paste textarea "Milk, High Fructose Corn Syrup, Corn Syrup, Liquid Sugar (Sugar, Water), Cream,…"
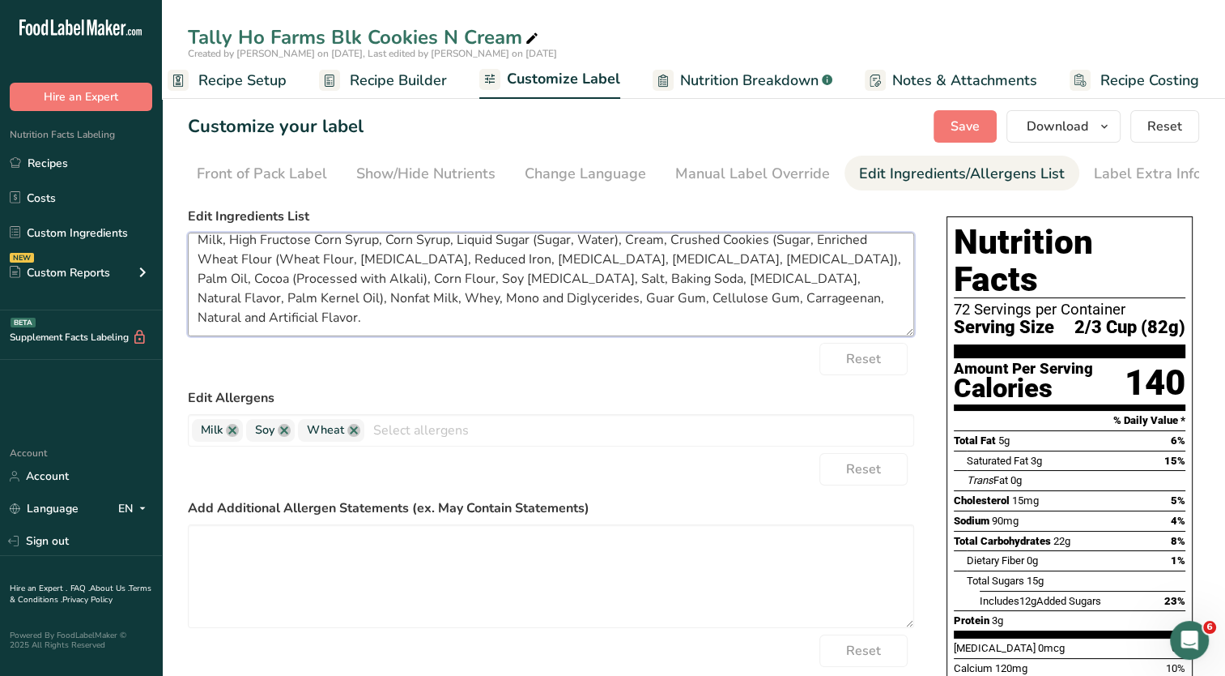
scroll to position [0, 0]
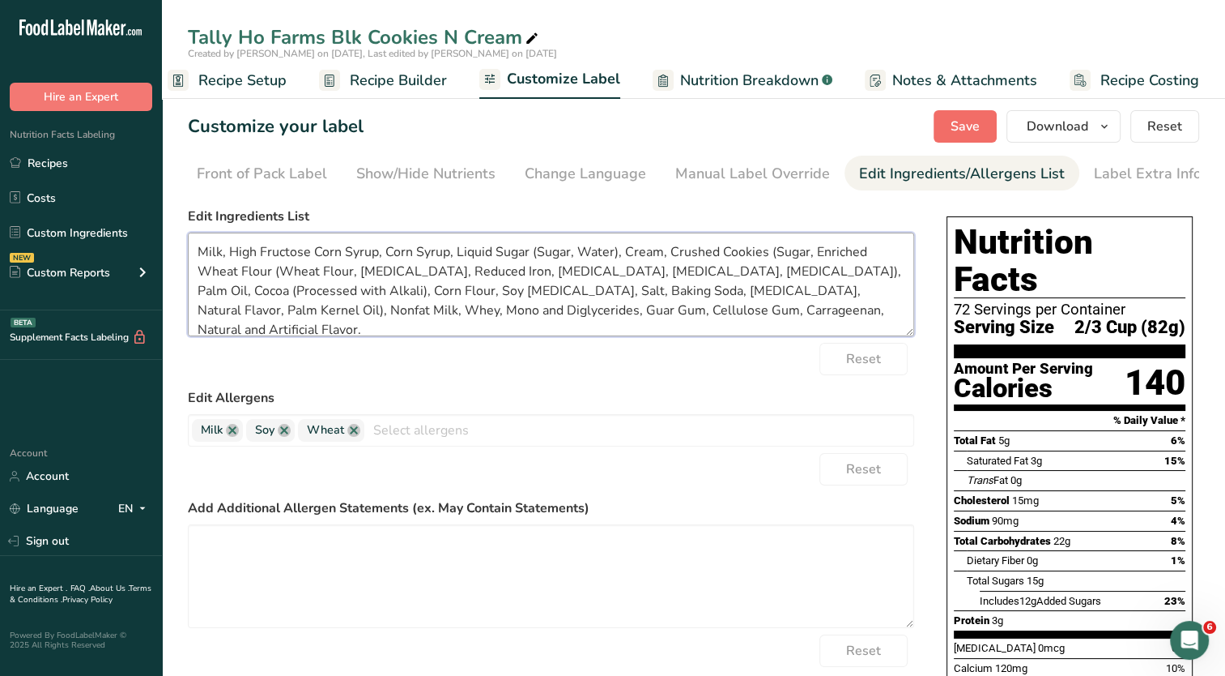
type textarea "Milk, High Fructose Corn Syrup, Corn Syrup, Liquid Sugar (Sugar, Water), Cream,…"
click at [974, 126] on span "Save" at bounding box center [965, 126] width 29 height 19
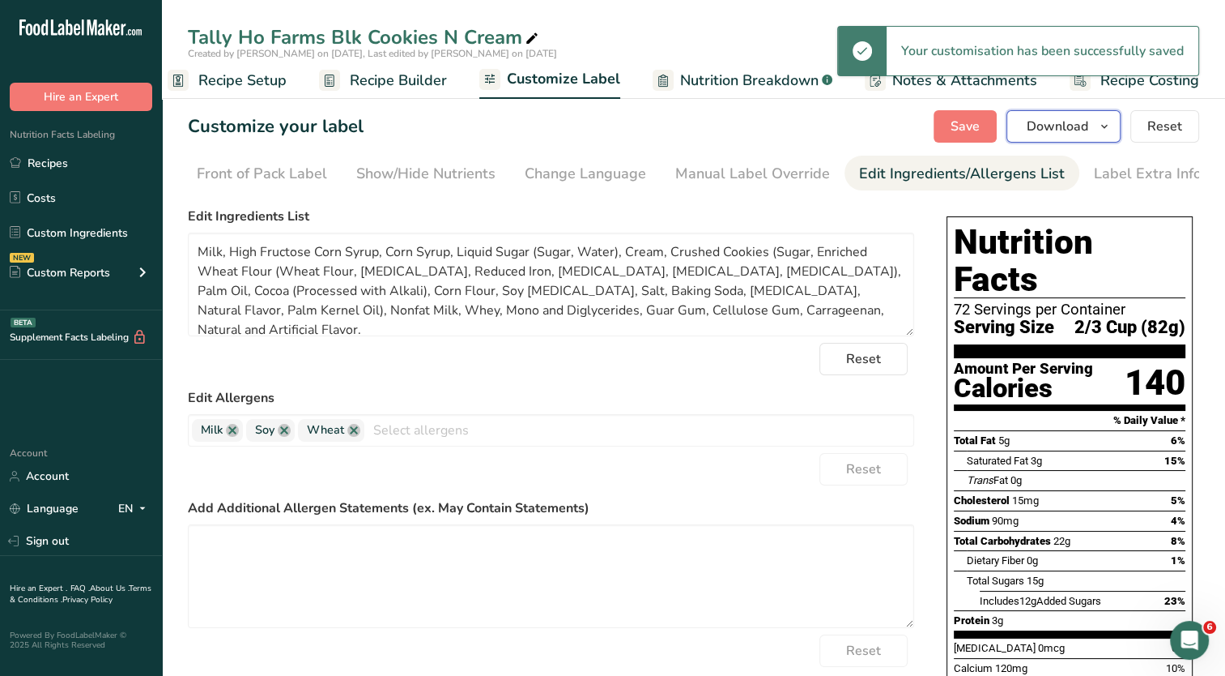
click at [1103, 124] on icon "button" at bounding box center [1104, 127] width 13 height 20
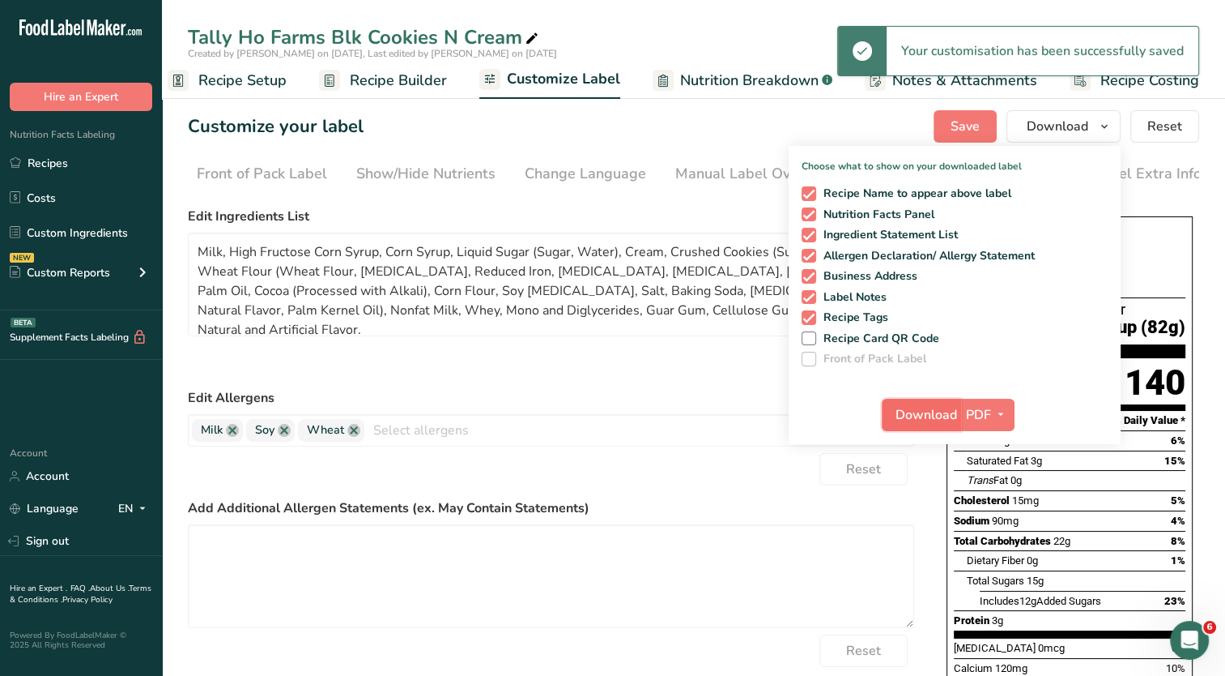
click at [927, 416] on span "Download" at bounding box center [927, 414] width 62 height 19
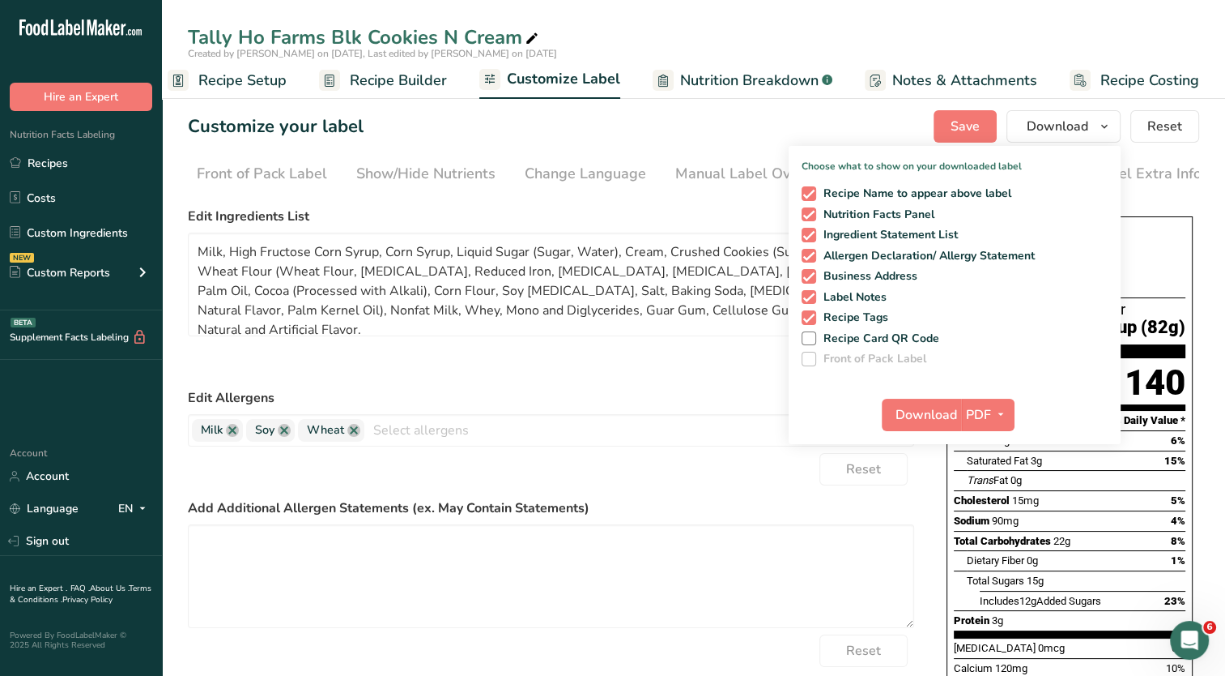
click at [577, 344] on form "Edit Ingredients List Milk, High Fructose Corn Syrup, Corn Syrup, Liquid Sugar …" at bounding box center [551, 466] width 727 height 518
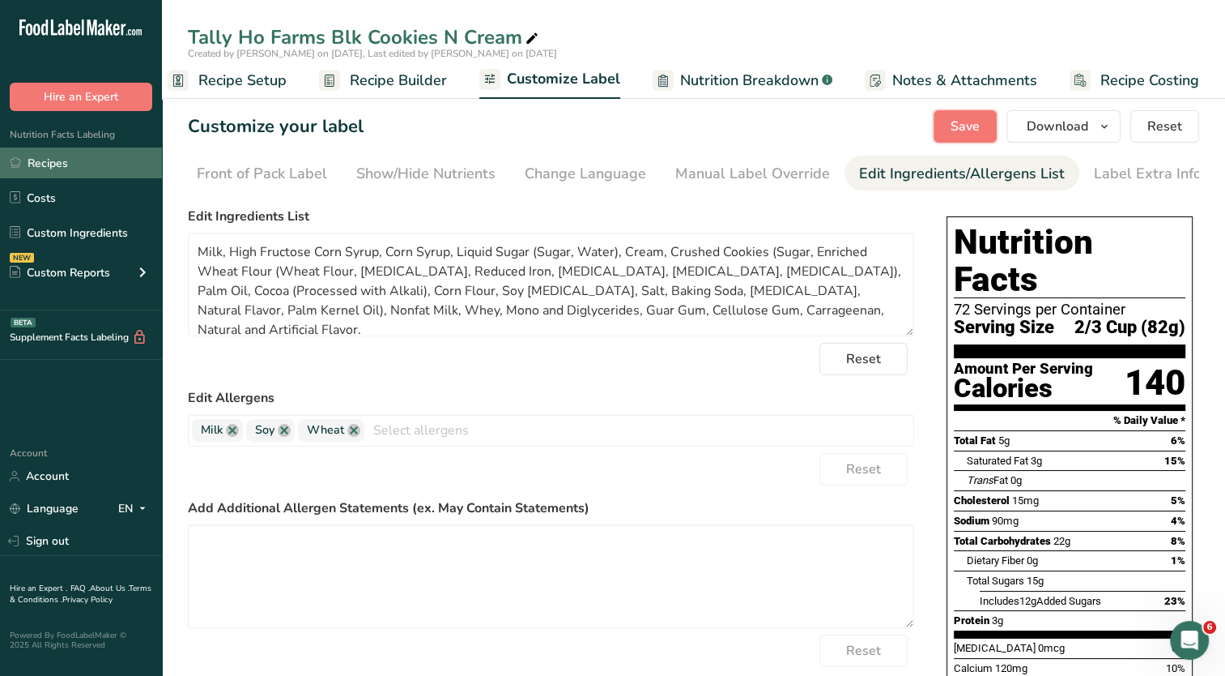
drag, startPoint x: 979, startPoint y: 134, endPoint x: 59, endPoint y: 159, distance: 920.5
click at [978, 132] on span "Save" at bounding box center [965, 126] width 29 height 19
click at [59, 159] on link "Recipes" at bounding box center [81, 162] width 162 height 31
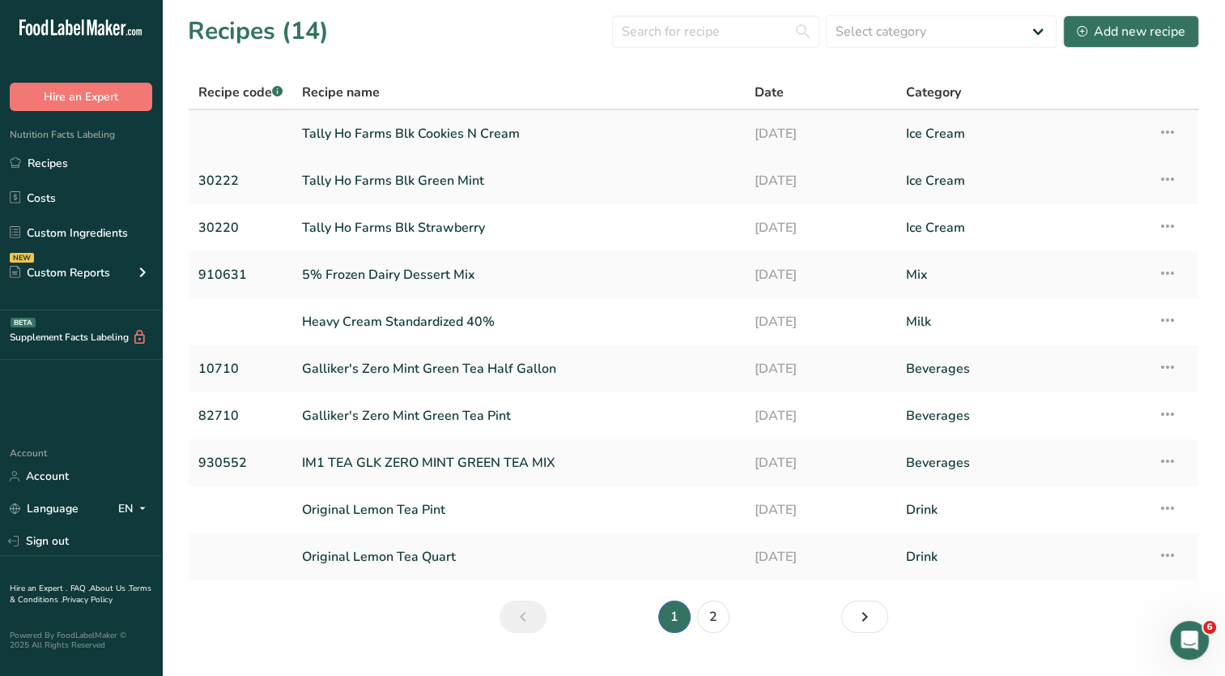
click at [457, 134] on link "Tally Ho Farms Blk Cookies N Cream" at bounding box center [518, 134] width 433 height 34
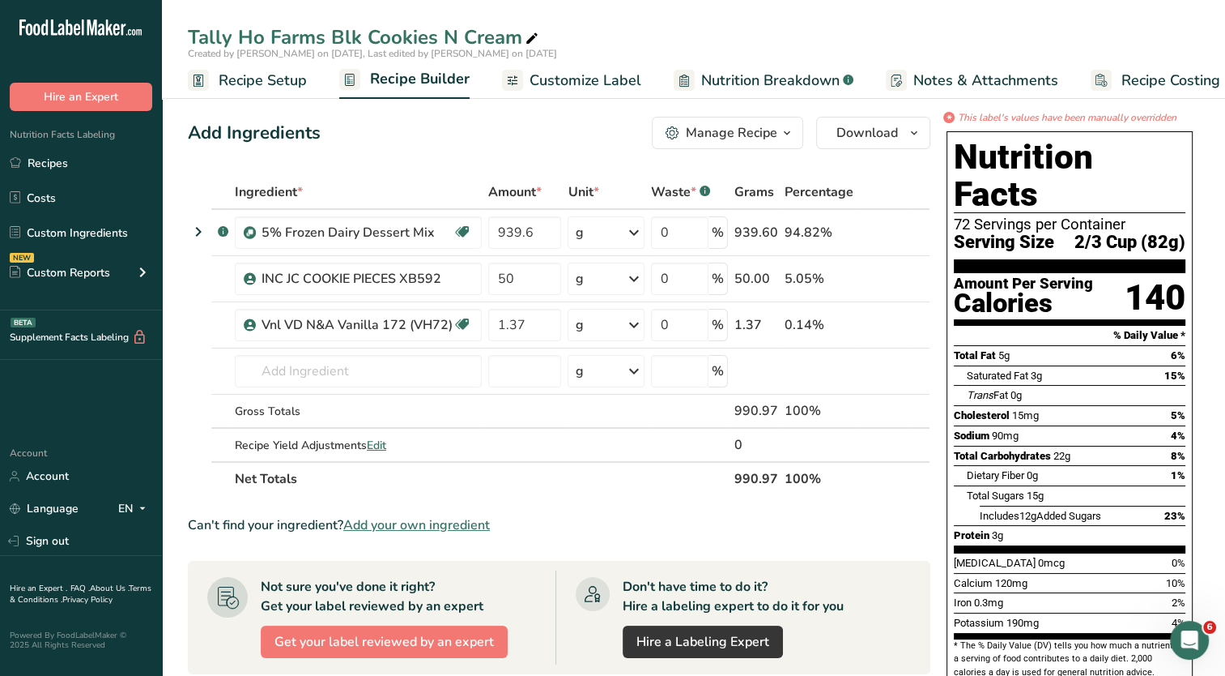
click at [262, 80] on span "Recipe Setup" at bounding box center [263, 81] width 88 height 22
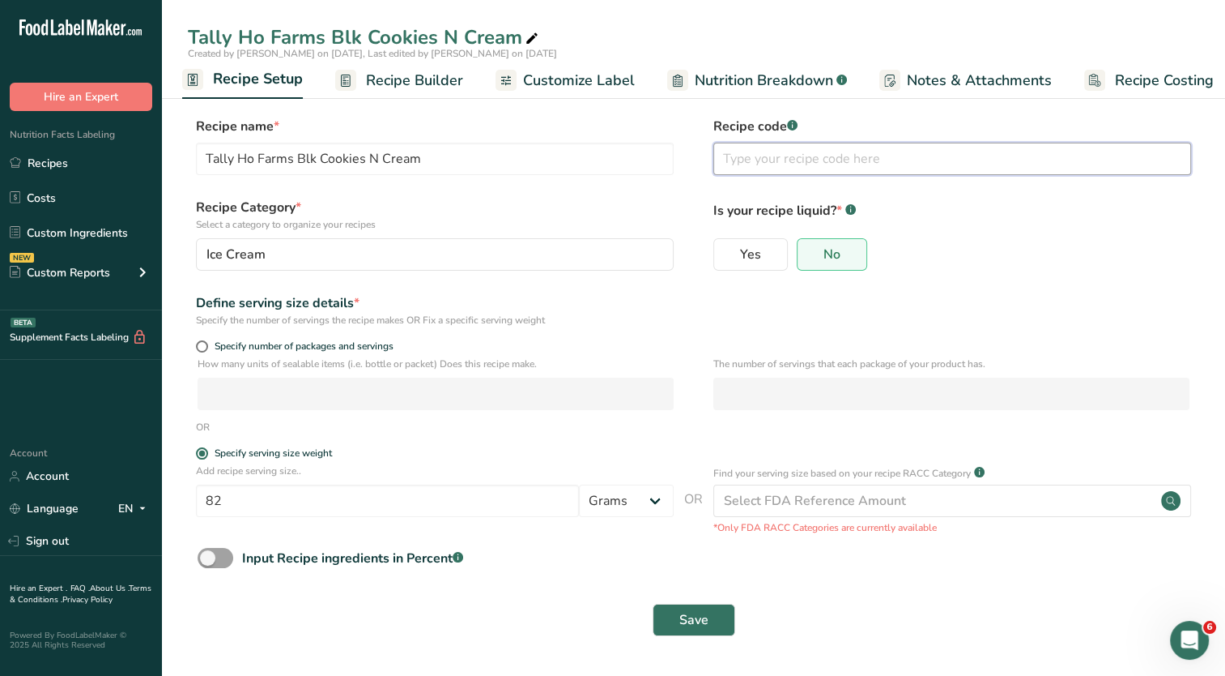
click at [807, 159] on input "text" at bounding box center [953, 159] width 478 height 32
type input "30223"
click at [680, 617] on span "Save" at bounding box center [694, 619] width 29 height 19
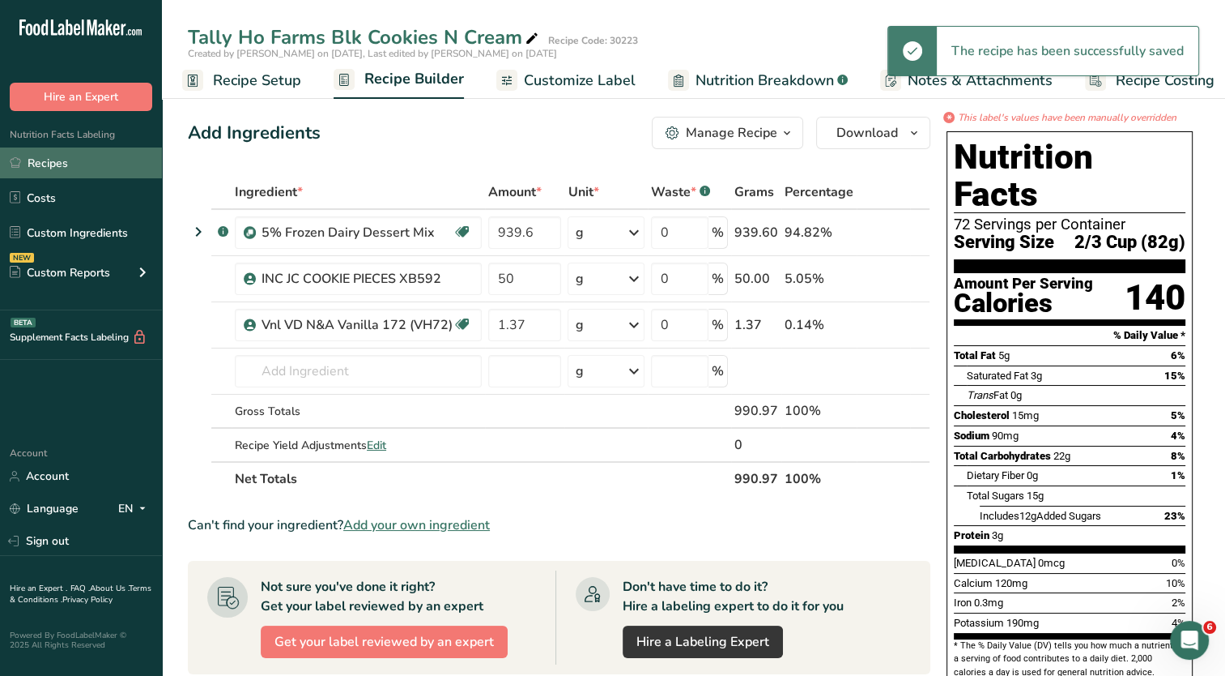
click at [92, 164] on link "Recipes" at bounding box center [81, 162] width 162 height 31
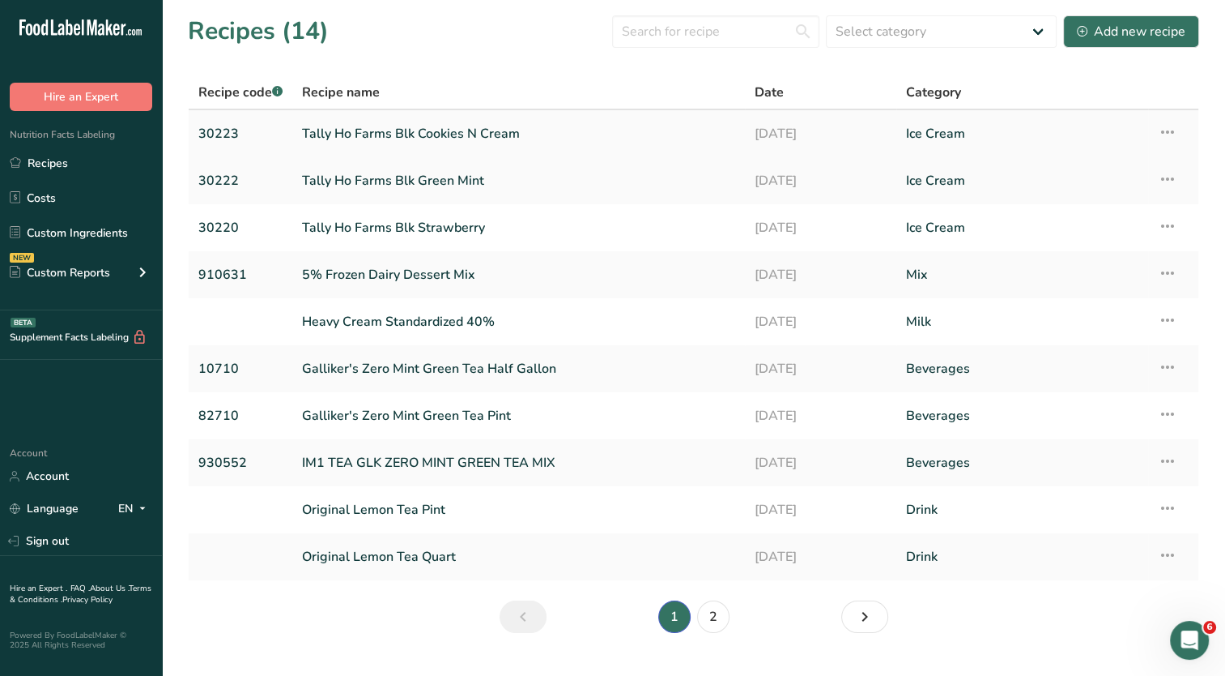
click at [1172, 131] on icon at bounding box center [1167, 131] width 19 height 29
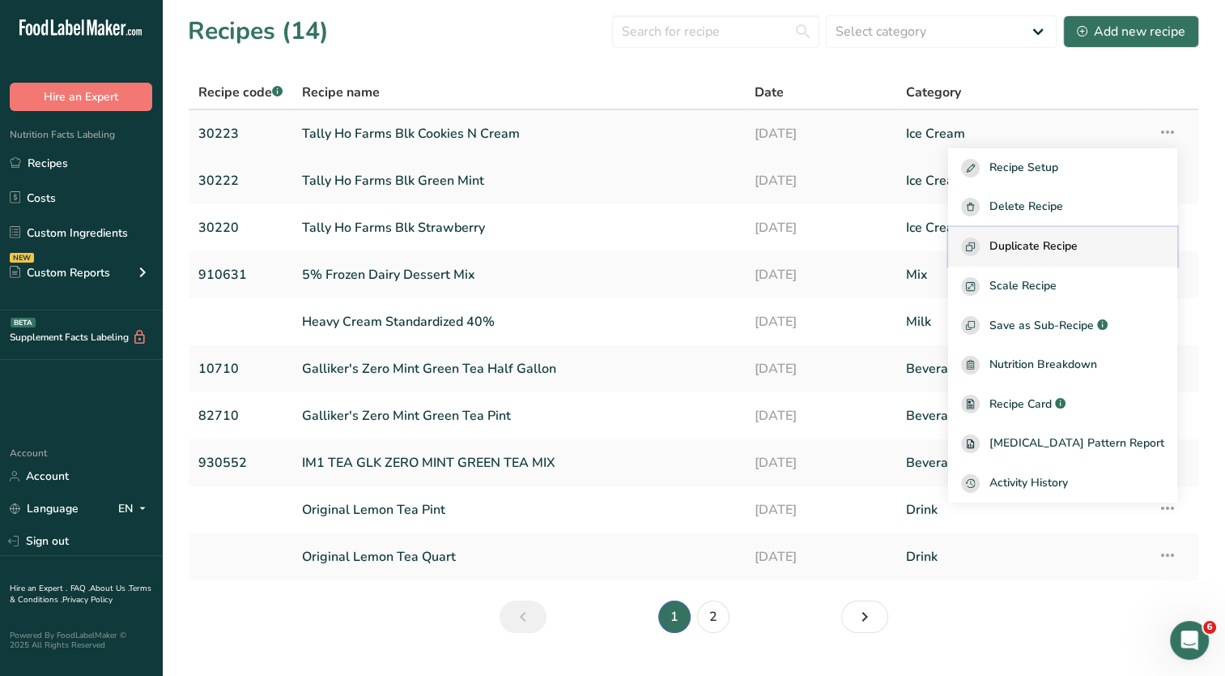
click at [1078, 242] on span "Duplicate Recipe" at bounding box center [1034, 246] width 88 height 19
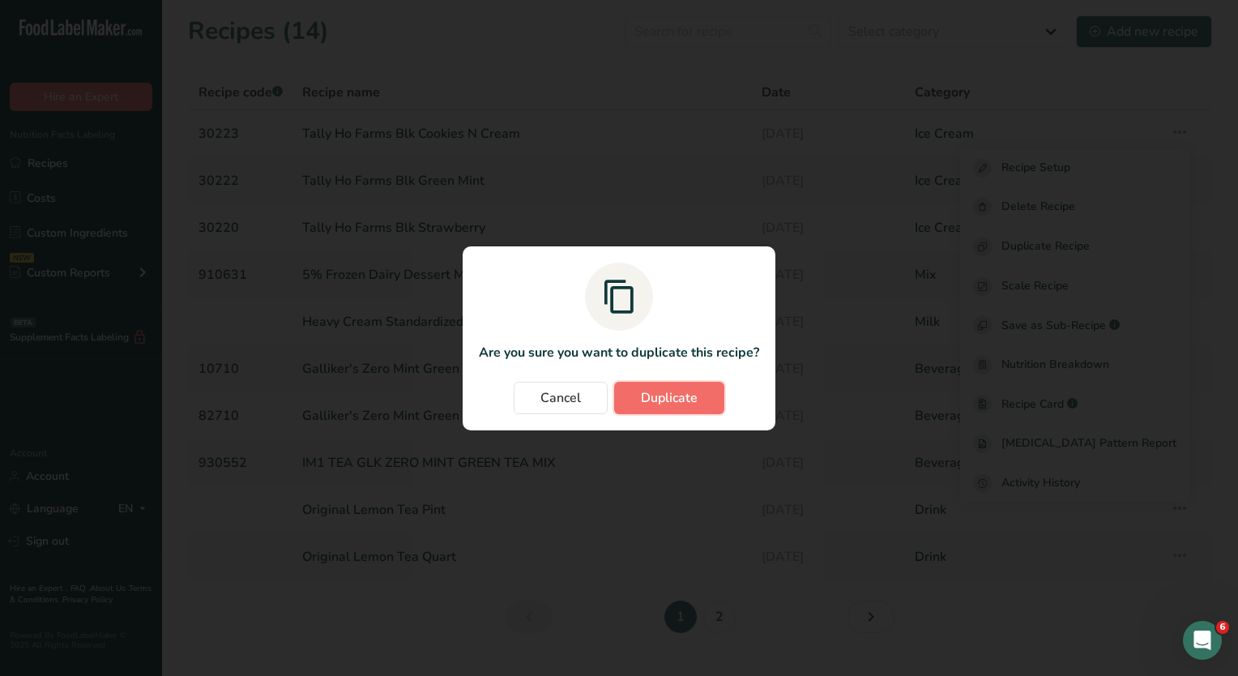
click at [672, 407] on button "Duplicate" at bounding box center [669, 397] width 110 height 32
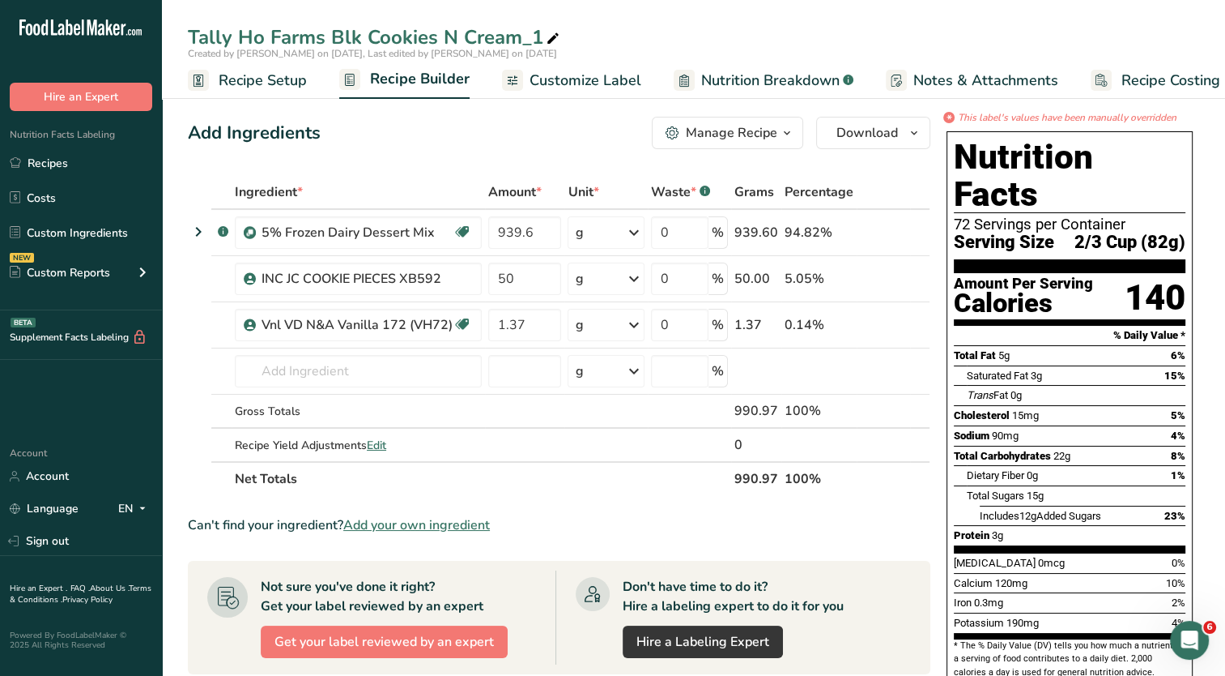
click at [262, 79] on span "Recipe Setup" at bounding box center [263, 81] width 88 height 22
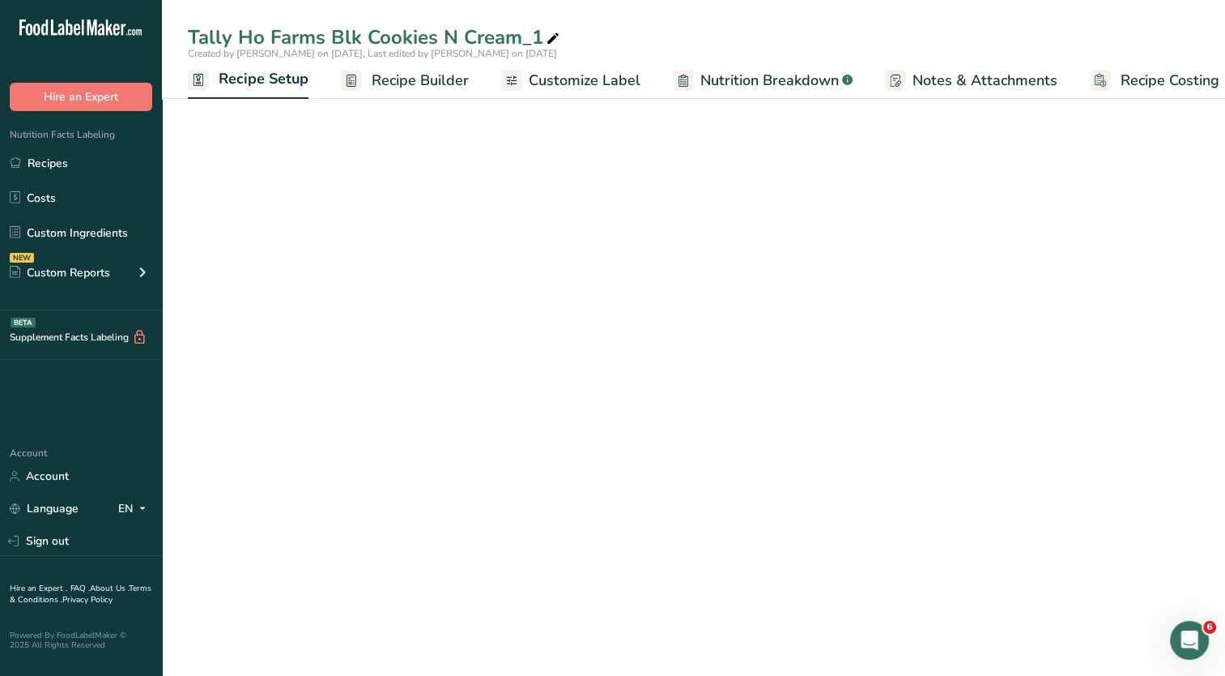
scroll to position [0, 6]
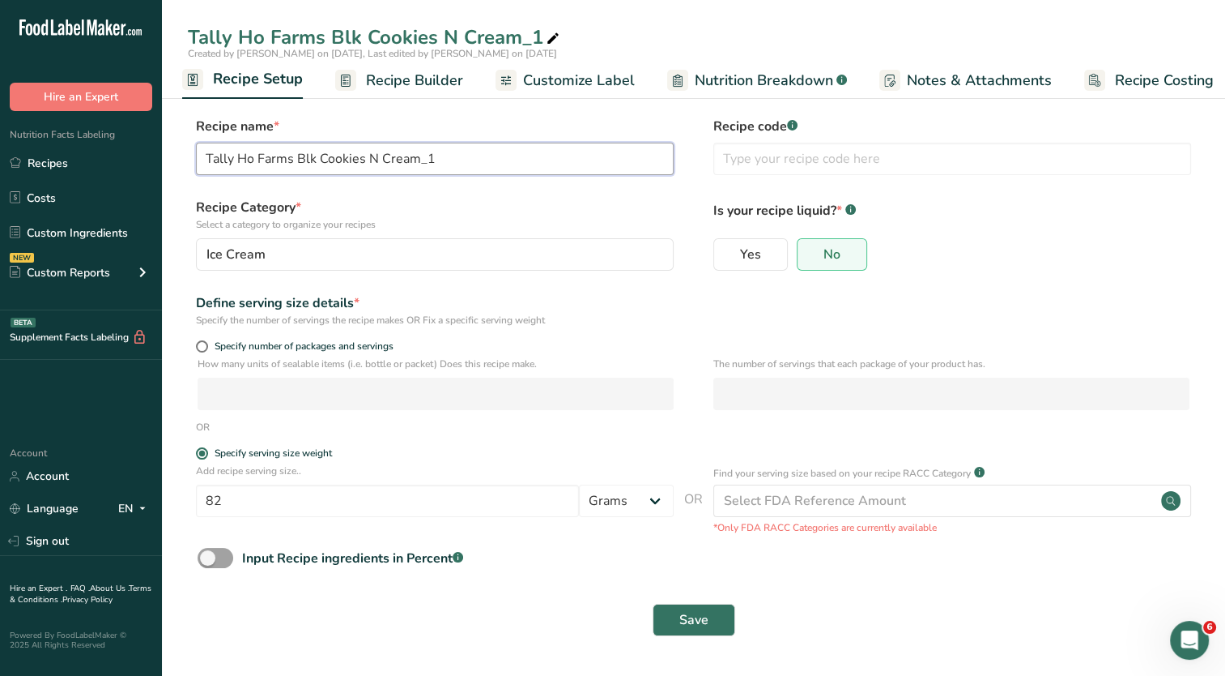
drag, startPoint x: 470, startPoint y: 154, endPoint x: 321, endPoint y: 162, distance: 149.3
click at [321, 162] on input "Tally Ho Farms Blk Cookies N Cream_1" at bounding box center [435, 159] width 478 height 32
type input "Tally Ho Farms Blk Vanilla"
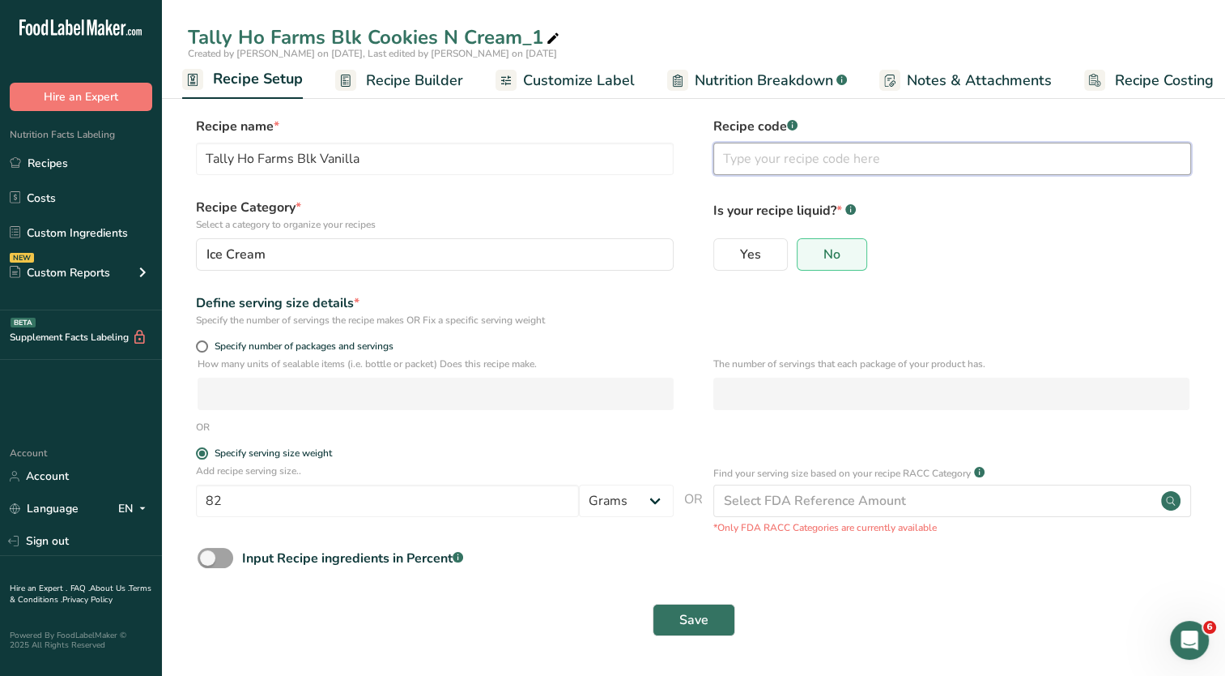
click at [778, 164] on input "text" at bounding box center [953, 159] width 478 height 32
type input "30224"
click at [697, 613] on span "Save" at bounding box center [694, 619] width 29 height 19
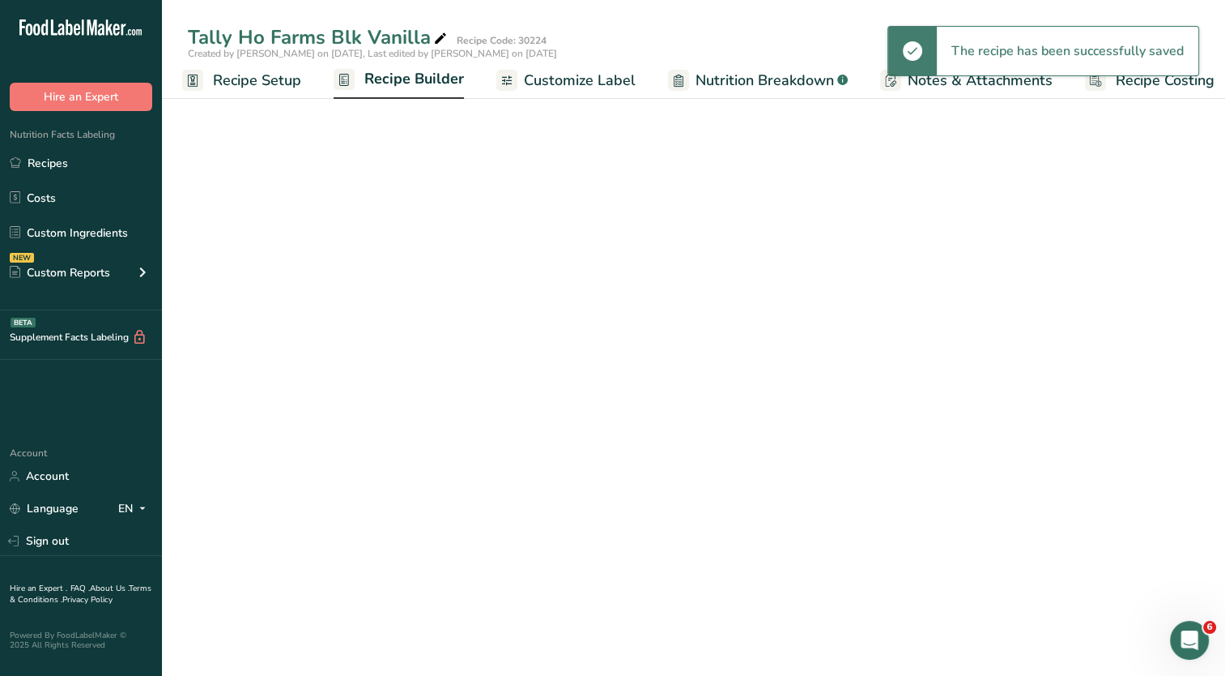
click at [422, 83] on span "Recipe Builder" at bounding box center [414, 79] width 100 height 22
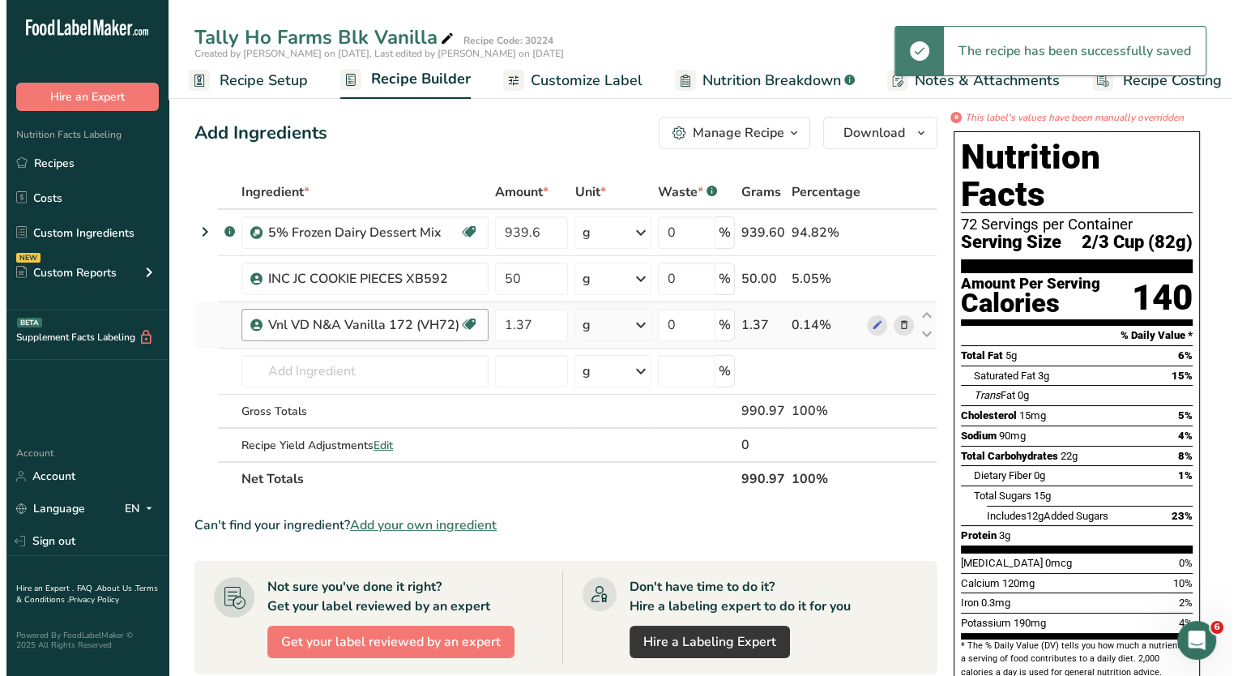
scroll to position [0, 20]
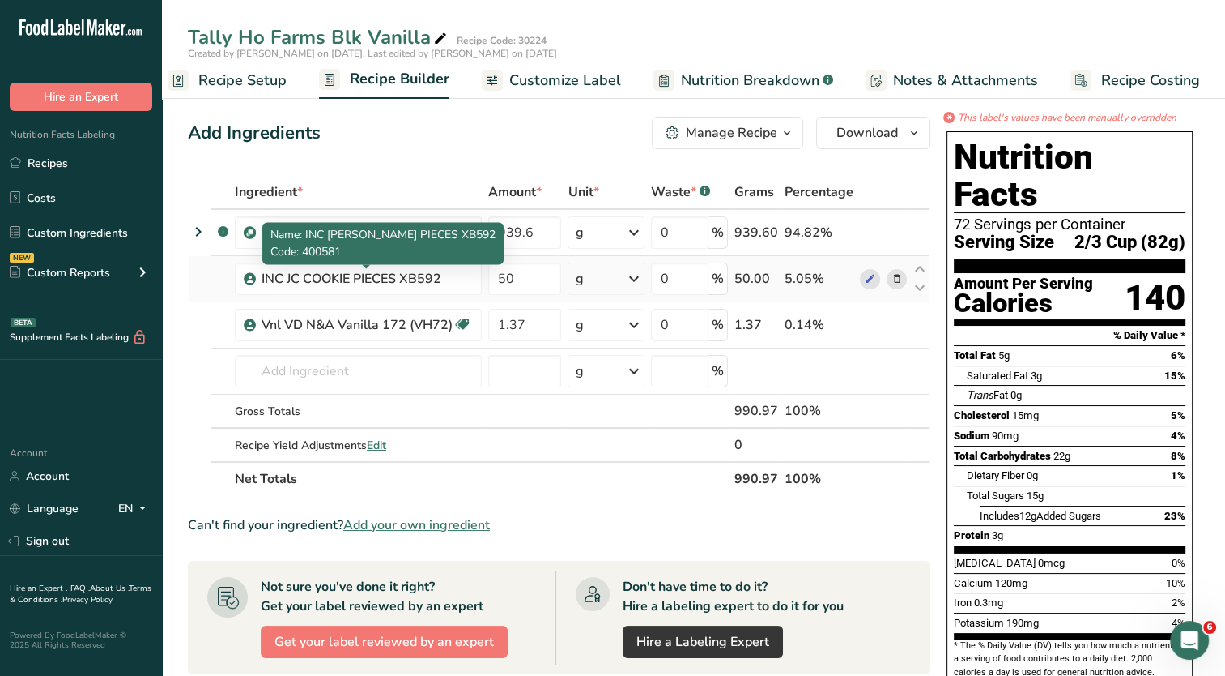
drag, startPoint x: 445, startPoint y: 277, endPoint x: 219, endPoint y: 266, distance: 227.0
click at [219, 266] on tr "INC JC COOKIE PIECES XB592 50 g Weight Units g kg mg See more Volume Units l Vo…" at bounding box center [559, 279] width 741 height 46
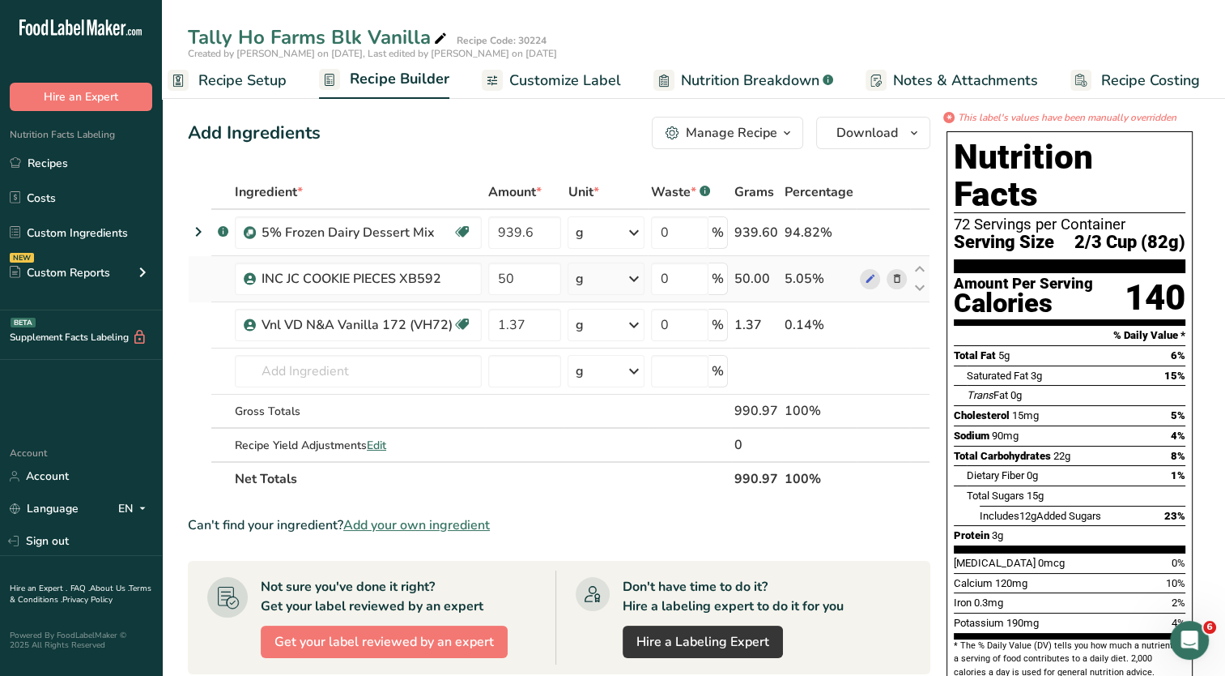
click at [895, 276] on icon at bounding box center [896, 279] width 11 height 17
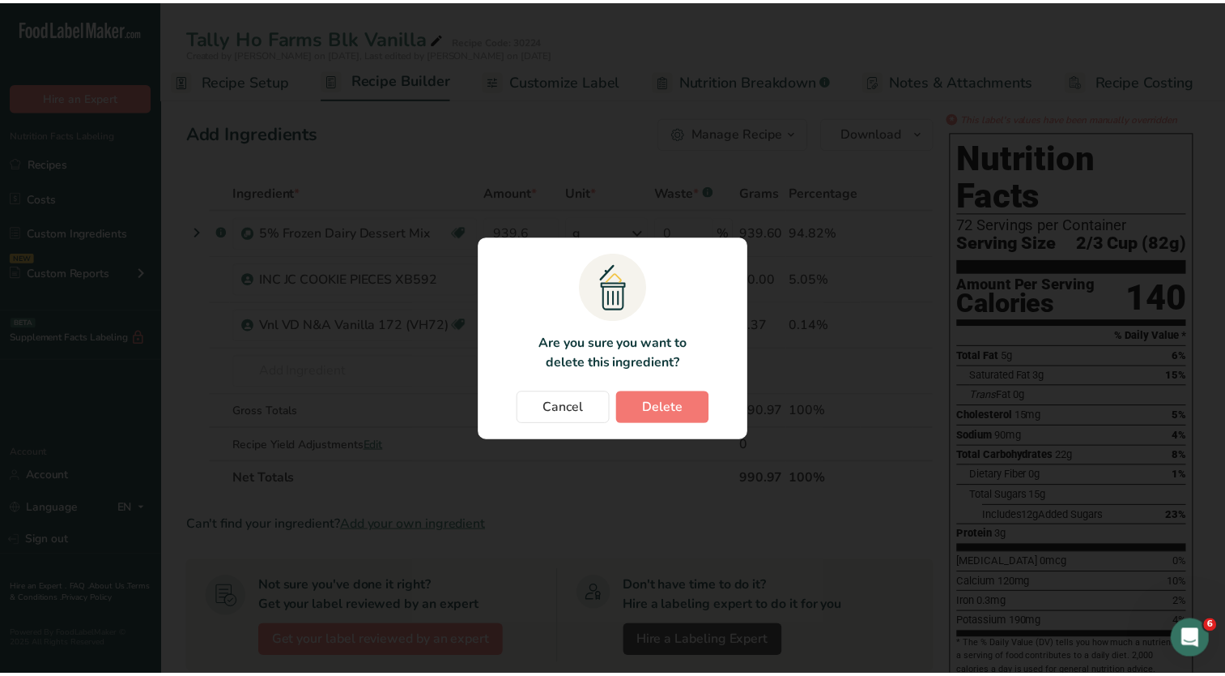
scroll to position [0, 8]
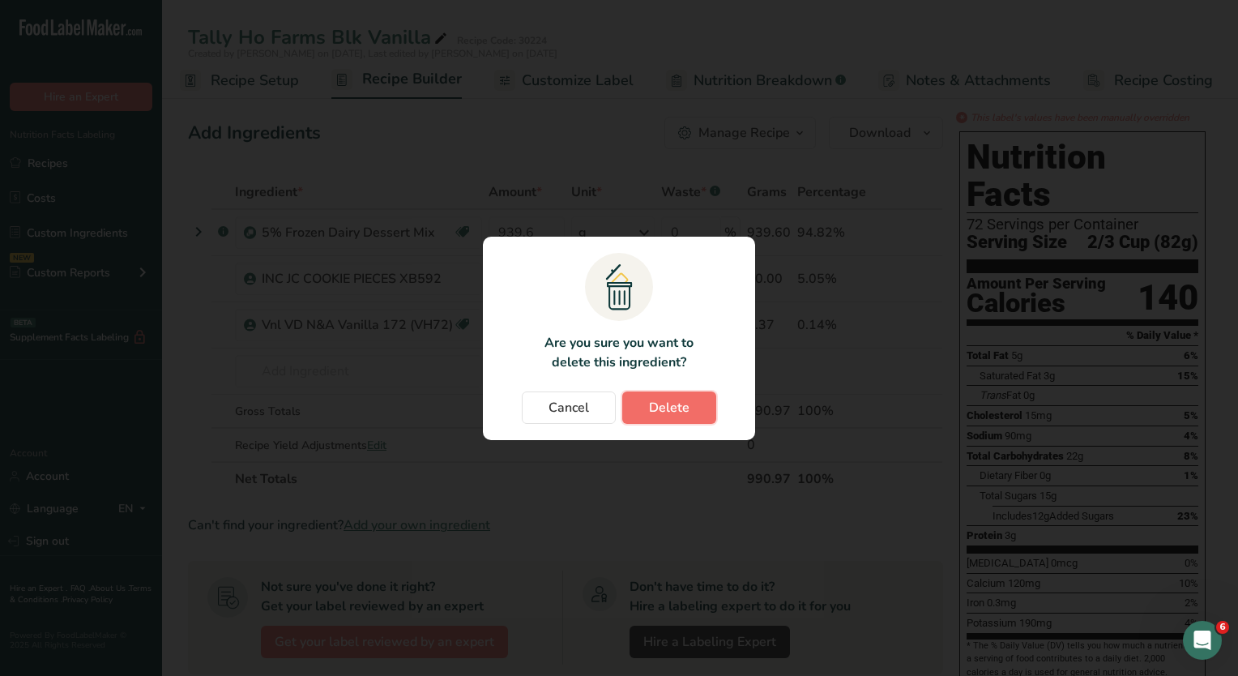
click at [684, 415] on span "Delete" at bounding box center [669, 407] width 40 height 19
type input "1.37"
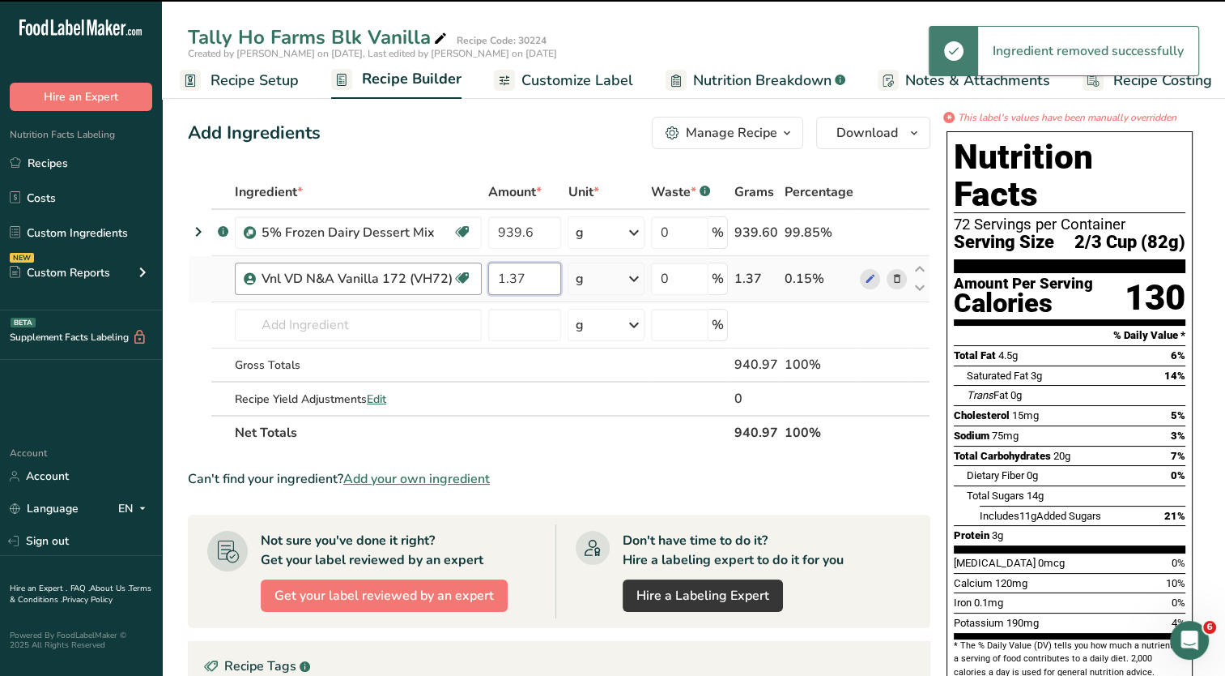
click at [453, 265] on tr "Vnl VD N&A Vanilla 172 (VH72) Dairy free Gluten free Kosher Dairy 1.37 g Weight…" at bounding box center [559, 279] width 741 height 46
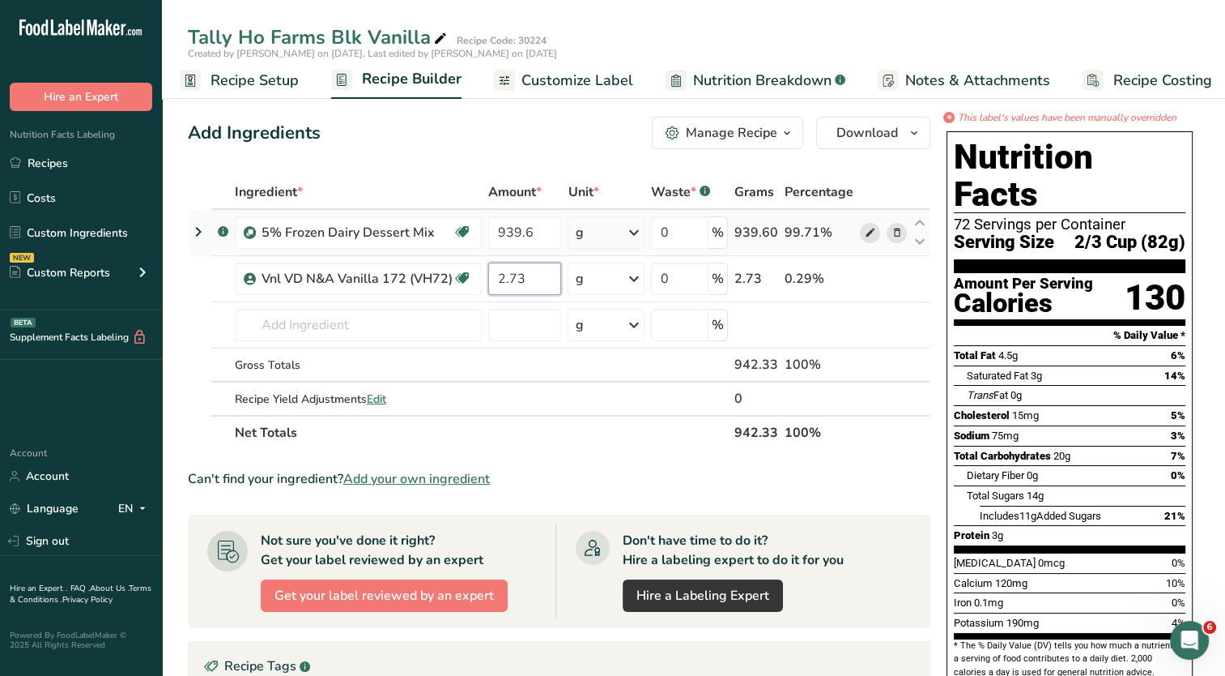
type input "2.73"
click at [872, 232] on div "Ingredient * Amount * Unit * Waste * .a-a{fill:#347362;}.b-a{fill:#fff;} Grams …" at bounding box center [559, 312] width 743 height 275
click at [872, 232] on icon at bounding box center [869, 232] width 11 height 17
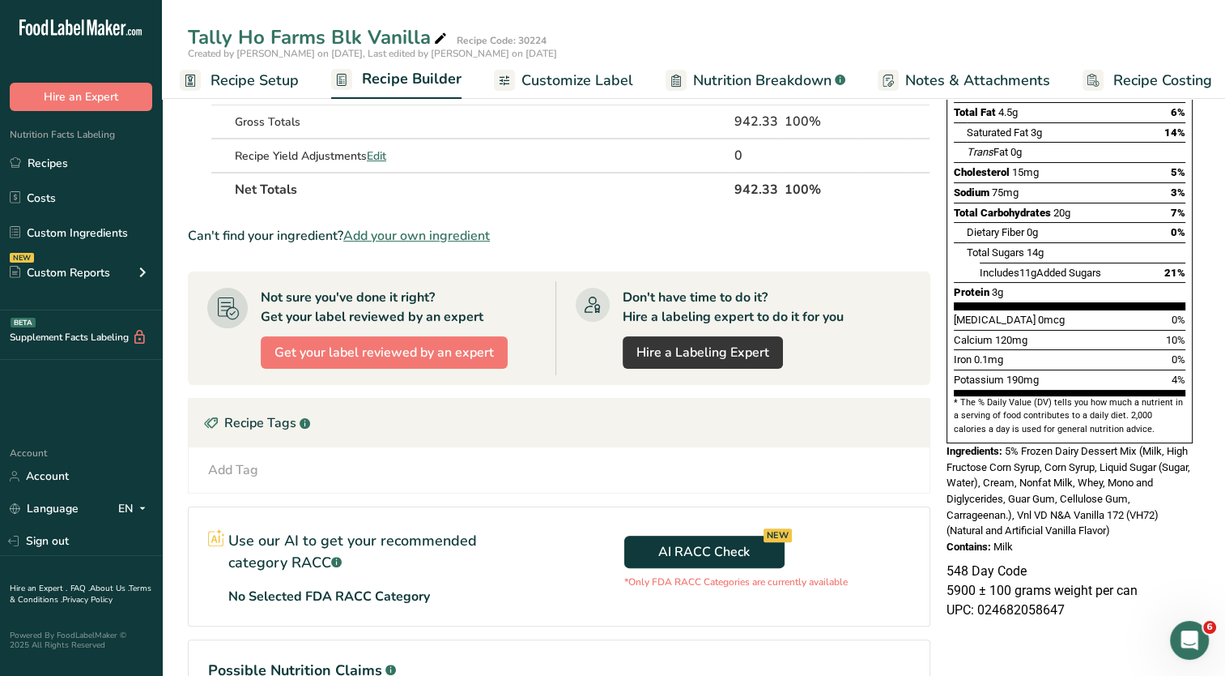
scroll to position [386, 0]
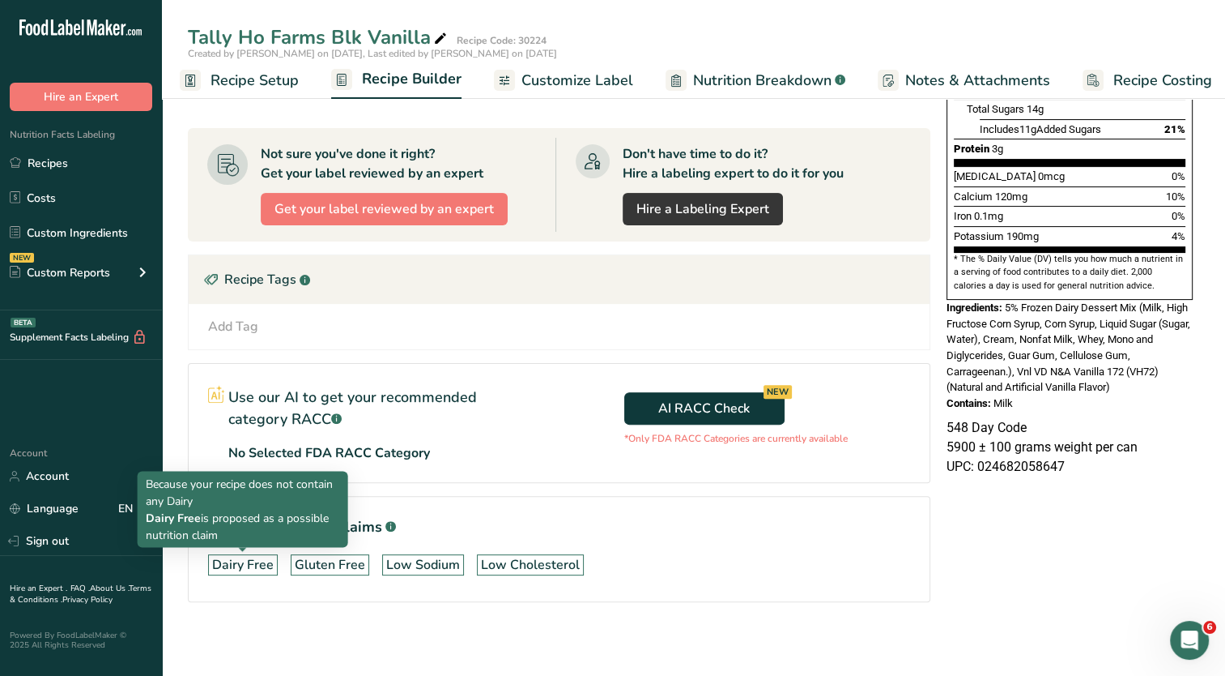
click at [260, 560] on div "Dairy Free" at bounding box center [243, 564] width 62 height 19
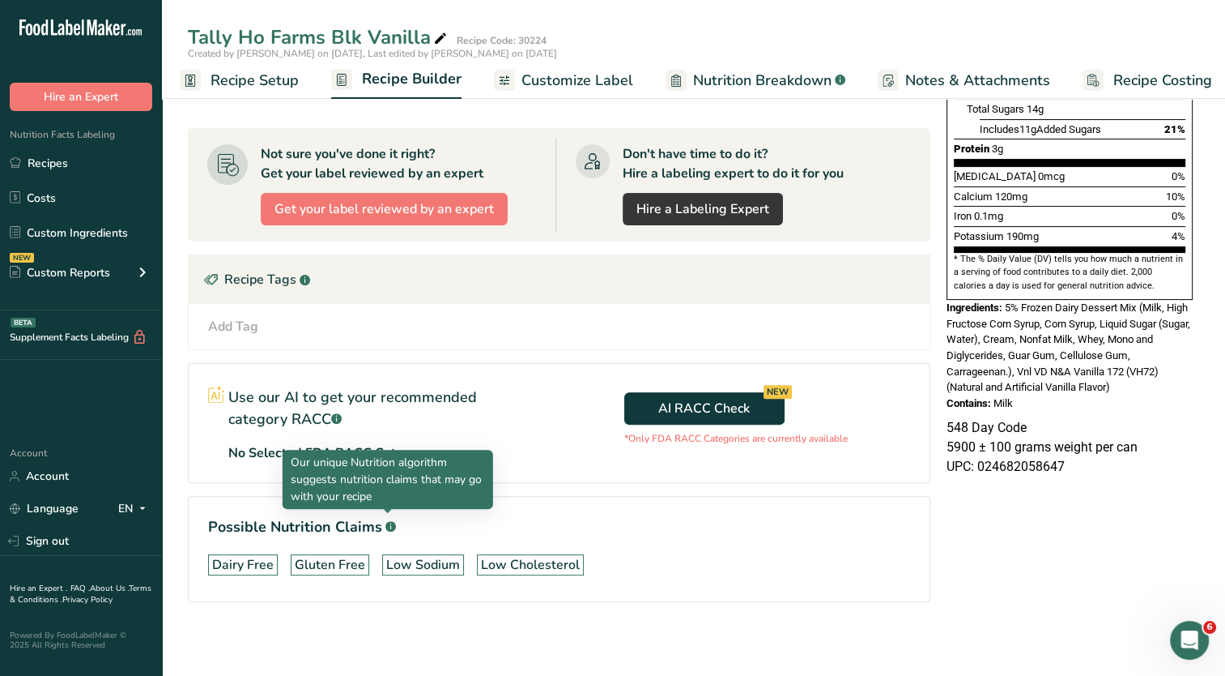
click at [387, 521] on rect at bounding box center [391, 526] width 11 height 11
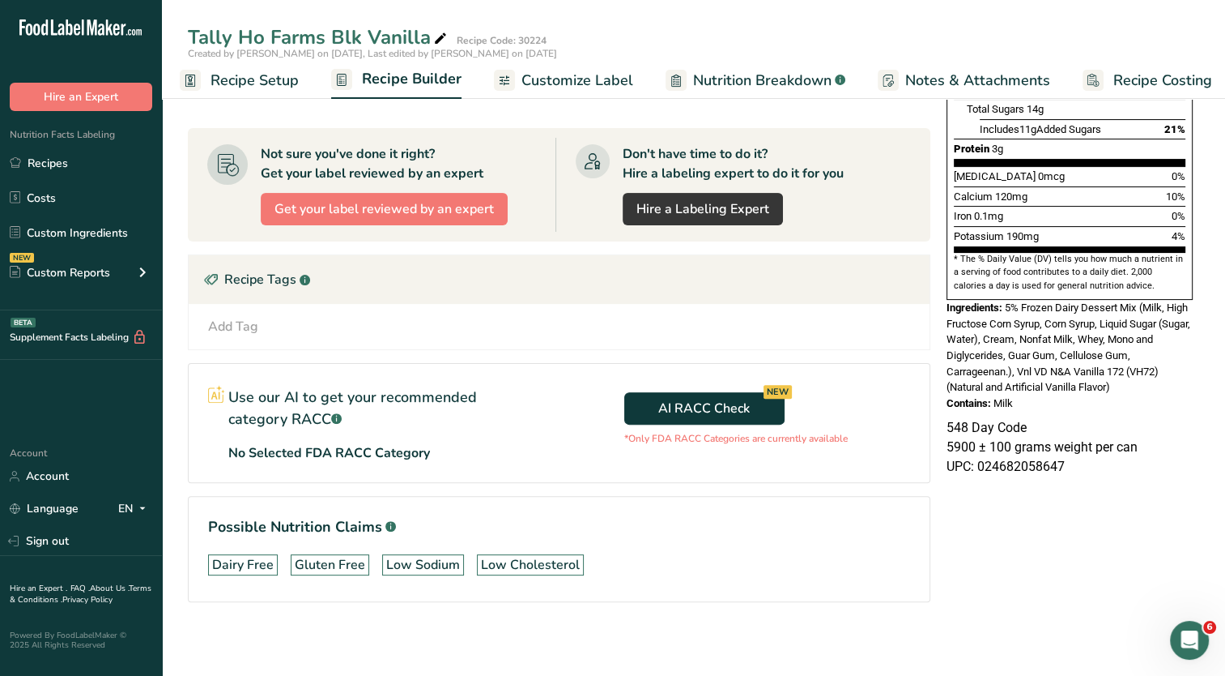
scroll to position [0, 0]
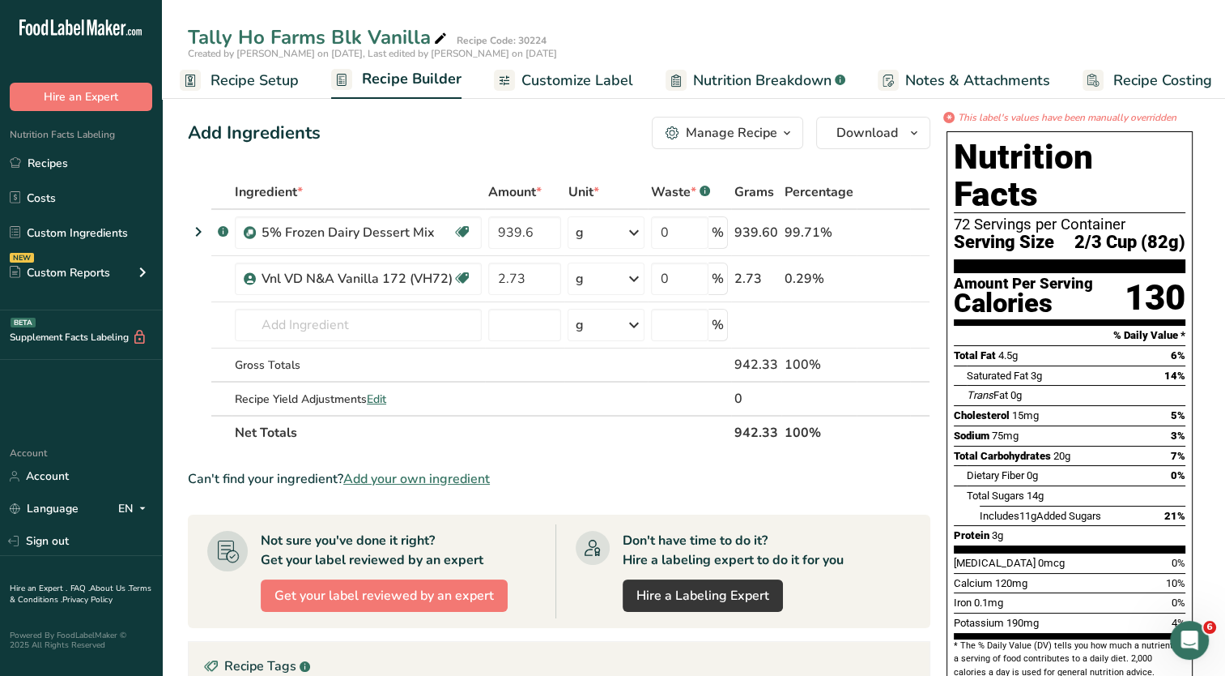
click at [582, 83] on span "Customize Label" at bounding box center [578, 81] width 112 height 22
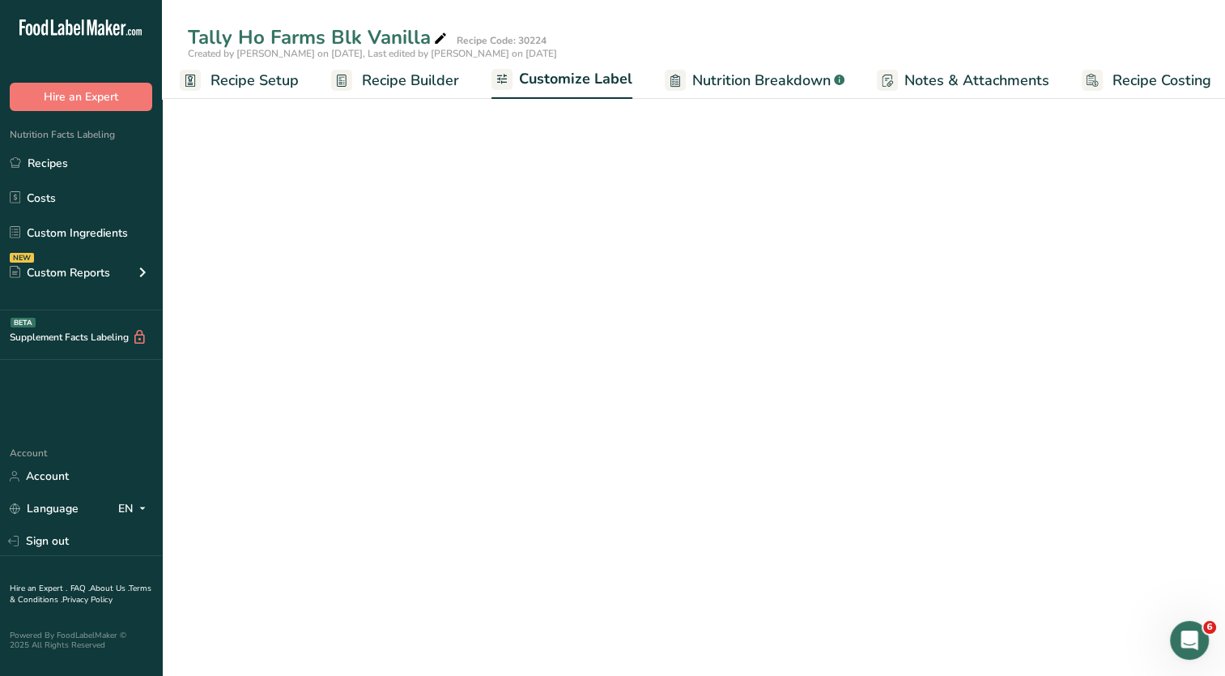
scroll to position [0, 20]
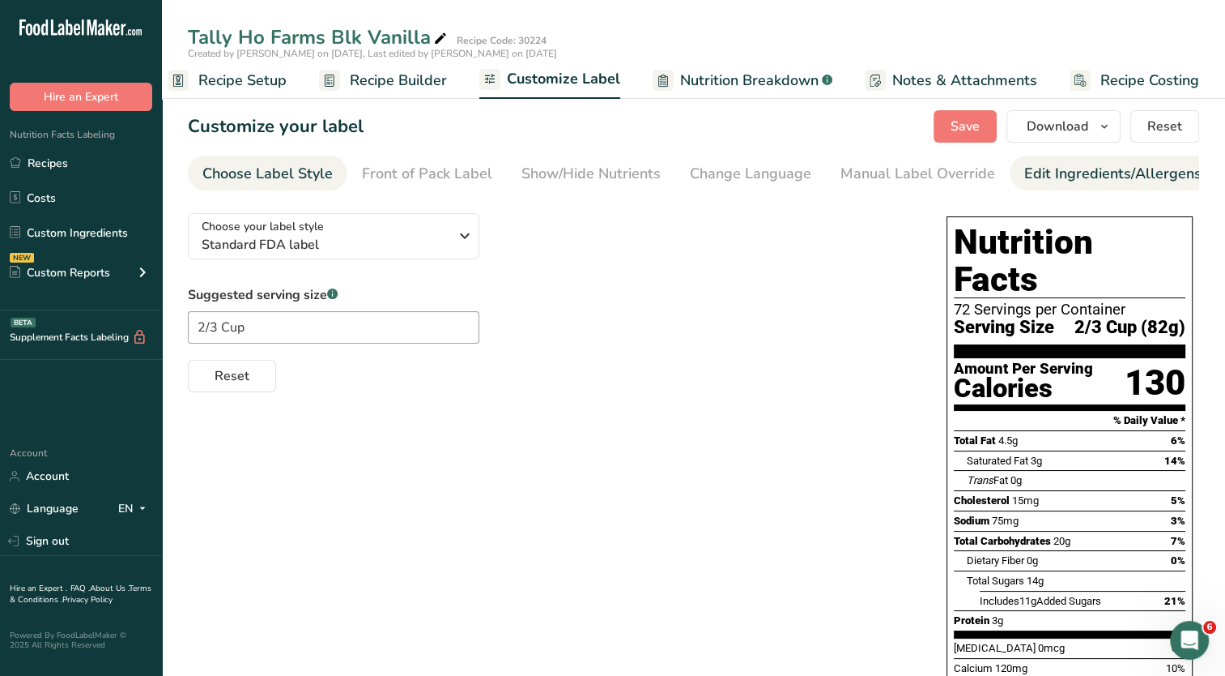
click at [1049, 180] on div "Edit Ingredients/Allergens List" at bounding box center [1128, 174] width 206 height 22
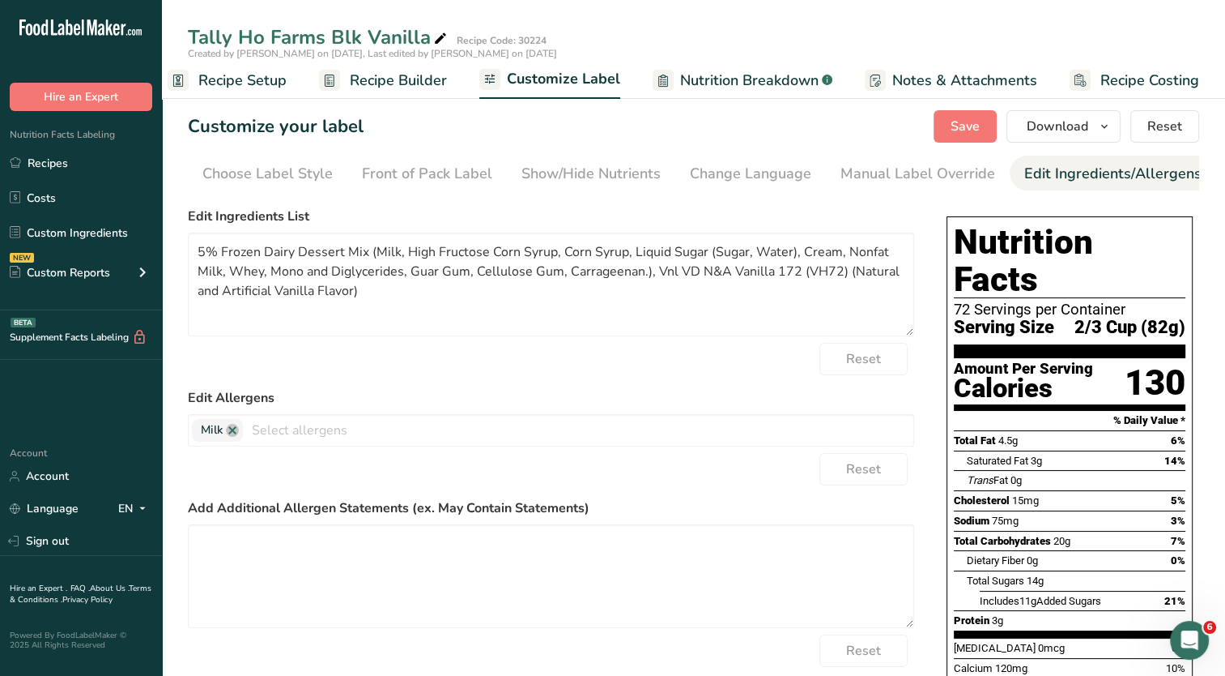
scroll to position [0, 165]
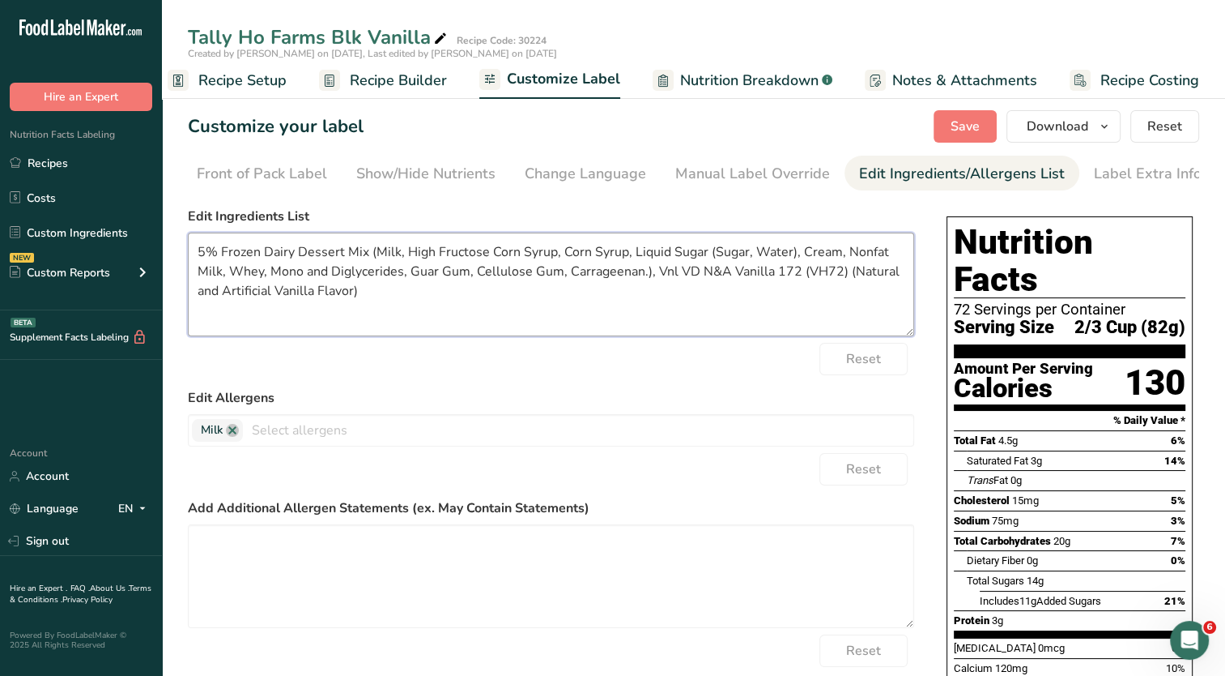
drag, startPoint x: 376, startPoint y: 258, endPoint x: 85, endPoint y: 251, distance: 290.8
click at [85, 251] on div ".a-20{fill:#fff;} Hire an Expert Nutrition Facts Labeling Recipes Costs Custom …" at bounding box center [612, 496] width 1225 height 993
click at [514, 275] on textarea "Milk, High Fructose Corn Syrup, Corn Syrup, Liquid Sugar (Sugar, Water), Cream,…" at bounding box center [551, 284] width 727 height 104
drag, startPoint x: 663, startPoint y: 278, endPoint x: 512, endPoint y: 277, distance: 151.5
click at [512, 277] on textarea "Milk, High Fructose Corn Syrup, Corn Syrup, Liquid Sugar (Sugar, Water), Cream,…" at bounding box center [551, 284] width 727 height 104
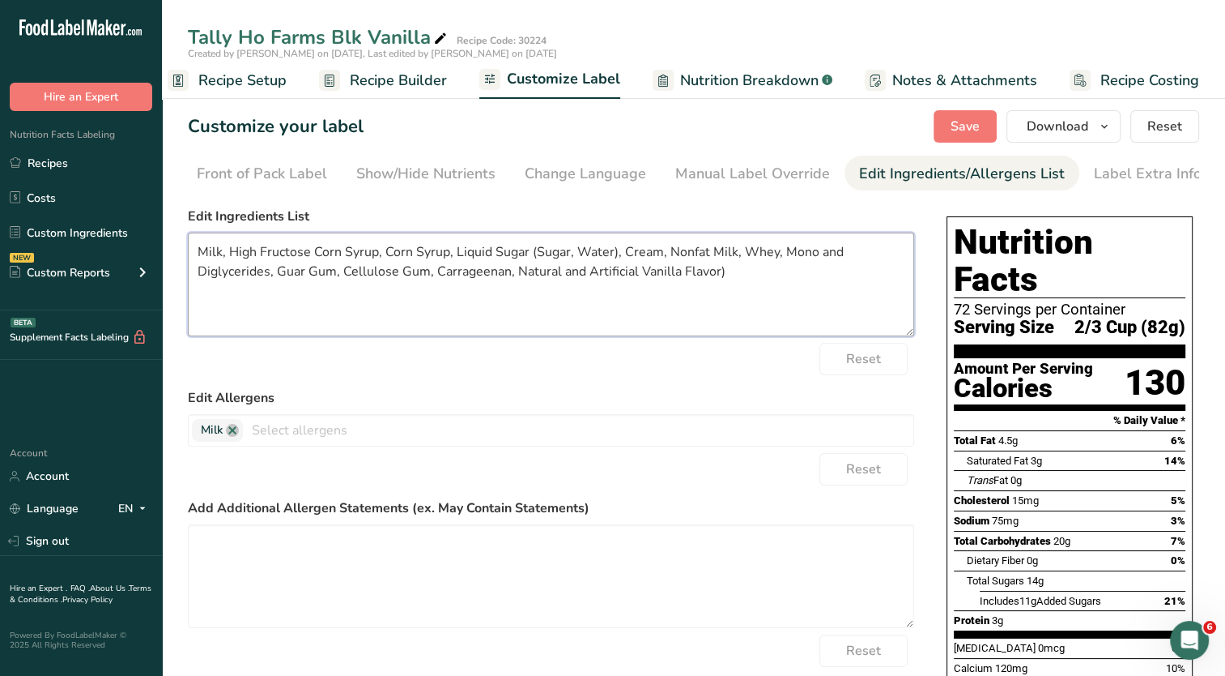
click at [744, 276] on textarea "Milk, High Fructose Corn Syrup, Corn Syrup, Liquid Sugar (Sugar, Water), Cream,…" at bounding box center [551, 284] width 727 height 104
drag, startPoint x: 678, startPoint y: 276, endPoint x: 641, endPoint y: 276, distance: 36.4
click at [641, 276] on textarea "Milk, High Fructose Corn Syrup, Corn Syrup, Liquid Sugar (Sugar, Water), Cream,…" at bounding box center [551, 284] width 727 height 104
drag, startPoint x: 674, startPoint y: 276, endPoint x: 513, endPoint y: 276, distance: 161.2
click at [513, 276] on textarea "Milk, High Fructose Corn Syrup, Corn Syrup, Liquid Sugar (Sugar, Water), Cream,…" at bounding box center [551, 284] width 727 height 104
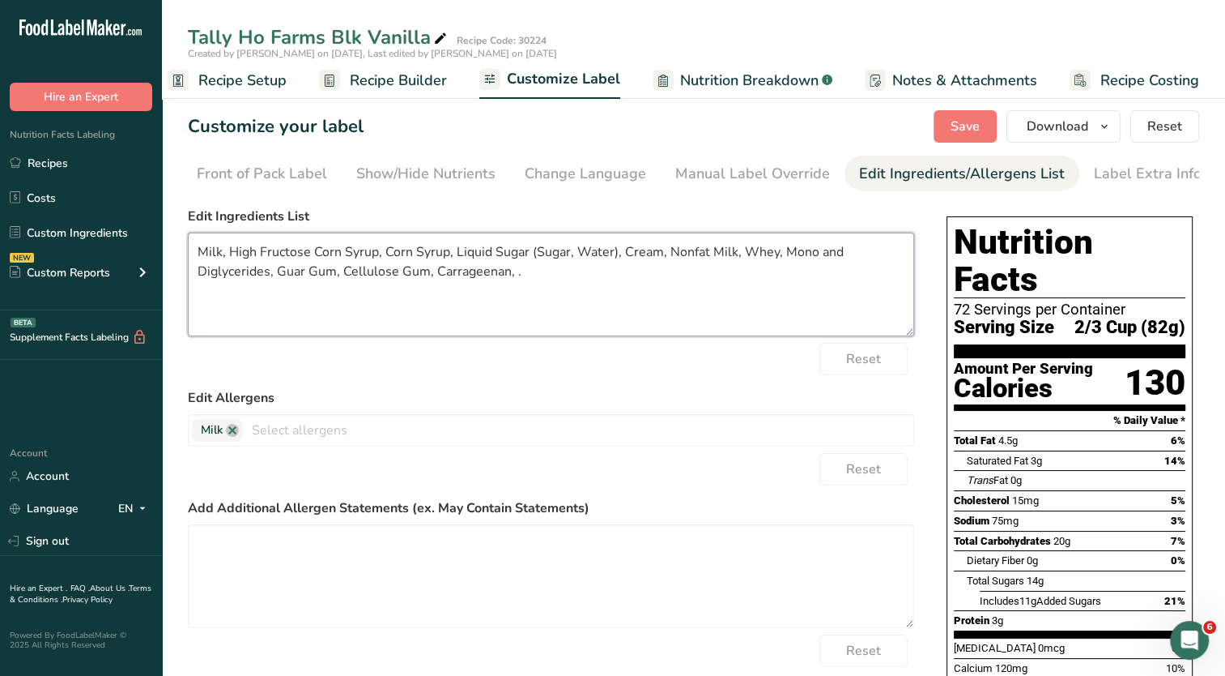
click at [273, 274] on textarea "Milk, High Fructose Corn Syrup, Corn Syrup, Liquid Sugar (Sugar, Water), Cream,…" at bounding box center [551, 284] width 727 height 104
paste textarea "Natural and Artificial Flavor"
click at [577, 303] on textarea "Milk, High Fructose Corn Syrup, Corn Syrup, Liquid Sugar (Sugar, Water), Cream,…" at bounding box center [551, 284] width 727 height 104
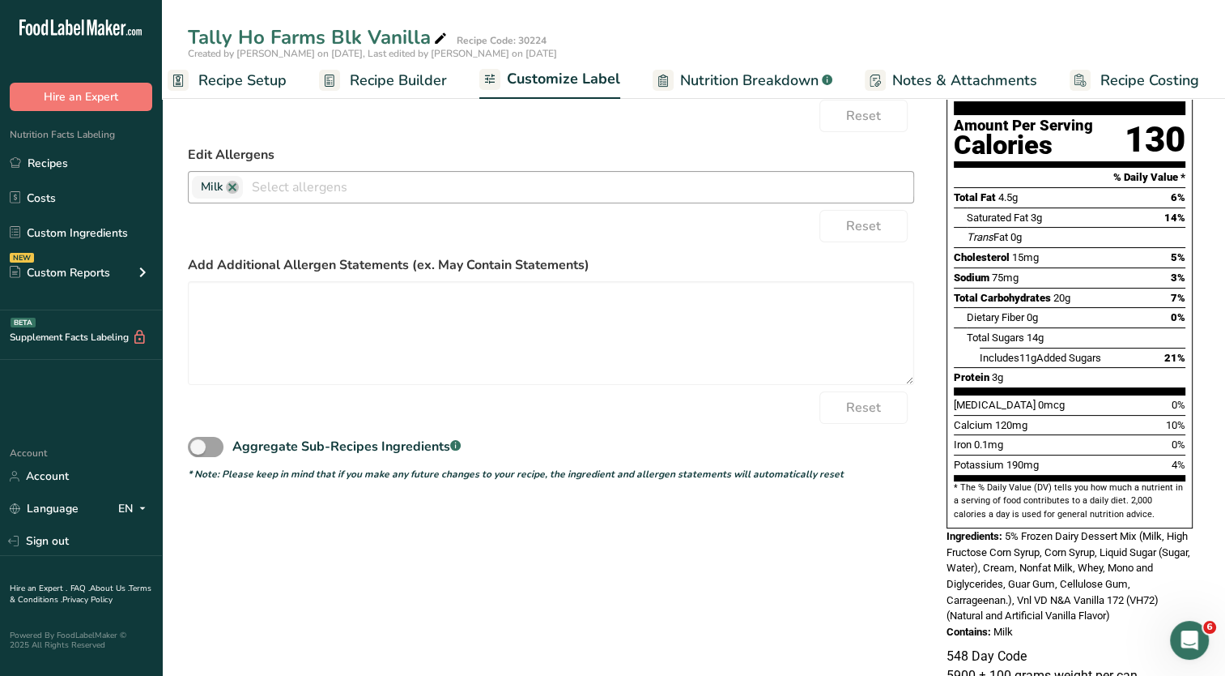
scroll to position [0, 0]
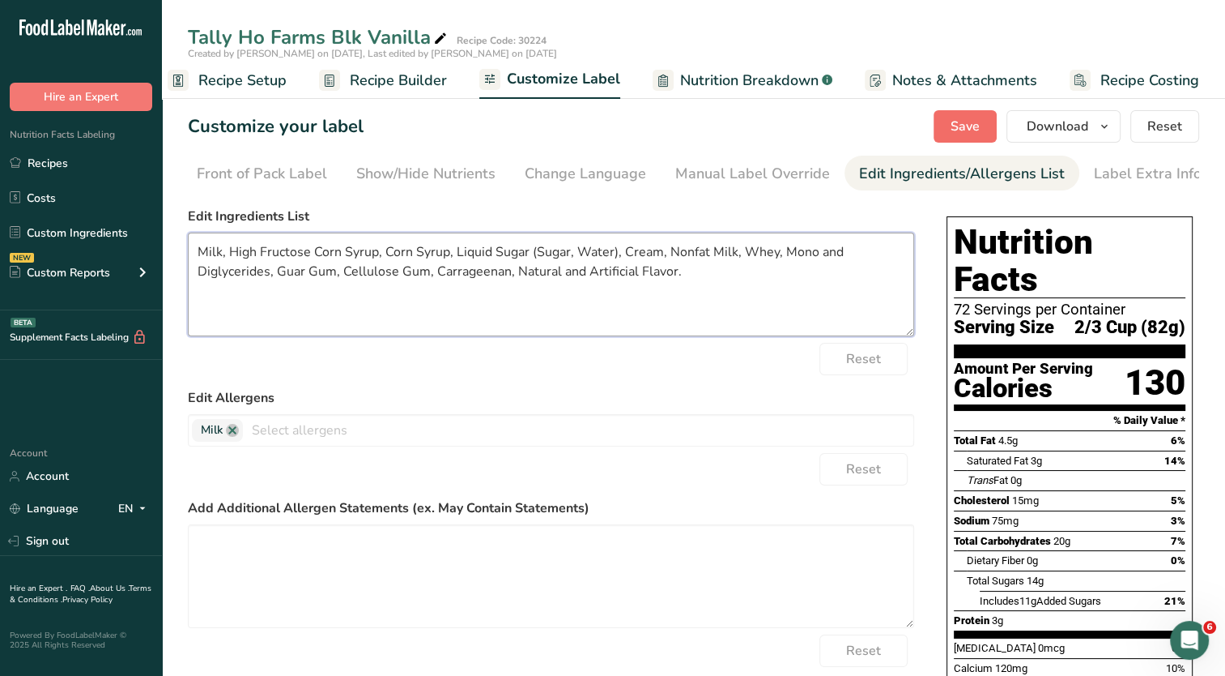
type textarea "Milk, High Fructose Corn Syrup, Corn Syrup, Liquid Sugar (Sugar, Water), Cream,…"
click at [956, 131] on span "Save" at bounding box center [965, 126] width 29 height 19
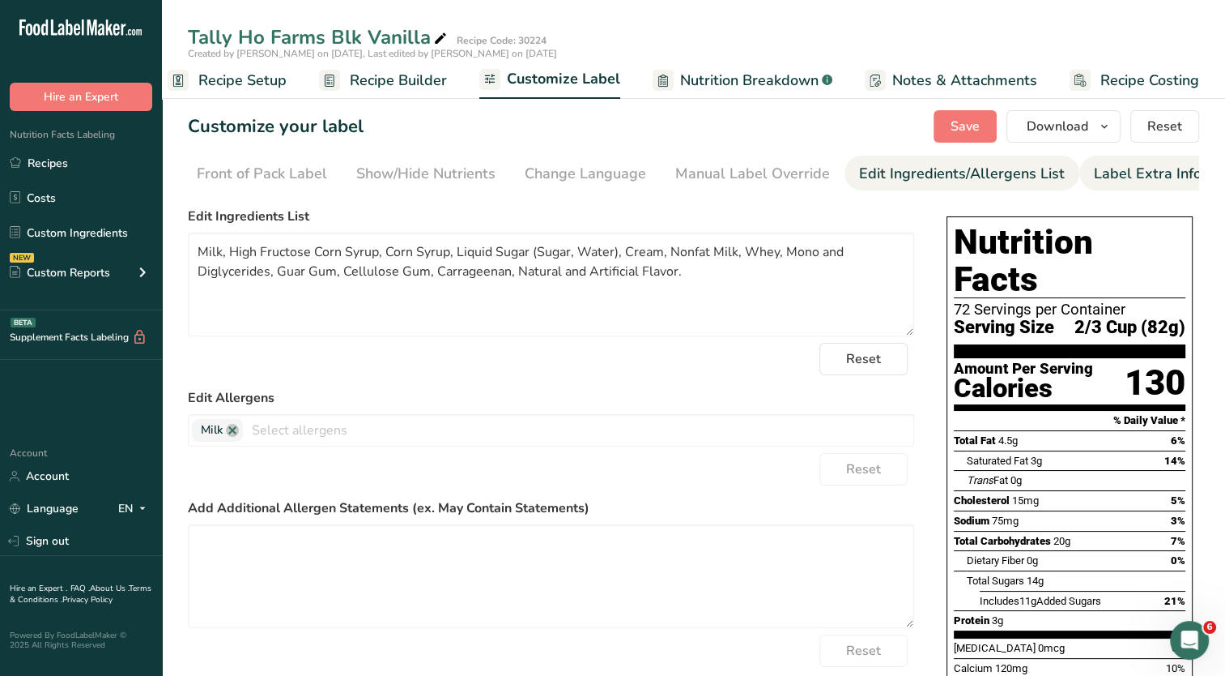
click at [1164, 170] on div "Label Extra Info" at bounding box center [1148, 174] width 108 height 22
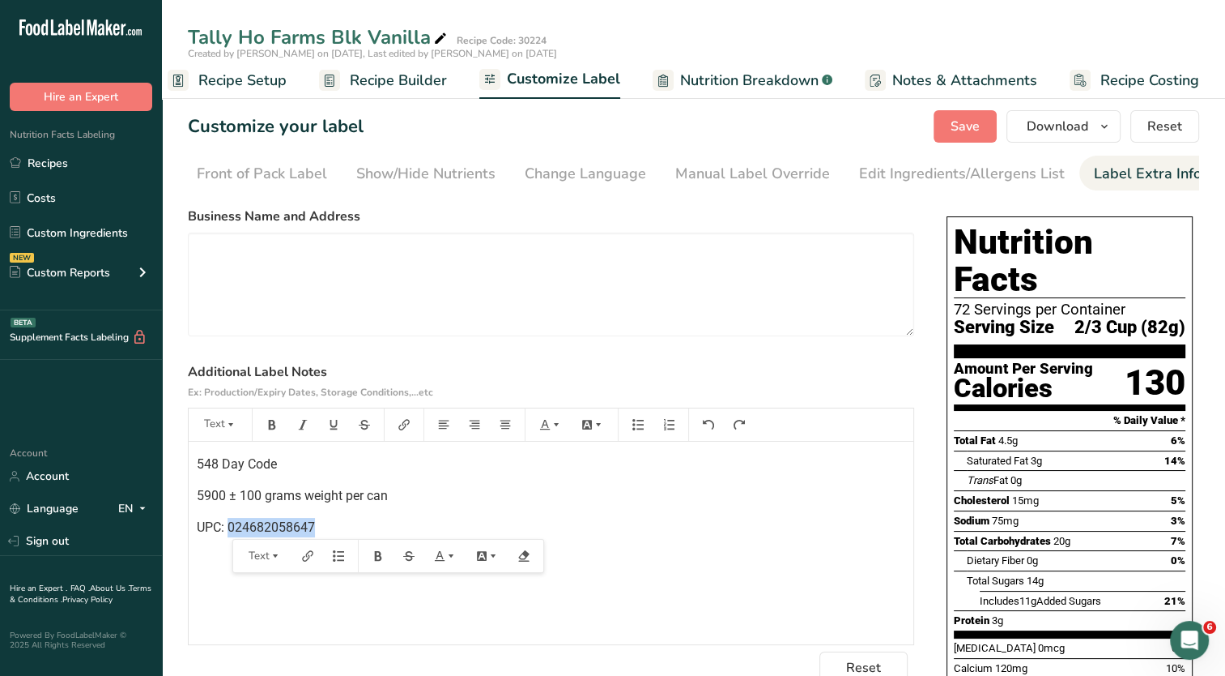
drag, startPoint x: 275, startPoint y: 523, endPoint x: 230, endPoint y: 536, distance: 46.4
click at [230, 536] on p "UPC: 024682058647" at bounding box center [551, 527] width 709 height 19
click at [959, 133] on span "Save" at bounding box center [965, 126] width 29 height 19
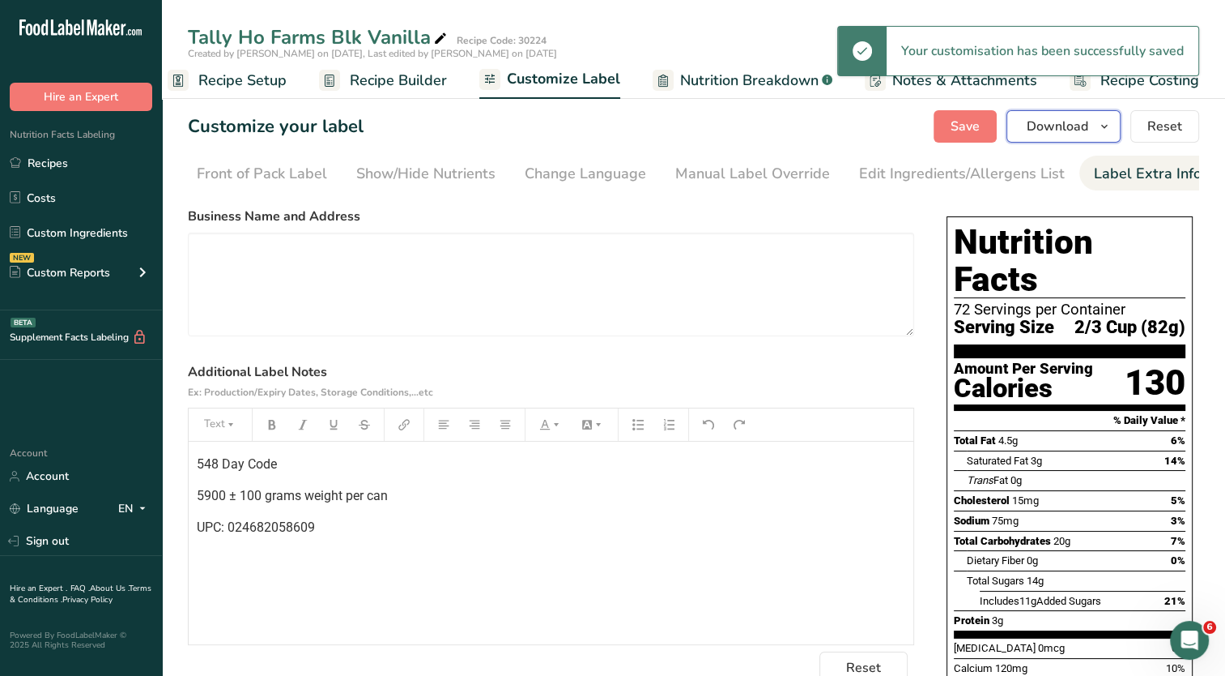
click at [1107, 126] on icon "button" at bounding box center [1104, 127] width 13 height 20
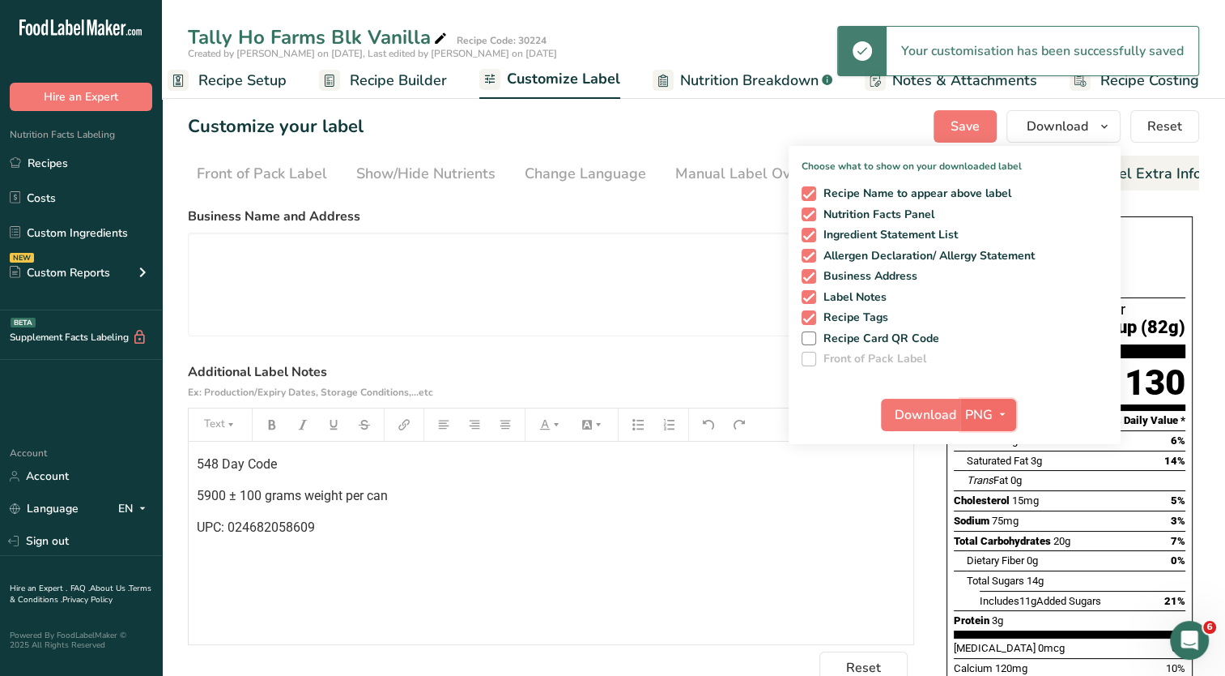
click at [1008, 410] on icon "button" at bounding box center [1002, 414] width 13 height 20
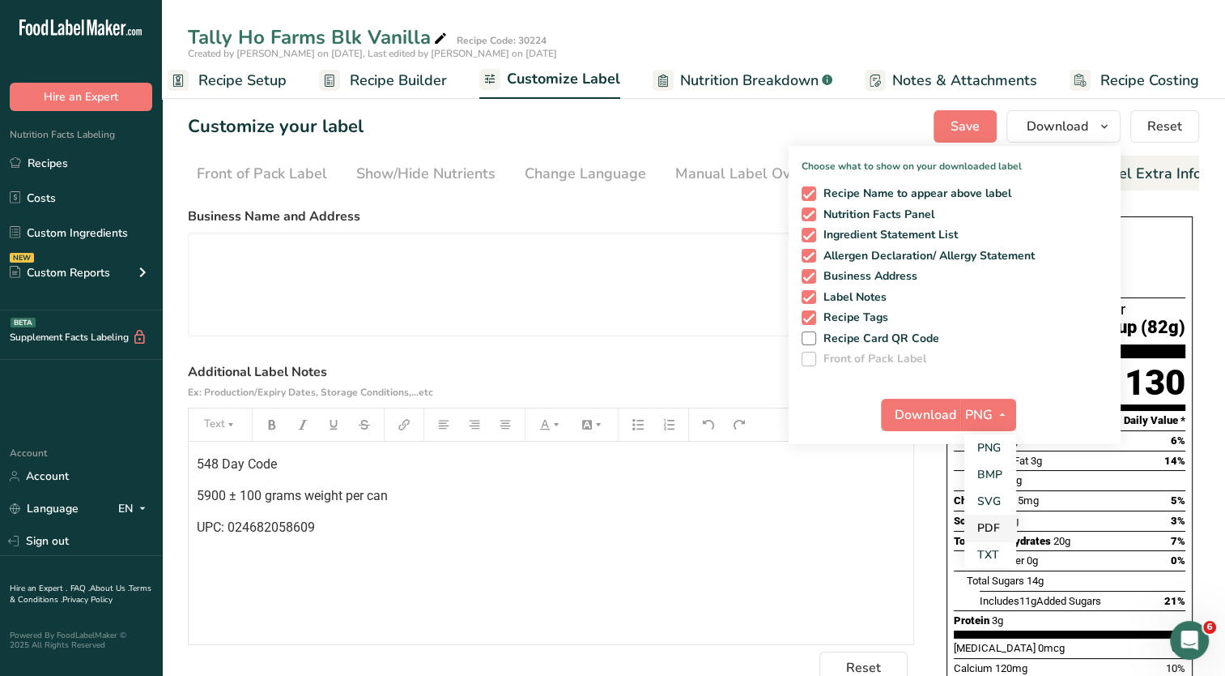
click at [988, 526] on link "PDF" at bounding box center [991, 527] width 52 height 27
click at [920, 420] on span "Download" at bounding box center [927, 414] width 62 height 19
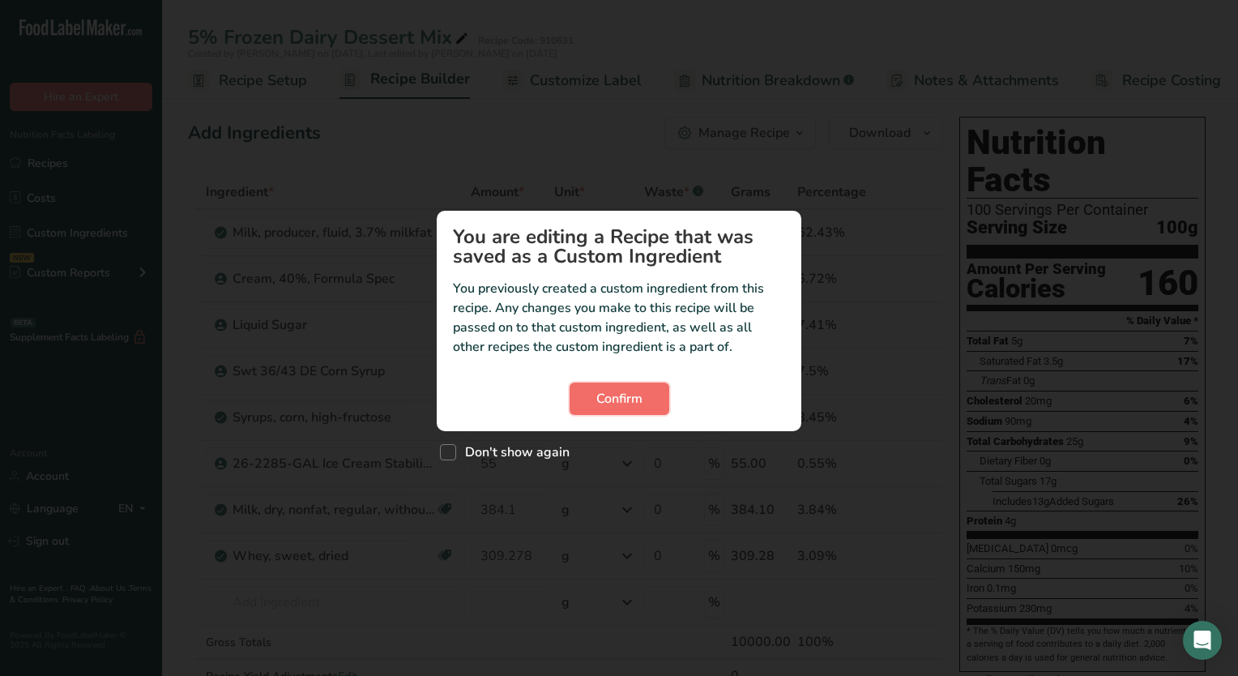
click at [633, 405] on span "Confirm" at bounding box center [619, 398] width 46 height 19
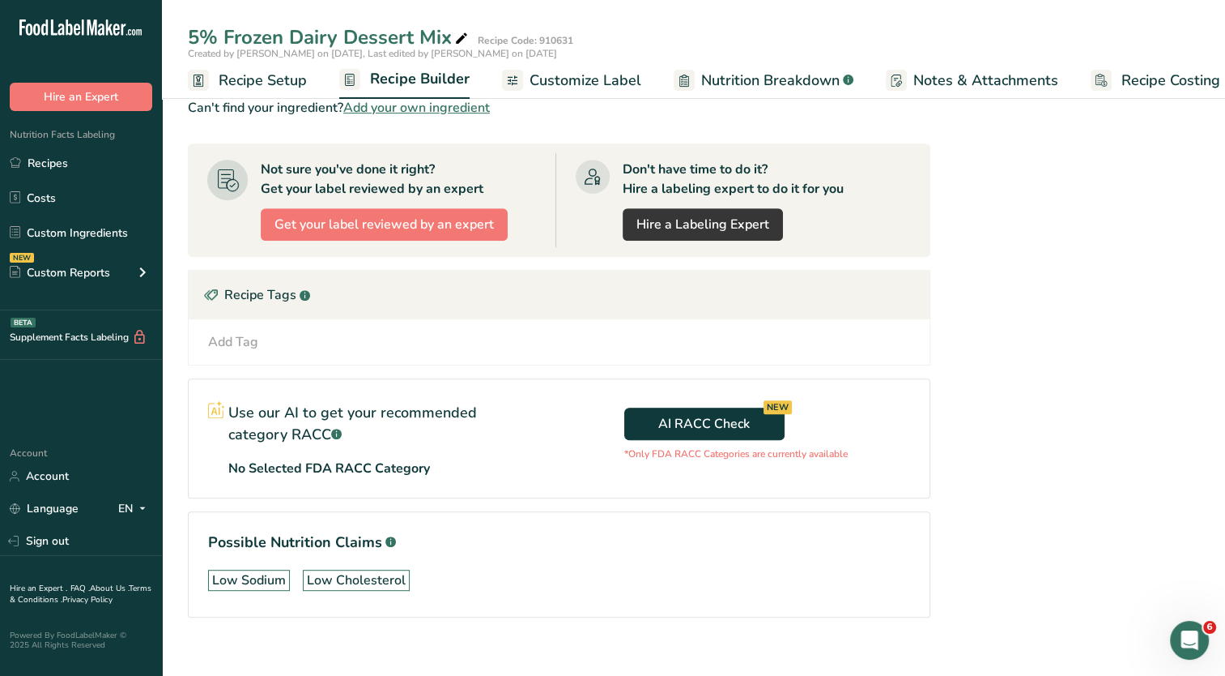
click at [227, 339] on div "Add Tag" at bounding box center [233, 341] width 50 height 19
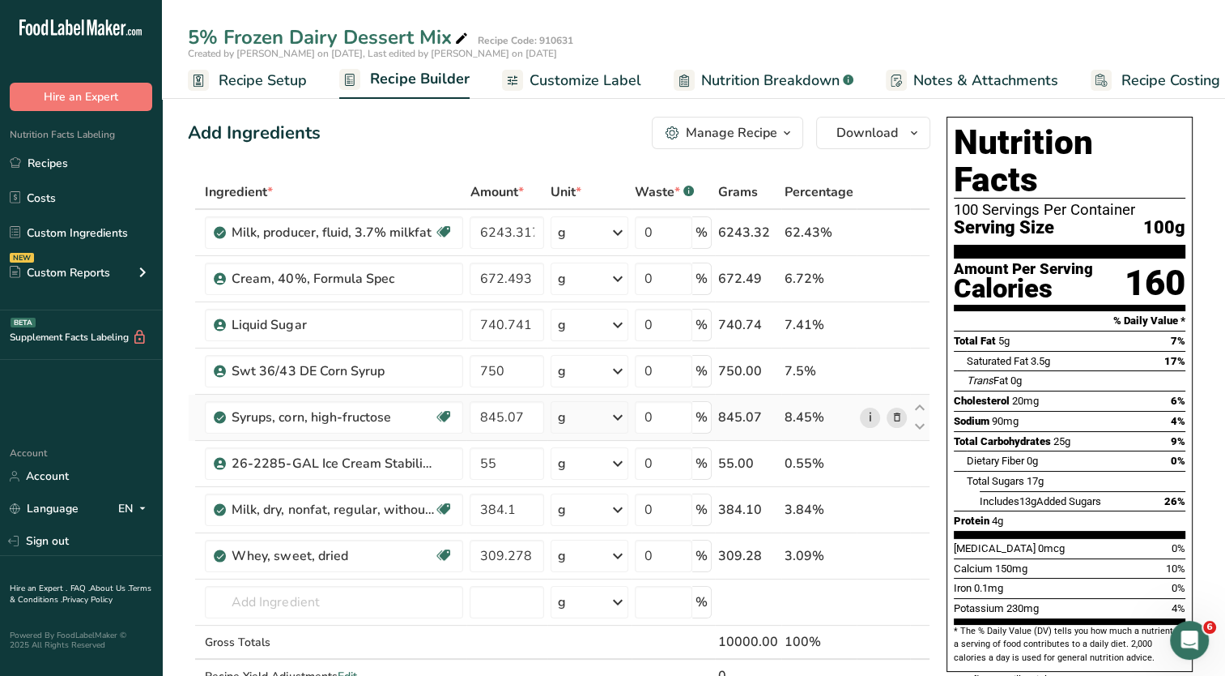
click at [860, 414] on link "i" at bounding box center [870, 417] width 20 height 20
click at [625, 82] on span "Customize Label" at bounding box center [586, 81] width 112 height 22
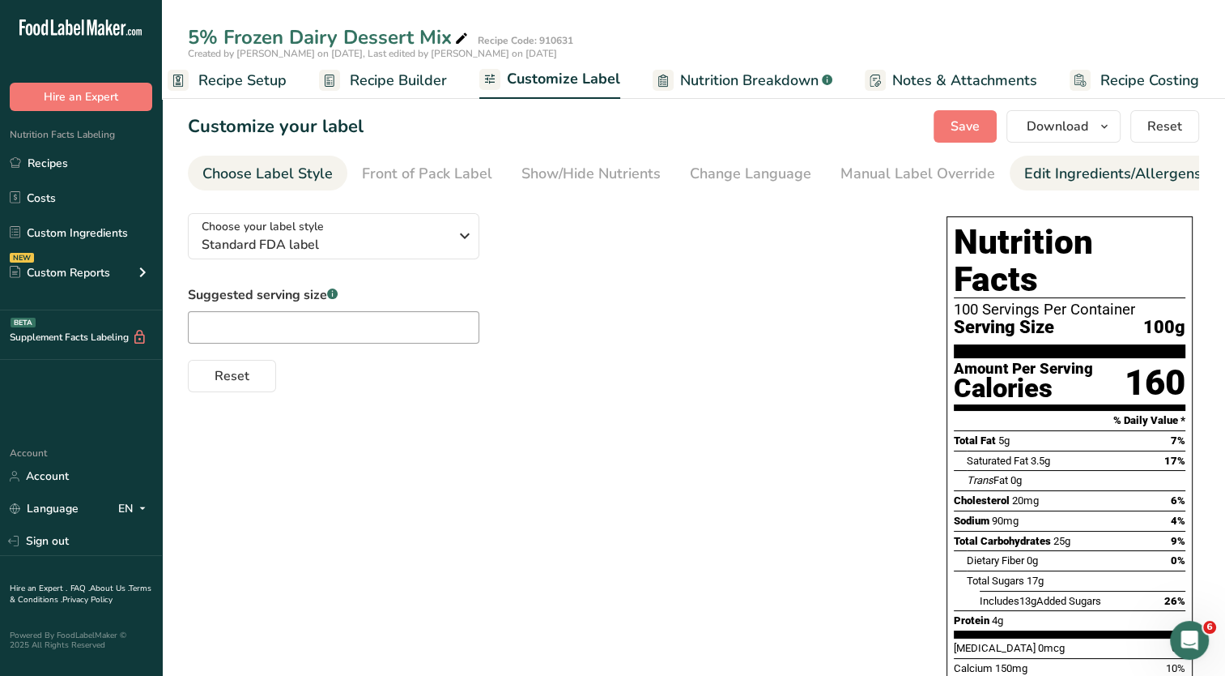
click at [1074, 173] on div "Edit Ingredients/Allergens List" at bounding box center [1128, 174] width 206 height 22
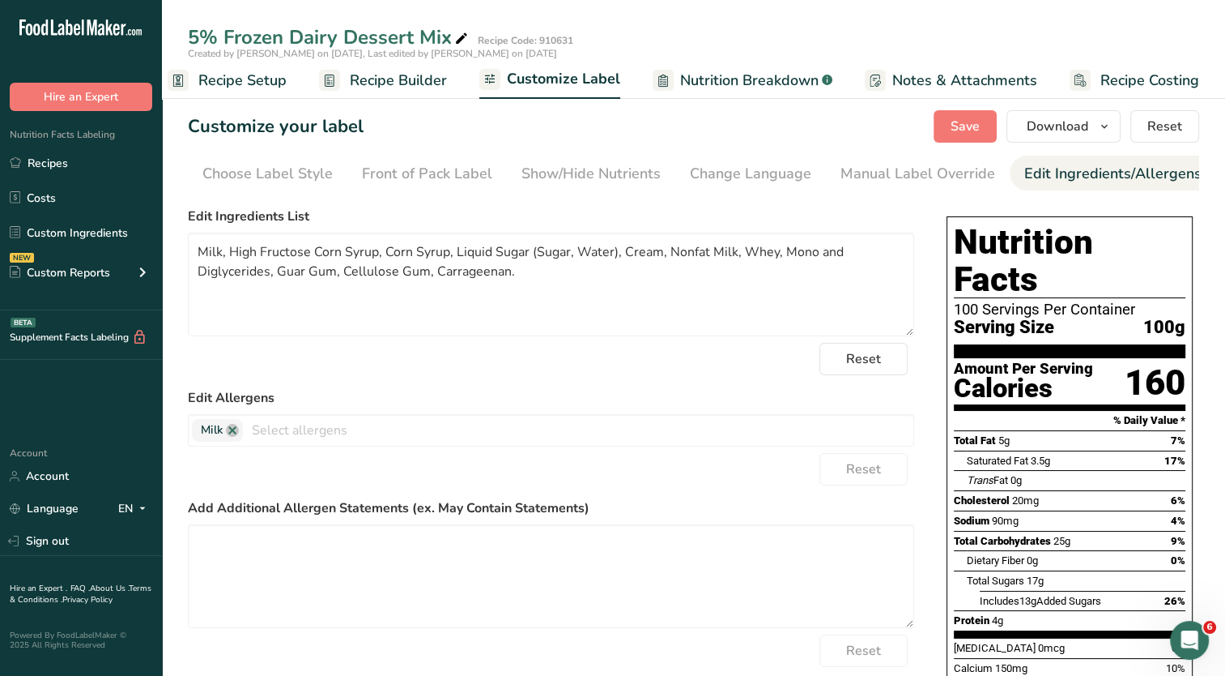
scroll to position [0, 165]
click at [1121, 177] on div "Label Extra Info" at bounding box center [1148, 174] width 108 height 22
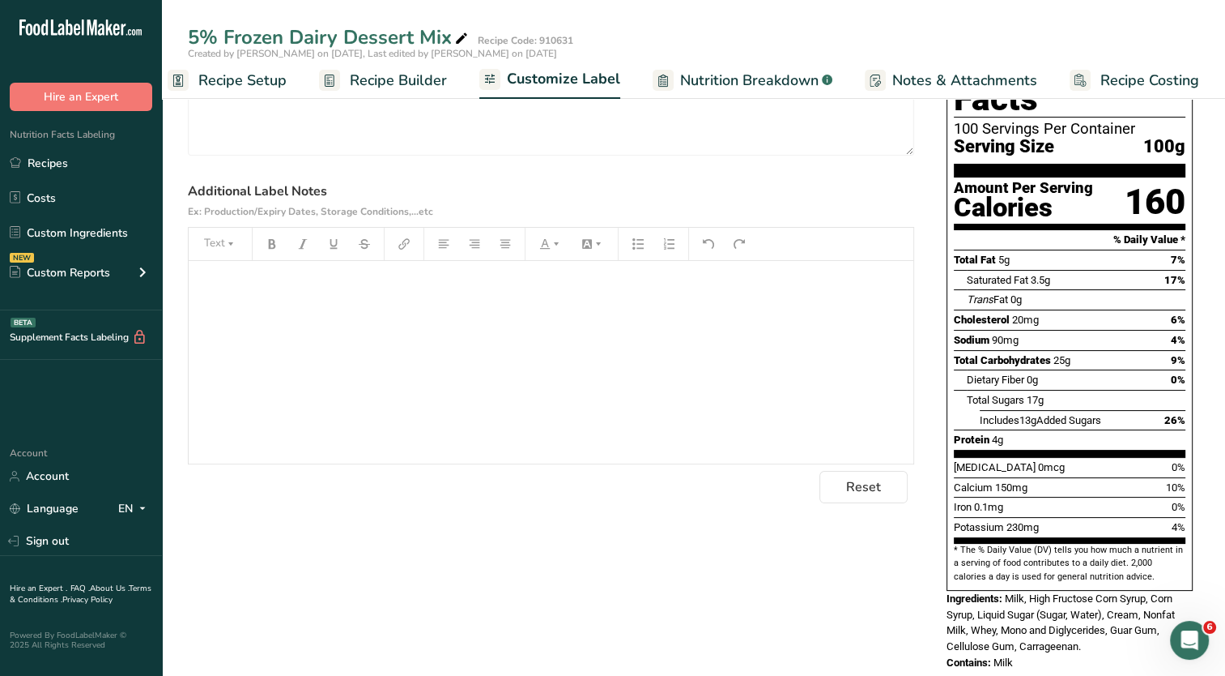
scroll to position [0, 0]
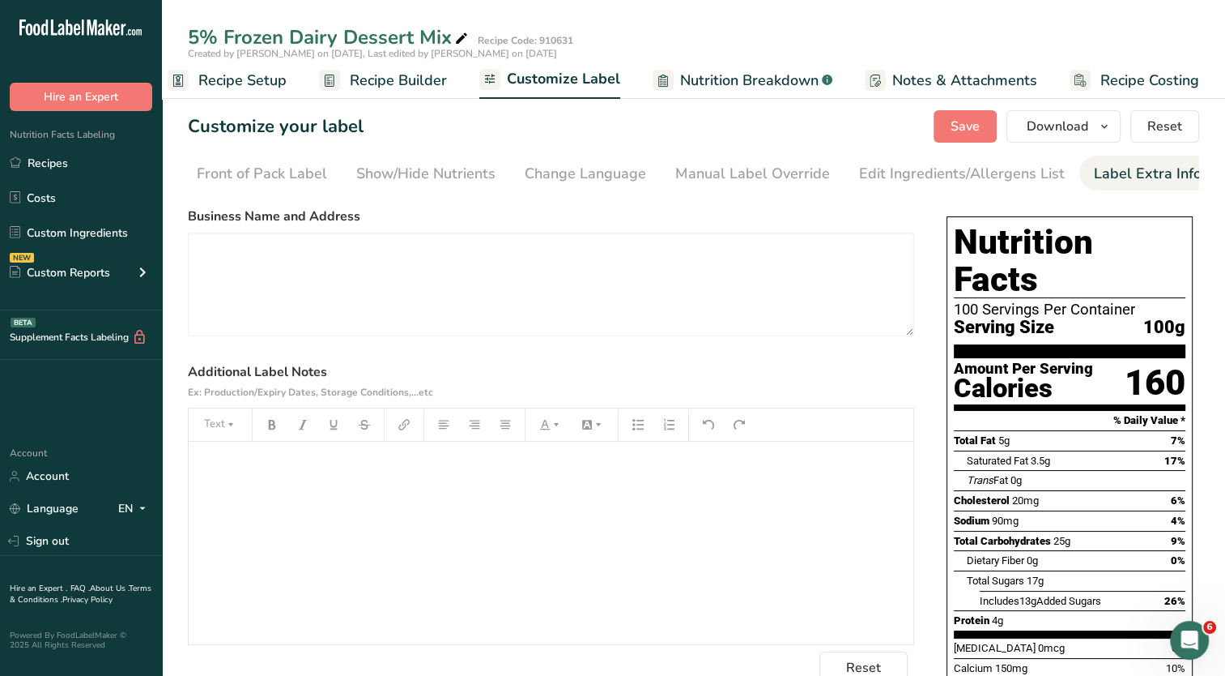
click at [898, 79] on span "Notes & Attachments" at bounding box center [965, 81] width 145 height 22
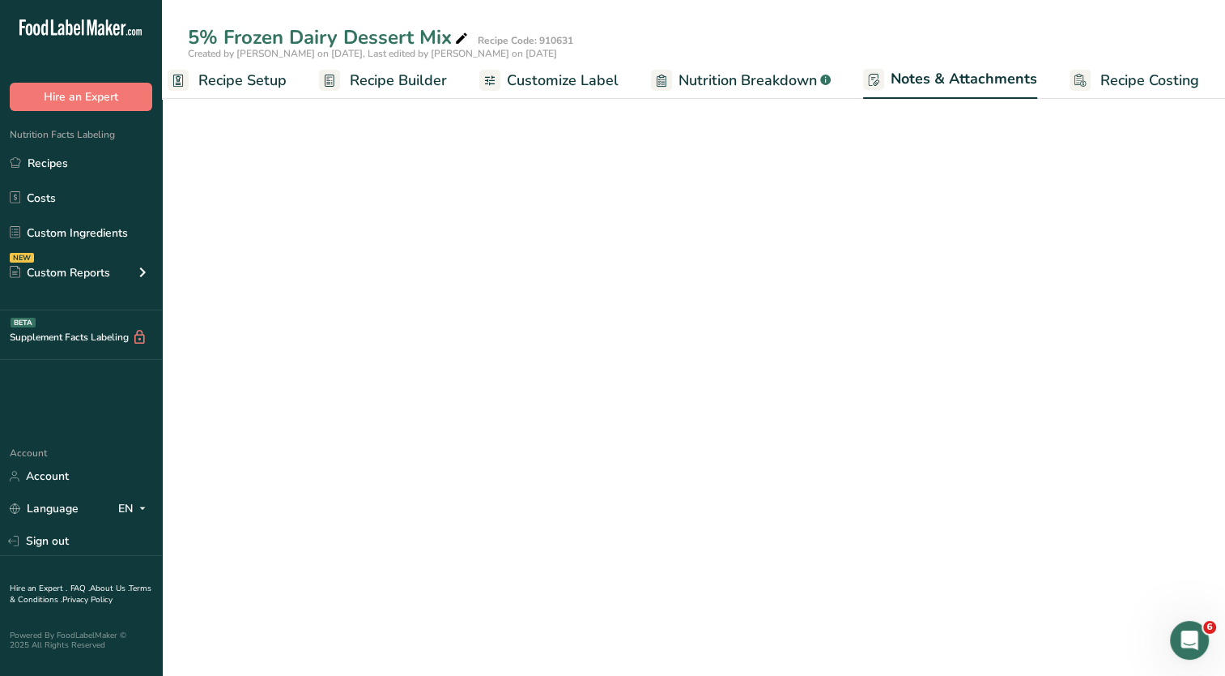
scroll to position [0, 21]
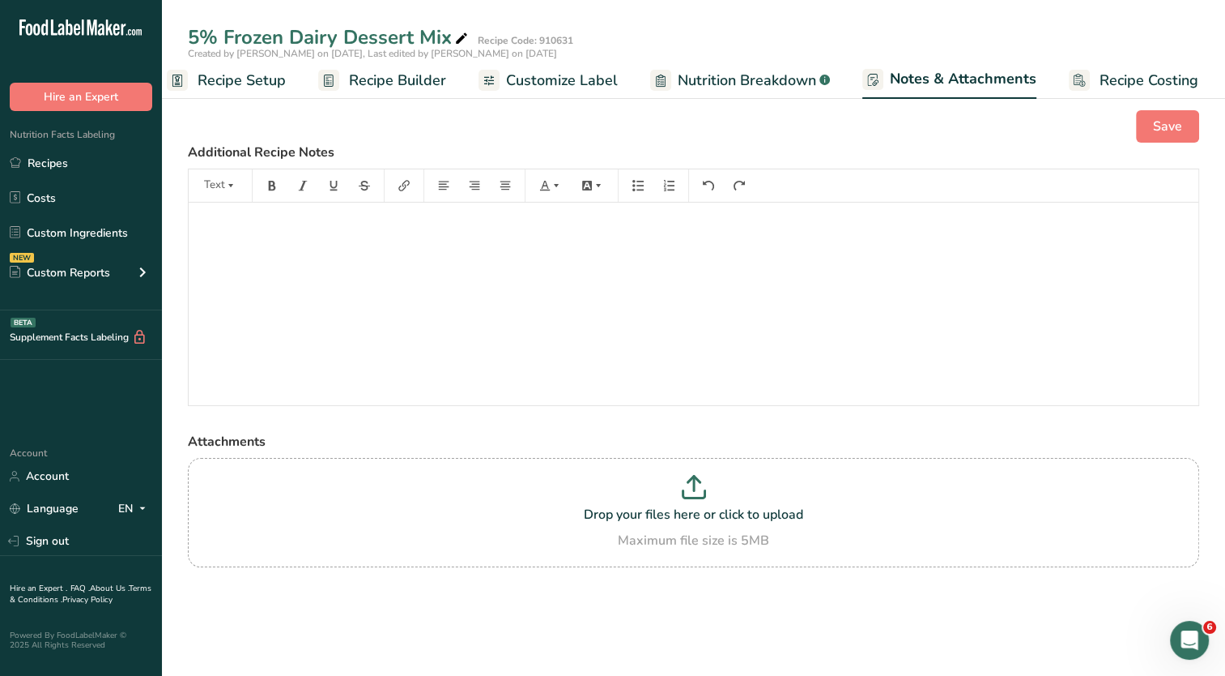
click at [1137, 76] on span "Recipe Costing" at bounding box center [1149, 81] width 99 height 22
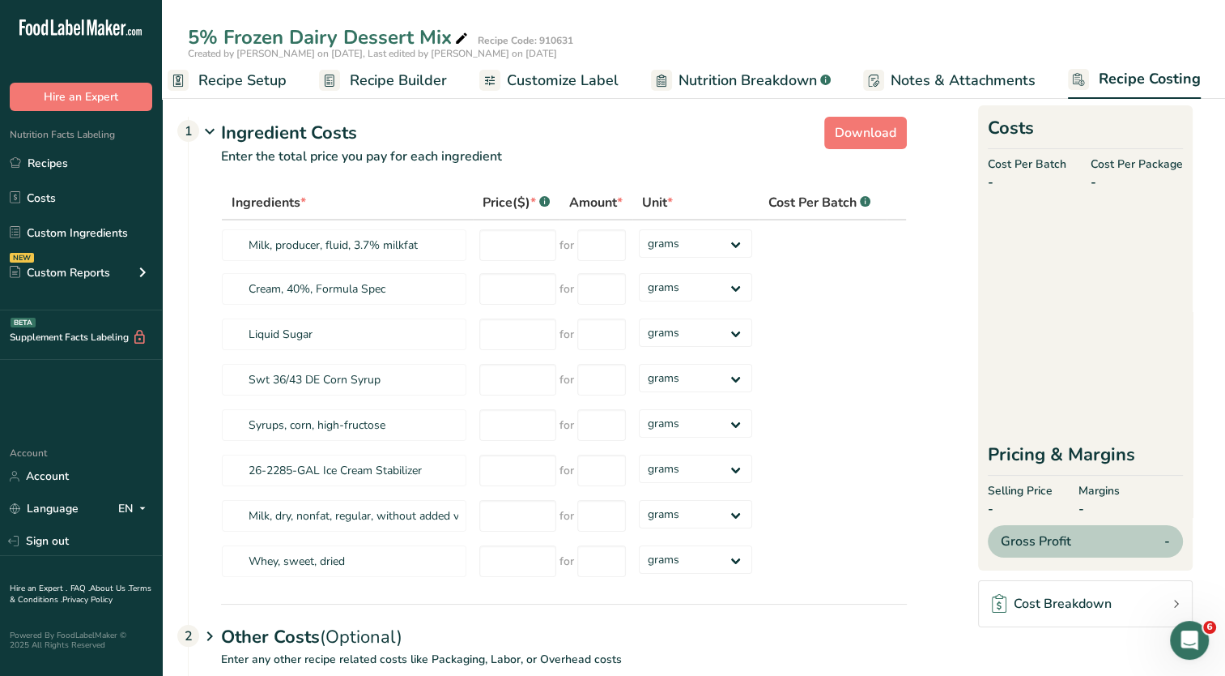
click at [246, 76] on span "Recipe Setup" at bounding box center [242, 81] width 88 height 22
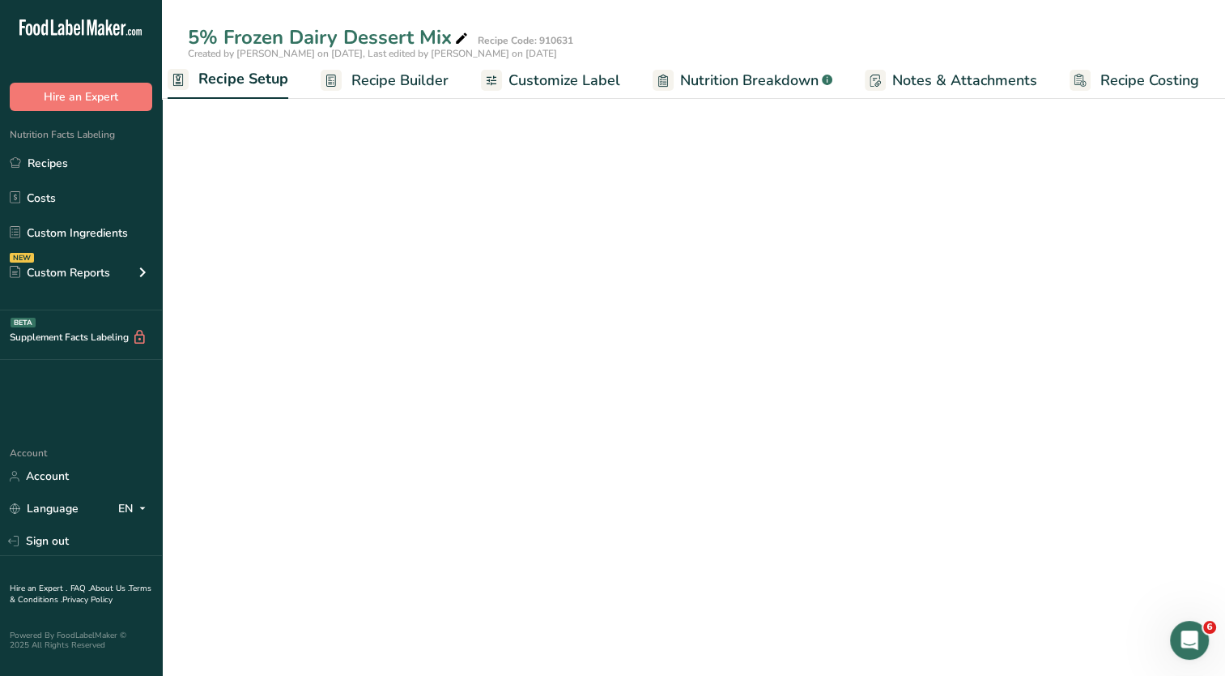
scroll to position [0, 6]
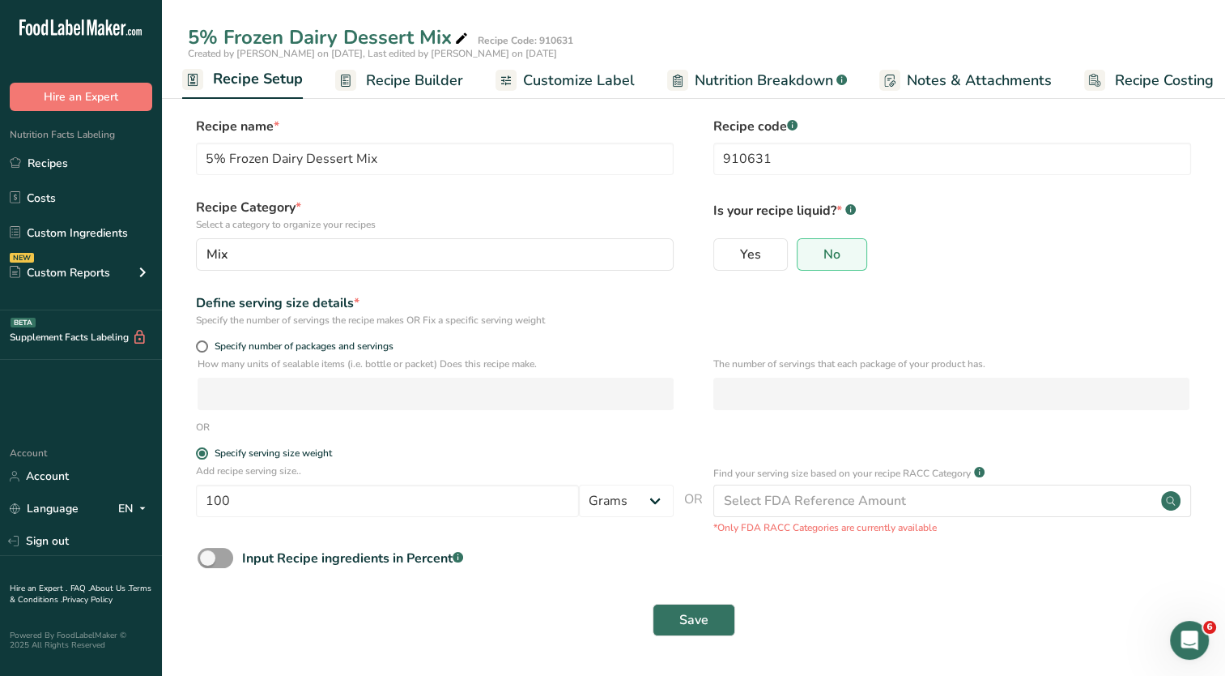
click at [411, 89] on span "Recipe Builder" at bounding box center [414, 81] width 97 height 22
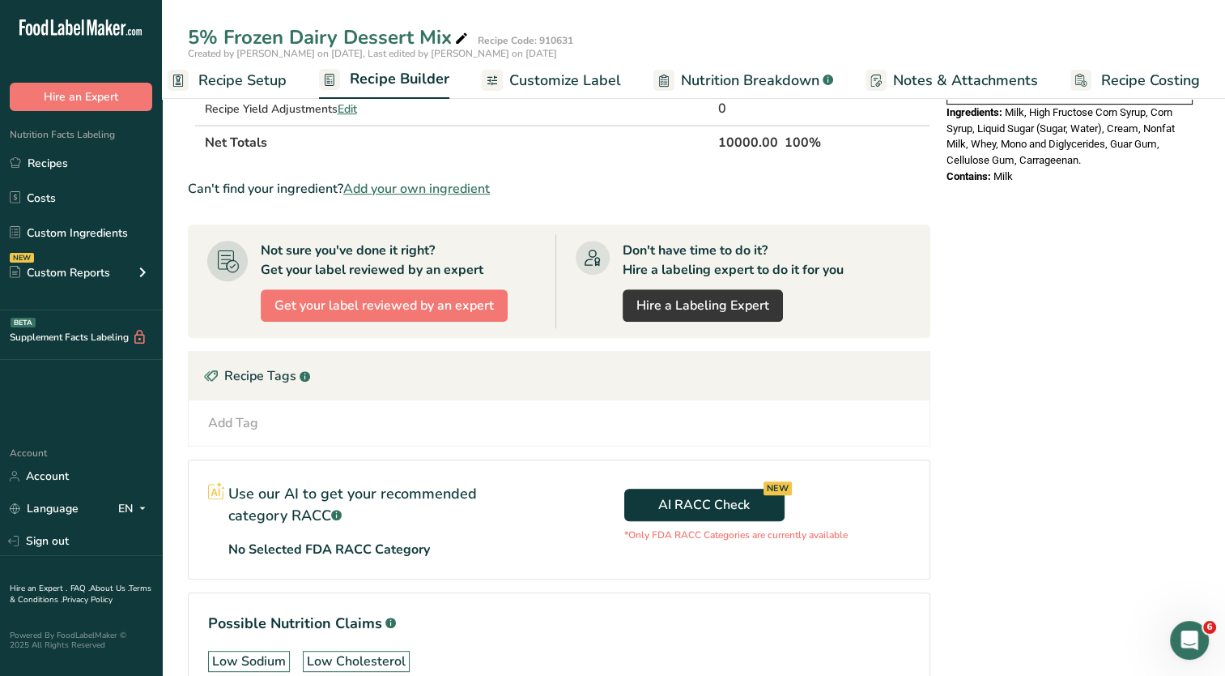
scroll to position [663, 0]
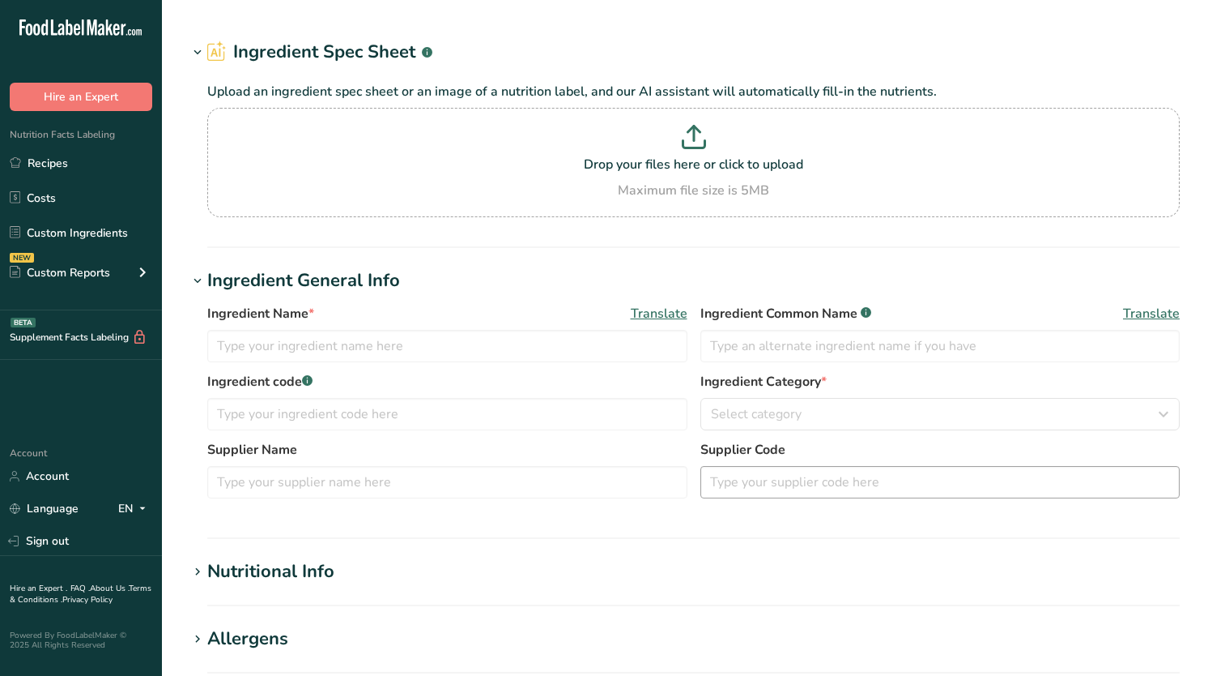
type input "Syrups, corn, high-fructose"
type input "High Fructose Corn Syrup"
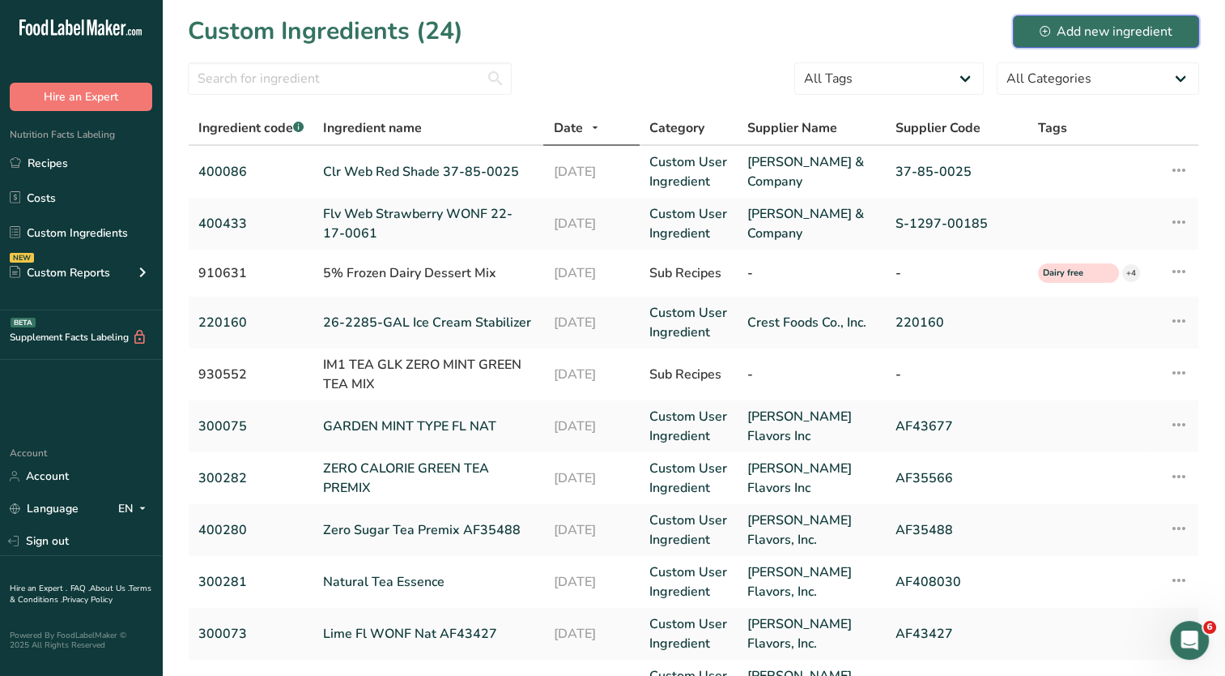
click at [1089, 28] on div "Add new ingredient" at bounding box center [1106, 31] width 133 height 19
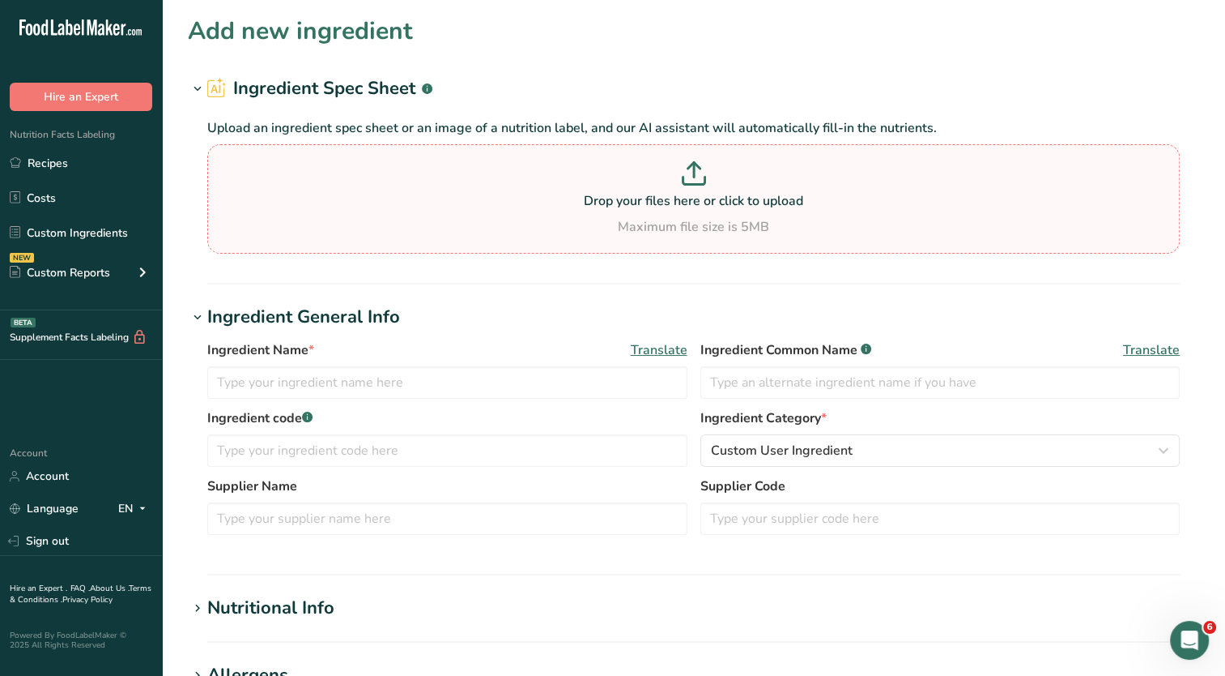
click at [451, 196] on p "Drop your files here or click to upload" at bounding box center [693, 200] width 965 height 19
click at [451, 196] on input "Drop your files here or click to upload Maximum file size is 5MB" at bounding box center [693, 198] width 973 height 109
type input "C:\fakepath\NH71 Spec.pdf"
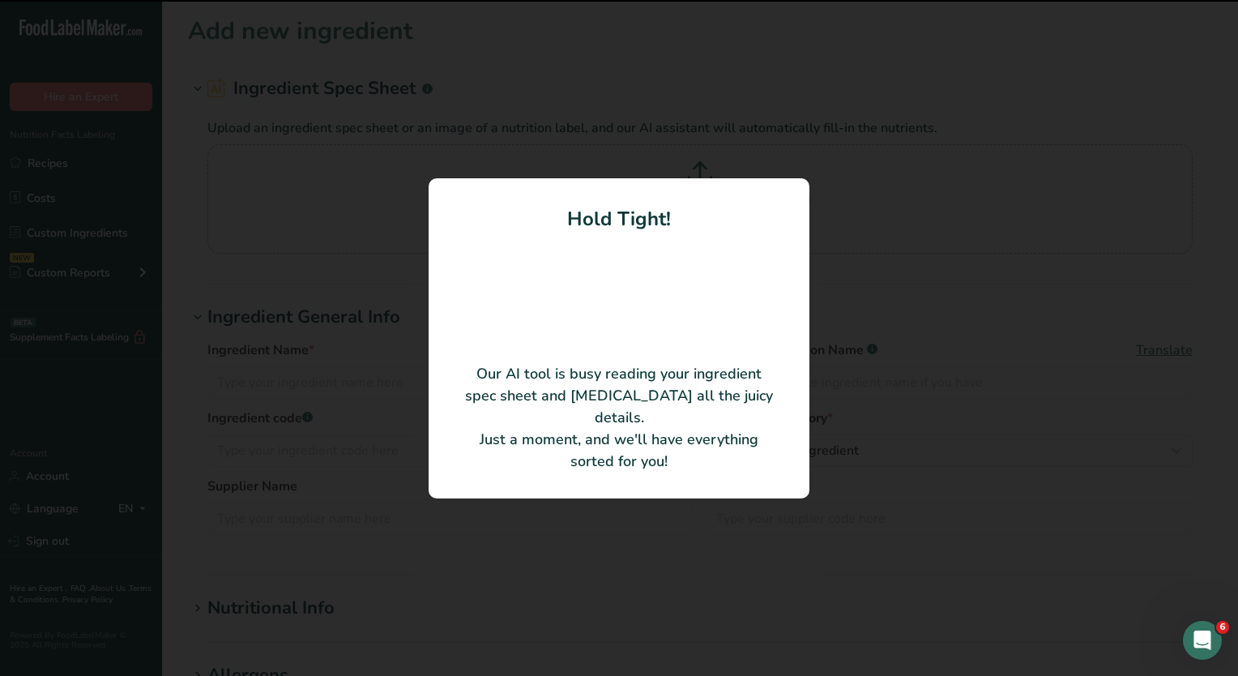
type input "NAT FL FOR BUTTER PECAN #31013"
type input "[US_STATE][PERSON_NAME]"
type input "#31013"
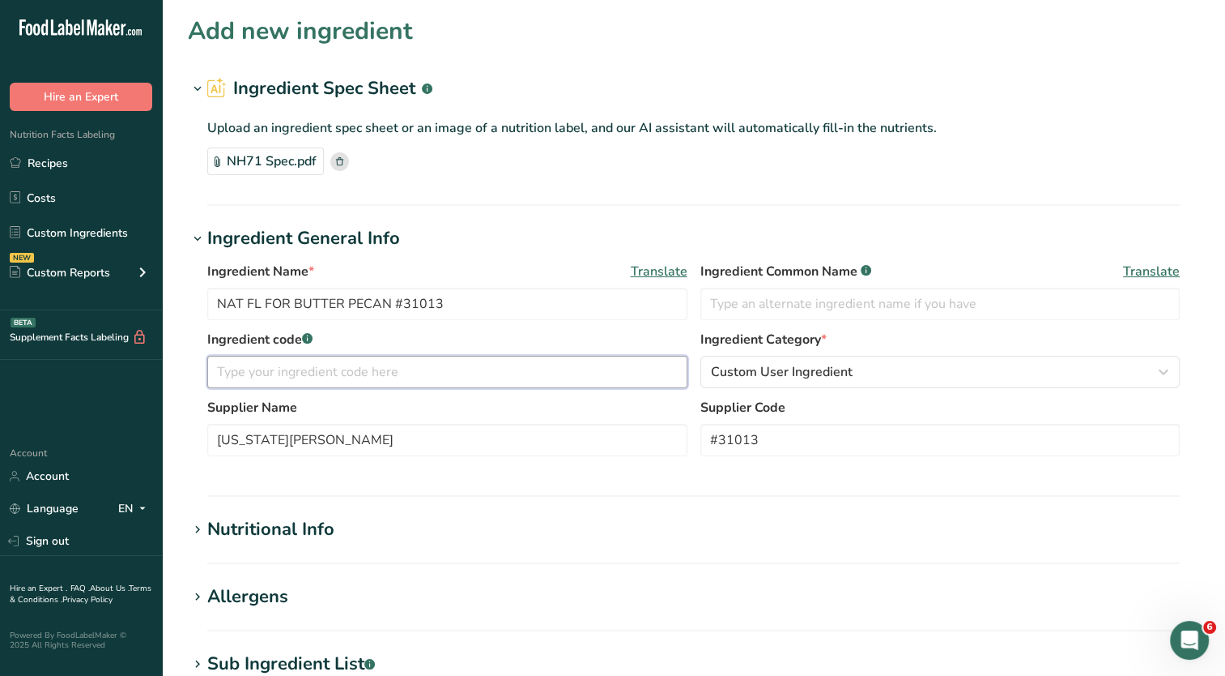
click at [432, 381] on input "text" at bounding box center [447, 372] width 480 height 32
type input "400360"
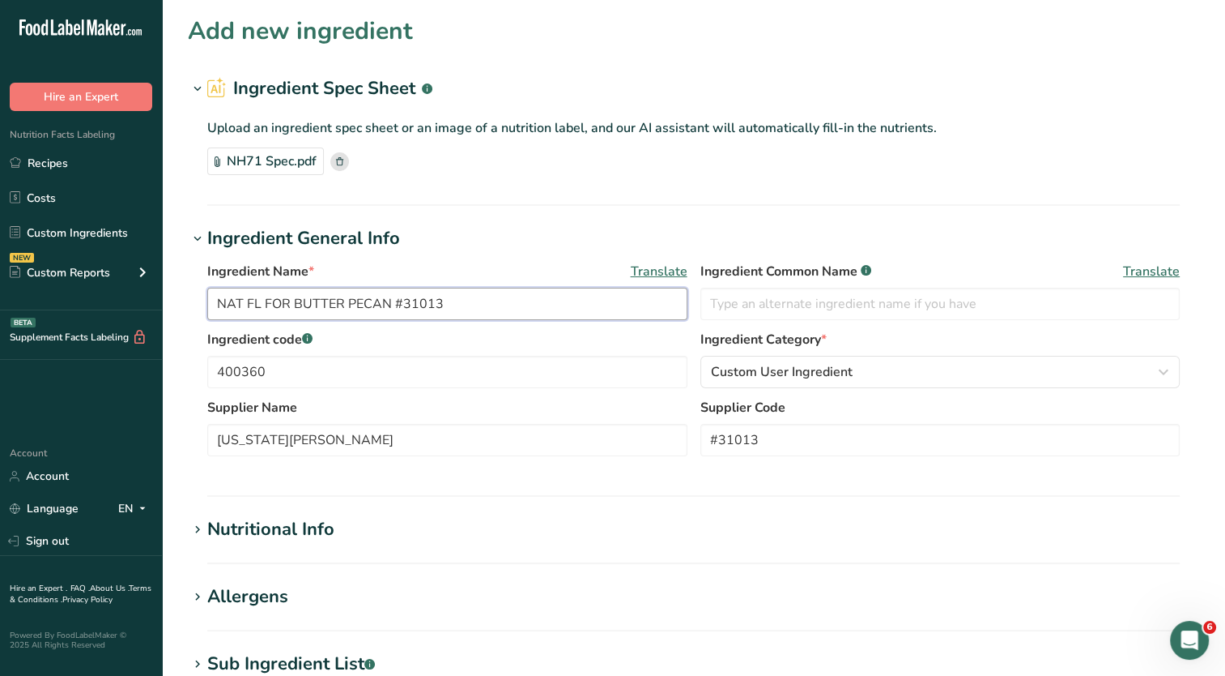
drag, startPoint x: 461, startPoint y: 308, endPoint x: -5, endPoint y: 284, distance: 466.3
click at [0, 284] on html ".a-20{fill:#fff;} Hire an Expert Nutrition Facts Labeling Recipes Costs Custom …" at bounding box center [612, 581] width 1225 height 1163
paste input "Flv VD Nat Butter Pecan NH-71"
type input "Flv VD Nat Butter Pecan NH-71"
click at [292, 517] on div "Nutritional Info" at bounding box center [270, 529] width 127 height 27
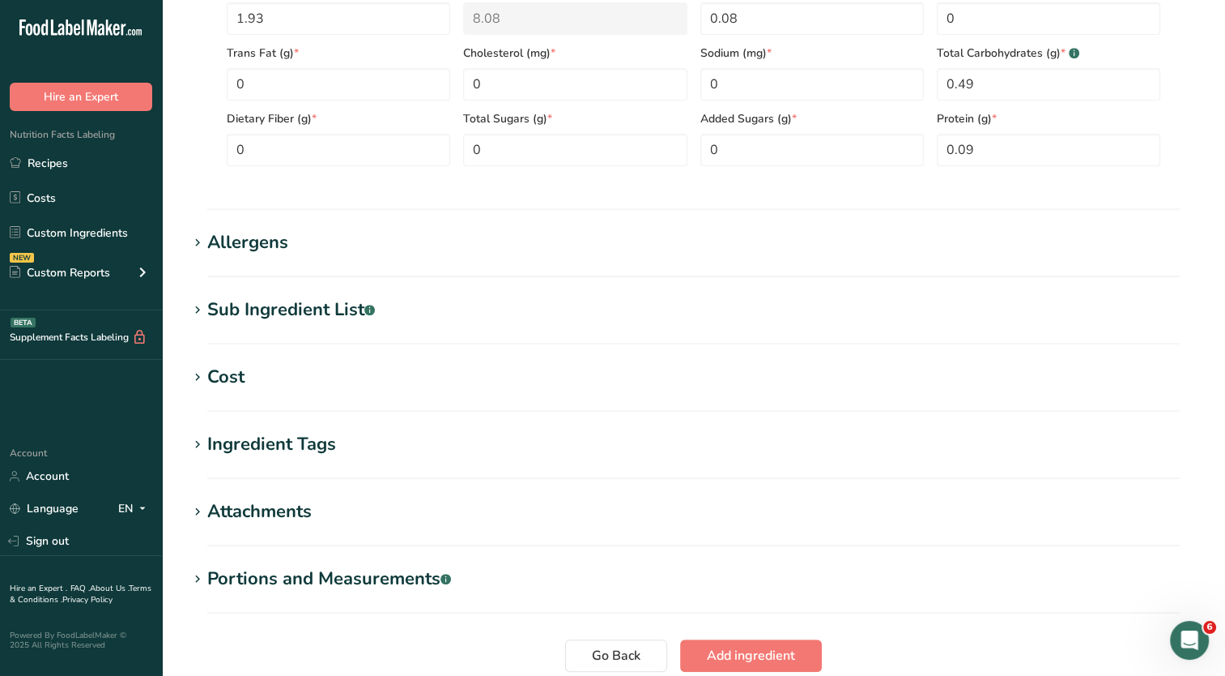
scroll to position [567, 0]
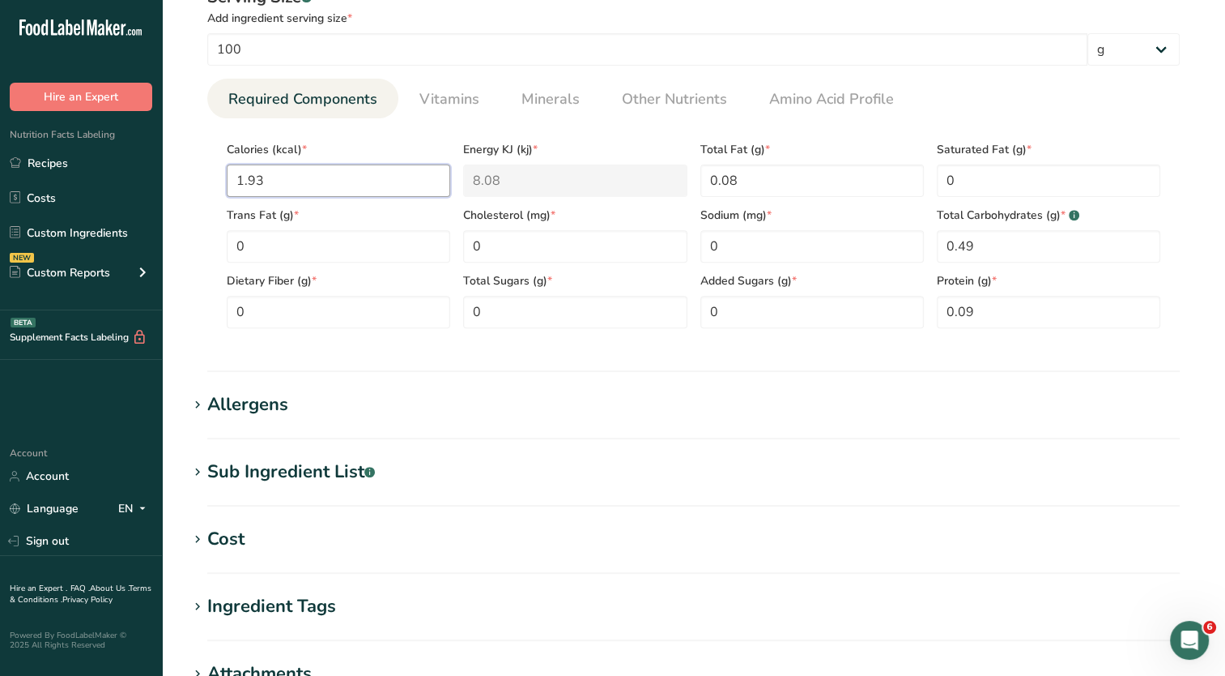
drag, startPoint x: 324, startPoint y: 183, endPoint x: 152, endPoint y: 180, distance: 171.7
click at [161, 180] on div ".a-20{fill:#fff;} Hire an Expert Nutrition Facts Labeling Recipes Costs Custom …" at bounding box center [612, 202] width 1225 height 1538
type input "7"
type KJ "29.3"
type input "79"
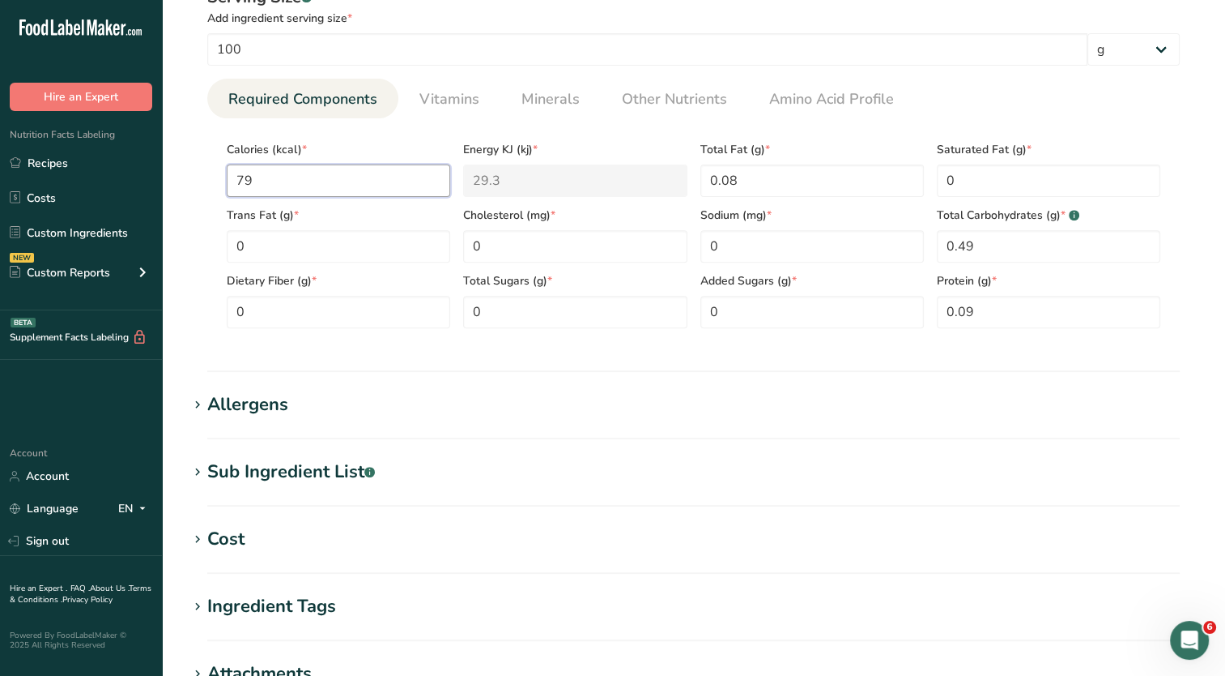
type KJ "330.5"
type input "793"
type KJ "3317.9"
type input "793.5"
type KJ "3320"
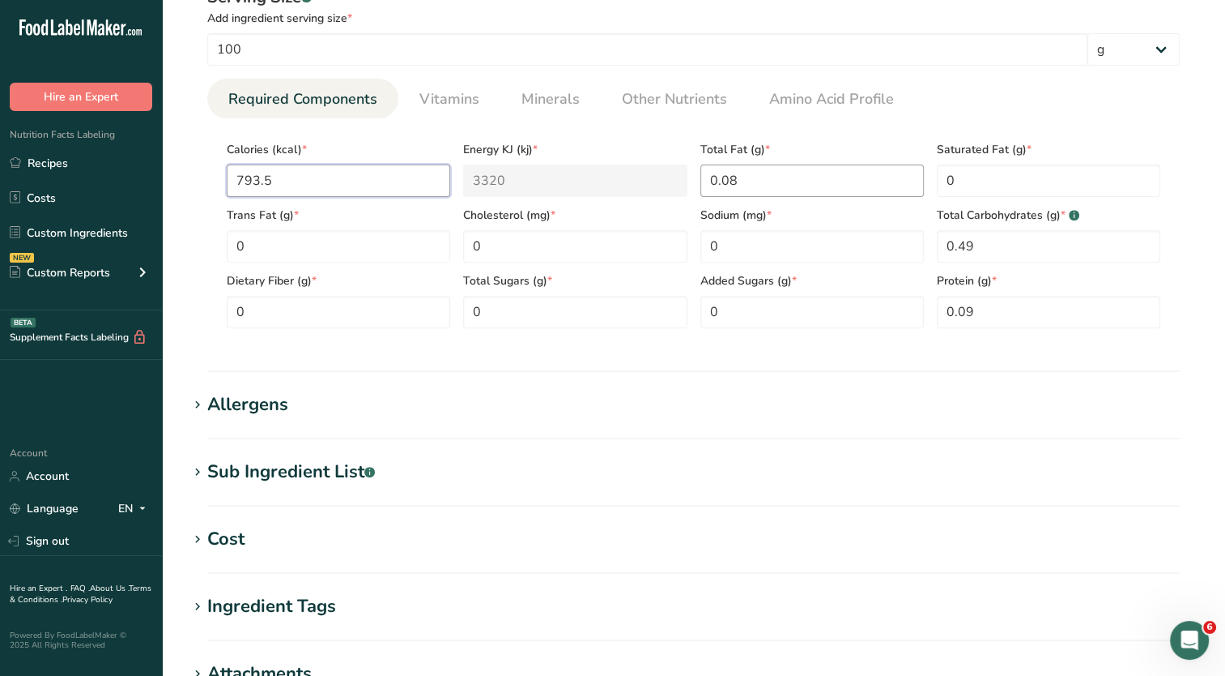
type input "793.5"
click at [786, 177] on Fat "0.08" at bounding box center [813, 180] width 224 height 32
drag, startPoint x: 752, startPoint y: 181, endPoint x: 457, endPoint y: 132, distance: 298.8
click at [552, 156] on div "Calories (kcal) * 793.5 Energy KJ (kj) * 3320 Total Fat (g) * 0.08 Saturated Fa…" at bounding box center [693, 229] width 947 height 197
type Fat "9.21"
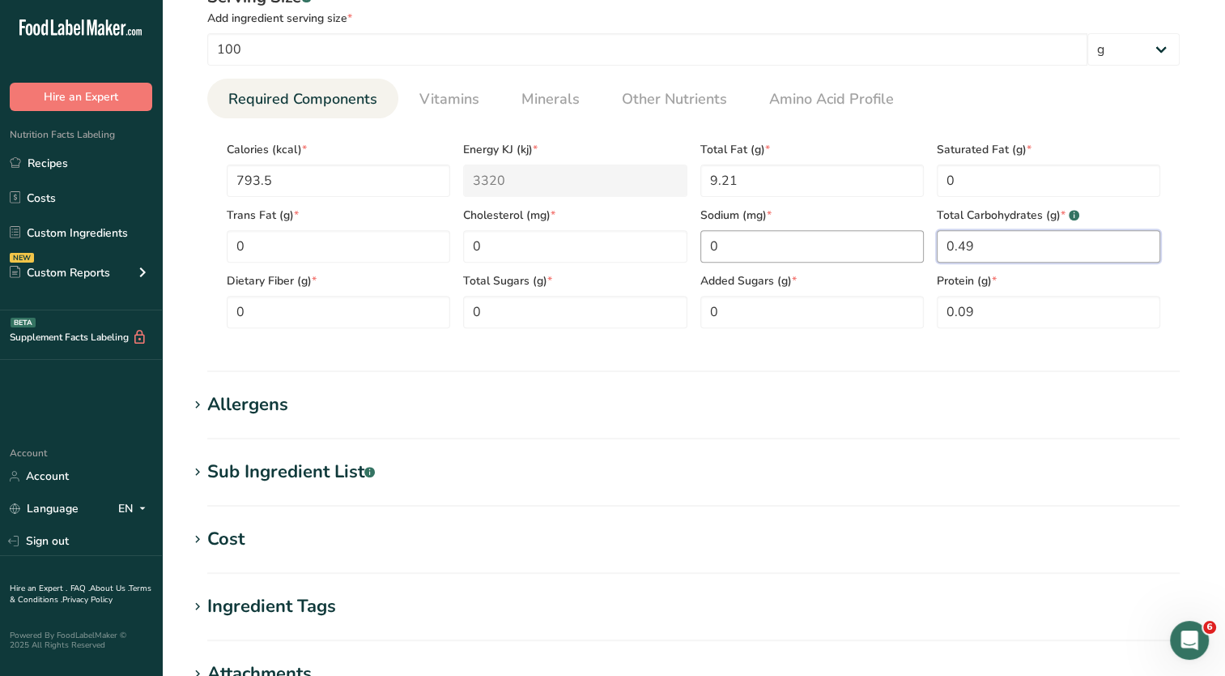
drag, startPoint x: 995, startPoint y: 239, endPoint x: 861, endPoint y: 232, distance: 133.8
click at [872, 234] on div "Calories (kcal) * 793.5 Energy KJ (kj) * 3320 Total Fat (g) * 9.21 Saturated Fa…" at bounding box center [693, 229] width 947 height 197
type Carbohydrates "21.58"
drag, startPoint x: 570, startPoint y: 304, endPoint x: 410, endPoint y: 283, distance: 161.6
click at [427, 288] on div "Calories (kcal) * 793.5 Energy KJ (kj) * 3320 Total Fat (g) * 9.21 Saturated Fa…" at bounding box center [693, 229] width 947 height 197
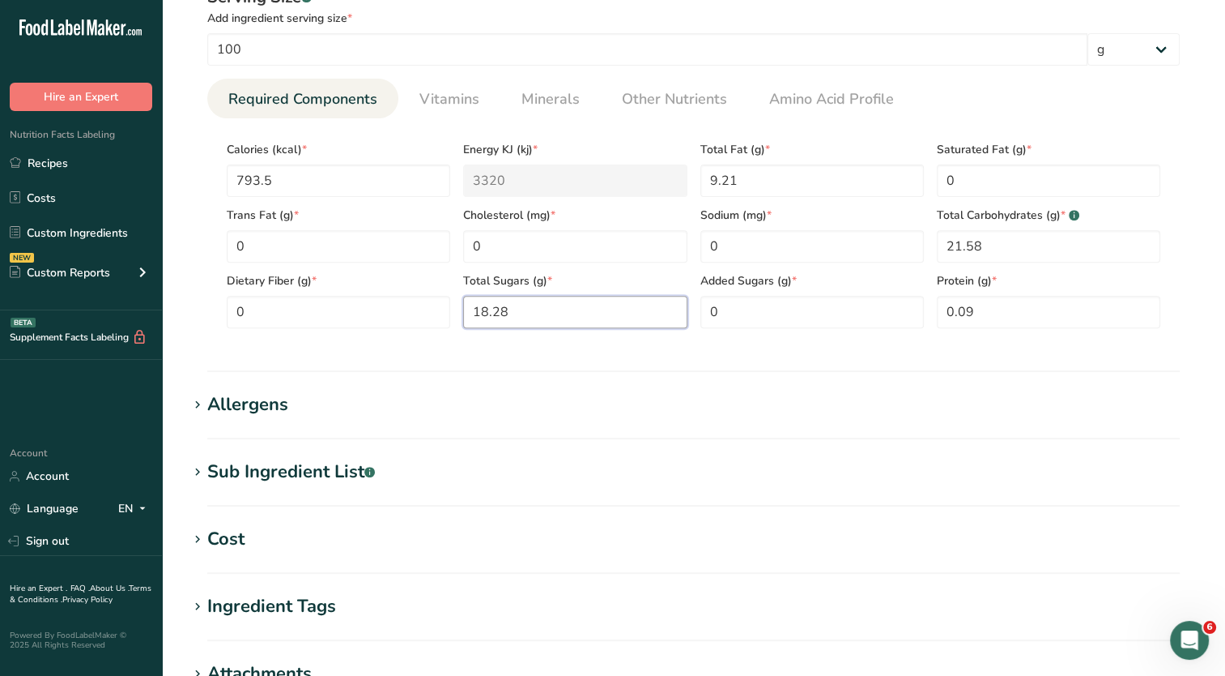
type Sugars "18.28"
click at [761, 249] on input "0" at bounding box center [813, 246] width 224 height 32
type input "3197.69"
click at [559, 420] on section "Allergens Add any known allergens associated with your ingredient Soy Tree Nuts…" at bounding box center [694, 415] width 1012 height 48
click at [286, 410] on div "Allergens" at bounding box center [247, 404] width 81 height 27
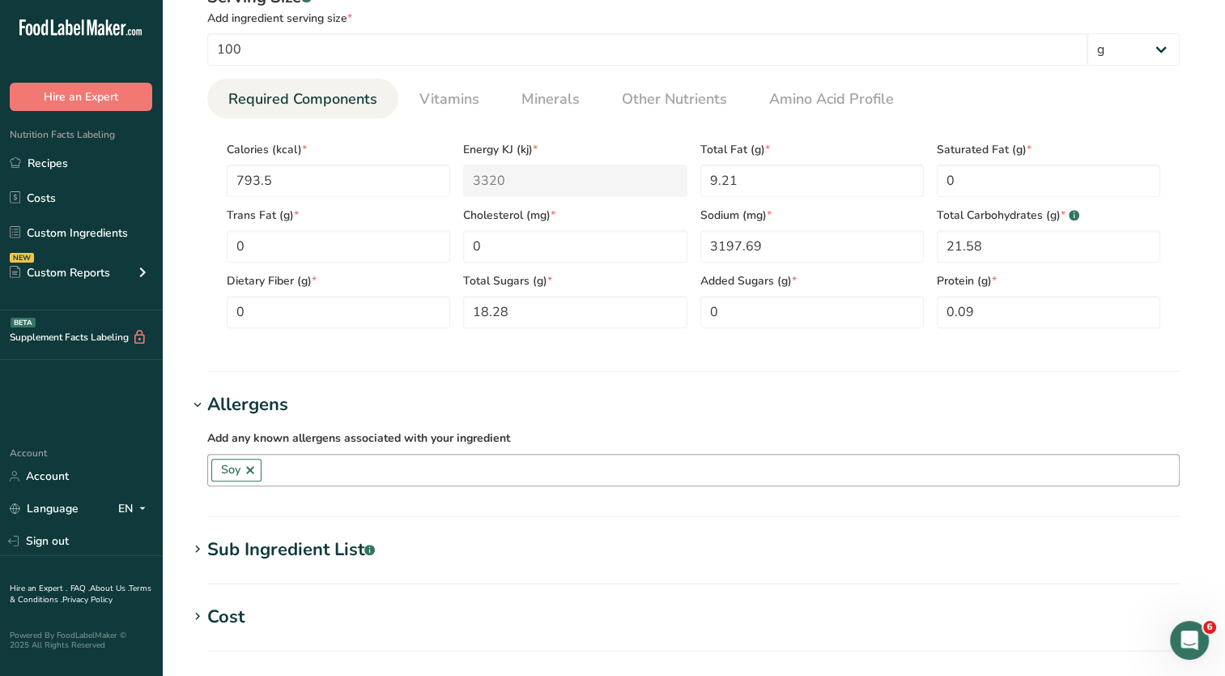
click at [252, 468] on link at bounding box center [250, 469] width 13 height 13
click at [312, 475] on input "text" at bounding box center [693, 469] width 971 height 25
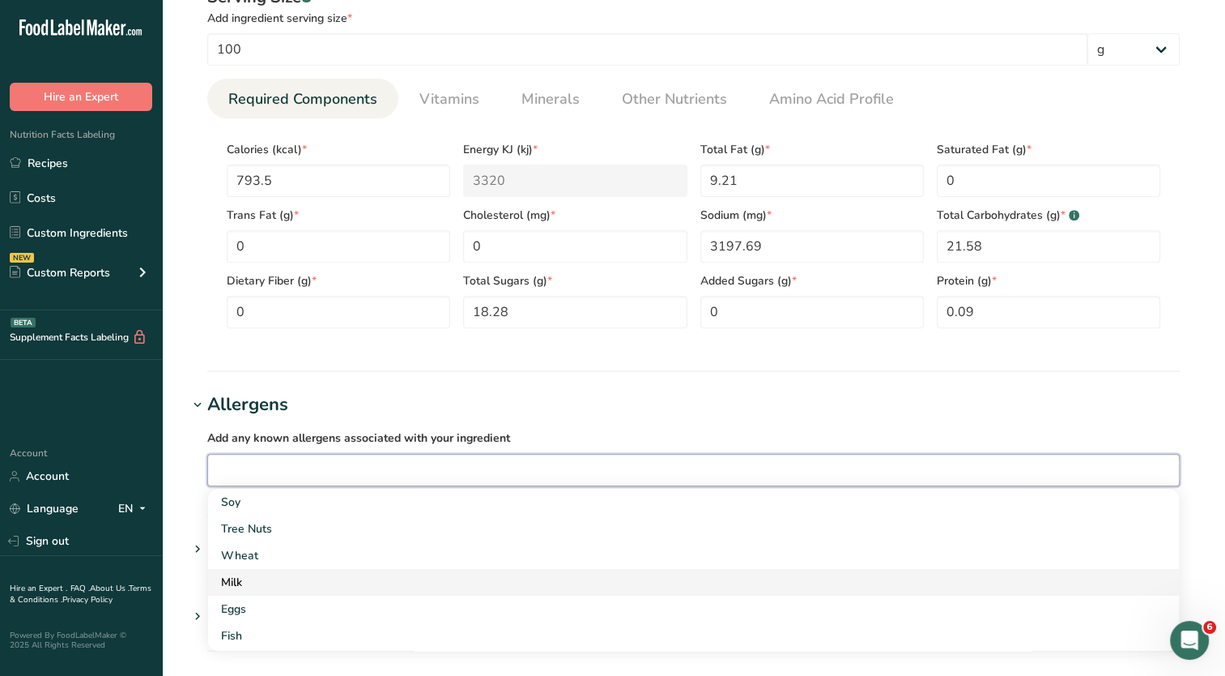
click at [266, 580] on div "Milk" at bounding box center [680, 581] width 919 height 17
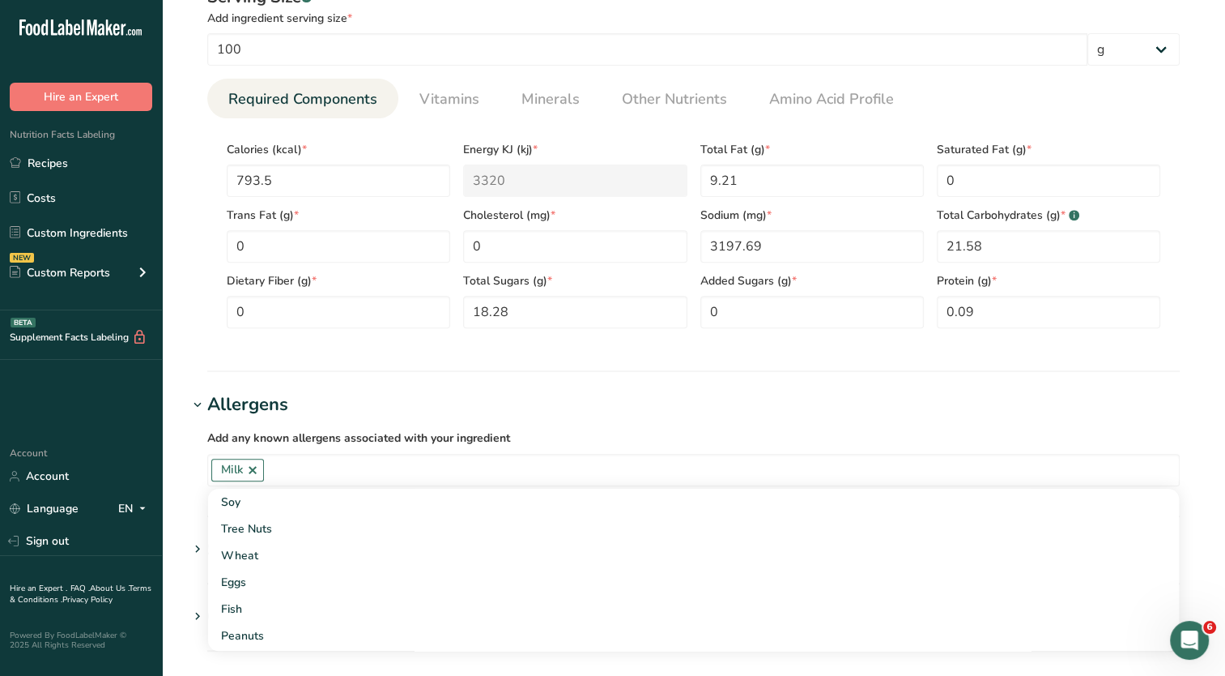
click at [630, 420] on div "Add any known allergens associated with your ingredient Milk Soy Tree Nuts Whea…" at bounding box center [694, 457] width 1012 height 78
click at [297, 539] on div "Sub Ingredient List .a-a{fill:#347362;}.b-a{fill:#fff;}" at bounding box center [291, 549] width 168 height 27
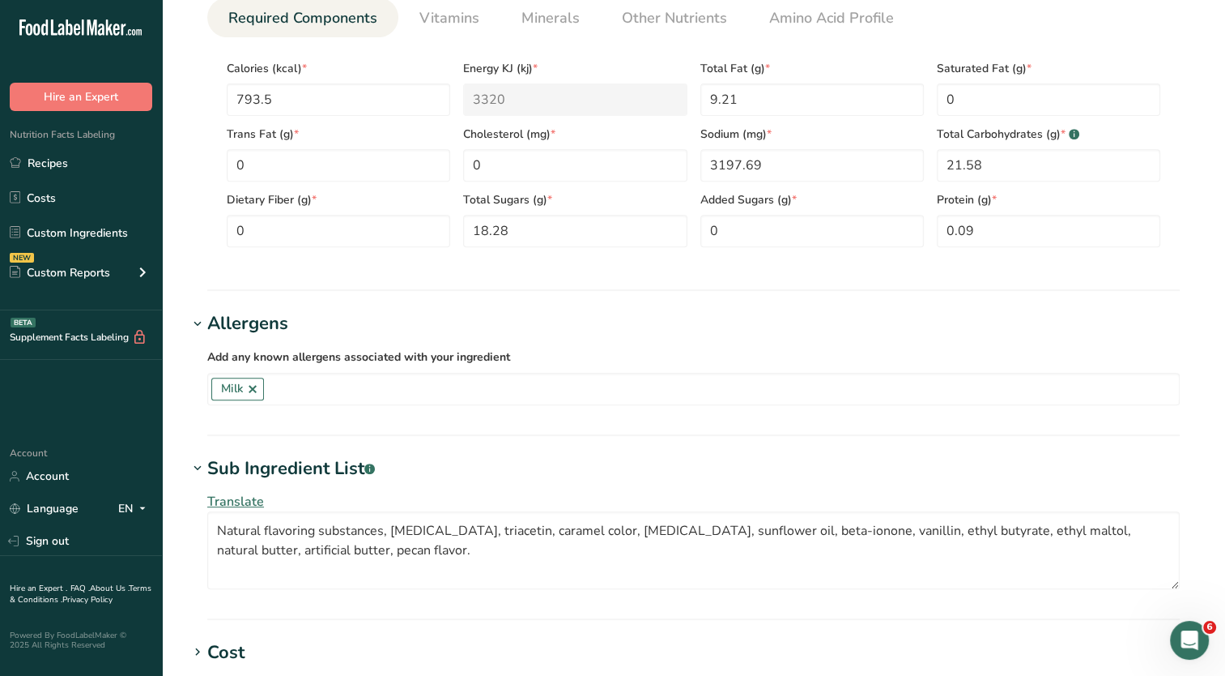
scroll to position [729, 0]
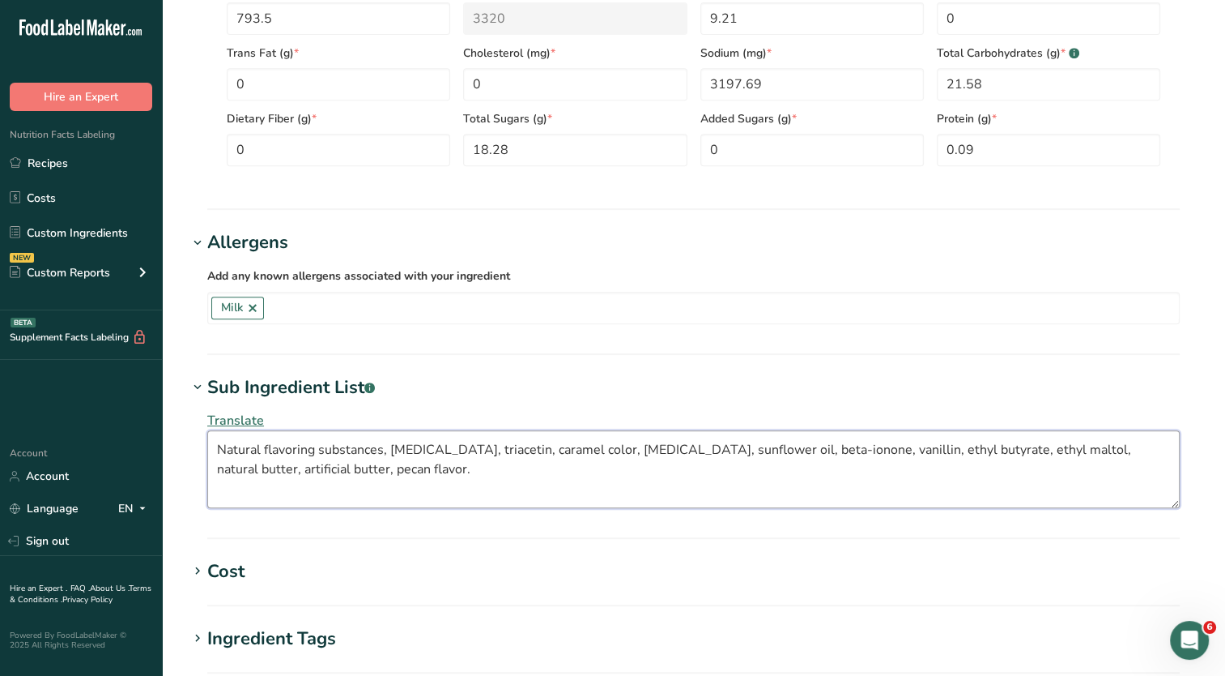
drag, startPoint x: 390, startPoint y: 471, endPoint x: 232, endPoint y: 458, distance: 158.5
click at [232, 458] on textarea "Natural flavoring substances, propylene glycol, triacetin, caramel color, ethyl…" at bounding box center [693, 469] width 973 height 78
click at [493, 471] on textarea "Natural flavoring substances, propylene glycol, triacetin, caramel color, ethyl…" at bounding box center [693, 469] width 973 height 78
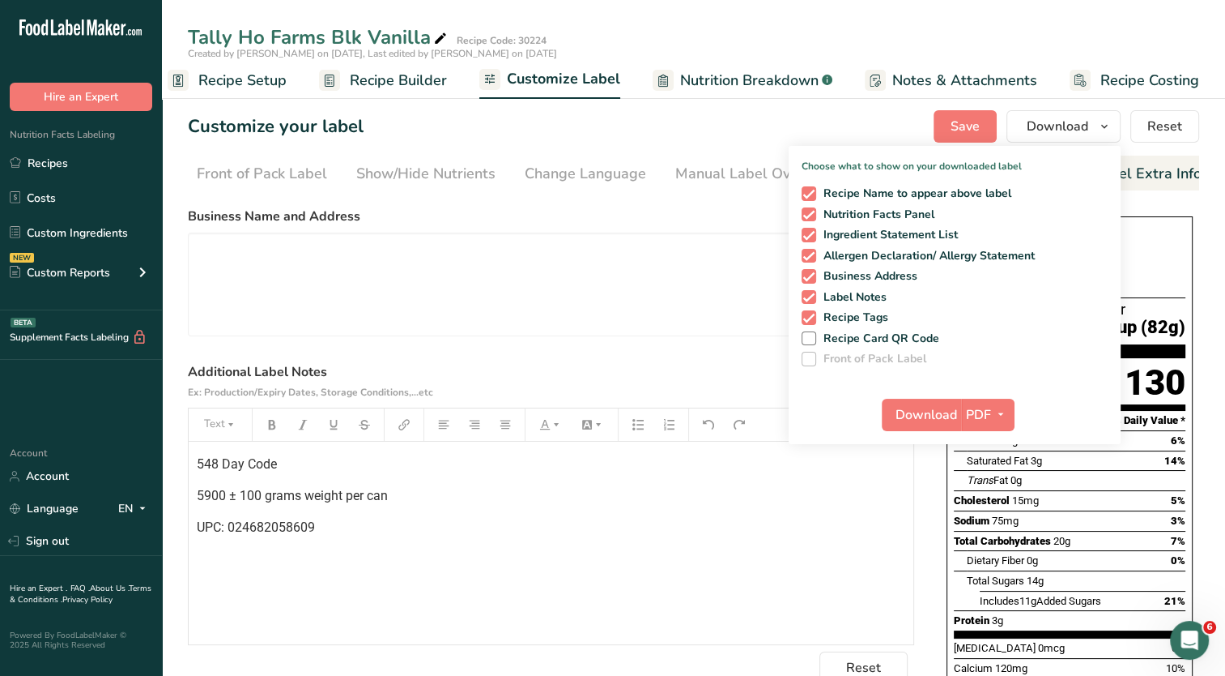
drag, startPoint x: 424, startPoint y: 188, endPoint x: 375, endPoint y: 193, distance: 49.6
click at [371, 194] on section "Customize your label Save Download Choose what to show on your downloaded label…" at bounding box center [693, 530] width 1063 height 893
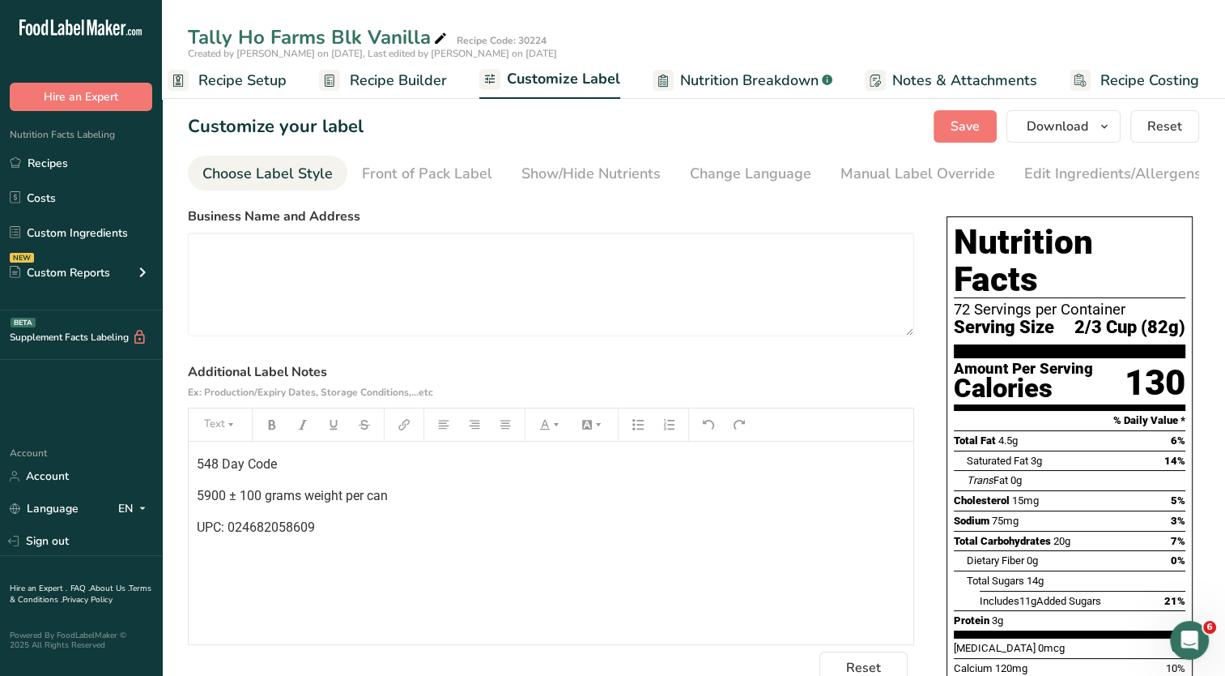
click at [246, 172] on div "Choose Label Style" at bounding box center [267, 174] width 130 height 22
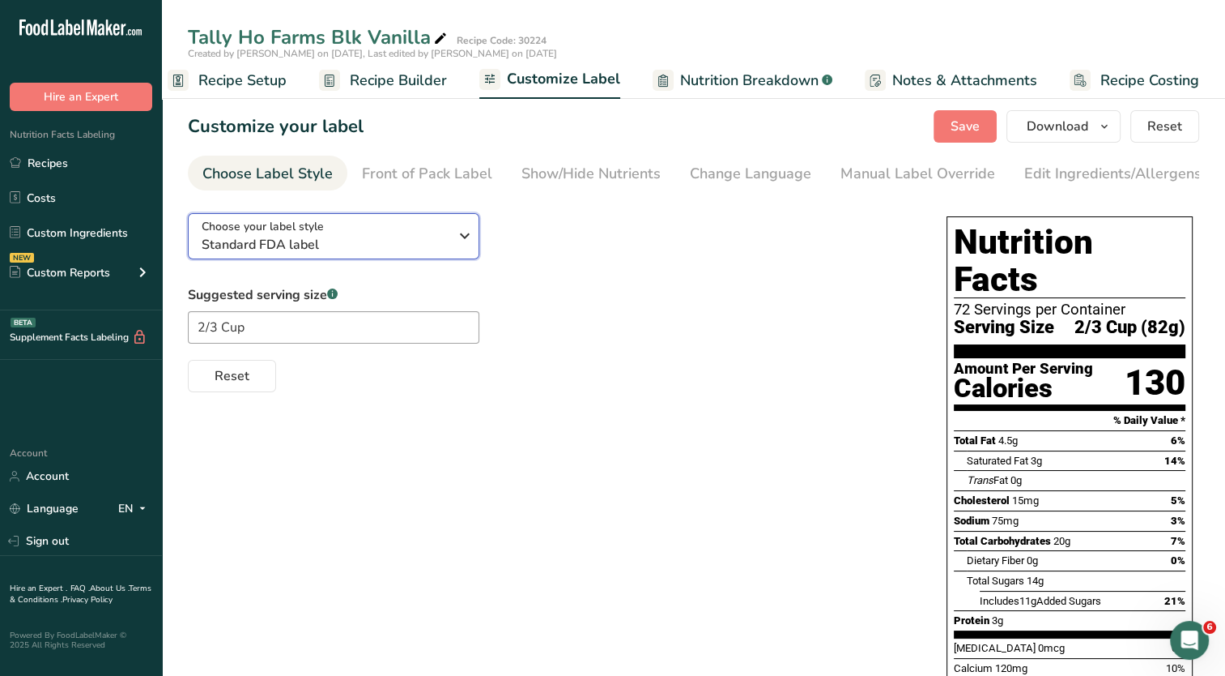
click at [441, 247] on span "Standard FDA label" at bounding box center [325, 244] width 247 height 19
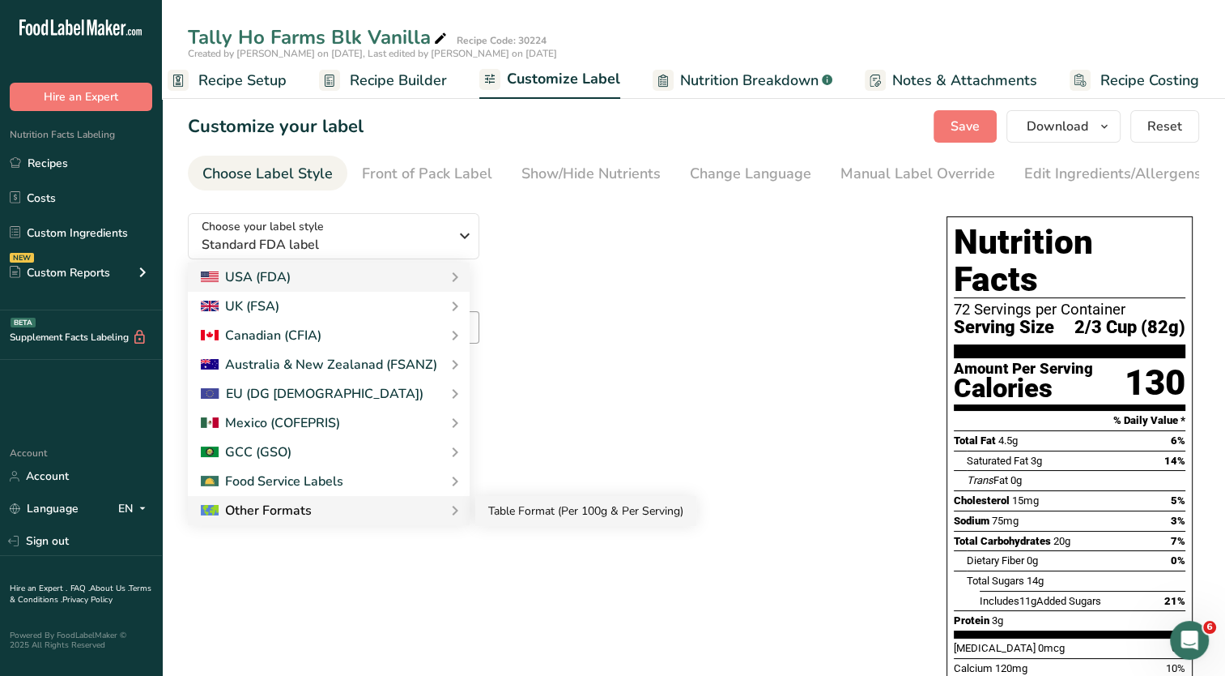
click at [514, 511] on link "Table Format (Per 100g & Per Serving)" at bounding box center [585, 511] width 221 height 30
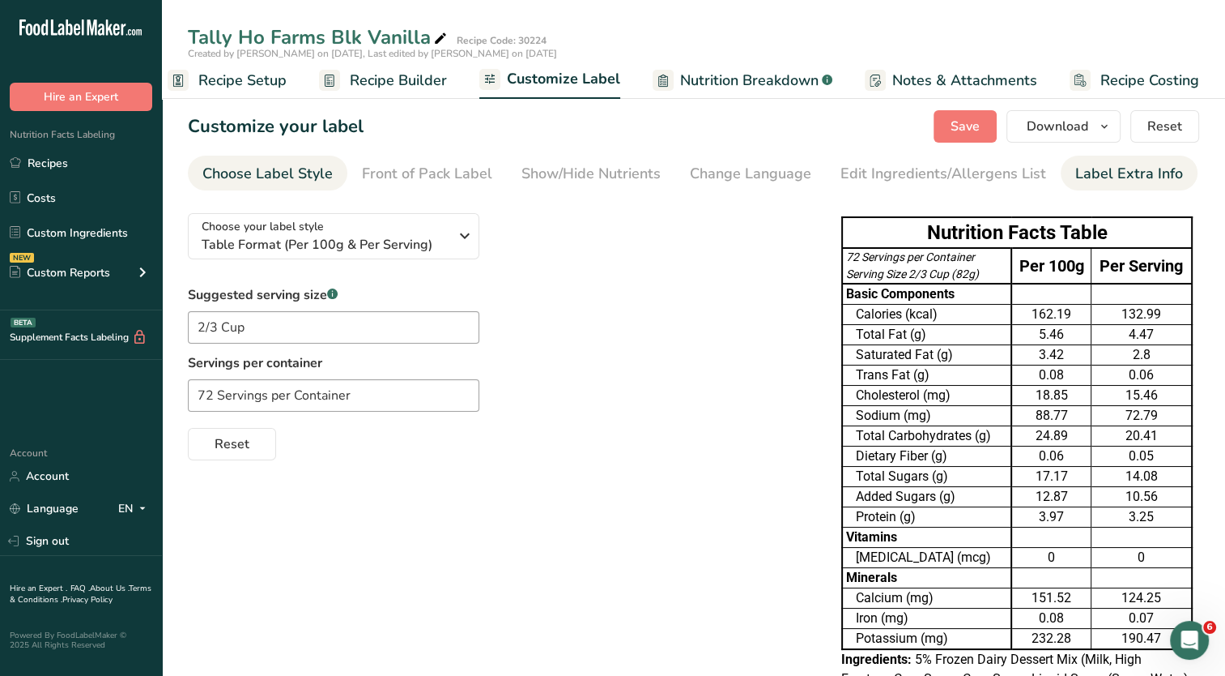
click at [1101, 173] on div "Label Extra Info" at bounding box center [1130, 174] width 108 height 22
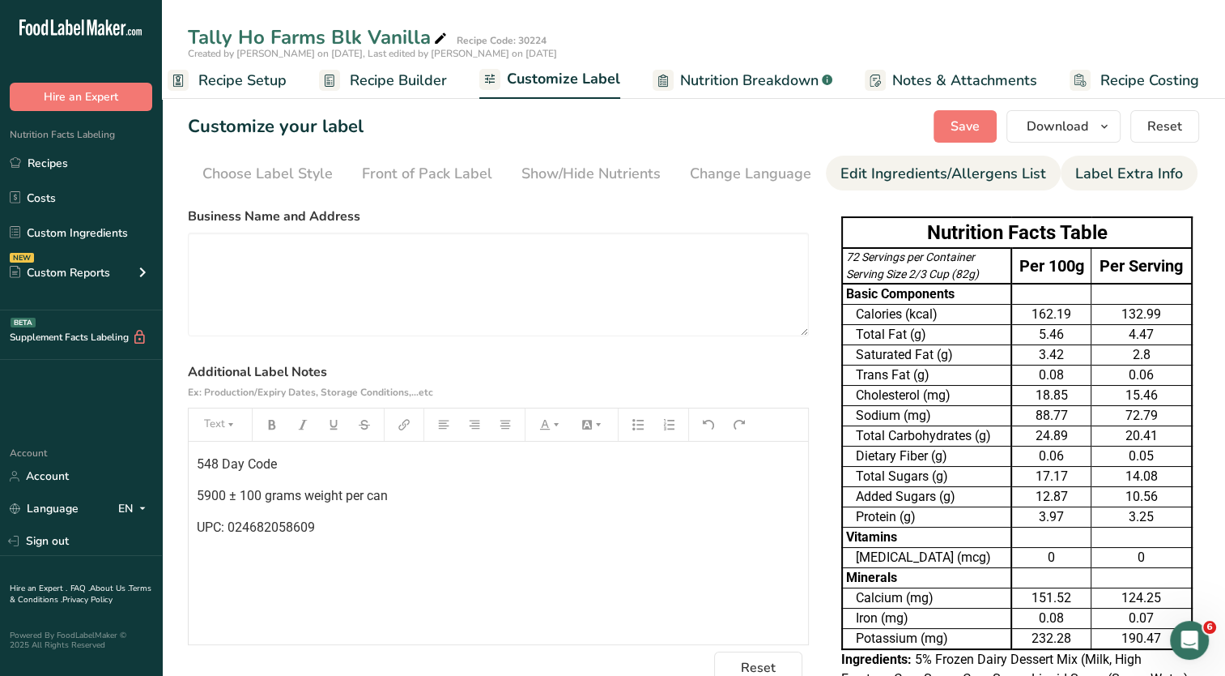
click at [948, 174] on div "Edit Ingredients/Allergens List" at bounding box center [944, 174] width 206 height 22
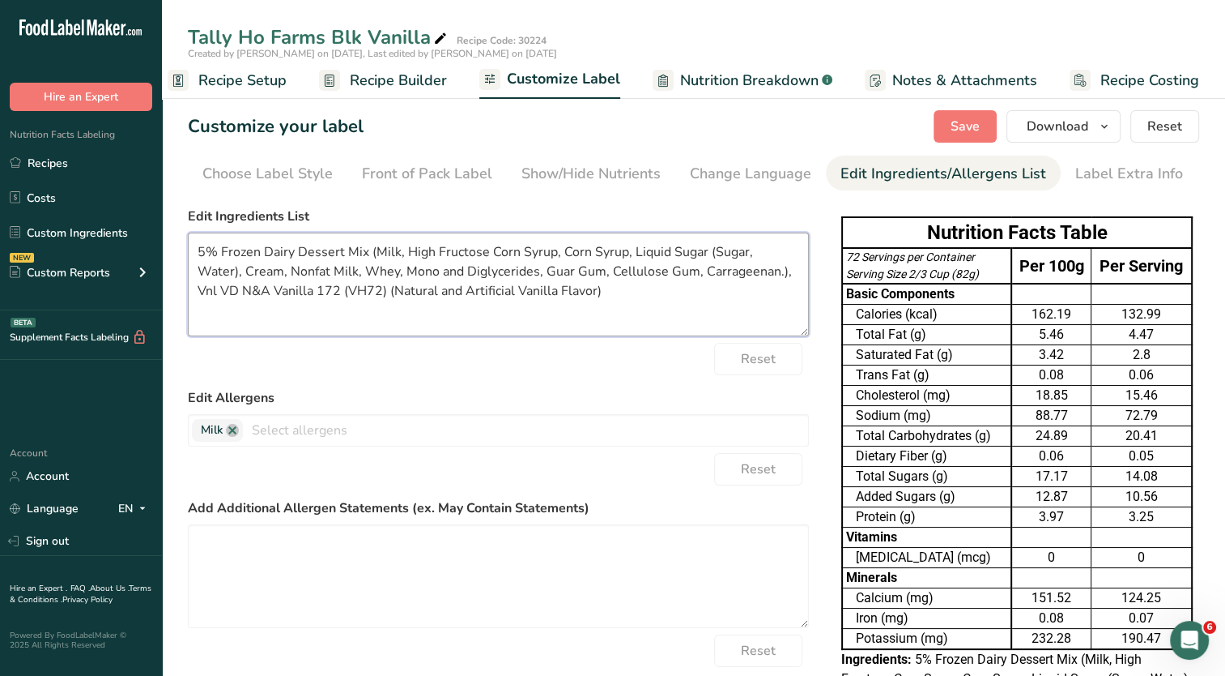
click at [678, 279] on textarea "5% Frozen Dairy Dessert Mix (Milk, High Fructose Corn Syrup, Corn Syrup, Liquid…" at bounding box center [498, 284] width 621 height 104
click at [448, 314] on textarea "5% Frozen Dairy Dessert Mix (Milk, High Fructose Corn Syrup, Corn Syrup, Liquid…" at bounding box center [498, 284] width 621 height 104
drag, startPoint x: 350, startPoint y: 292, endPoint x: 742, endPoint y: 279, distance: 392.2
click at [742, 279] on textarea "5% Frozen Dairy Dessert Mix (Milk, High Fructose Corn Syrup, Corn Syrup, Liquid…" at bounding box center [498, 284] width 621 height 104
click at [366, 292] on textarea "5% Frozen Dairy Dessert Mix (Milk, High Fructose Corn Syrup, Corn Syrup, Liquid…" at bounding box center [498, 284] width 621 height 104
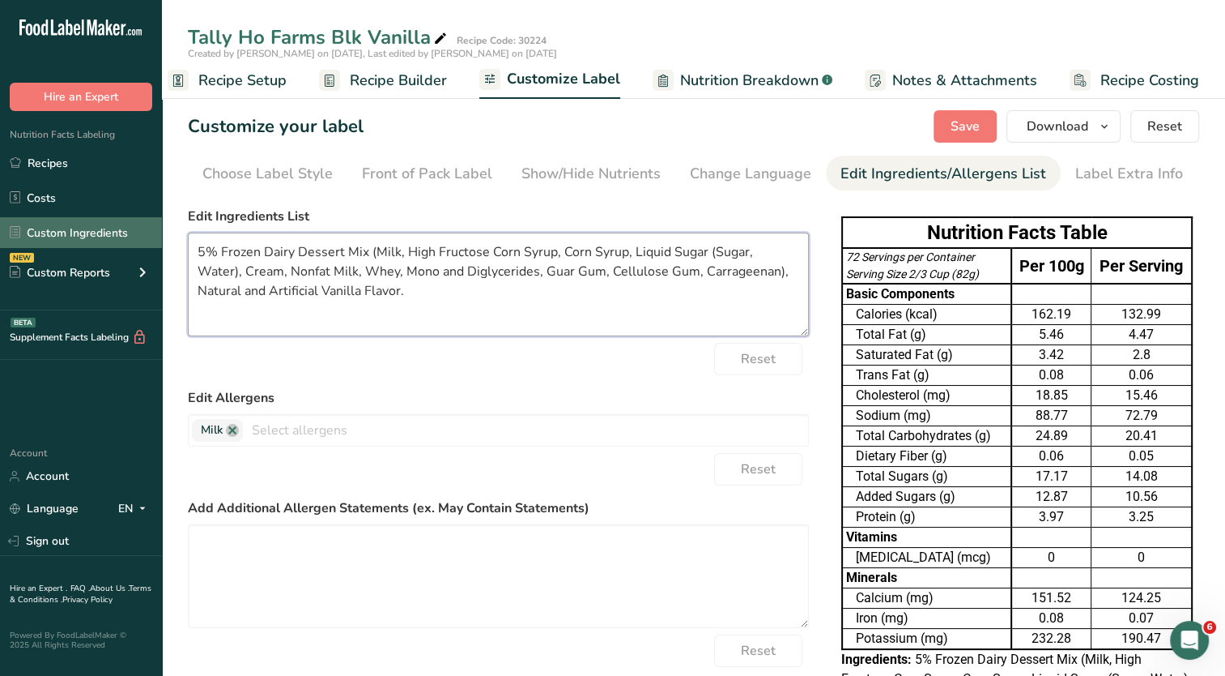
drag, startPoint x: 377, startPoint y: 249, endPoint x: 1, endPoint y: 245, distance: 376.7
click at [1, 245] on div ".a-20{fill:#fff;} Hire an Expert Nutrition Facts Labeling Recipes Costs Custom …" at bounding box center [612, 438] width 1225 height 876
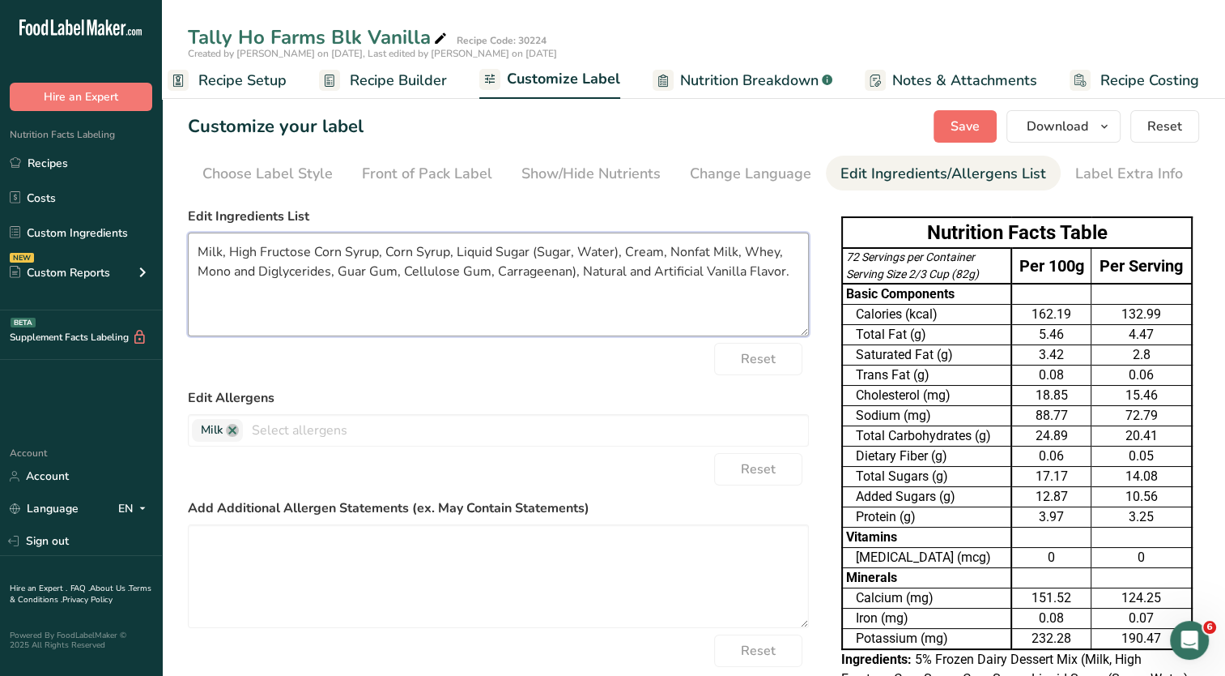
type textarea "Milk, High Fructose Corn Syrup, Corn Syrup, Liquid Sugar (Sugar, Water), Cream,…"
click at [956, 121] on span "Save" at bounding box center [965, 126] width 29 height 19
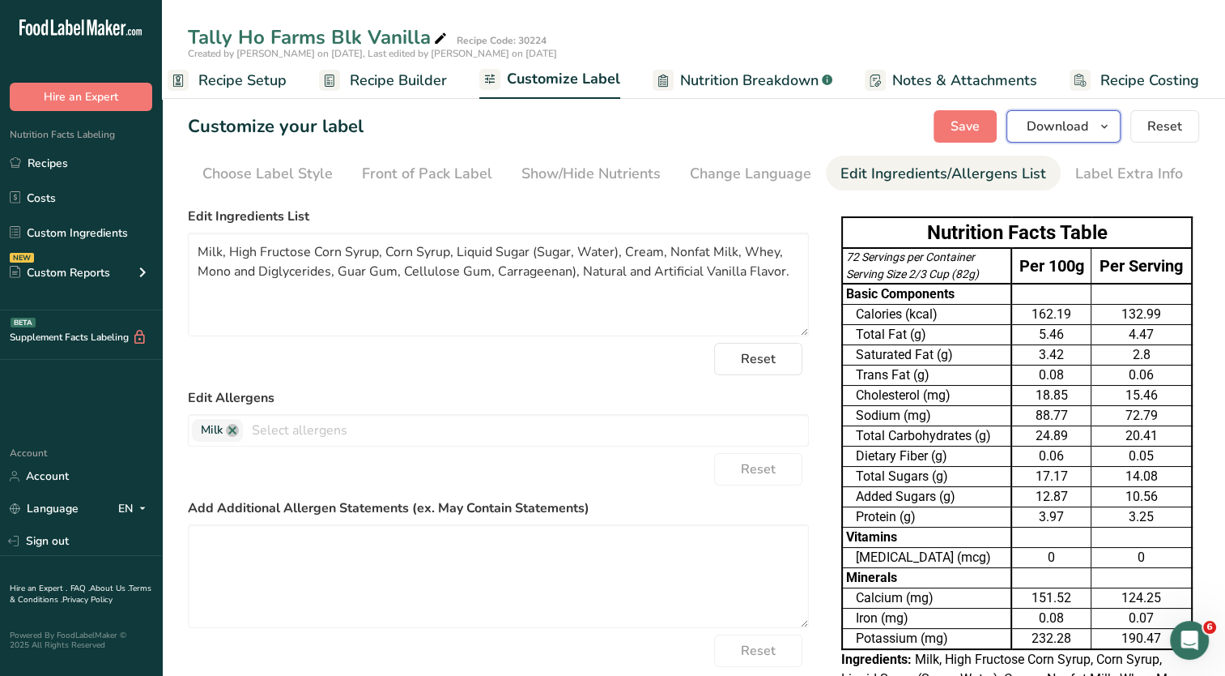
click at [1099, 129] on icon "button" at bounding box center [1104, 127] width 13 height 20
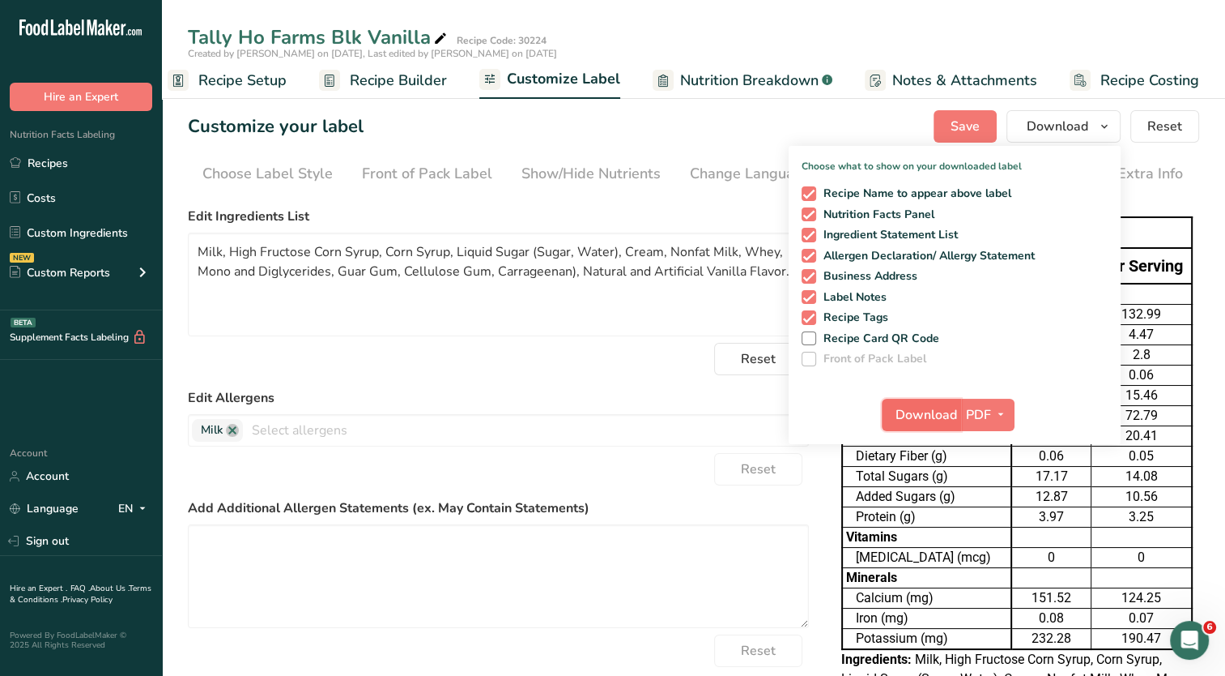
click at [926, 408] on span "Download" at bounding box center [927, 414] width 62 height 19
drag, startPoint x: 985, startPoint y: 128, endPoint x: 974, endPoint y: 133, distance: 11.6
click at [985, 128] on button "Save" at bounding box center [965, 126] width 63 height 32
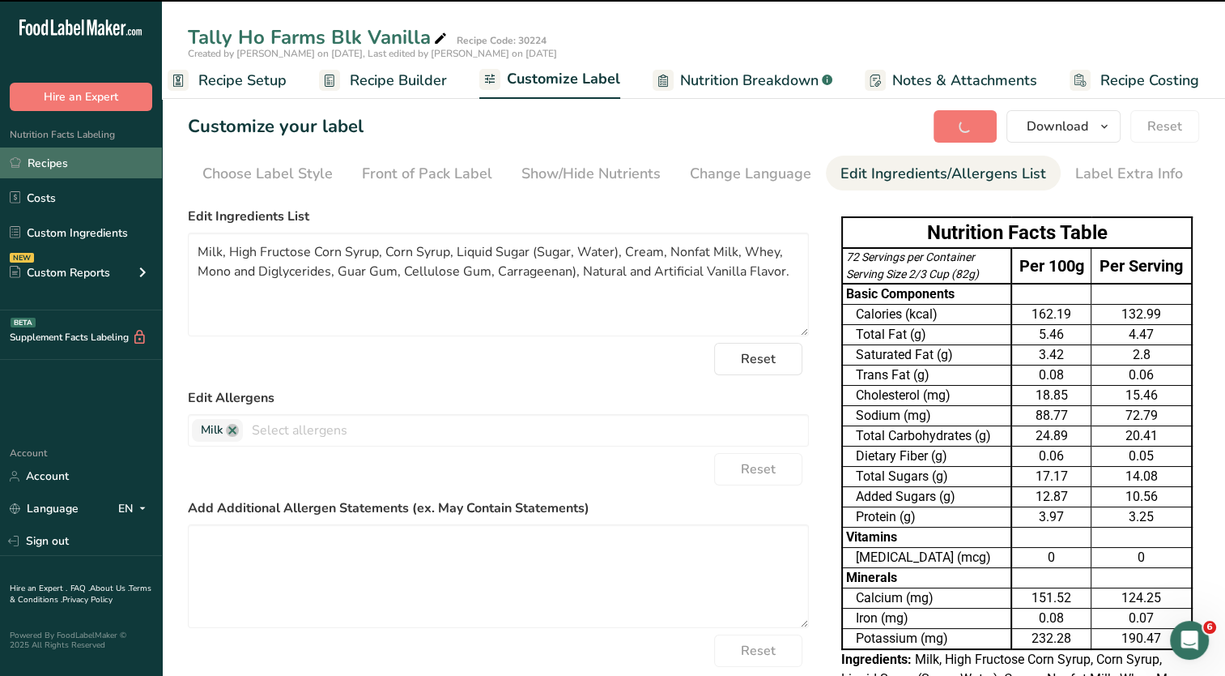
click at [53, 162] on link "Recipes" at bounding box center [81, 162] width 162 height 31
